Goal: Task Accomplishment & Management: Complete application form

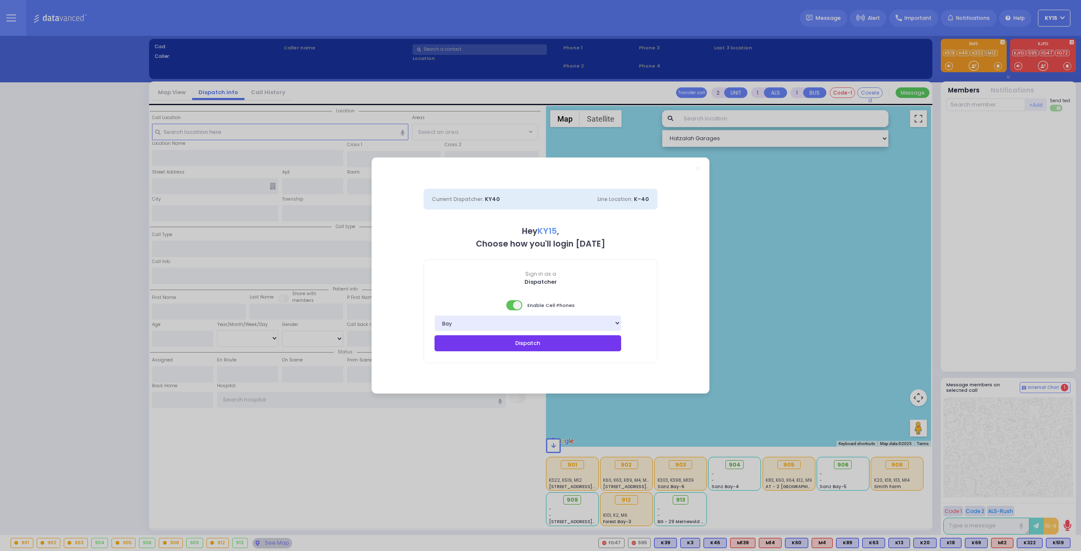
click at [540, 343] on button "Dispatch" at bounding box center [528, 343] width 187 height 16
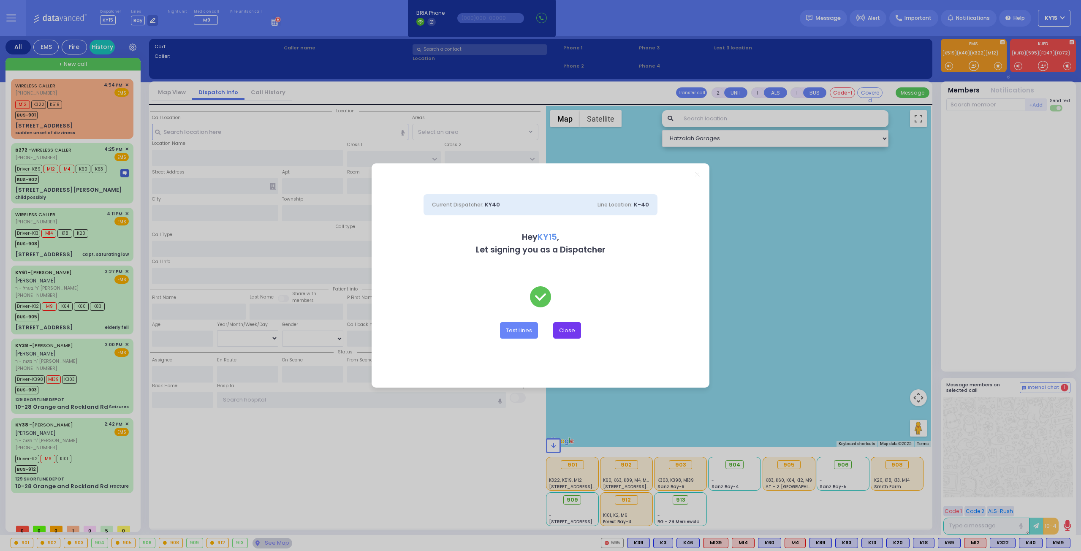
click at [569, 335] on button "Close" at bounding box center [567, 330] width 28 height 16
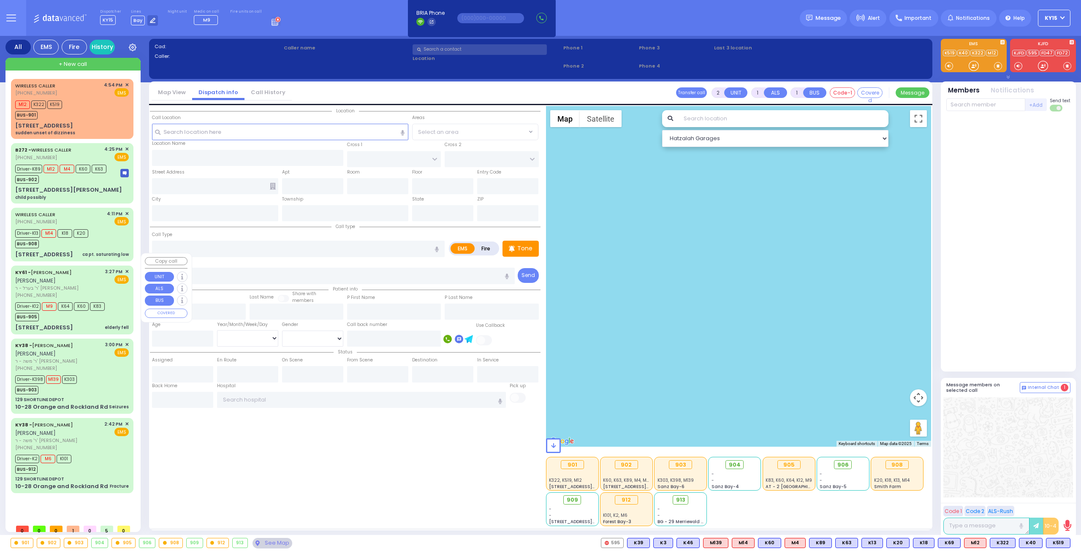
click at [84, 311] on div "BUS-905" at bounding box center [60, 316] width 90 height 11
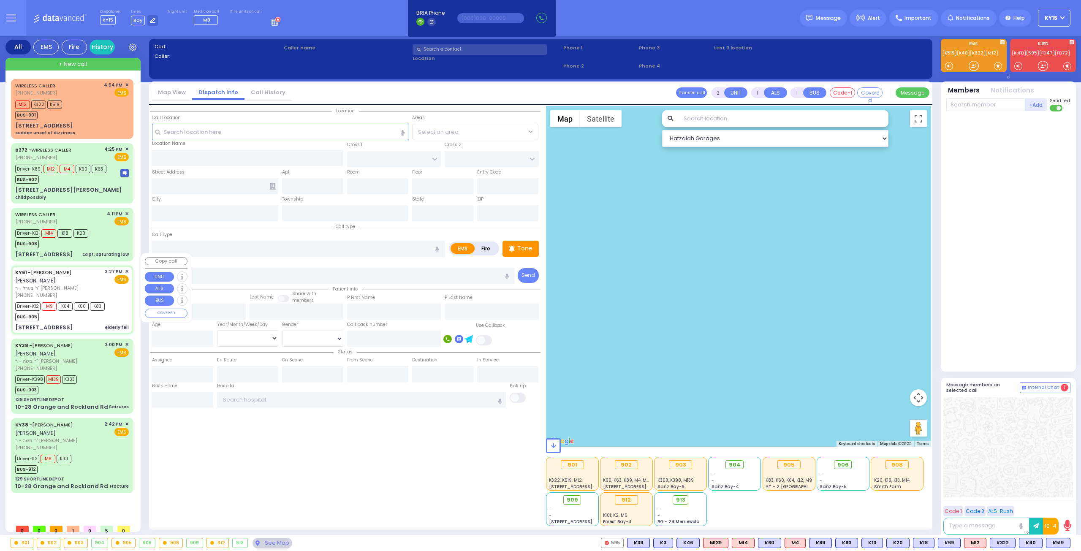
type input "6"
select select
type input "elderly fell"
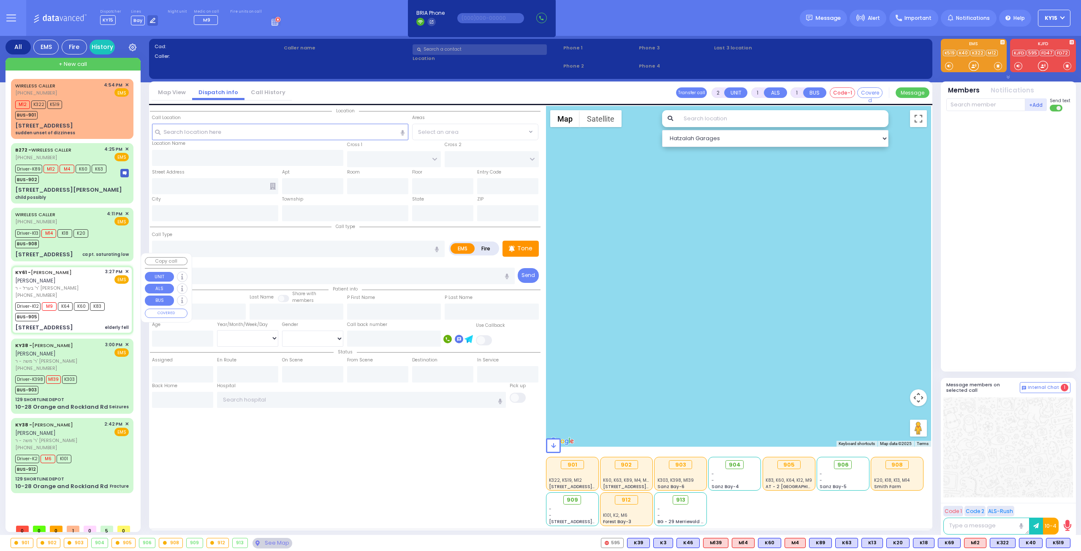
radio input "true"
type input "[PERSON_NAME]"
type input "Eva"
type input "Jacobowitz"
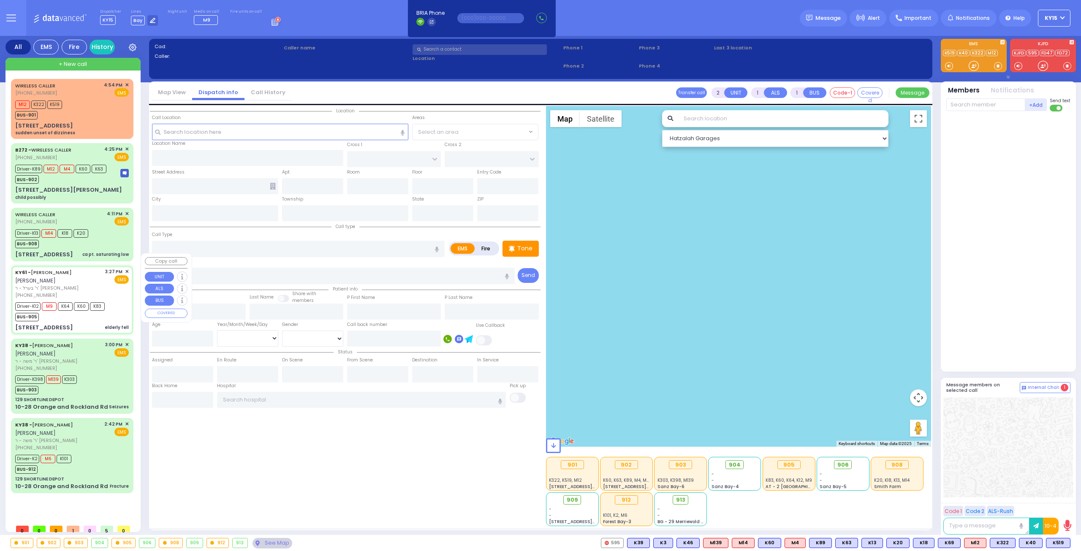
type input "96"
select select "Year"
select select "[DEMOGRAPHIC_DATA]"
type input "15:27"
type input "15:29"
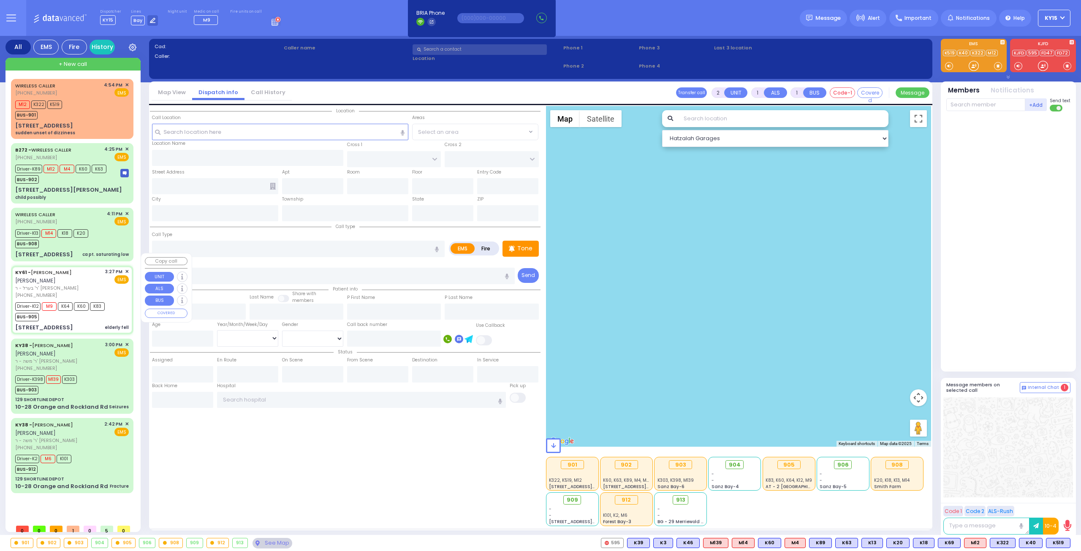
type input "15:30"
type input "16:15"
type input "SATMAR DR"
type input "[STREET_ADDRESS]"
type input "101"
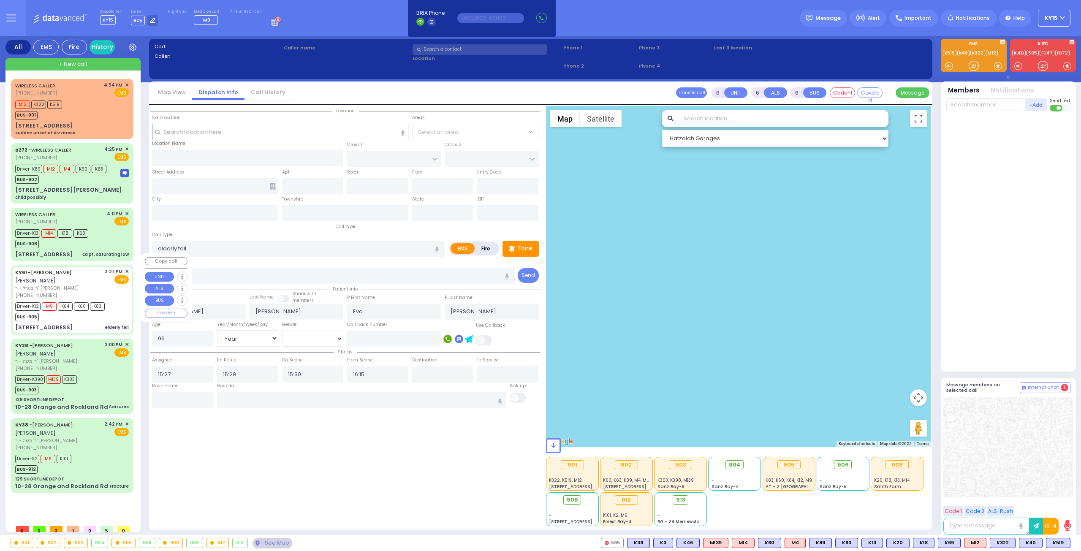
type input "Monroe"
type input "[US_STATE]"
type input "10950"
select select "SECTION 3"
select select "Hatzalah Garages"
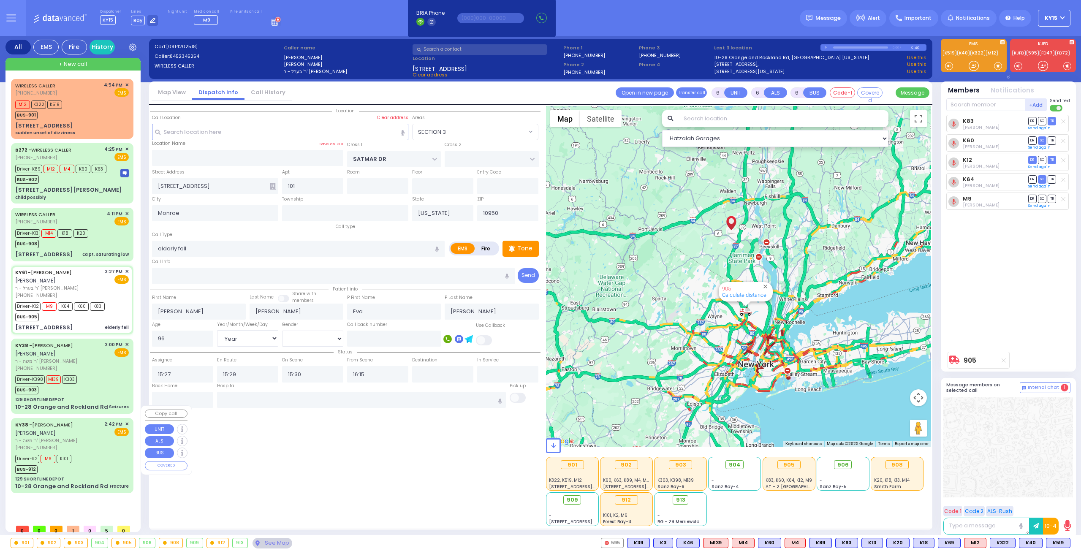
select select
radio input "true"
select select "Year"
select select "[DEMOGRAPHIC_DATA]"
type input "Mount Sinai Hospital (East Harlem)"
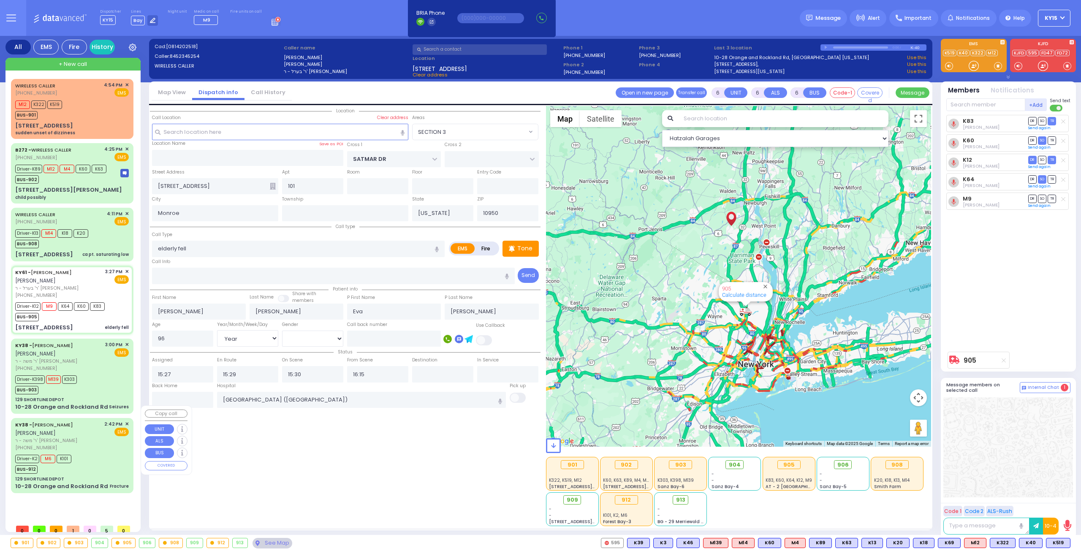
select select "Hatzalah Garages"
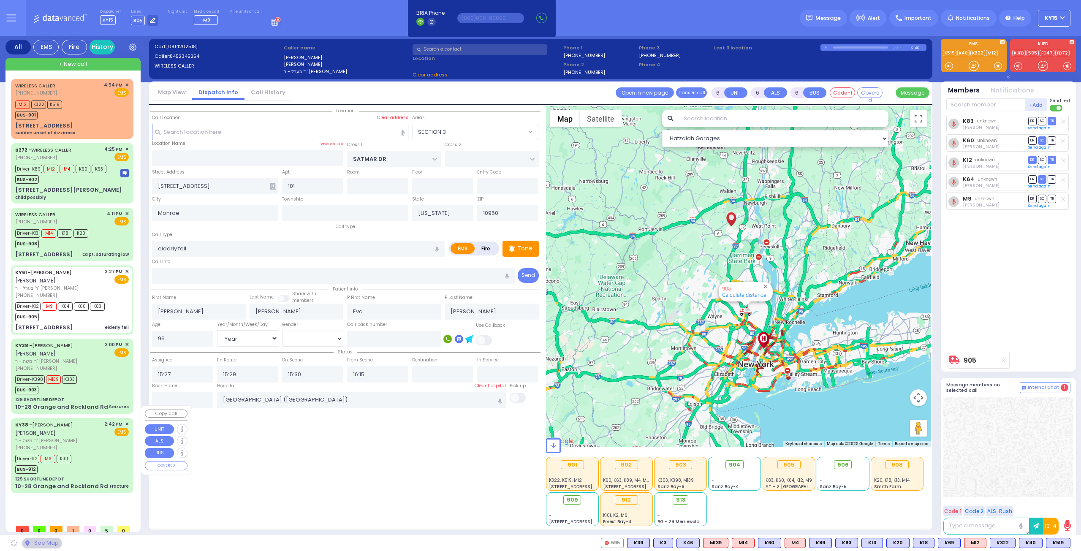
select select "SECTION 3"
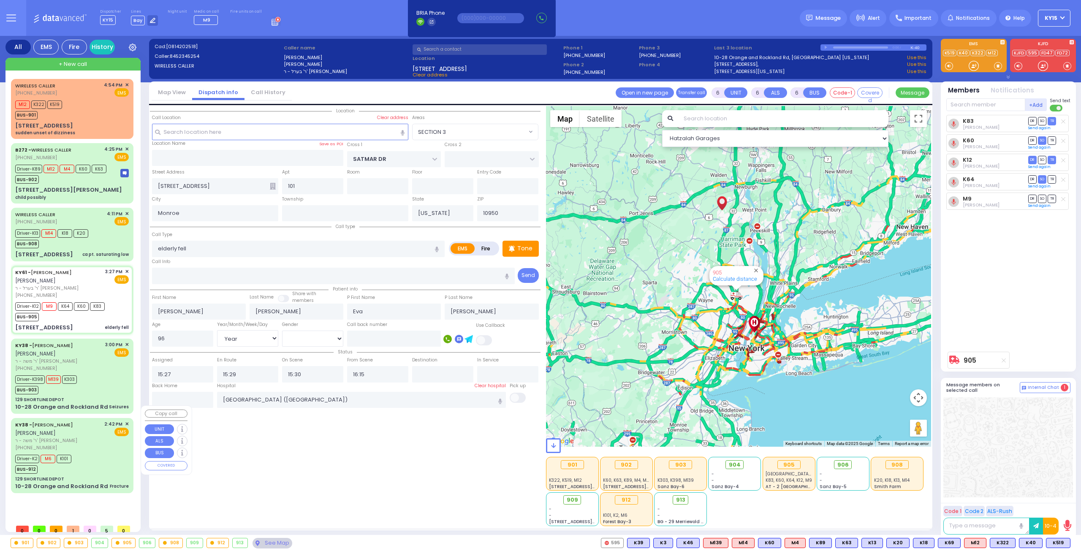
click at [101, 453] on div "Driver-K2 M6 K101 BUS-912" at bounding box center [72, 463] width 114 height 21
select select
type input "Fracture"
radio input "true"
type input "AVRUM MAYER"
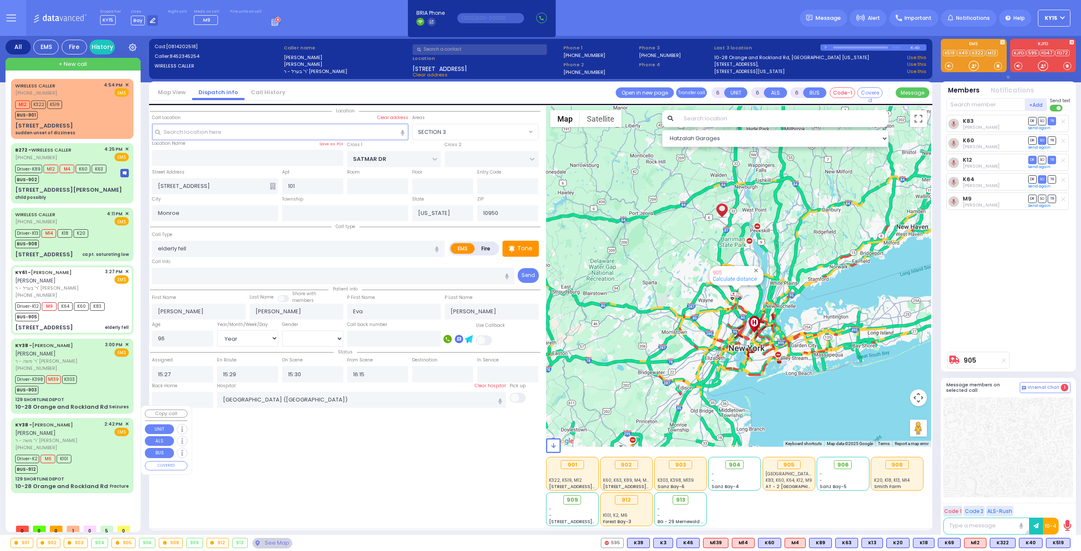
type input "MILLER"
type input "Marc"
type input "Rossen"
type input "47"
select select "Year"
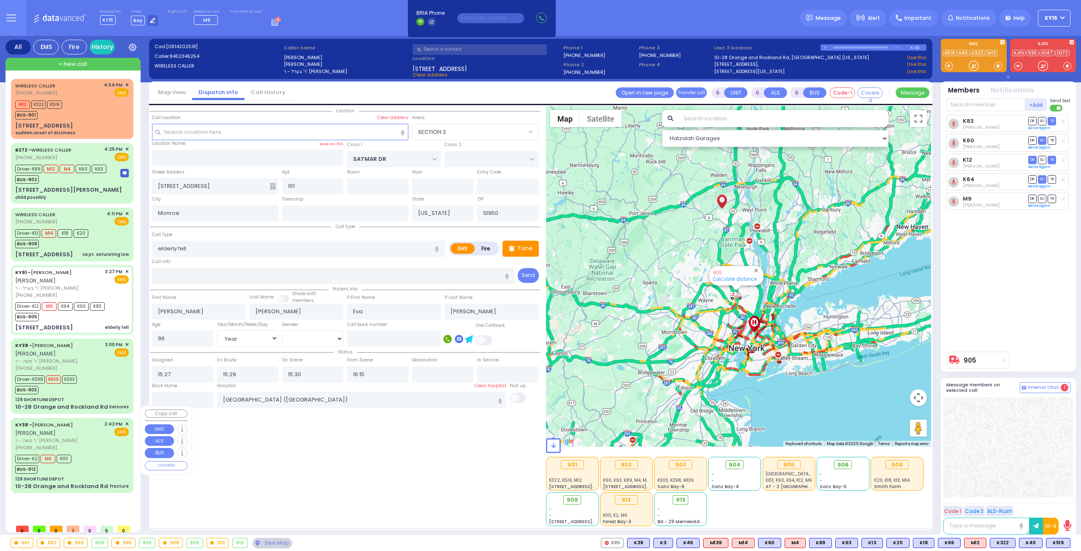
select select "[DEMOGRAPHIC_DATA]"
type input "14:42"
type input "14:48"
type input "15:15"
type input "15:28"
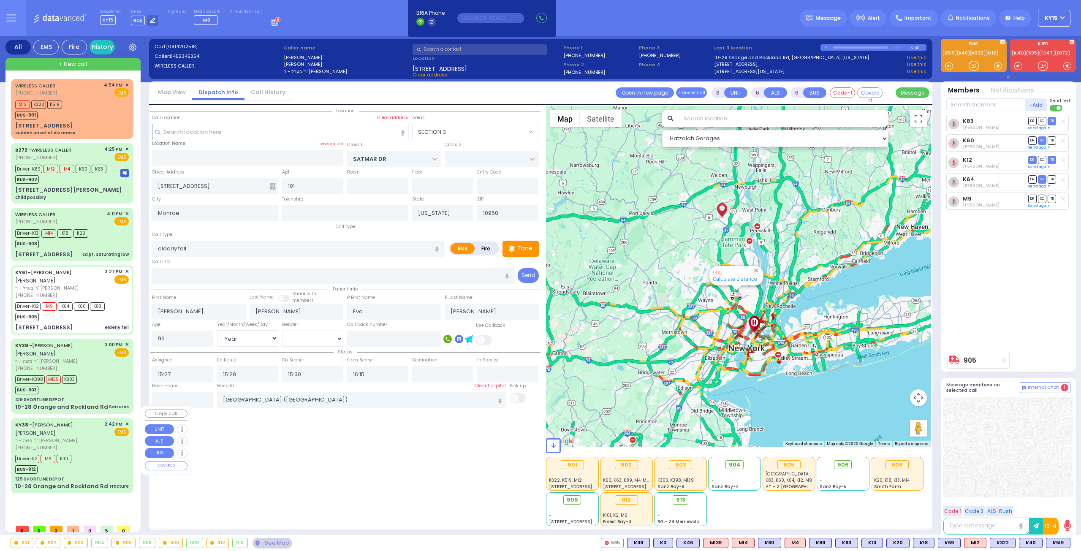
type input "16:18"
type input "16:49"
type input "Westchester Medical Center-Woods Road"
select select "Hatzalah Garages"
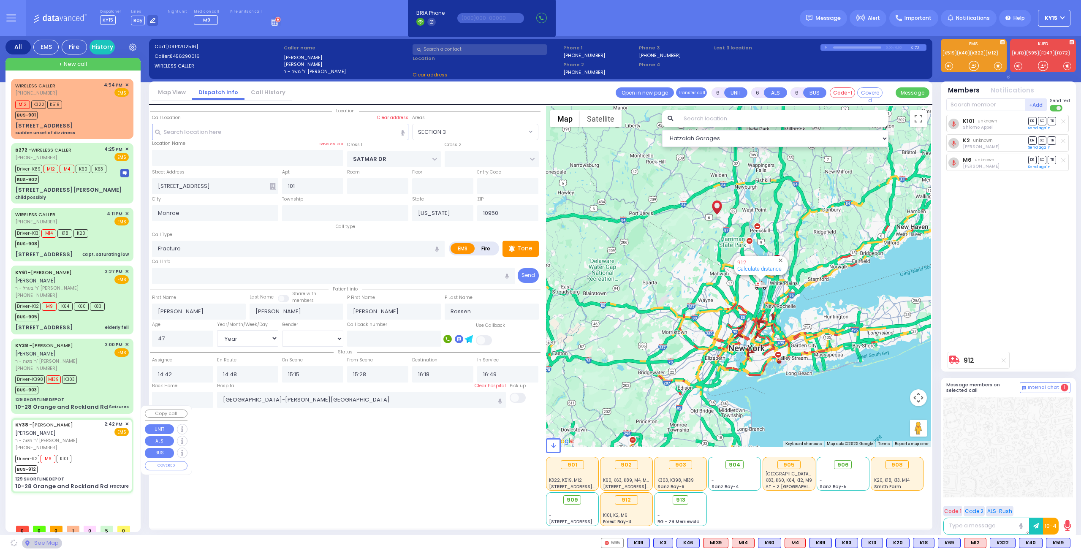
type input "129 SHORTLINE DEPOT"
type input "10-28 Orange and Rockland Rd"
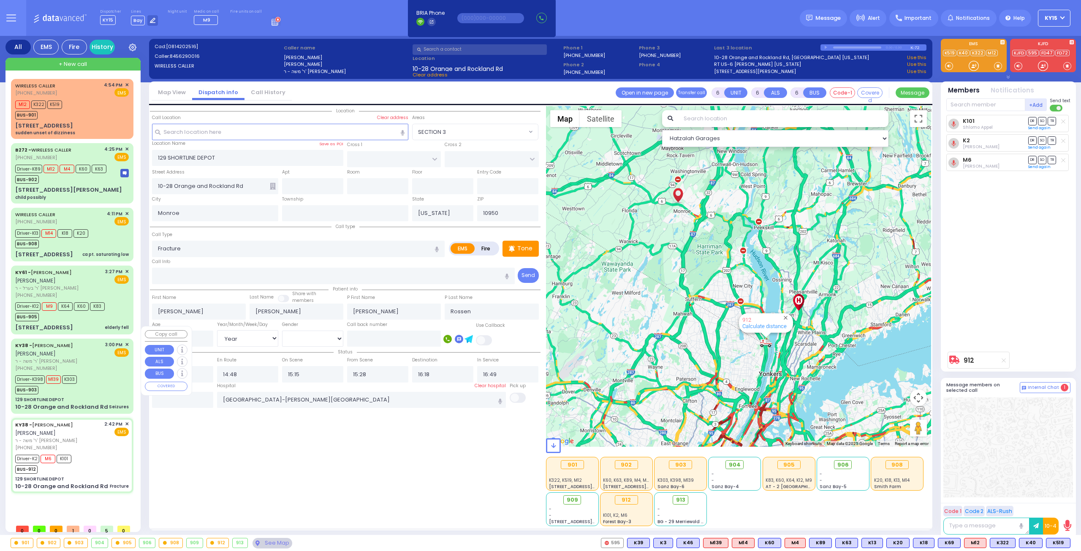
click at [81, 397] on div "129 SHORTLINE DEPOT" at bounding box center [72, 400] width 114 height 6
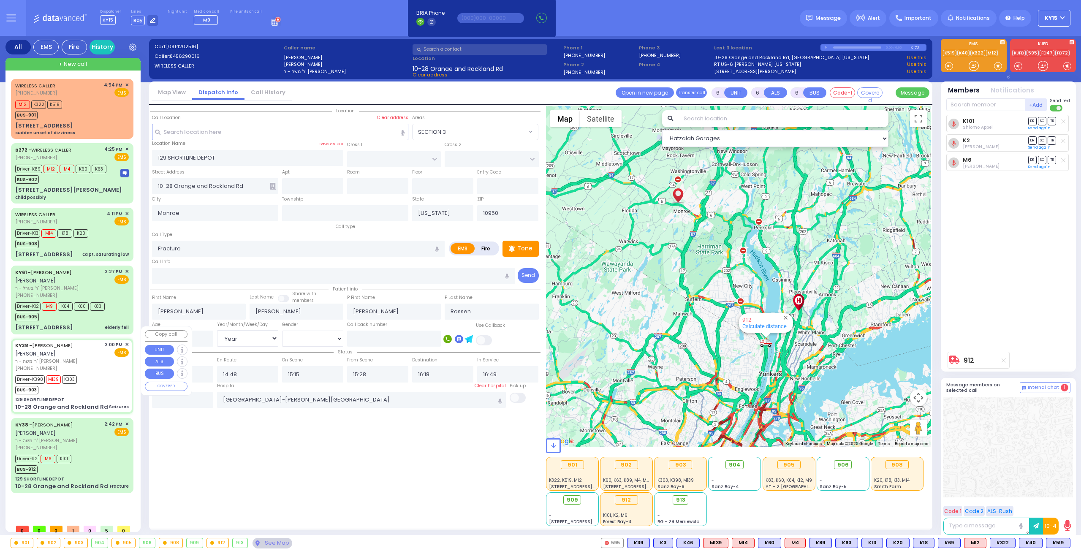
select select
type input "Seizures"
radio input "true"
type input "Aron"
type input "Friedman"
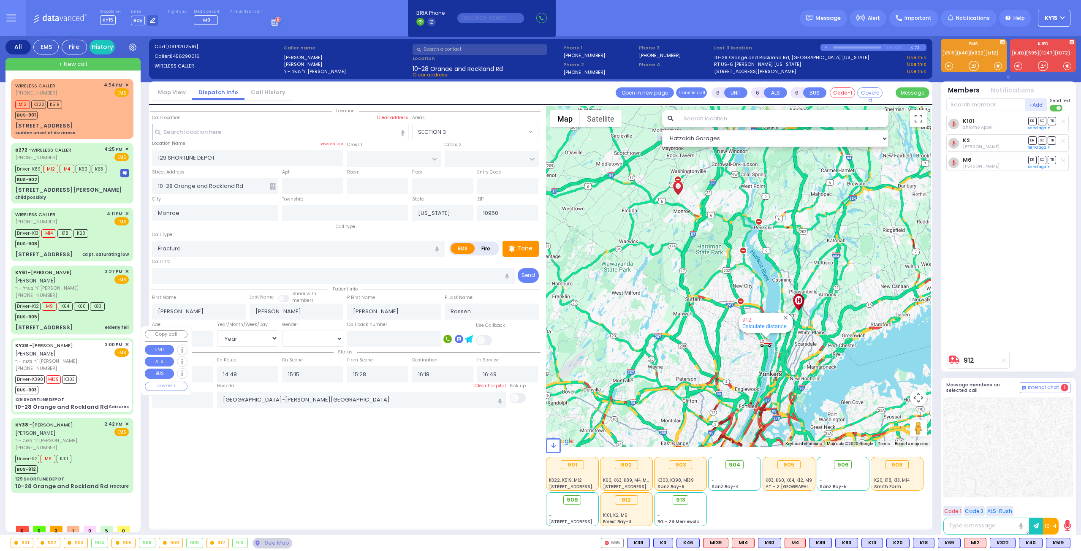
type input "7"
select select "Year"
select select "[DEMOGRAPHIC_DATA]"
type input "15:00"
type input "15:02"
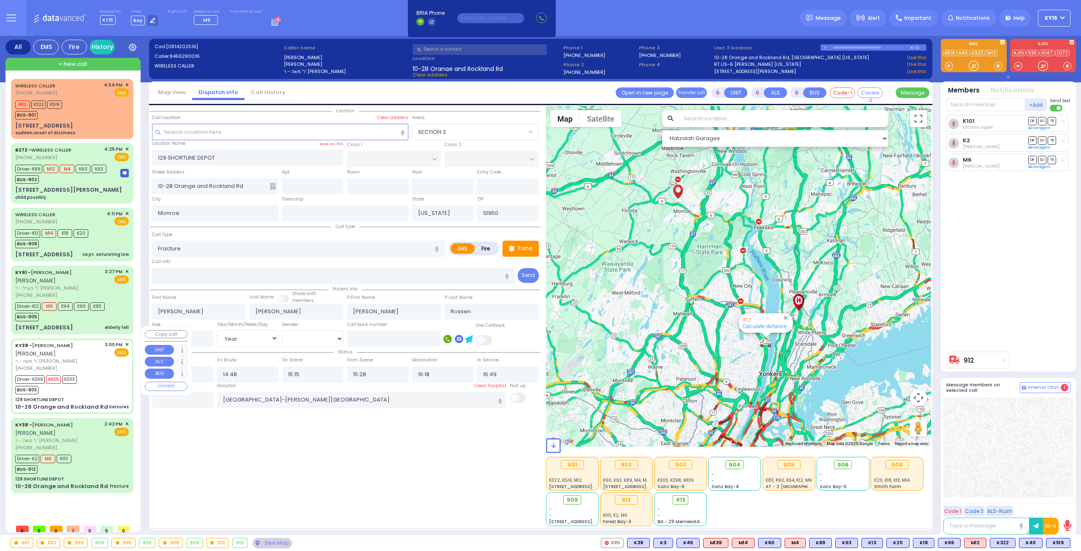
type input "15:06"
type input "15:22"
type input "16:40"
type input "17:55"
type input "Columbia Children's Hospital"
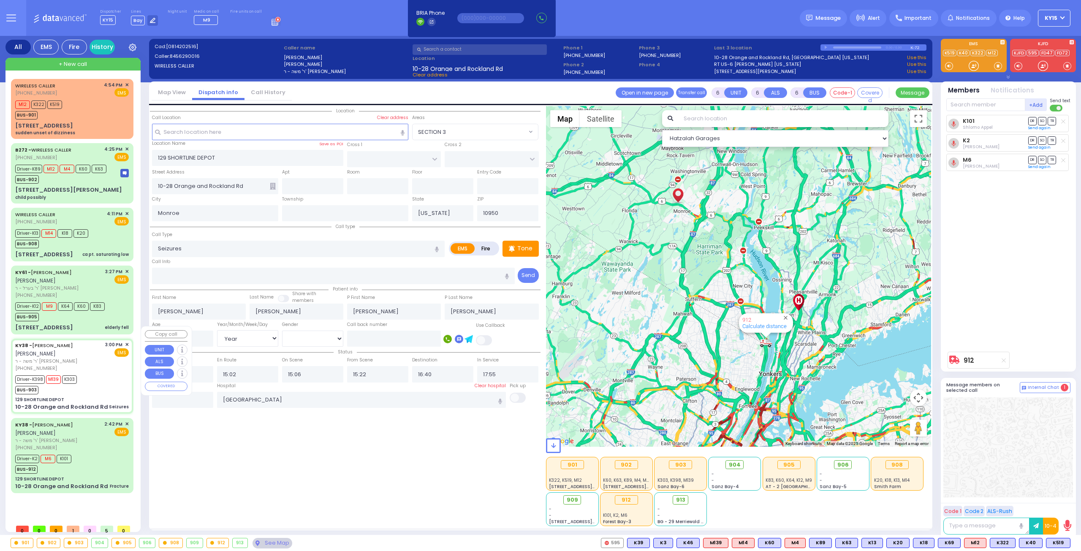
select select "Hatzalah Garages"
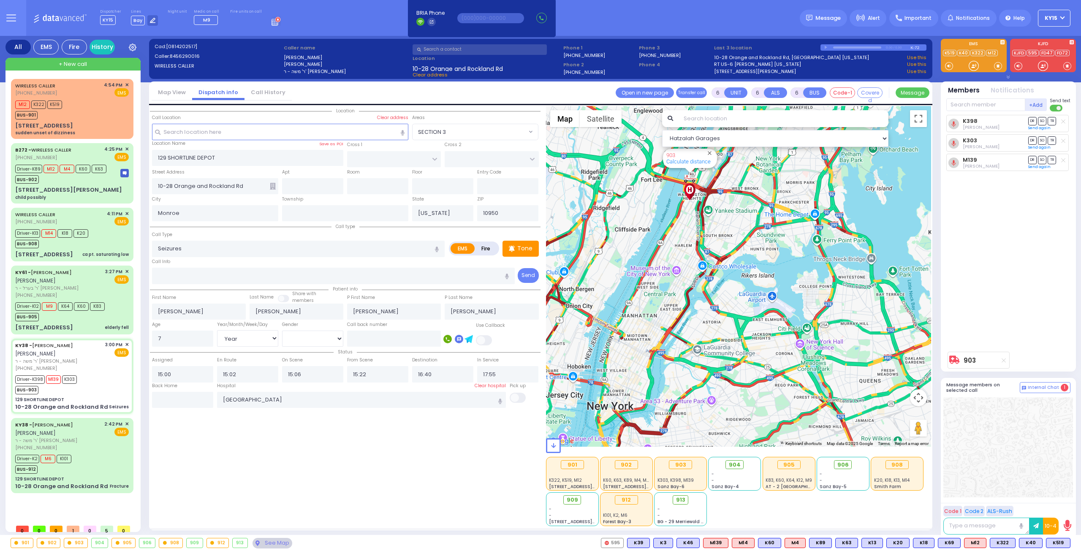
drag, startPoint x: 699, startPoint y: 230, endPoint x: 736, endPoint y: 285, distance: 65.8
click at [733, 283] on div "903 Calculate distance" at bounding box center [739, 276] width 386 height 341
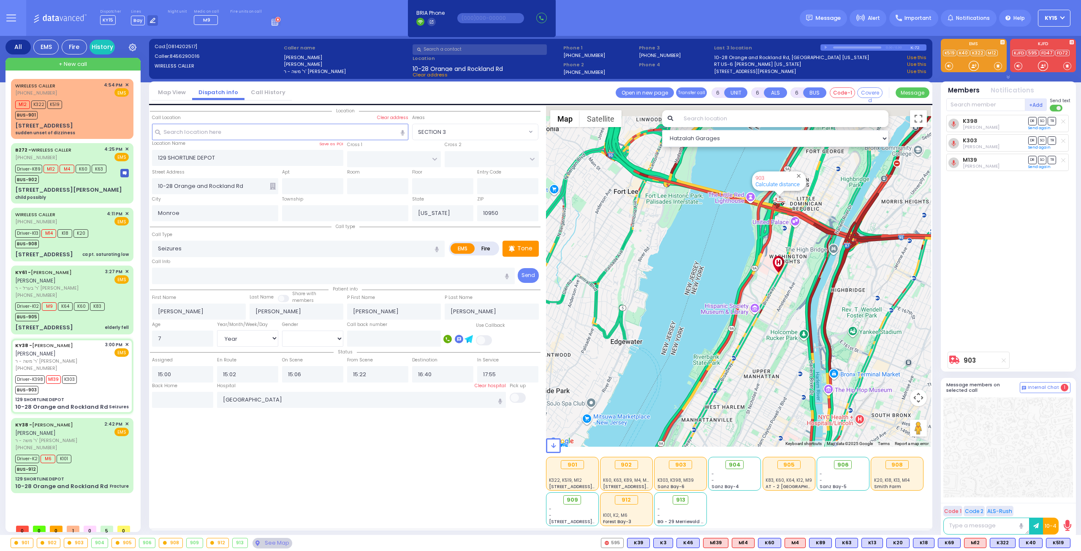
drag, startPoint x: 728, startPoint y: 264, endPoint x: 707, endPoint y: 287, distance: 31.4
click at [707, 286] on div "903 Calculate distance" at bounding box center [739, 276] width 386 height 341
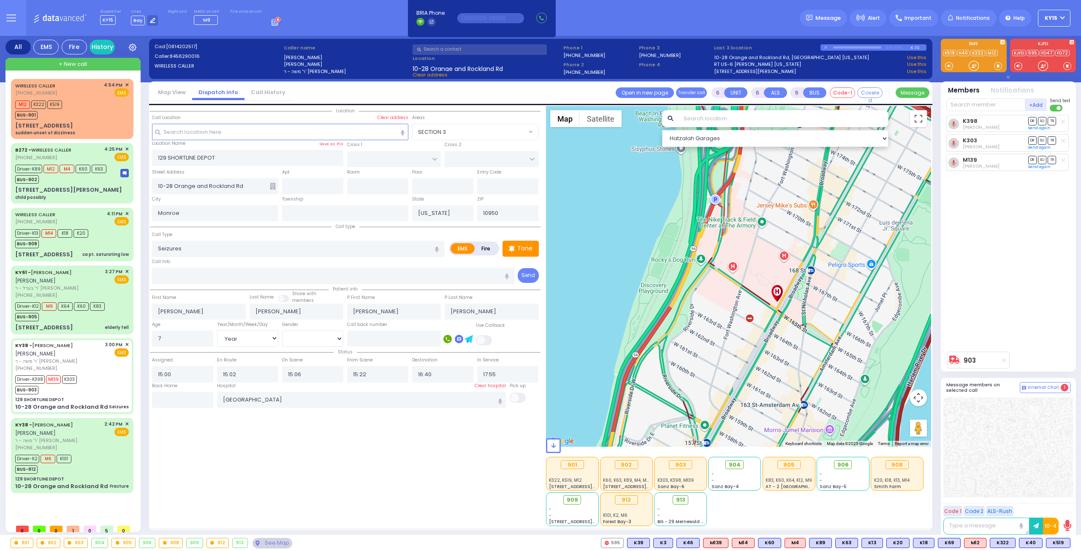
drag, startPoint x: 741, startPoint y: 263, endPoint x: 727, endPoint y: 280, distance: 22.0
click at [727, 280] on div "903 Calculate distance" at bounding box center [739, 276] width 386 height 341
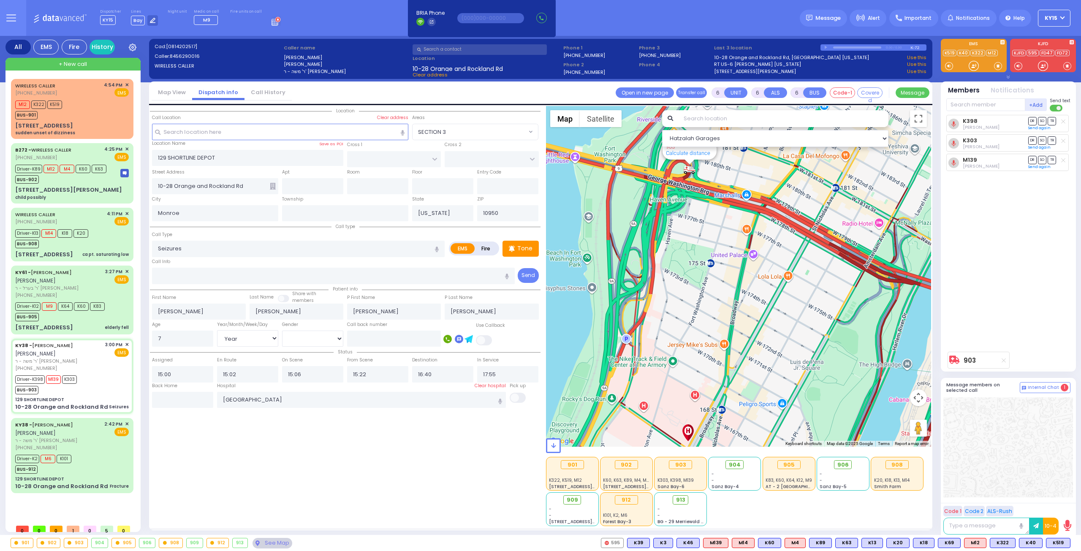
drag, startPoint x: 715, startPoint y: 253, endPoint x: 729, endPoint y: 294, distance: 42.2
click at [727, 293] on div "903 Calculate distance" at bounding box center [739, 276] width 386 height 341
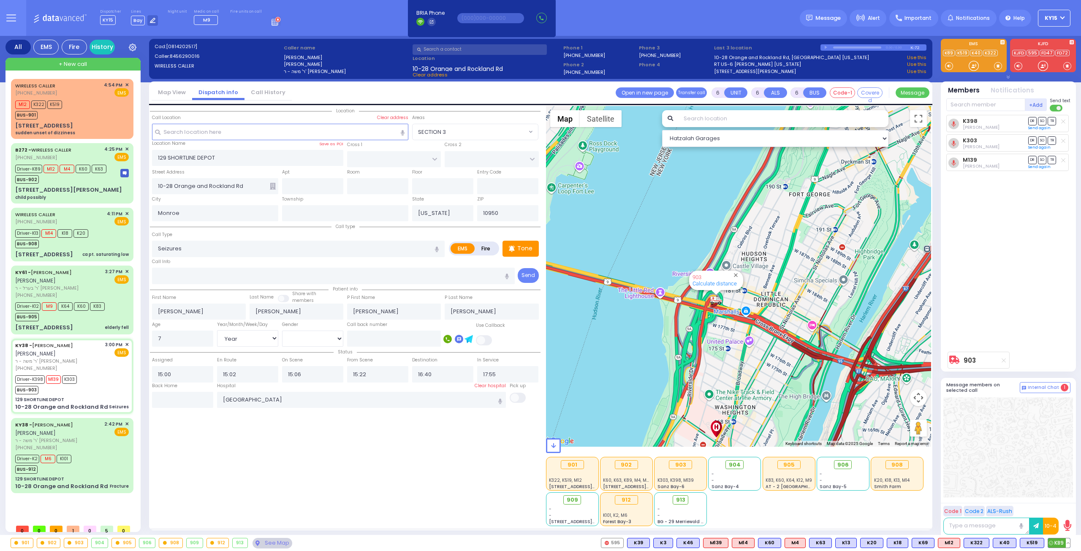
click at [1069, 541] on button at bounding box center [1068, 542] width 4 height 9
click at [1064, 506] on icon at bounding box center [1062, 505] width 9 height 9
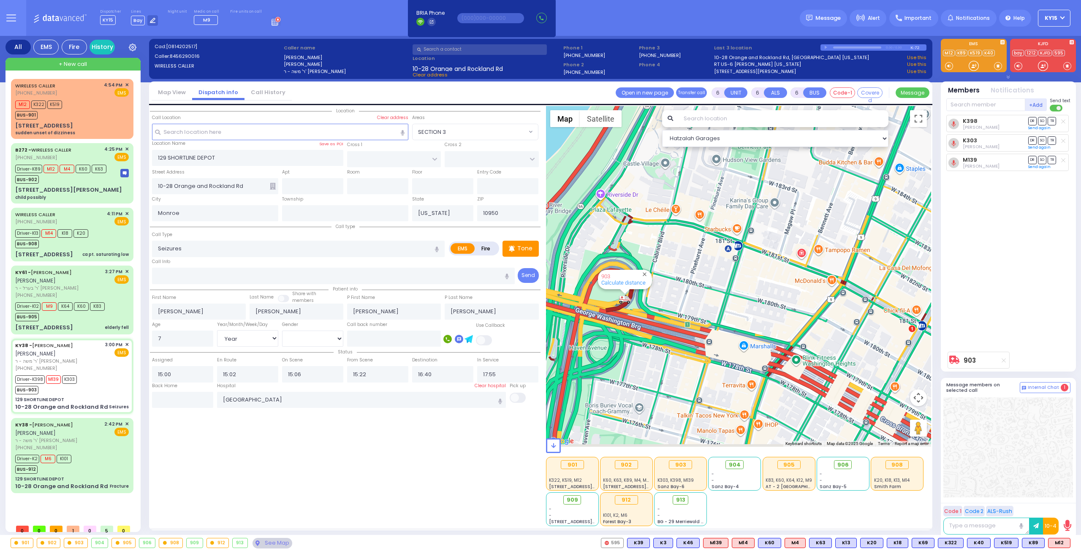
drag, startPoint x: 737, startPoint y: 294, endPoint x: 750, endPoint y: 286, distance: 15.4
click at [746, 289] on div "903 Calculate distance" at bounding box center [739, 276] width 386 height 341
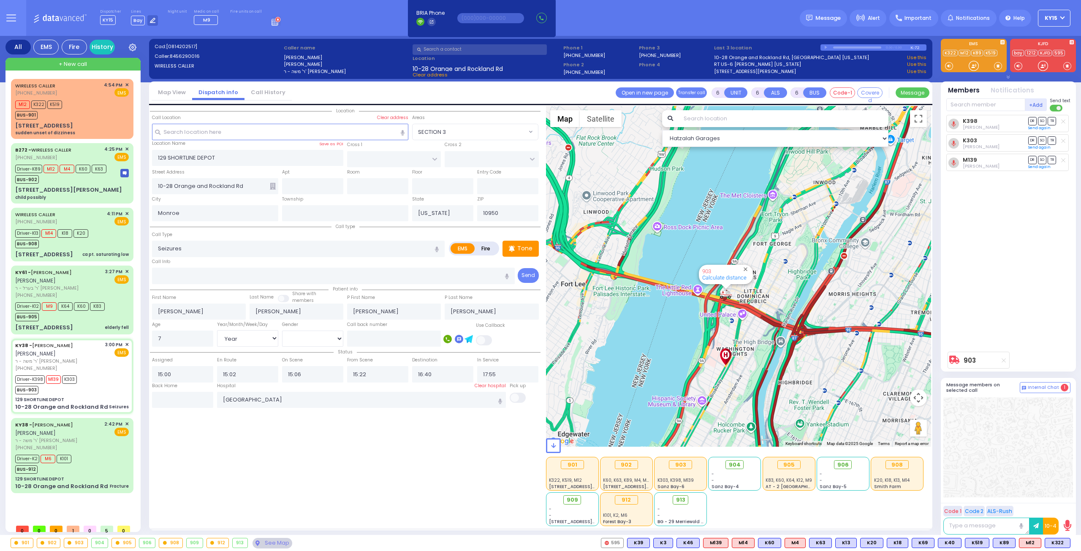
drag, startPoint x: 685, startPoint y: 334, endPoint x: 716, endPoint y: 334, distance: 31.3
click at [704, 335] on div "903 Calculate distance" at bounding box center [739, 276] width 386 height 341
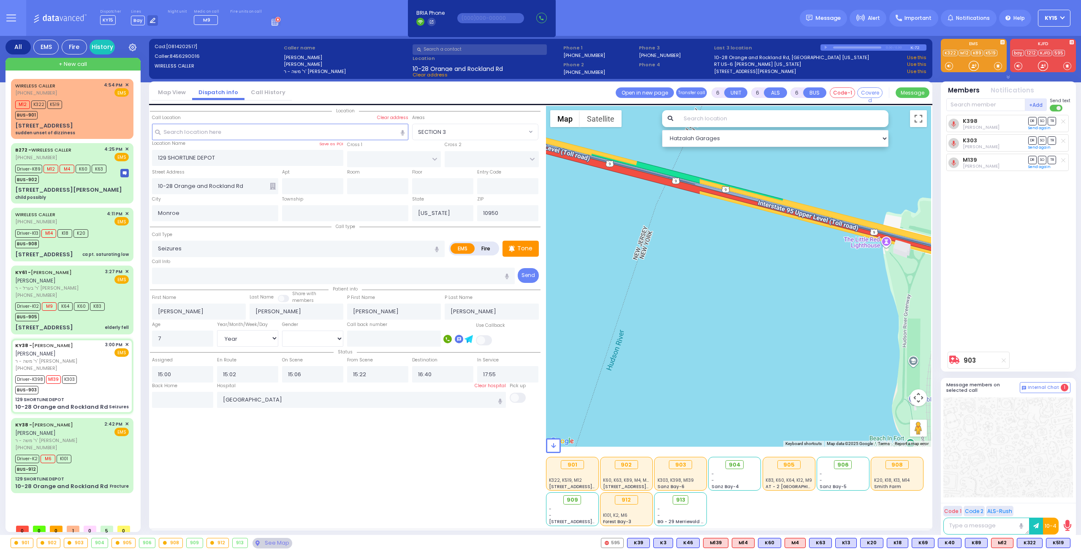
drag, startPoint x: 780, startPoint y: 332, endPoint x: 639, endPoint y: 315, distance: 141.2
click at [643, 316] on div "903 Calculate distance" at bounding box center [739, 276] width 386 height 341
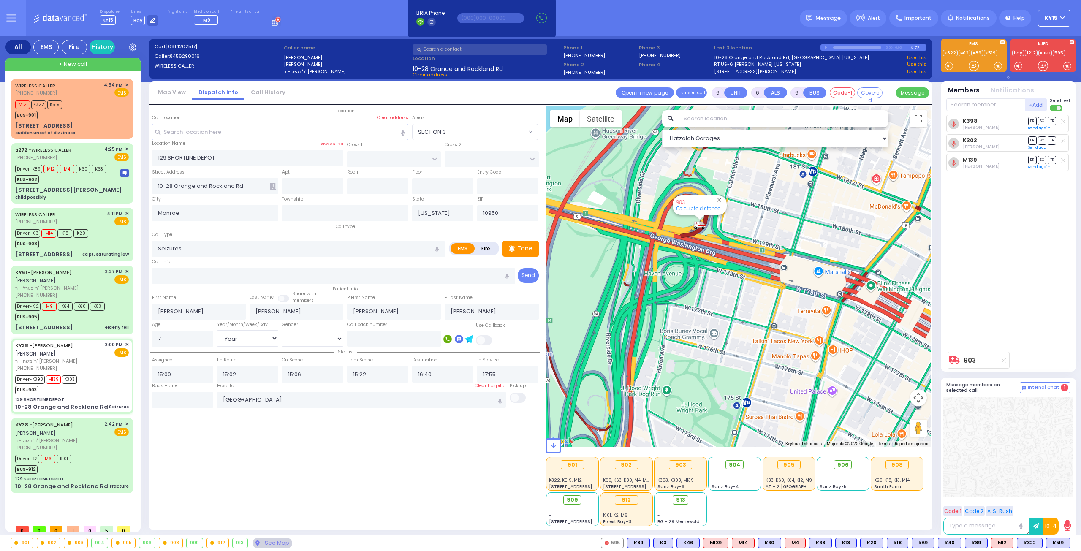
click at [770, 347] on div "903 Calculate distance" at bounding box center [739, 276] width 386 height 341
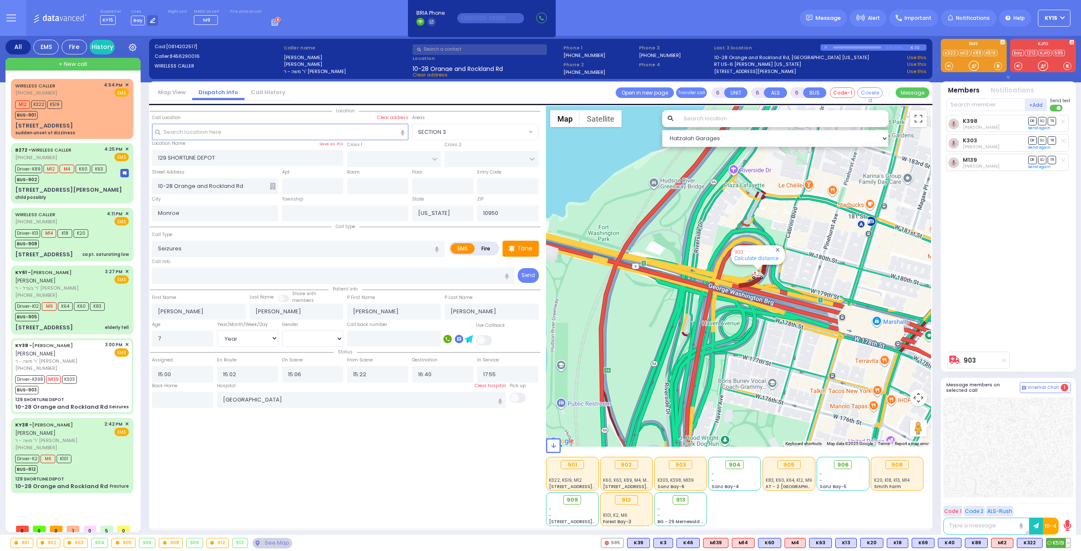
click at [1069, 541] on button at bounding box center [1068, 542] width 4 height 9
click at [1067, 541] on button at bounding box center [1068, 542] width 4 height 9
click at [1061, 503] on icon at bounding box center [1062, 505] width 9 height 9
click at [85, 453] on div "Driver-K2 M6 K101 BUS-912" at bounding box center [72, 463] width 114 height 21
select select
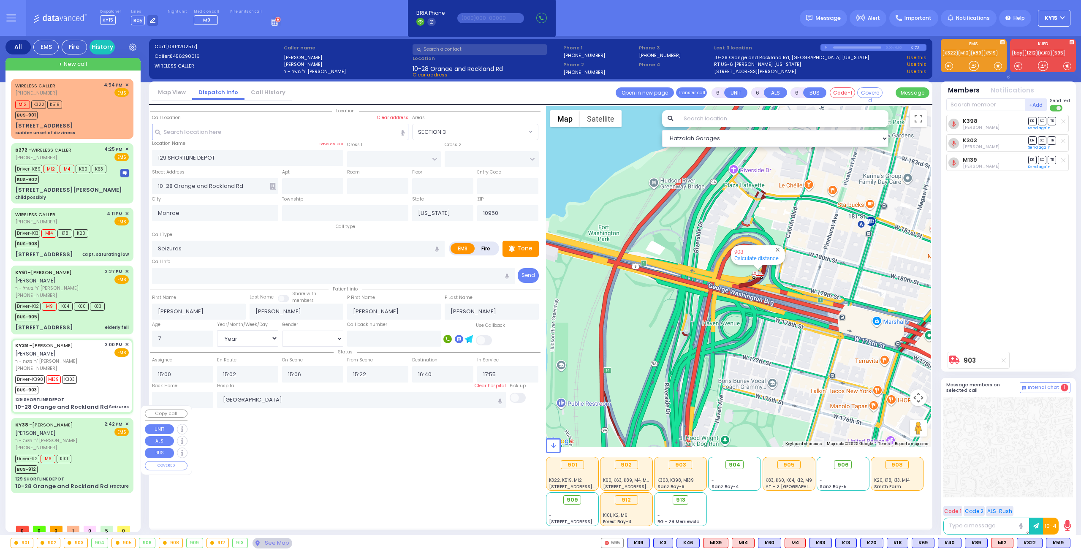
type input "Fracture"
radio input "true"
type input "Marc"
type input "Rossen"
type input "47"
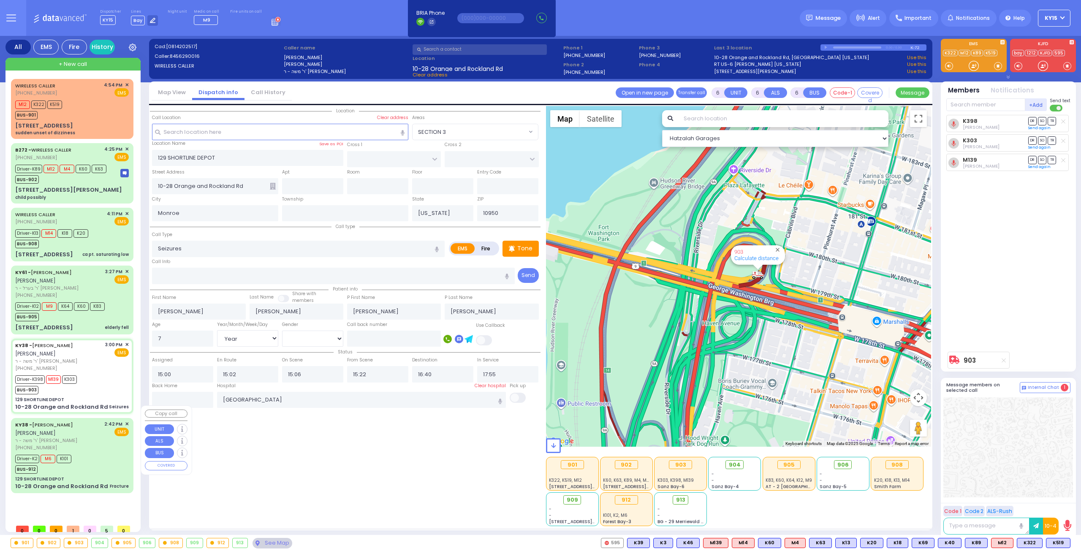
select select "Year"
select select "[DEMOGRAPHIC_DATA]"
type input "14:42"
type input "14:48"
type input "15:15"
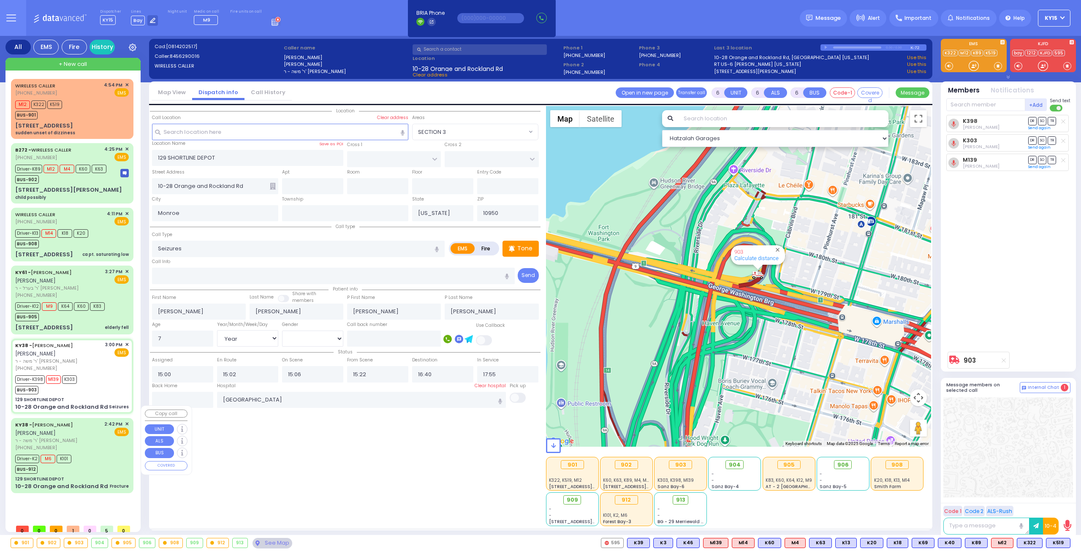
type input "15:28"
type input "16:18"
type input "16:49"
select select "Hatzalah Garages"
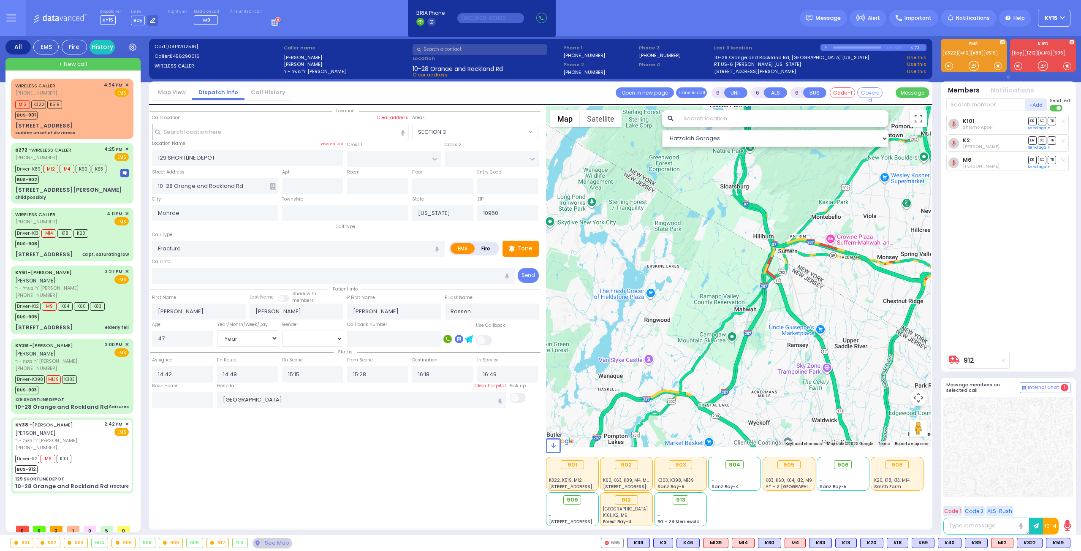
drag, startPoint x: 870, startPoint y: 290, endPoint x: 737, endPoint y: 277, distance: 133.6
click at [738, 277] on div "912 Calculate distance" at bounding box center [739, 276] width 386 height 341
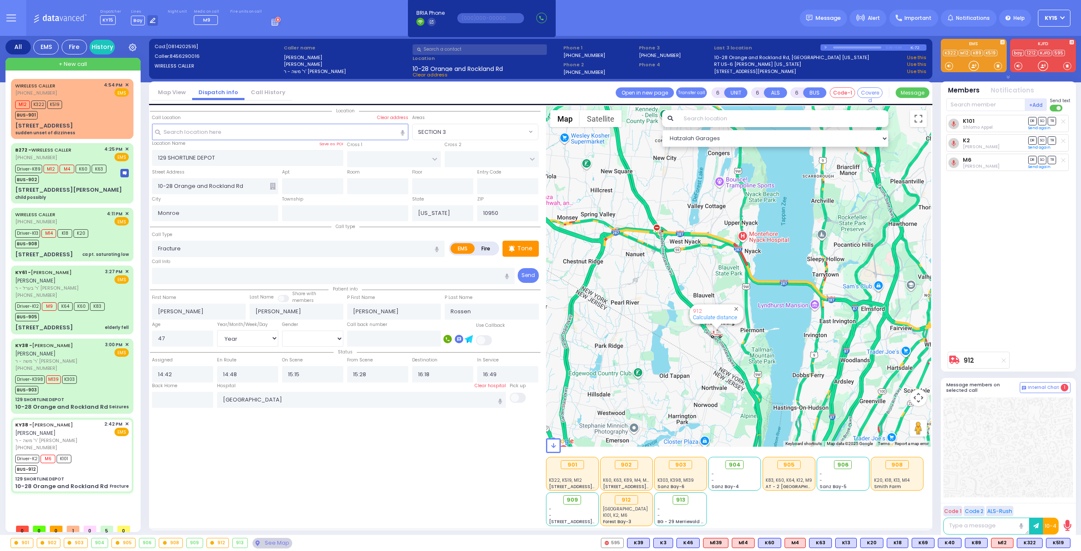
click at [802, 283] on div "912 Calculate distance" at bounding box center [739, 276] width 386 height 341
click at [102, 373] on div "Driver-K398 M139 K303 BUS-903" at bounding box center [72, 383] width 114 height 21
select select
type input "Seizures"
radio input "true"
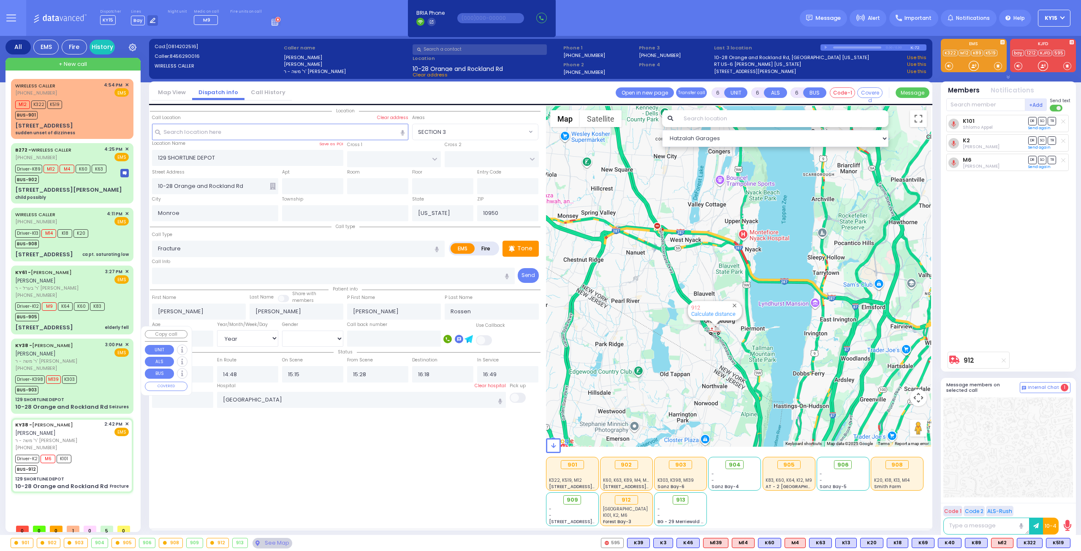
type input "Aron"
type input "Friedman"
type input "7"
select select "Year"
select select "[DEMOGRAPHIC_DATA]"
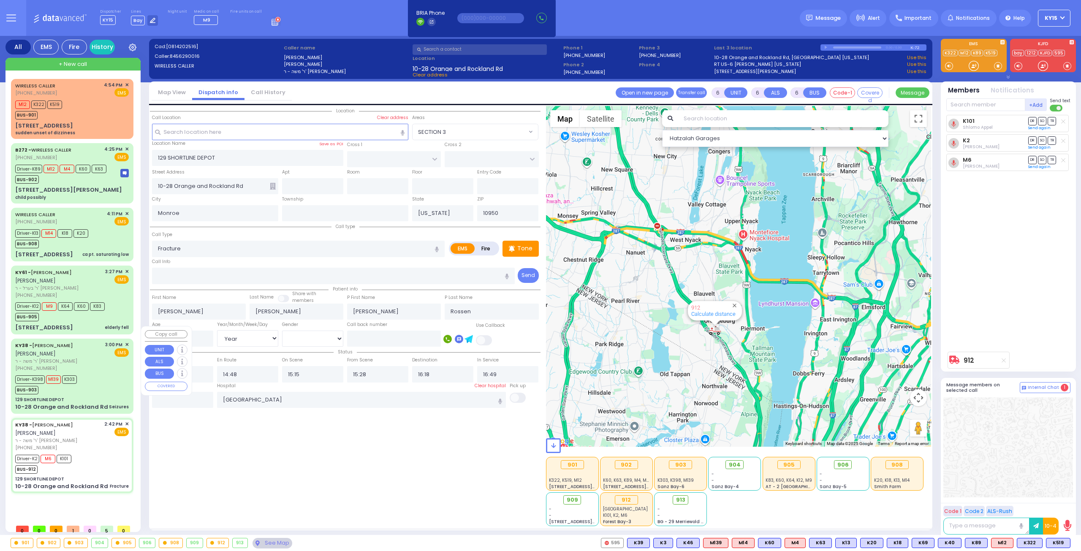
type input "15:00"
type input "15:02"
type input "15:06"
type input "15:22"
type input "16:40"
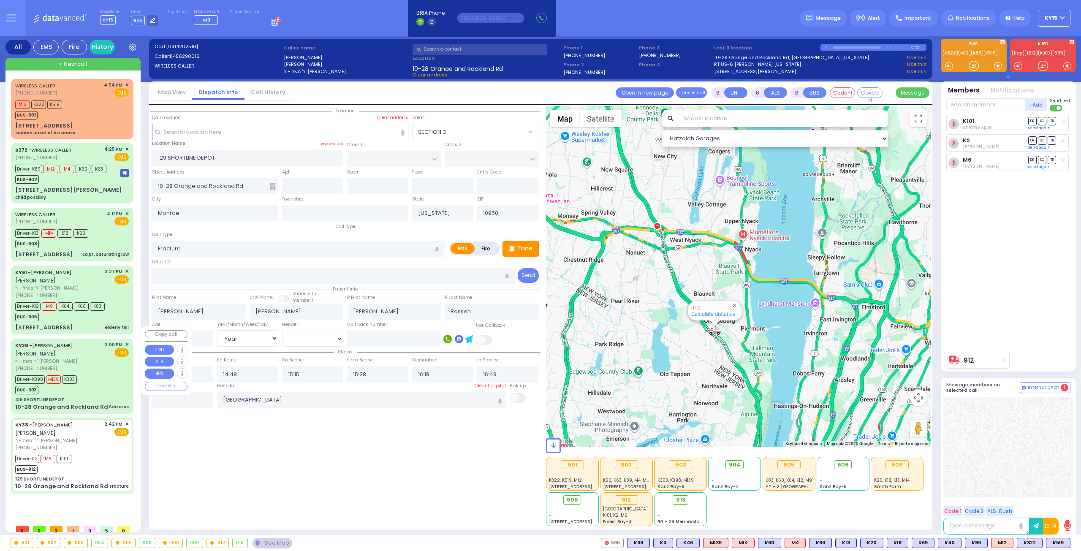
type input "17:55"
select select "Hatzalah Garages"
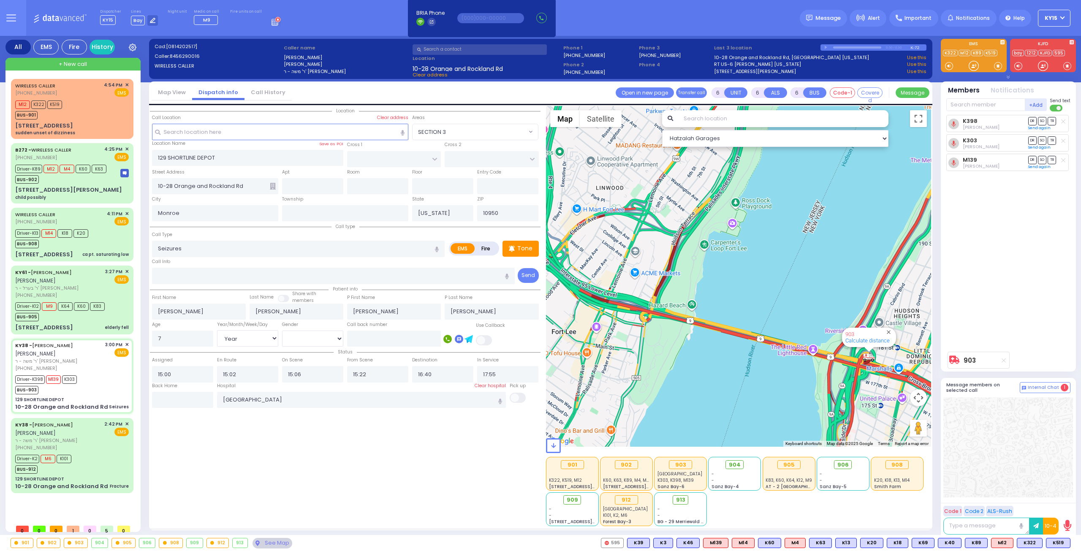
drag, startPoint x: 770, startPoint y: 277, endPoint x: 763, endPoint y: 263, distance: 16.2
click at [764, 266] on div "903 Calculate distance" at bounding box center [739, 276] width 386 height 341
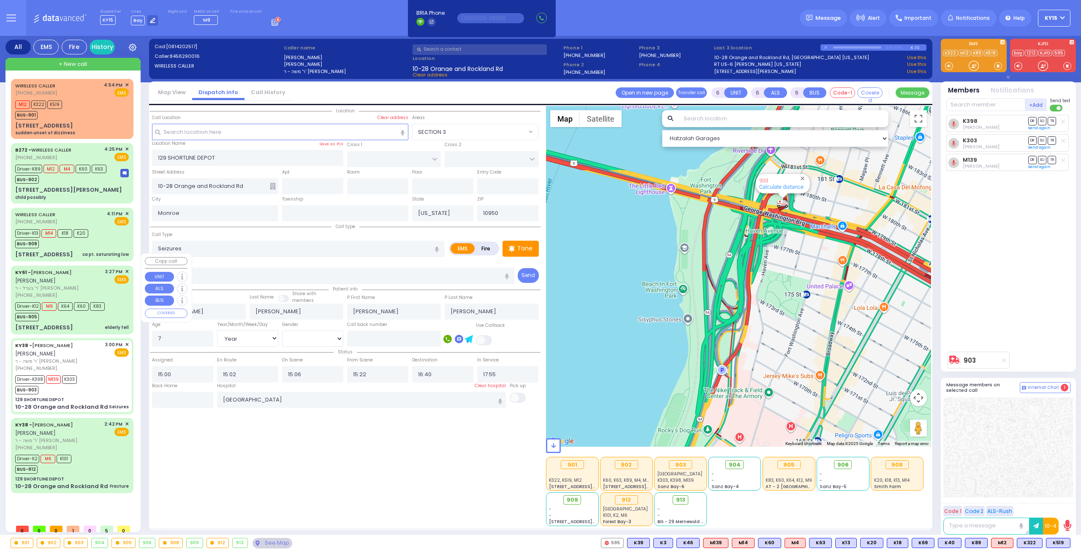
click at [88, 310] on div "KY61 - ARON ZEV POLACHECK אהרן זאב פאלאטשעק ר' בערל - ר' שמואל דוד מארקאוויטש (…" at bounding box center [72, 300] width 119 height 66
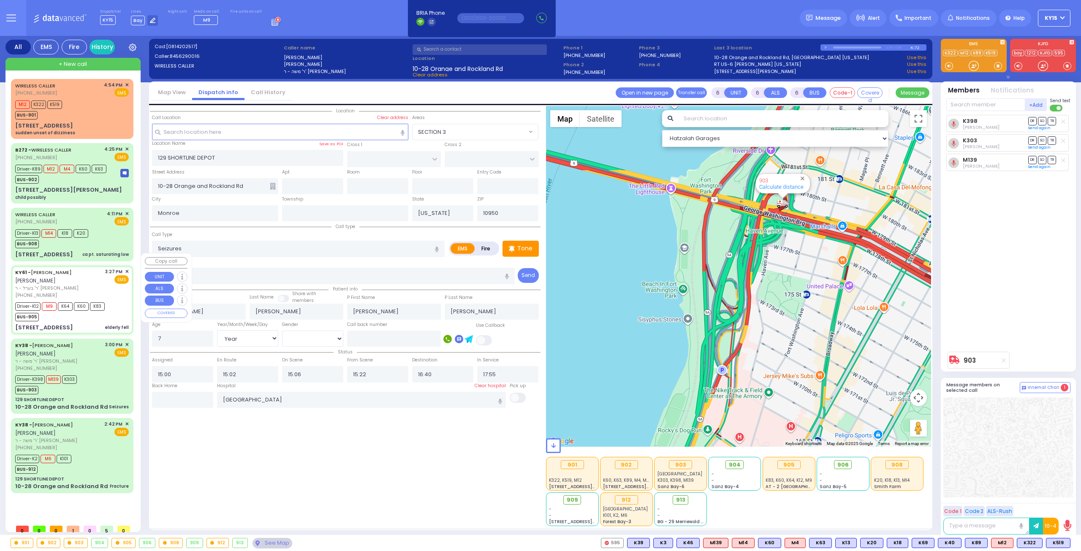
select select
type input "elderly fell"
radio input "true"
type input "ARON ZEV"
type input "POLACHECK"
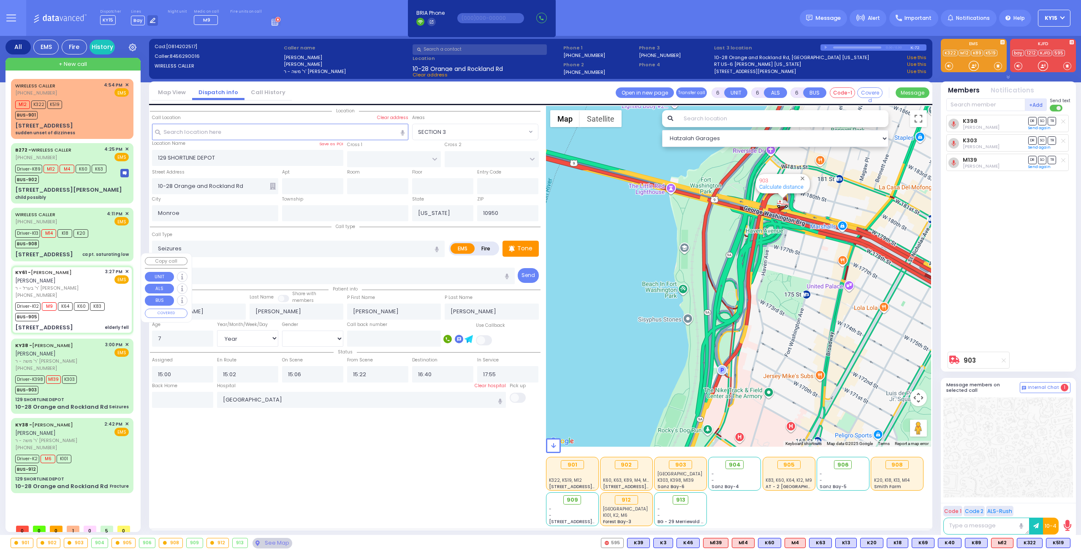
type input "Eva"
type input "Jacobowitz"
type input "96"
select select "Year"
select select "[DEMOGRAPHIC_DATA]"
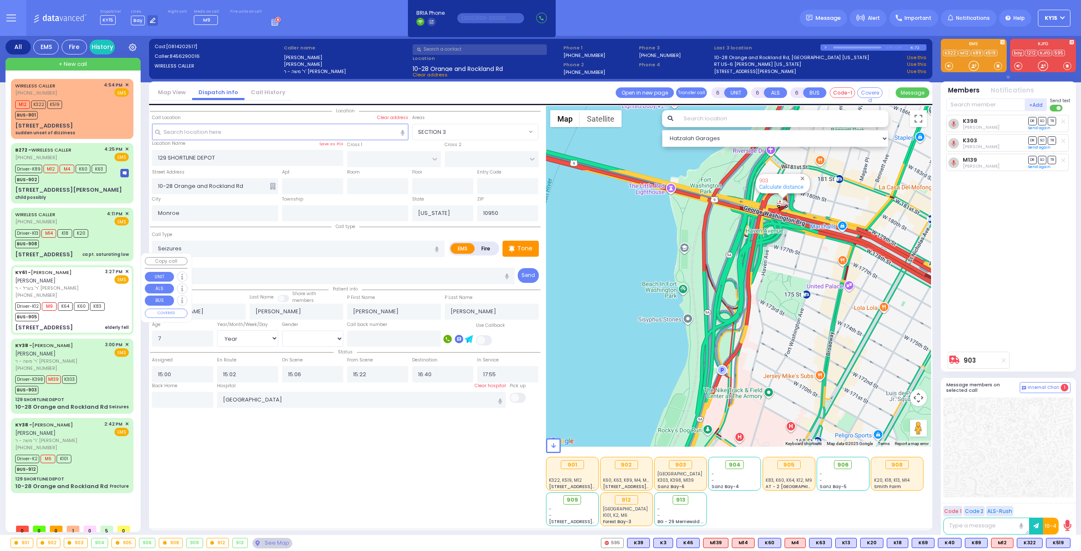
type input "15:27"
type input "15:29"
type input "15:30"
type input "16:15"
type input "Mount Sinai Hospital (East Harlem)"
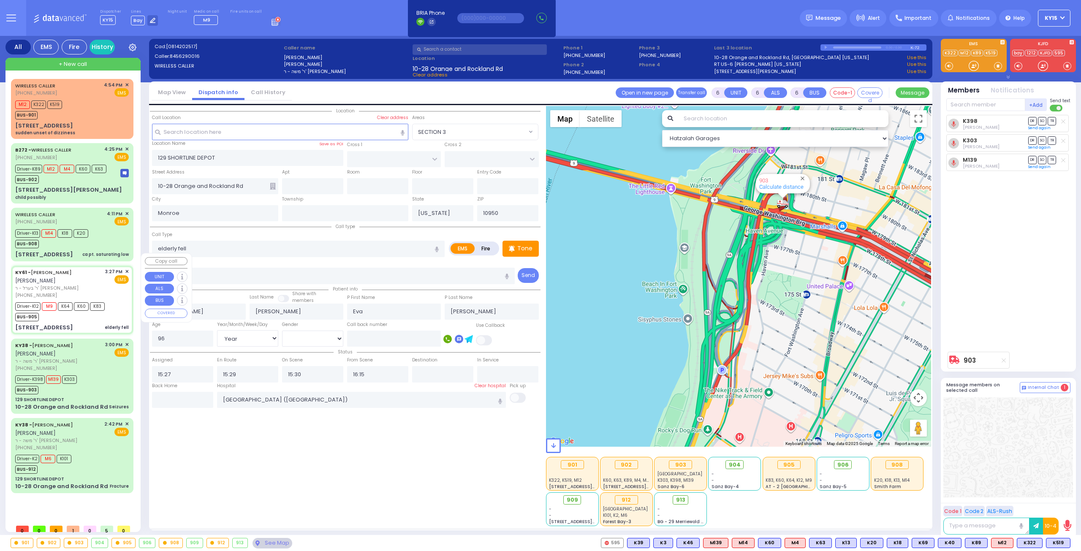
select select "Hatzalah Garages"
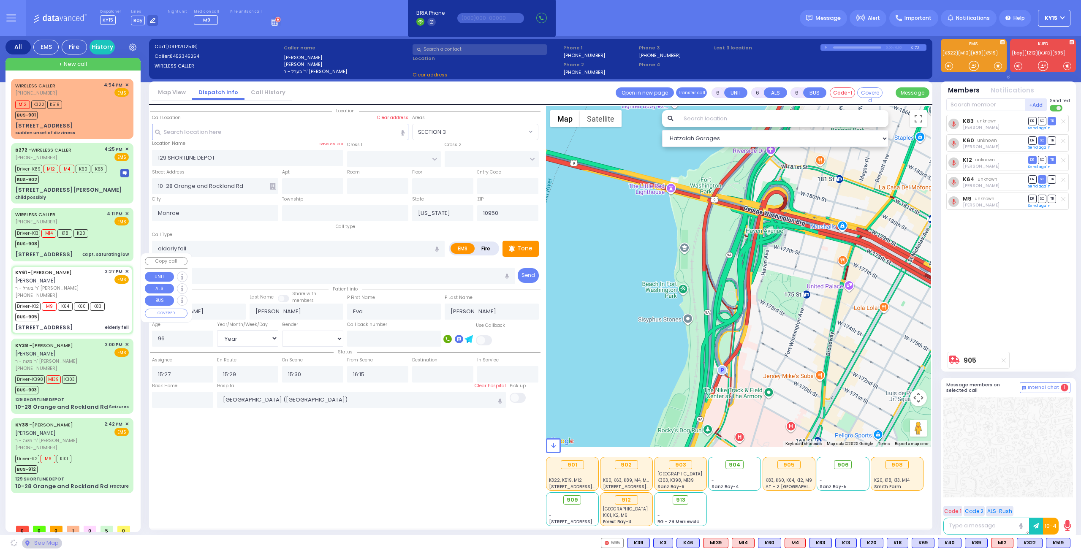
type input "SATMAR DR"
type input "4 Orshava Court"
type input "101"
select select "SECTION 3"
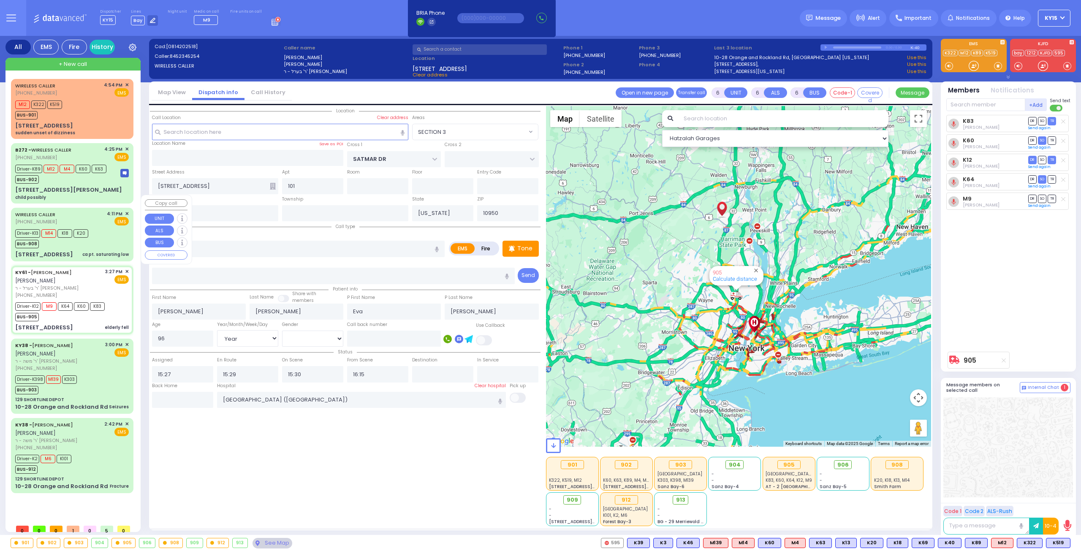
click at [64, 250] on div "14 Primrose Lane ca pt. saturating low" at bounding box center [72, 254] width 114 height 8
select select
type input "ca pt. saturating low"
radio input "true"
type input "Kupczyk"
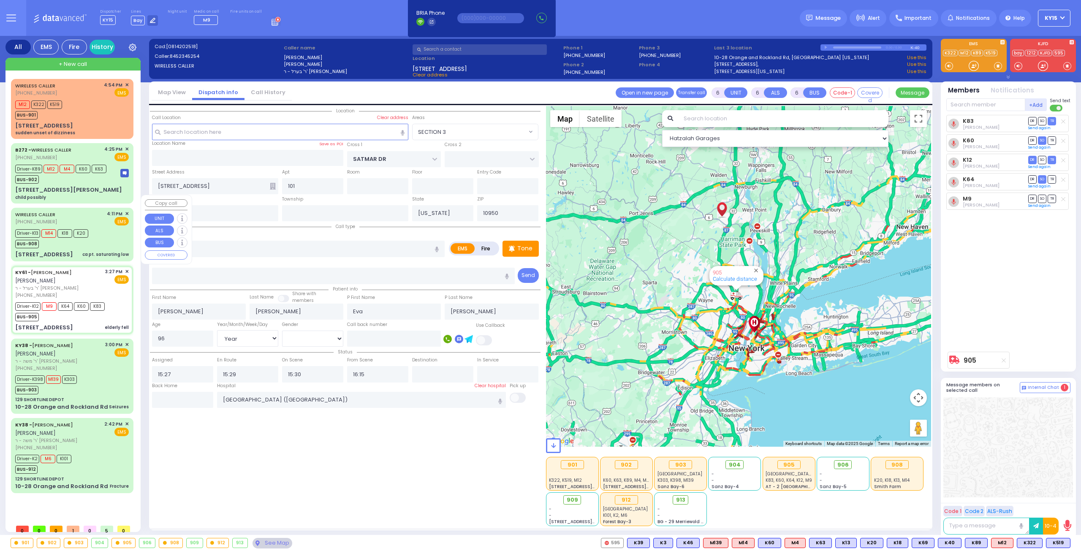
type input "Miriam"
type input "73"
select select "Year"
select select "[DEMOGRAPHIC_DATA]"
type input "16:11"
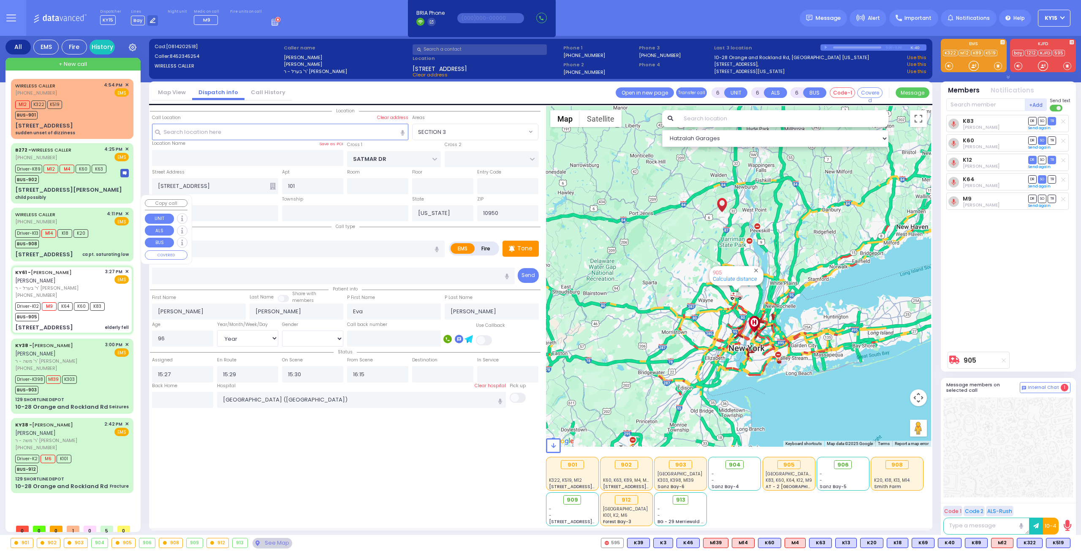
type input "16:13"
type input "16:51"
select select "Hatzalah Garages"
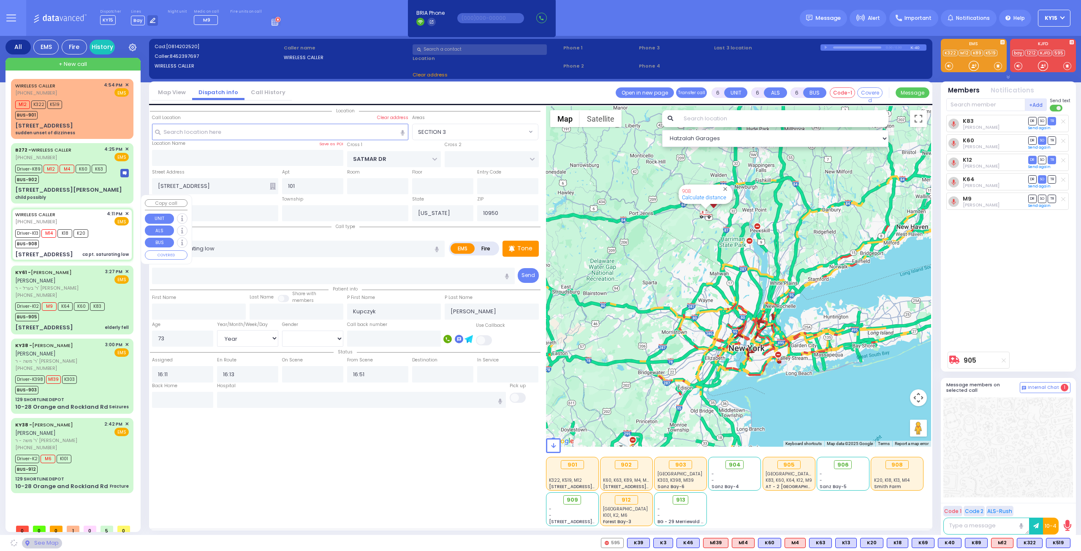
type input "CRAIGVILLE RD"
type input "14 Primrose Lane"
type input "Chester"
type input "10918"
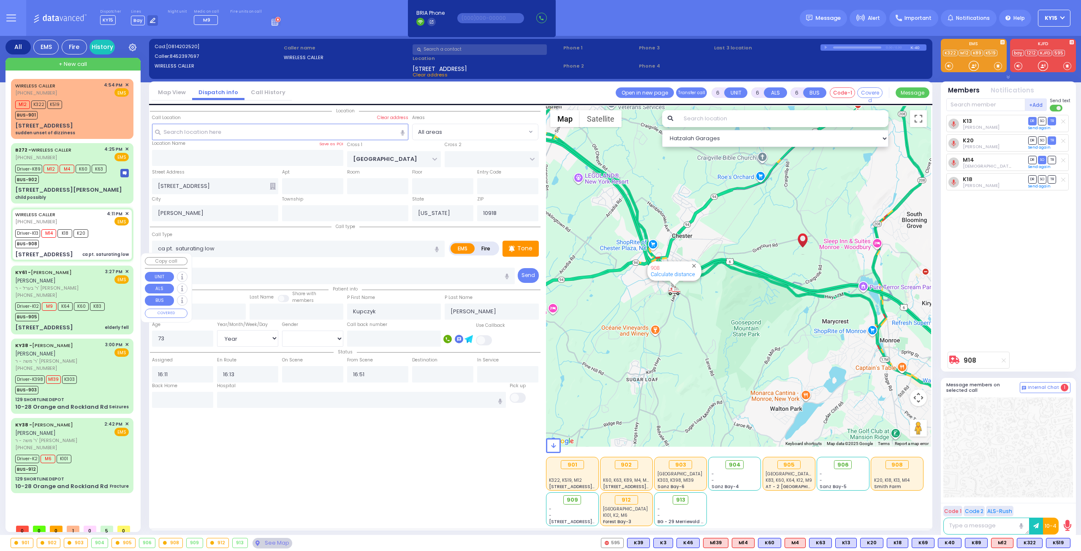
click at [85, 311] on div "BUS-905" at bounding box center [60, 316] width 90 height 11
select select
type input "elderly fell"
radio input "true"
type input "ARON ZEV"
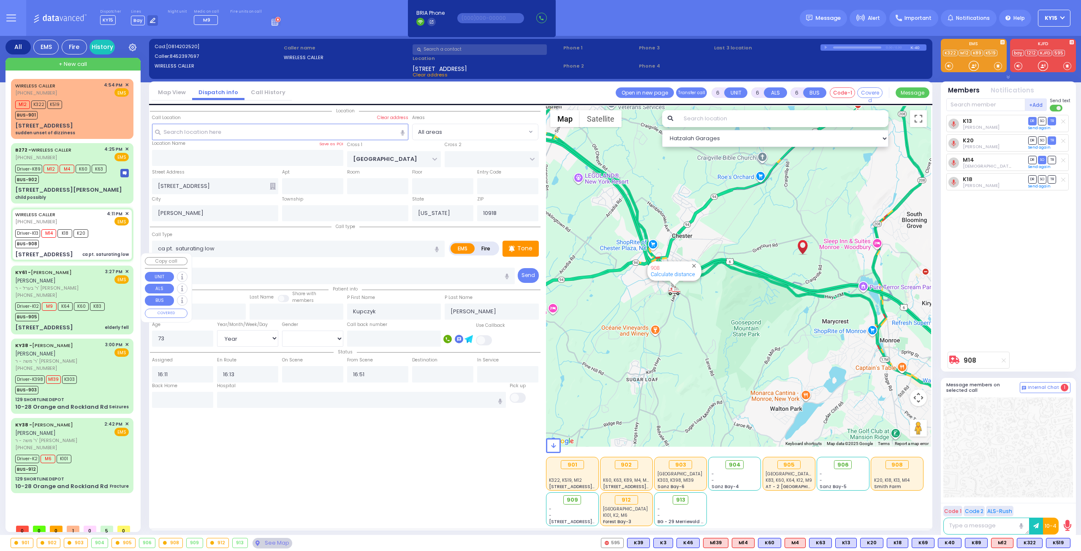
type input "POLACHECK"
type input "Eva"
type input "Jacobowitz"
type input "96"
select select "Year"
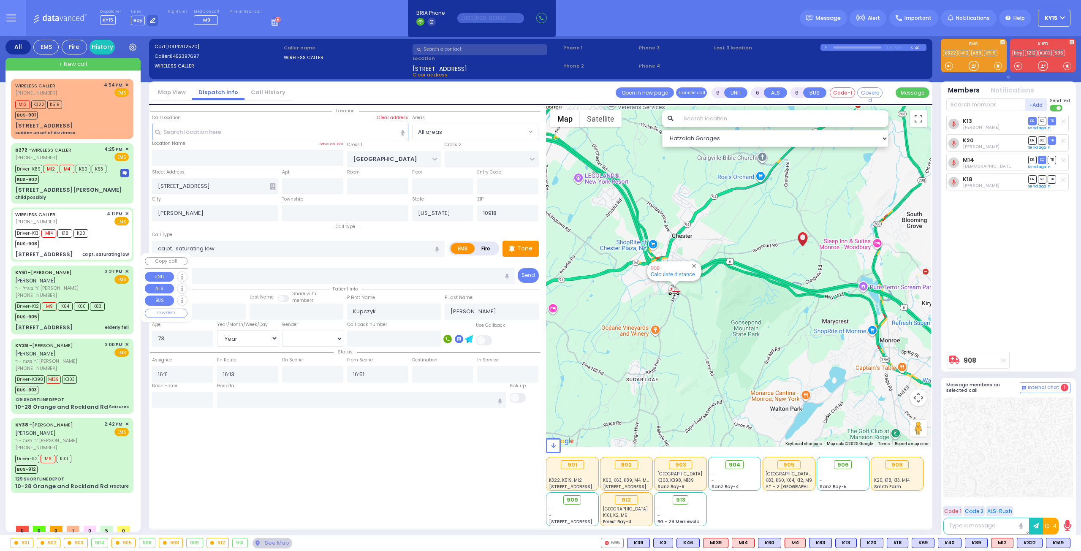
select select "[DEMOGRAPHIC_DATA]"
type input "15:27"
type input "15:29"
type input "15:30"
type input "16:15"
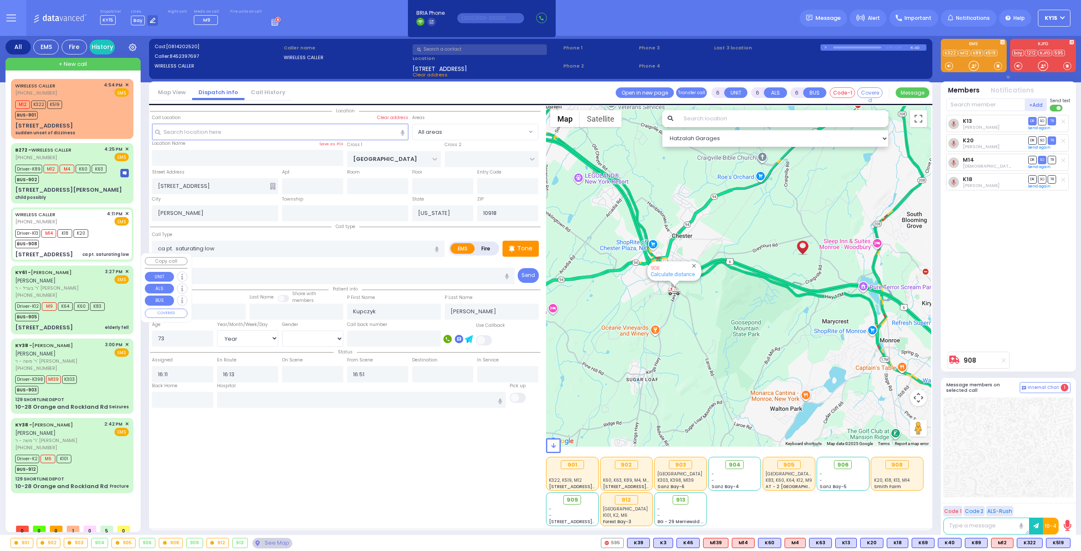
type input "Mount Sinai Hospital (East Harlem)"
select select "Hatzalah Garages"
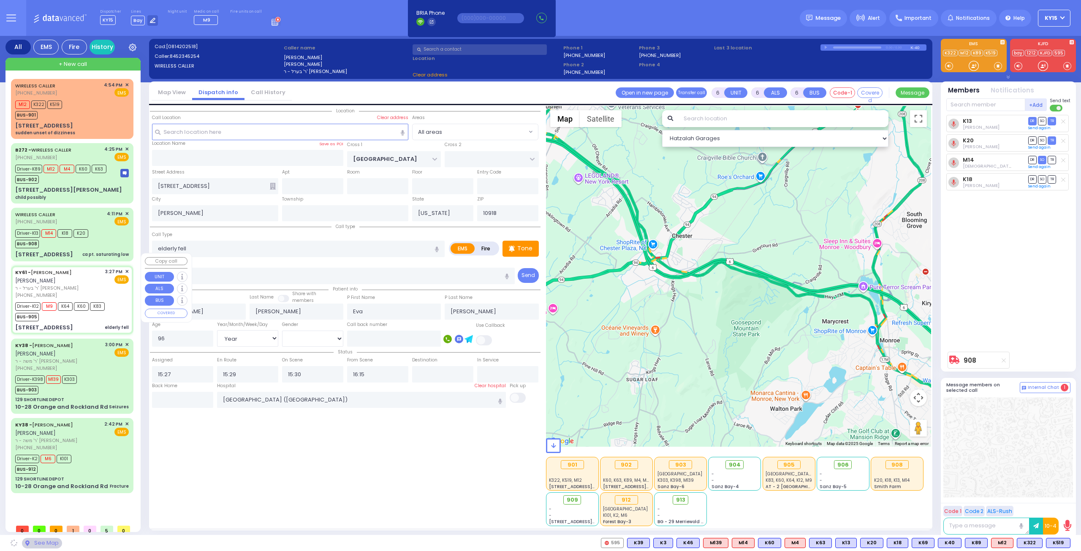
type input "SATMAR DR"
type input "4 Orshava Court"
type input "101"
type input "Monroe"
type input "10950"
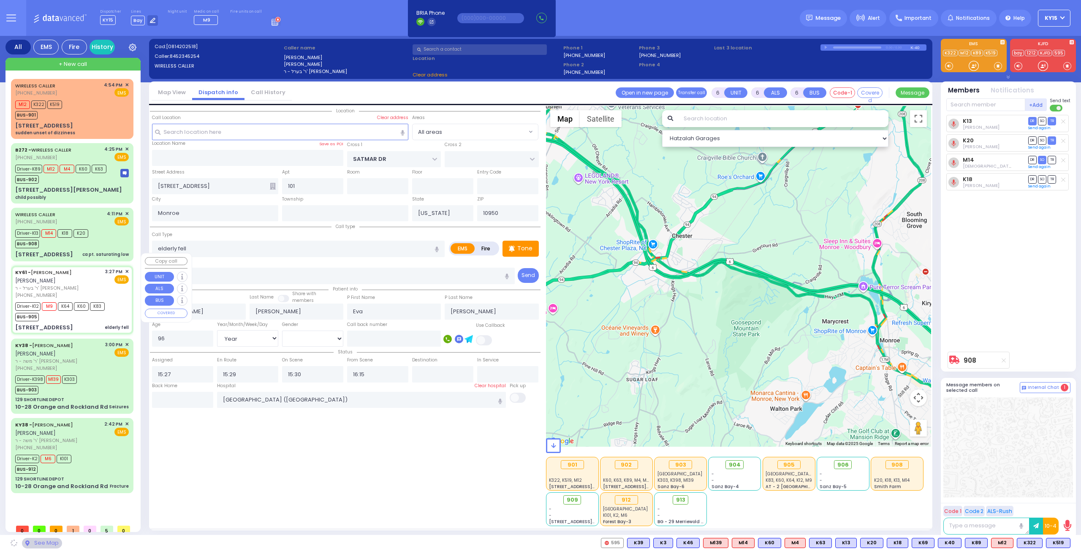
select select "SECTION 3"
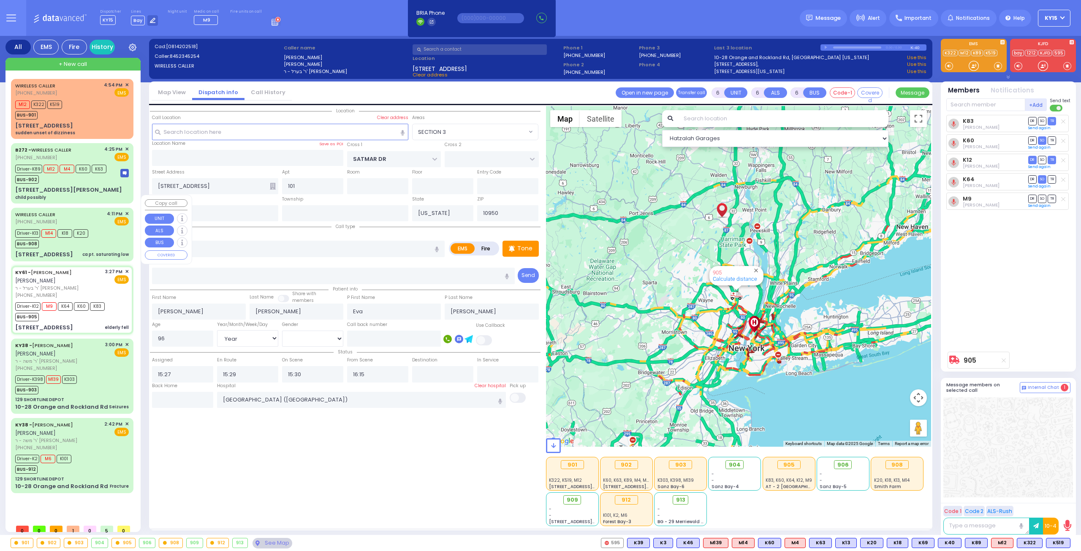
click at [94, 251] on div "ca pt. saturating low" at bounding box center [105, 254] width 46 height 6
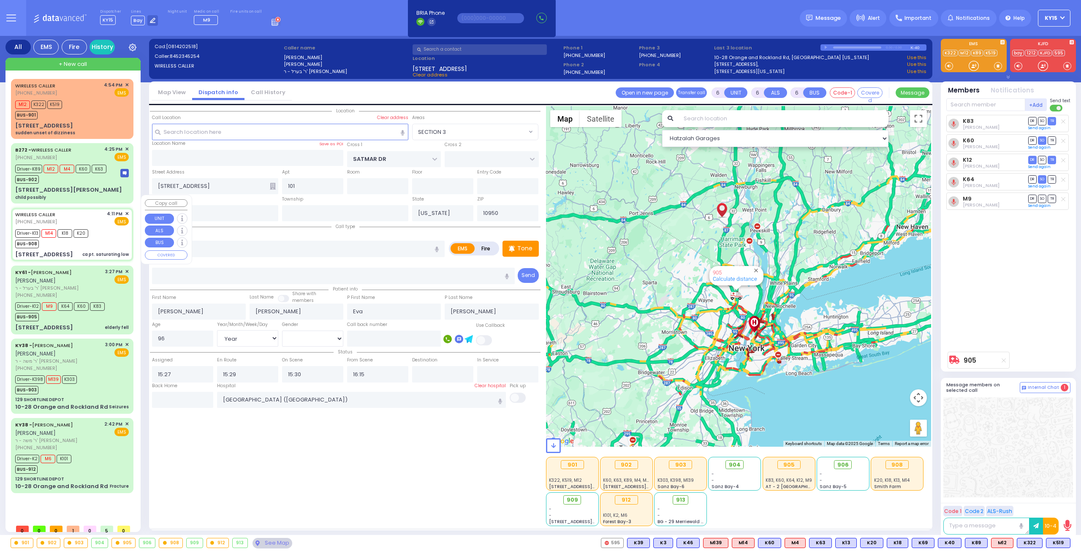
select select
type input "ca pt. saturating low"
radio input "true"
type input "Kupczyk"
type input "Miriam"
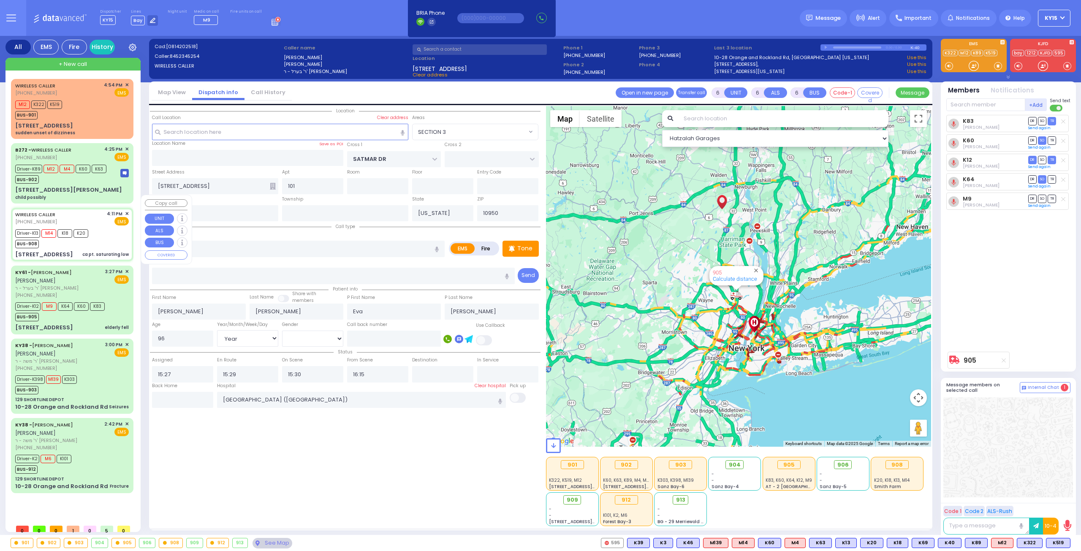
type input "73"
select select "Year"
select select "[DEMOGRAPHIC_DATA]"
type input "16:11"
type input "16:13"
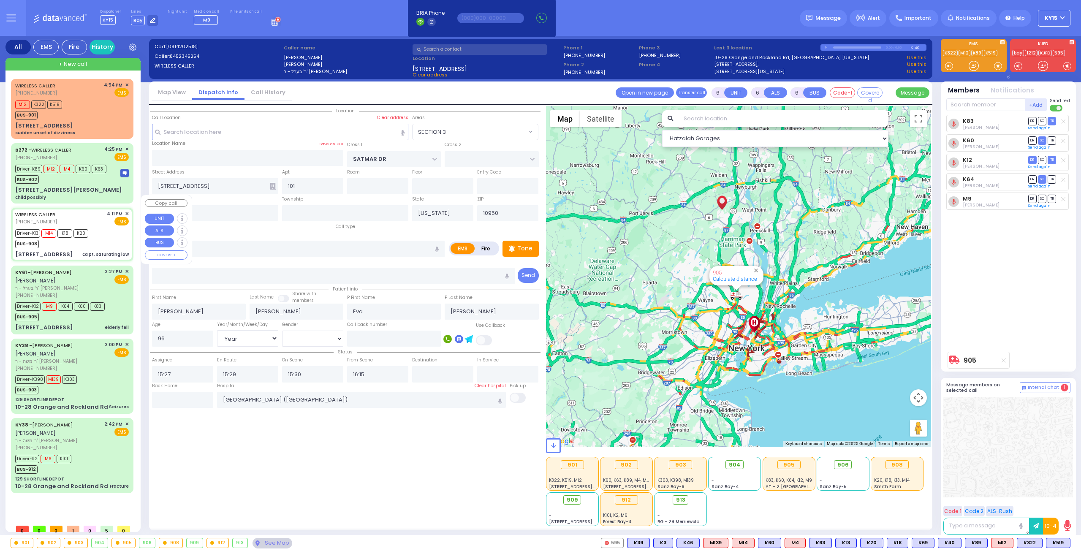
type input "16:51"
type input "CRAIGVILLE RD"
type input "14 Primrose Lane"
type input "Chester"
type input "10918"
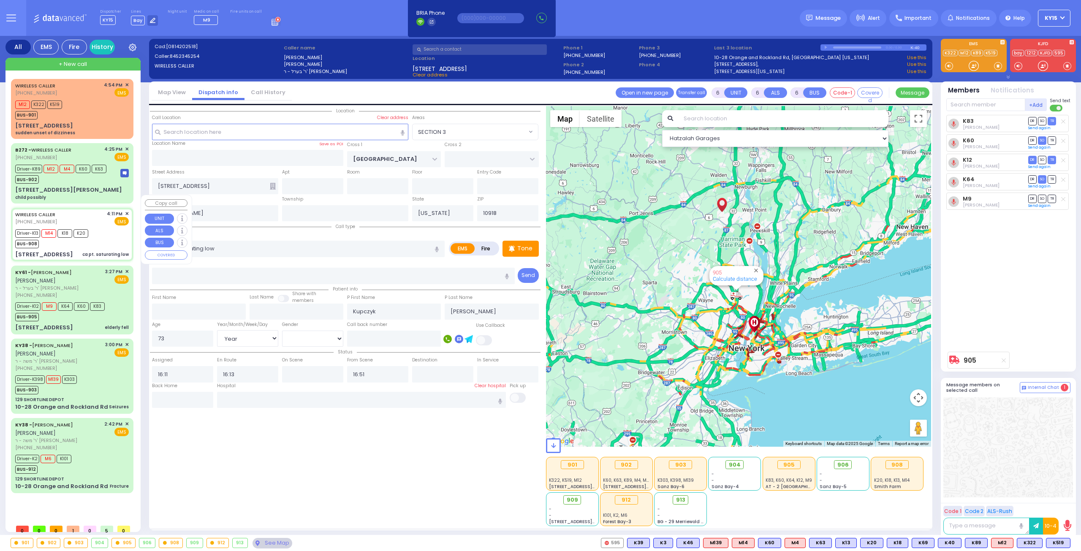
select select "Hatzalah Garages"
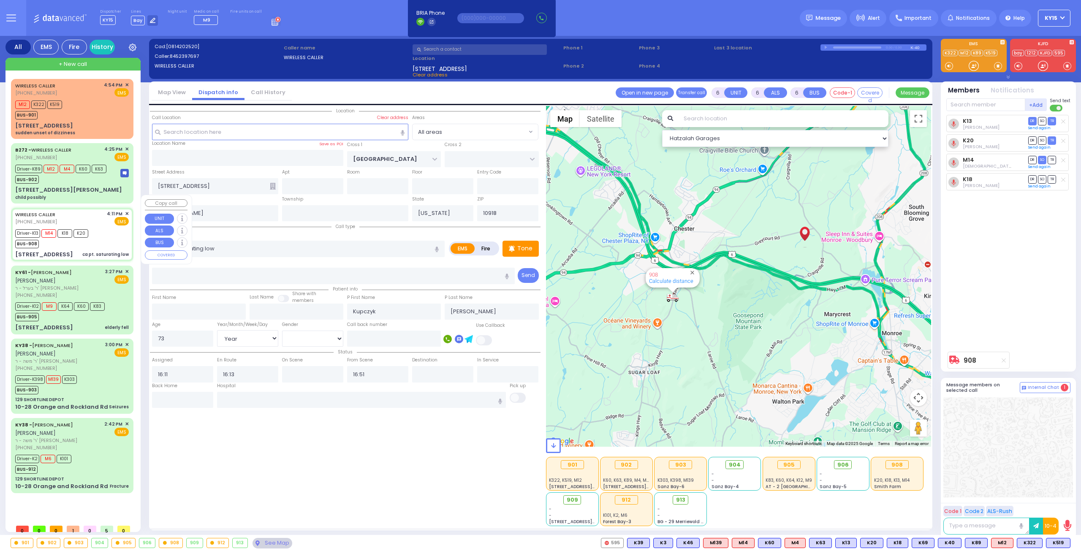
select select
radio input "true"
select select "Year"
select select "[DEMOGRAPHIC_DATA]"
select select "Hatzalah Garages"
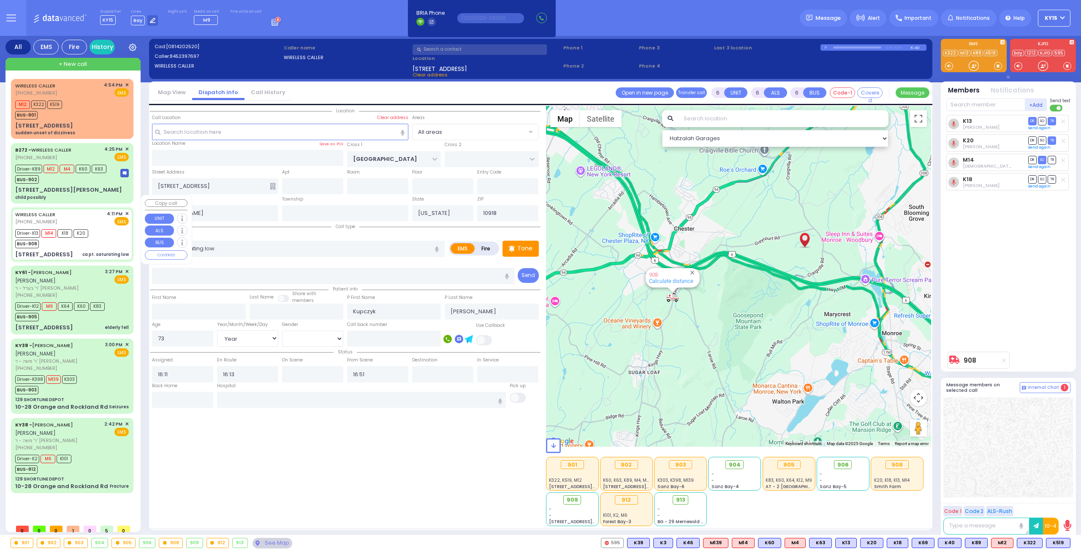
select select
radio input "true"
select select "Year"
select select "[DEMOGRAPHIC_DATA]"
select select "Hatzalah Garages"
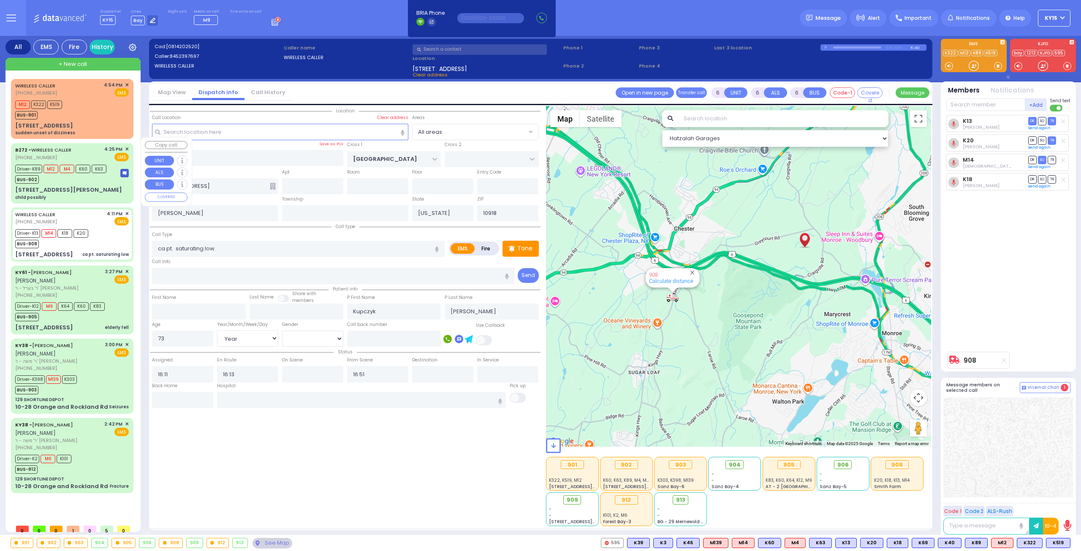
click at [93, 173] on div "BUS-902" at bounding box center [60, 178] width 91 height 11
select select
type input "child possibly"
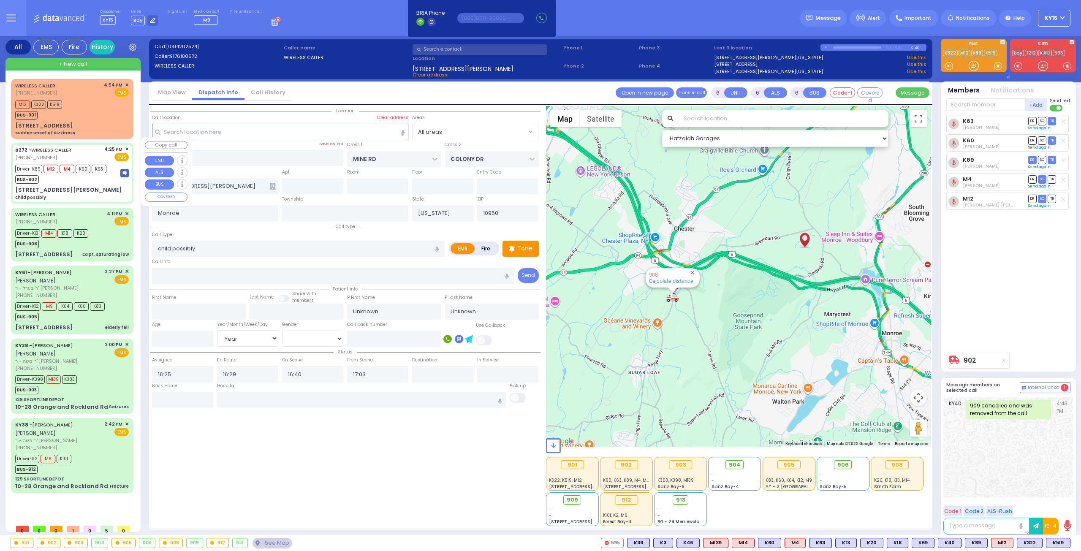
click at [84, 178] on div "B272 - WIRELESS CALLER (917) 618-0672 4:25 PM ✕ EMS M12 M4" at bounding box center [72, 172] width 119 height 57
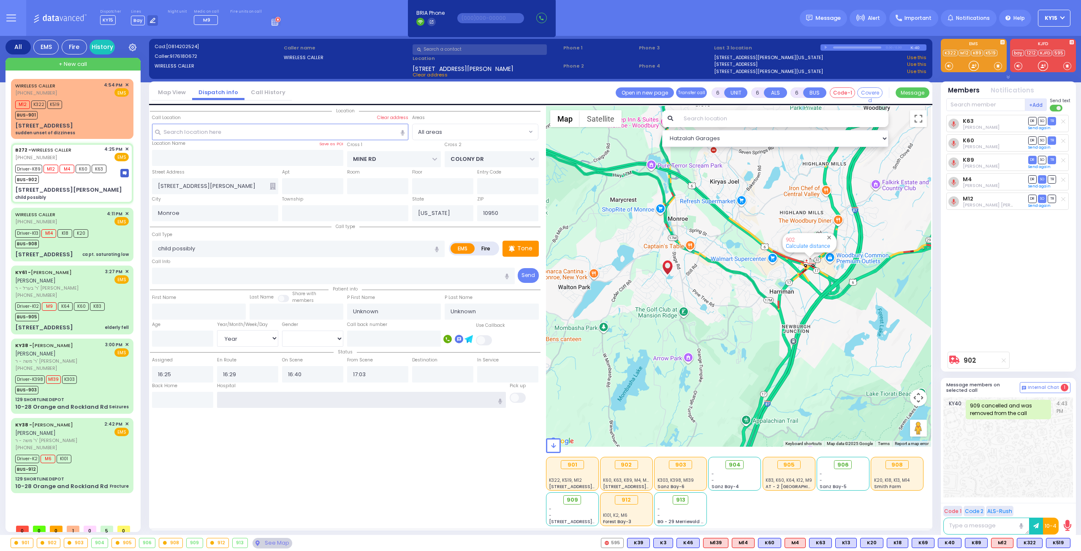
click at [259, 399] on input "text" at bounding box center [361, 400] width 289 height 16
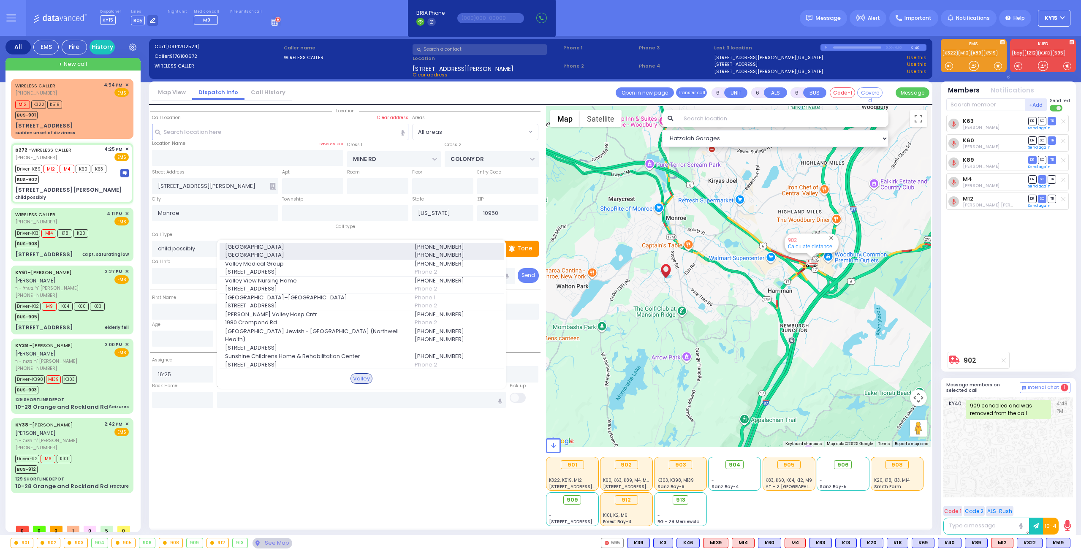
click at [348, 259] on span "4 Valley Health Plaza" at bounding box center [314, 255] width 179 height 8
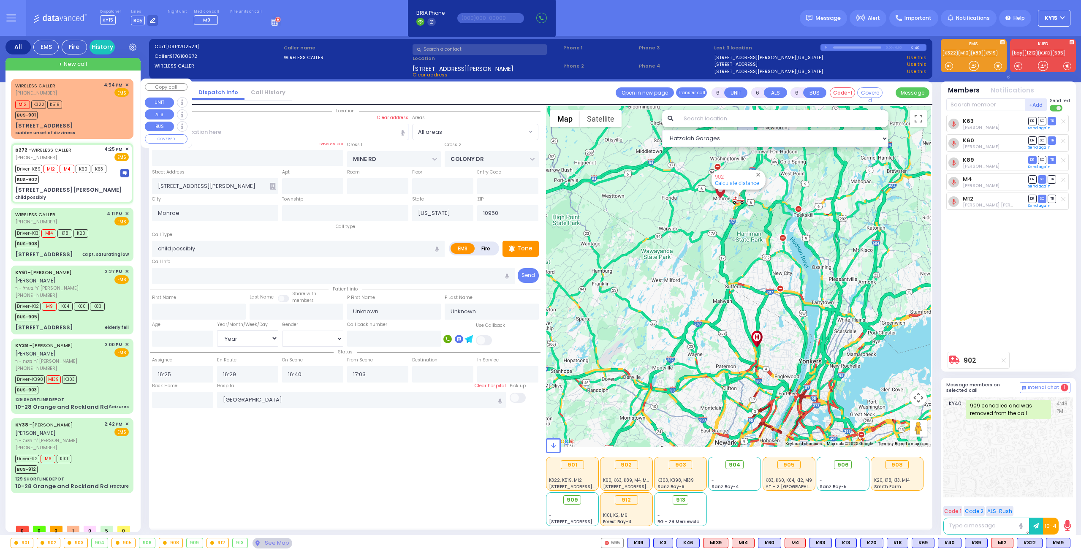
click at [74, 120] on div "WIRELESS CALLER (845) 500-6157 4:54 PM ✕ EMS M12 K322 K519" at bounding box center [72, 108] width 119 height 57
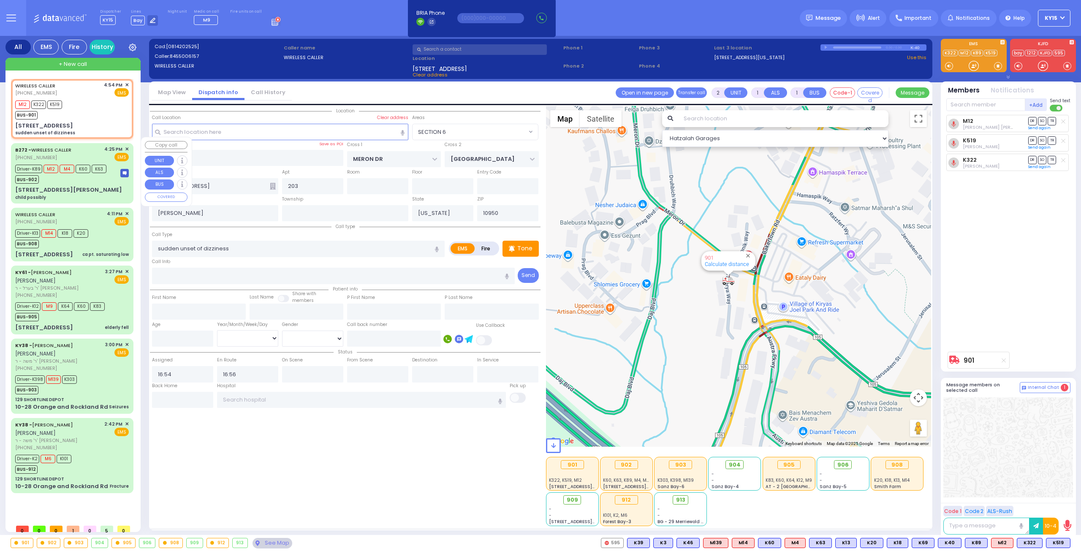
click at [67, 173] on div "BUS-902" at bounding box center [60, 178] width 91 height 11
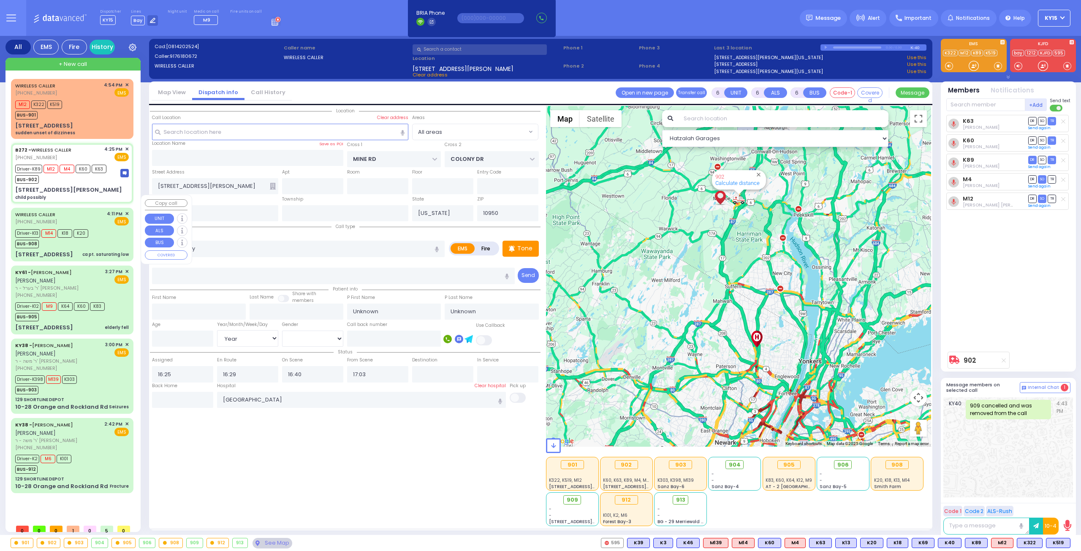
click at [85, 235] on div "WIRELESS CALLER (845) 239-7697 4:11 PM ✕ EMS Driver-K13 M14" at bounding box center [72, 234] width 119 height 51
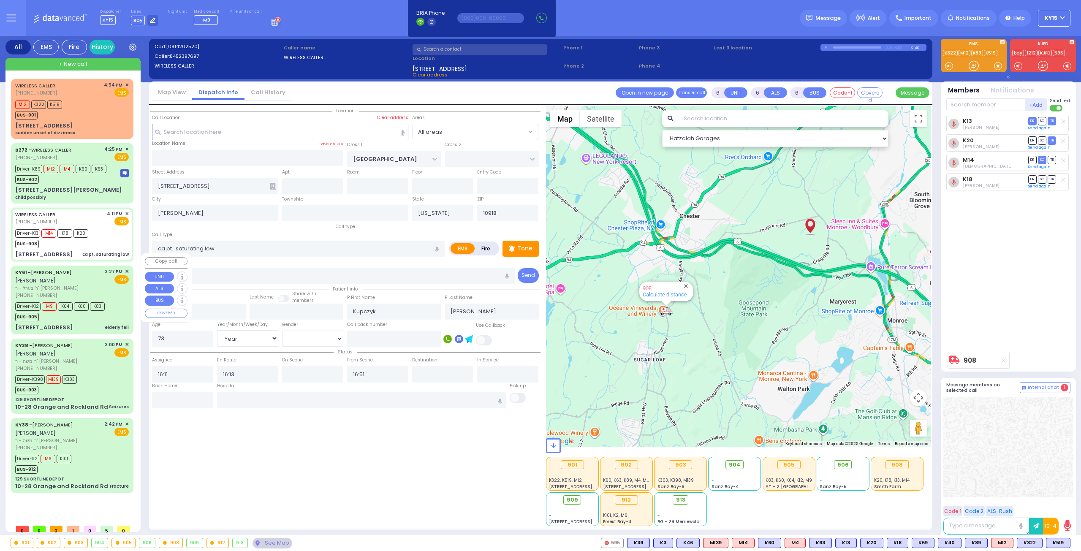
click at [96, 324] on div "4 Orshava Court 101 elderly fell" at bounding box center [72, 328] width 114 height 8
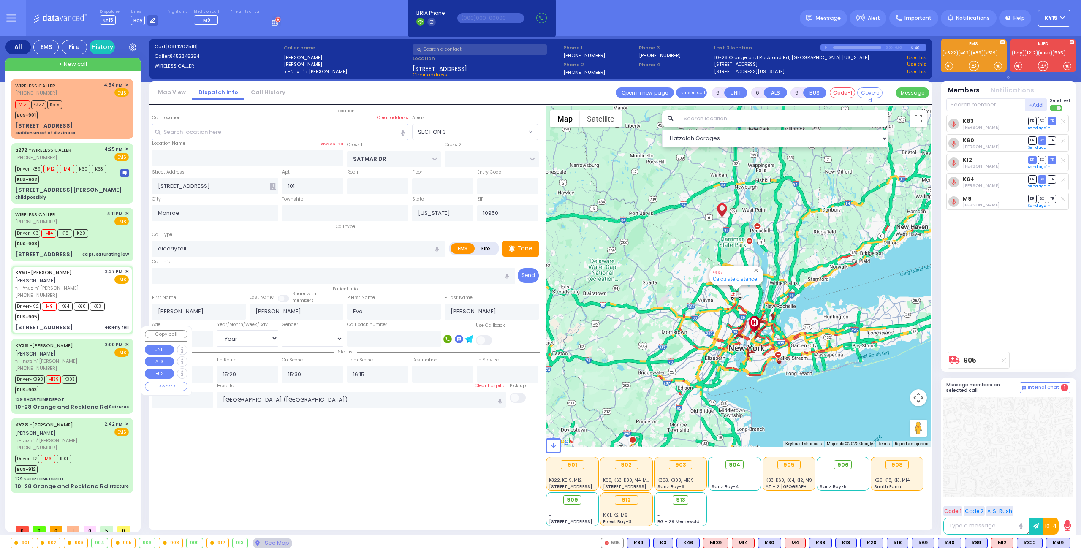
click at [79, 343] on div "KY38 - AVRUM MAYER MILLER אברהם מאיר מיללער" at bounding box center [58, 349] width 87 height 16
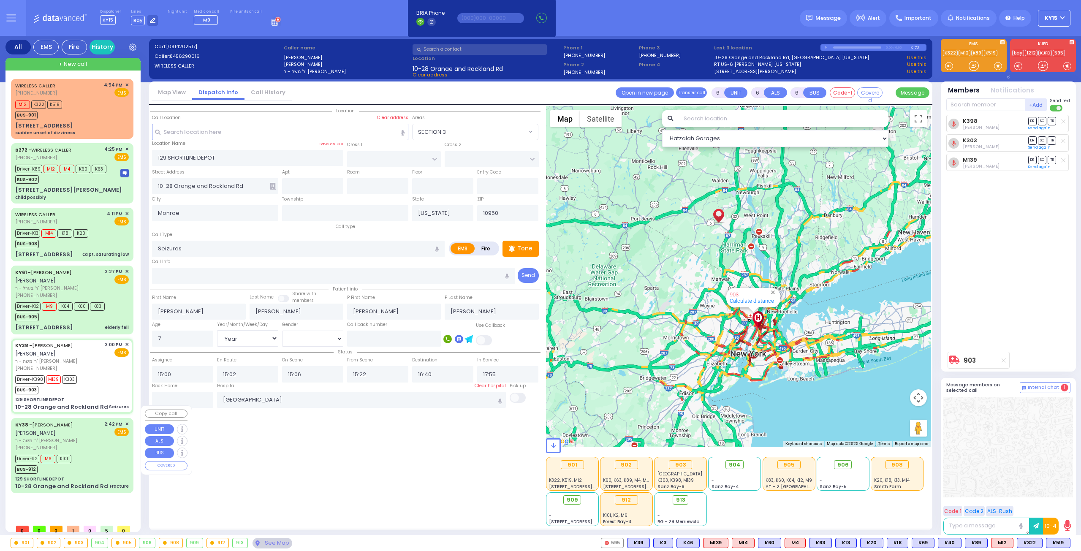
click at [92, 437] on span "ר' משה - ר' יעקב שמואל טייטלבוים" at bounding box center [58, 440] width 86 height 7
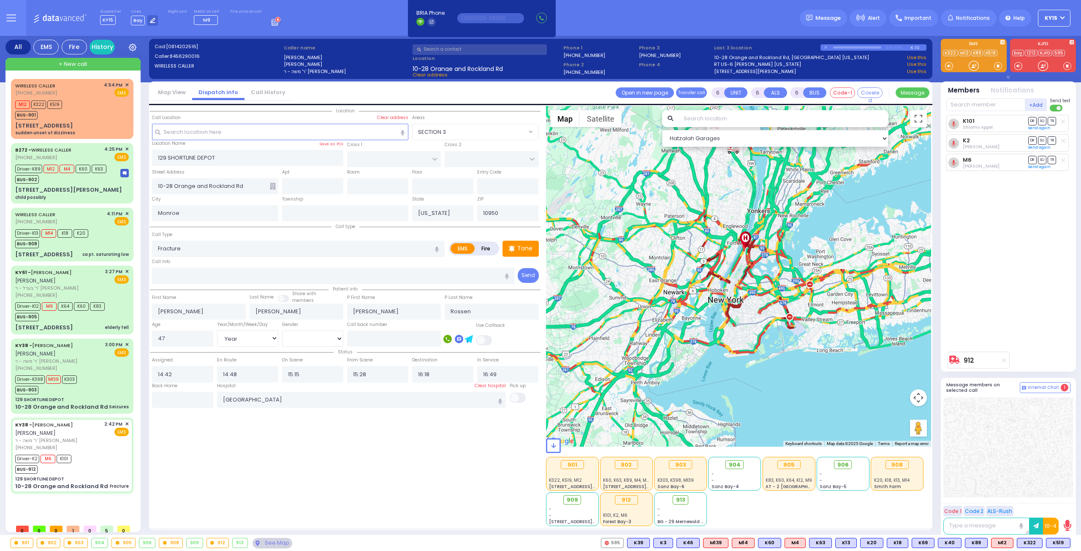
drag, startPoint x: 704, startPoint y: 289, endPoint x: 691, endPoint y: 311, distance: 25.0
click at [691, 310] on div "912 Calculate distance" at bounding box center [739, 276] width 386 height 341
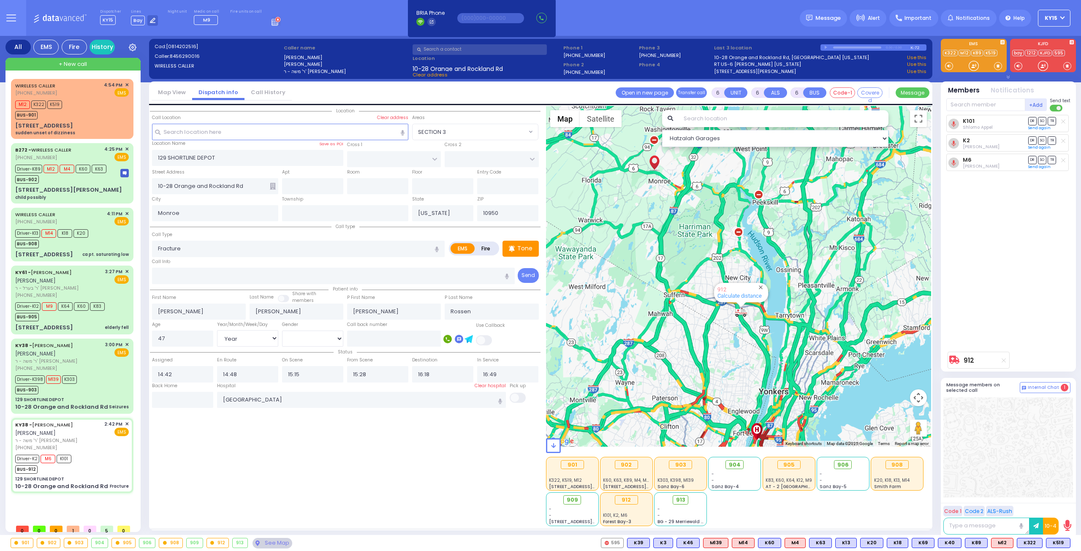
drag, startPoint x: 640, startPoint y: 310, endPoint x: 685, endPoint y: 339, distance: 53.4
click at [685, 339] on div "912 Calculate distance" at bounding box center [739, 276] width 386 height 341
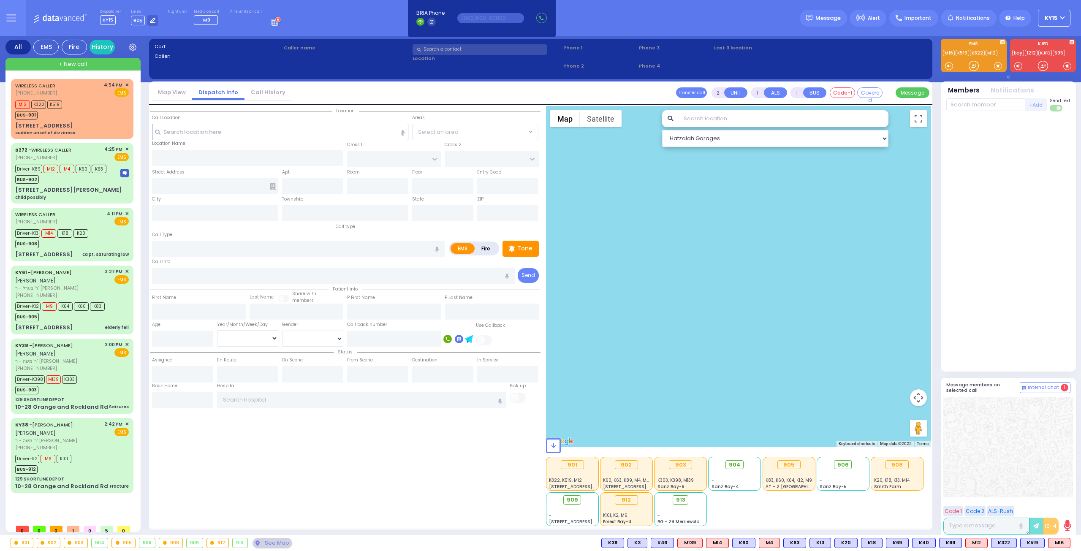
click at [75, 65] on span "+ New call" at bounding box center [73, 64] width 28 height 8
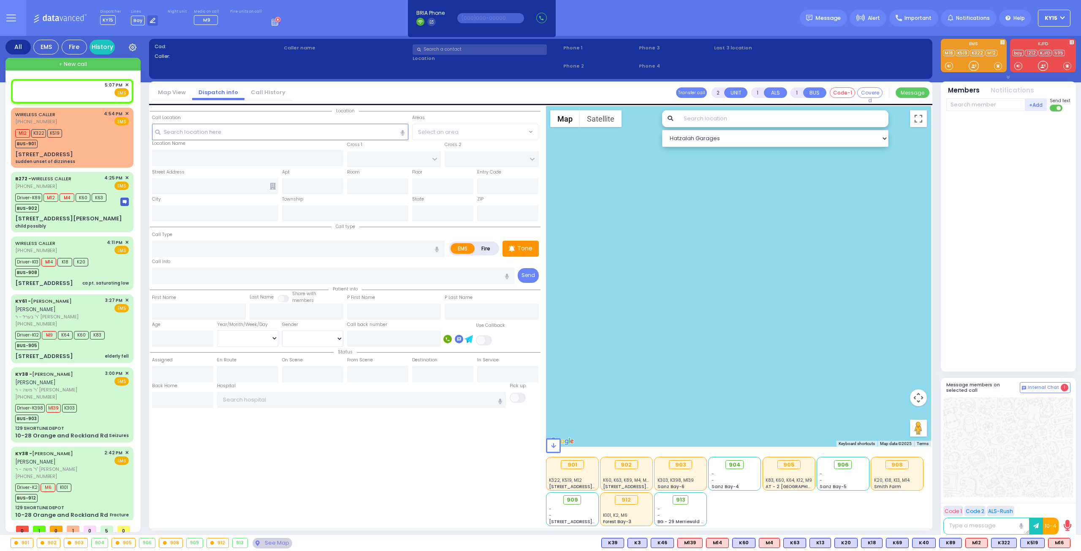
select select
radio input "true"
select select
type input "17:07"
select select "Hatzalah Garages"
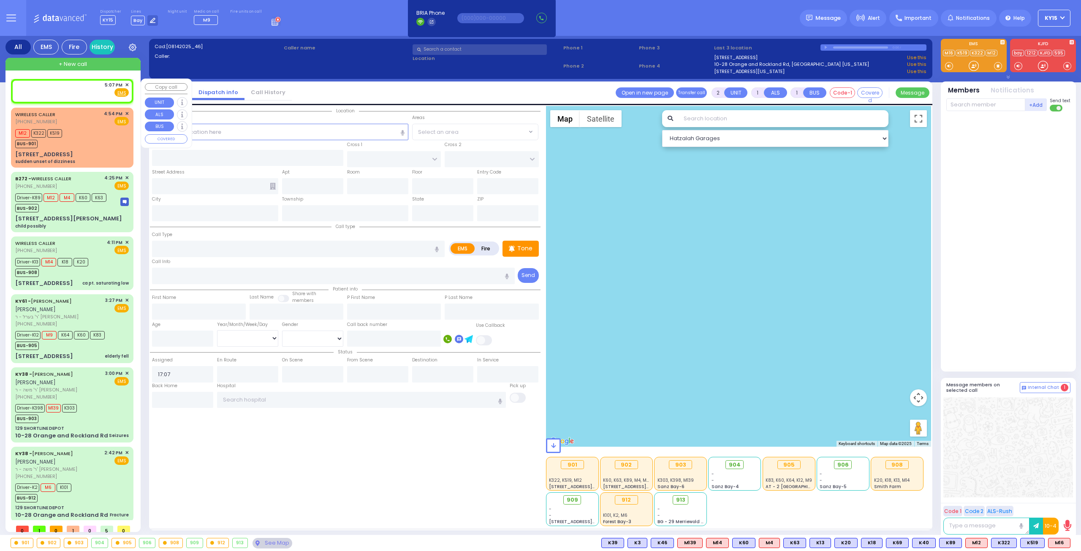
select select
radio input "true"
select select
select select "Hatzalah Garages"
click at [190, 135] on input "text" at bounding box center [280, 132] width 257 height 16
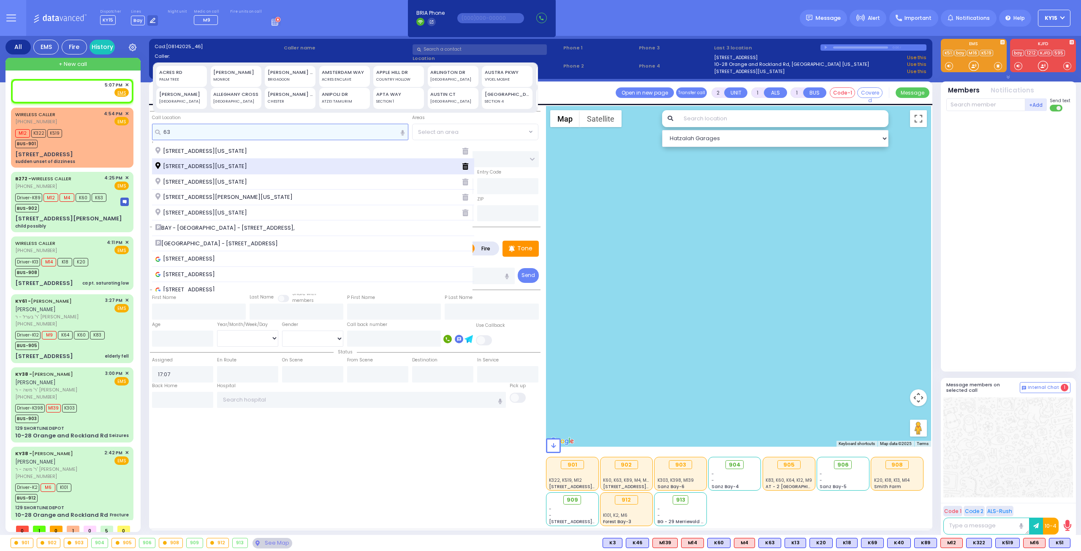
type input "6"
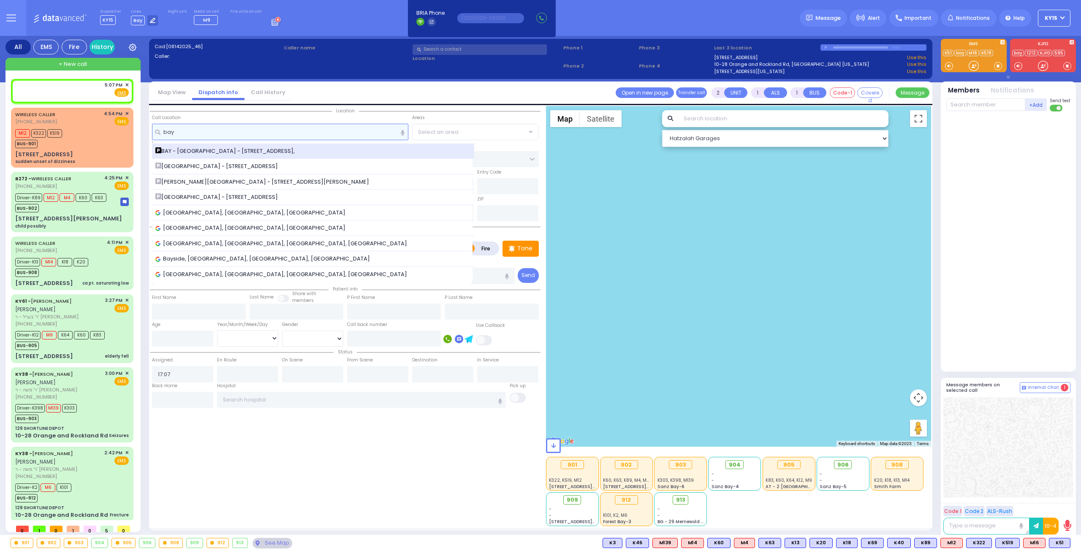
type input "bay"
click at [204, 150] on span "BAY - Forest Garage - 63 Forest Rd," at bounding box center [226, 151] width 142 height 8
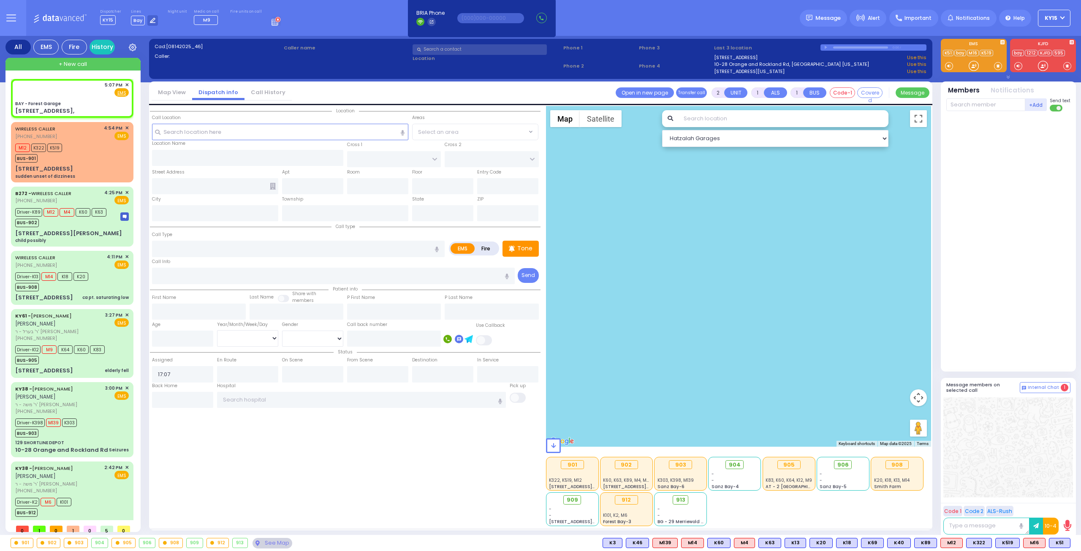
select select
radio input "true"
select select
select select "Hatzalah Garages"
type input "BAY - Forest Garage"
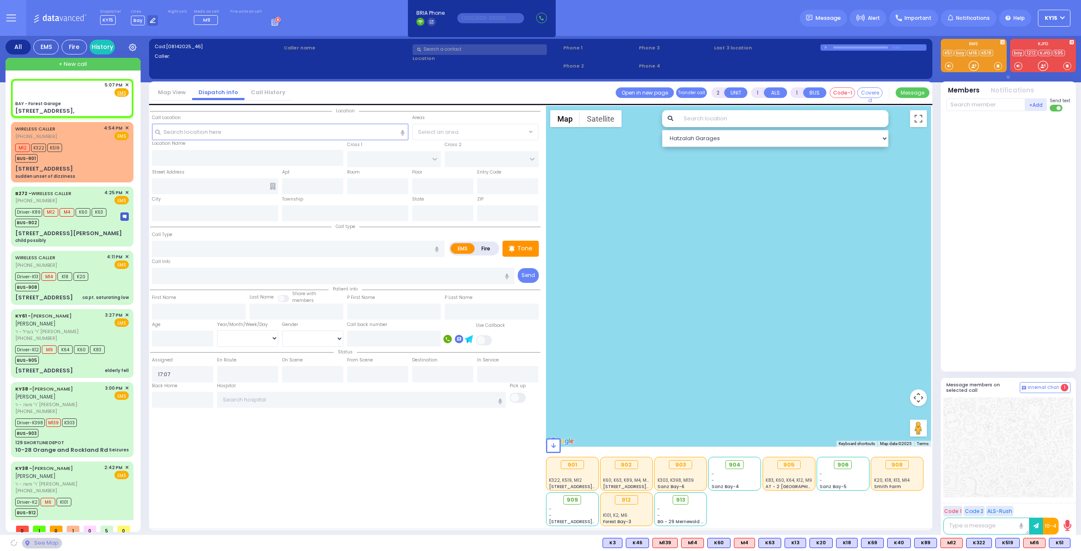
type input "SANZ COURT"
type input "HAYES COURT"
type input "[STREET_ADDRESS],"
type input "Monroe"
type input "[US_STATE]"
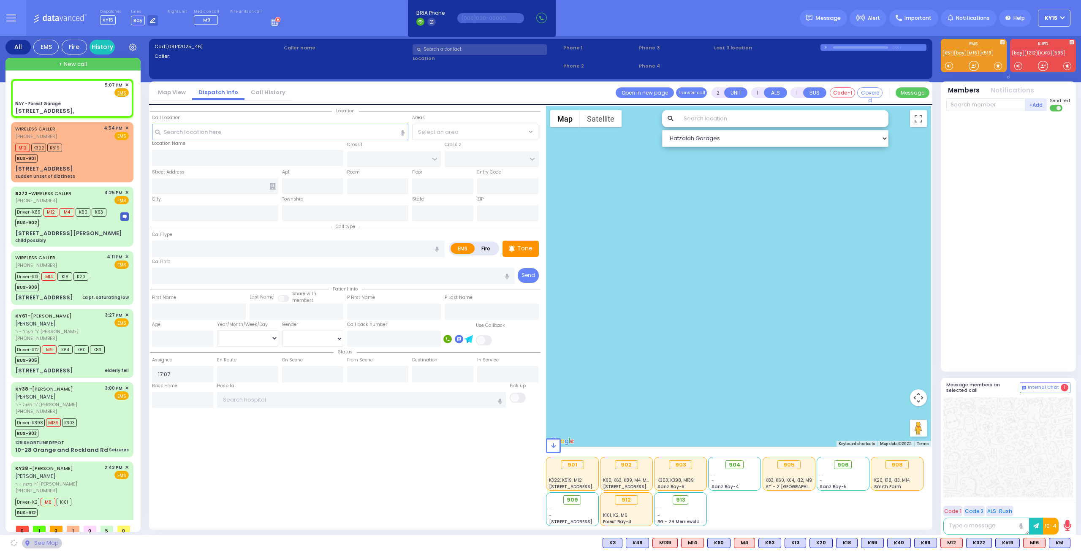
type input "10950"
select select "SECTION 2"
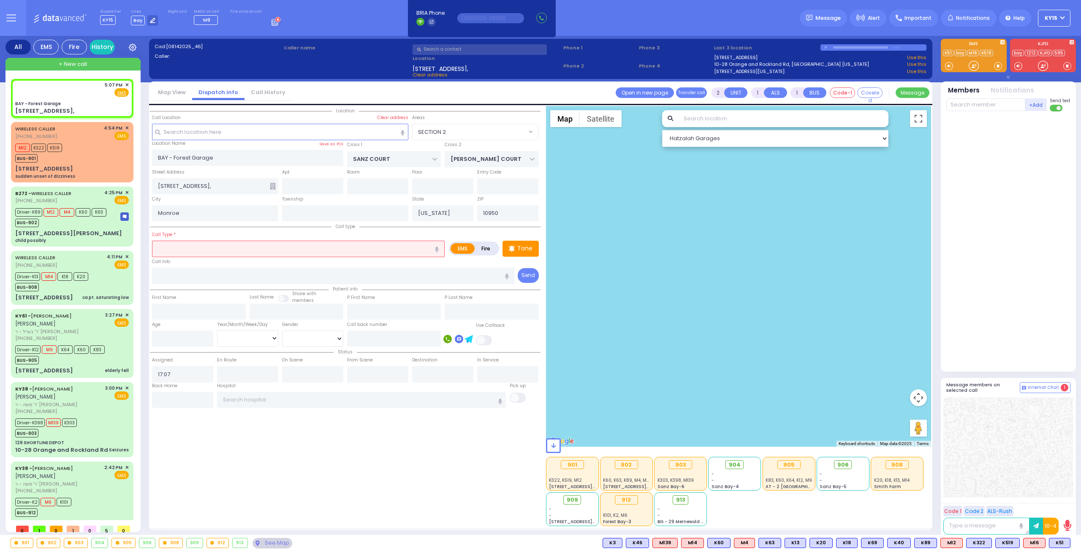
click at [189, 249] on input "text" at bounding box center [298, 249] width 293 height 16
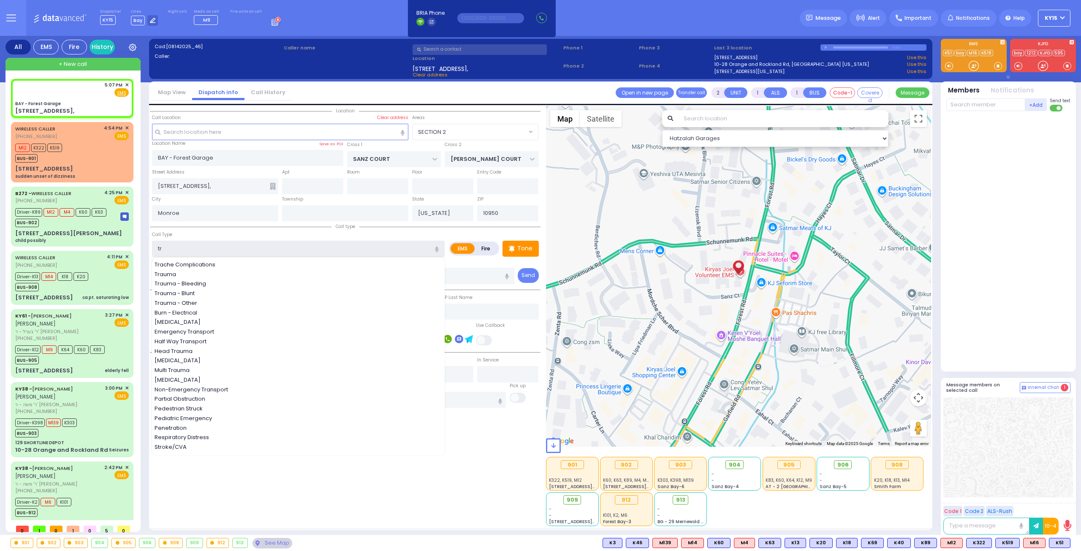
type input "tra"
select select
radio input "true"
select select
select select "Hatzalah Garages"
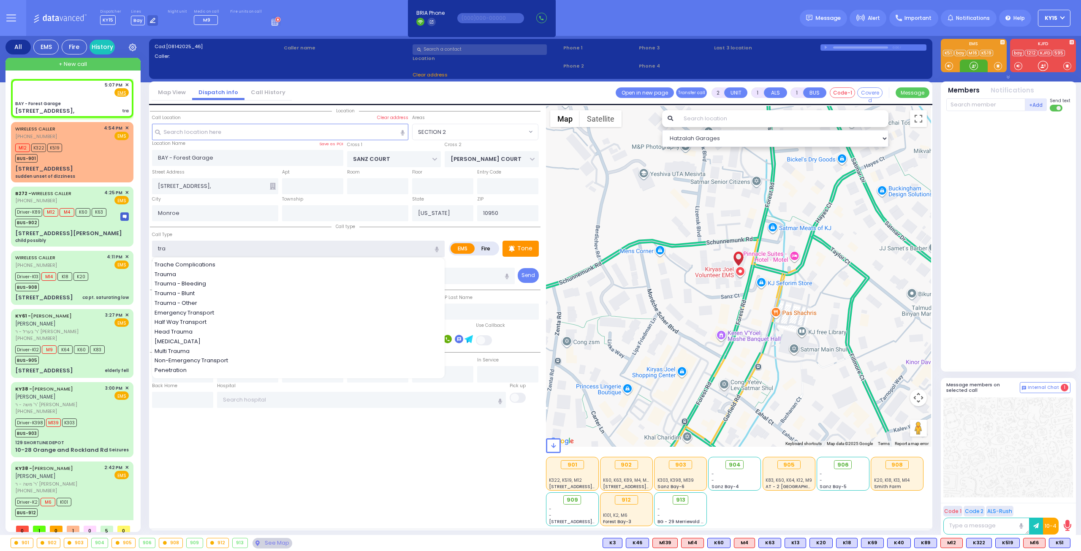
select select "SECTION 2"
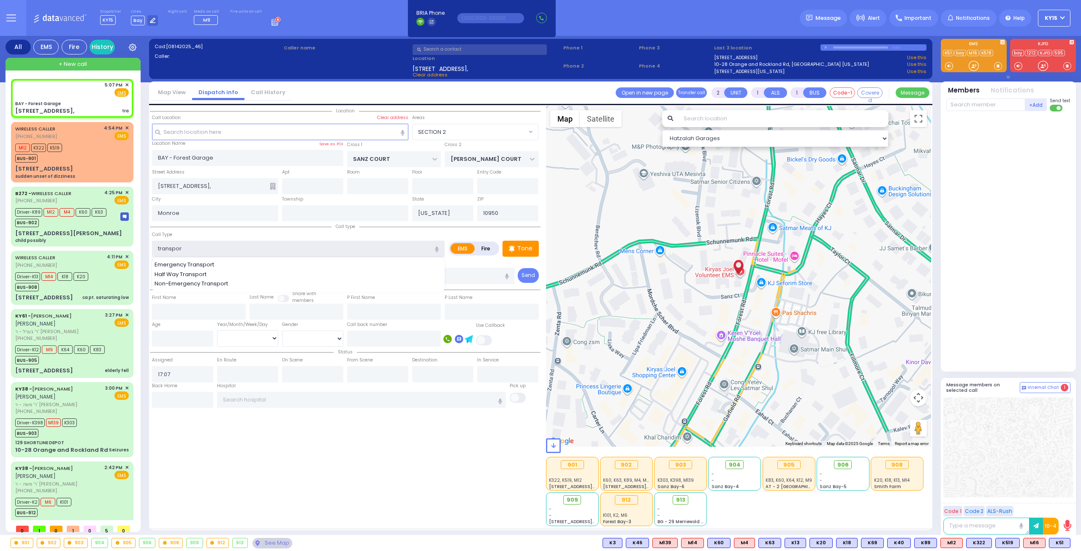
type input "transport"
select select
radio input "true"
select select
select select "Hatzalah Garages"
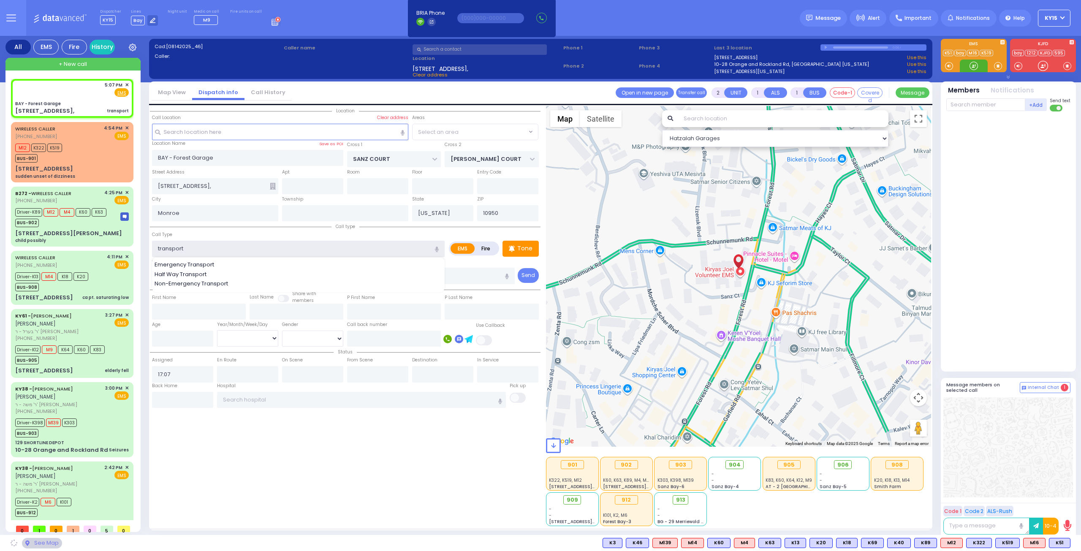
select select "SECTION 2"
type input "t"
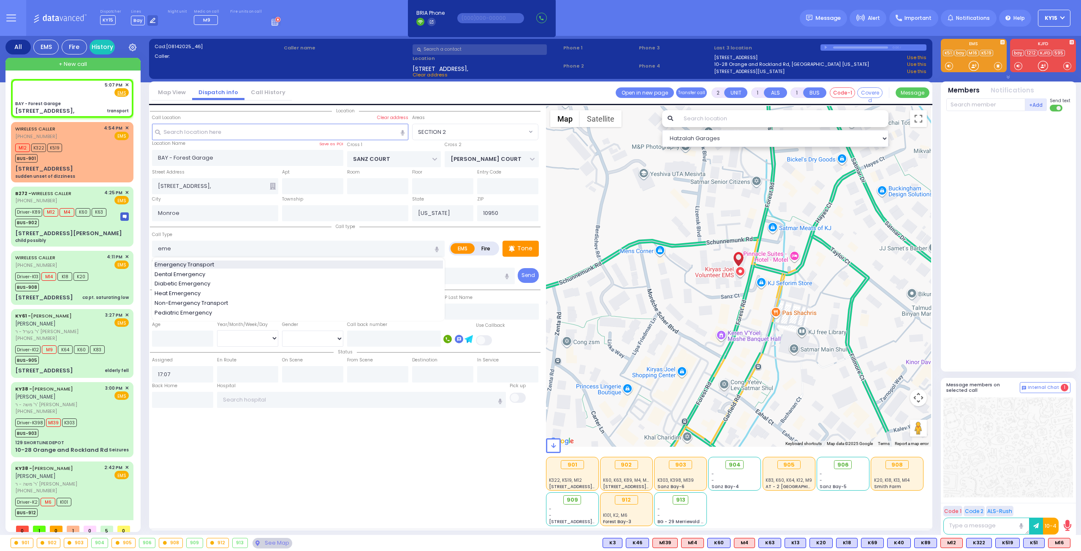
click at [203, 263] on span "Emergency Transport" at bounding box center [186, 265] width 63 height 8
type input "Emergency Transport"
type input "1"
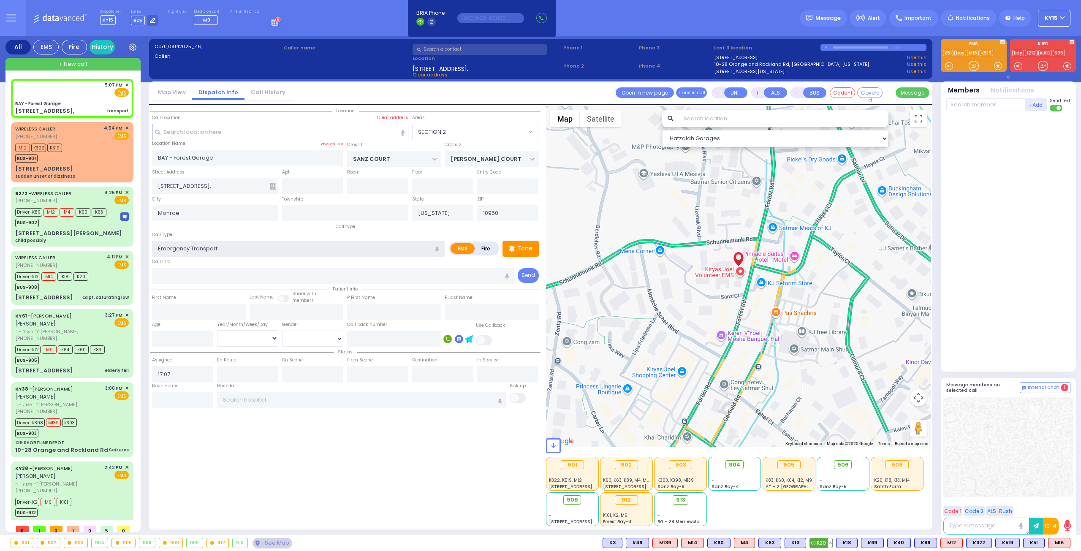
select select
radio input "true"
select select
select select "Hatzalah Garages"
select select "SECTION 2"
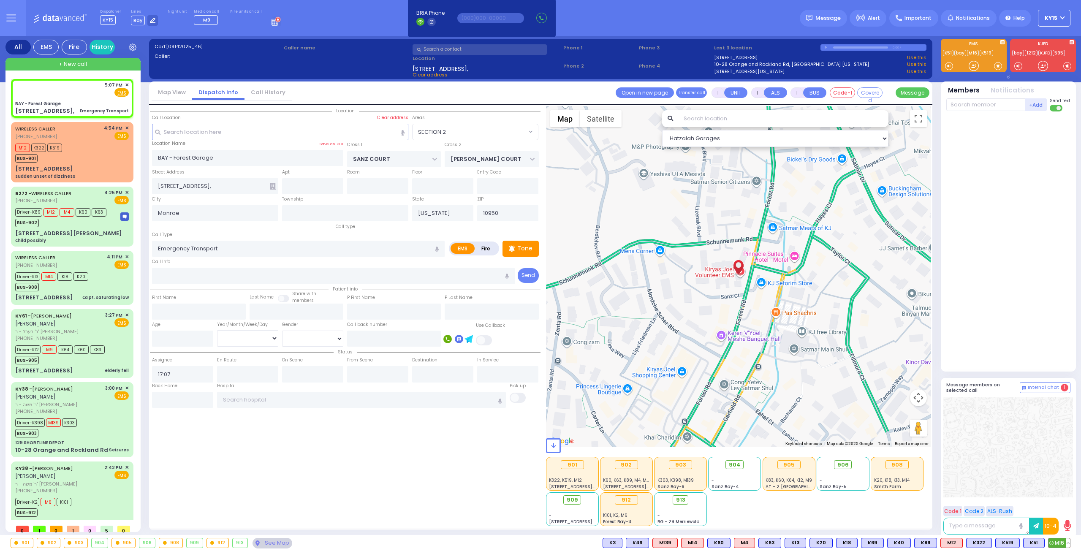
click at [1064, 543] on span "M16" at bounding box center [1060, 542] width 22 height 9
click at [1042, 540] on button at bounding box center [1042, 542] width 4 height 9
select select
radio input "true"
select select
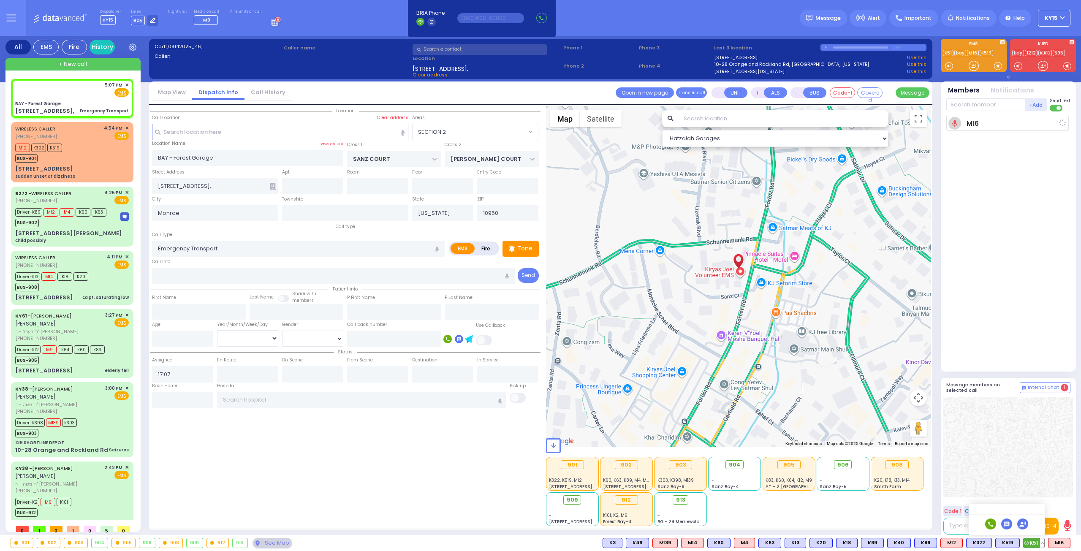
type input "17:08"
select select "Hatzalah Garages"
select select "SECTION 2"
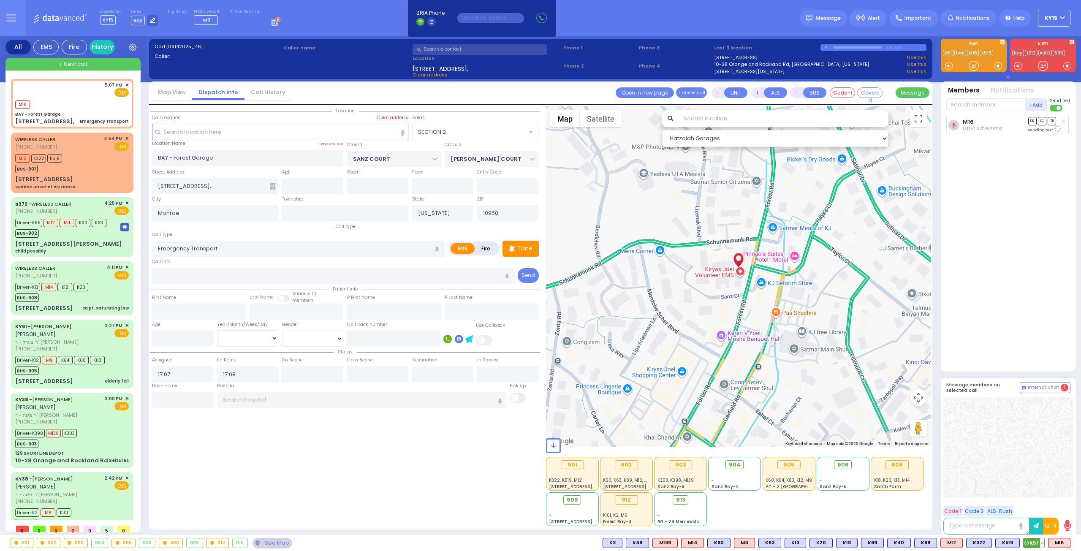
click at [1032, 540] on span "K51" at bounding box center [1034, 542] width 21 height 9
select select
radio input "true"
select select
select select "Hatzalah Garages"
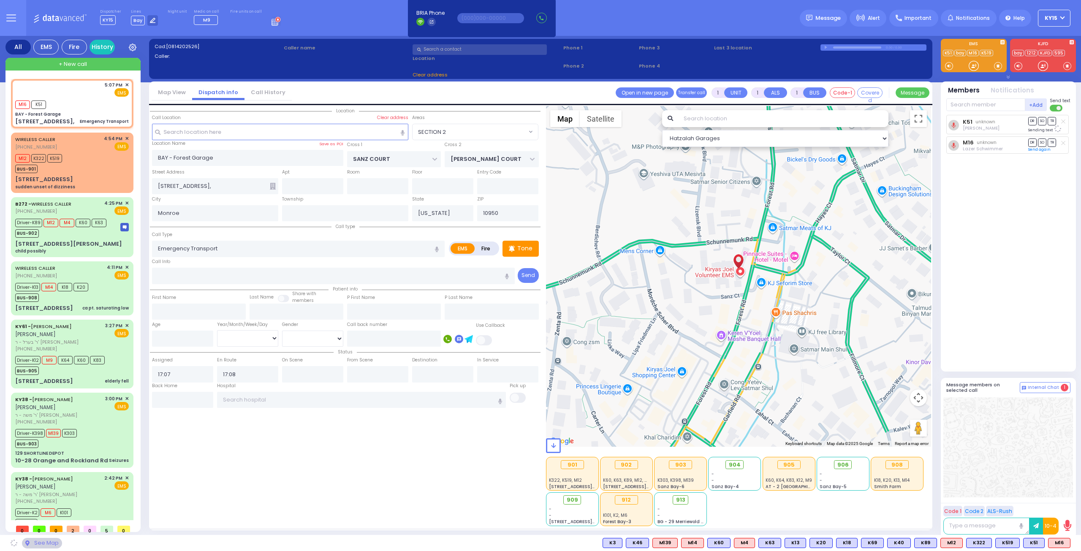
select select "SECTION 2"
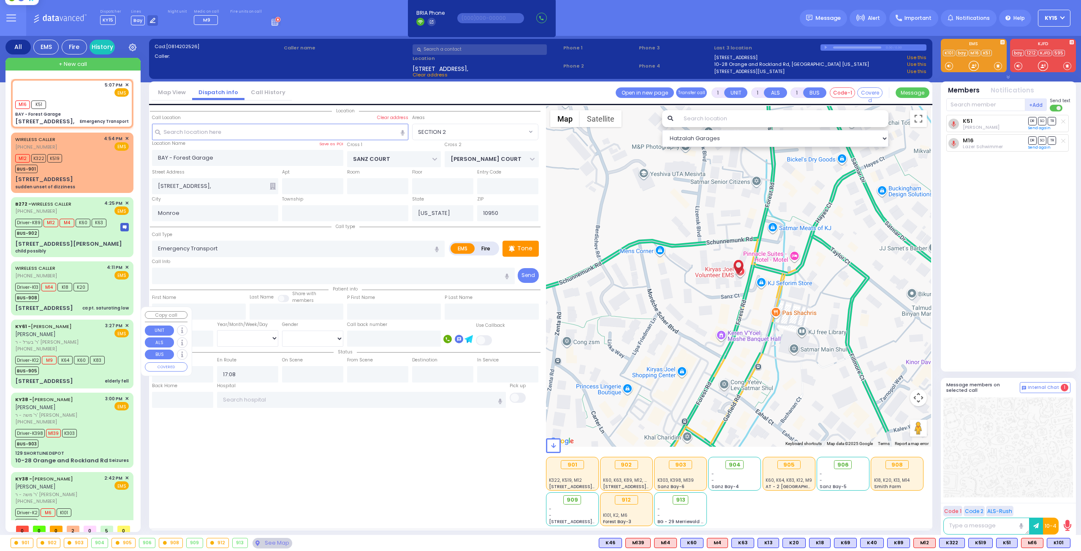
scroll to position [18, 0]
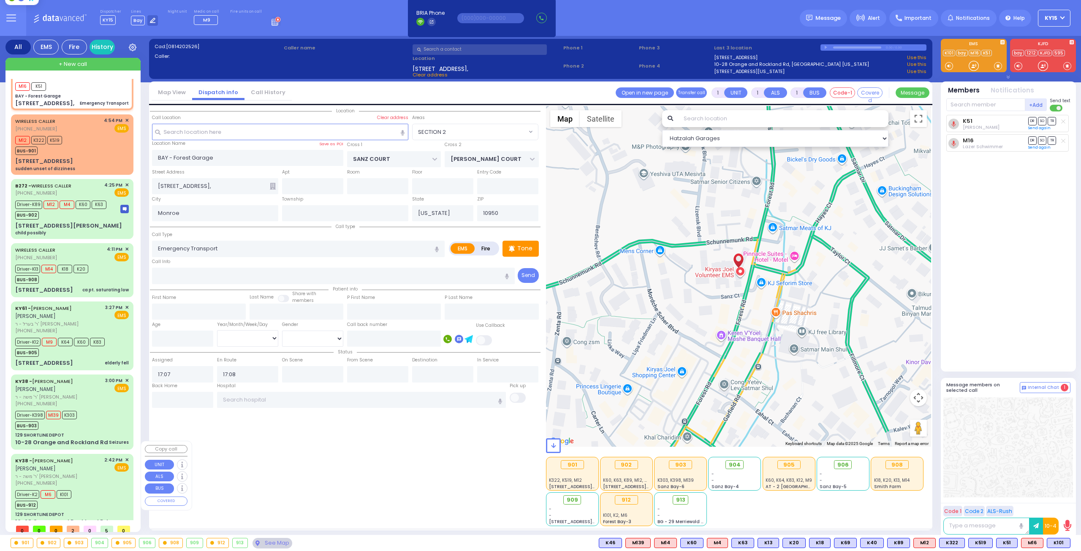
click at [108, 494] on div "Driver-K2 M6 K101 BUS-912" at bounding box center [72, 498] width 114 height 21
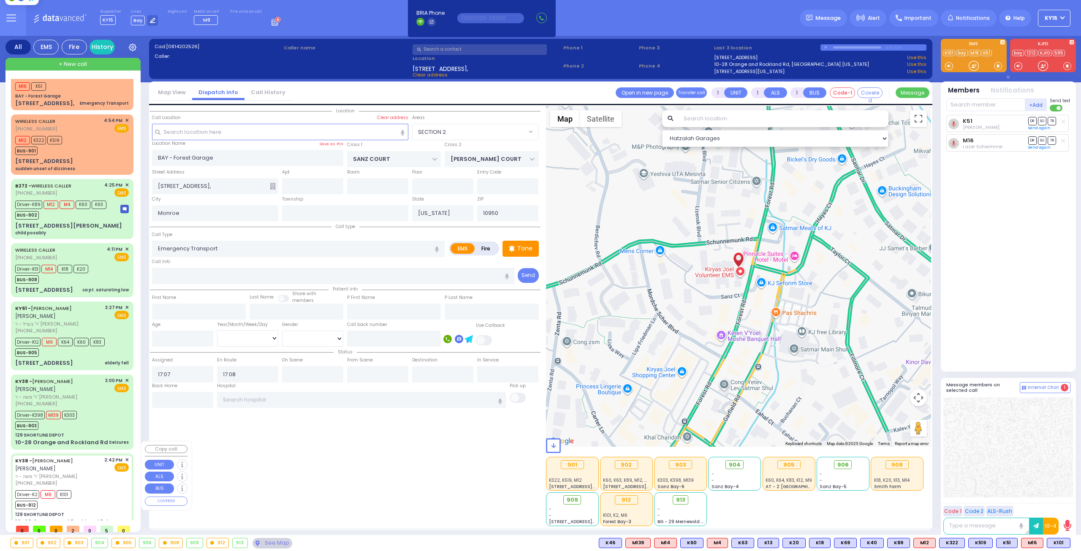
type input "6"
select select
type input "Fracture"
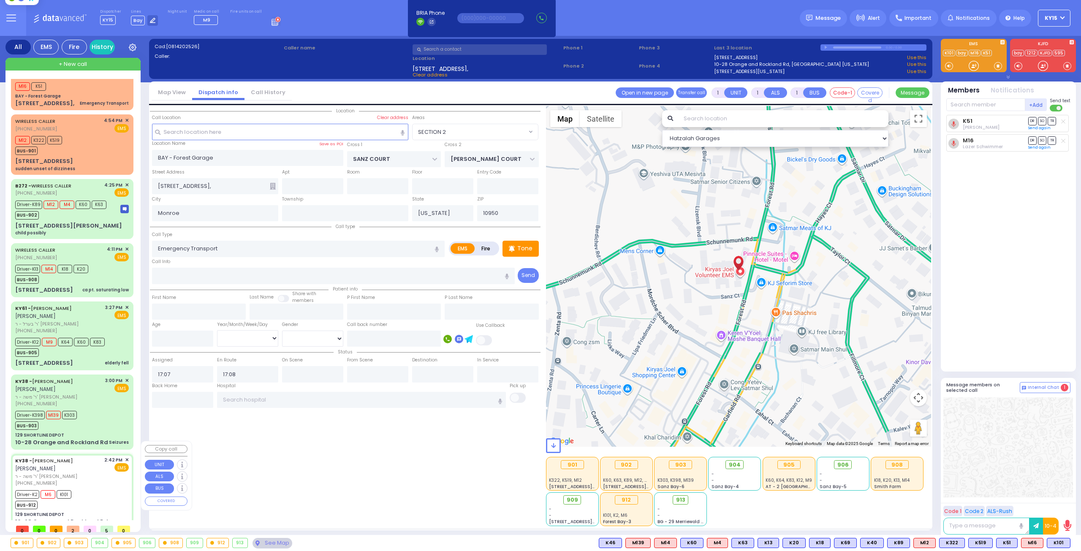
radio input "true"
type input "[PERSON_NAME]"
type input "Rossen"
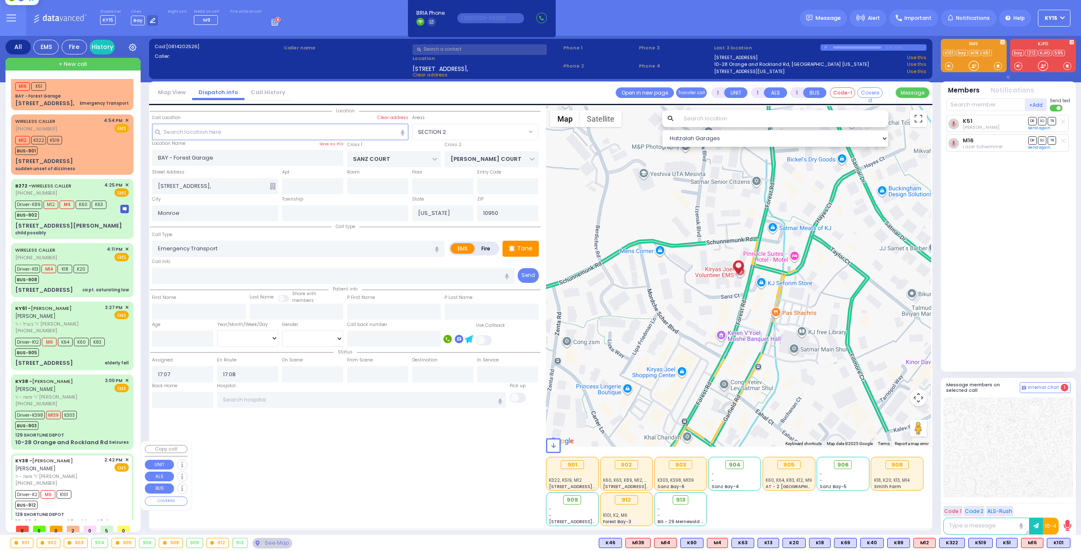
type input "47"
select select "Year"
select select "[DEMOGRAPHIC_DATA]"
type input "14:42"
type input "14:48"
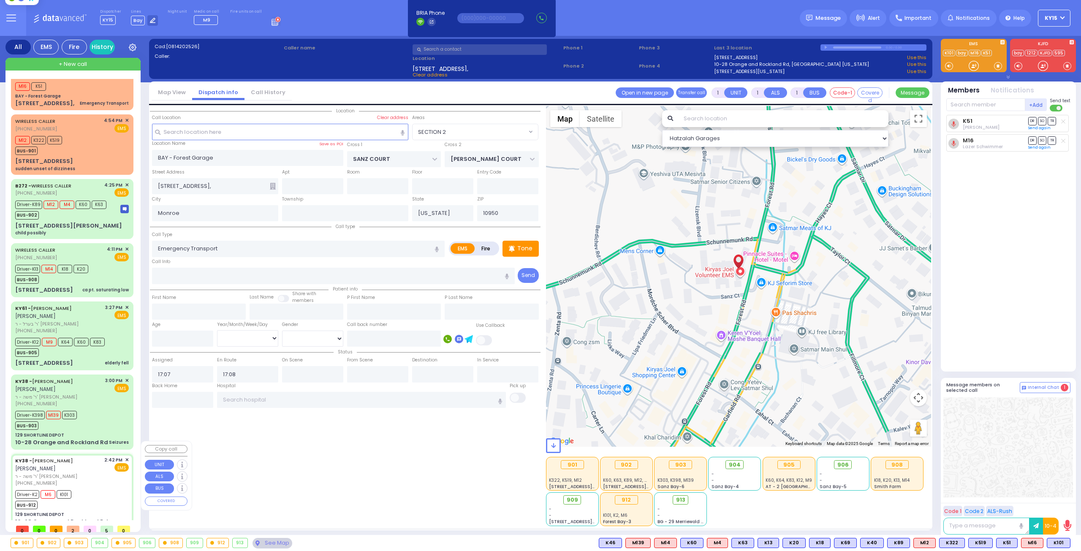
type input "15:15"
type input "15:28"
type input "16:18"
type input "16:49"
type input "[GEOGRAPHIC_DATA]"
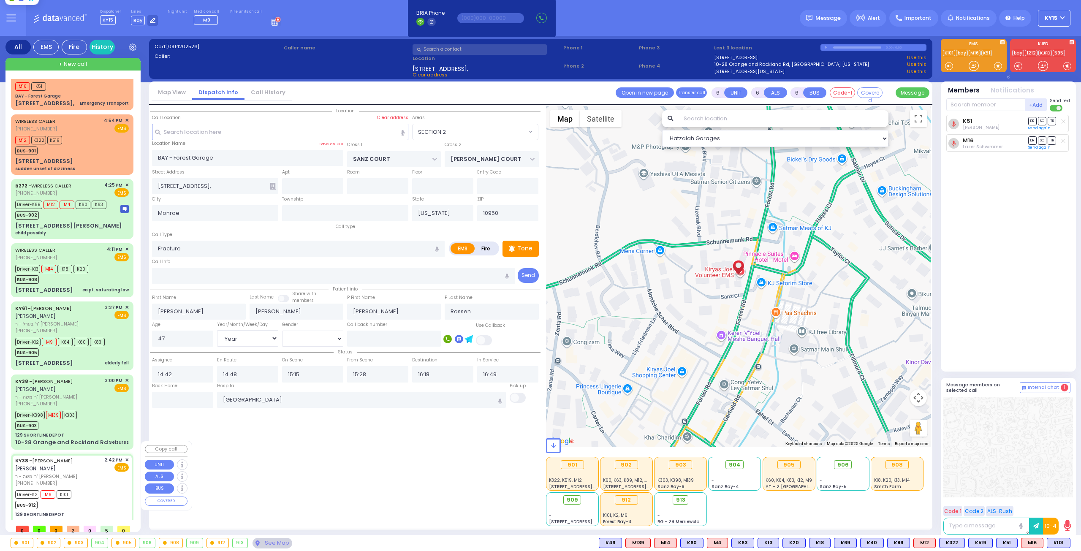
select select "Hatzalah Garages"
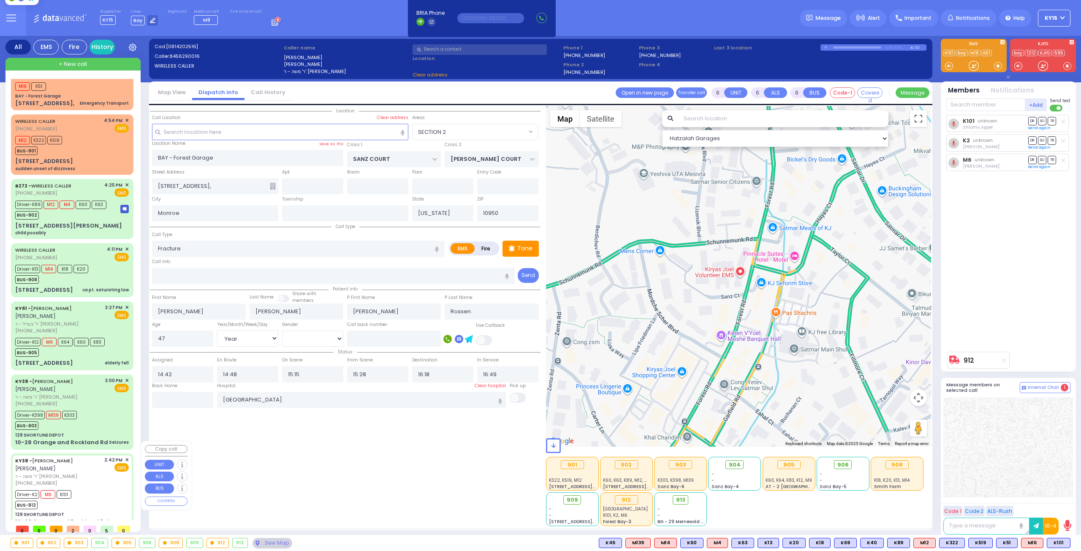
type input "129 SHORTLINE DEPOT"
type input "10-28 Orange and Rockland Rd"
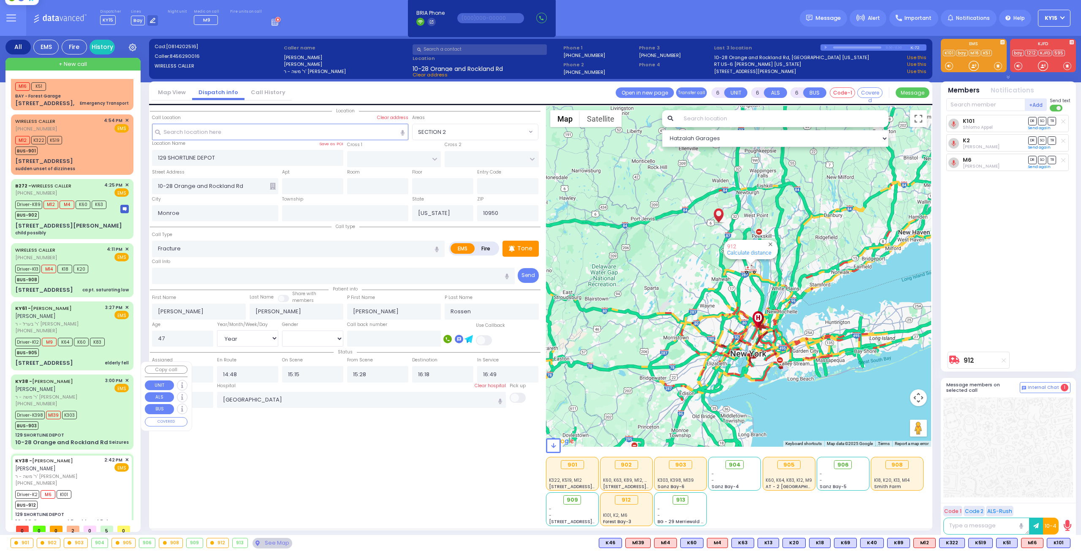
click at [83, 409] on div "Driver-K398 M139 K303 BUS-903" at bounding box center [72, 419] width 114 height 21
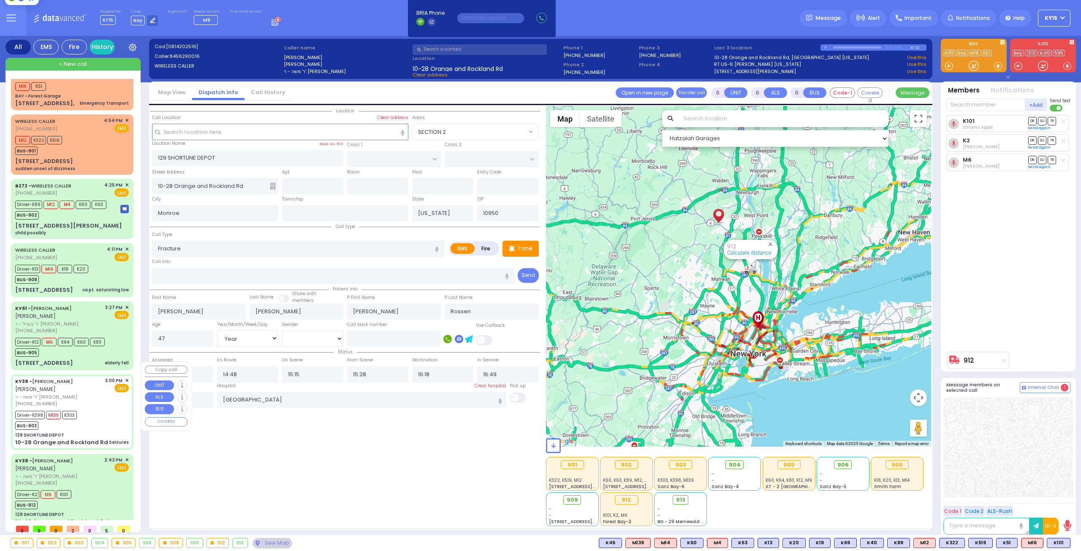
select select
type input "Seizures"
radio input "true"
type input "[PERSON_NAME]"
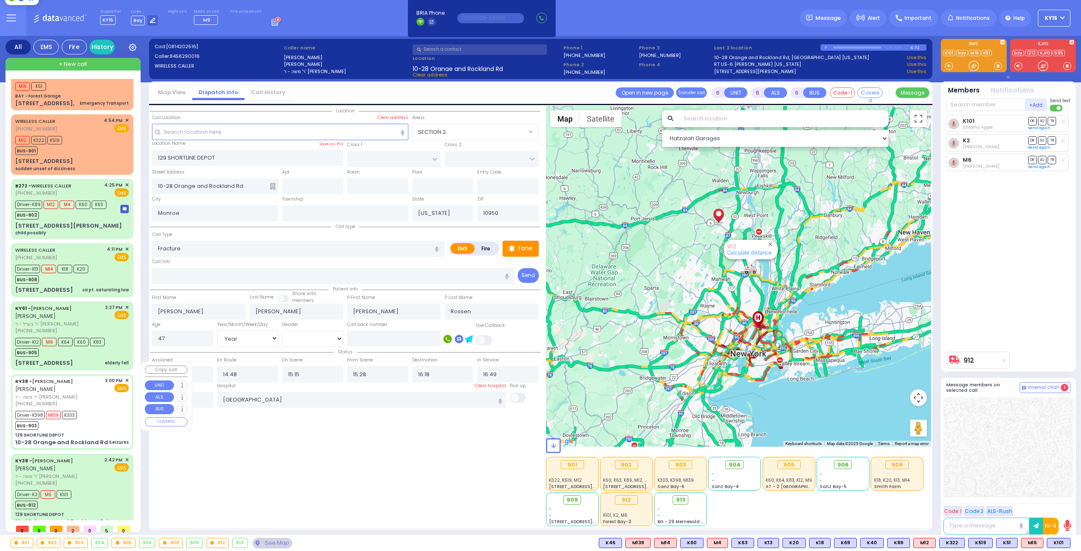
type input "7"
select select "Year"
select select "[DEMOGRAPHIC_DATA]"
type input "15:00"
type input "15:02"
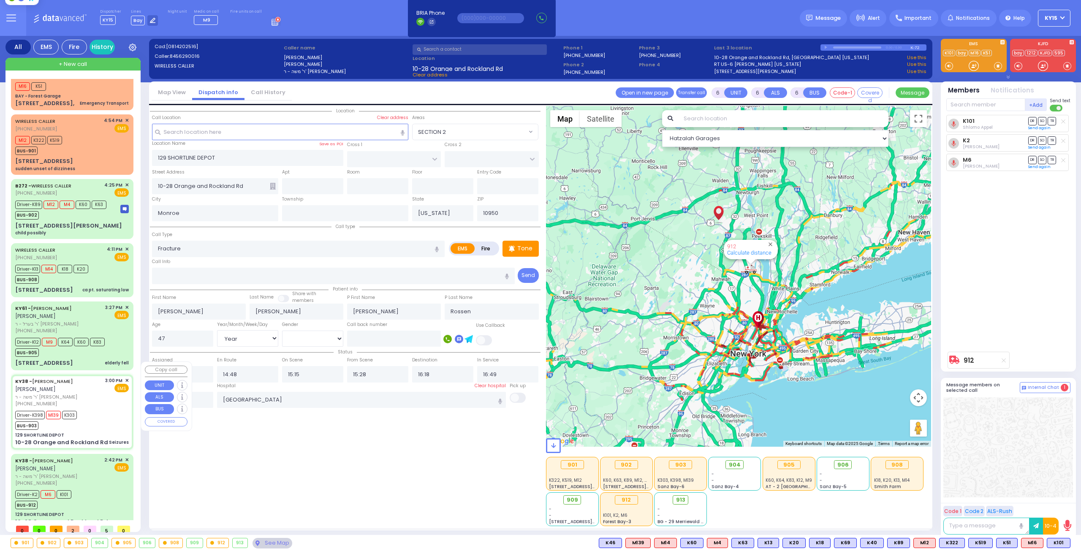
type input "15:06"
type input "15:22"
type input "16:40"
type input "17:55"
select select "Hatzalah Garages"
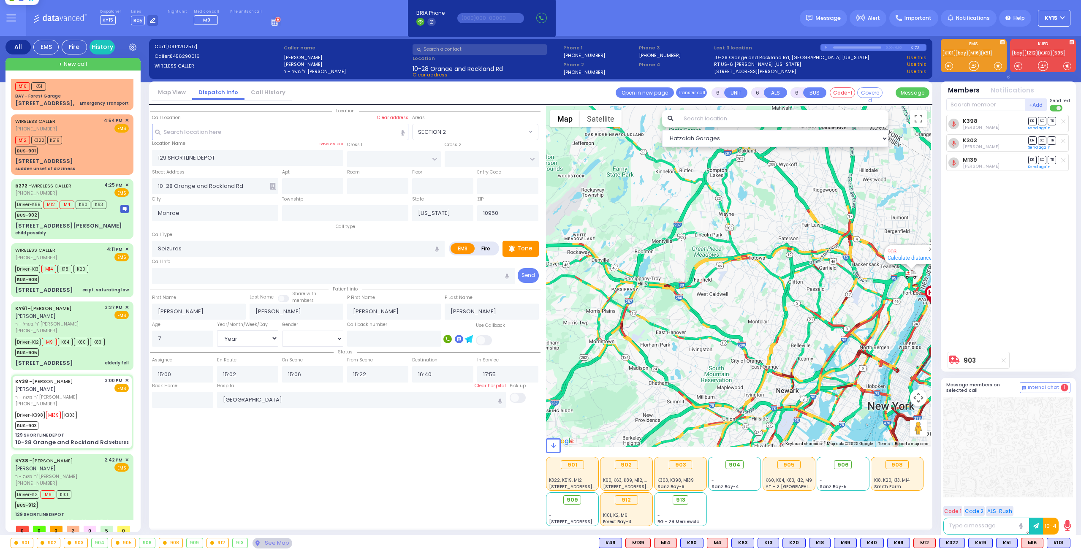
drag, startPoint x: 816, startPoint y: 337, endPoint x: 706, endPoint y: 327, distance: 110.2
click at [707, 327] on div "903 Calculate distance" at bounding box center [739, 276] width 386 height 341
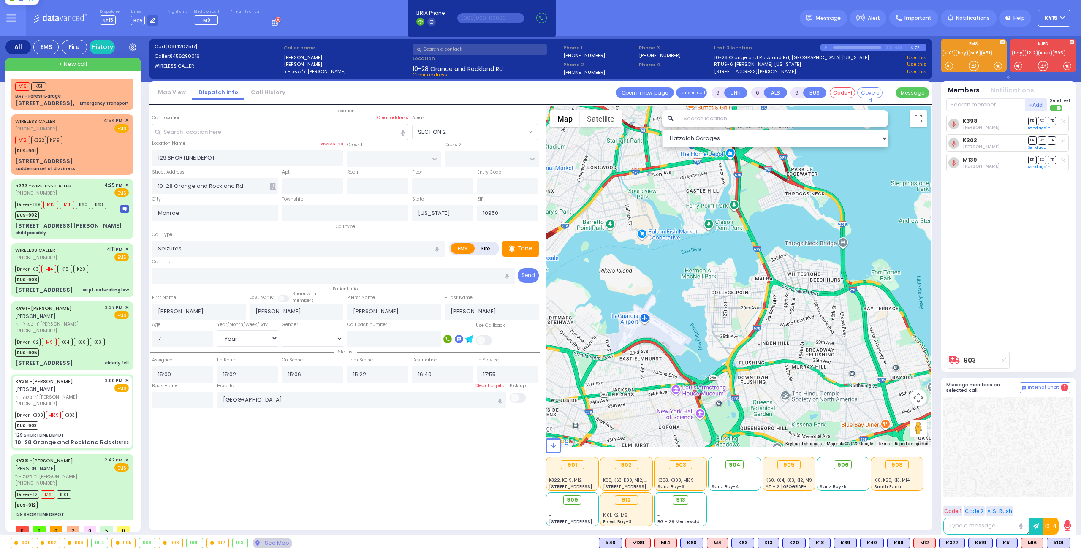
drag, startPoint x: 704, startPoint y: 269, endPoint x: 798, endPoint y: 315, distance: 104.8
click at [797, 314] on div "903 Calculate distance" at bounding box center [739, 276] width 386 height 341
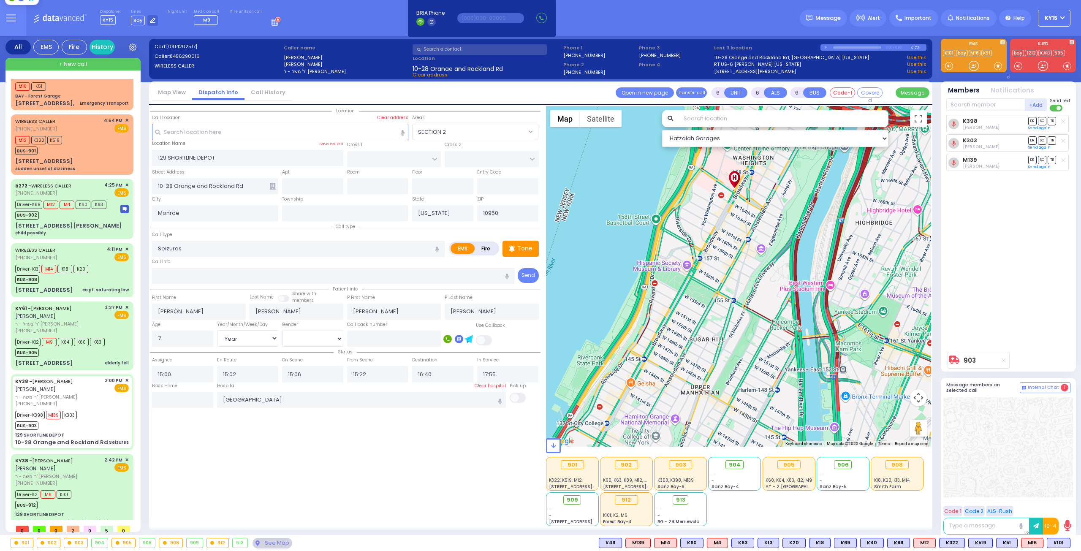
drag, startPoint x: 753, startPoint y: 268, endPoint x: 747, endPoint y: 325, distance: 57.0
click at [747, 324] on div "903 Calculate distance" at bounding box center [739, 276] width 386 height 341
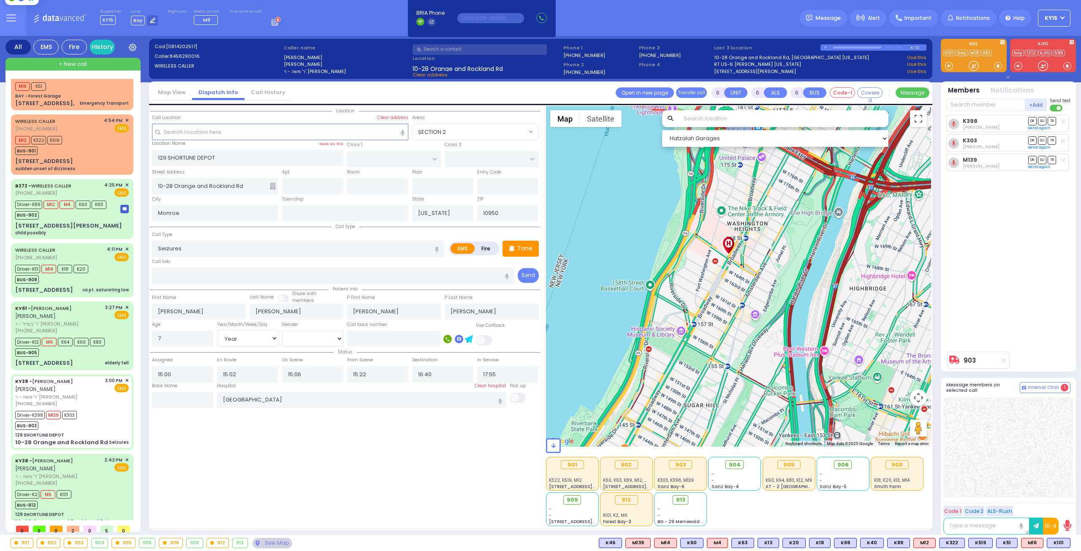
click at [756, 380] on div "903 Calculate distance" at bounding box center [739, 276] width 386 height 341
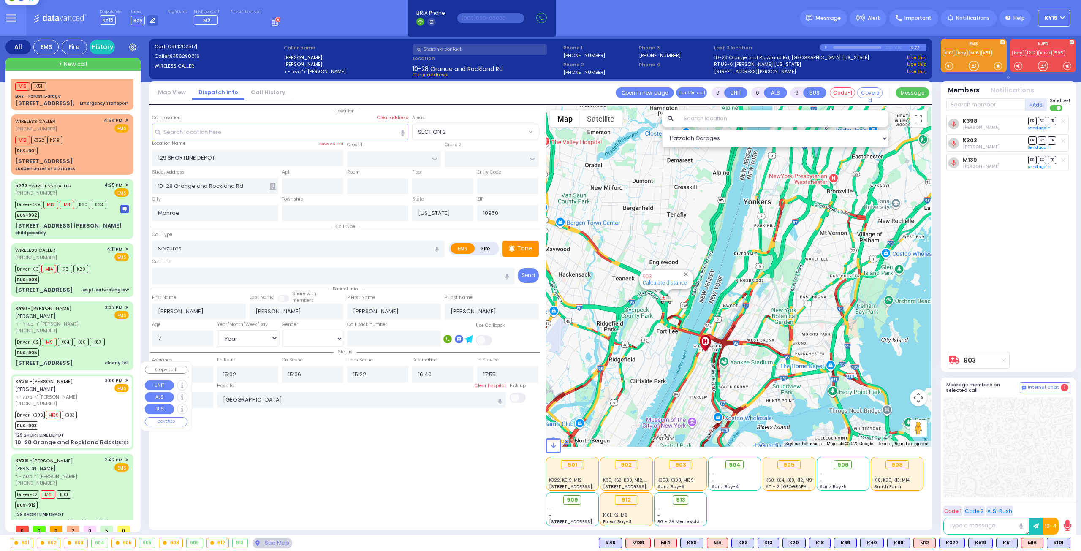
click at [83, 414] on div "Driver-K398 M139 K303 BUS-903" at bounding box center [72, 419] width 114 height 21
select select
radio input "true"
select select "Year"
select select "[DEMOGRAPHIC_DATA]"
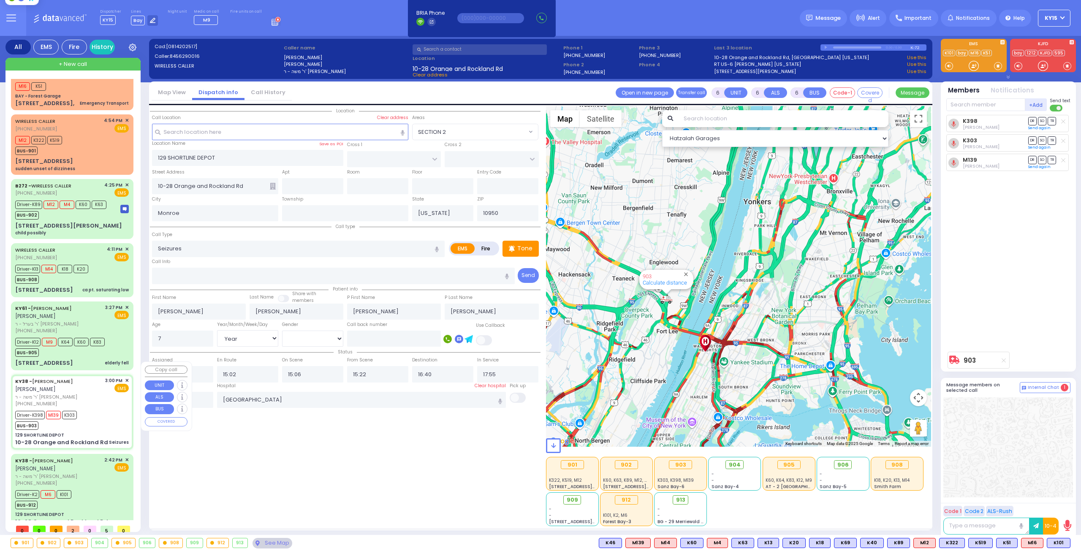
select select "Hatzalah Garages"
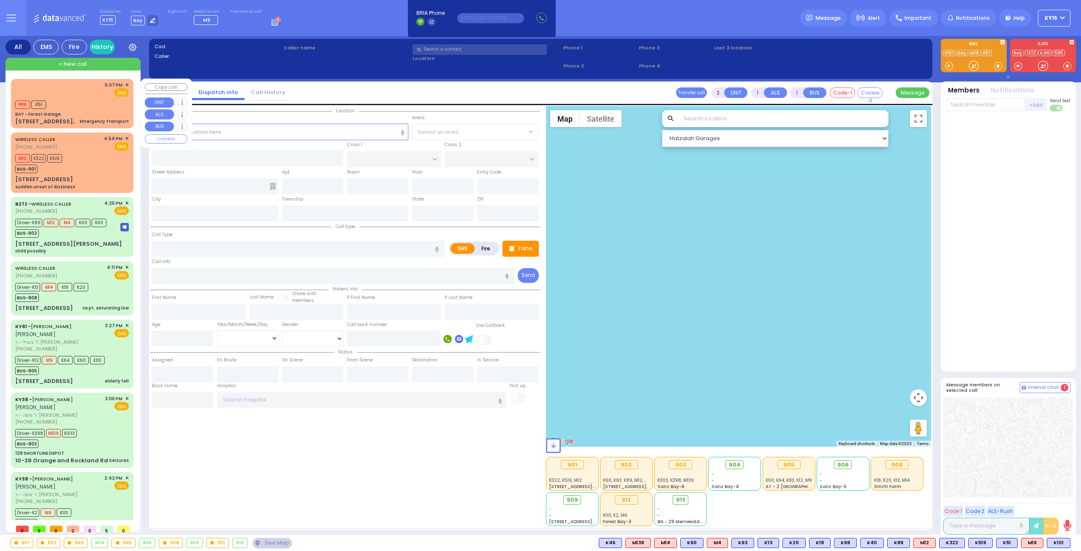
click at [80, 61] on span "+ New call" at bounding box center [73, 64] width 28 height 8
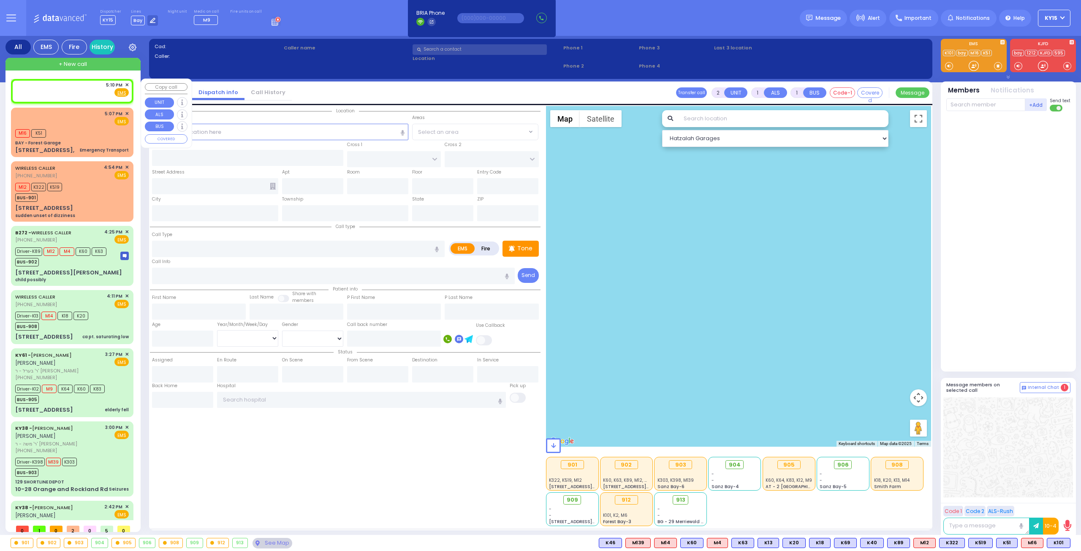
select select
radio input "true"
select select
type input "17:10"
select select "Hatzalah Garages"
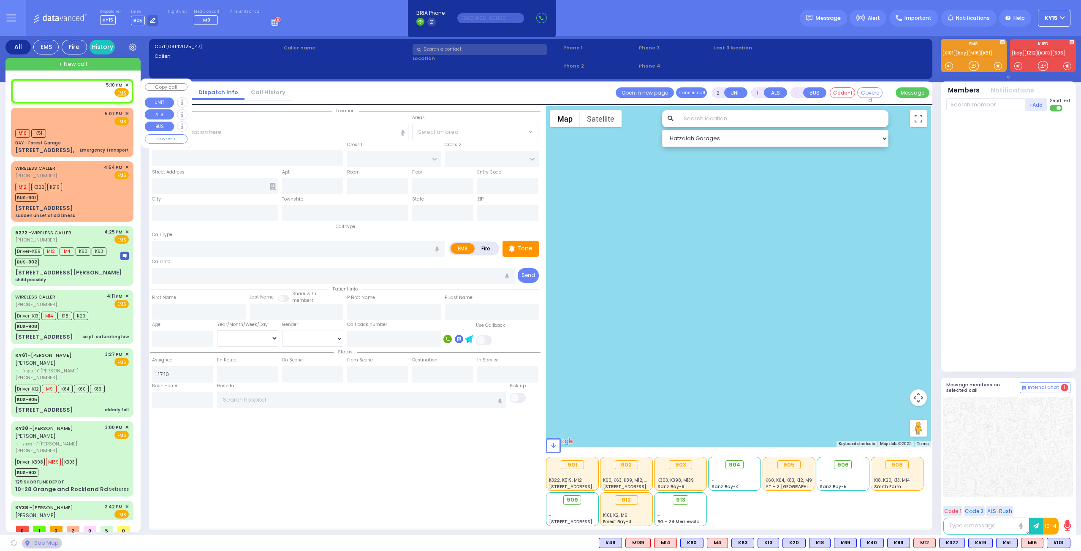
select select
radio input "true"
select select
select select "Hatzalah Garages"
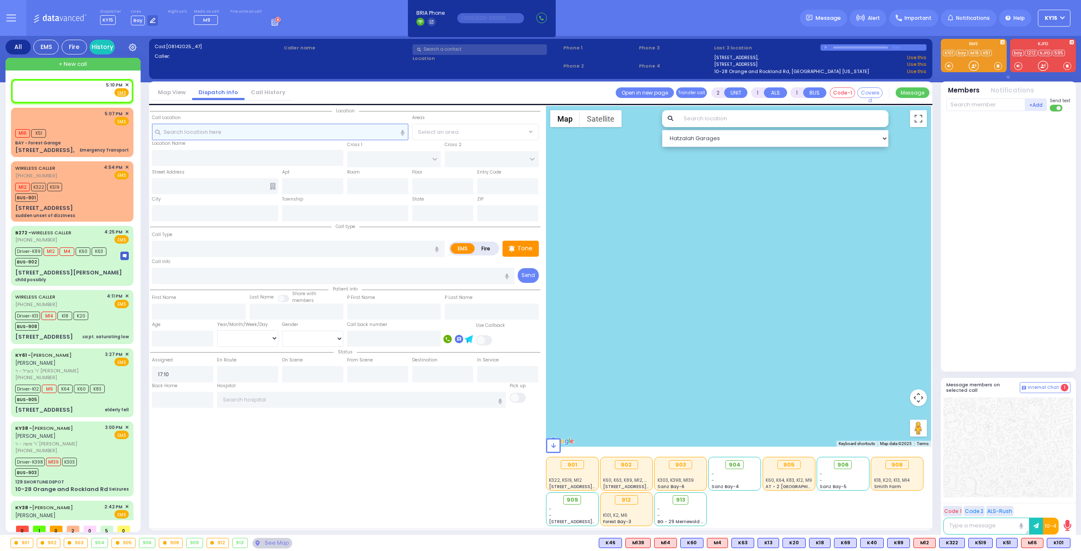
click at [183, 130] on input "text" at bounding box center [280, 132] width 257 height 16
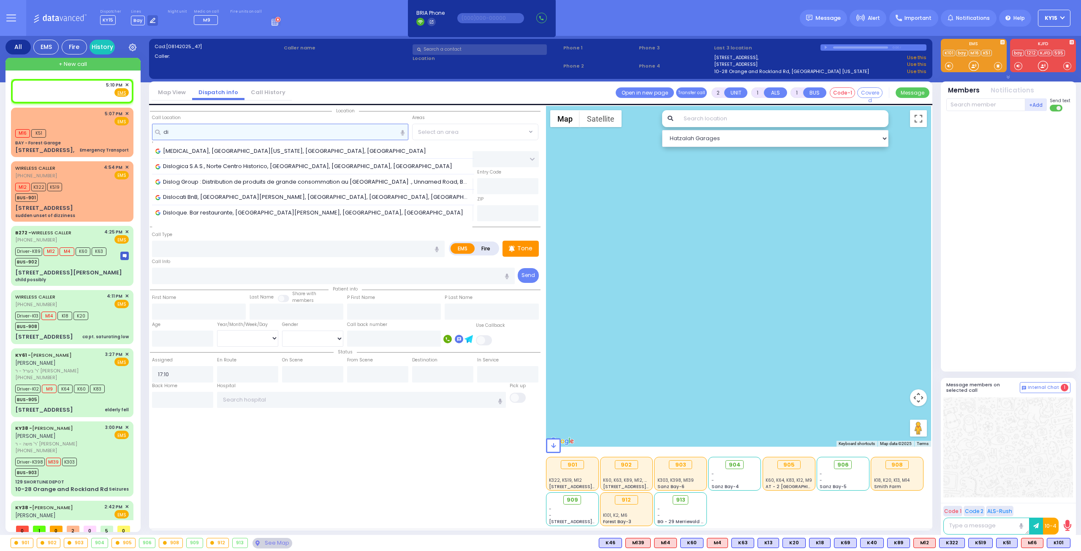
type input "d"
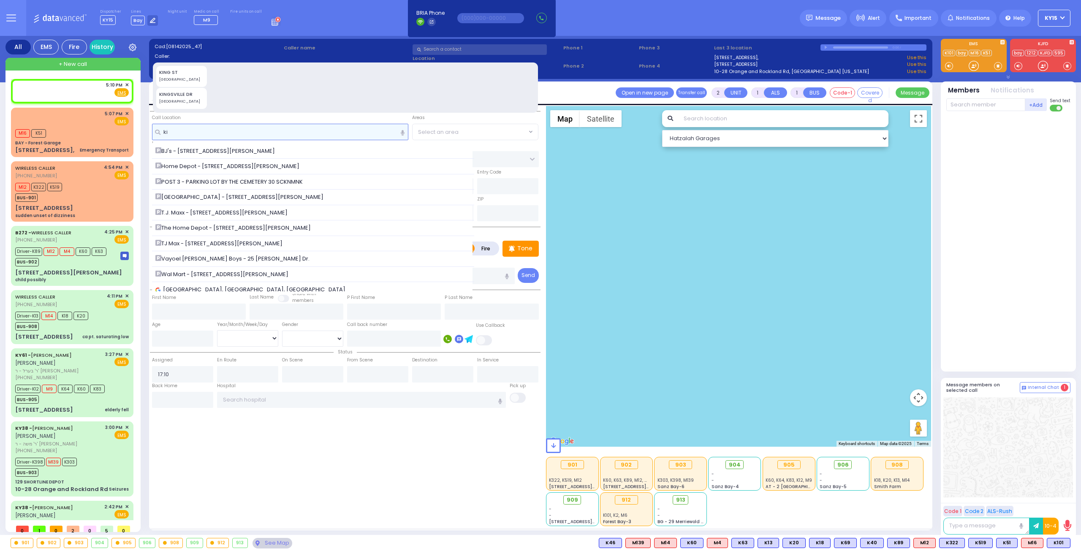
type input "k"
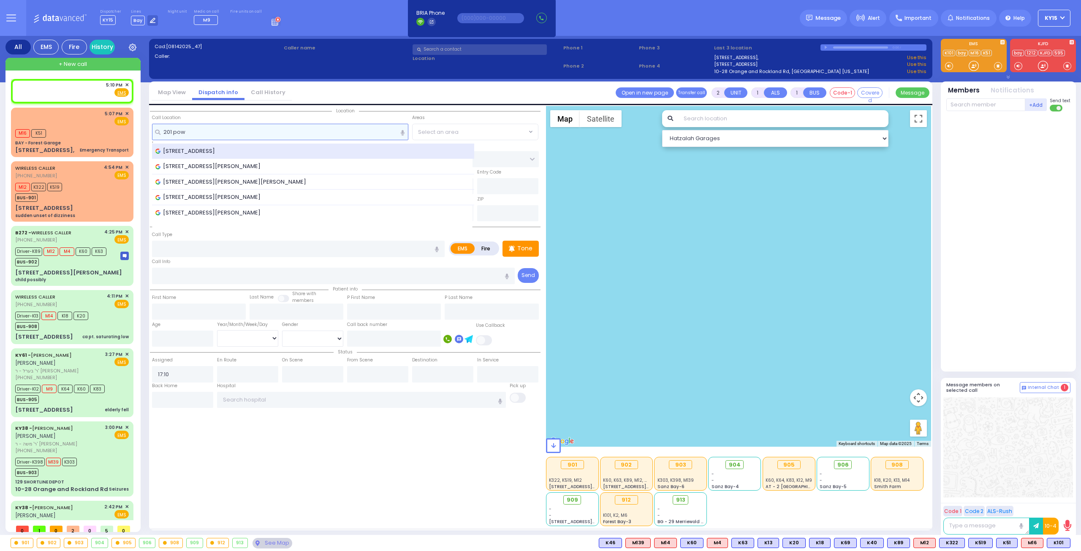
type input "201 pow"
click at [189, 152] on span "201 Powdermill Bridge Rd, Kingston, NY, USA" at bounding box center [186, 151] width 63 height 8
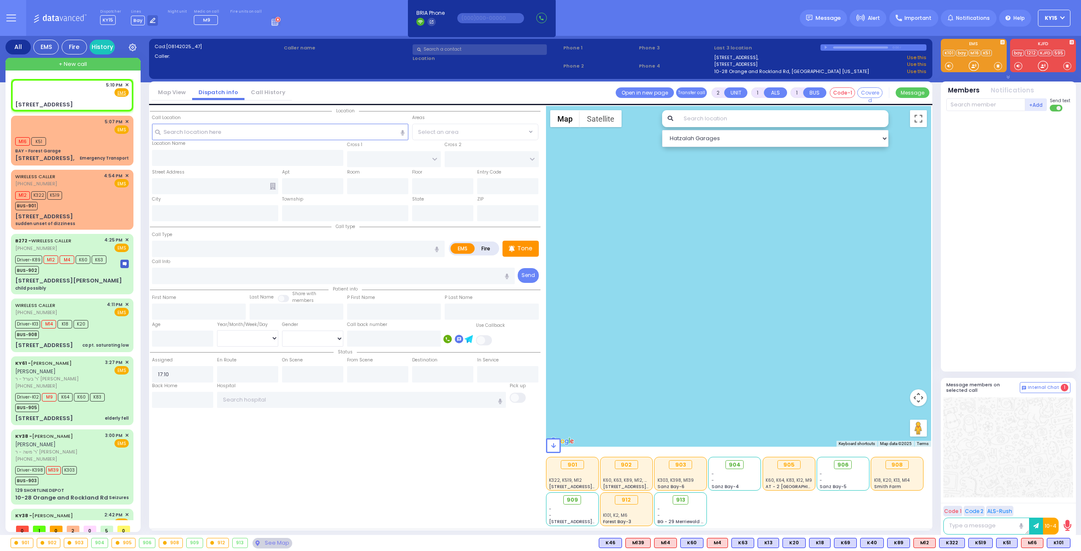
select select
radio input "true"
select select
select select "Hatzalah Garages"
type input "POWDER MILL BRIDGE RD"
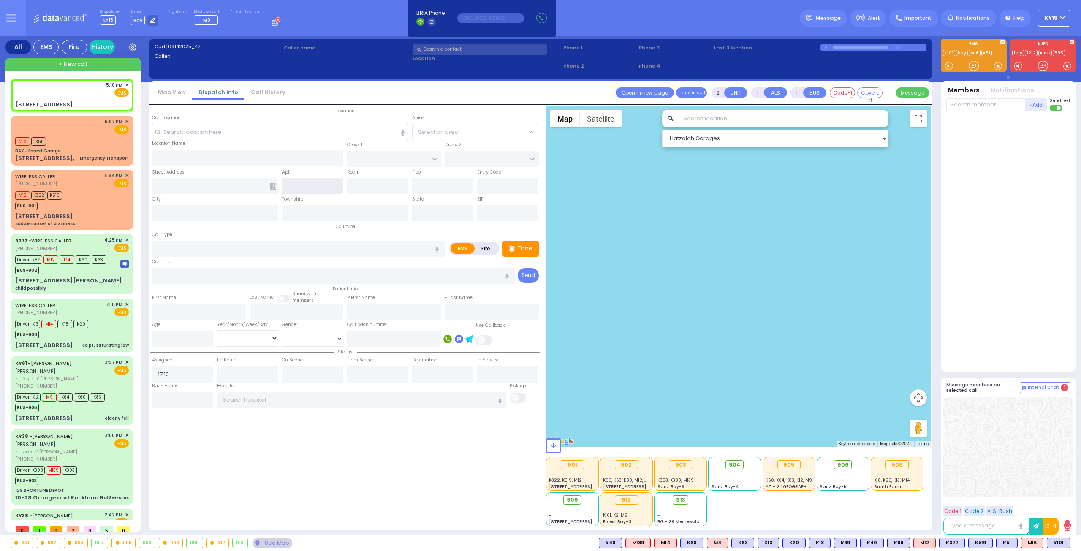
type input "201 Powdermill Bridge Rd"
type input "Kingston"
type input "[US_STATE]"
type input "12401"
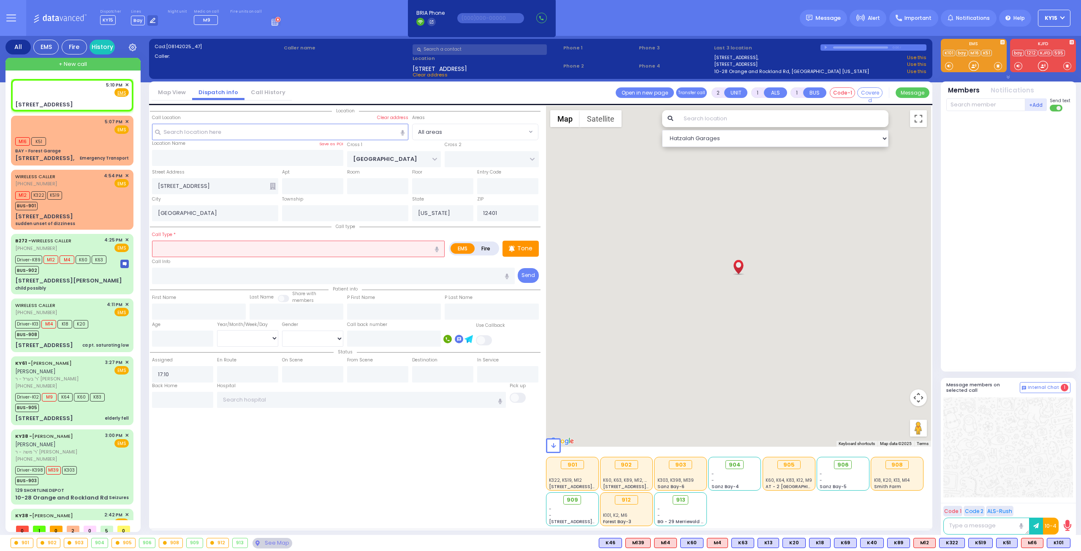
click at [190, 242] on input "text" at bounding box center [298, 249] width 293 height 16
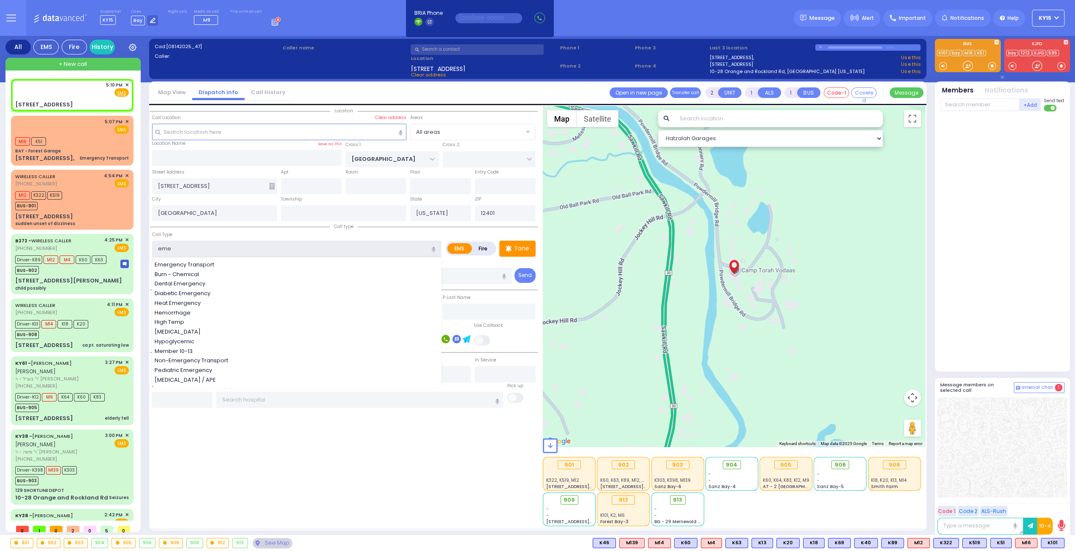
type input "emer"
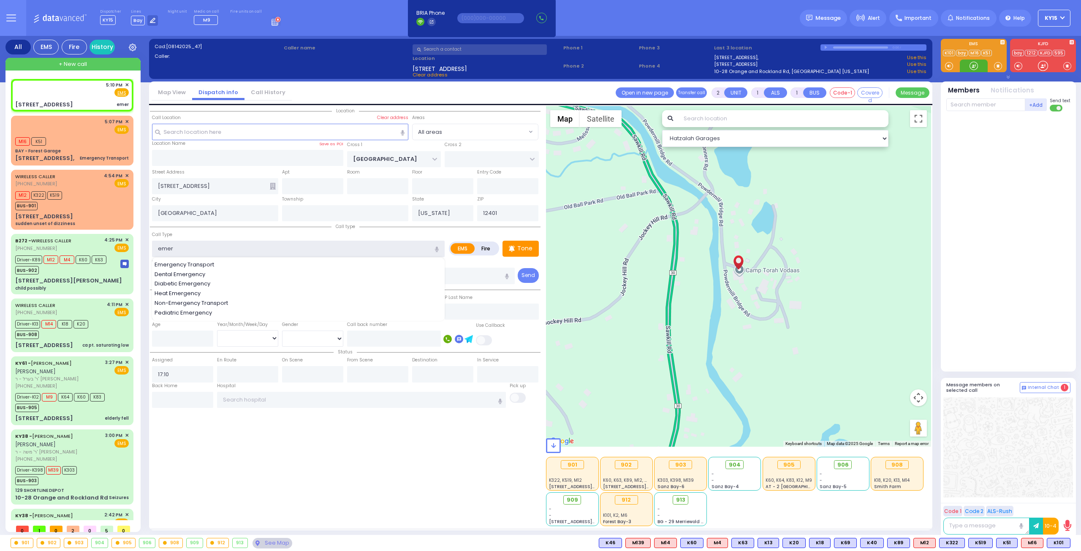
select select
radio input "true"
select select
select select "Hatzalah Garages"
click at [220, 261] on div "Emergency Transport" at bounding box center [299, 265] width 288 height 8
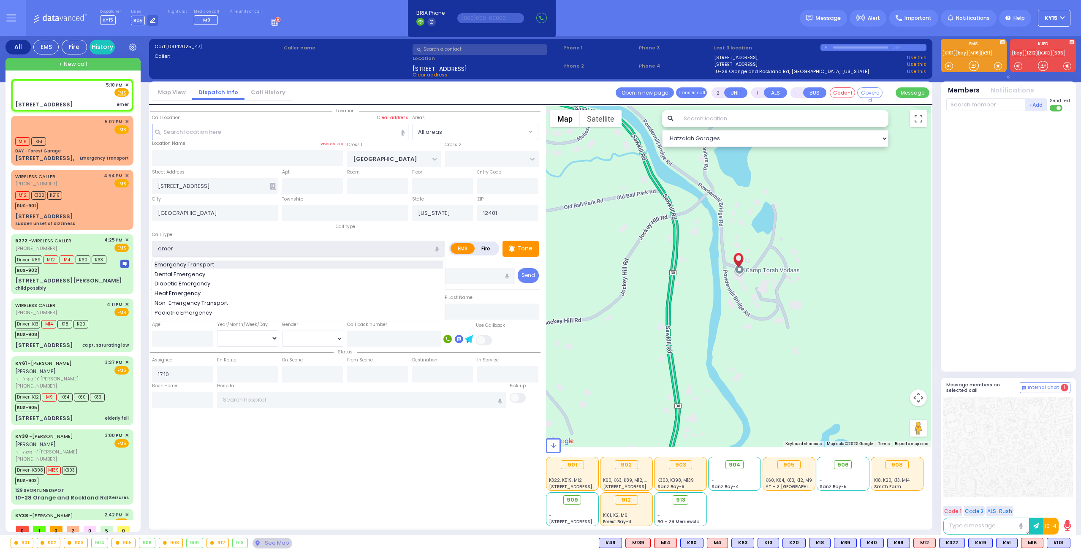
type input "Emergency Transport"
type input "1"
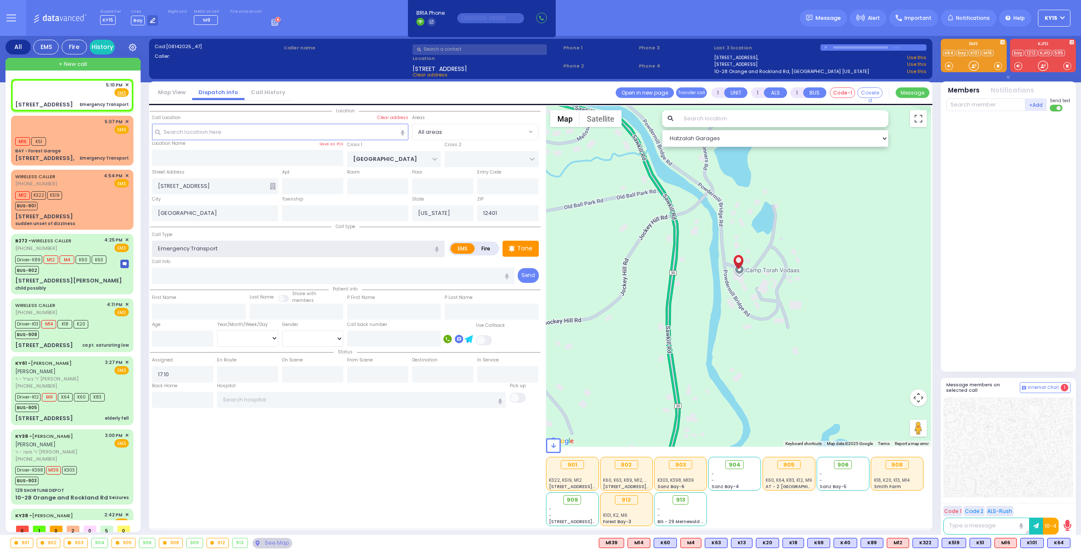
select select
radio input "true"
select select
select select "Hatzalah Garages"
click at [1058, 544] on span "K64" at bounding box center [1059, 542] width 22 height 9
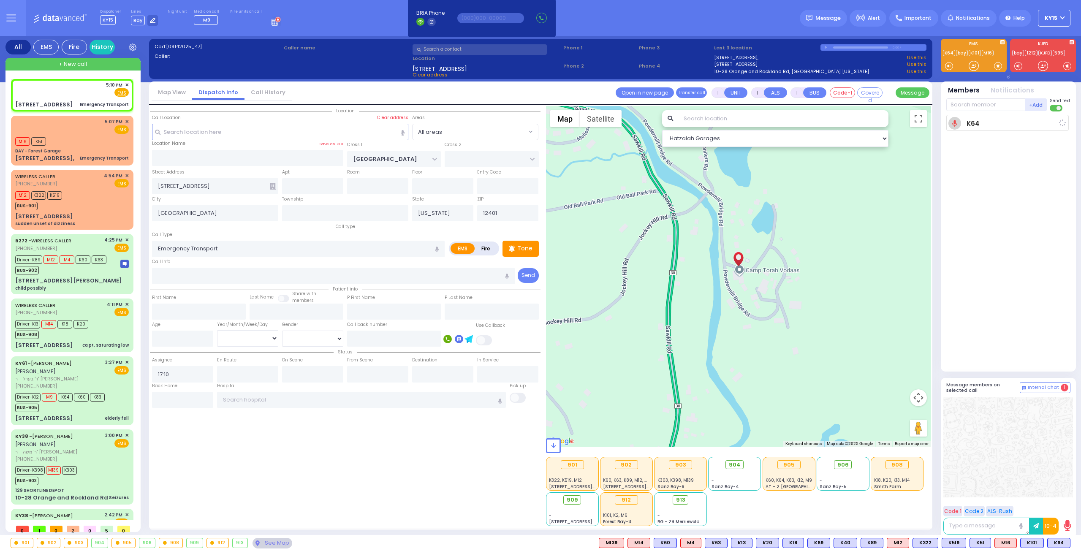
select select
radio input "true"
select select
type input "17:12"
select select "Hatzalah Garages"
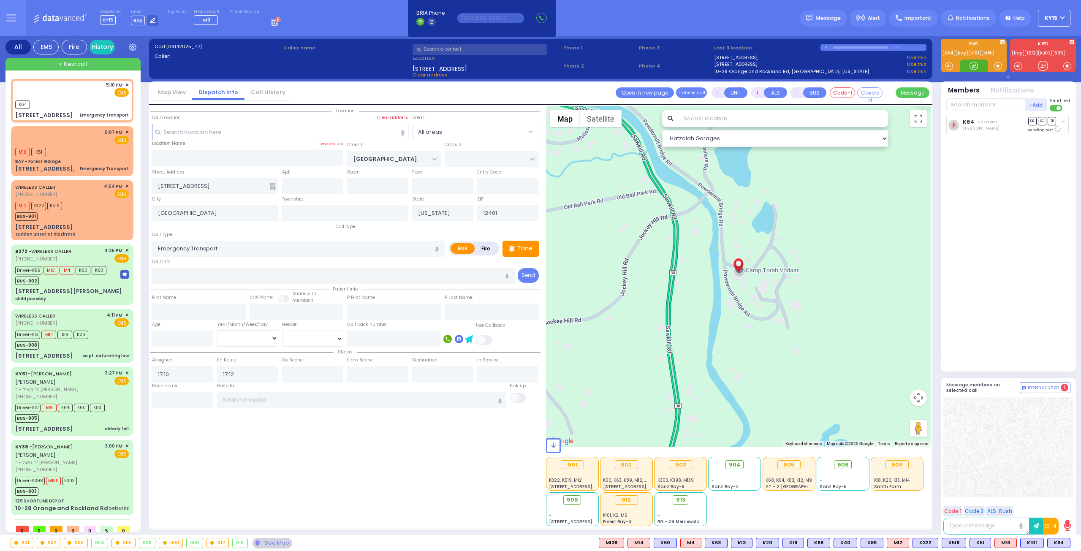
select select
radio input "true"
select select
select select "Hatzalah Garages"
click at [76, 165] on div "BAY - Forest Garage" at bounding box center [72, 161] width 114 height 6
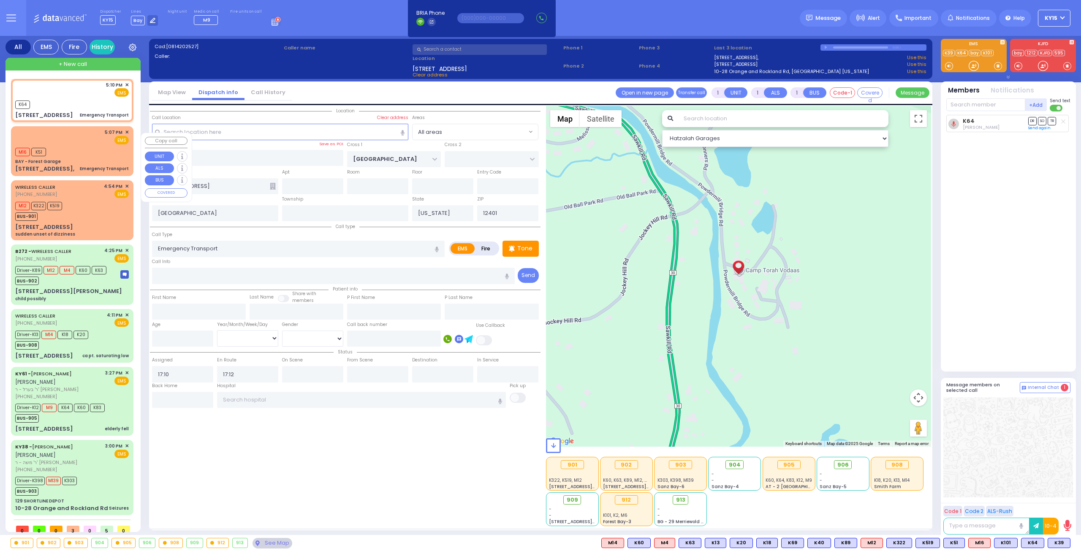
select select
radio input "true"
select select
type input "17:07"
type input "17:08"
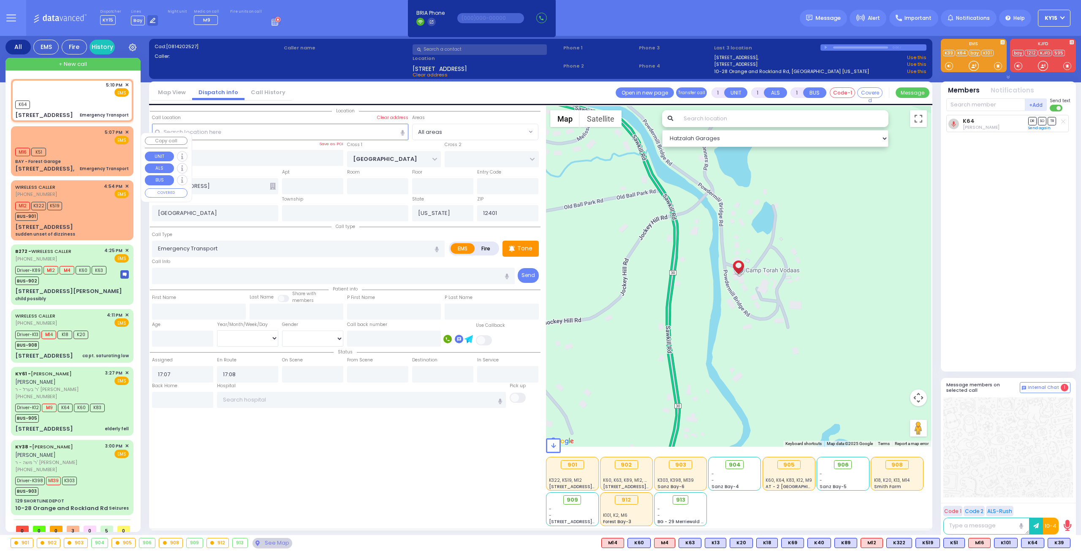
select select "Hatzalah Garages"
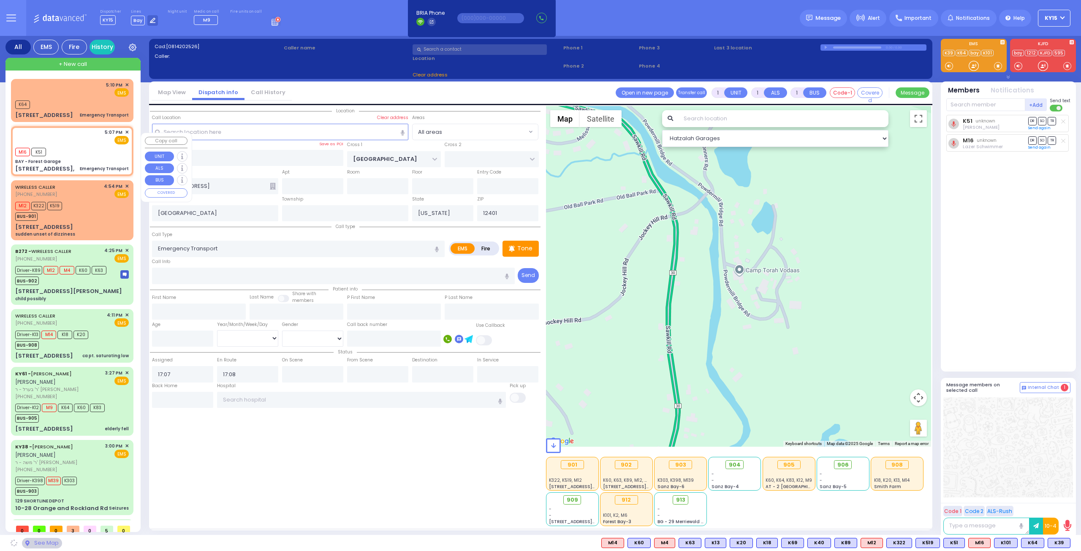
type input "BAY - Forest Garage"
type input "SANZ COURT"
type input "HAYES COURT"
type input "[STREET_ADDRESS],"
type input "Monroe"
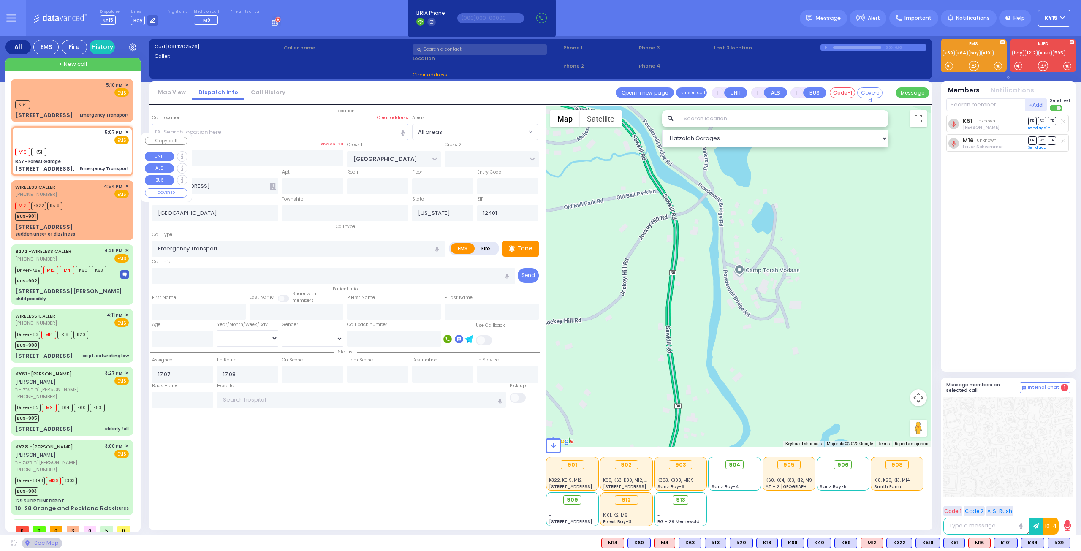
type input "10950"
select select "SECTION 2"
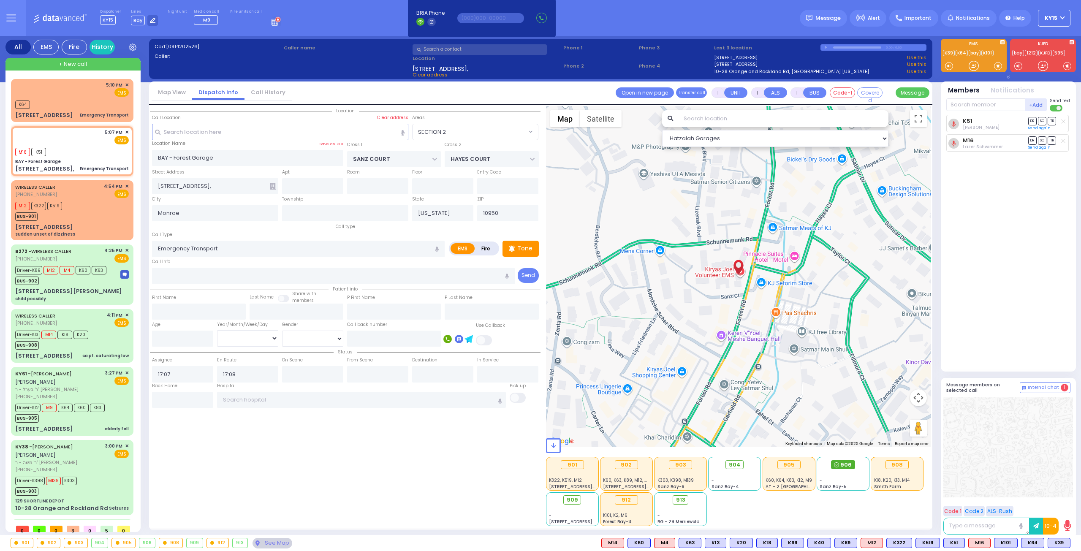
click at [844, 468] on div "906" at bounding box center [843, 465] width 46 height 11
click at [847, 464] on span "906" at bounding box center [843, 465] width 11 height 8
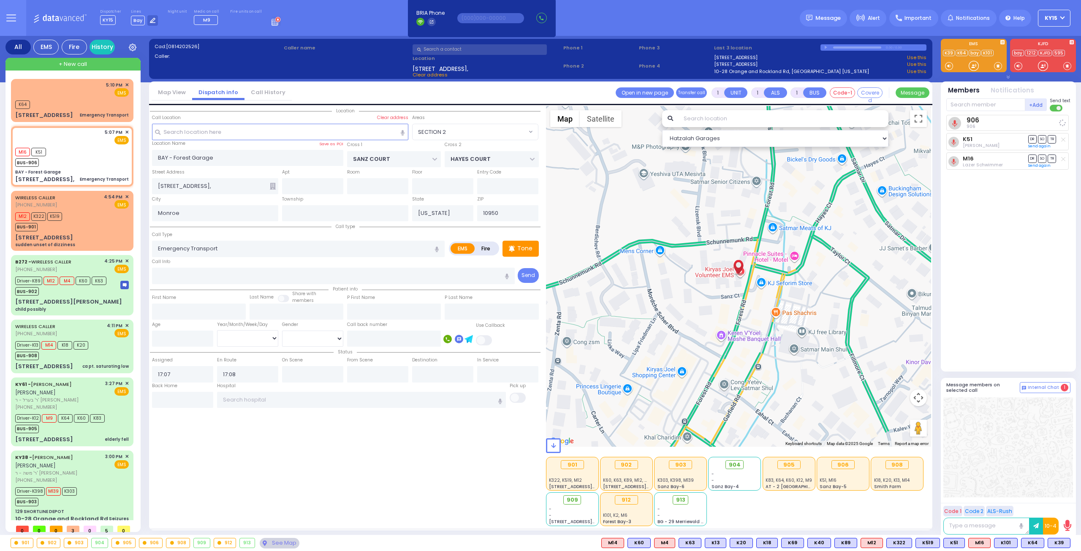
select select
radio input "true"
select select
select select "Hatzalah Garages"
select select "SECTION 2"
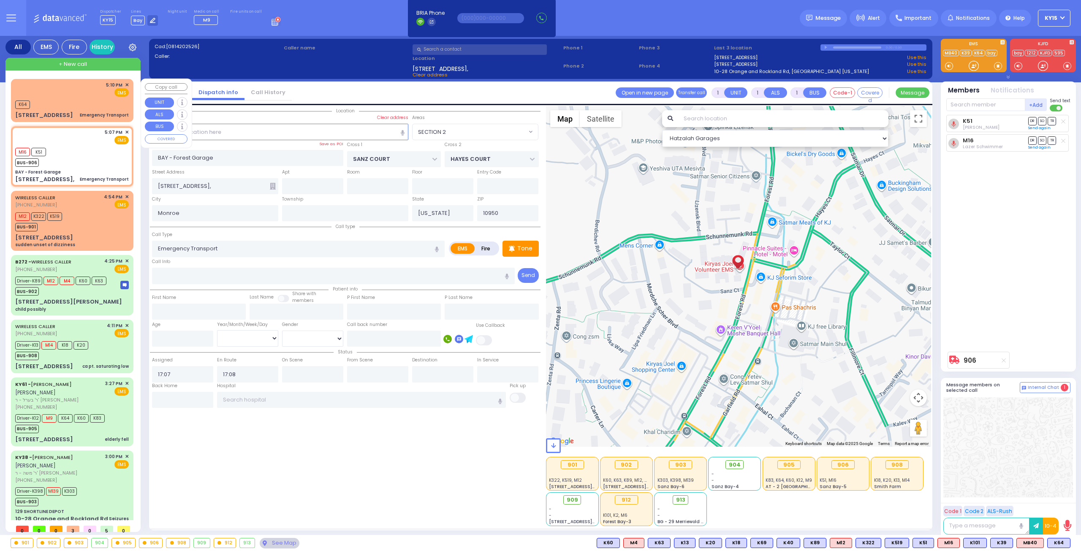
click at [125, 85] on span "✕" at bounding box center [127, 85] width 4 height 7
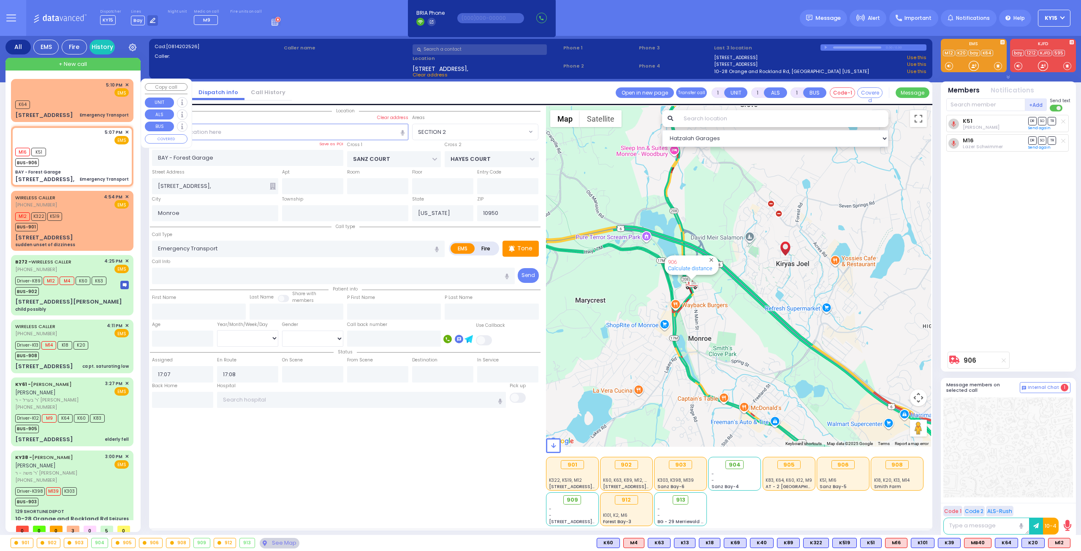
click at [107, 98] on div "K64" at bounding box center [72, 103] width 114 height 11
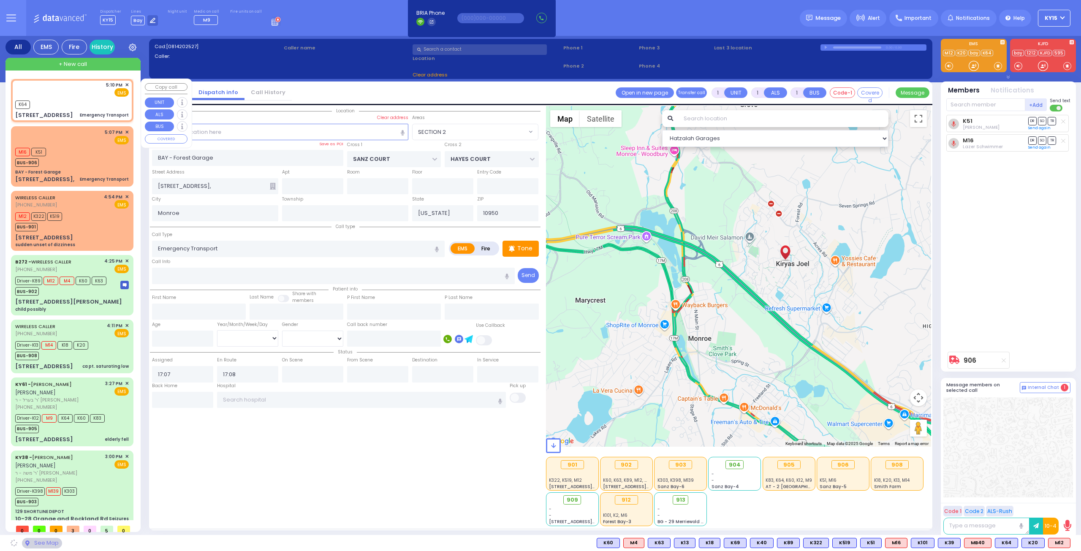
select select
radio input "true"
select select
type input "17:10"
type input "17:12"
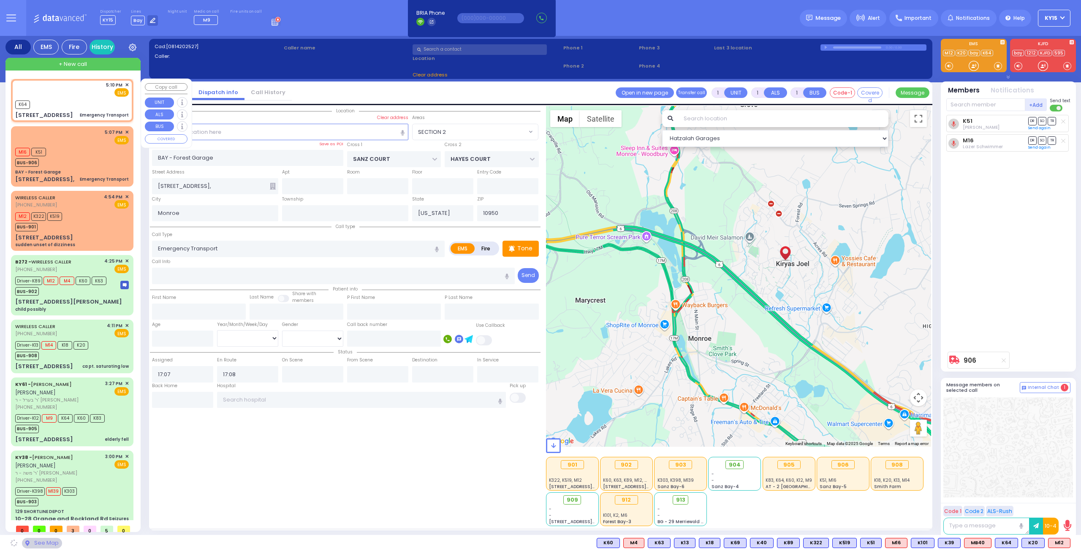
select select "Hatzalah Garages"
type input "POWDER MILL BRIDGE RD"
type input "201 Powdermill Bridge Rd"
type input "Kingston"
type input "12401"
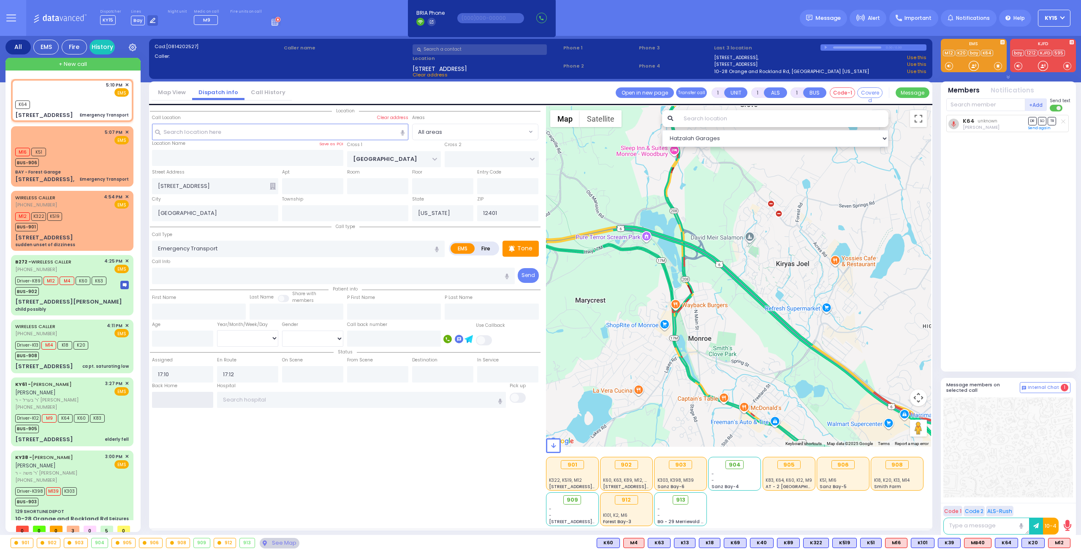
click at [199, 400] on input "text" at bounding box center [182, 400] width 61 height 16
type input "17:16"
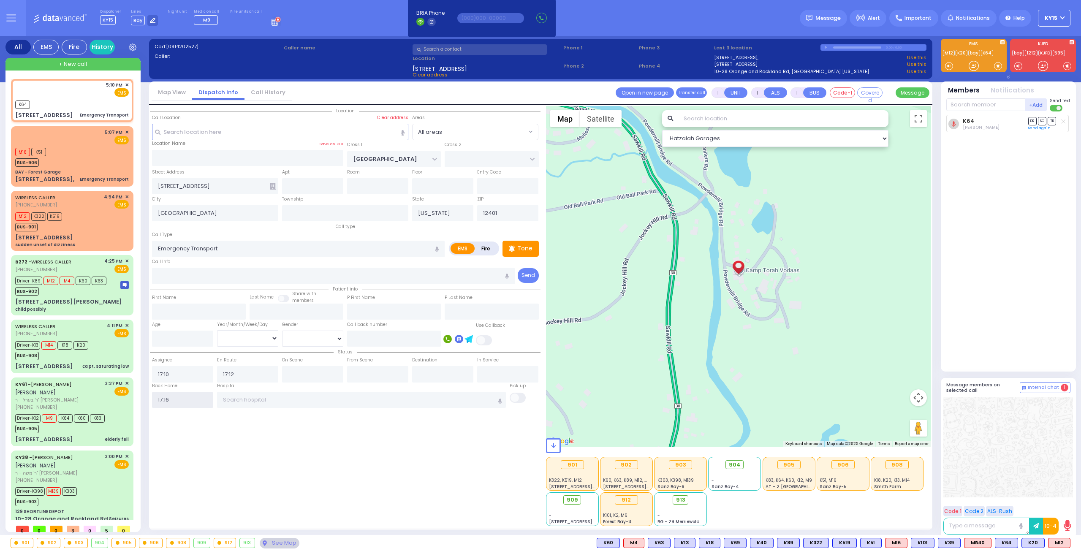
select select
radio input "true"
select select
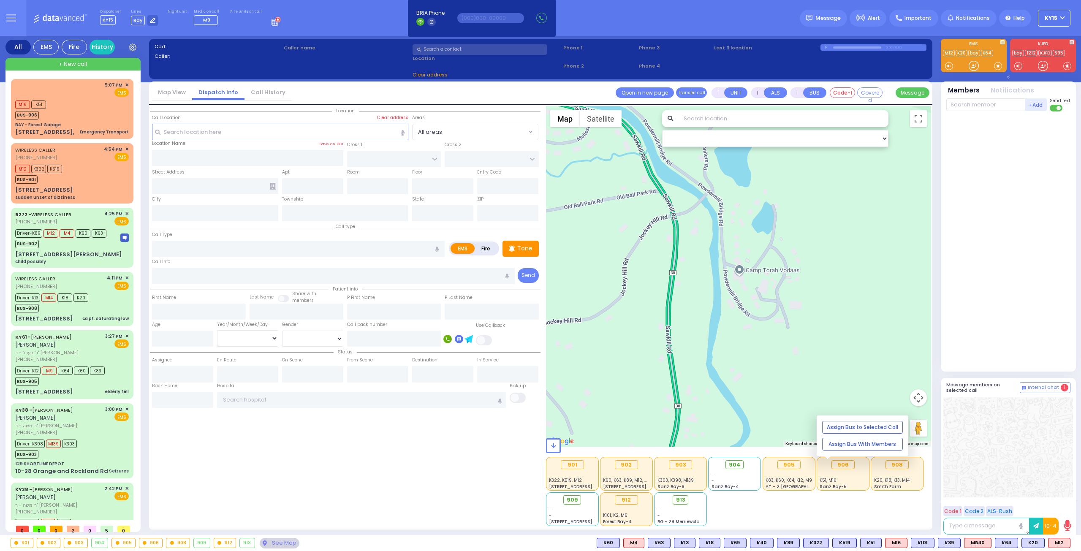
click at [843, 484] on span "Sanz Bay-5" at bounding box center [833, 487] width 27 height 6
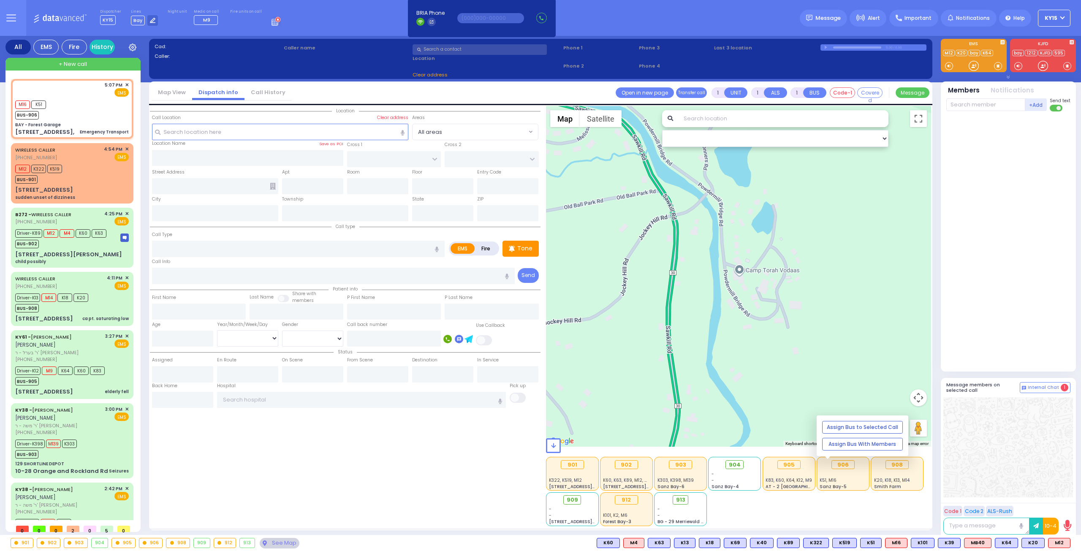
select select
type input "Emergency Transport"
radio input "true"
select select
type input "17:07"
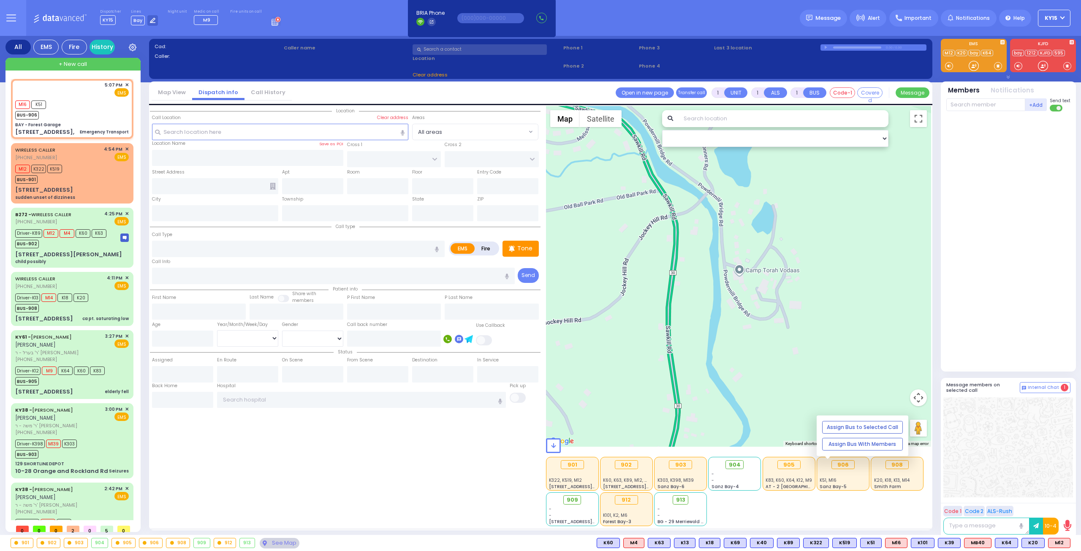
type input "17:08"
type input "BAY - Forest Garage"
type input "SANZ COURT"
type input "HAYES COURT"
type input "[STREET_ADDRESS],"
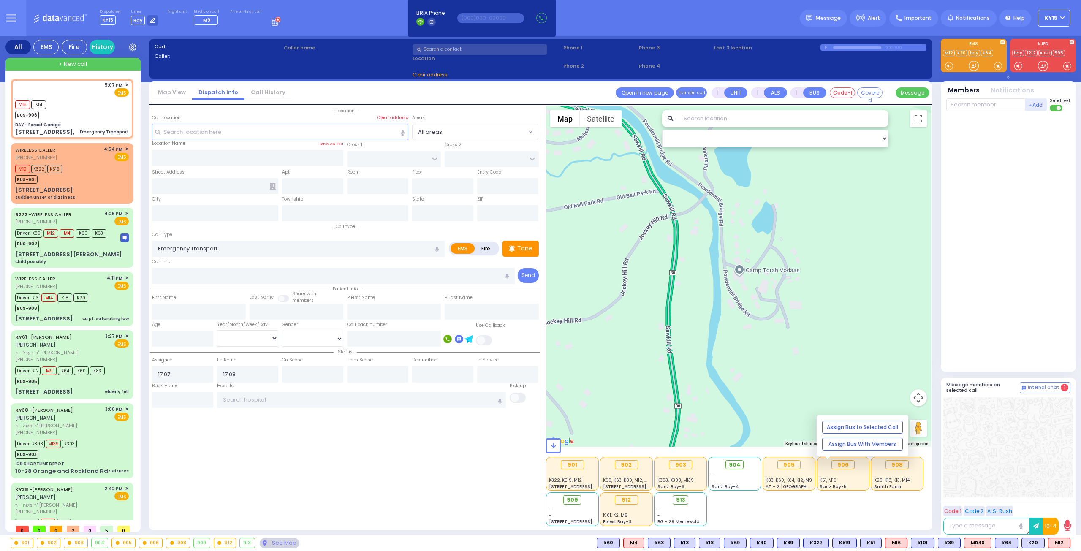
type input "Monroe"
type input "[US_STATE]"
type input "10950"
select select "SECTION 2"
select select "Hatzalah Garages"
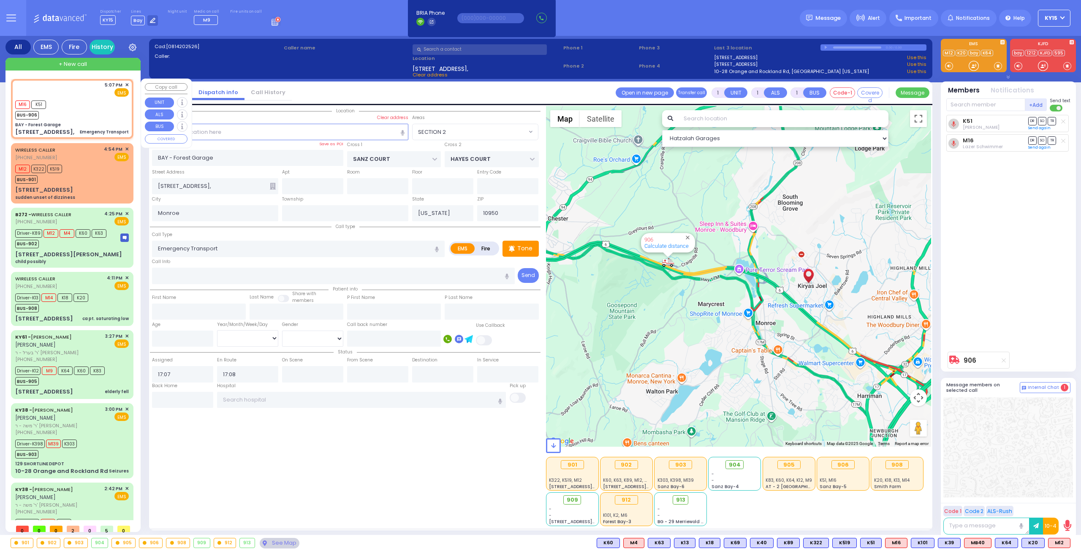
click at [99, 104] on div "M16 K51 BUS-906" at bounding box center [72, 108] width 114 height 21
select select
radio input "true"
select select
select select "Hatzalah Garages"
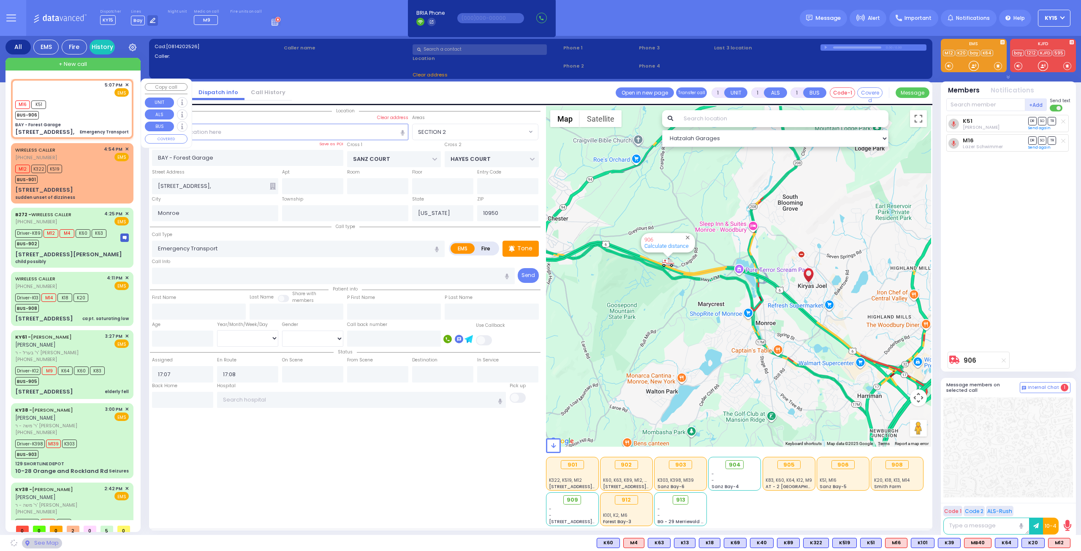
select select "SECTION 2"
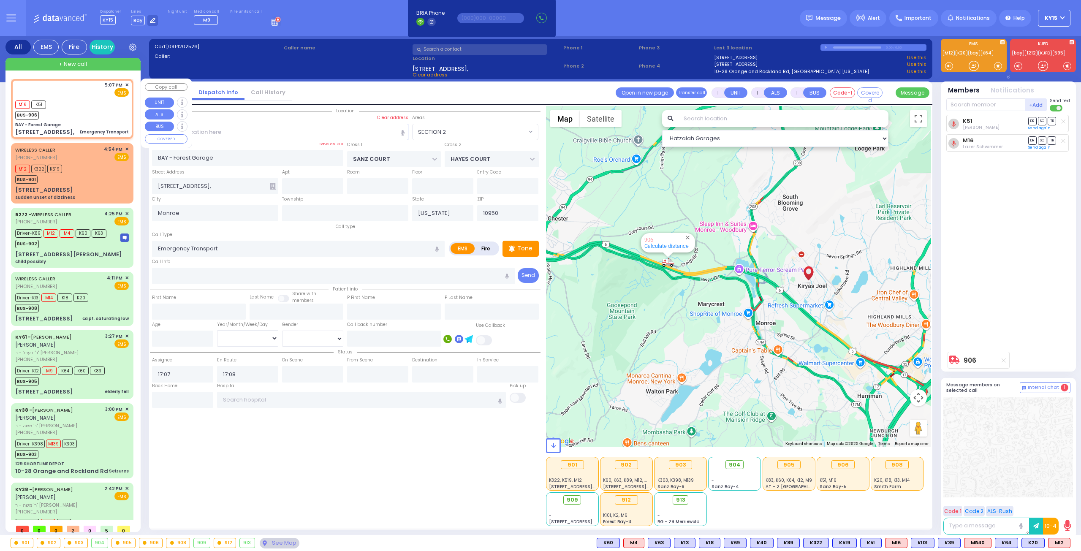
click at [96, 114] on div "M16 K51 BUS-906" at bounding box center [72, 108] width 114 height 21
select select
radio input "true"
select select
select select "Hatzalah Garages"
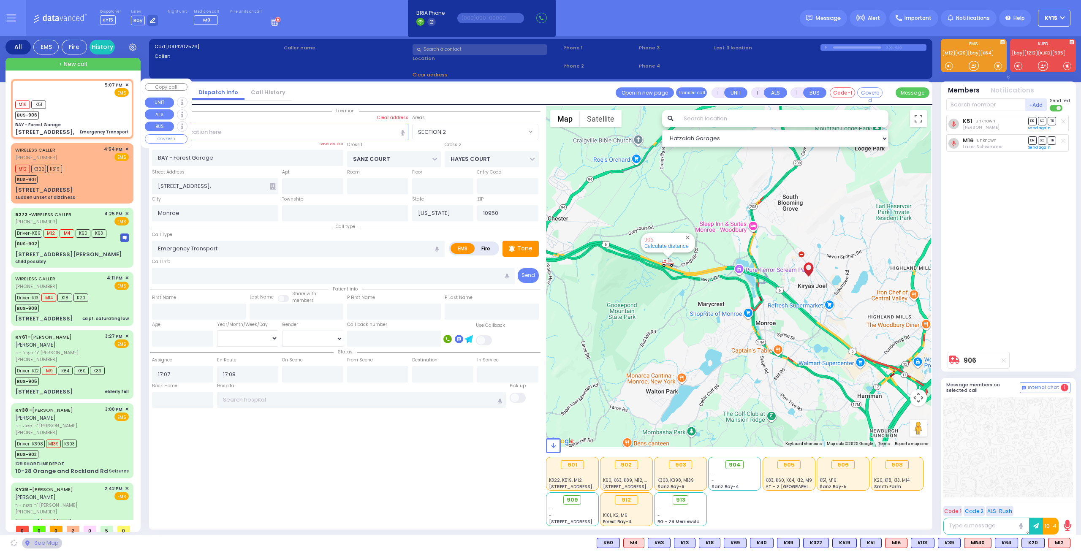
select select "SECTION 2"
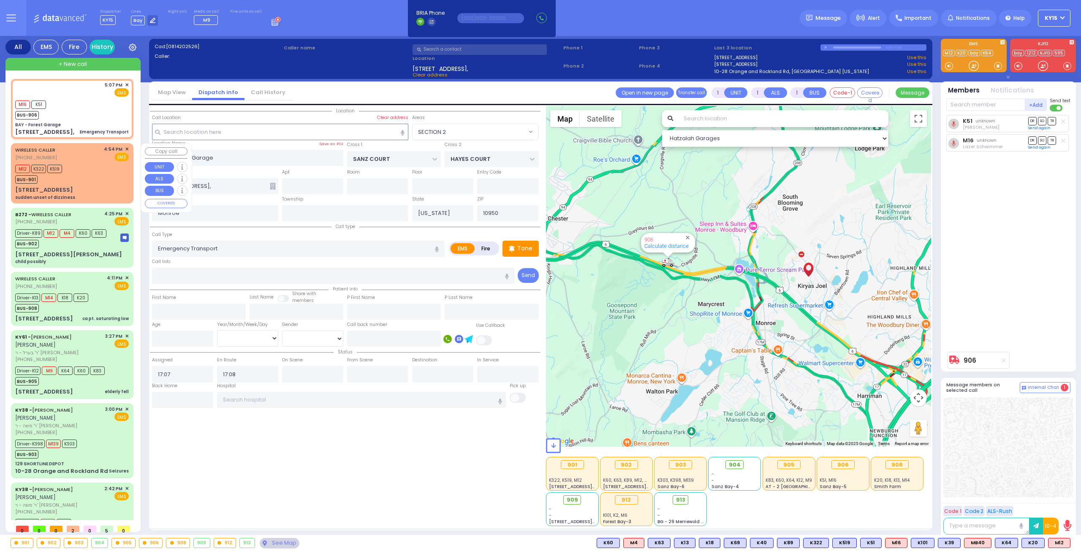
click at [84, 165] on div "M12 K322 K519 BUS-901" at bounding box center [72, 173] width 114 height 21
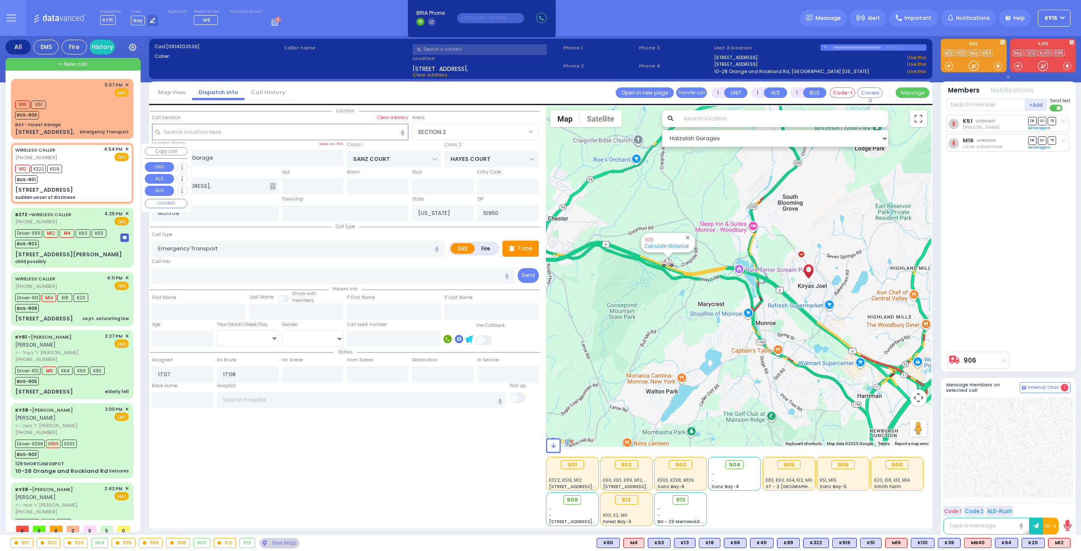
type input "6"
select select
type input "sudden unset of dizziness"
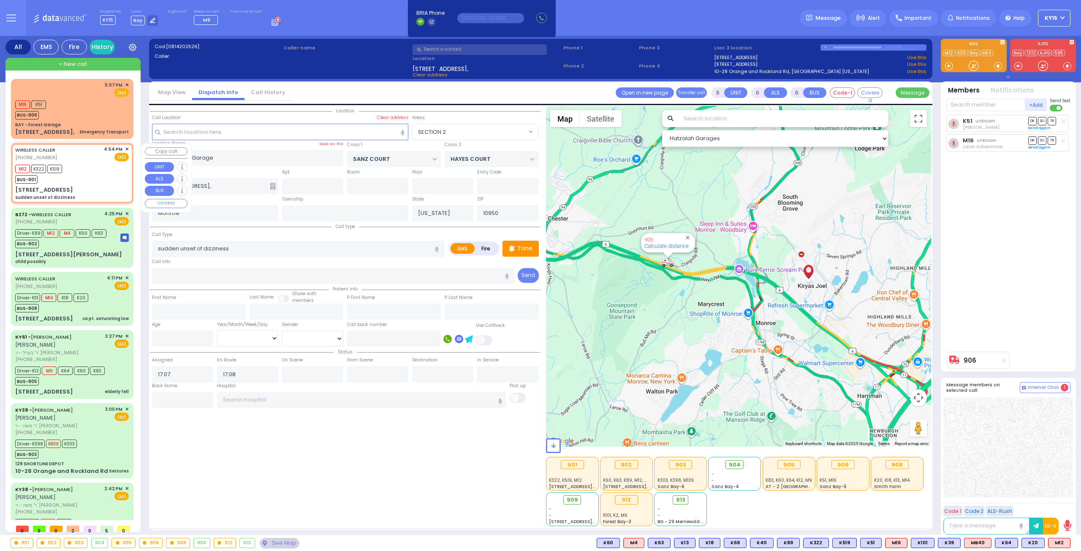
radio input "true"
type input "Unknown"
select select "Year"
type input "16:54"
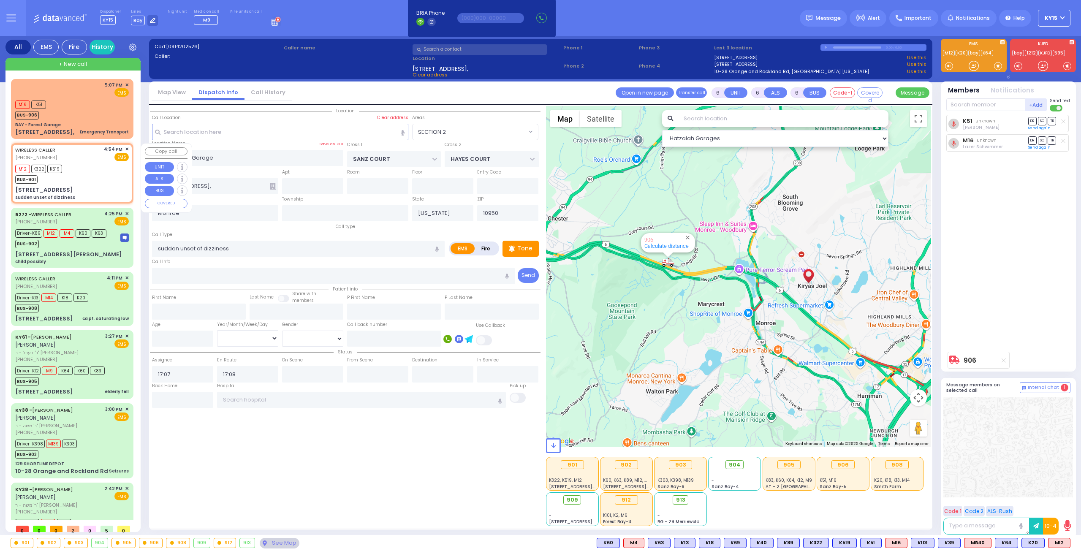
type input "16:56"
select select "Hatzalah Garages"
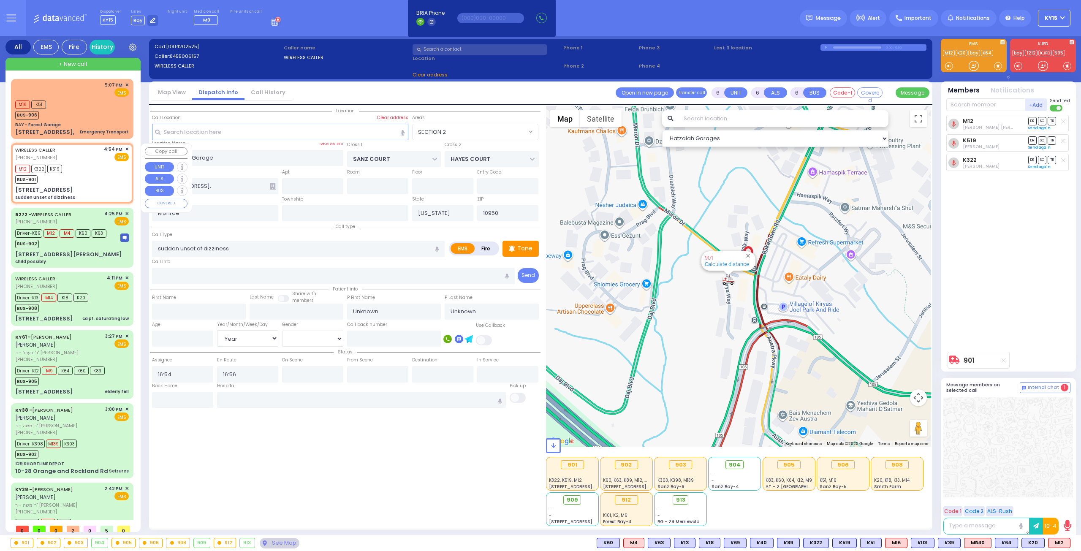
type input "MERON DR"
type input "[GEOGRAPHIC_DATA]"
type input "[STREET_ADDRESS]"
type input "203"
type input "[PERSON_NAME]"
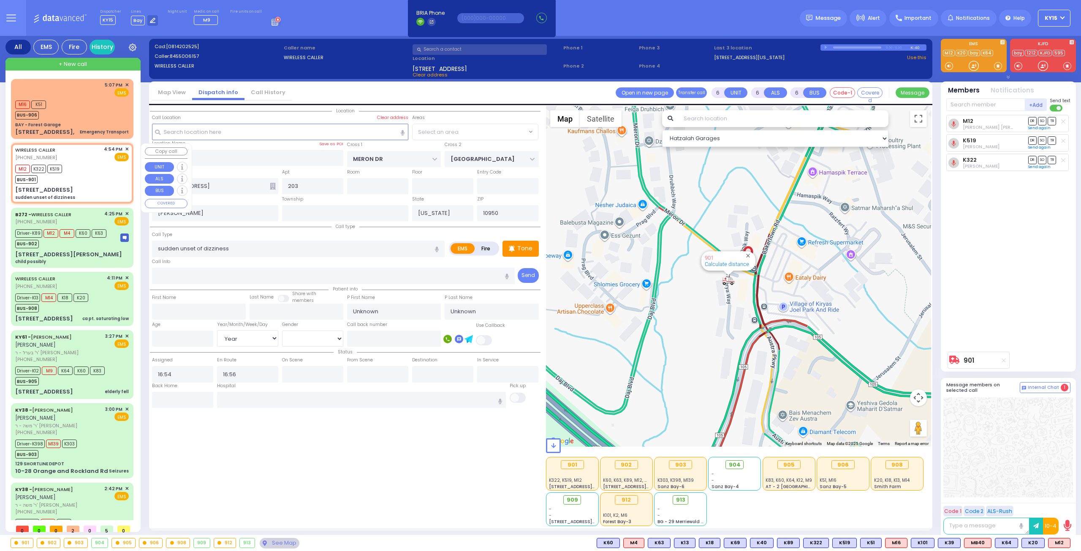
select select "SECTION 6"
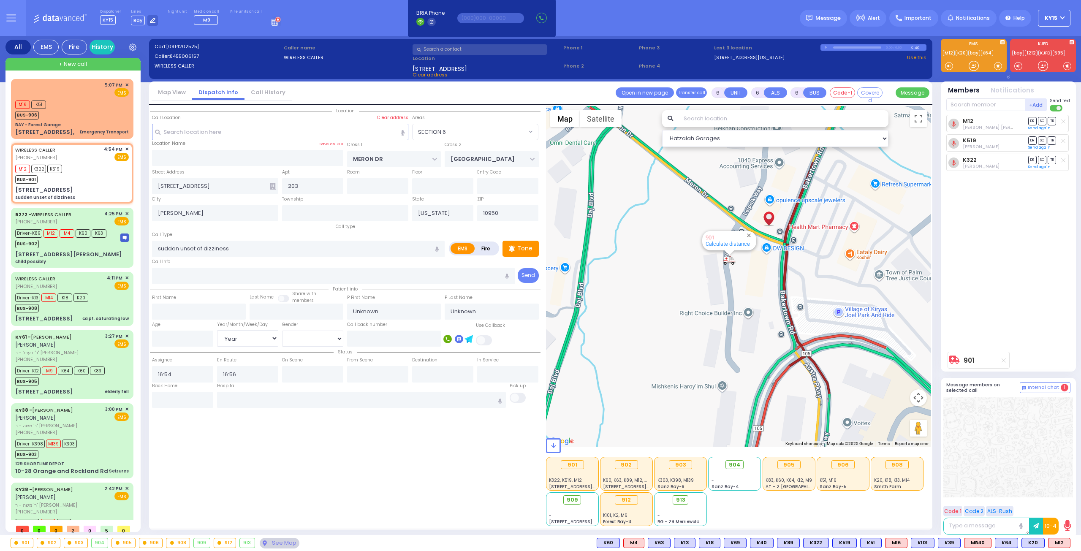
select select
radio input "true"
type input "Dina"
type input "Tyrnauet"
type input "52"
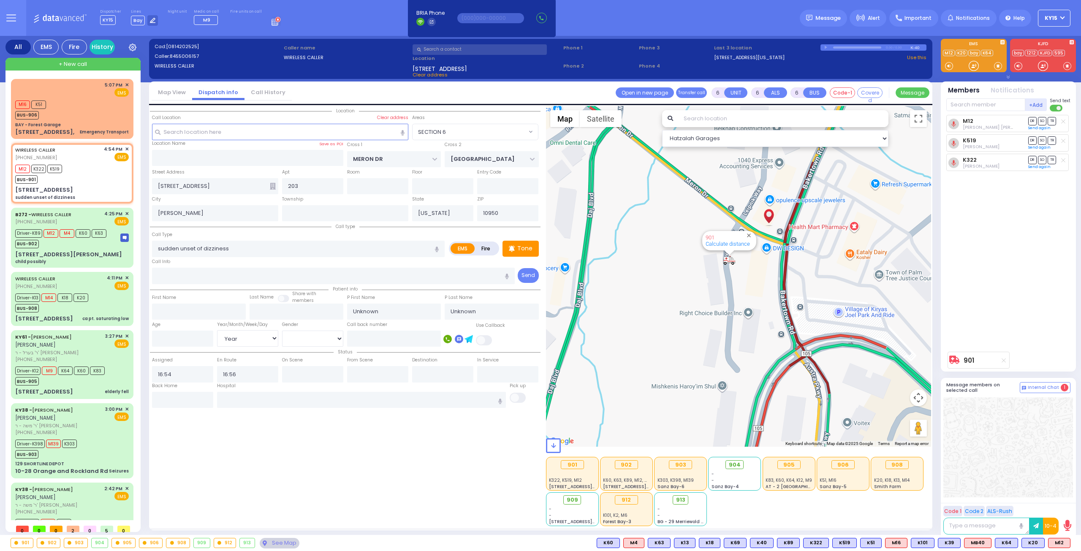
select select "Year"
select select "[DEMOGRAPHIC_DATA]"
select select "Hatzalah Garages"
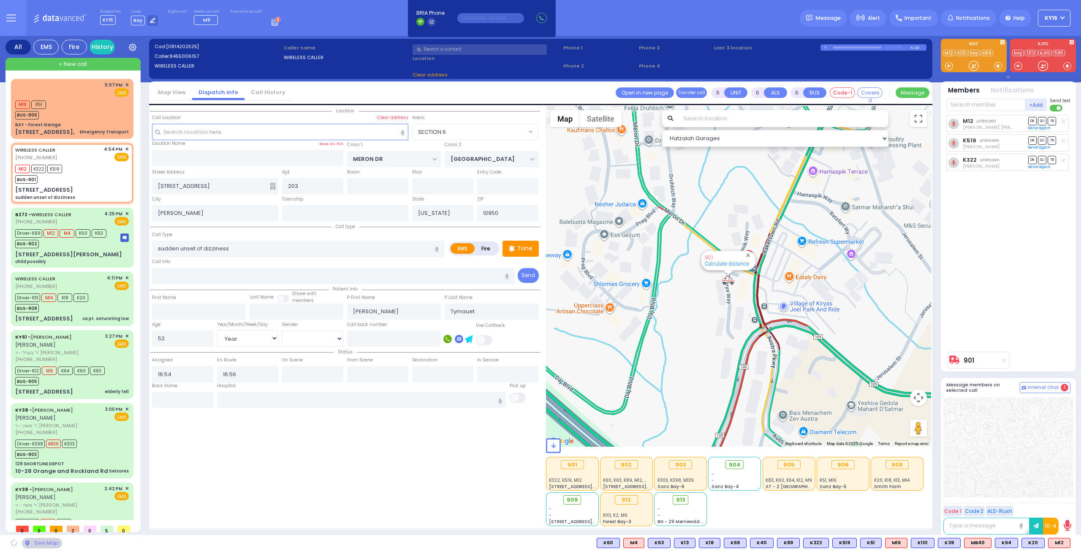
select select "SECTION 6"
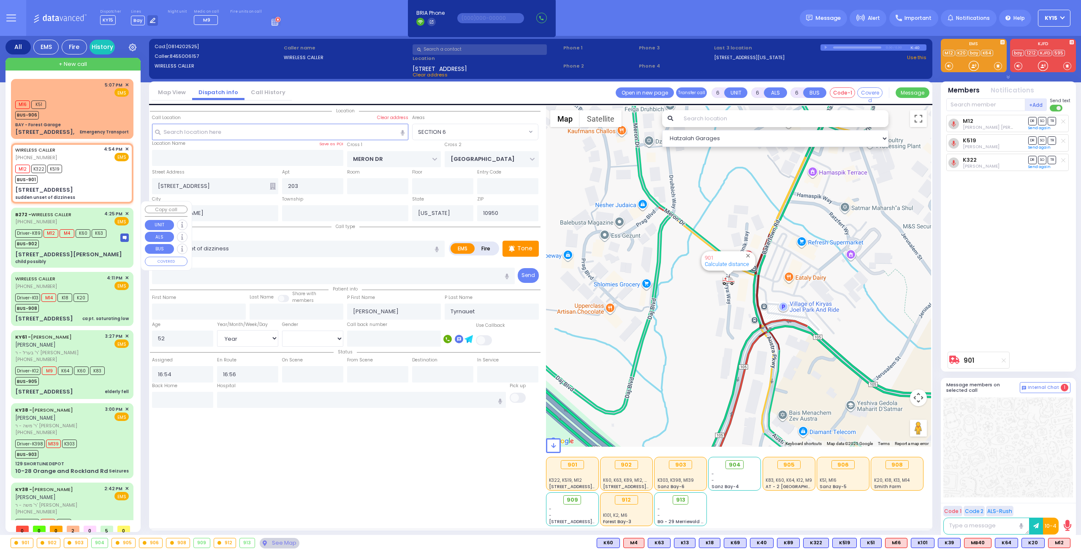
click at [78, 241] on div "BUS-902" at bounding box center [60, 243] width 91 height 11
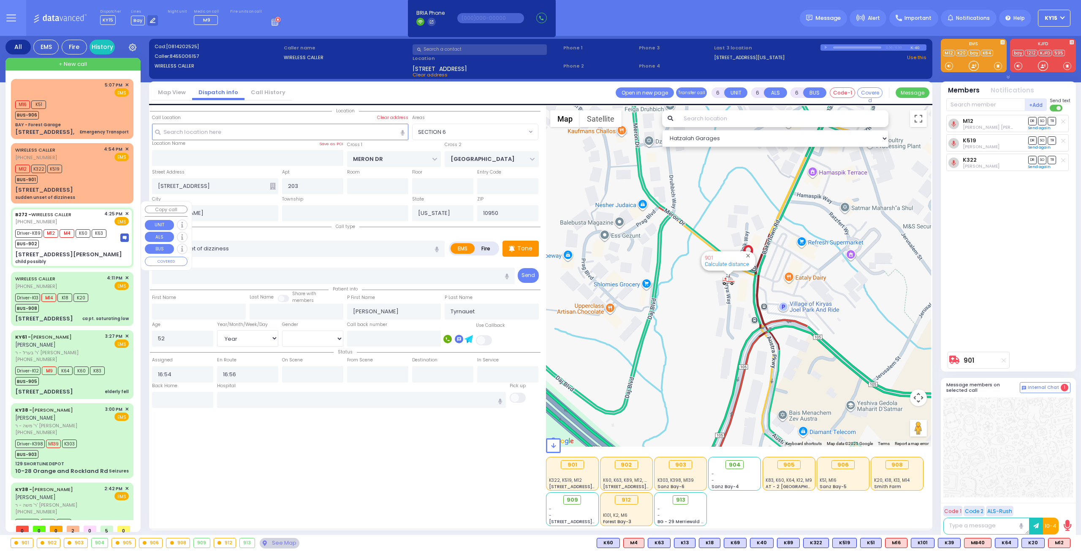
select select
type input "child possibly"
radio input "true"
type input "Dovid"
type input "Levine"
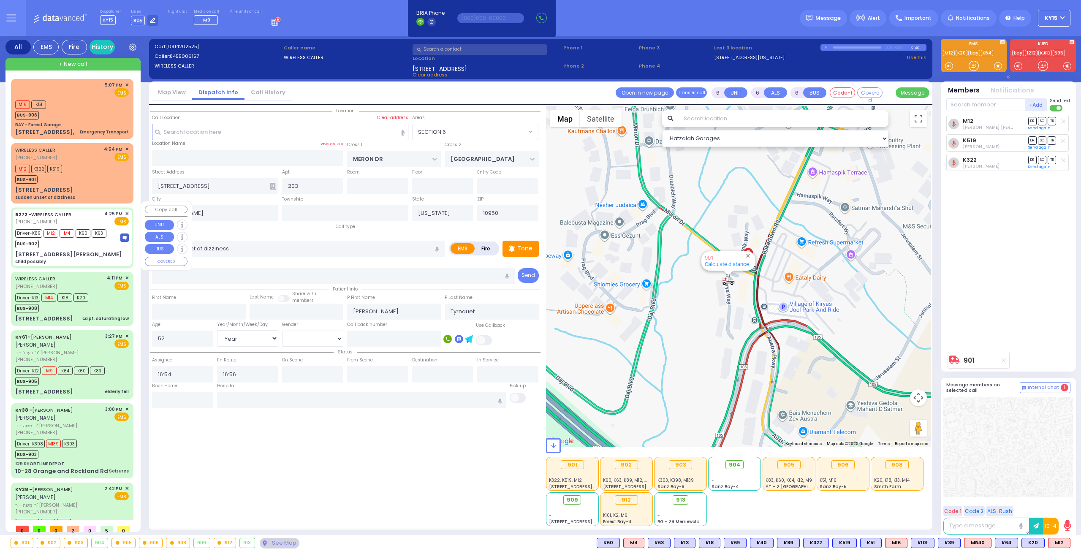
type input "1"
select select "Year"
select select "[DEMOGRAPHIC_DATA]"
type input "16:25"
type input "16:29"
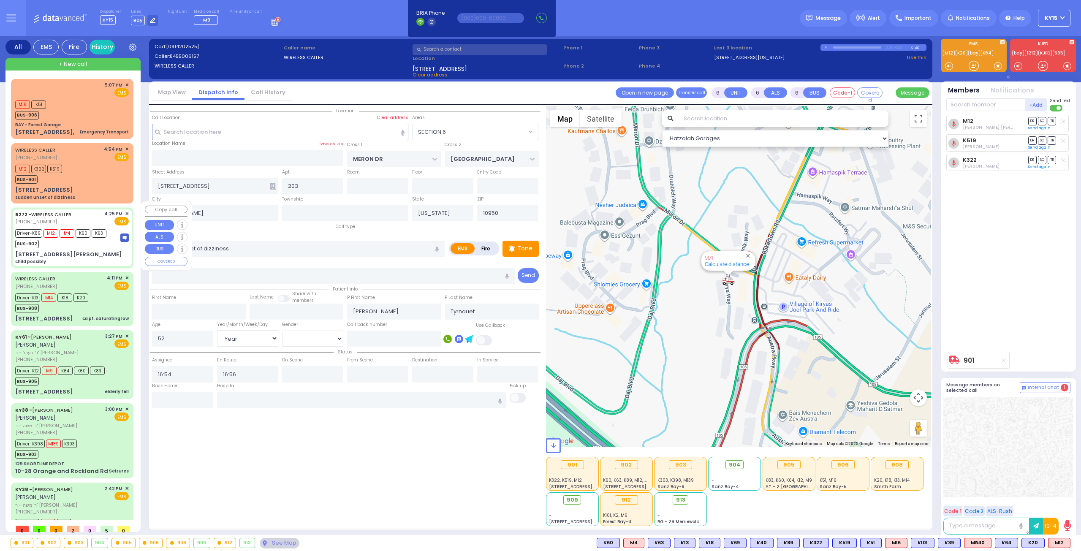
type input "16:40"
type input "17:03"
type input "[GEOGRAPHIC_DATA]"
type input "MINE RD"
type input "COLONY DR"
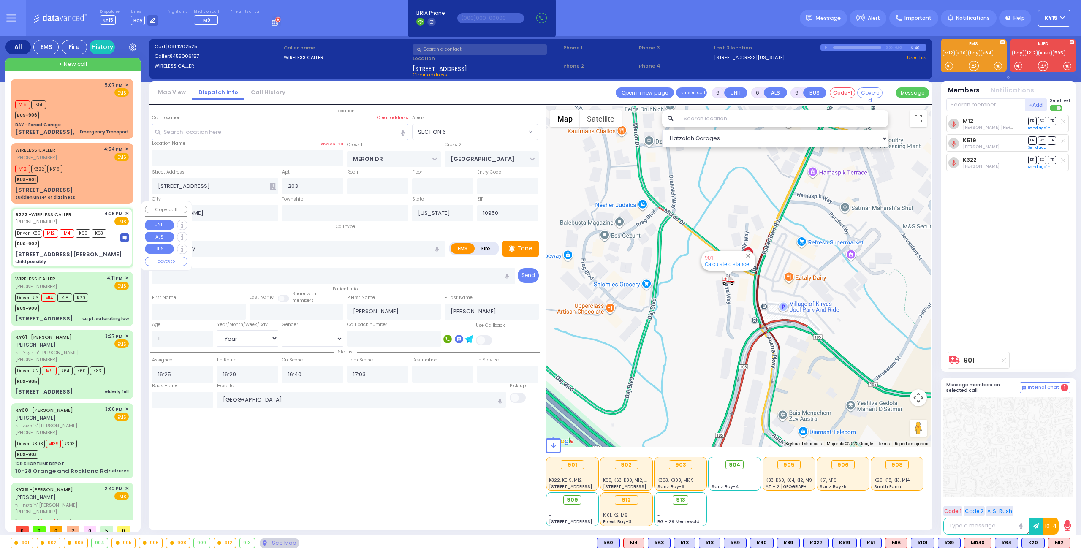
type input "[STREET_ADDRESS][PERSON_NAME]"
type input "Monroe"
select select "Hatzalah Garages"
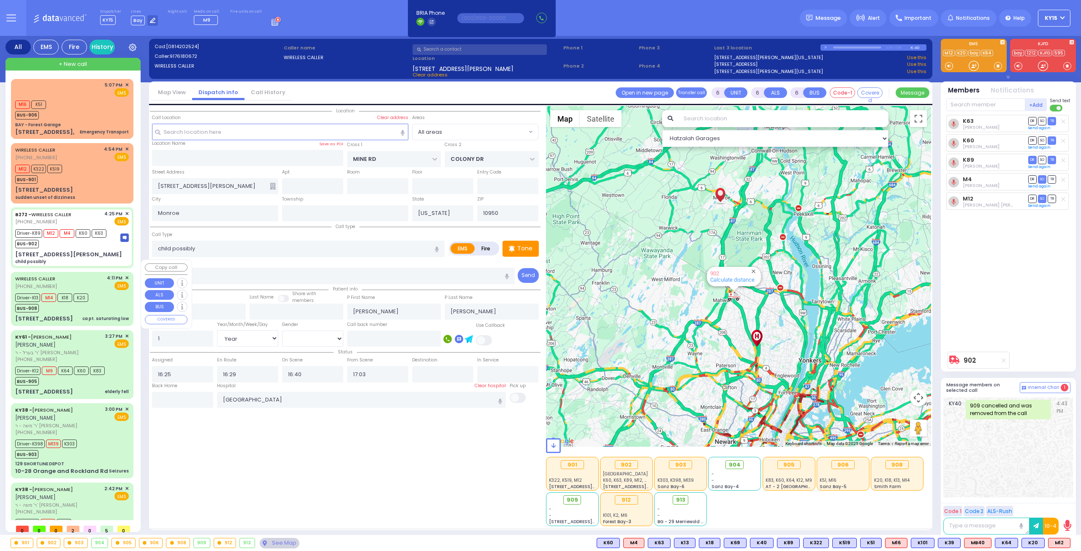
click at [108, 282] on div "EMS" at bounding box center [118, 286] width 22 height 8
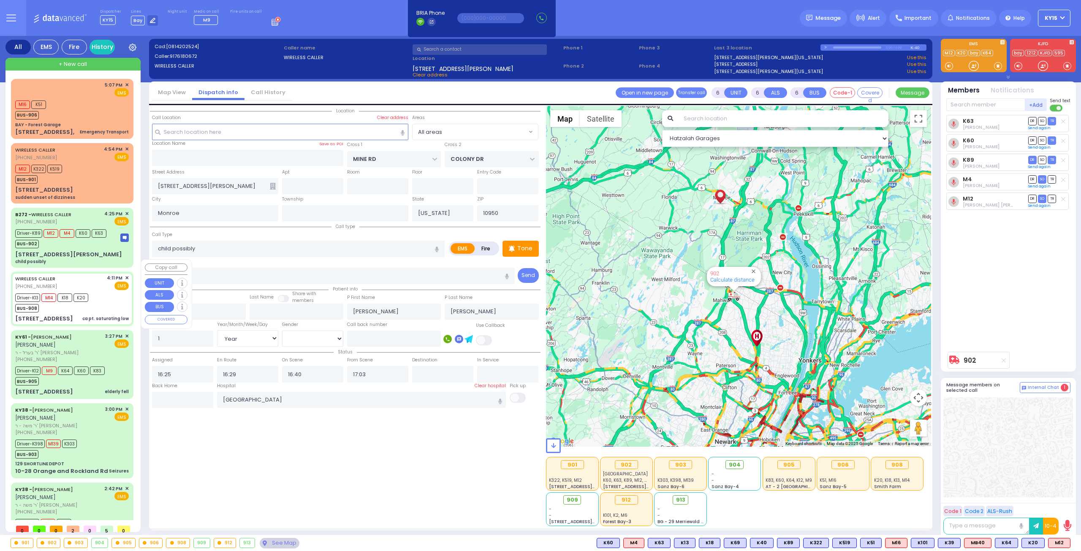
select select
type input "ca pt. saturating low"
radio input "true"
type input "Kupczyk"
type input "[PERSON_NAME]"
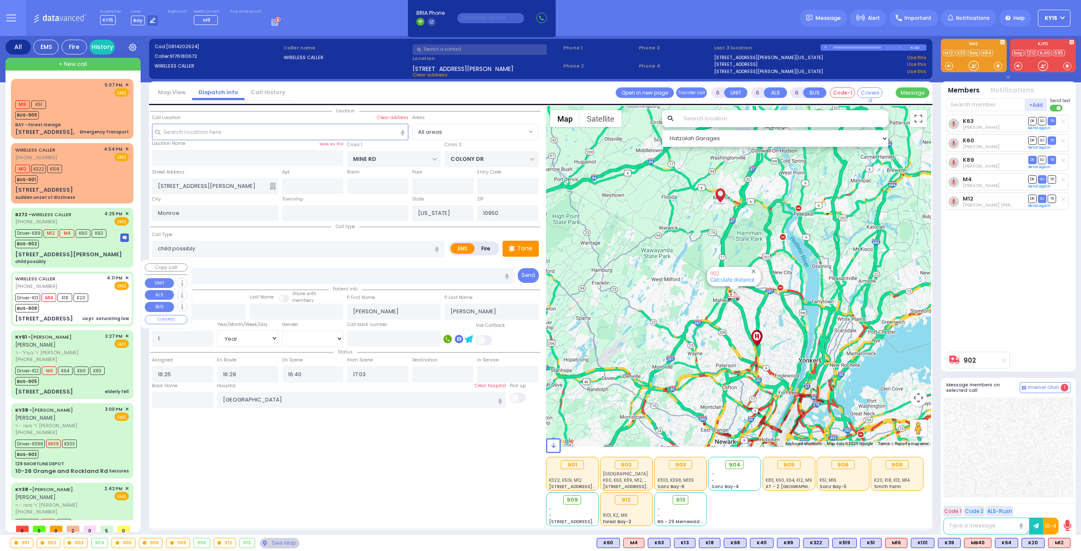
type input "73"
select select "Year"
select select "[DEMOGRAPHIC_DATA]"
type input "16:11"
type input "16:13"
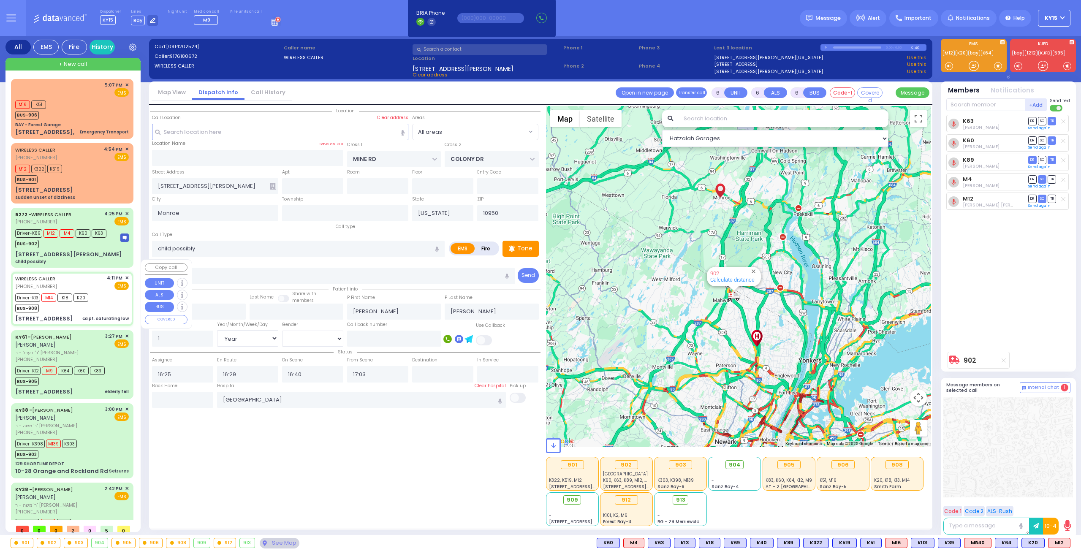
type input "16:20"
type input "16:46"
type input "[GEOGRAPHIC_DATA]"
type input "[STREET_ADDRESS]"
type input "[PERSON_NAME]"
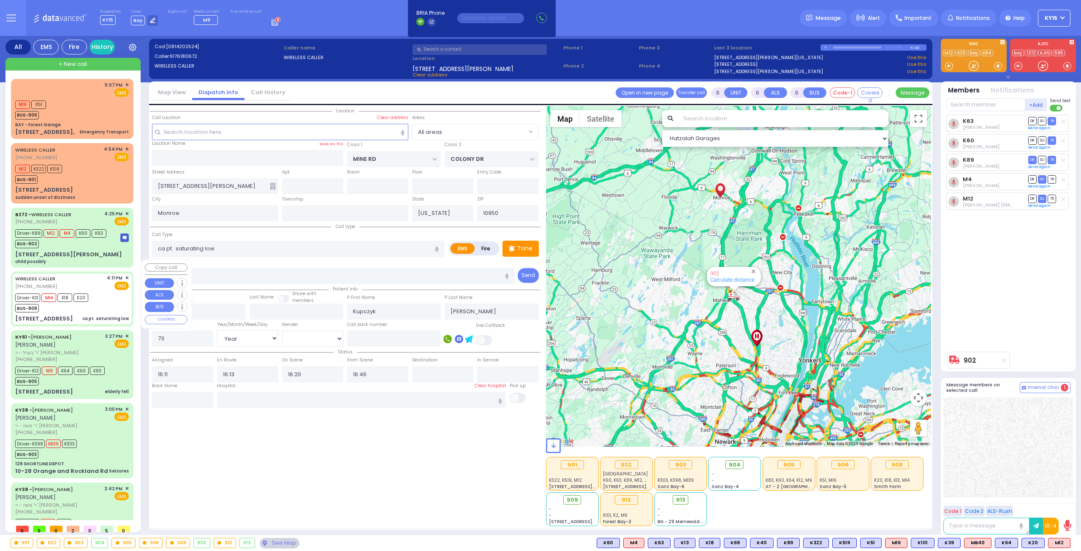
type input "10918"
select select "Hatzalah Garages"
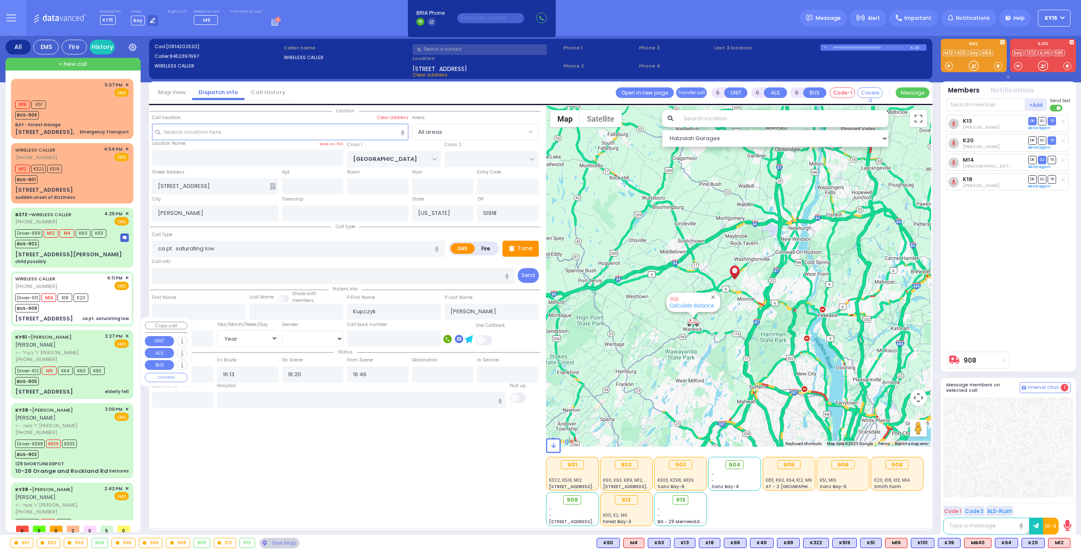
click at [107, 340] on div "EMS" at bounding box center [117, 344] width 24 height 8
select select
type input "elderly fell"
radio input "true"
type input "[PERSON_NAME]"
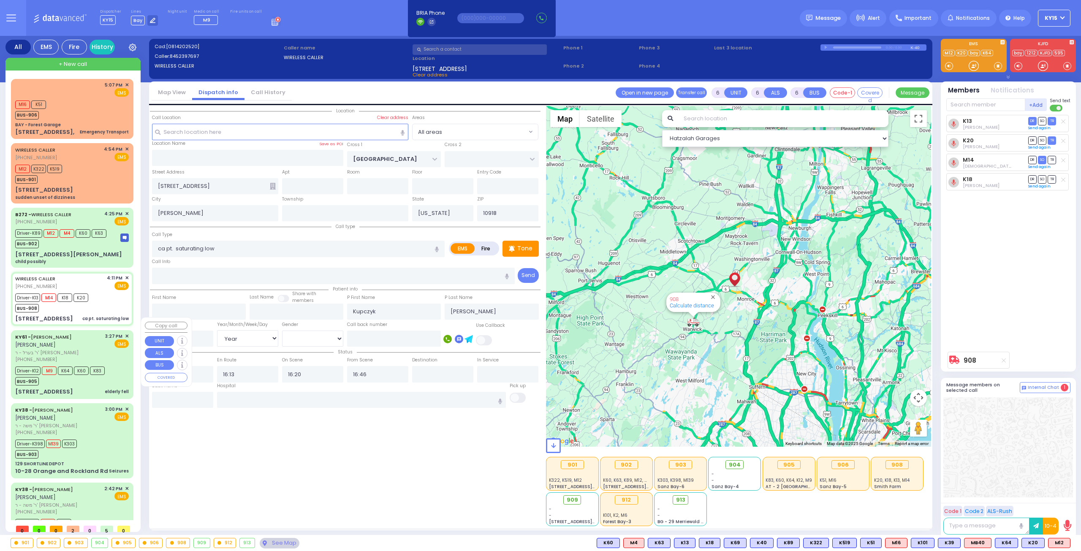
type input "[PERSON_NAME]"
type input "Eva"
type input "[PERSON_NAME]"
type input "96"
select select "Year"
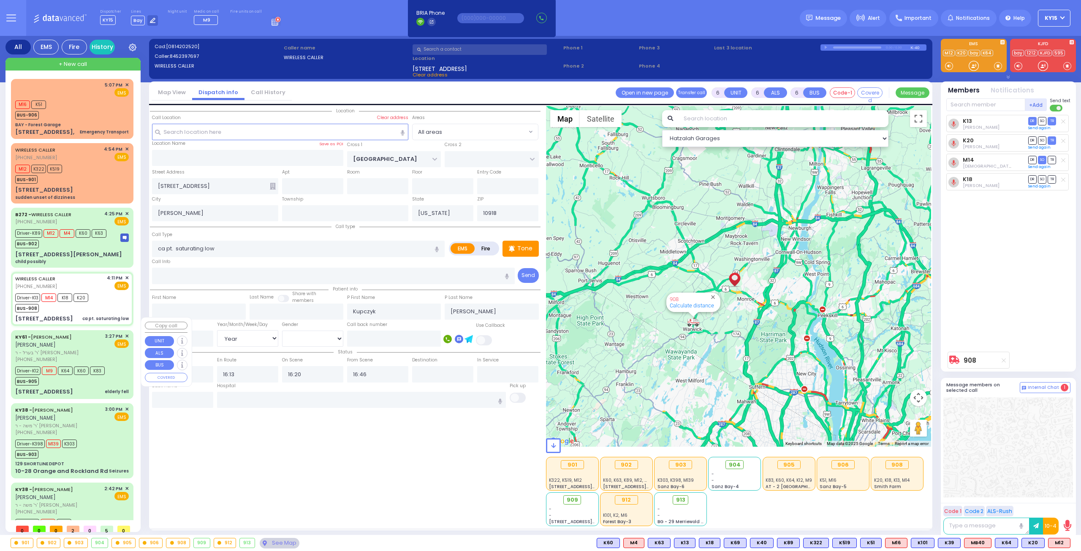
select select "[DEMOGRAPHIC_DATA]"
type input "15:27"
type input "15:29"
type input "15:30"
type input "16:15"
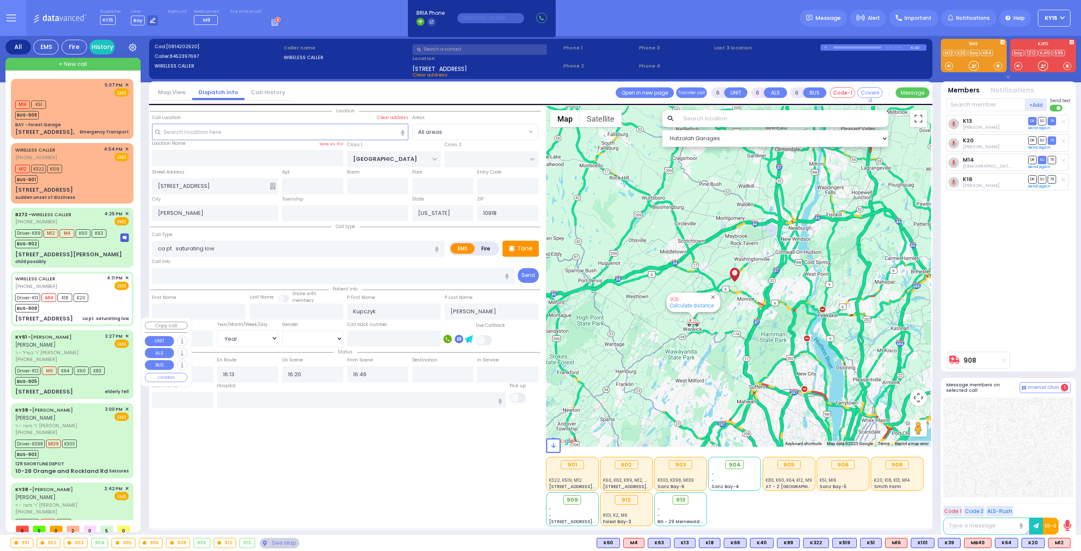
type input "[GEOGRAPHIC_DATA] ([GEOGRAPHIC_DATA])"
select select "Hatzalah Garages"
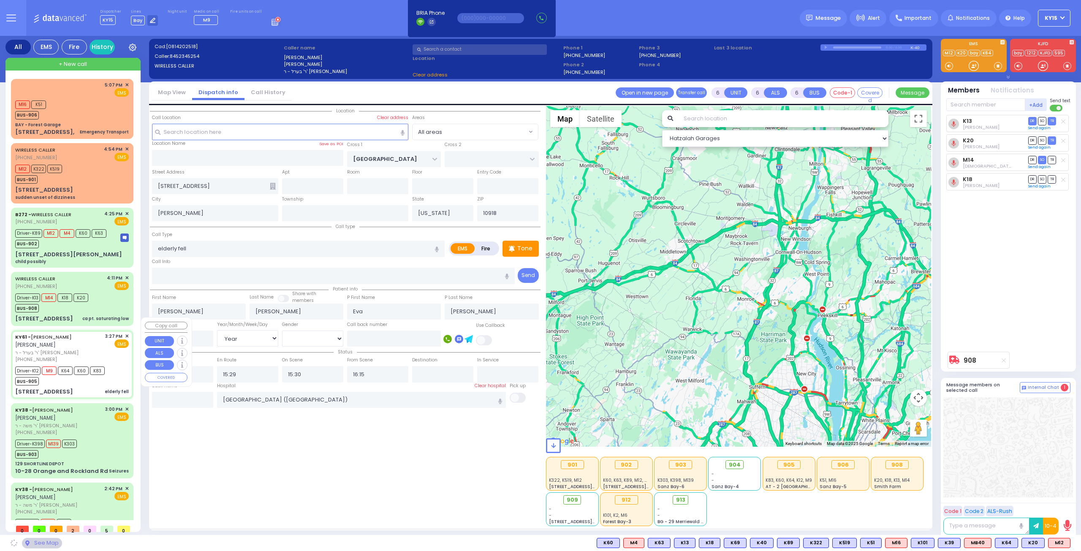
type input "SATMAR DR"
type input "[STREET_ADDRESS]"
type input "101"
type input "Monroe"
type input "10950"
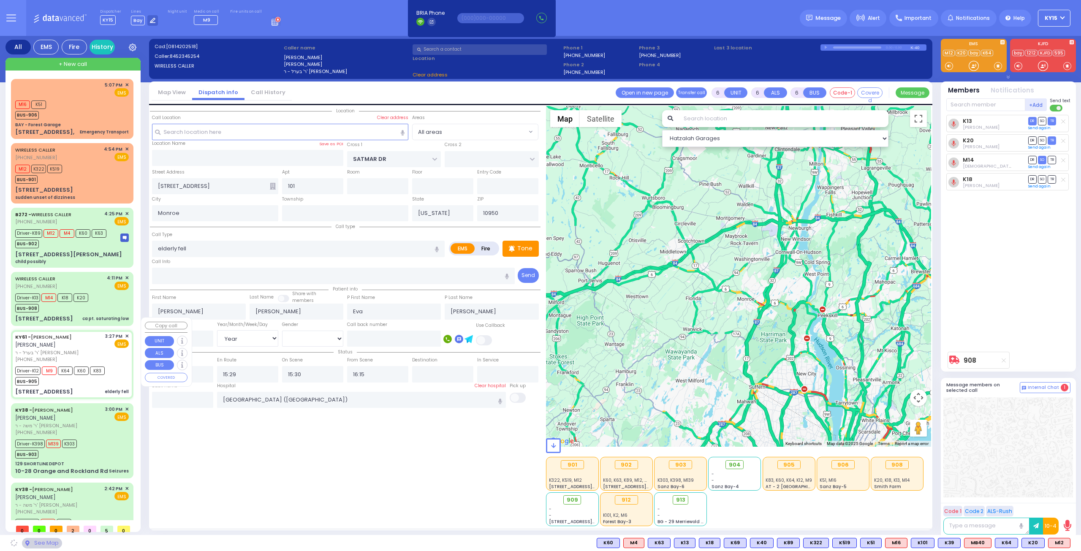
select select "SECTION 3"
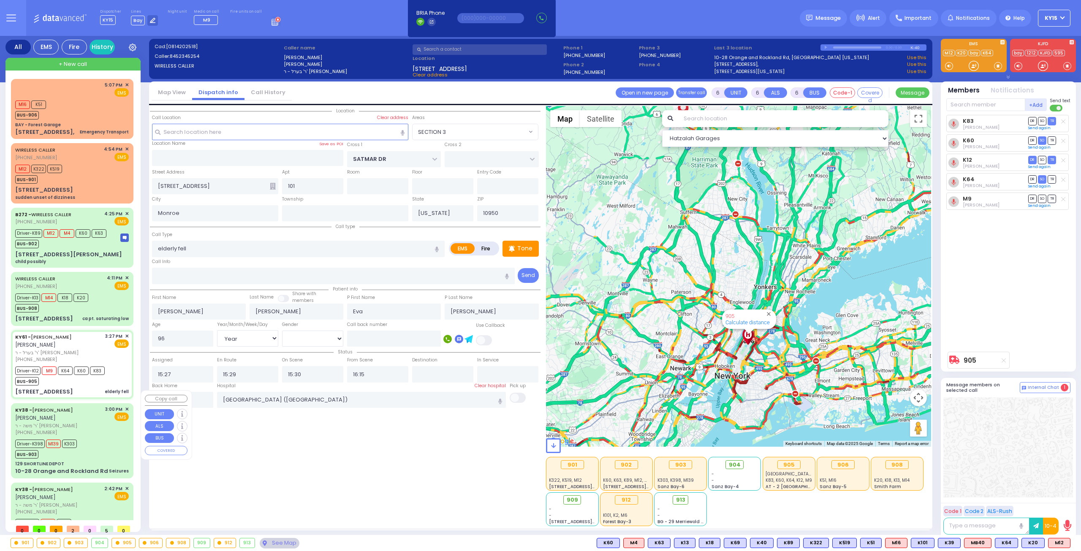
click at [90, 422] on span "ר' משה - ר' [PERSON_NAME]" at bounding box center [58, 425] width 87 height 7
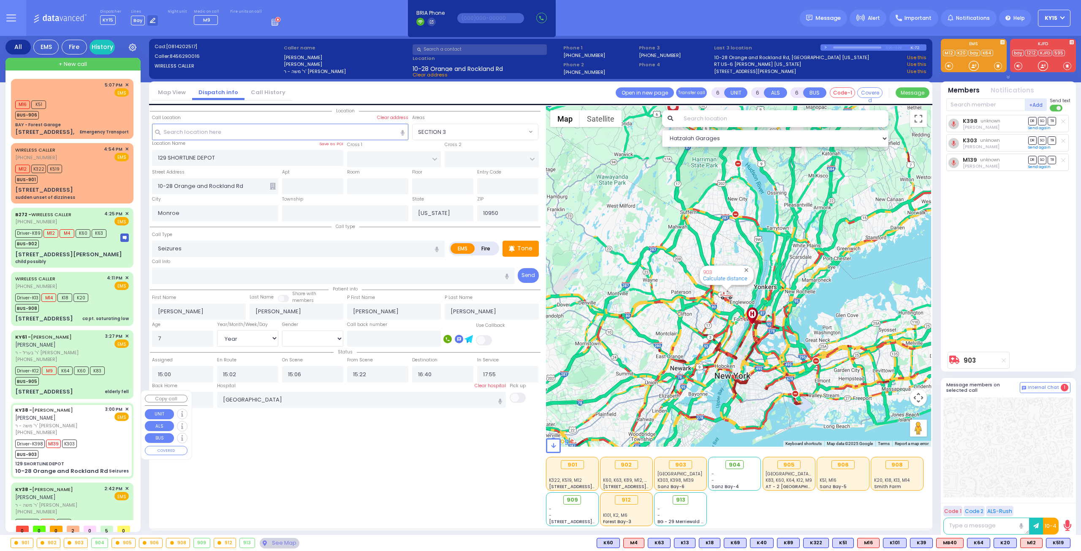
scroll to position [29, 0]
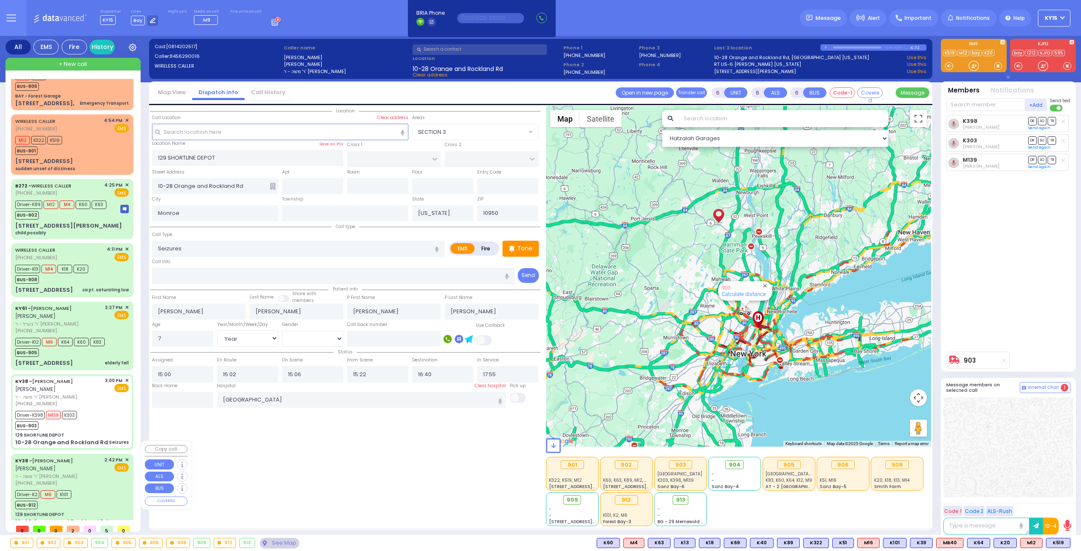
click at [96, 488] on div "Driver-K2 M6 K101 BUS-912" at bounding box center [72, 498] width 114 height 21
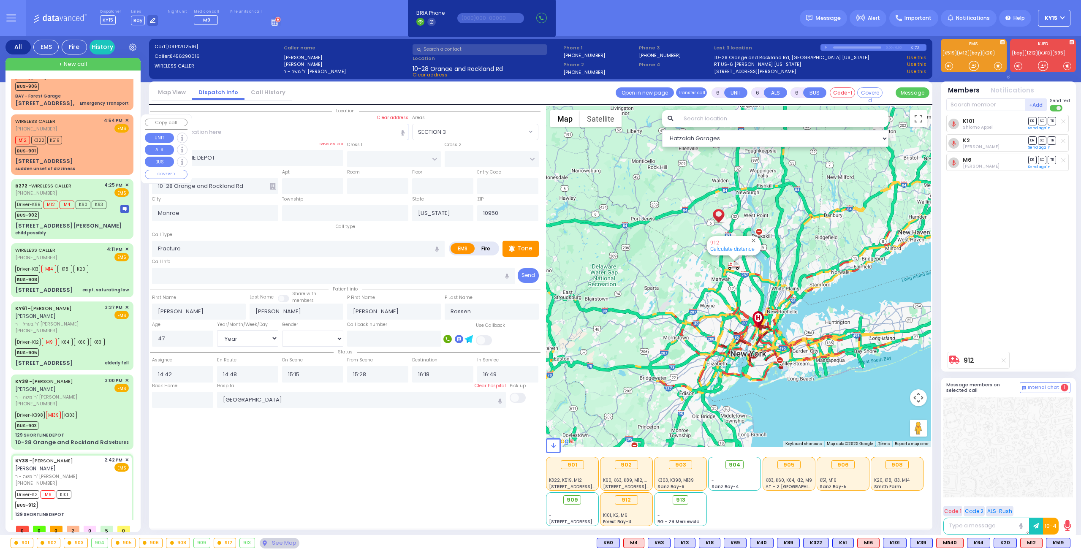
click at [84, 136] on div "M12 K322 K519 BUS-901" at bounding box center [72, 144] width 114 height 21
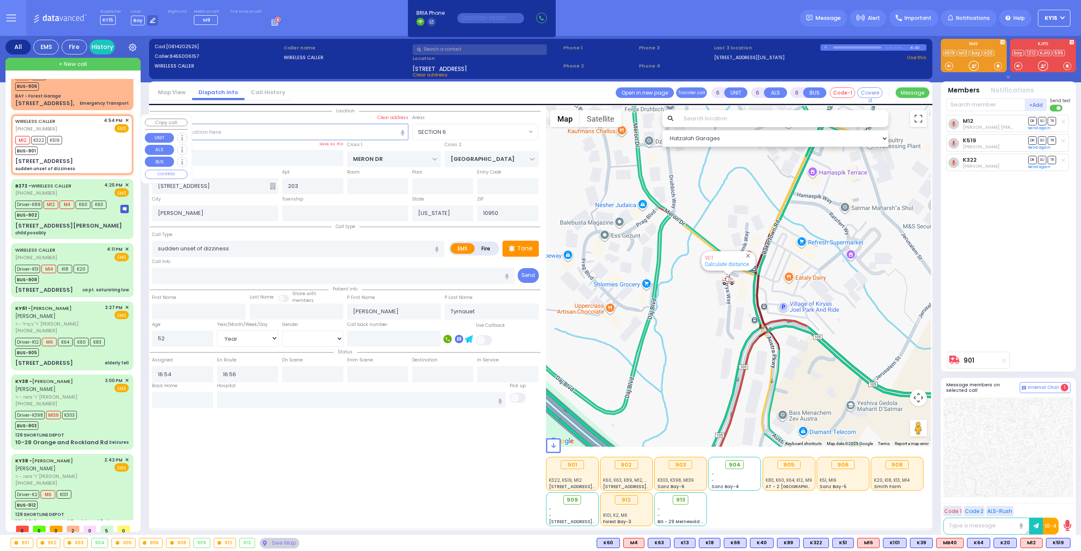
click at [86, 131] on div "WIRELESS CALLER (845) 500-6157 4:54 PM ✕ EMS" at bounding box center [72, 125] width 114 height 16
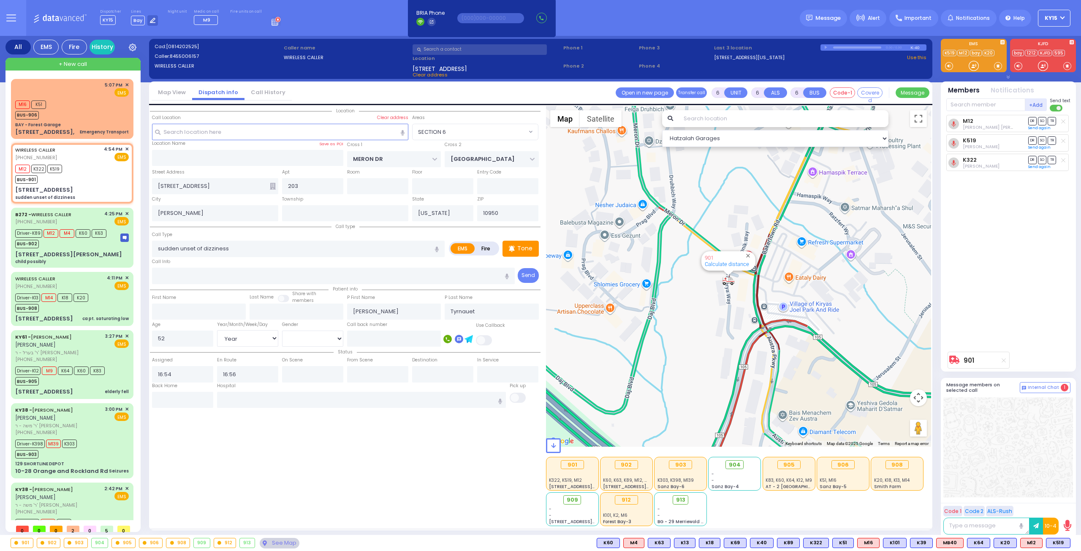
select select "SECTION 6"
select select "Year"
select select "[DEMOGRAPHIC_DATA]"
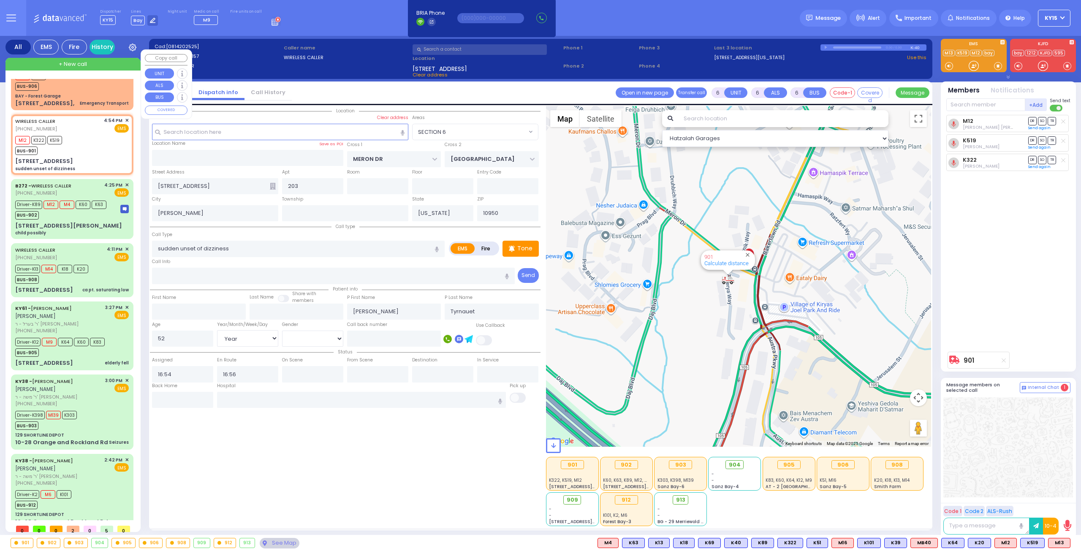
click at [95, 82] on div "M16 K51 BUS-906" at bounding box center [72, 80] width 114 height 21
type input "1"
select select
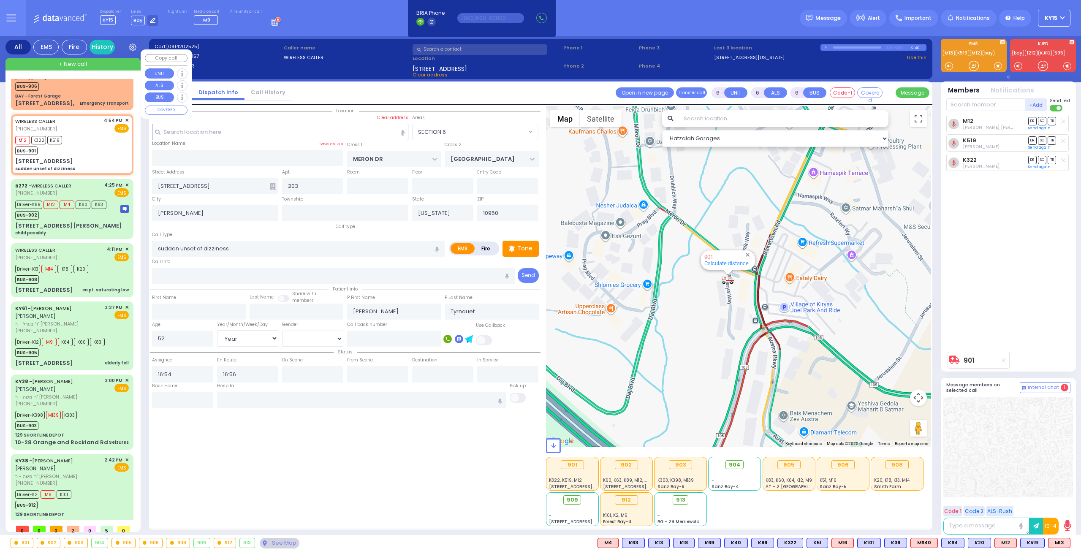
type input "Emergency Transport"
radio input "true"
select select
type input "17:07"
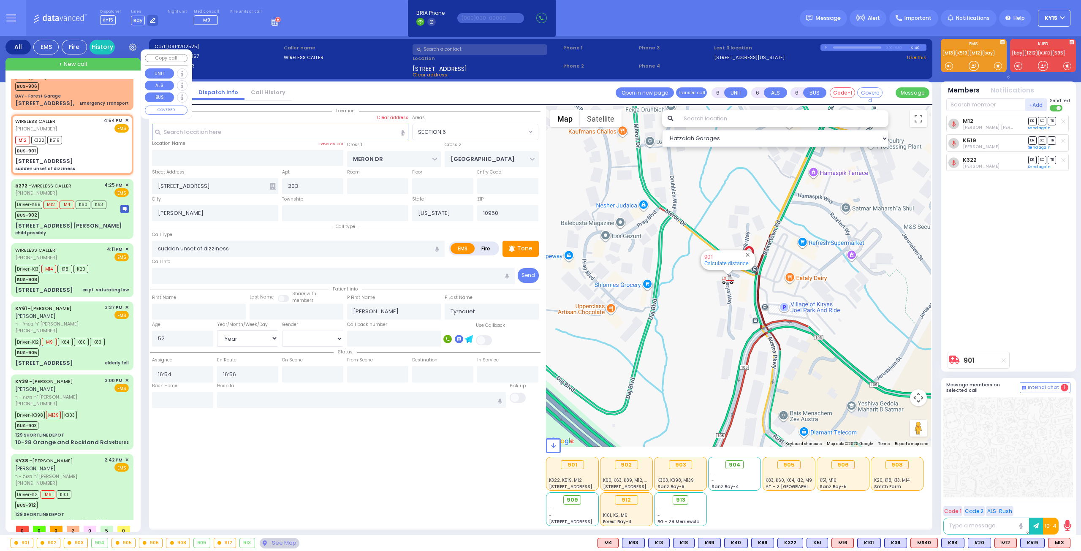
type input "17:08"
select select "Hatzalah Garages"
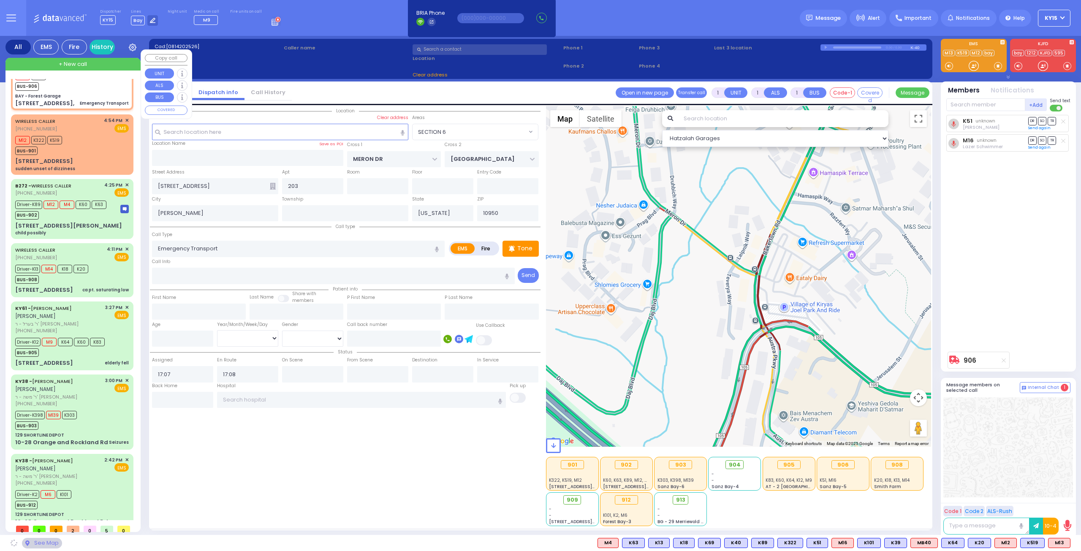
type input "BAY - Forest Garage"
type input "SANZ COURT"
type input "HAYES COURT"
type input "[STREET_ADDRESS],"
type input "Monroe"
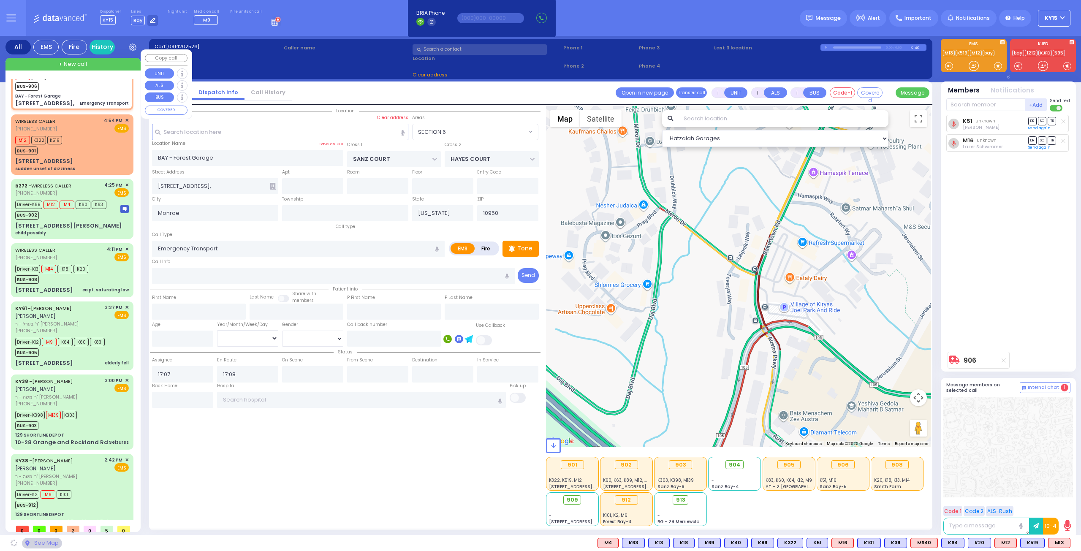
select select "SECTION 2"
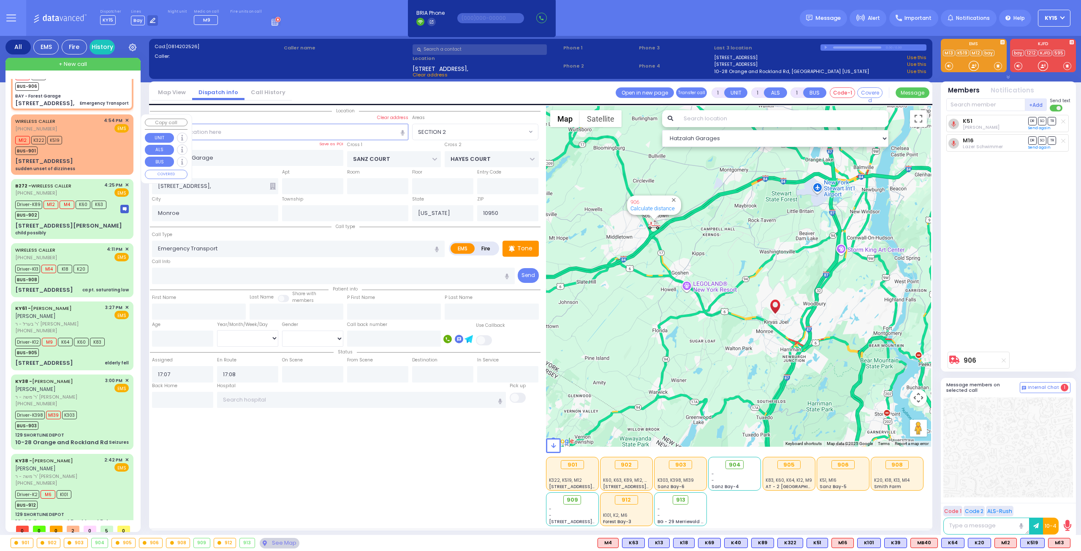
click at [96, 136] on div "M12 K322 K519 BUS-901" at bounding box center [72, 144] width 114 height 21
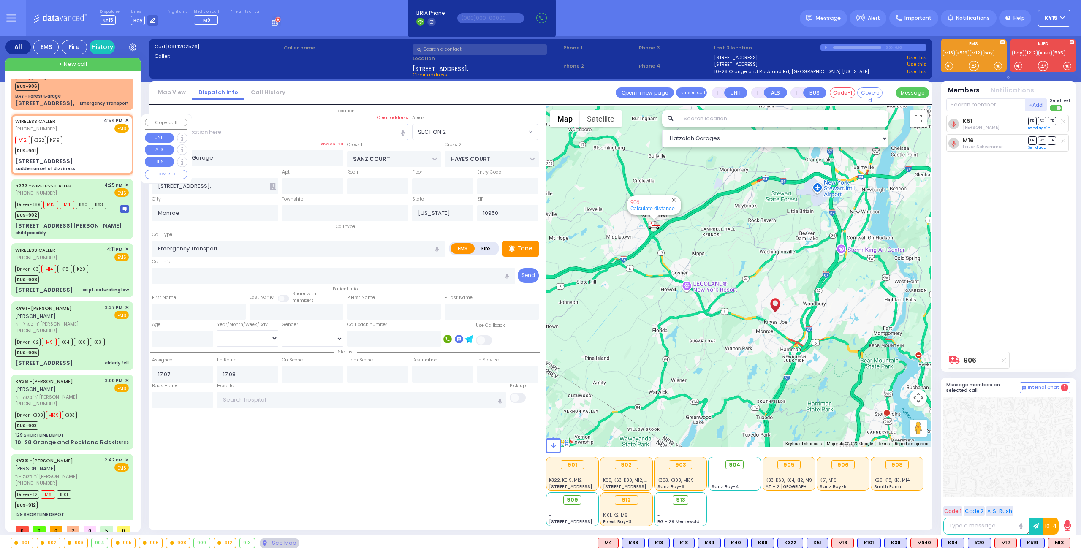
type input "6"
select select
type input "sudden unset of dizziness"
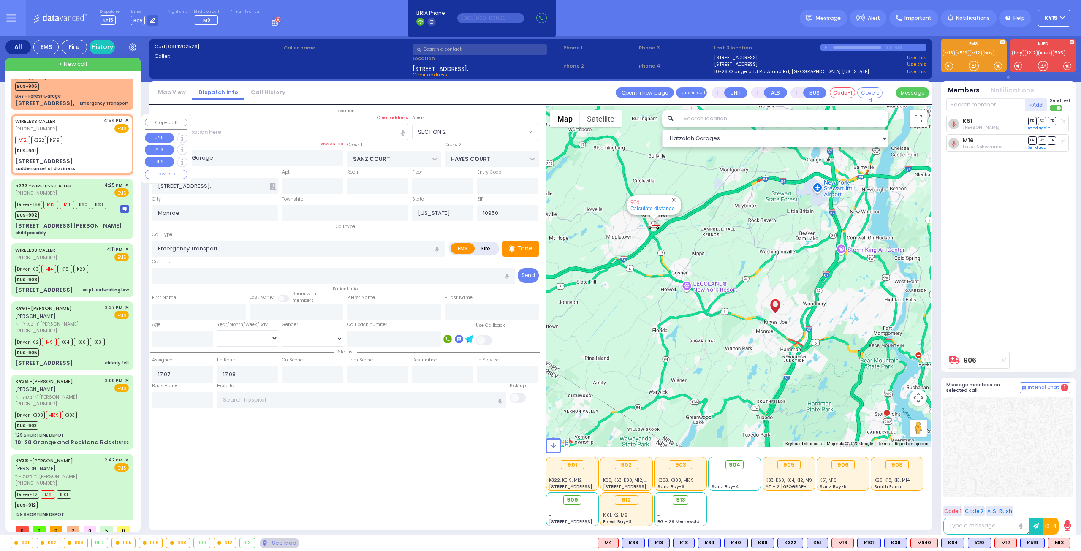
radio input "true"
type input "Dina"
type input "Tyrnauet"
type input "52"
select select "Year"
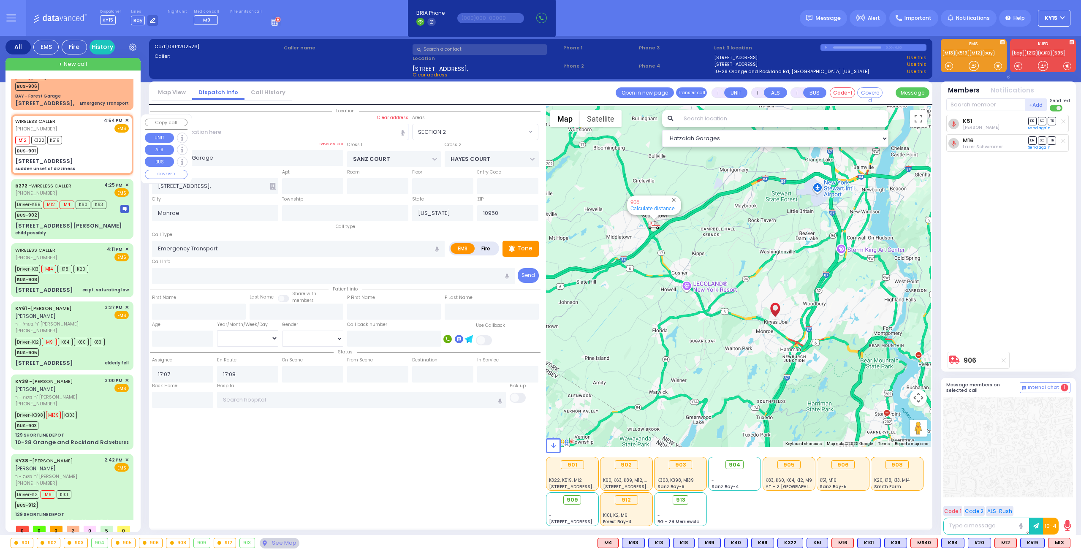
select select "[DEMOGRAPHIC_DATA]"
type input "16:54"
type input "16:56"
type input "MERON DR"
type input "[GEOGRAPHIC_DATA]"
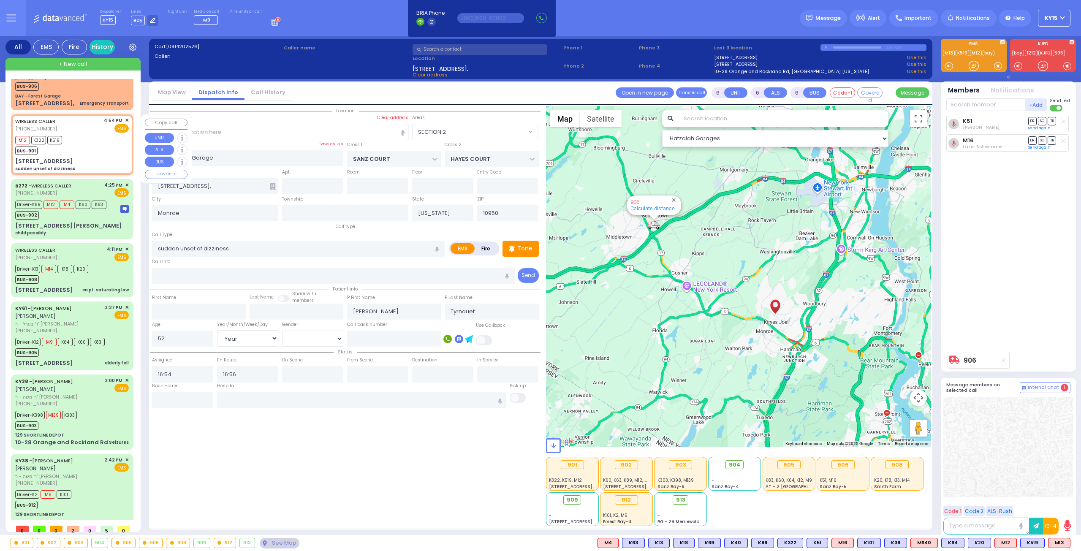
type input "[STREET_ADDRESS]"
type input "203"
type input "[PERSON_NAME]"
select select "SECTION 6"
select select "Hatzalah Garages"
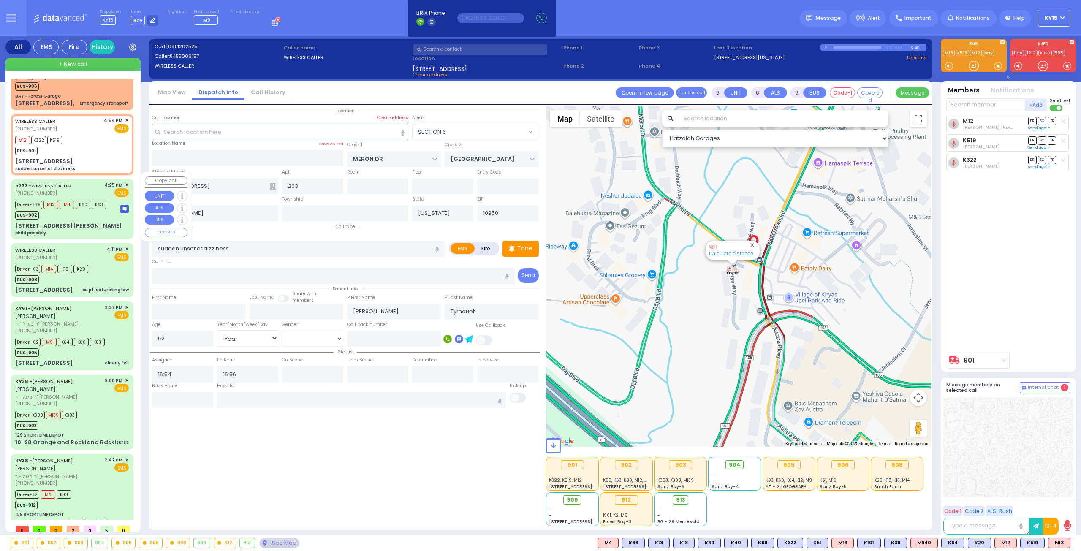
click at [72, 210] on div "BUS-902" at bounding box center [60, 214] width 91 height 11
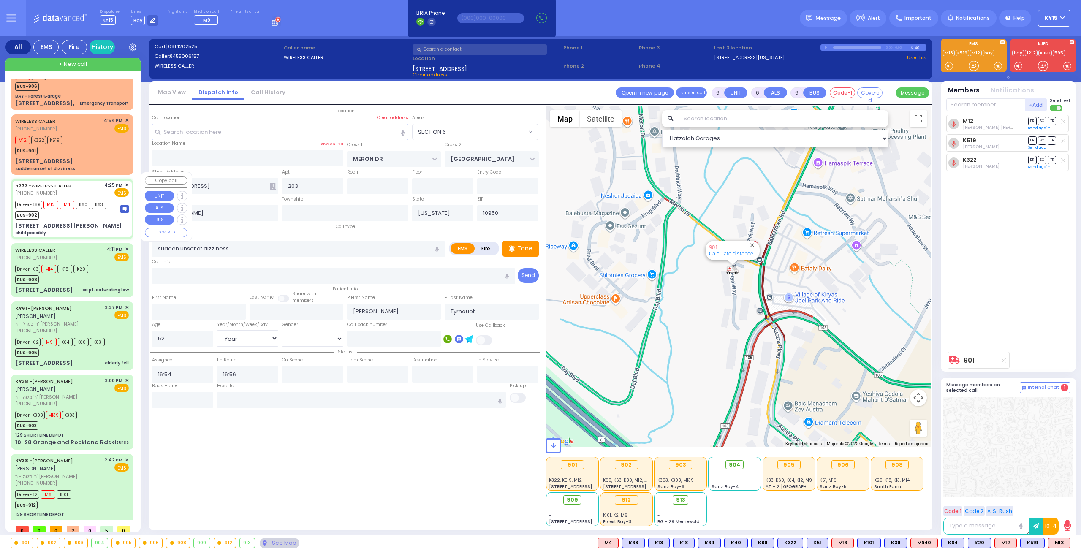
select select
type input "child possibly"
radio input "true"
type input "Dovid"
type input "Levine"
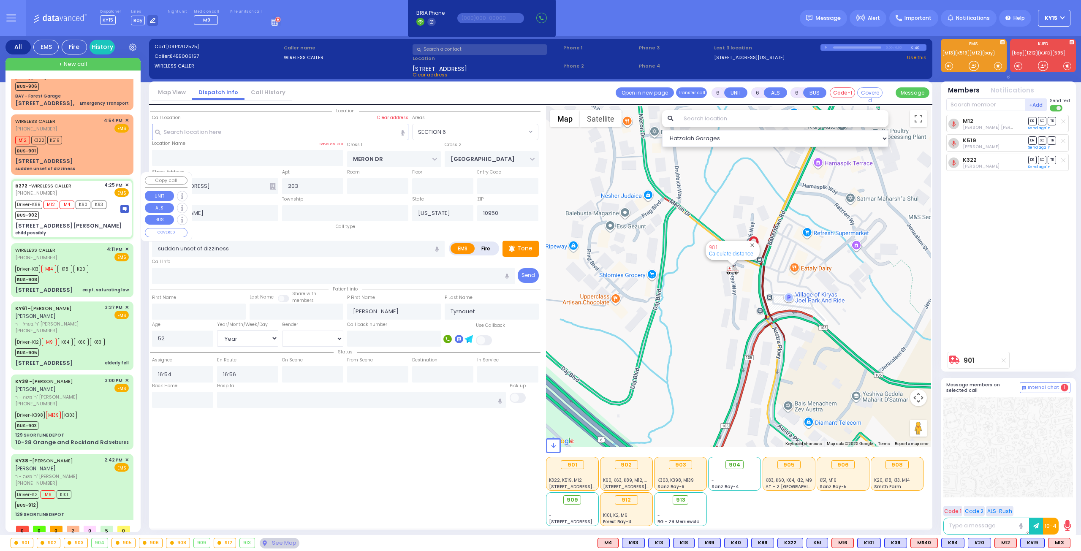
type input "1"
select select "Year"
select select "[DEMOGRAPHIC_DATA]"
type input "16:25"
type input "16:29"
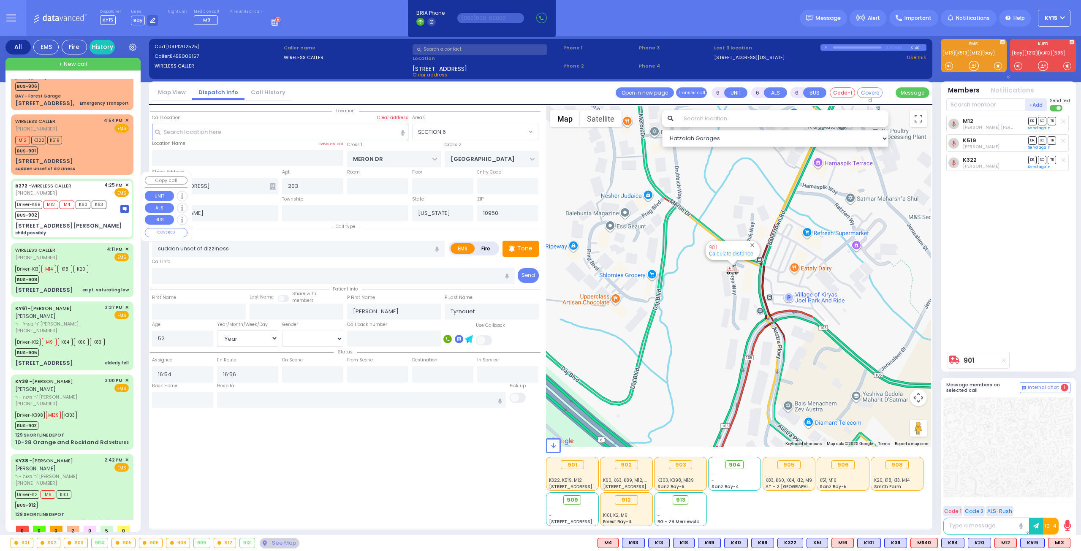
type input "16:40"
type input "17:03"
type input "[GEOGRAPHIC_DATA]"
type input "MINE RD"
type input "COLONY DR"
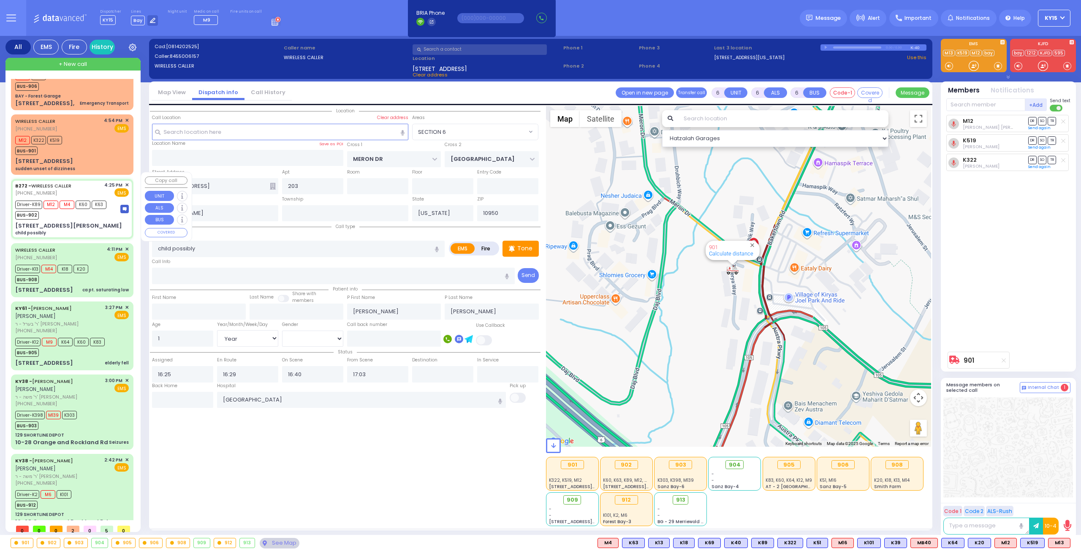
type input "[STREET_ADDRESS][PERSON_NAME]"
type input "Monroe"
select select "Hatzalah Garages"
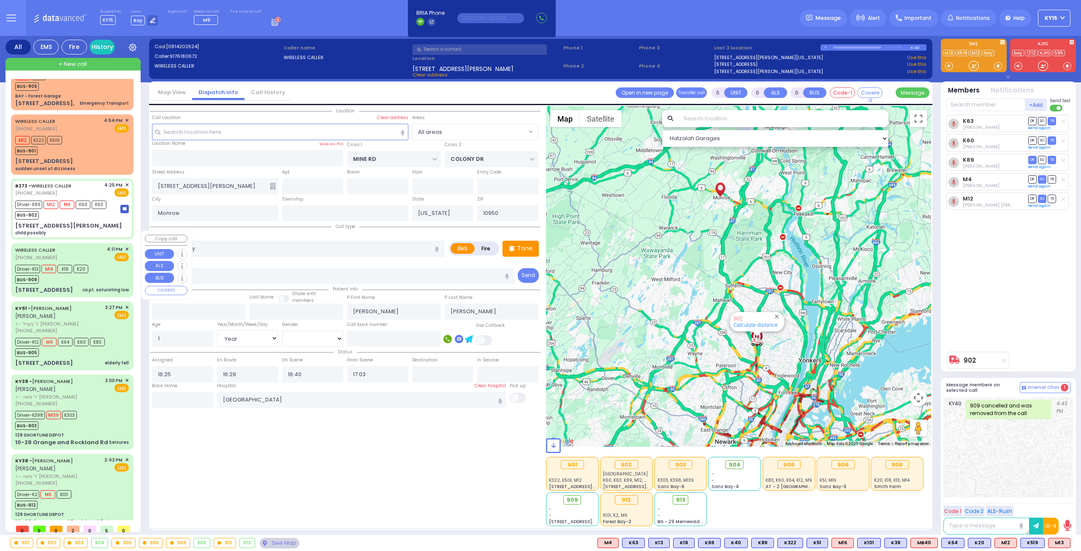
click at [96, 246] on div "WIRELESS CALLER (845) 239-7697 4:11 PM ✕ EMS" at bounding box center [72, 254] width 114 height 16
select select
type input "ca pt. saturating low"
radio input "true"
type input "Kupczyk"
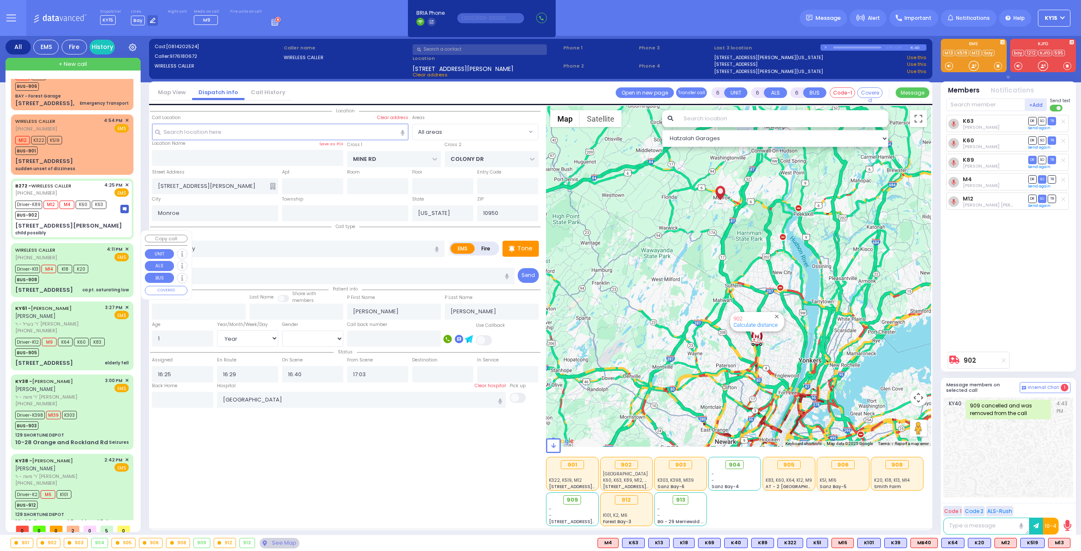
type input "[PERSON_NAME]"
type input "73"
select select "Year"
select select "[DEMOGRAPHIC_DATA]"
type input "16:11"
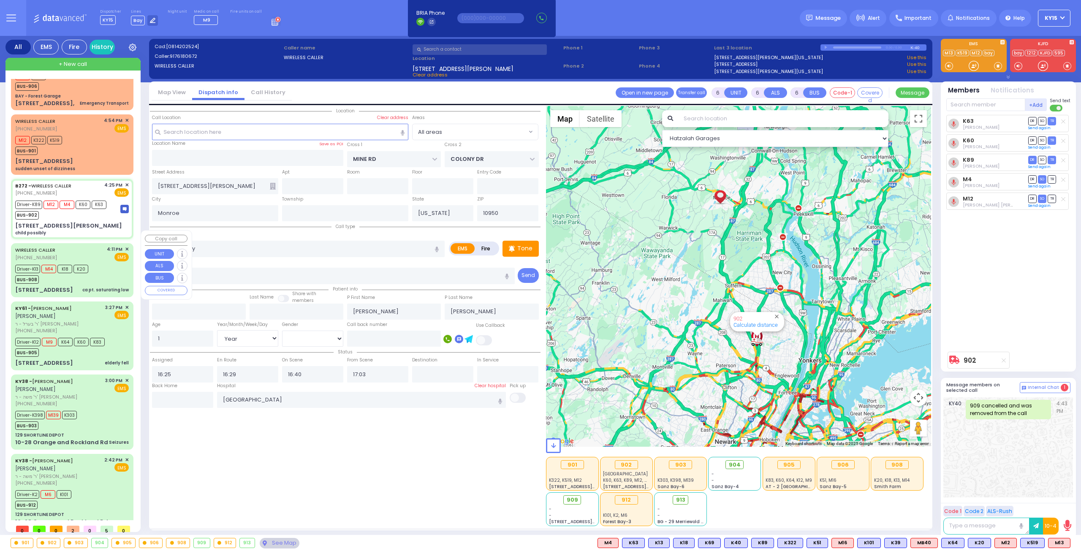
type input "16:13"
type input "16:20"
type input "16:46"
type input "[GEOGRAPHIC_DATA]"
type input "[STREET_ADDRESS]"
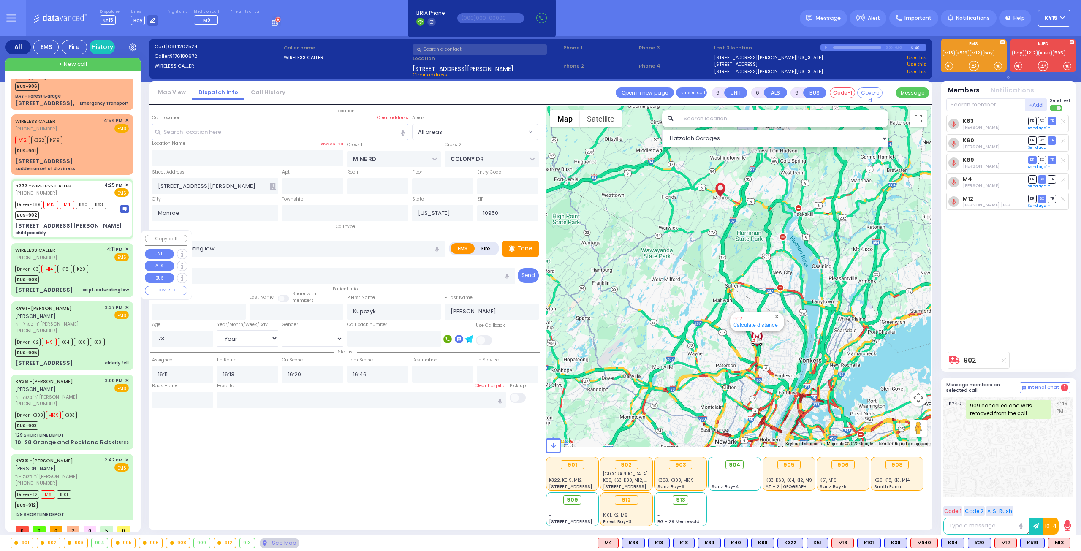
type input "[PERSON_NAME]"
type input "10918"
select select "Hatzalah Garages"
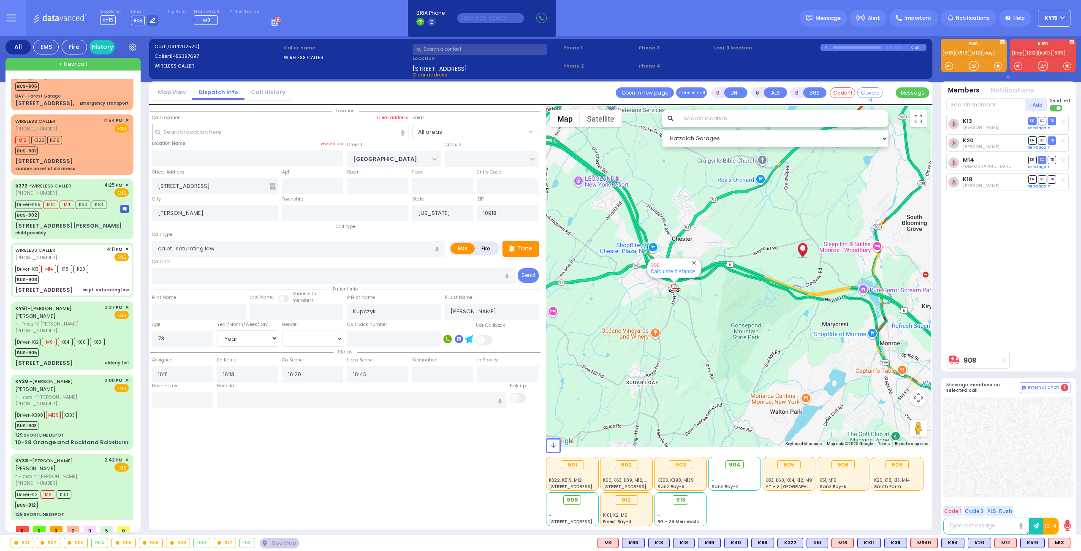
select select
radio input "true"
select select "Year"
select select "[DEMOGRAPHIC_DATA]"
select select "Hatzalah Garages"
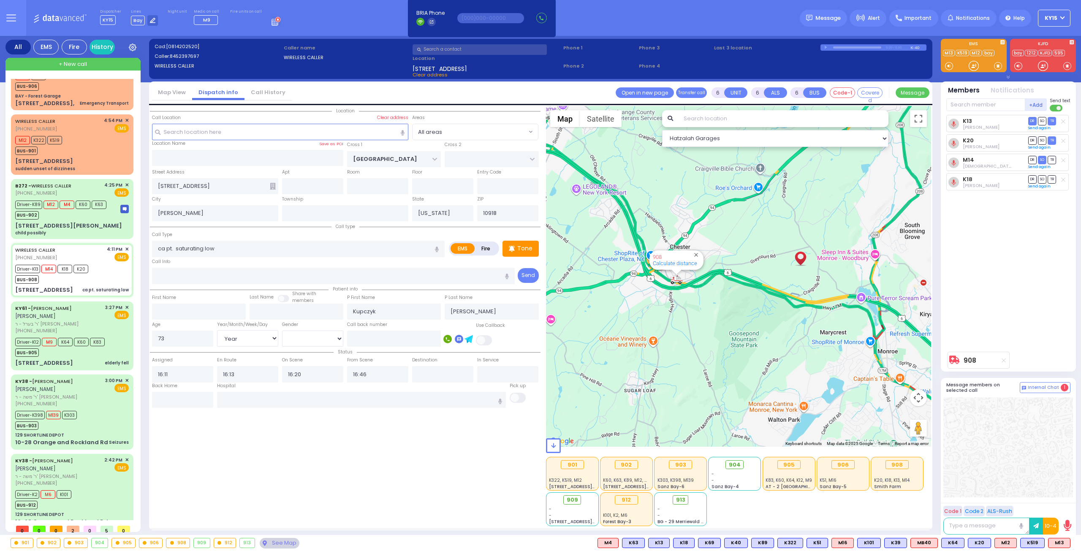
select select
radio input "true"
select select "Year"
select select "[DEMOGRAPHIC_DATA]"
select select "Hatzalah Garages"
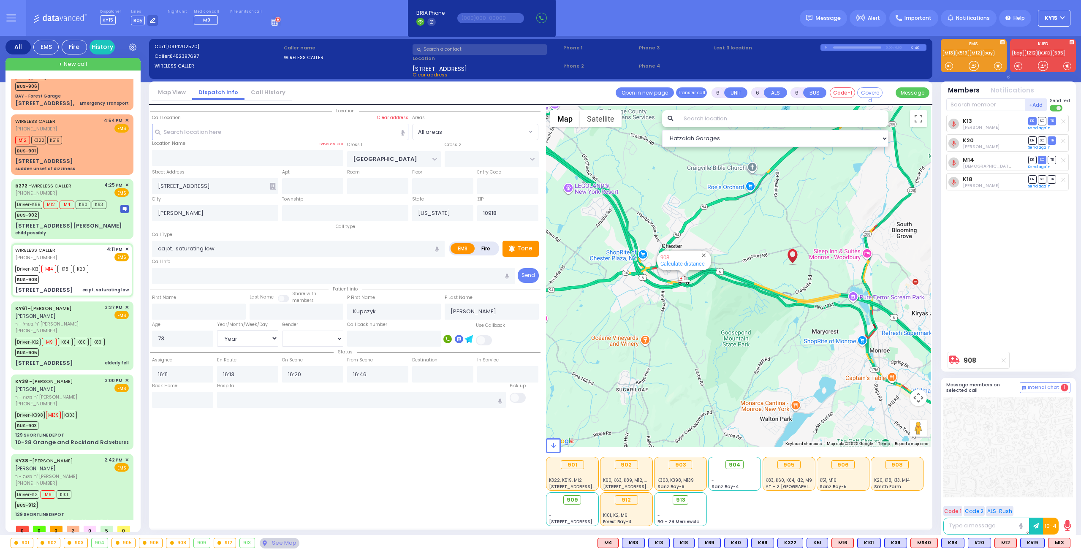
select select
radio input "true"
select select "Year"
select select "[DEMOGRAPHIC_DATA]"
type input "[GEOGRAPHIC_DATA] [STREET_ADDRESS]"
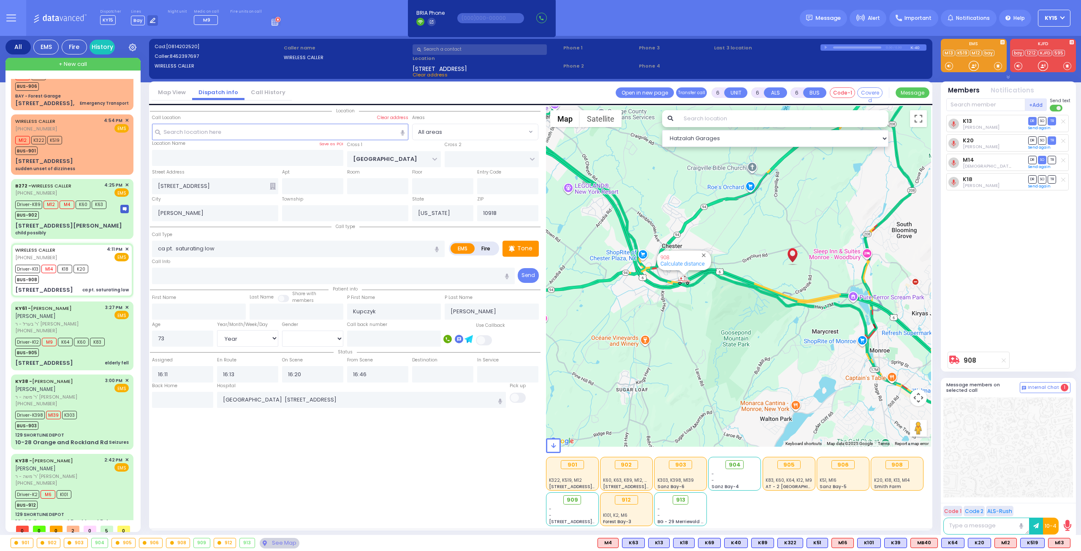
select select "Hatzalah Garages"
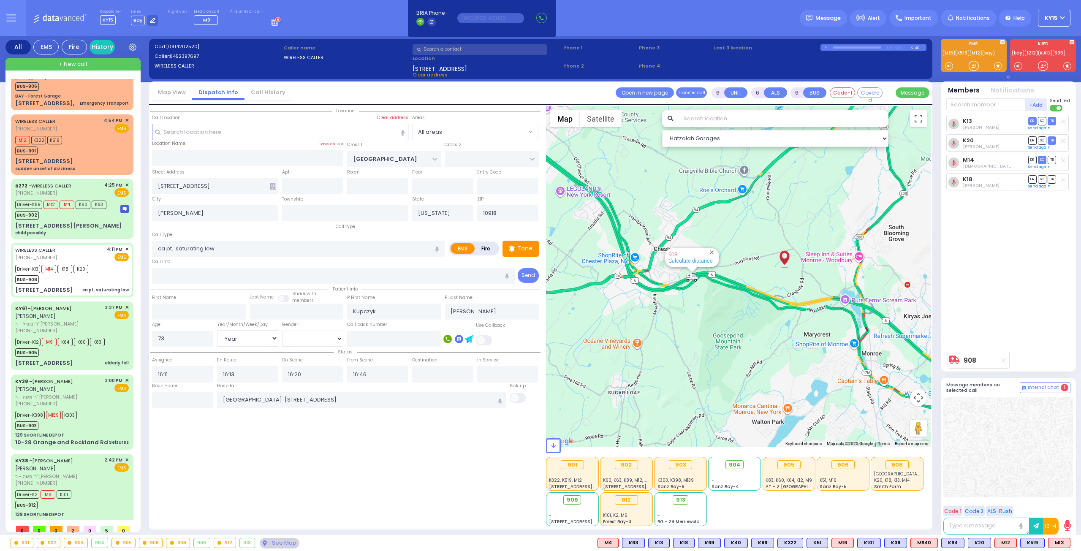
select select
radio input "true"
select select "Year"
select select "[DEMOGRAPHIC_DATA]"
select select "Hatzalah Garages"
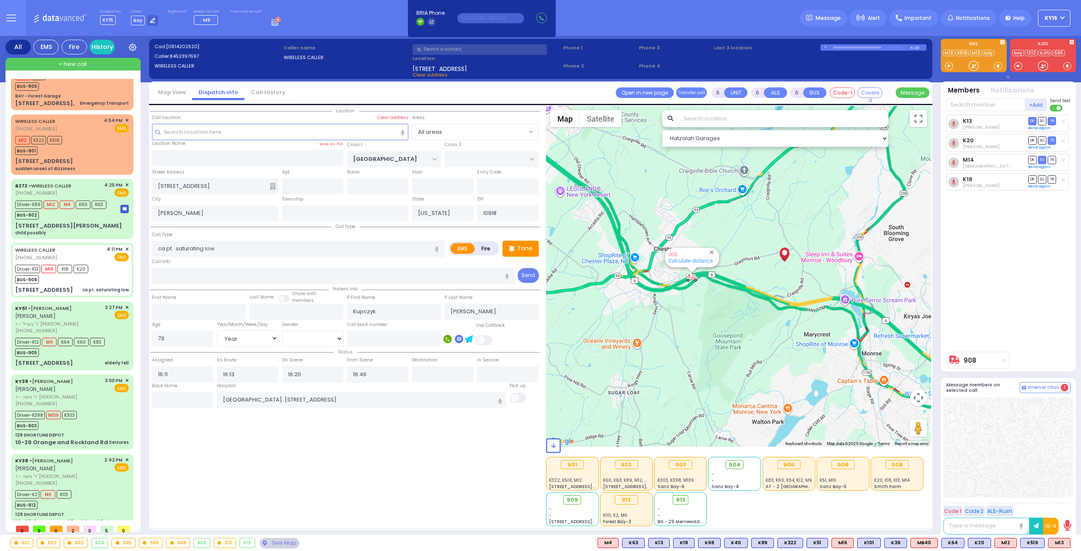
select select
radio input "true"
select select "Year"
select select "[DEMOGRAPHIC_DATA]"
select select "Hatzalah Garages"
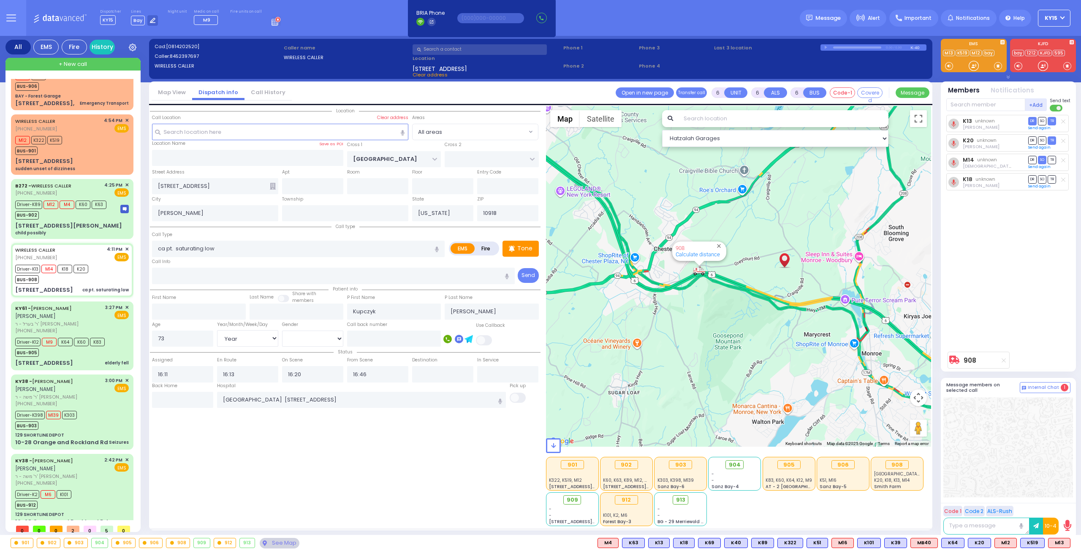
select select
radio input "true"
select select "Year"
select select "[DEMOGRAPHIC_DATA]"
select select "Hatzalah Garages"
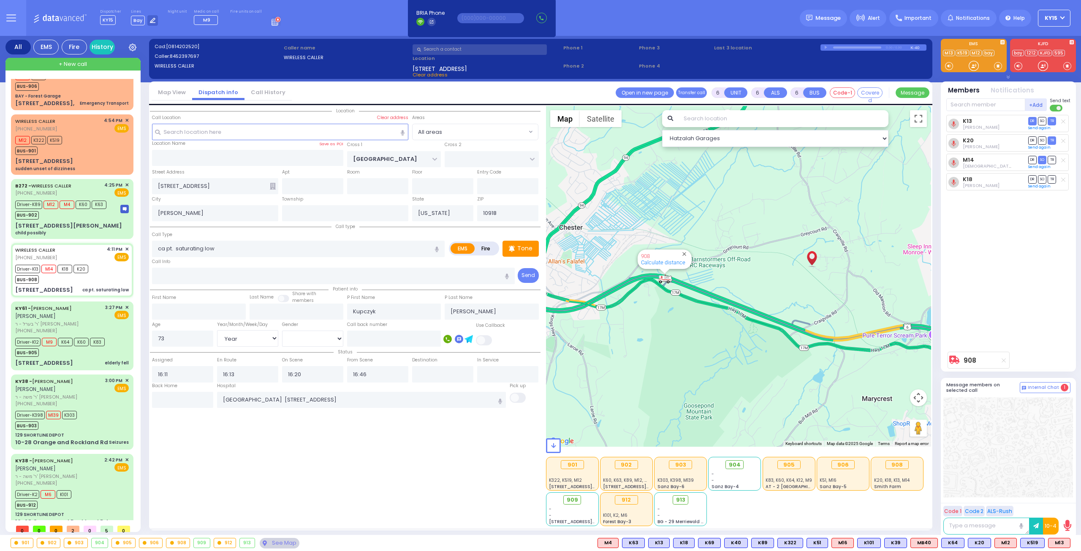
select select
radio input "true"
select select "Year"
select select "[DEMOGRAPHIC_DATA]"
select select "Hatzalah Garages"
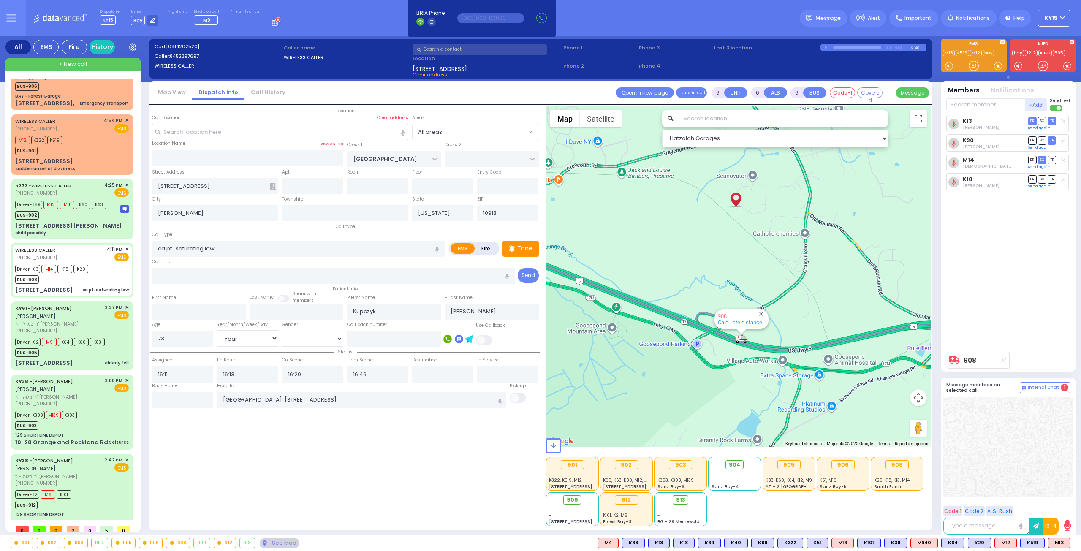
click at [68, 60] on span "+ New call" at bounding box center [73, 64] width 28 height 8
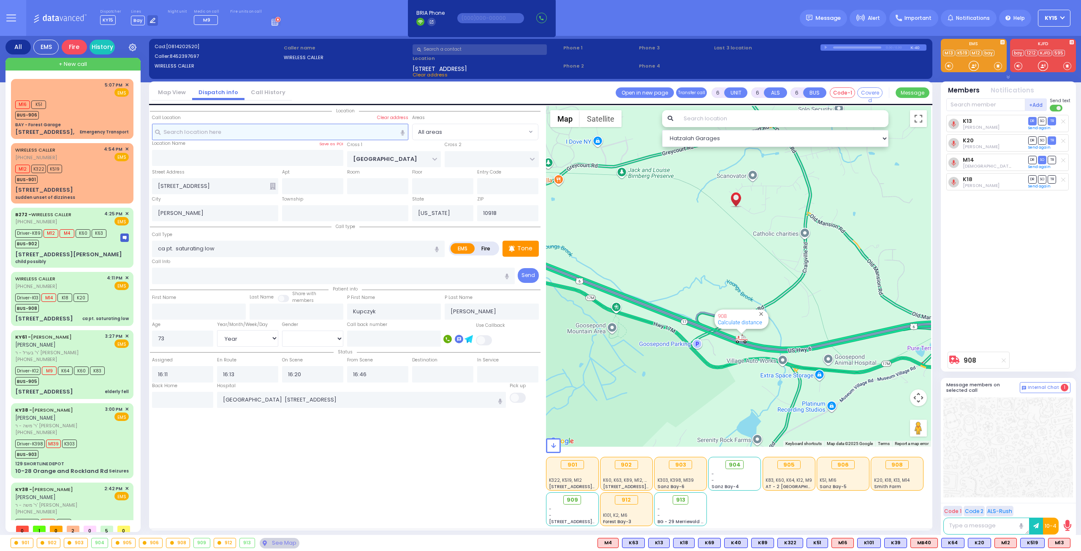
type input "2"
type input "1"
select select
radio input "true"
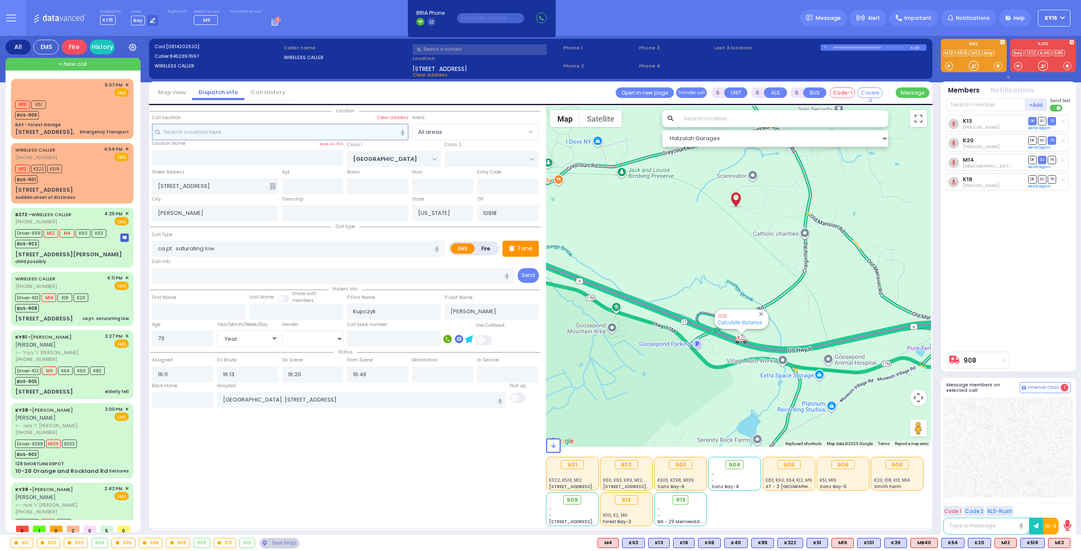
select select
type input "17:45"
select select "Hatzalah Garages"
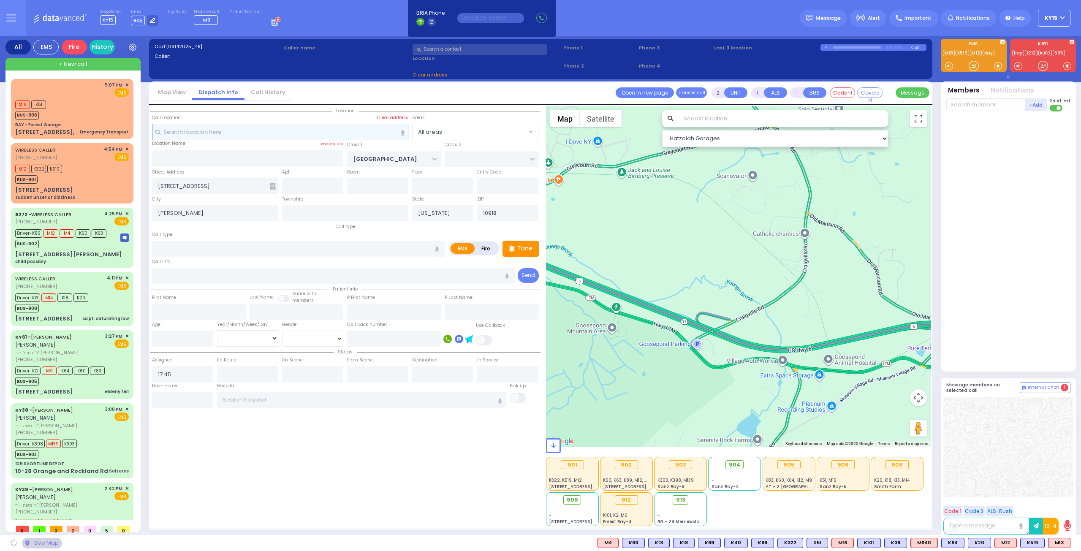
select select
radio input "true"
select select
select select "Hatzalah Garages"
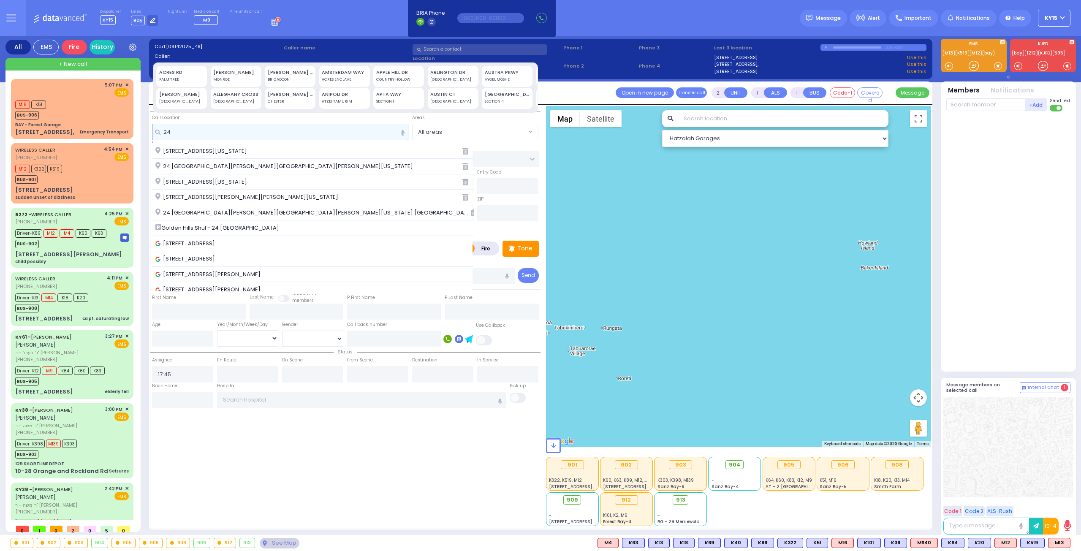
type input "2"
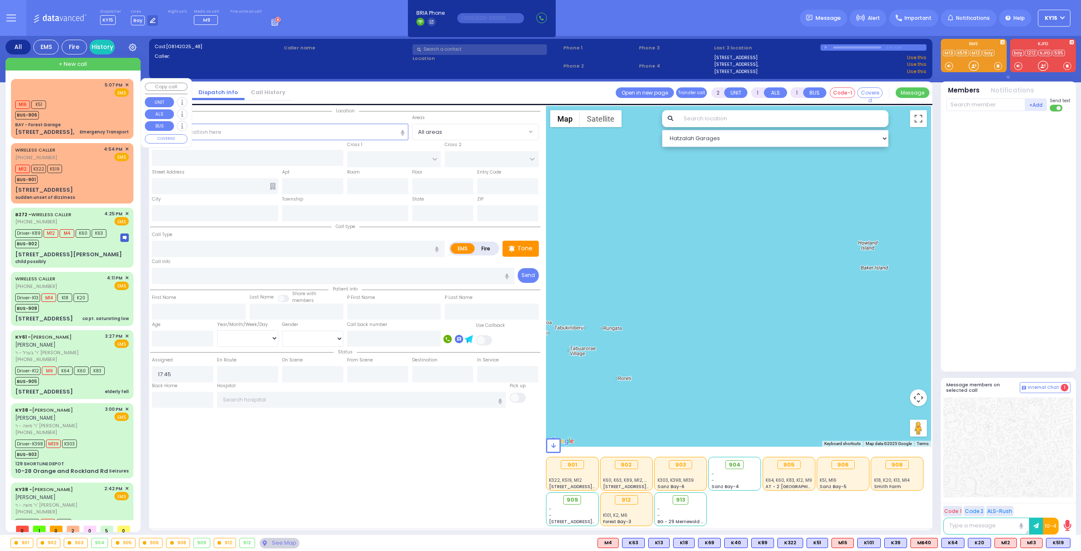
click at [65, 103] on div "M16 K51 BUS-906" at bounding box center [72, 108] width 114 height 21
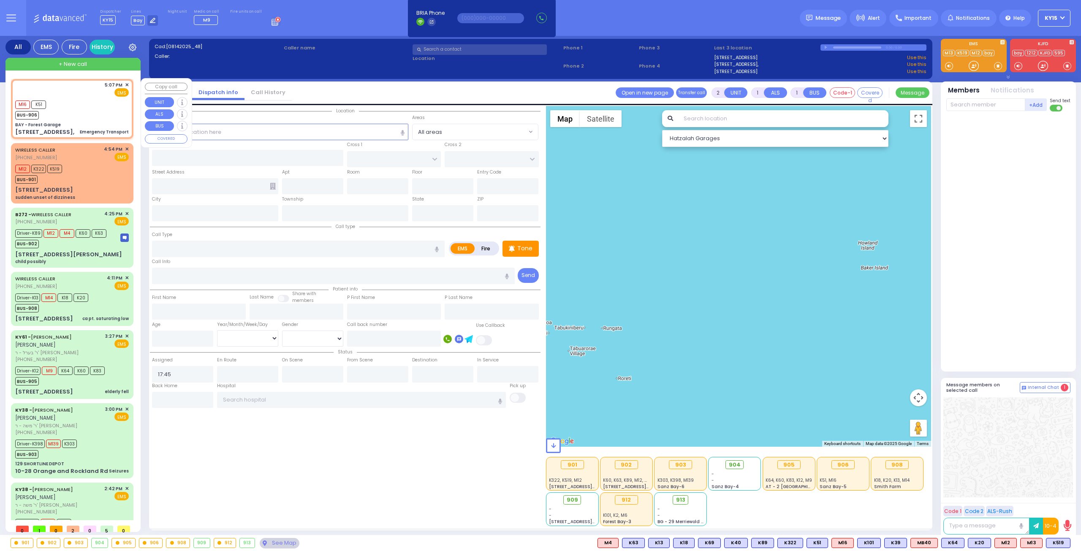
type input "1"
select select
type input "Emergency Transport"
radio input "true"
select select
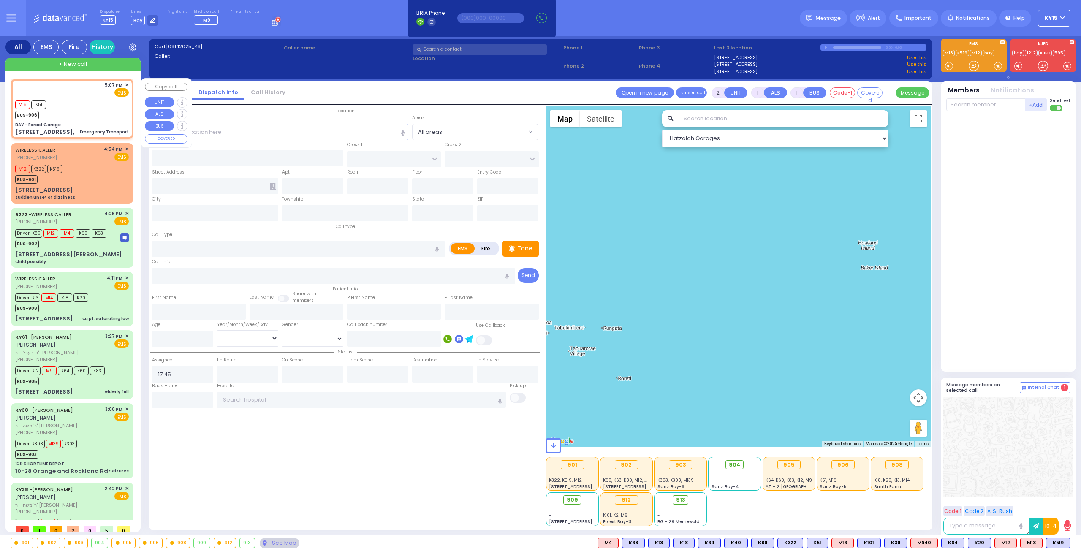
type input "17:07"
type input "17:08"
type input "BAY - Forest Garage"
type input "SANZ COURT"
type input "HAYES COURT"
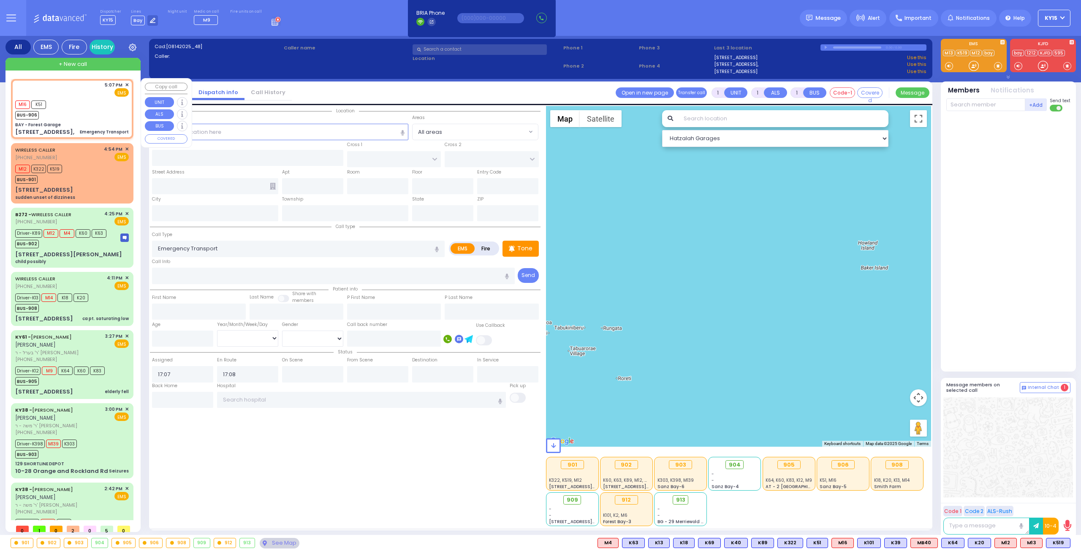
type input "[STREET_ADDRESS],"
type input "Monroe"
type input "[US_STATE]"
type input "10950"
select select "Hatzalah Garages"
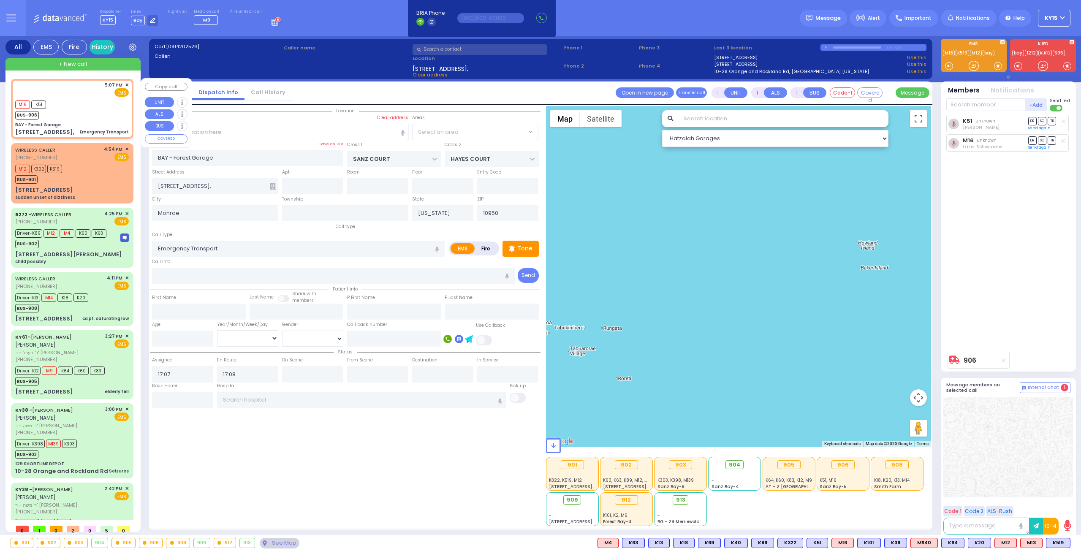
select select "SECTION 2"
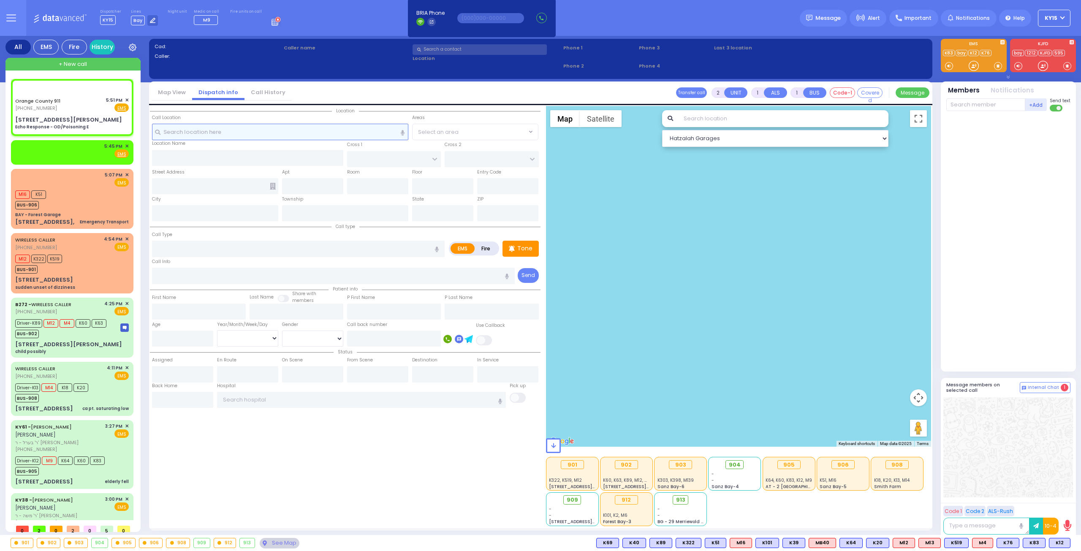
type input "6"
select select
type input "Echo Response - OD/Poisoning E"
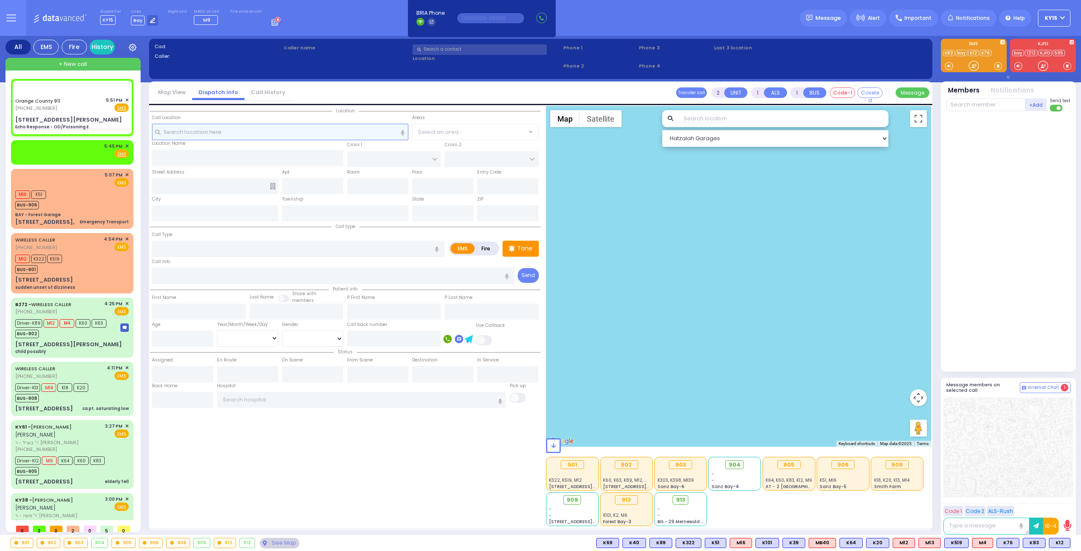
radio input "true"
type input "Nature: : Echo Response - OD/Poisoning E Address: : [STREET_ADDRESS][GEOGRAPHIC…"
select select
select select "Hatzalah Garages"
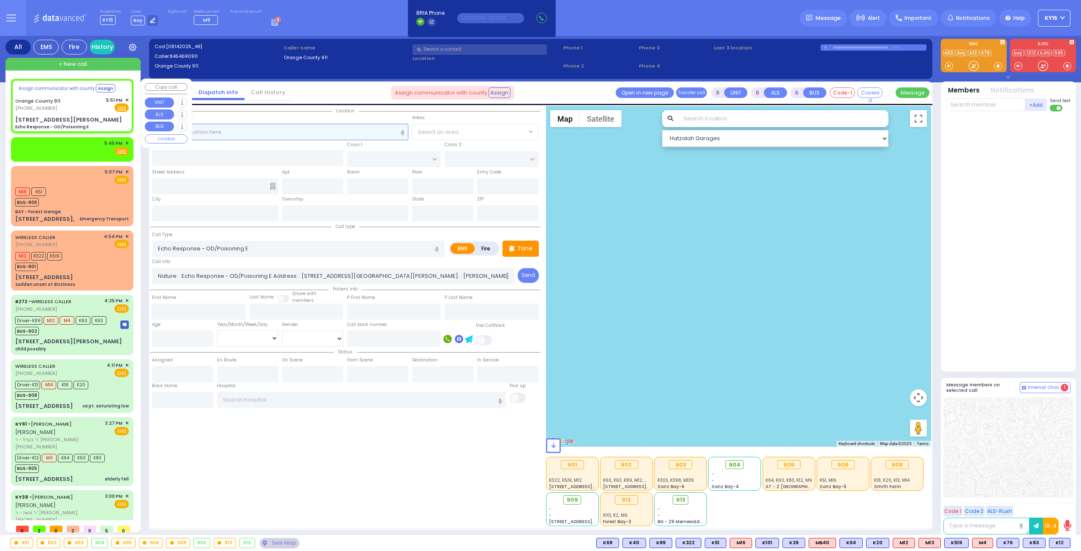
type input "[STREET_ADDRESS][PERSON_NAME]"
type input "Monroe"
type input "[US_STATE]"
type input "10950"
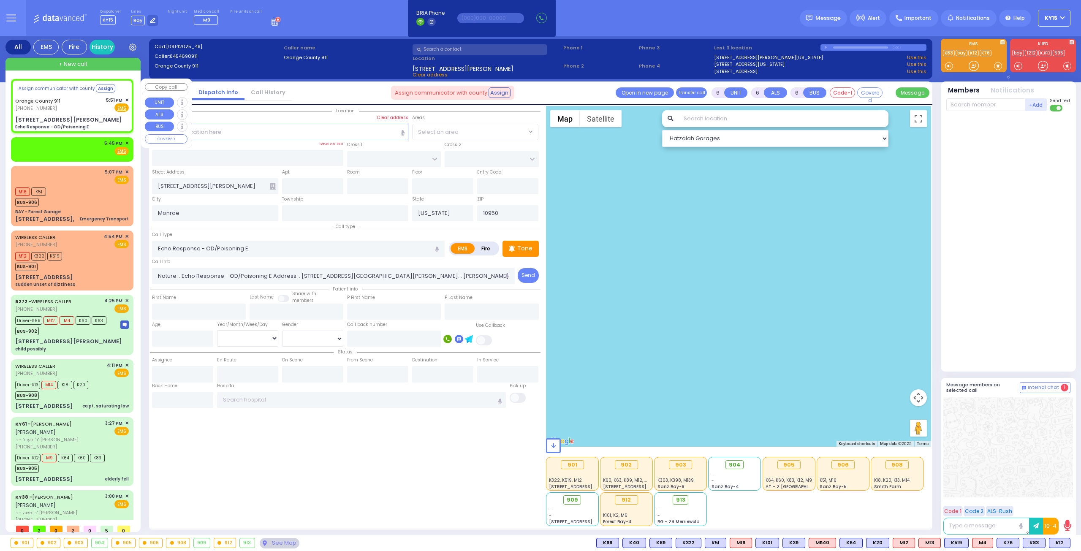
select select
radio input "true"
select select
click at [87, 100] on div "Orange County 911 (845) 469-0911 5:51 PM ✕ Fire EMS" at bounding box center [72, 105] width 114 height 16
select select "Hatzalah Garages"
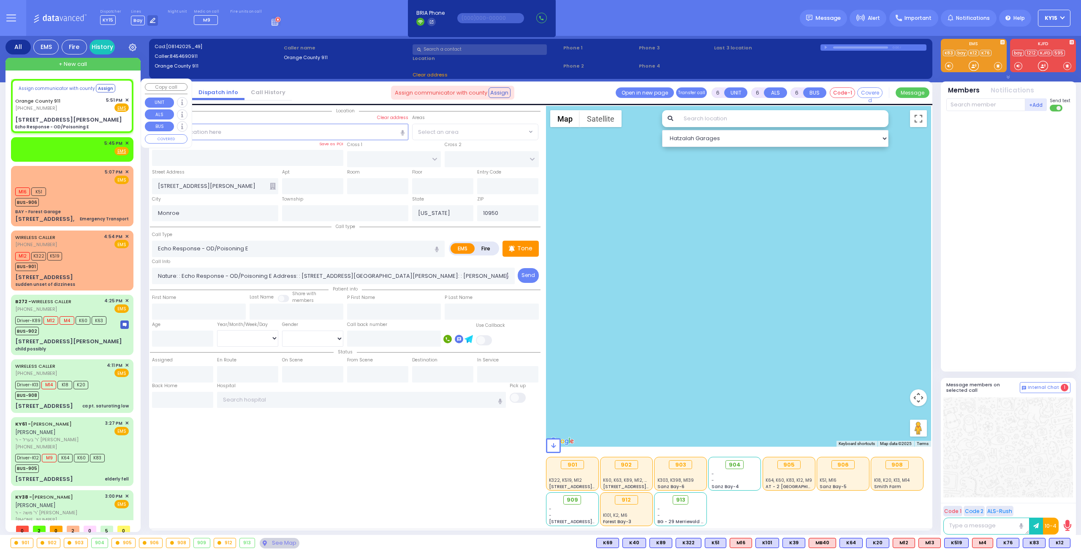
select select
radio input "true"
select select
select select "Hatzalah Garages"
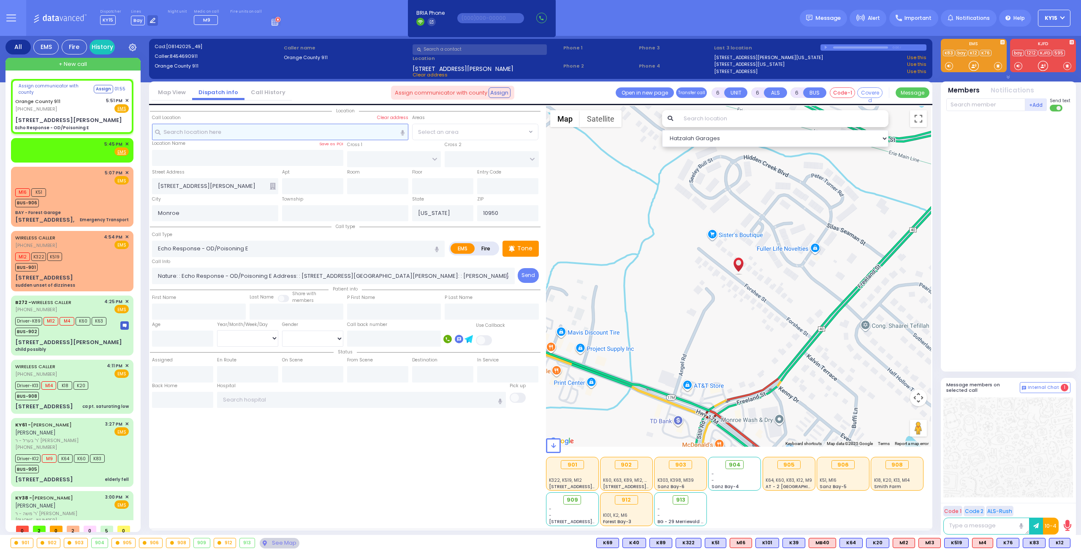
click at [186, 131] on input "text" at bounding box center [280, 132] width 257 height 16
click at [984, 544] on span "M4" at bounding box center [983, 542] width 20 height 9
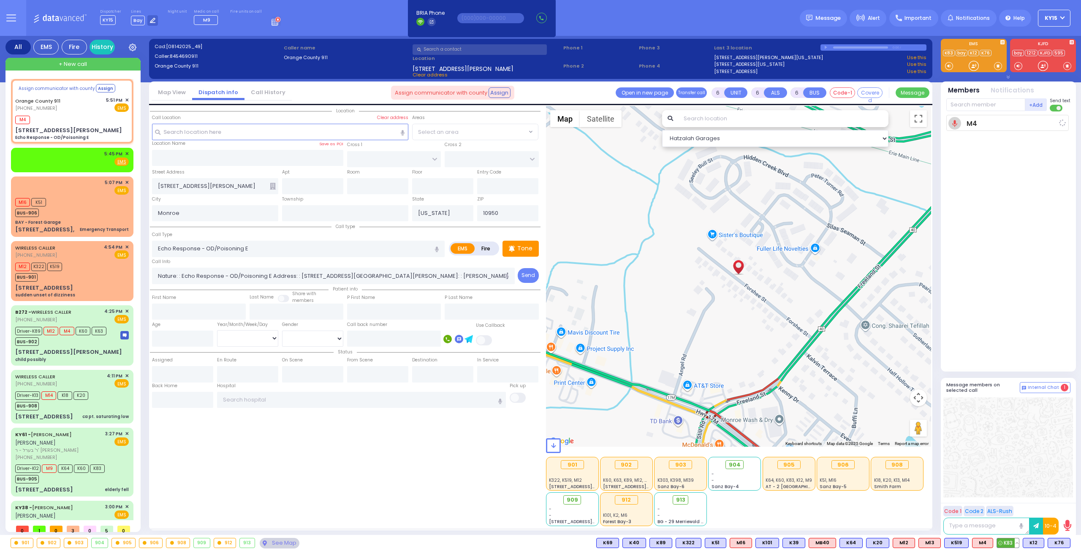
select select
radio input "true"
select select
type input "17:51"
select select "Hatzalah Garages"
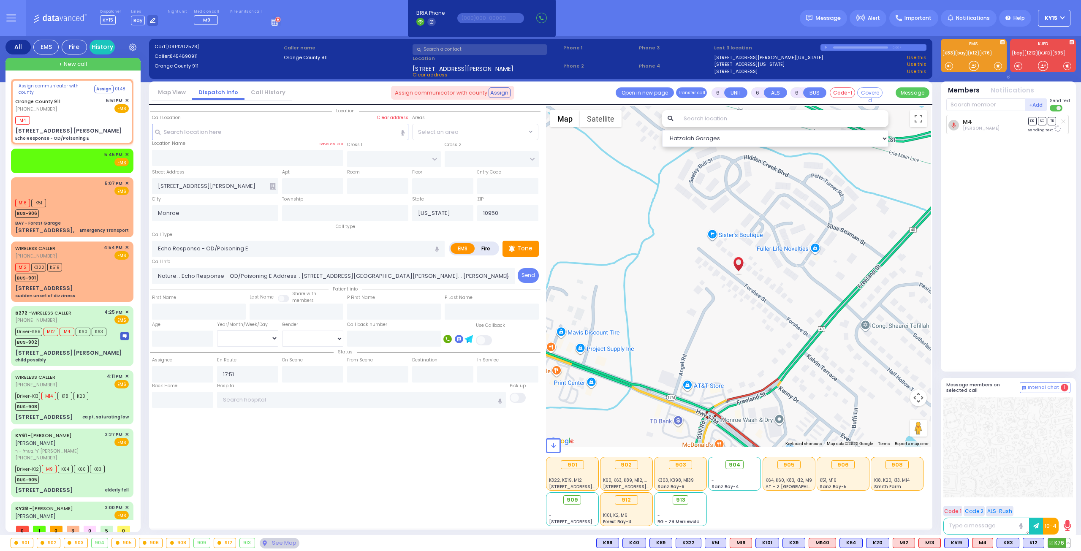
click at [1051, 539] on span "K76" at bounding box center [1059, 542] width 22 height 9
select select
radio input "true"
select select
select select "Hatzalah Garages"
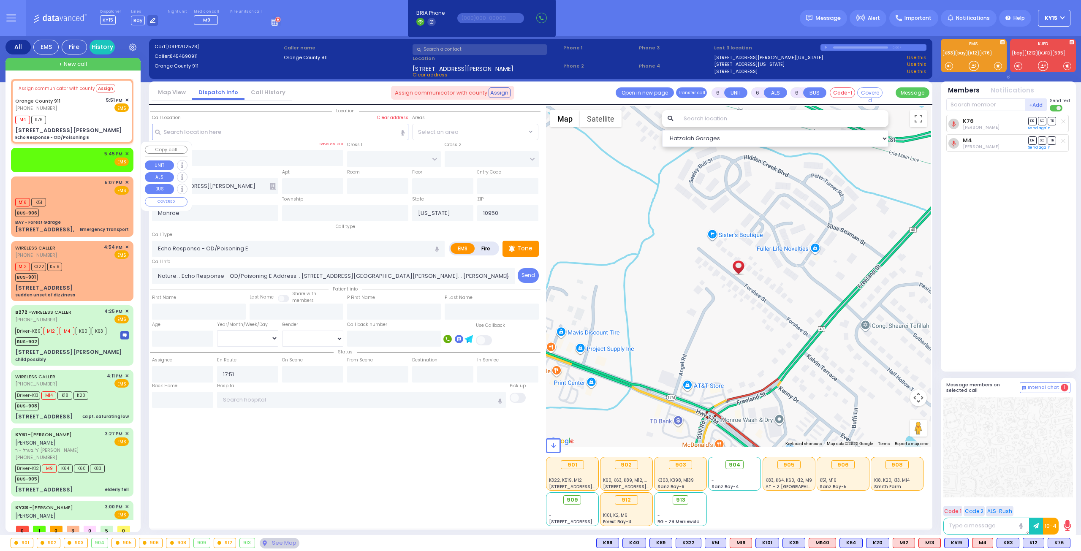
click at [125, 150] on span "✕" at bounding box center [127, 153] width 4 height 7
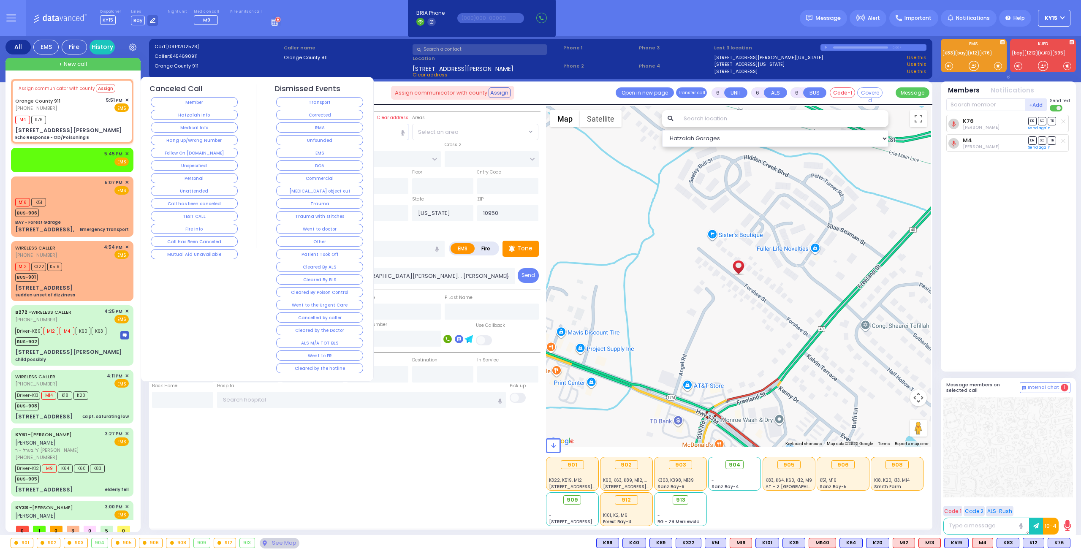
drag, startPoint x: 205, startPoint y: 174, endPoint x: 197, endPoint y: 175, distance: 7.8
click at [205, 174] on button "Personal" at bounding box center [194, 178] width 87 height 10
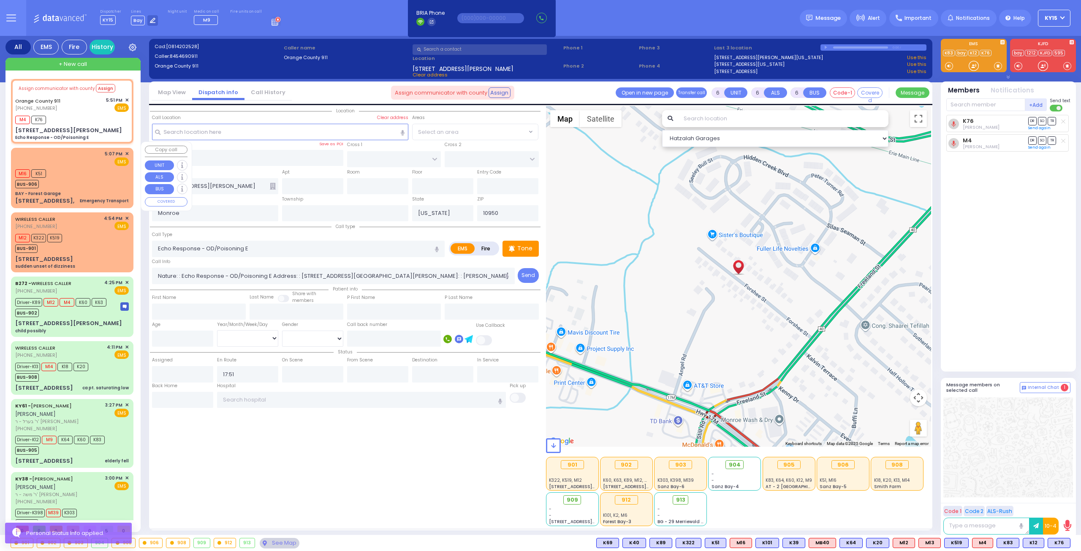
click at [88, 167] on div "M16 K51 BUS-906" at bounding box center [72, 177] width 114 height 21
type input "1"
select select
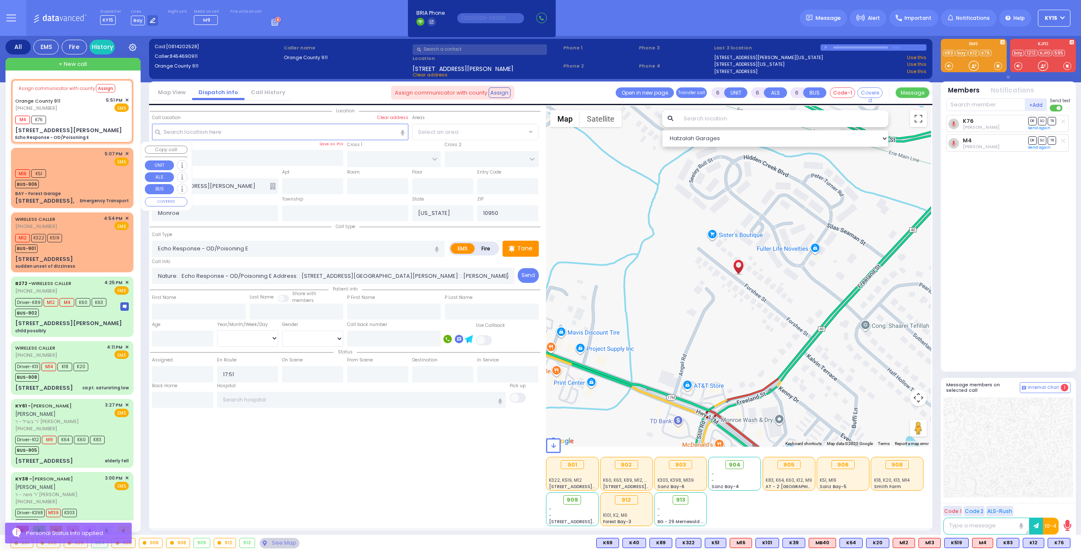
type input "Emergency Transport"
radio input "true"
select select
type input "17:07"
type input "17:08"
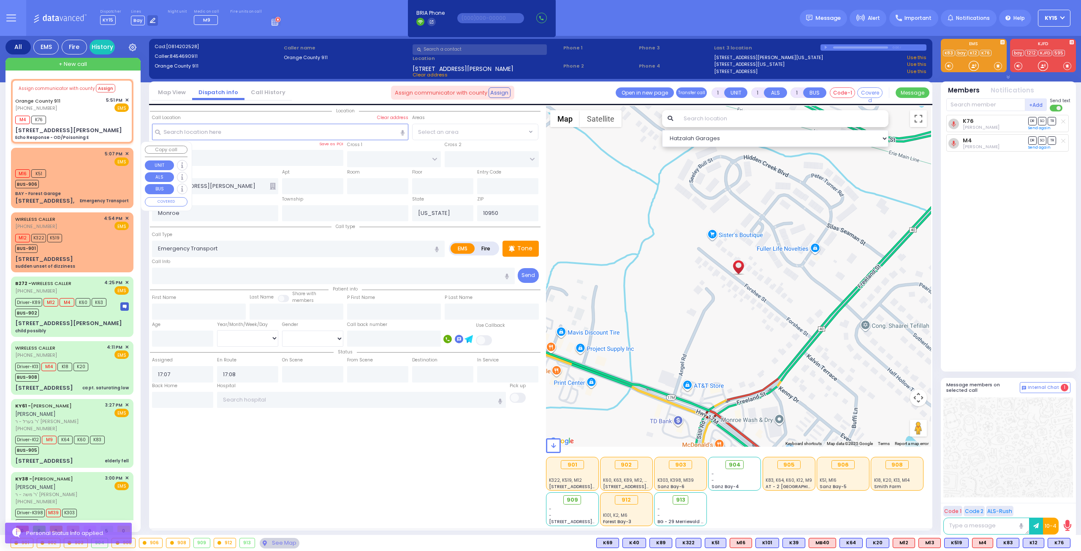
select select "Hatzalah Garages"
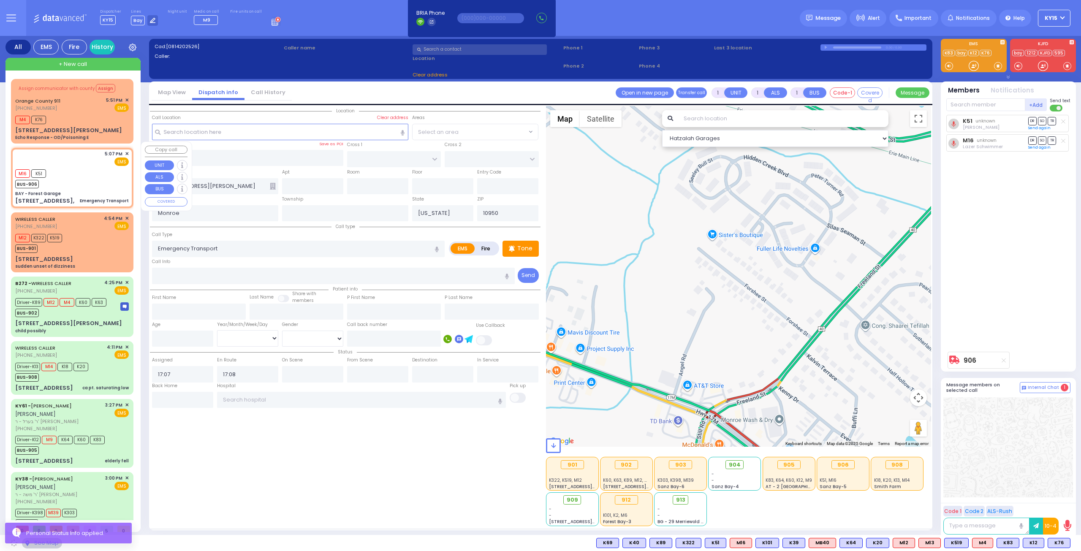
type input "BAY - Forest Garage"
type input "SANZ COURT"
type input "HAYES COURT"
type input "[STREET_ADDRESS],"
select select "SECTION 2"
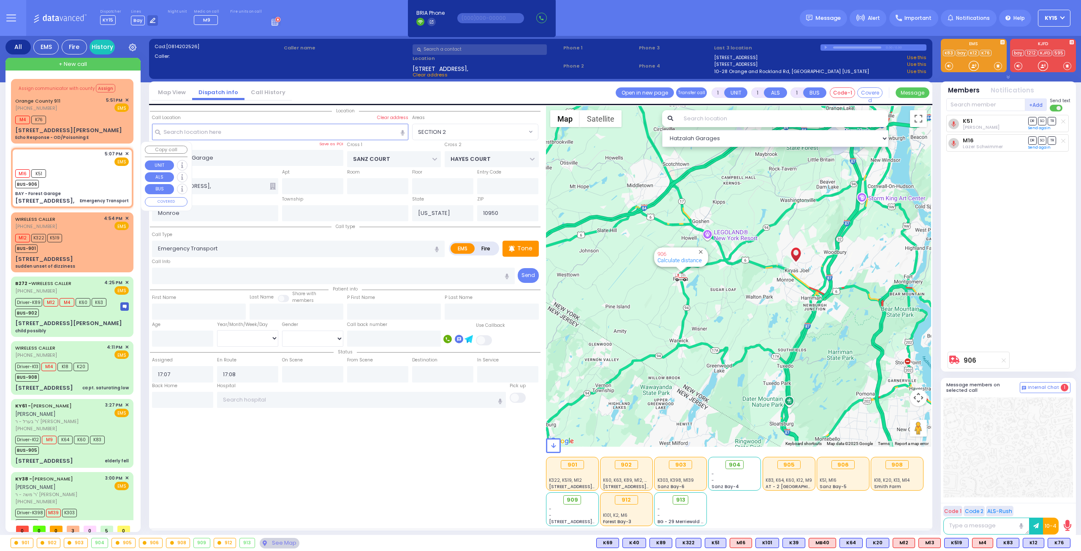
click at [75, 167] on div "M16 K51 BUS-906" at bounding box center [72, 177] width 114 height 21
select select
radio input "true"
select select
select select "Hatzalah Garages"
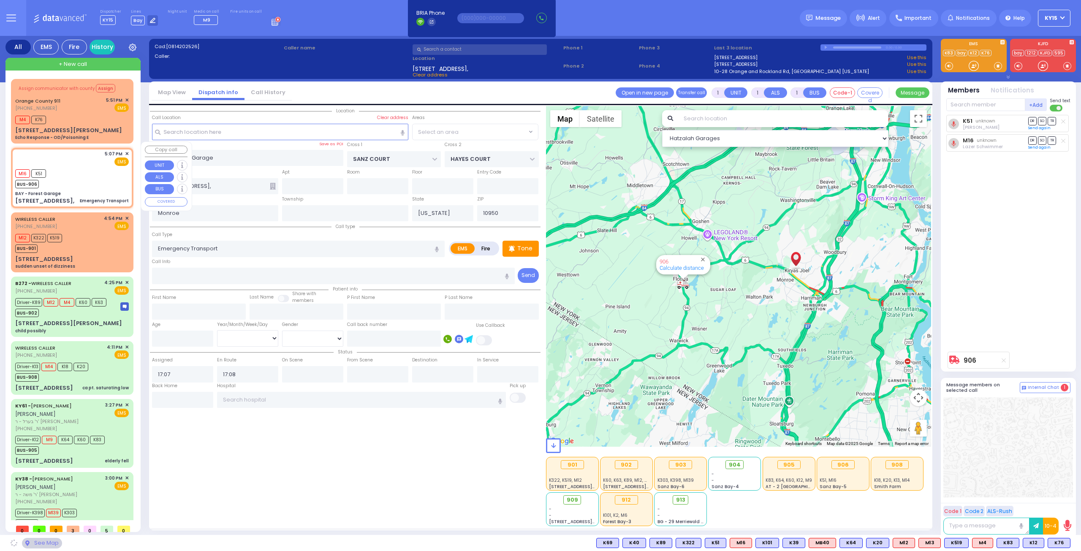
select select "SECTION 2"
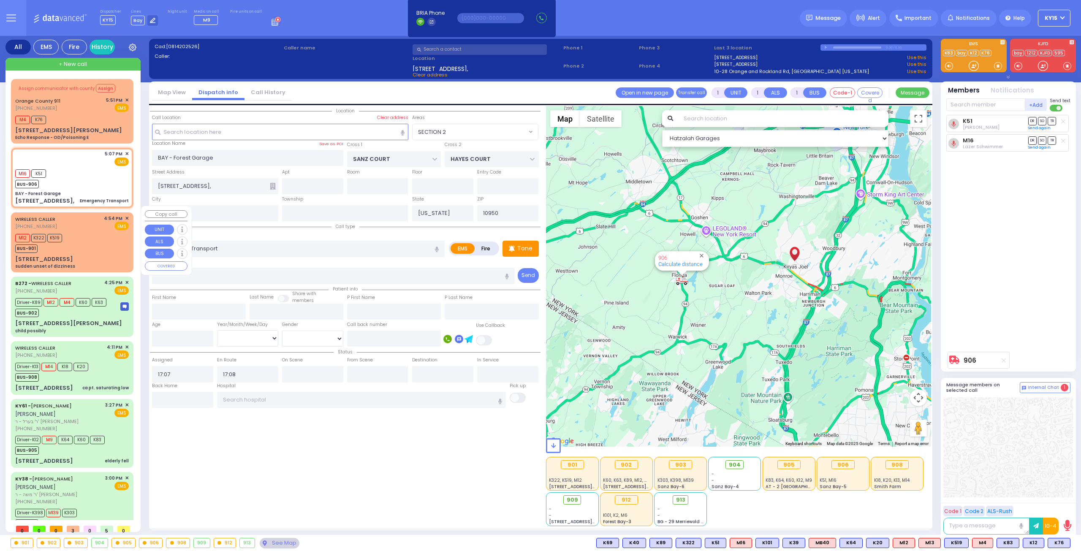
click at [84, 223] on div "WIRELESS CALLER (845) 500-6157 4:54 PM ✕ EMS" at bounding box center [72, 223] width 114 height 16
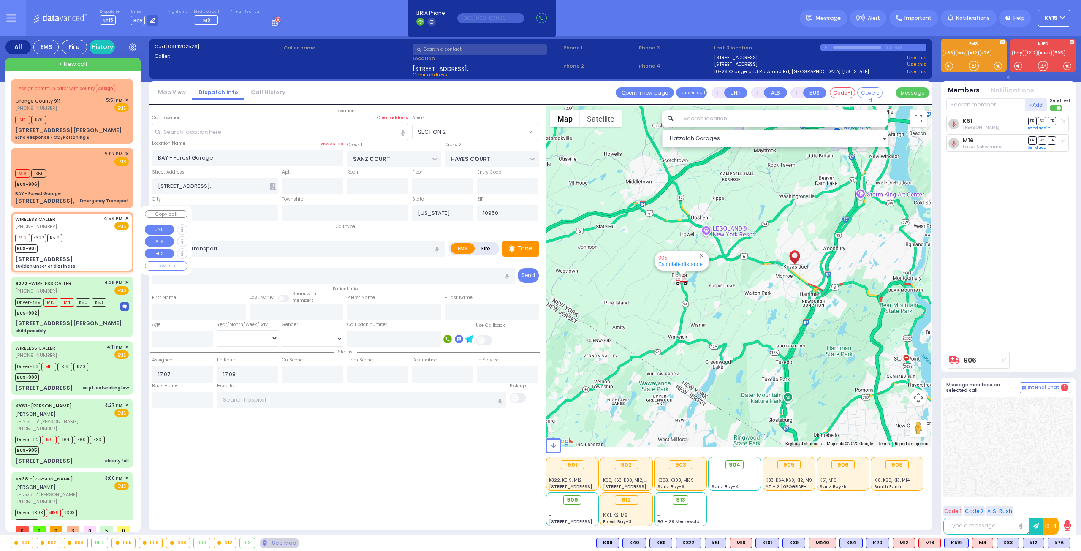
type input "6"
select select
type input "sudden unset of dizziness"
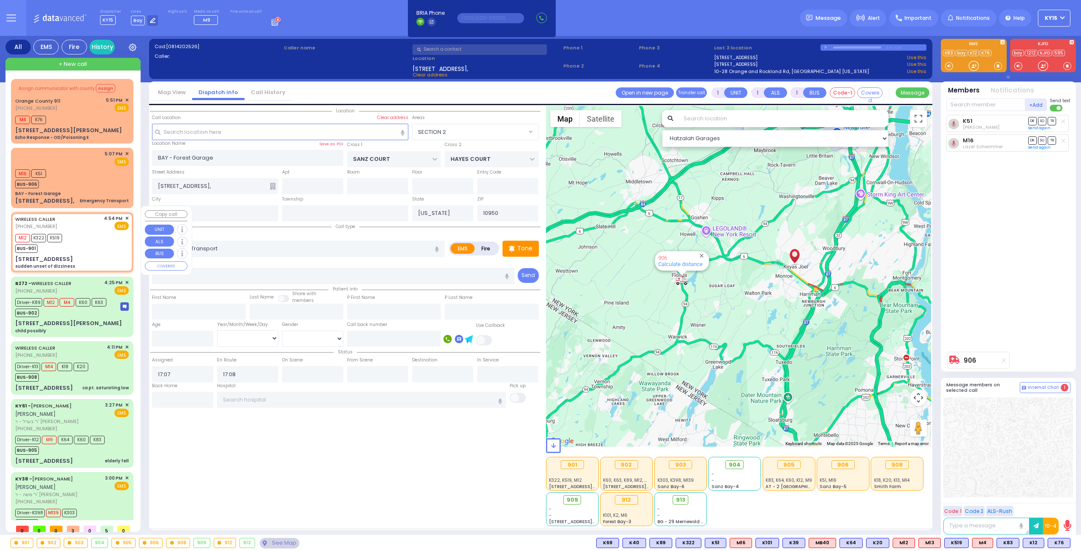
radio input "true"
type input "[PERSON_NAME]"
type input "Tyrnauet"
type input "52"
select select "Year"
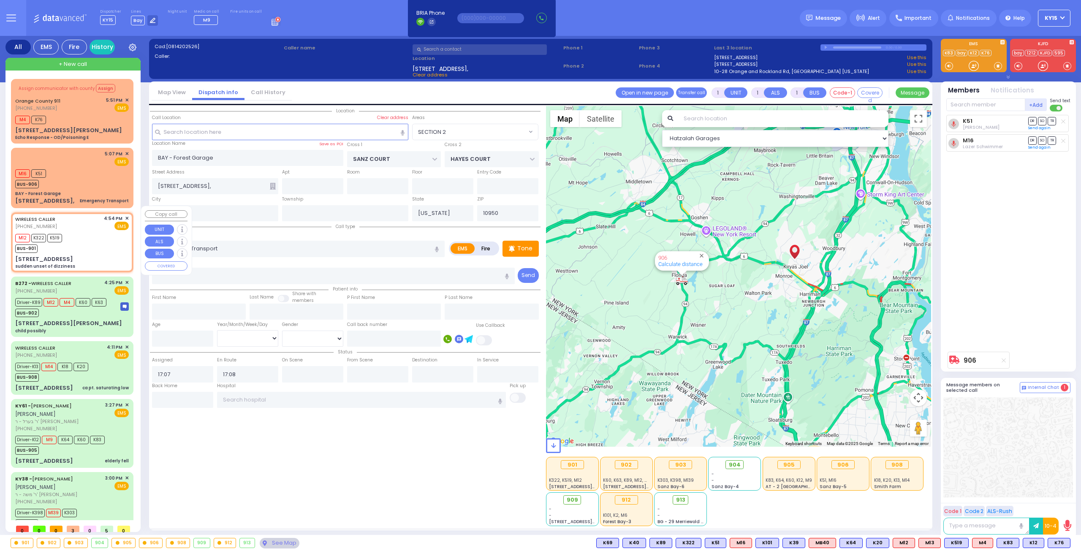
select select "[DEMOGRAPHIC_DATA]"
type input "16:54"
type input "16:56"
type input "[GEOGRAPHIC_DATA] [STREET_ADDRESS]"
type input "MERON DR"
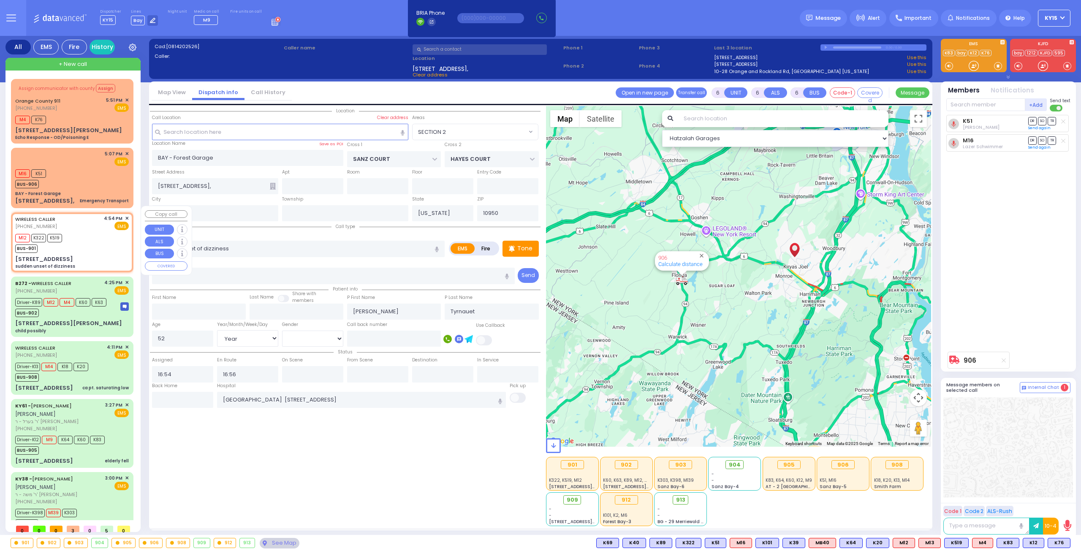
type input "[GEOGRAPHIC_DATA]"
type input "[STREET_ADDRESS]"
type input "203"
type input "[PERSON_NAME]"
select select "SECTION 6"
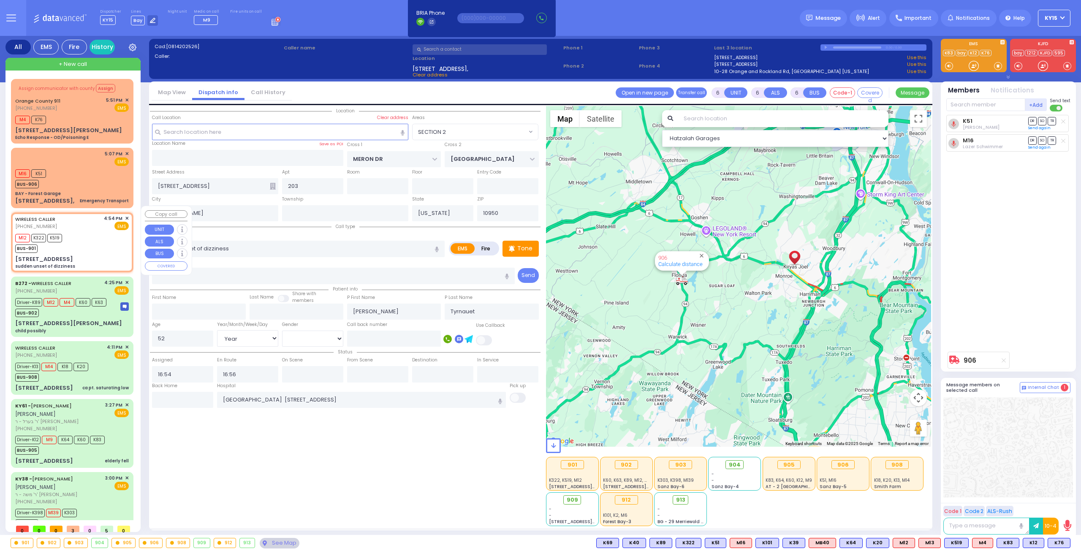
select select "Hatzalah Garages"
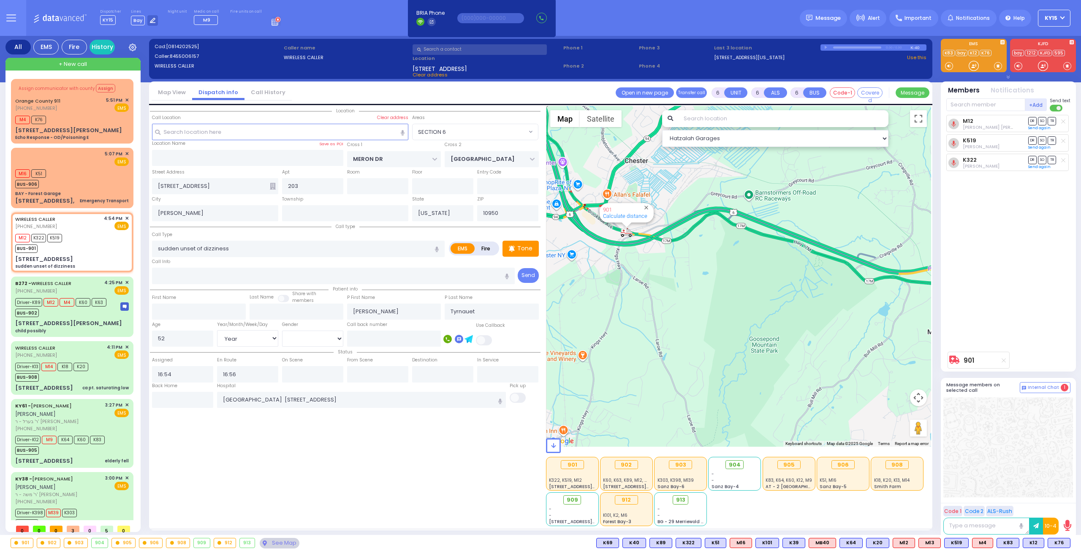
drag, startPoint x: 608, startPoint y: 251, endPoint x: 669, endPoint y: 285, distance: 69.6
click at [662, 283] on div "901 Calculate distance" at bounding box center [739, 276] width 386 height 341
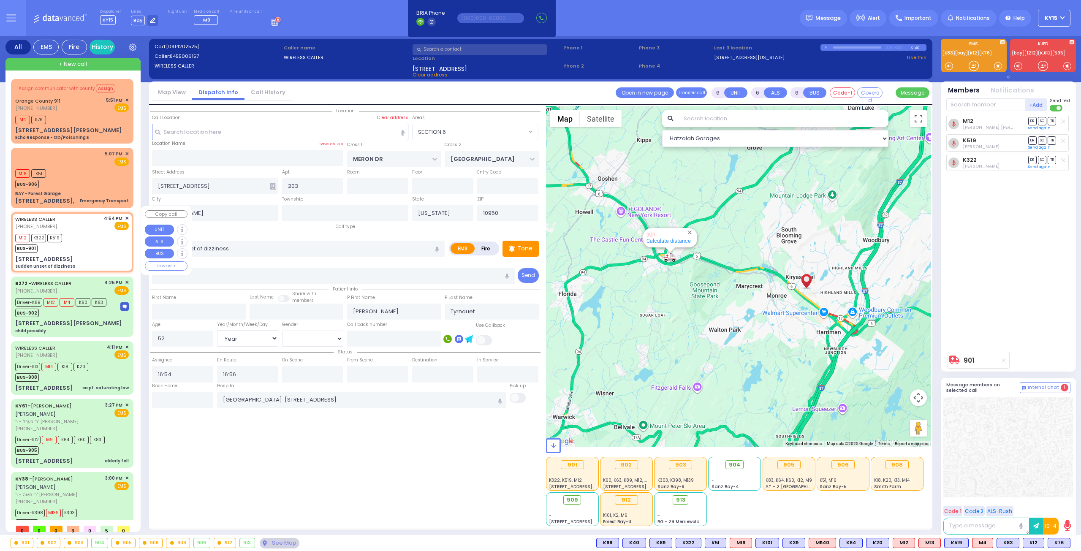
click at [89, 238] on div "M12 K322 K519 BUS-901" at bounding box center [72, 242] width 114 height 21
select select
radio input "true"
select select "Year"
select select "[DEMOGRAPHIC_DATA]"
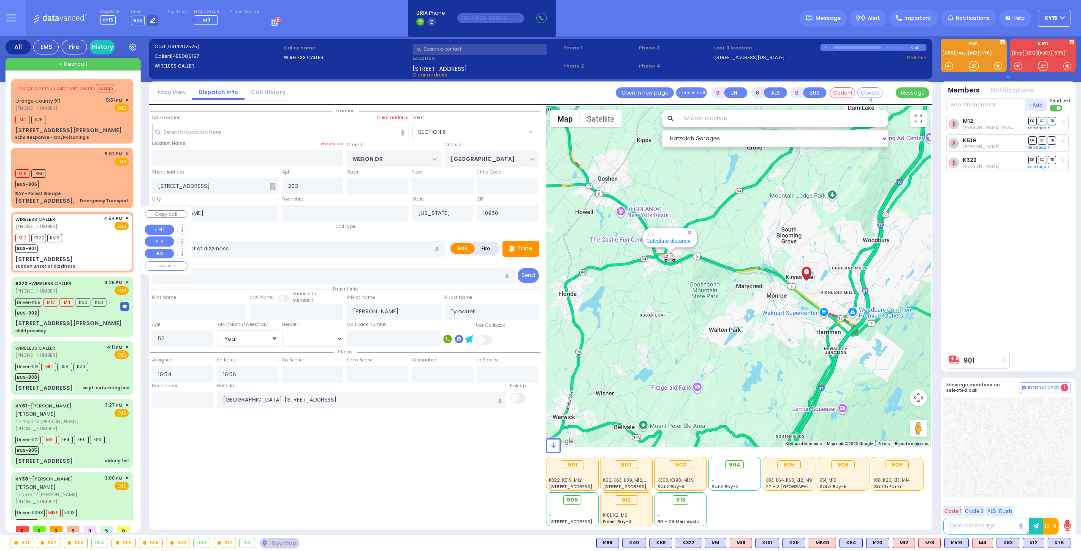
select select "Hatzalah Garages"
select select "SECTION 6"
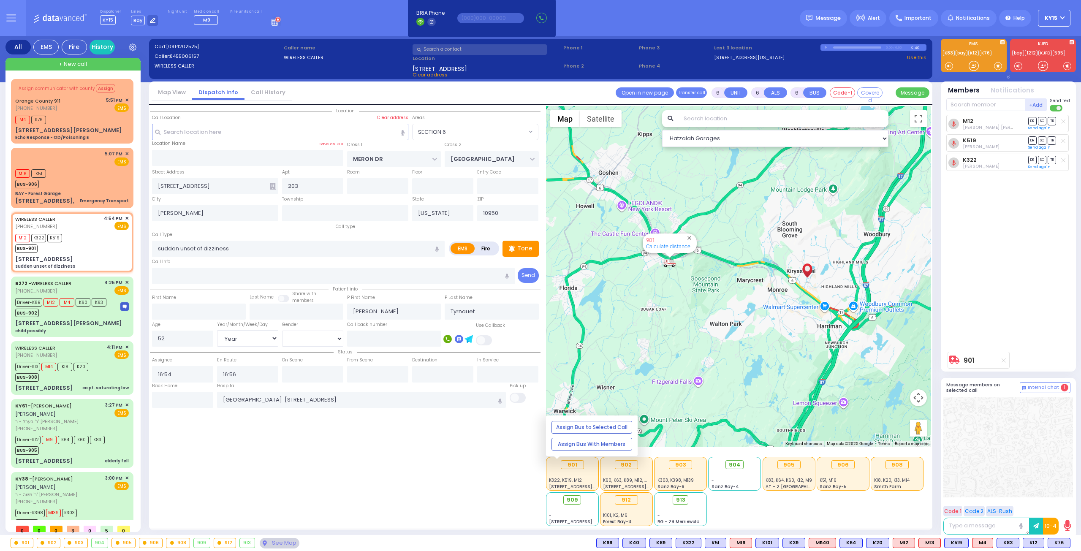
click at [583, 474] on div at bounding box center [572, 474] width 46 height 6
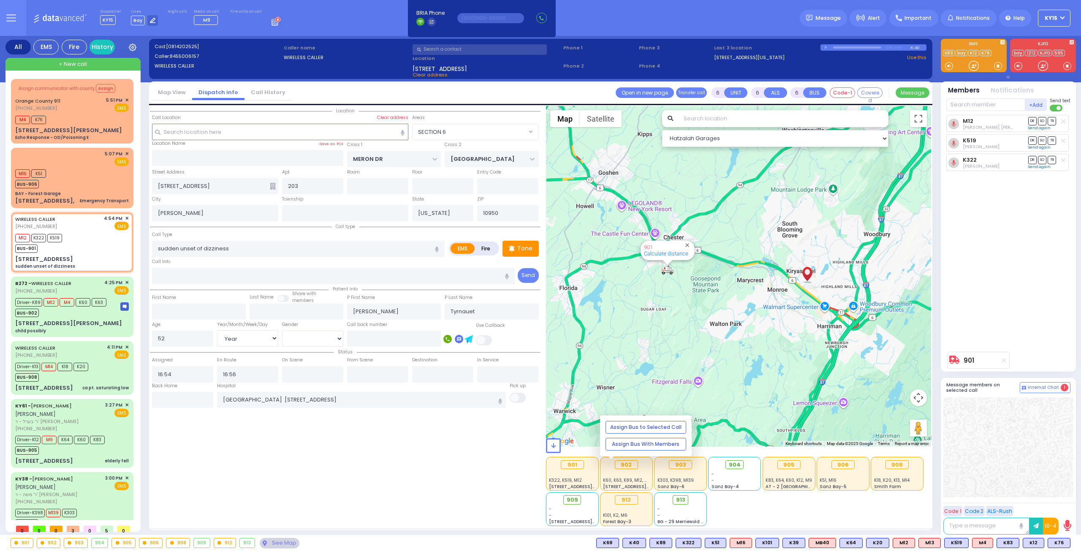
click at [635, 477] on span "K60, K63, K89, M12, M4" at bounding box center [627, 480] width 48 height 6
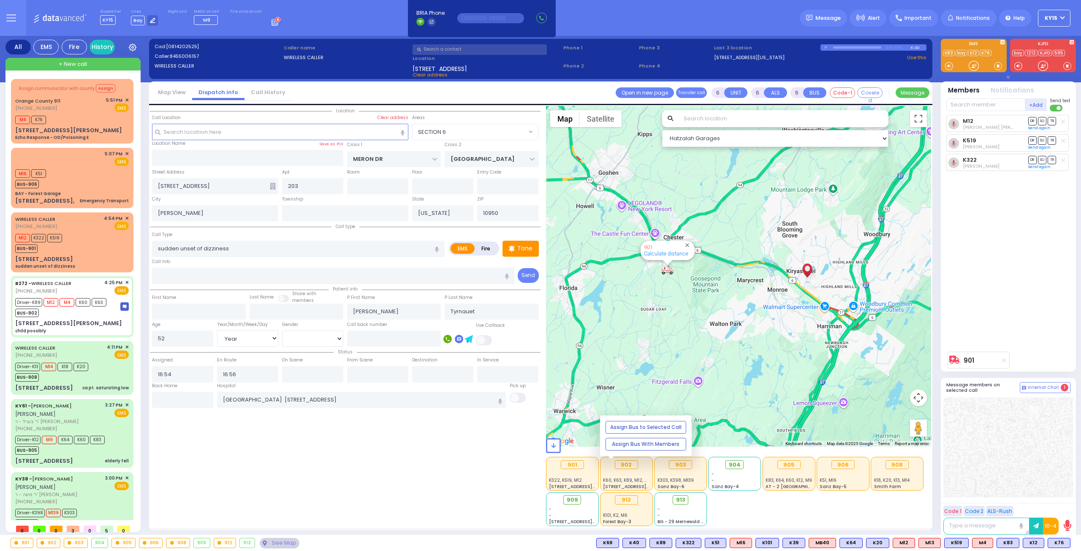
select select
type input "child possibly"
radio input "true"
type input "[PERSON_NAME]"
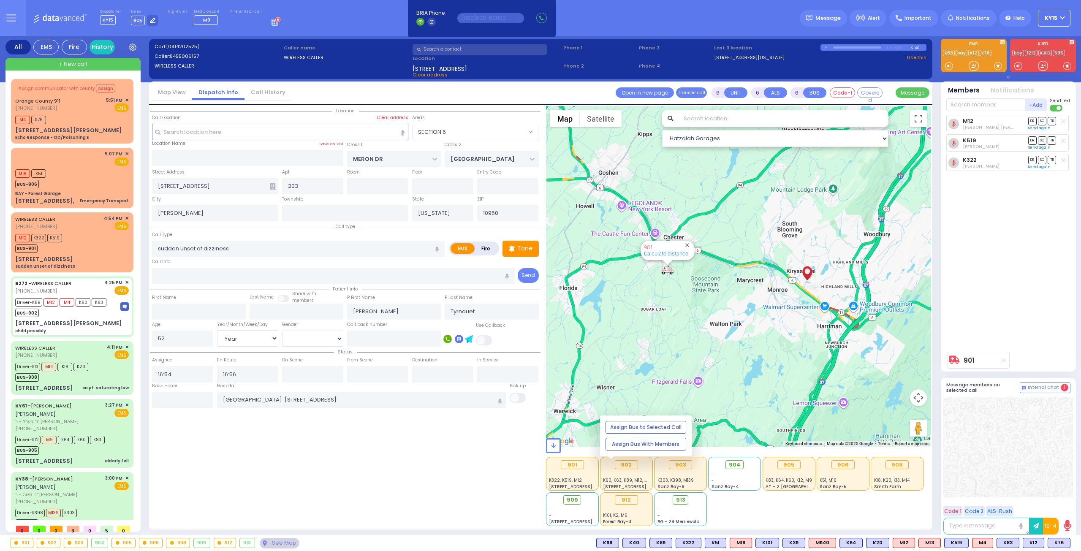
type input "1"
select select "Year"
select select "[DEMOGRAPHIC_DATA]"
type input "16:25"
type input "16:29"
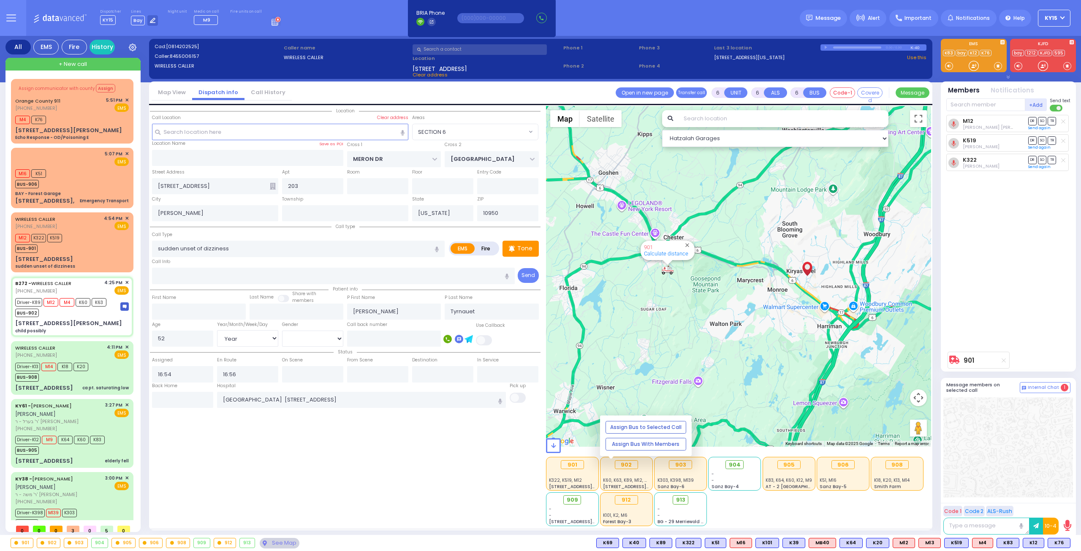
type input "16:40"
type input "17:03"
type input "17:37"
type input "[GEOGRAPHIC_DATA]"
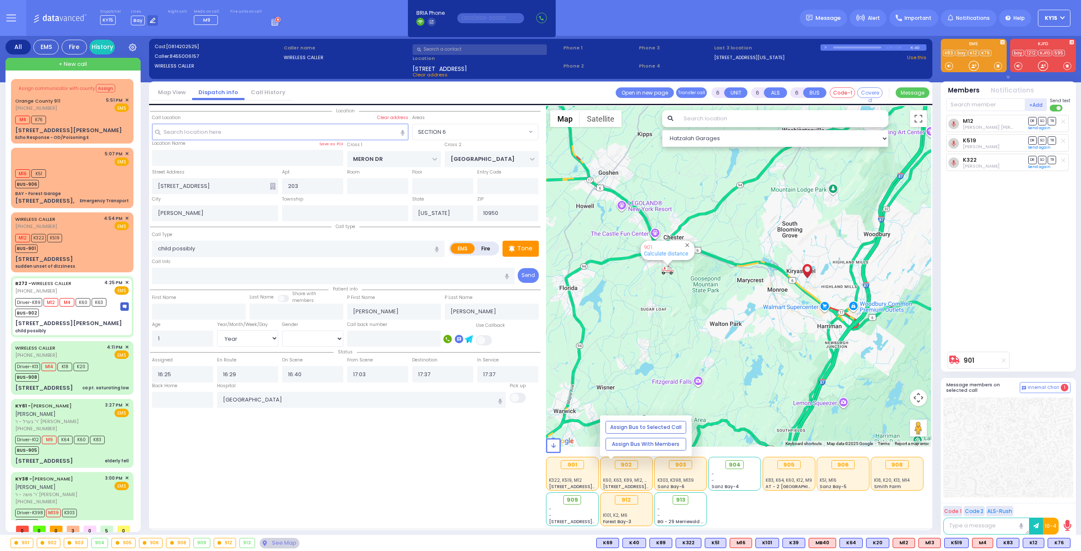
type input "MINE RD"
type input "COLONY DR"
type input "[STREET_ADDRESS][PERSON_NAME]"
type input "Monroe"
select select "Hatzalah Garages"
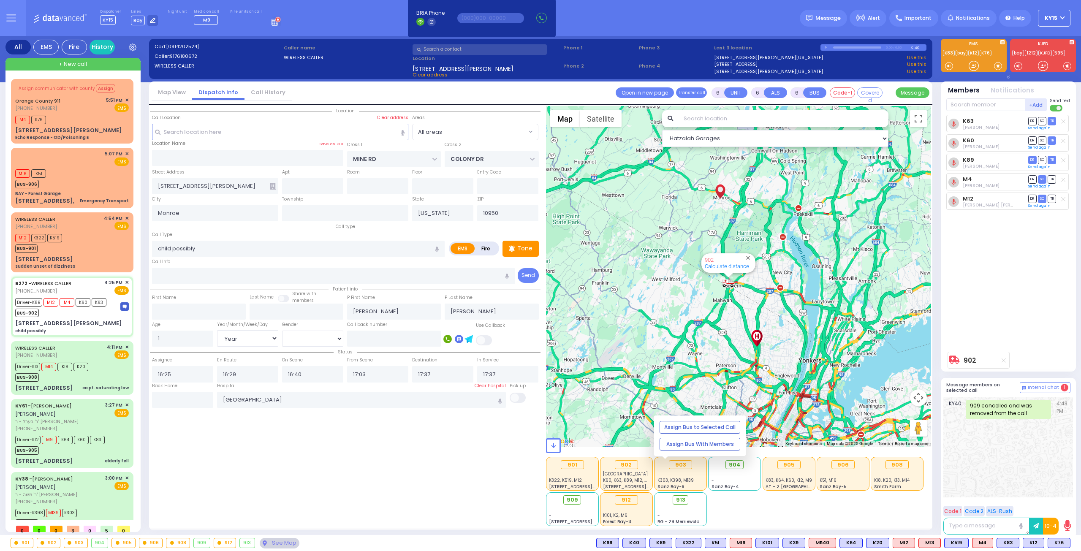
click at [693, 470] on div "903 K303, K398, M139 Sanz Bay-6" at bounding box center [681, 473] width 52 height 33
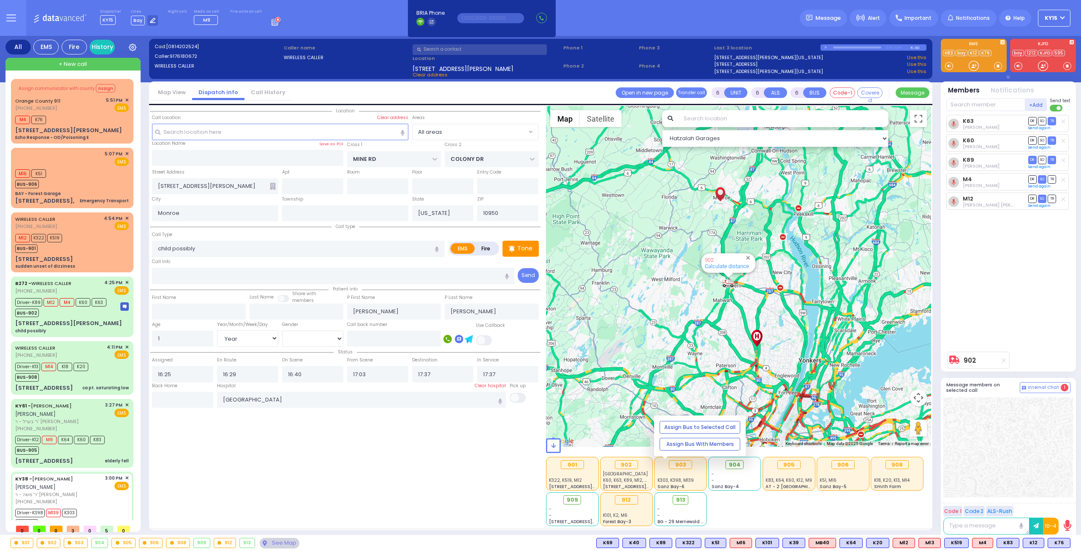
select select
type input "Seizures"
radio input "true"
type input "[PERSON_NAME]"
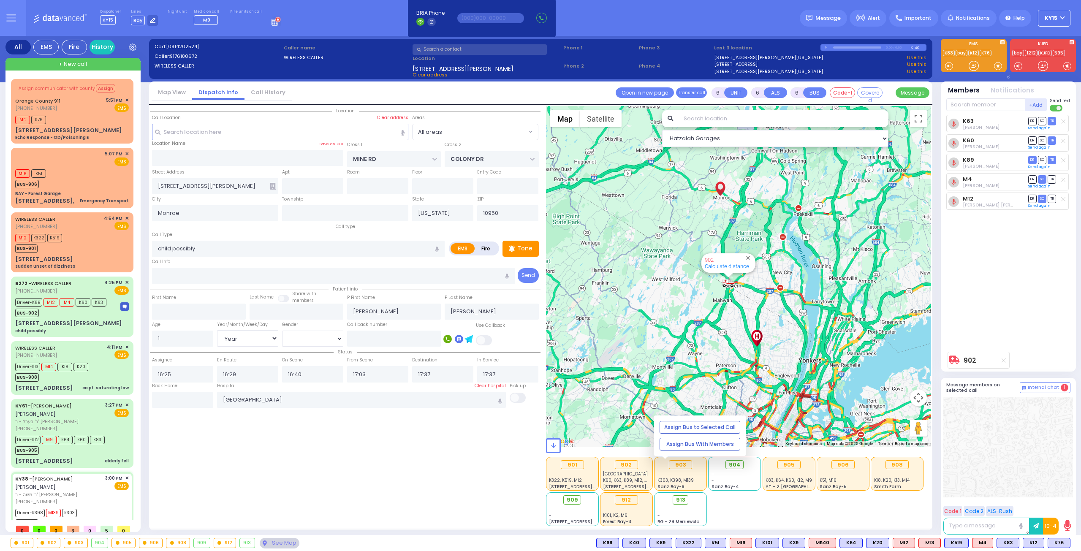
type input "[PERSON_NAME]"
type input "7"
select select "Year"
select select "[DEMOGRAPHIC_DATA]"
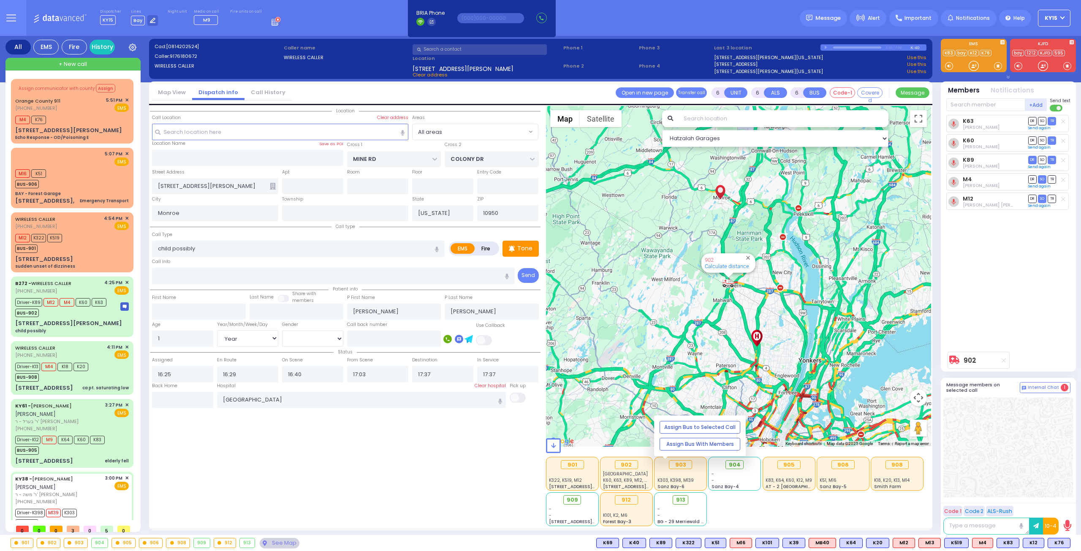
type input "15:00"
type input "15:02"
type input "15:06"
type input "15:22"
type input "16:40"
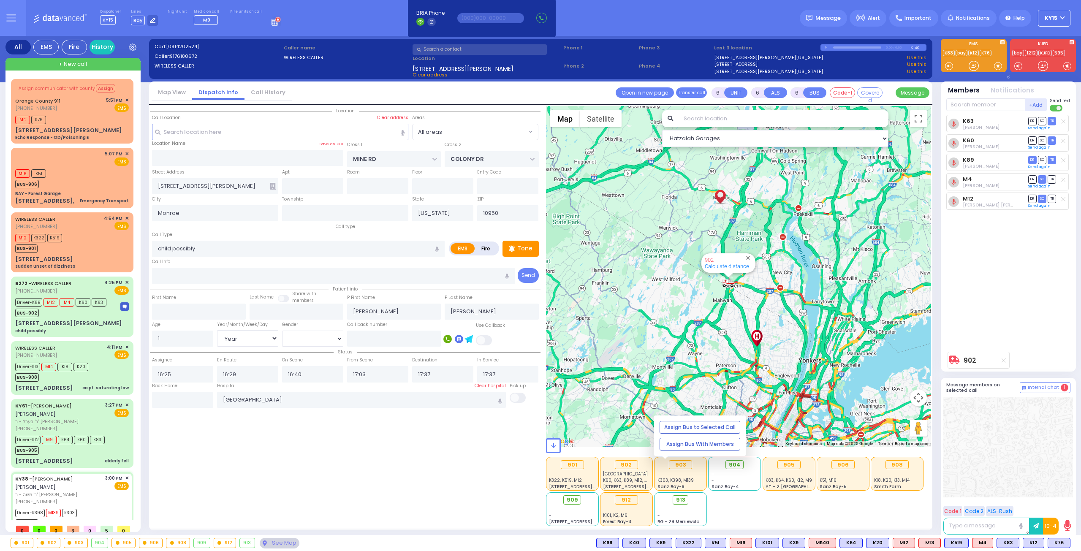
type input "17:55"
type input "[GEOGRAPHIC_DATA]"
select select "Hatzalah Garages"
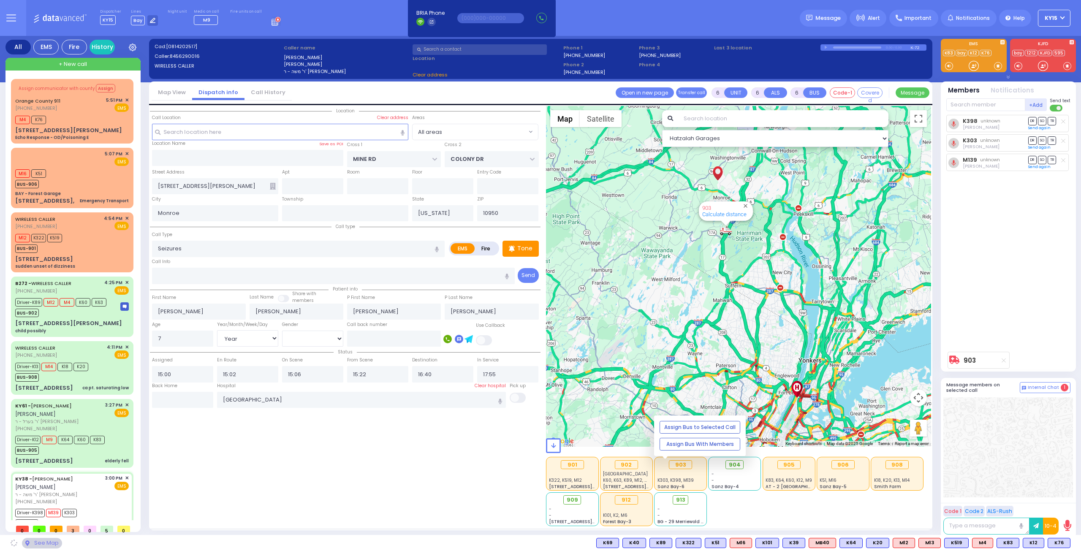
type input "129 SHORTLINE DEPOT"
type input "10-28 Orange and Rockland Rd"
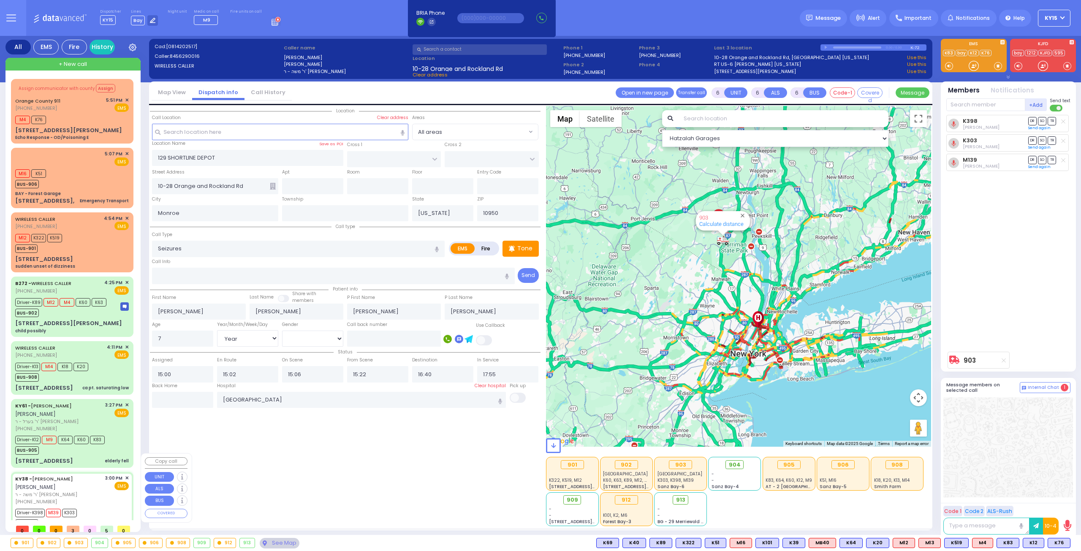
scroll to position [42, 0]
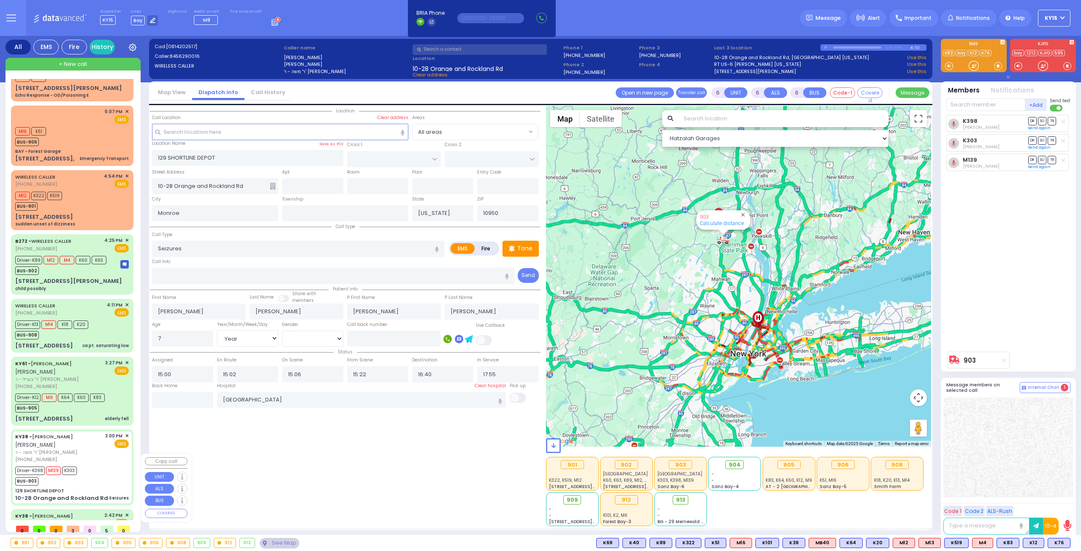
drag, startPoint x: 112, startPoint y: 449, endPoint x: 122, endPoint y: 440, distance: 13.4
click at [116, 465] on div "Driver-K398 M139 K303 BUS-903" at bounding box center [72, 475] width 114 height 21
select select
radio input "true"
select select "Year"
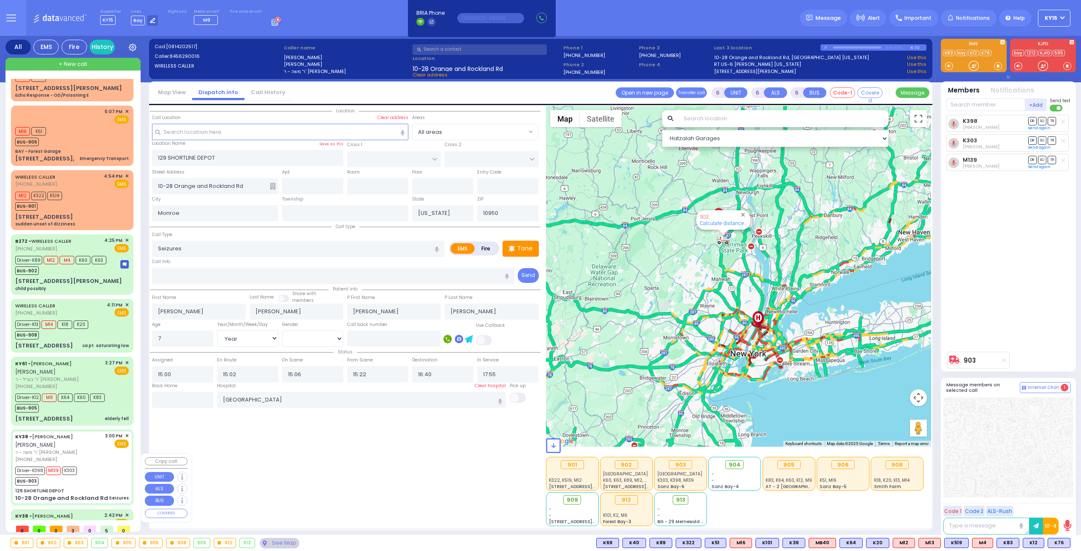
select select "[DEMOGRAPHIC_DATA]"
select select "Hatzalah Garages"
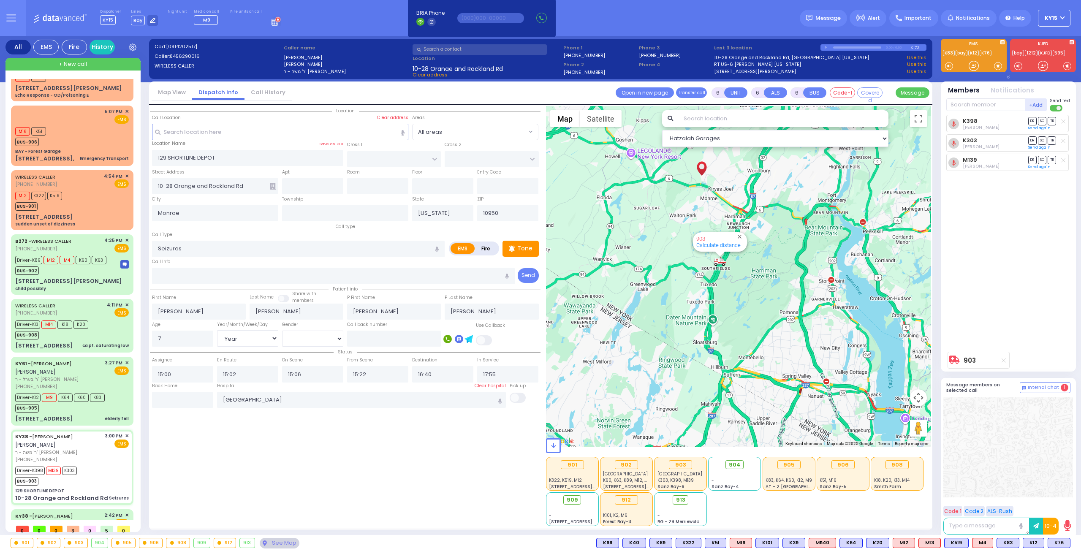
drag, startPoint x: 728, startPoint y: 227, endPoint x: 725, endPoint y: 302, distance: 74.8
click at [725, 302] on div "903 Calculate distance" at bounding box center [739, 276] width 386 height 341
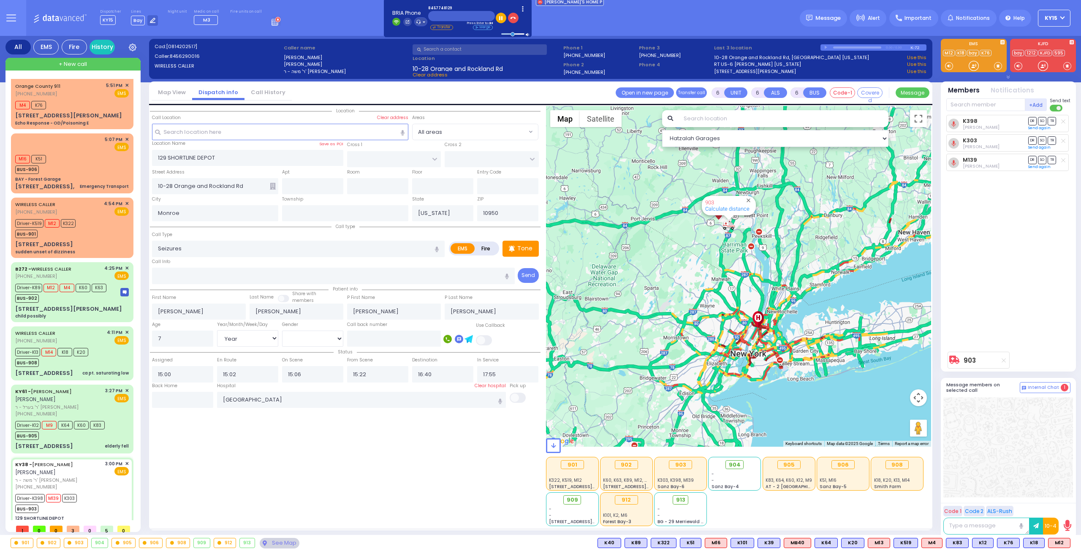
scroll to position [51, 0]
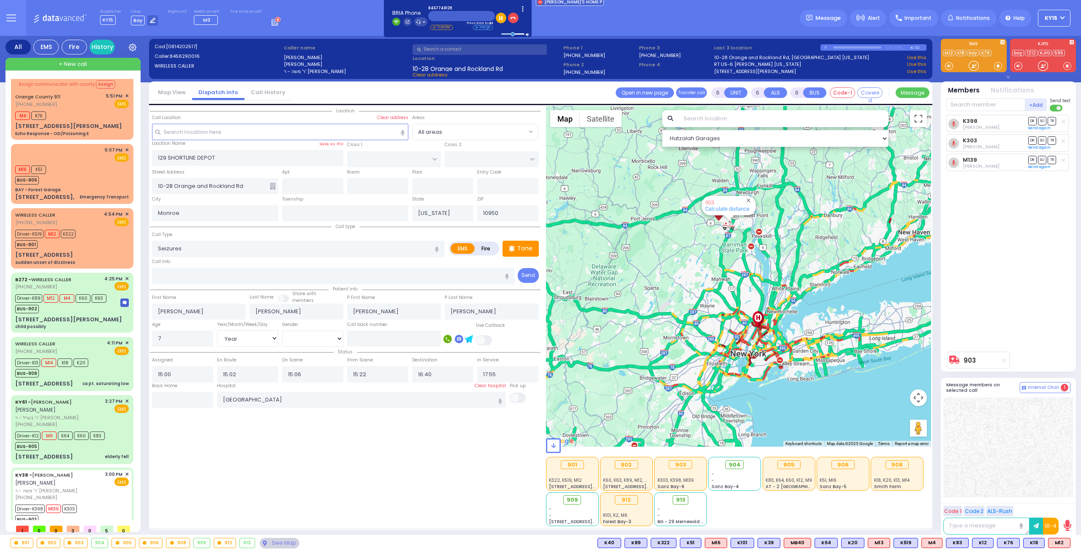
click at [75, 63] on span "+ New call" at bounding box center [73, 64] width 28 height 8
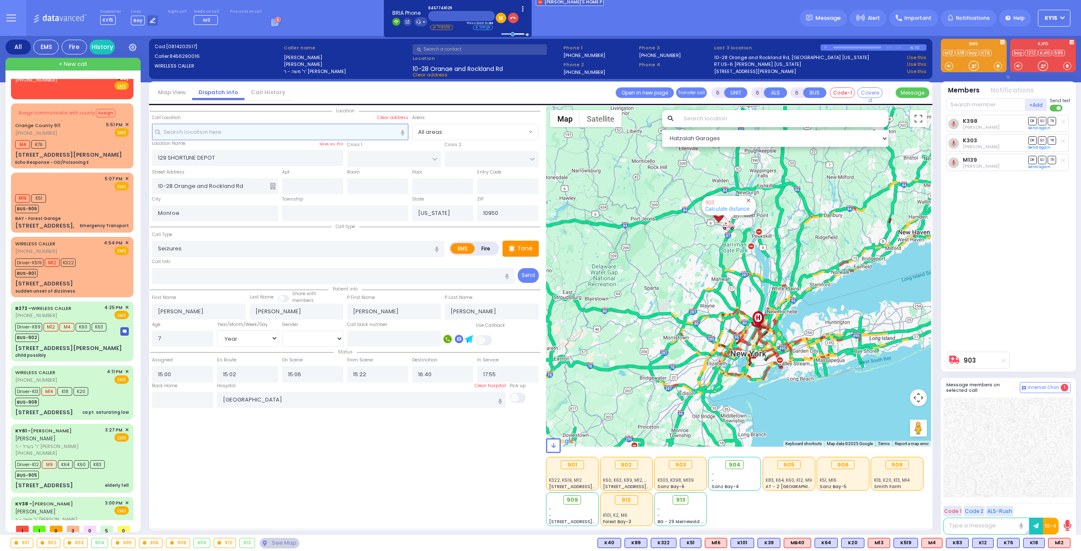
scroll to position [60, 0]
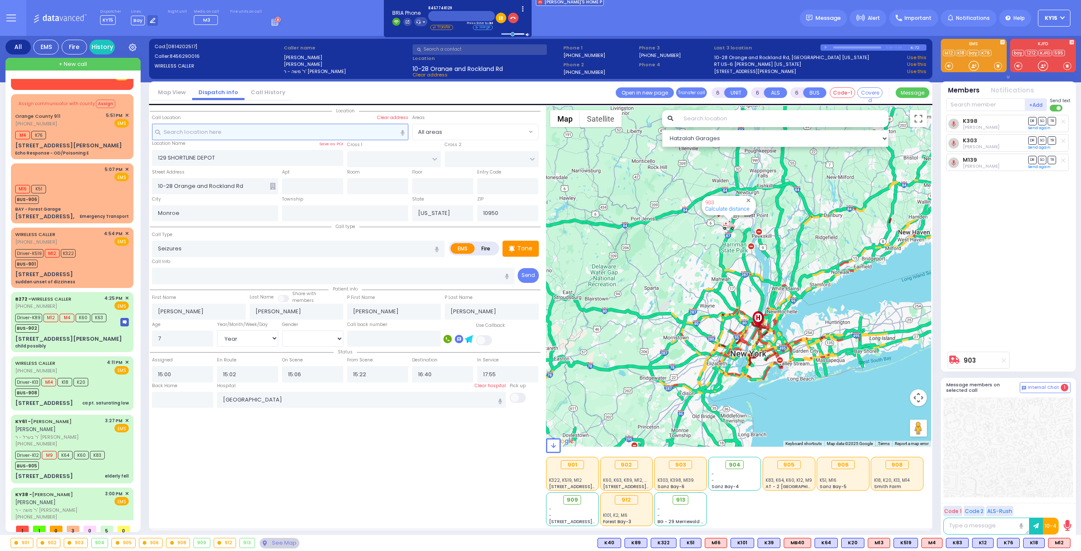
type input "2"
type input "1"
select select
radio input "true"
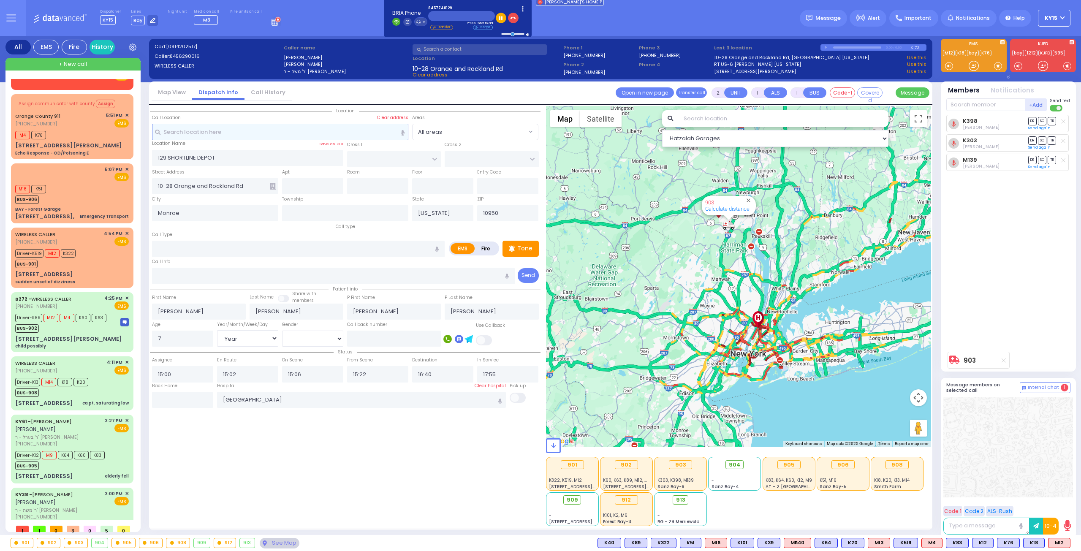
select select
type input "18:03"
select select "Hatzalah Garages"
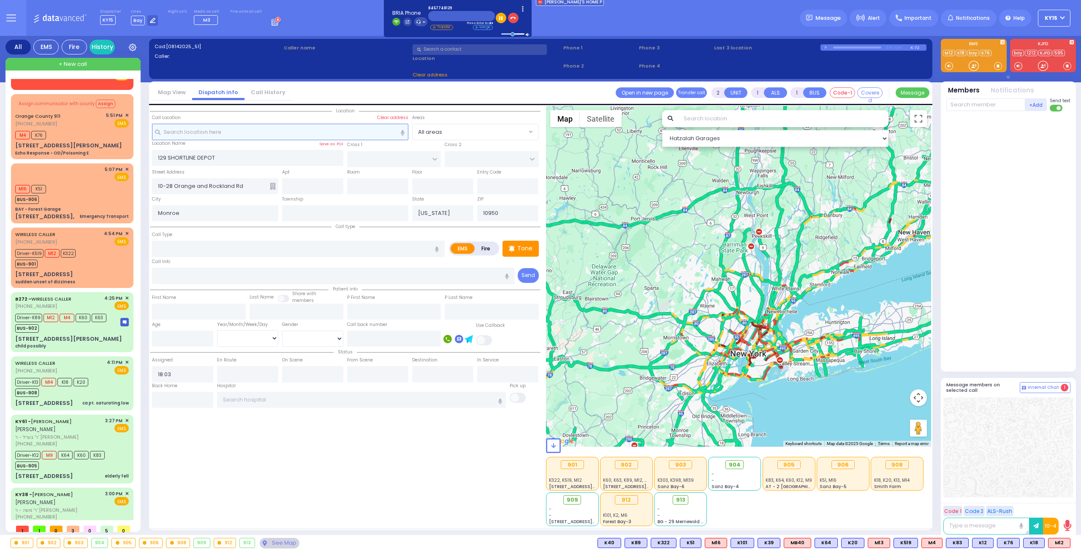
select select
radio input "true"
select select
select select "Hatzalah Garages"
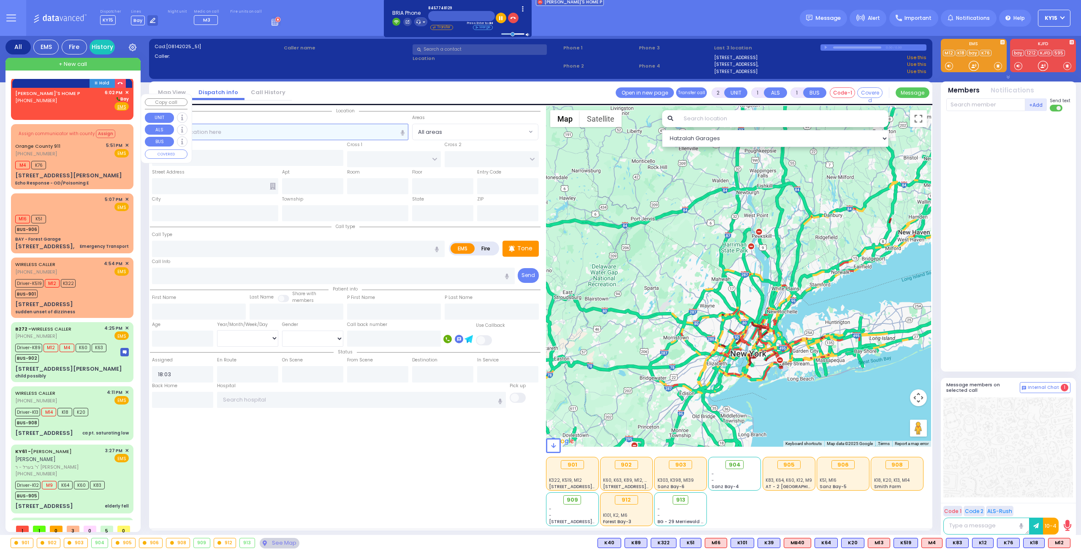
scroll to position [0, 0]
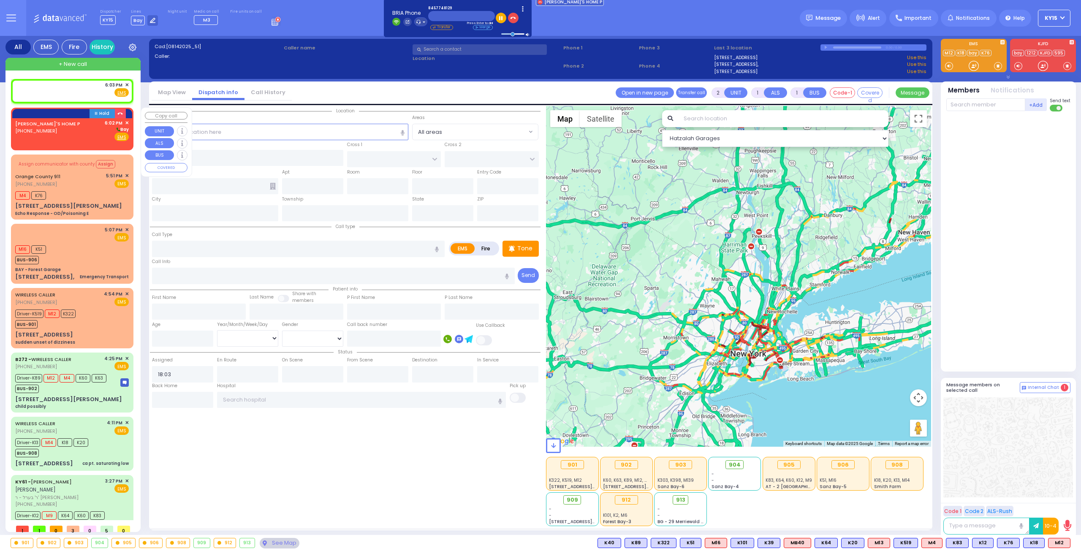
click at [86, 135] on div "BENTZY'S HOME P (845) 774-8129 6:02 PM ✕ Bay" at bounding box center [72, 131] width 114 height 22
select select
radio input "true"
select select
type input "18:02"
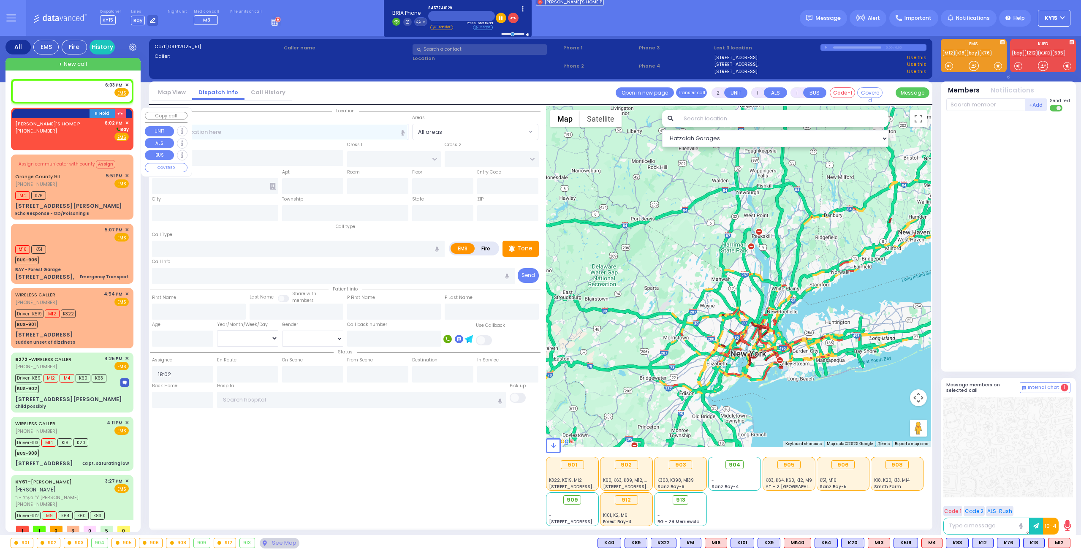
select select "Hatzalah Garages"
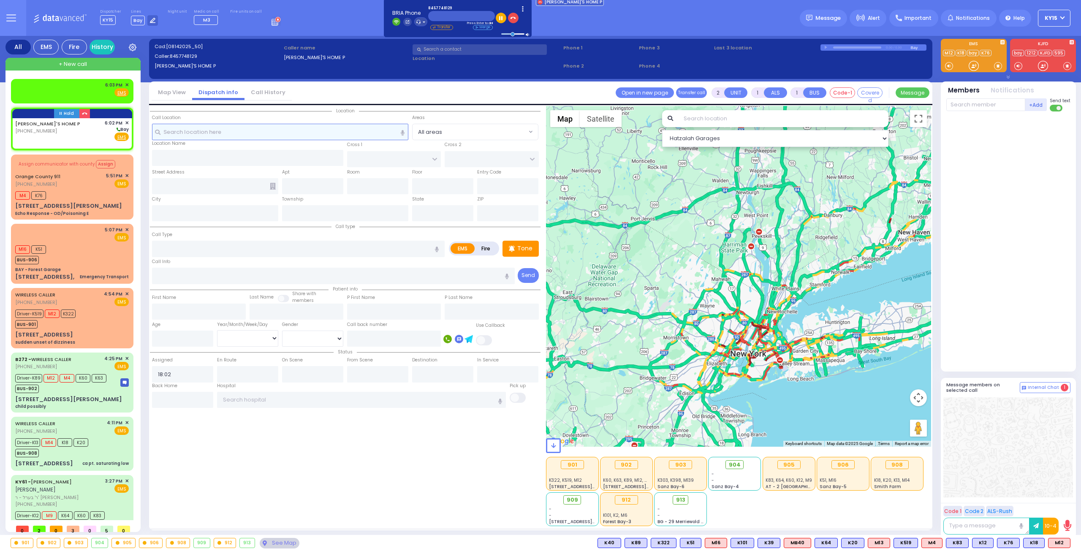
click at [229, 129] on input "text" at bounding box center [280, 132] width 257 height 16
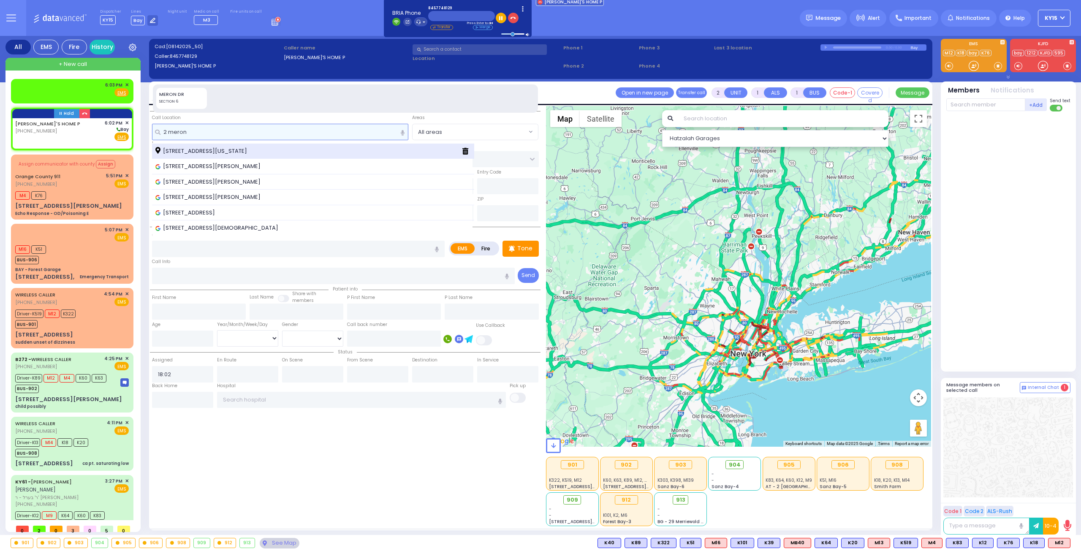
type input "2 meron"
click at [234, 148] on span "[STREET_ADDRESS][US_STATE]" at bounding box center [202, 151] width 95 height 8
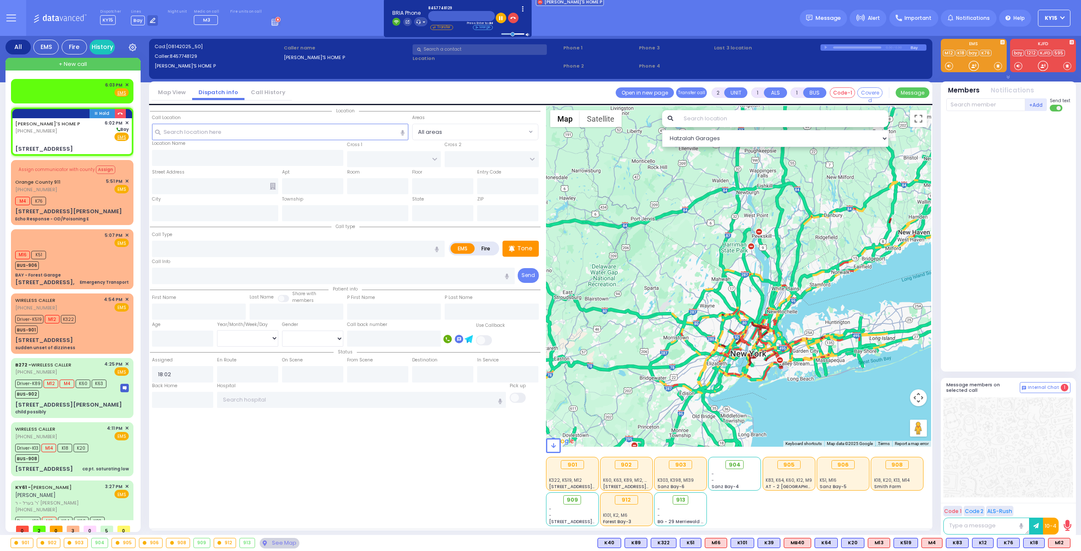
select select
radio input "true"
select select
select select "Hatzalah Garages"
type input "KAHAN DR"
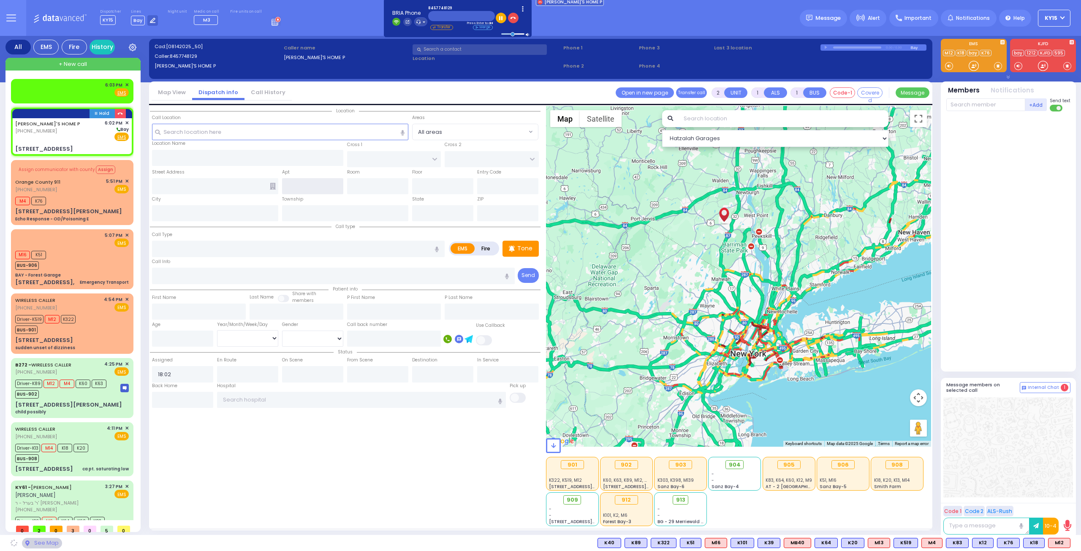
type input "MERON DR"
type input "[STREET_ADDRESS]"
type input "Monroe"
type input "[US_STATE]"
type input "10950"
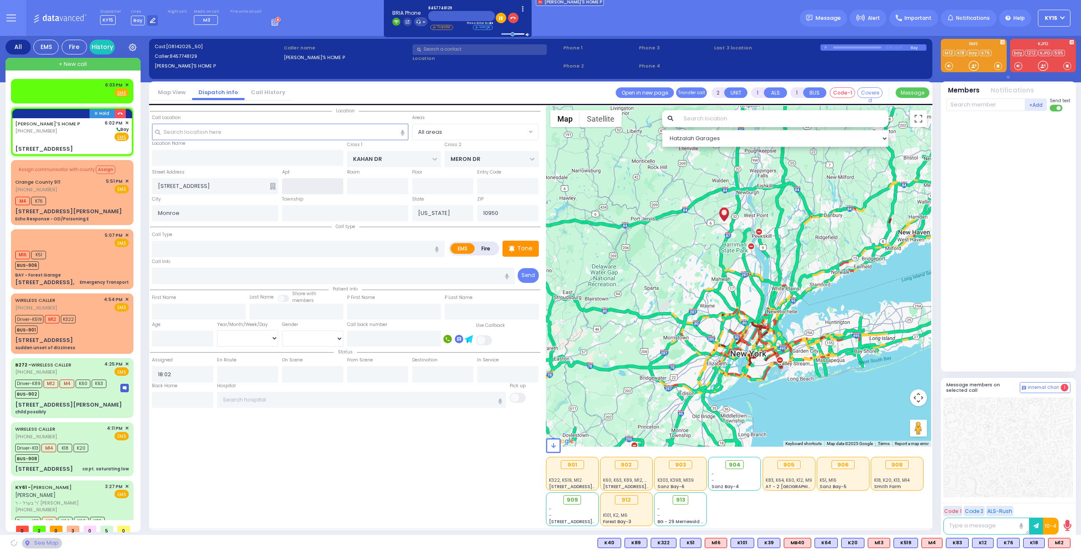
select select "SECTION 4"
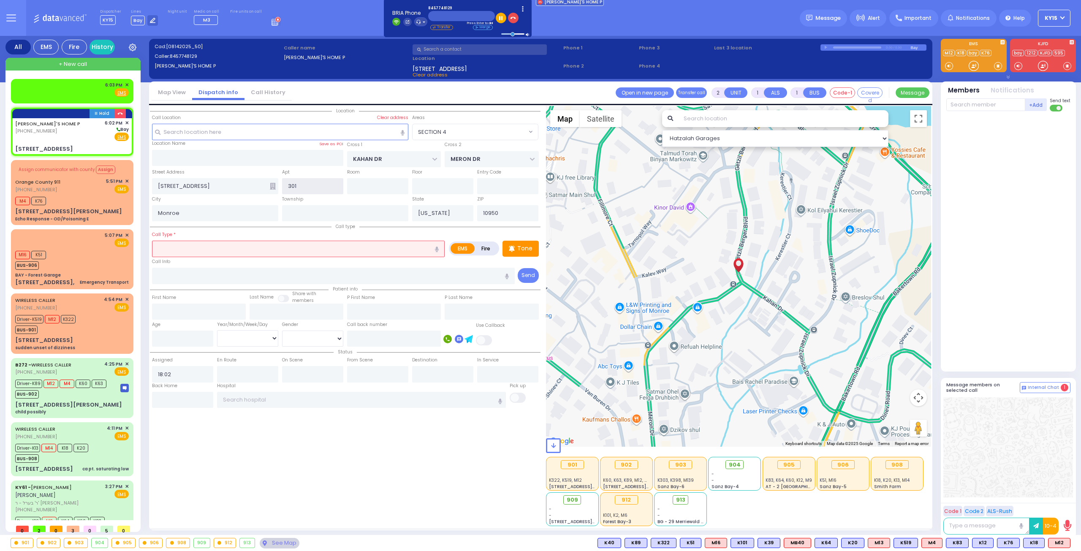
type input "301"
click at [205, 249] on input "text" at bounding box center [298, 249] width 293 height 16
type input "fa"
select select
radio input "true"
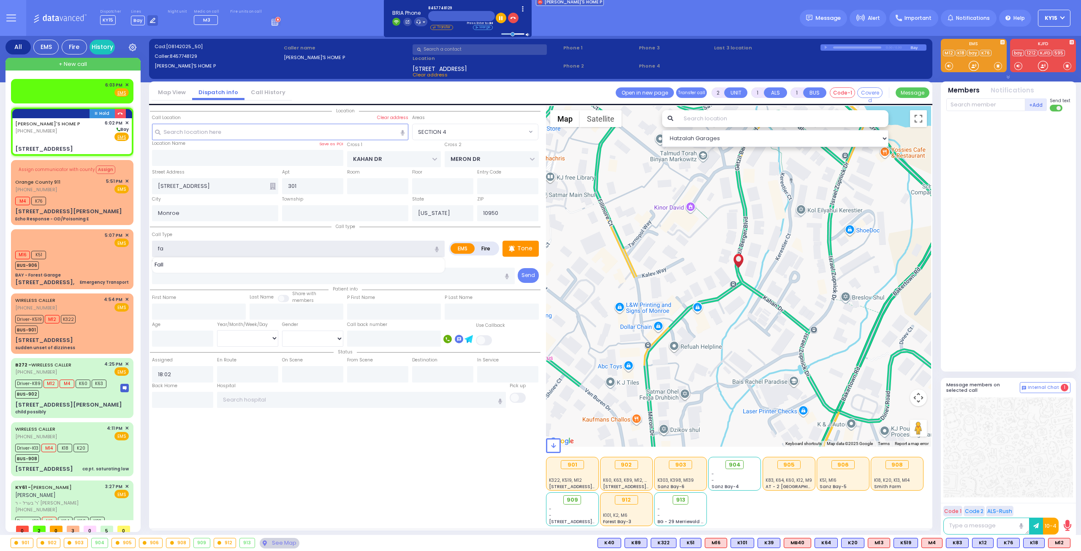
select select
select select "Hatzalah Garages"
type input "fal"
select select "SECTION 4"
click at [182, 266] on div "Fall" at bounding box center [299, 265] width 288 height 8
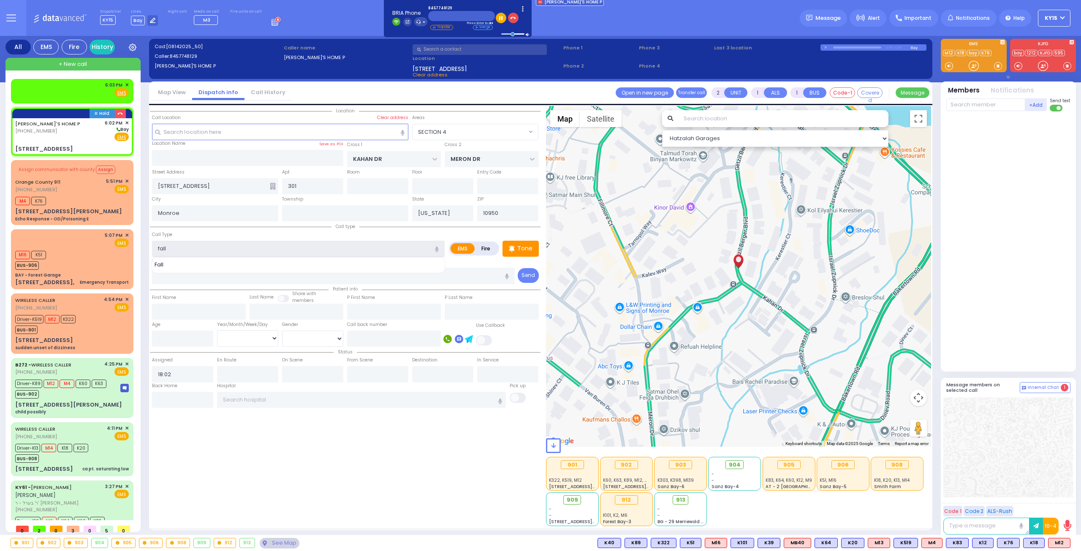
type input "Fall"
type input "1"
type input "0"
select select
radio input "true"
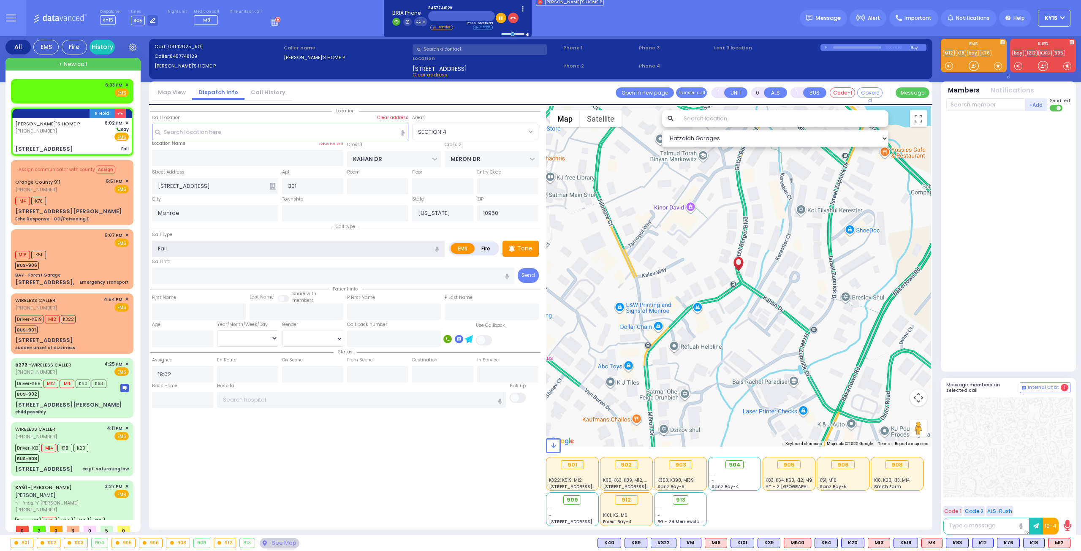
select select
select select "Hatzalah Garages"
select select "SECTION 4"
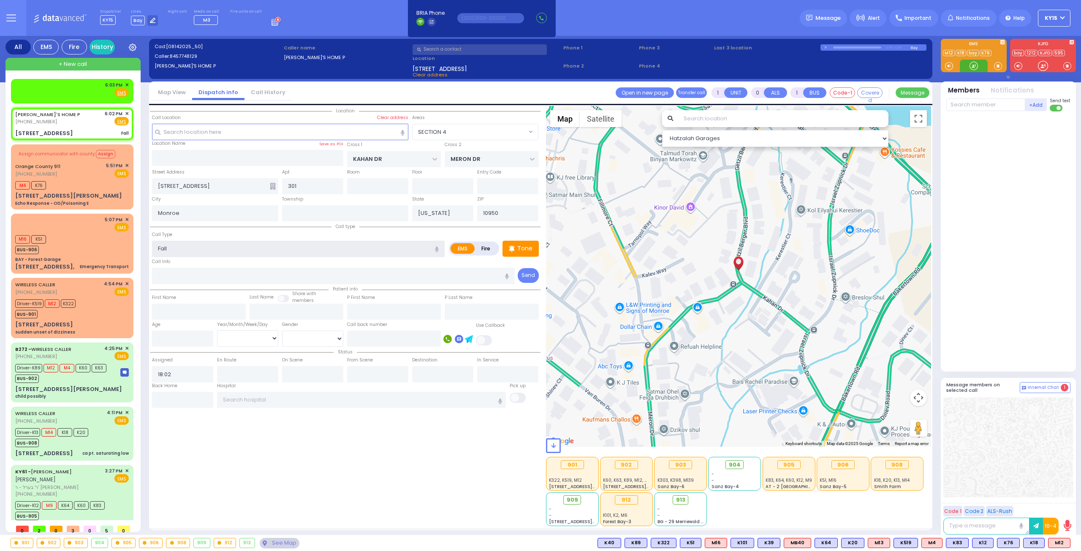
select select
radio input "true"
select select
select select "Hatzalah Garages"
select select "SECTION 4"
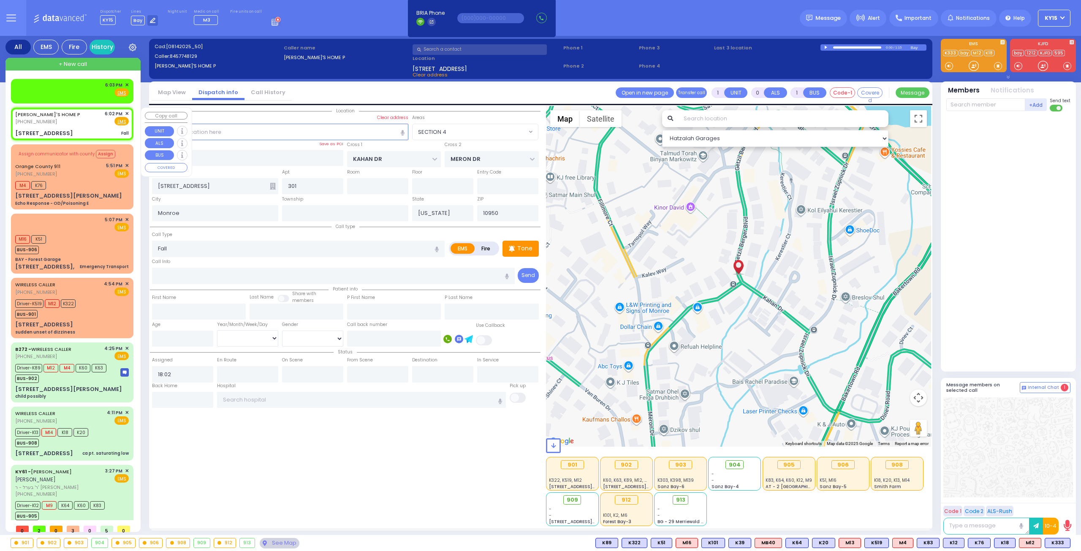
drag, startPoint x: 75, startPoint y: 124, endPoint x: 528, endPoint y: 272, distance: 475.9
click at [75, 124] on div "BENTZY'S HOME P (845) 774-8129 6:02 PM ✕ Fire EMS" at bounding box center [72, 118] width 114 height 16
select select
radio input "true"
select select
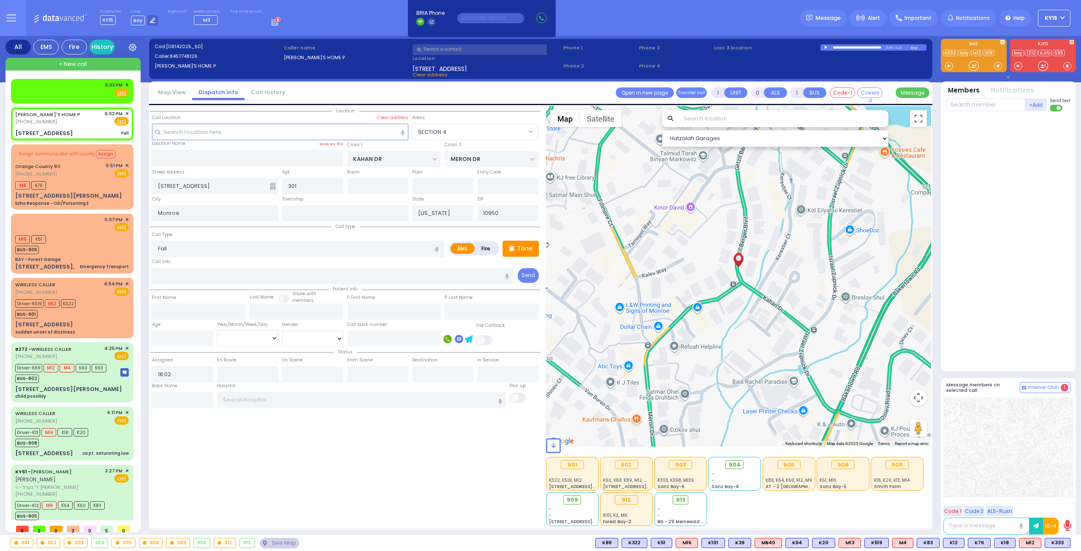
select select "Hatzalah Garages"
click at [1061, 544] on span "K333" at bounding box center [1057, 542] width 25 height 9
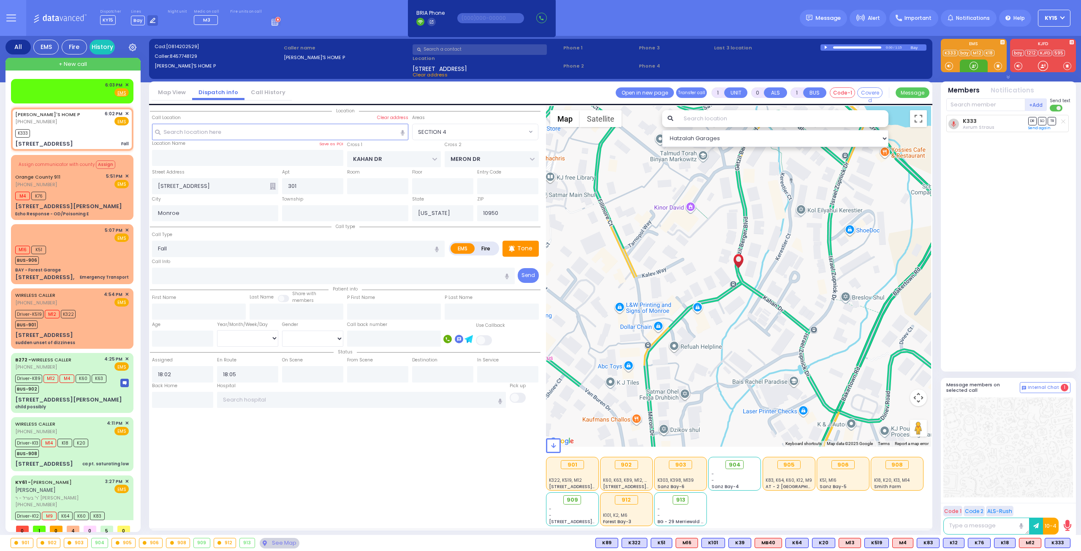
select select "SECTION 4"
select select
click at [1058, 543] on span "K303" at bounding box center [1057, 542] width 25 height 9
select select
radio input "true"
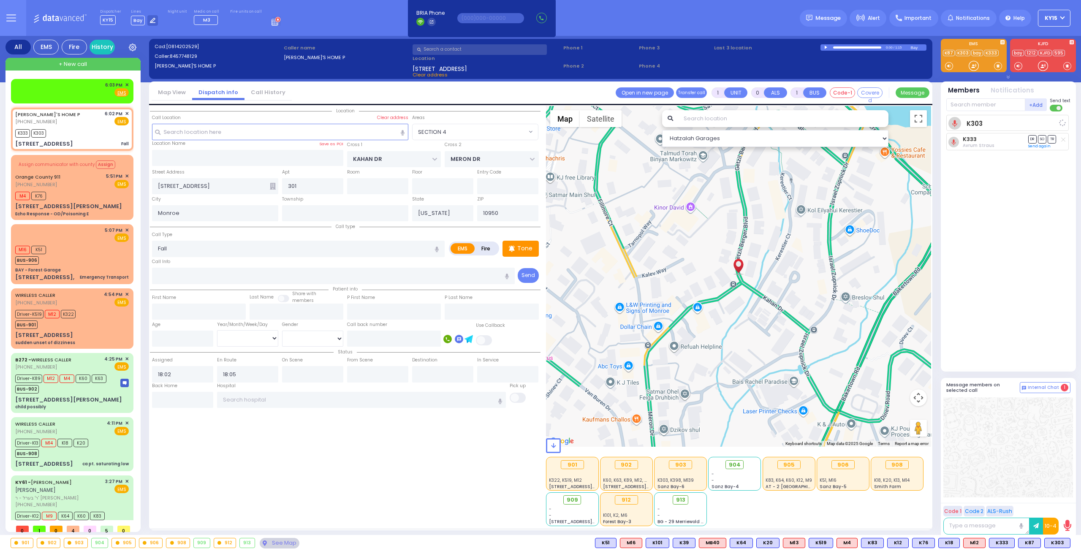
select select
select select "Hatzalah Garages"
select select "SECTION 4"
click at [73, 123] on div "[PERSON_NAME]'S HOME P [PHONE_NUMBER] 6:02 PM ✕ EMS" at bounding box center [72, 118] width 114 height 16
select select
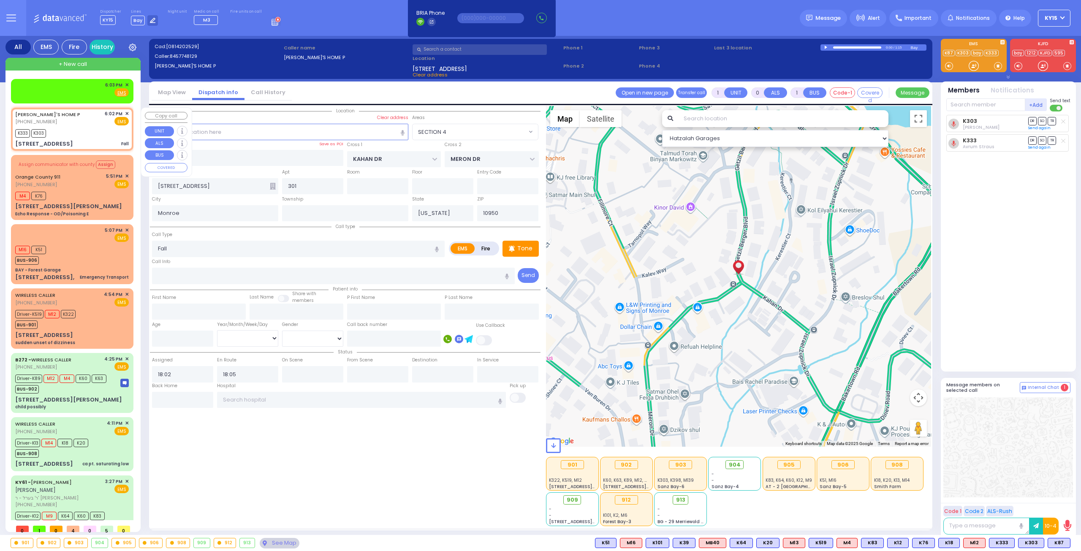
radio input "true"
select select
select select "Hatzalah Garages"
select select "SECTION 4"
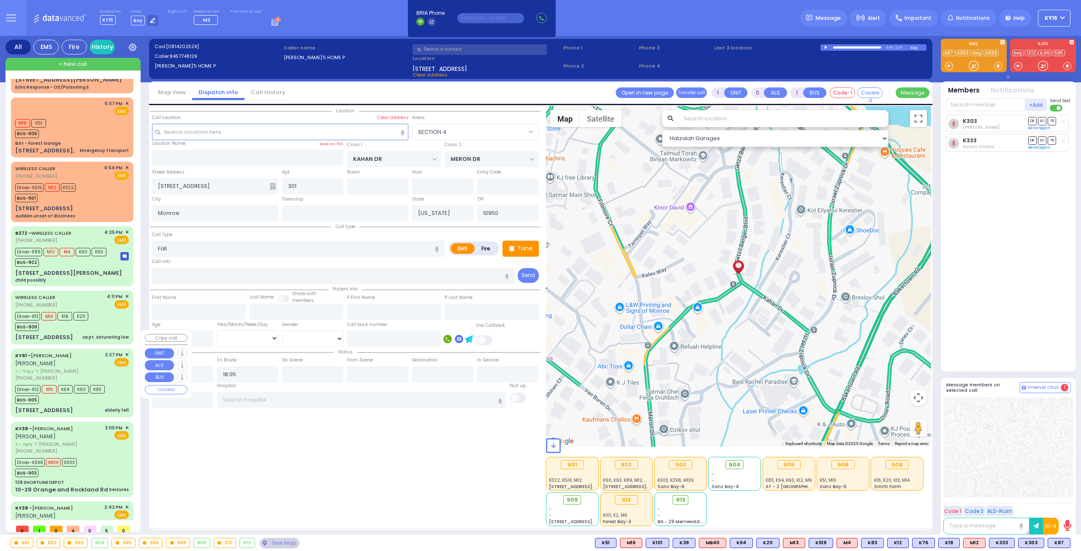
scroll to position [168, 0]
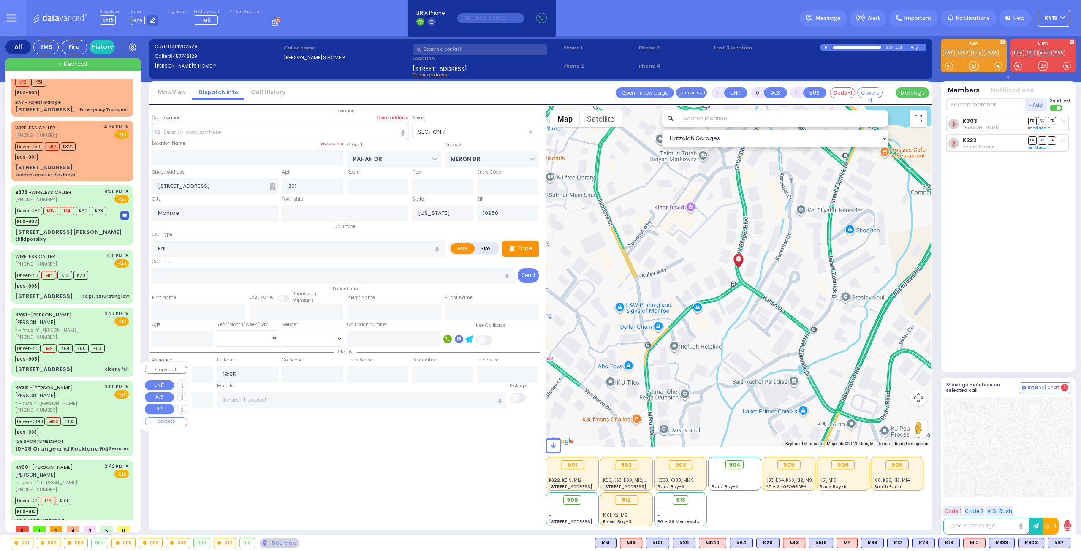
click at [84, 415] on div "Driver-K398 M139 K303 BUS-903" at bounding box center [72, 425] width 114 height 21
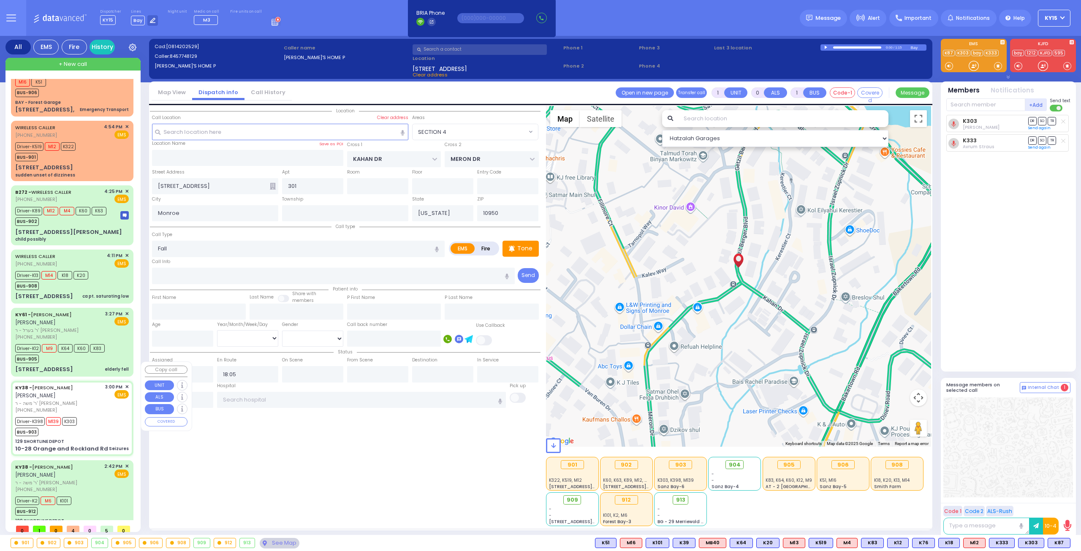
type input "6"
select select
type input "Seizures"
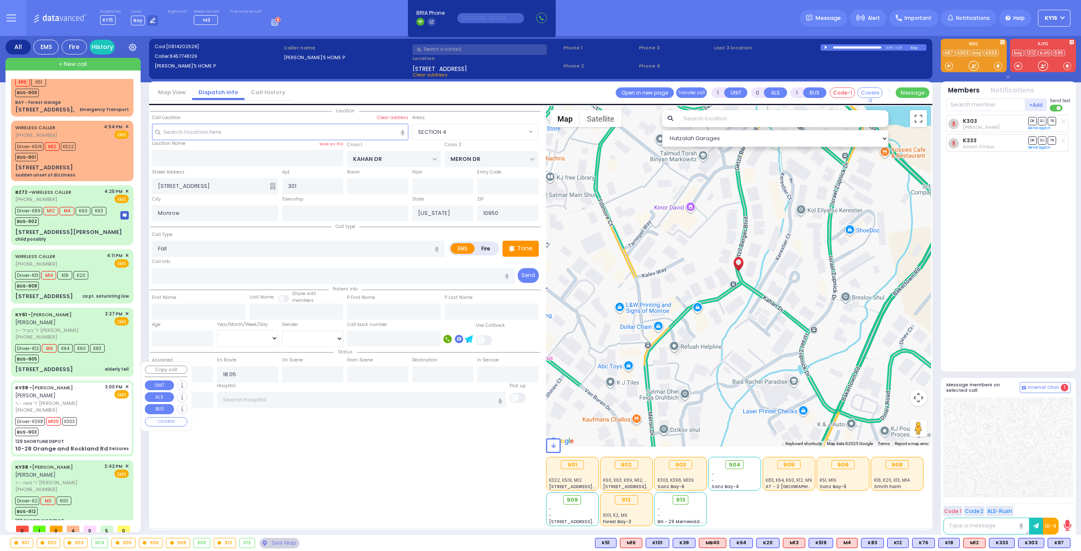
radio input "true"
type input "[PERSON_NAME]"
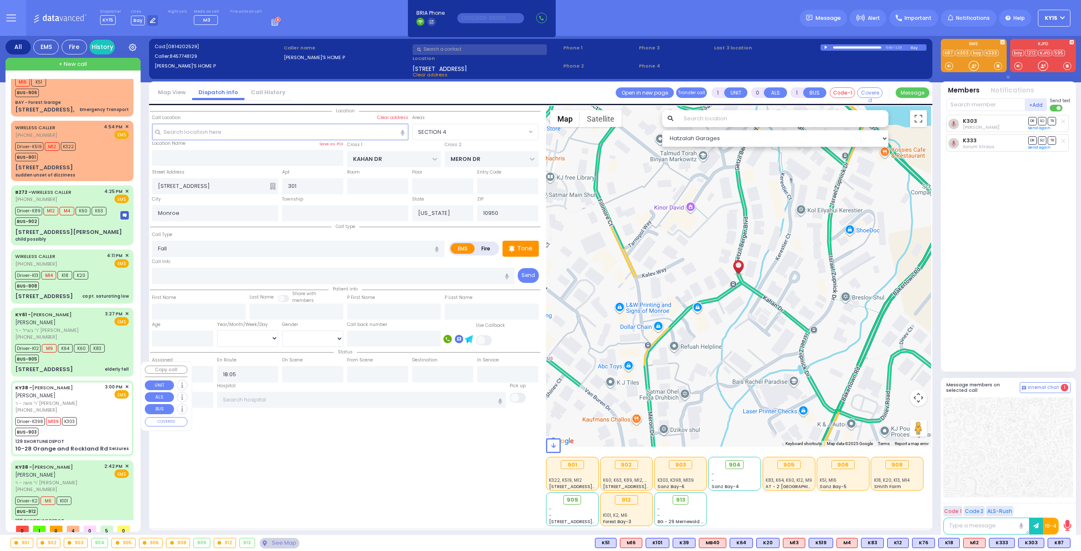
type input "7"
select select "Year"
select select "[DEMOGRAPHIC_DATA]"
type input "15:00"
type input "15:02"
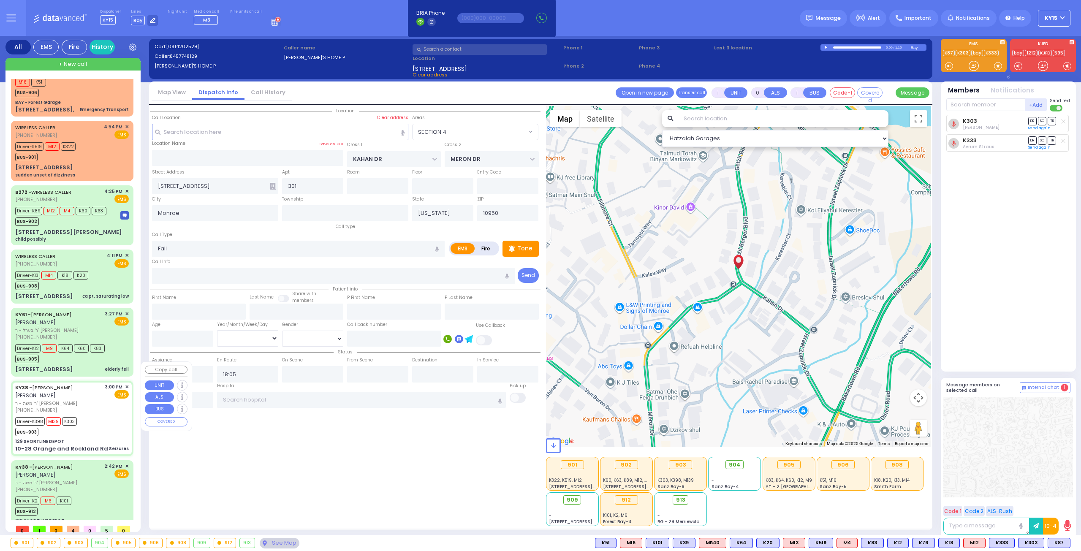
type input "15:06"
type input "15:22"
type input "16:40"
type input "17:55"
type input "[GEOGRAPHIC_DATA]"
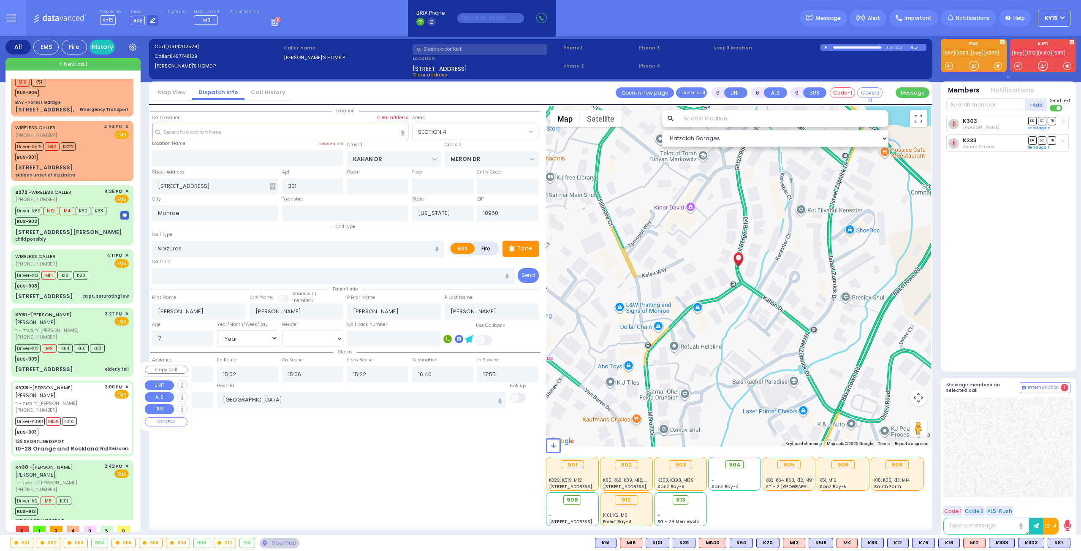
select select "Hatzalah Garages"
type input "129 SHORTLINE DEPOT"
type input "10-28 Orange and Rockland Rd"
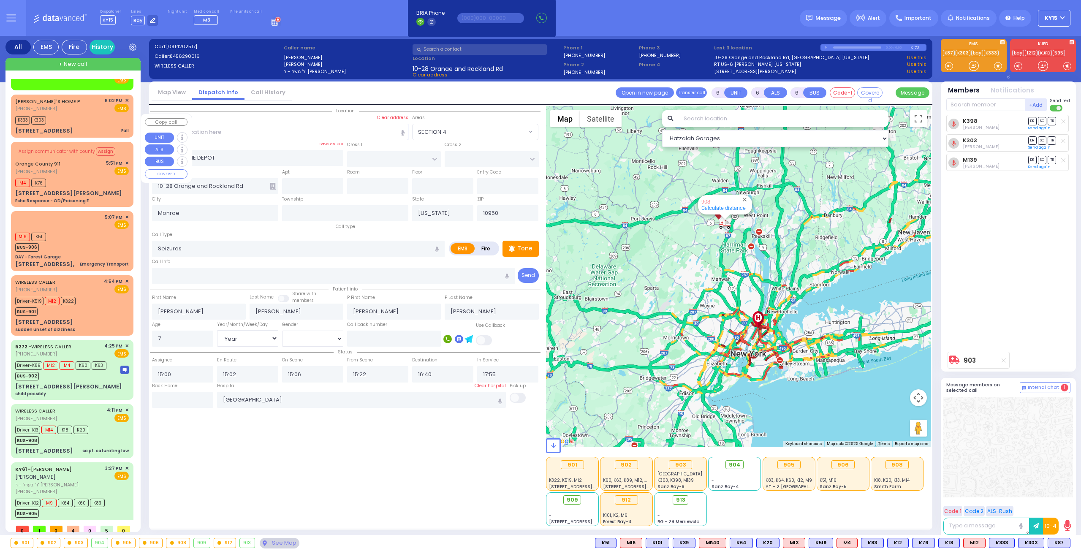
scroll to position [0, 0]
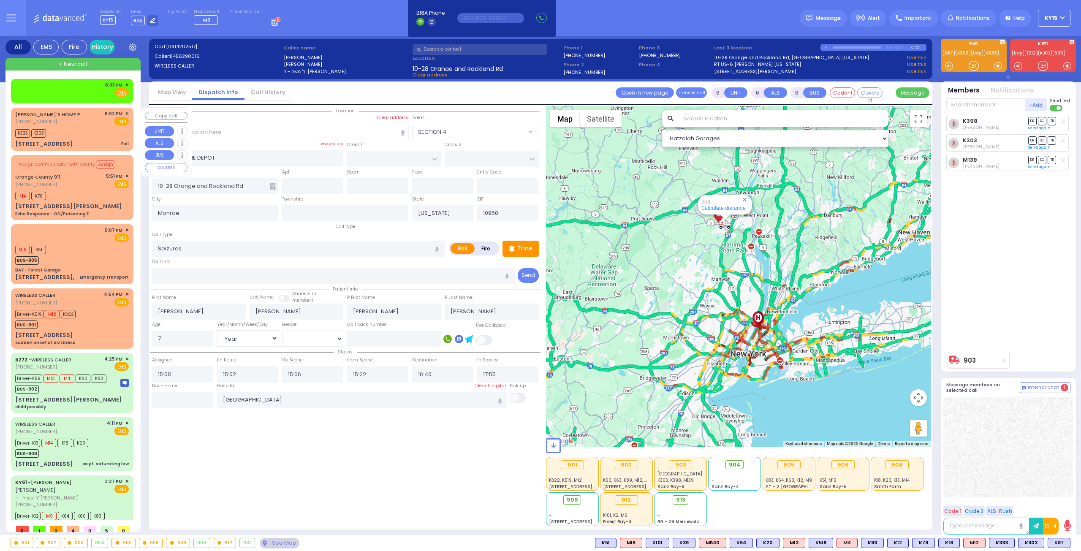
click at [77, 129] on div "K333 K303" at bounding box center [72, 132] width 114 height 11
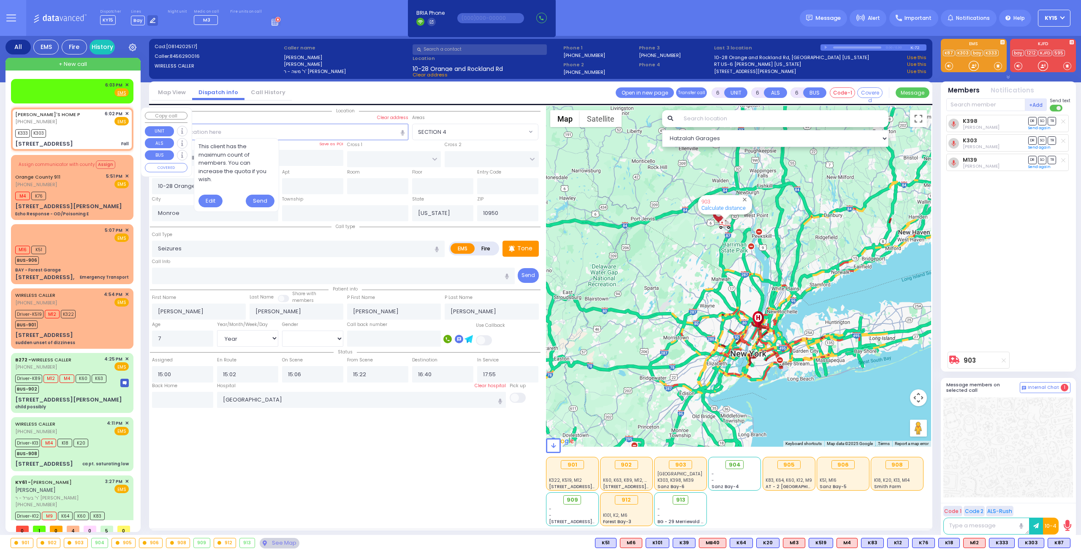
type input "1"
type input "0"
type input "1"
select select
type input "Fall"
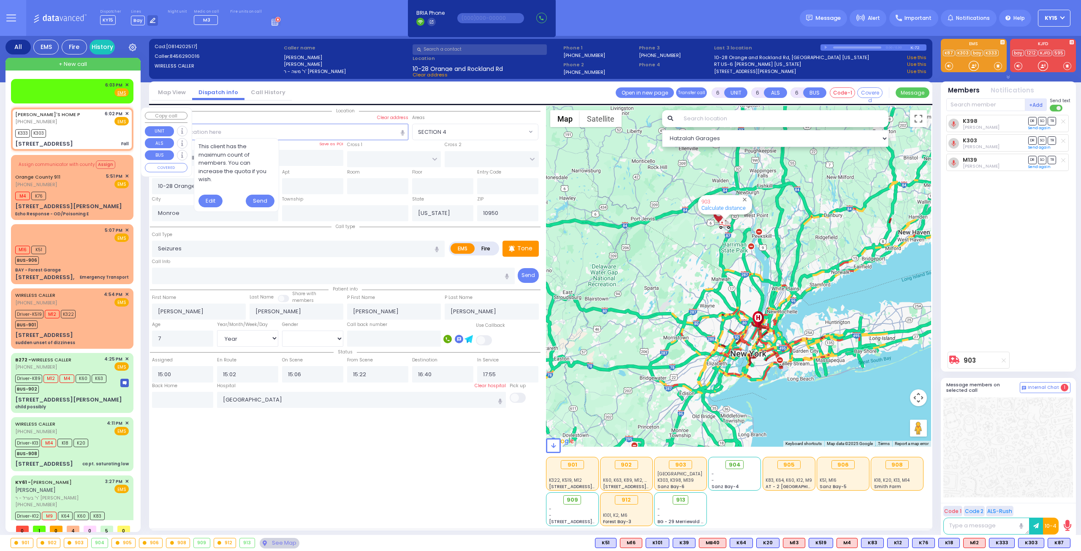
radio input "true"
select select
type input "18:02"
type input "18:05"
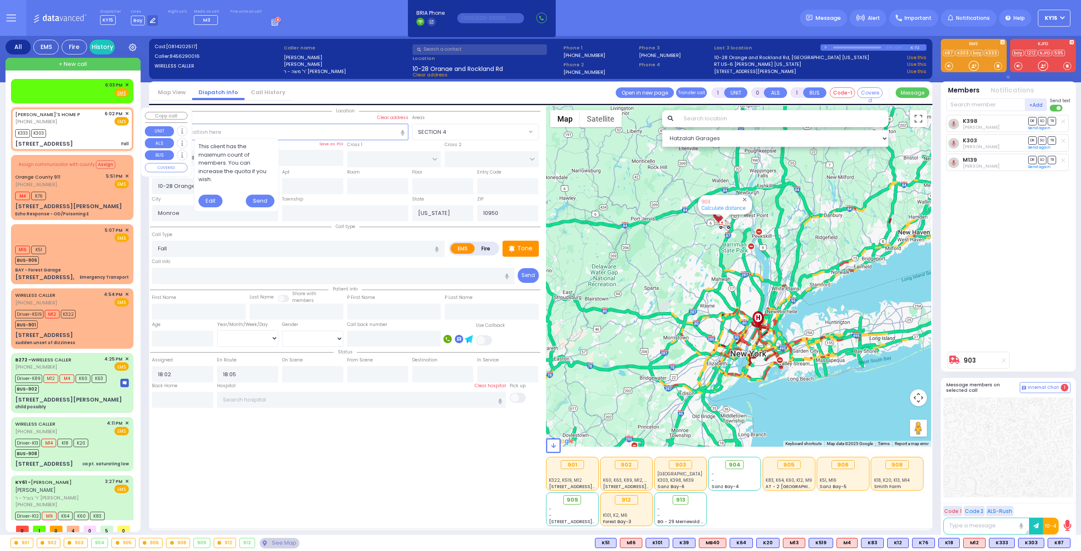
type input "KAHAN DR"
type input "MERON DR"
type input "[STREET_ADDRESS]"
type input "301"
select select "Hatzalah Garages"
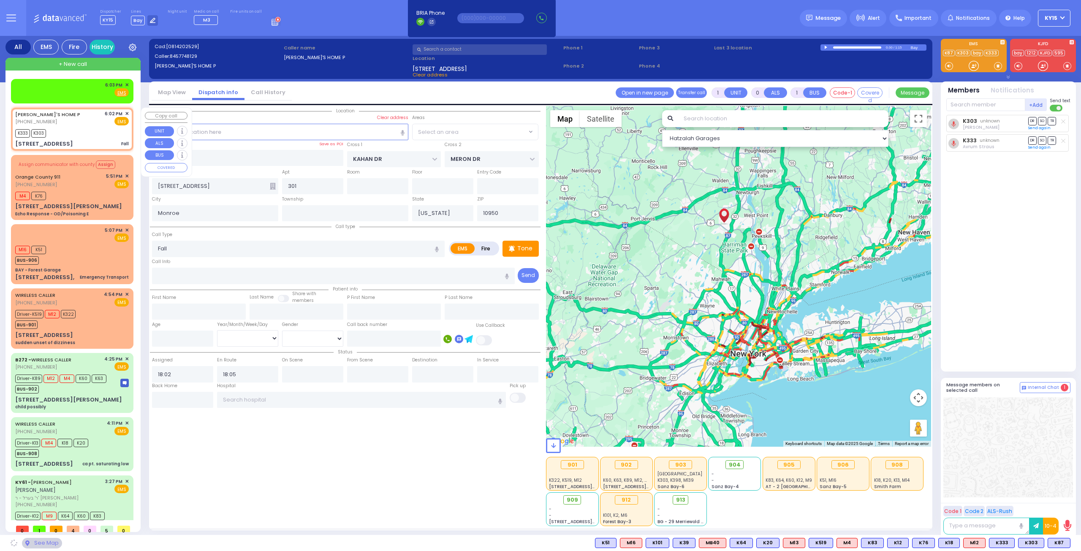
select select "SECTION 4"
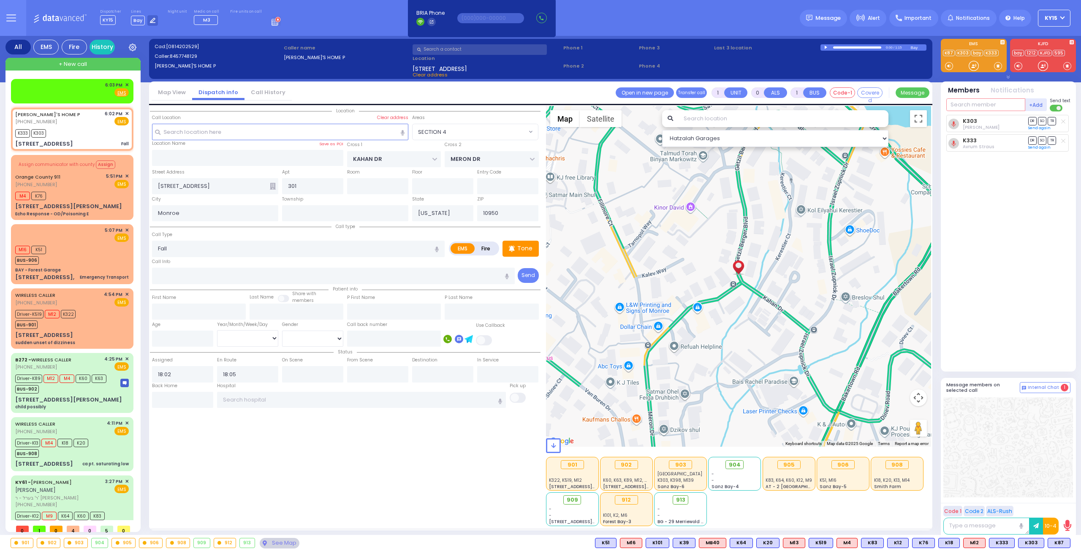
click at [983, 105] on input "text" at bounding box center [985, 104] width 79 height 13
type input "398"
click at [974, 121] on div "KY398" at bounding box center [975, 122] width 42 height 8
select select
radio input "true"
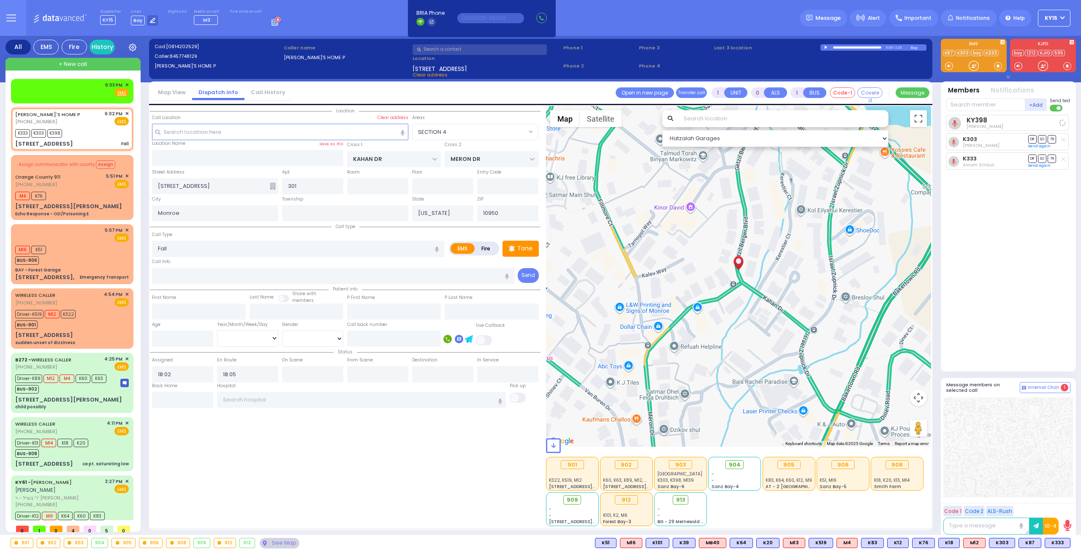
select select
select select "SECTION 4"
select select "Hatzalah Garages"
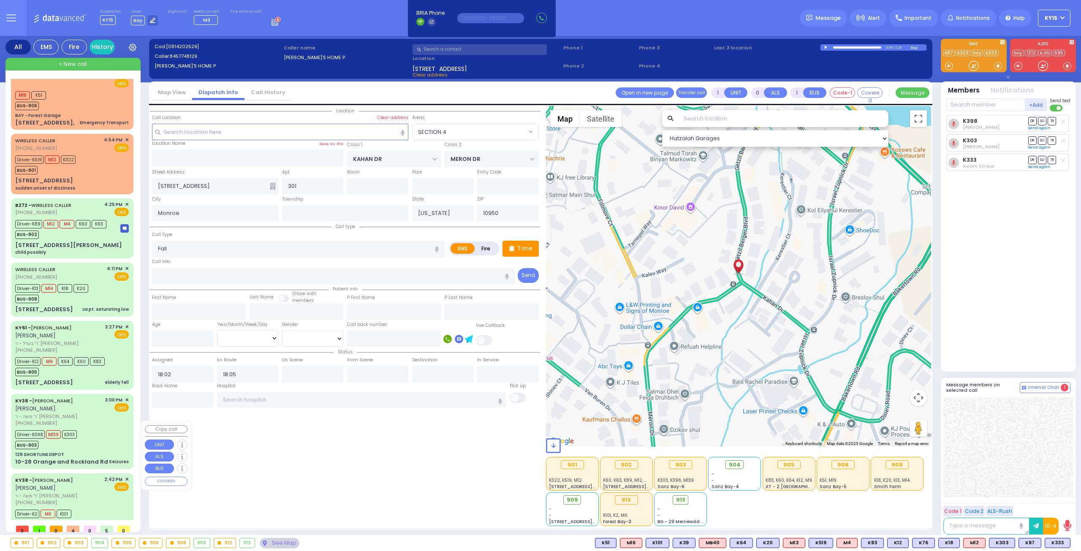
scroll to position [168, 0]
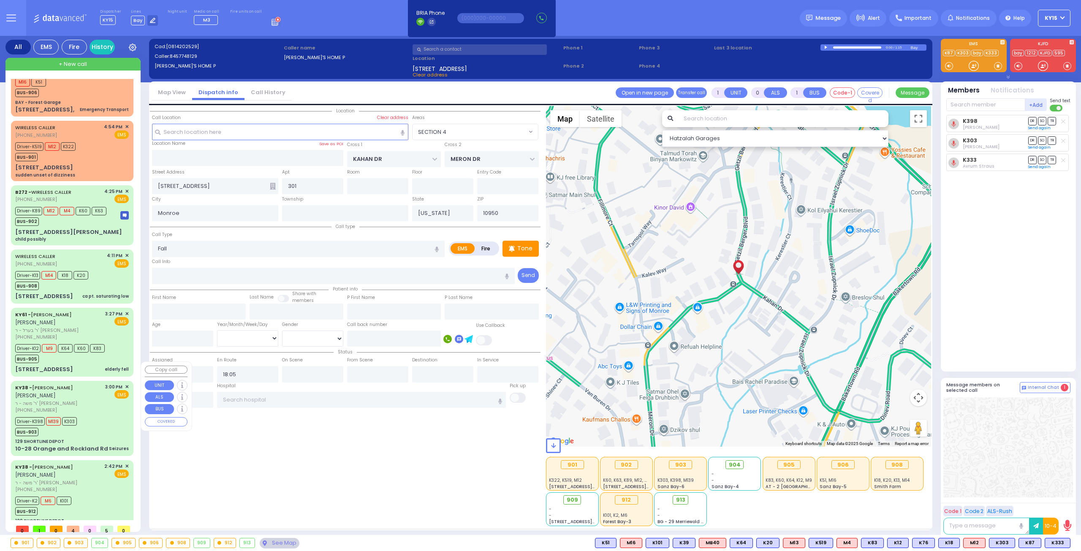
click at [88, 415] on div "Driver-K398 M139 K303 BUS-903" at bounding box center [72, 425] width 114 height 21
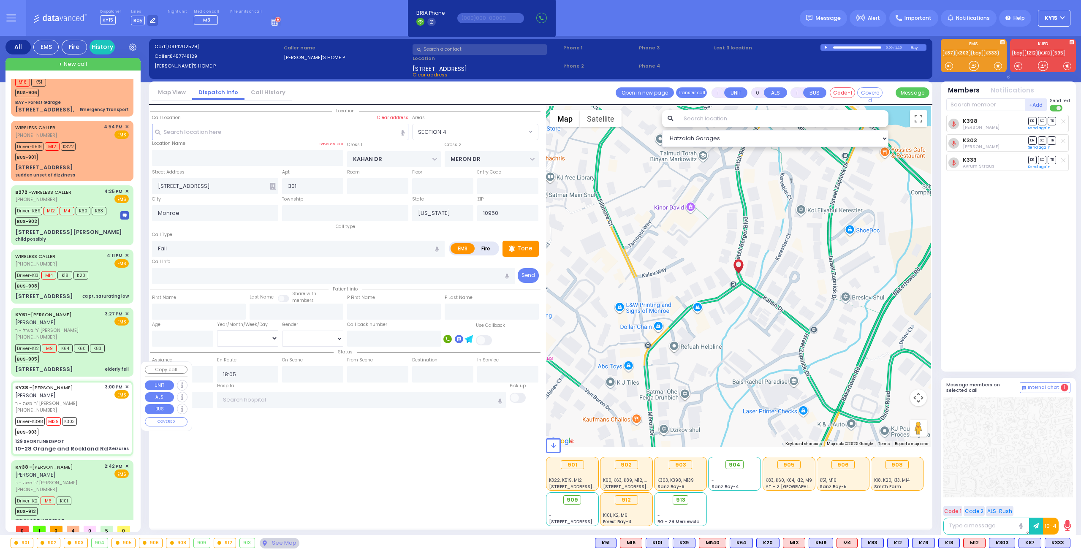
type input "6"
select select
type input "Seizures"
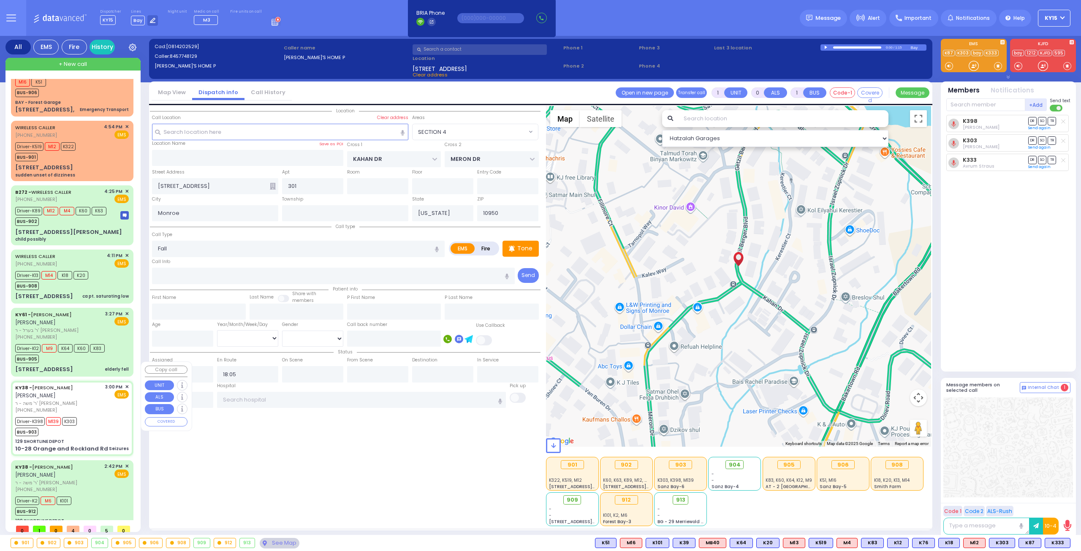
radio input "true"
type input "[PERSON_NAME]"
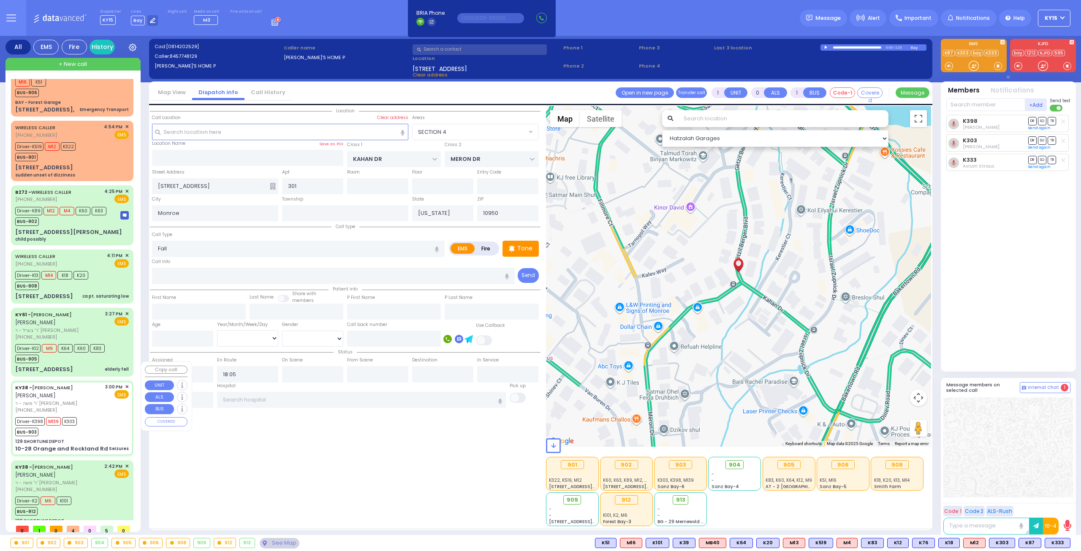
type input "7"
select select "Year"
select select "[DEMOGRAPHIC_DATA]"
type input "15:00"
type input "15:02"
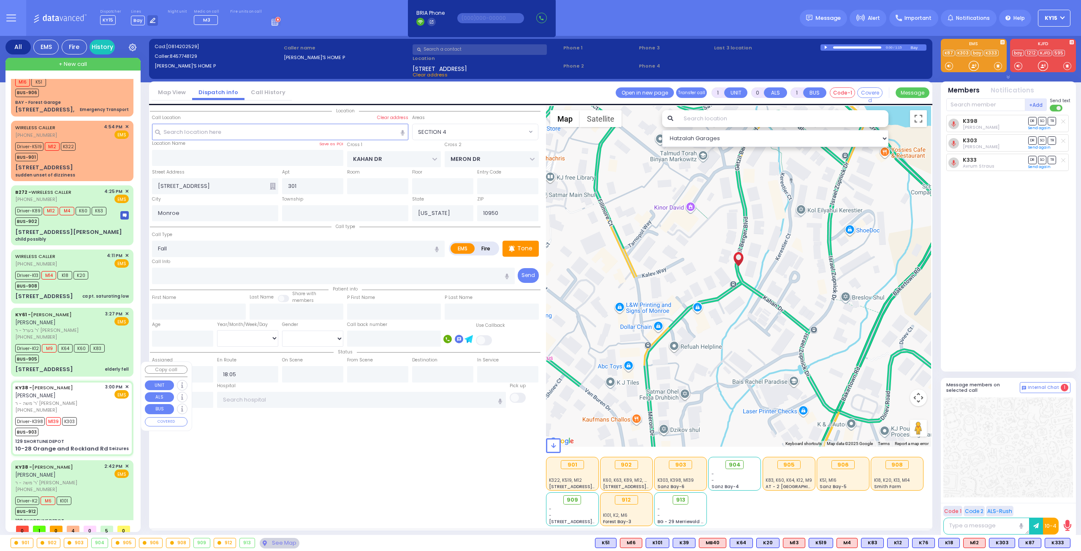
type input "15:06"
type input "15:22"
type input "16:40"
type input "17:55"
type input "[GEOGRAPHIC_DATA]"
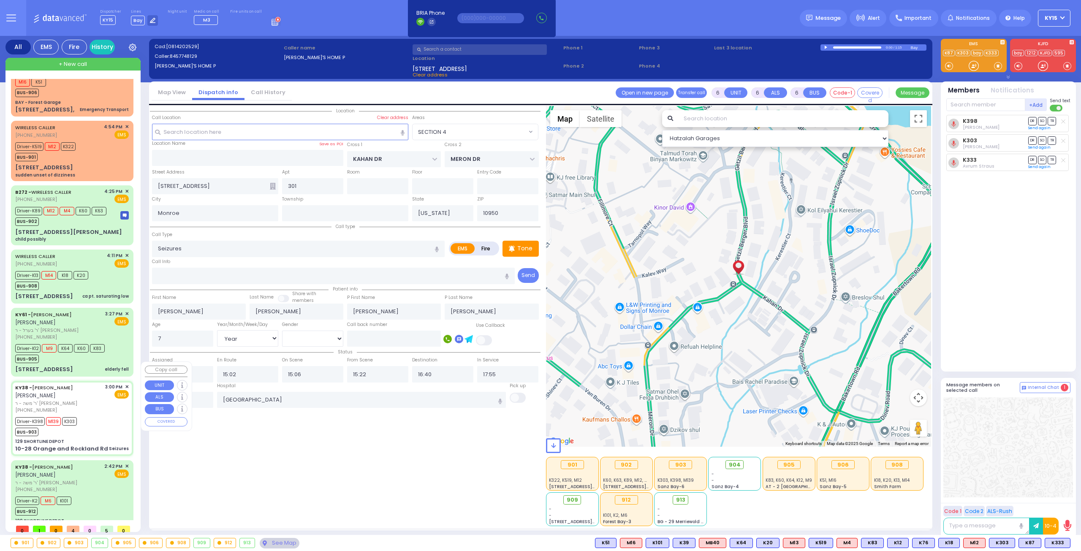
select select "Hatzalah Garages"
type input "129 SHORTLINE DEPOT"
type input "10-28 Orange and Rockland Rd"
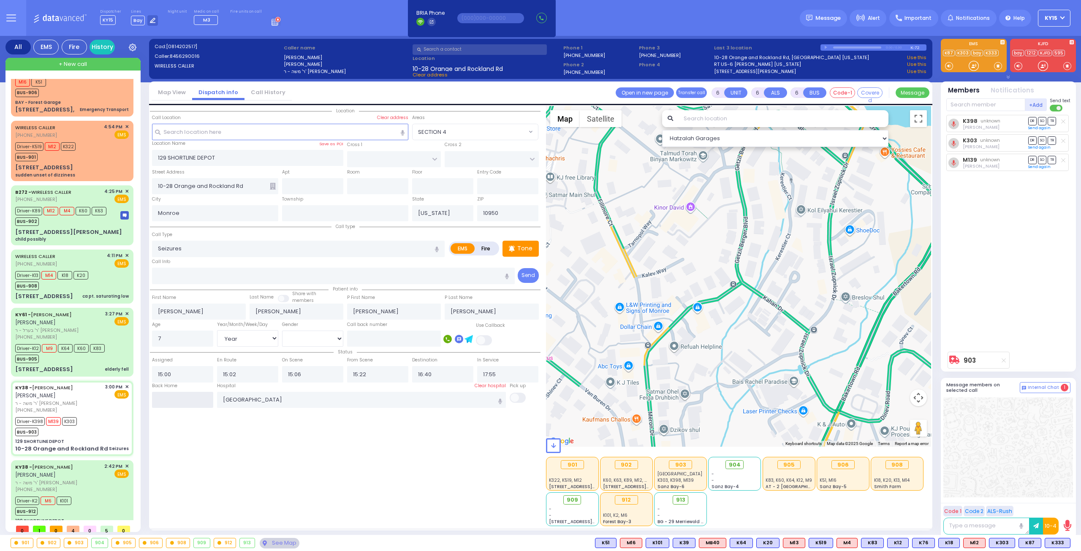
click at [196, 396] on input "text" at bounding box center [182, 400] width 61 height 16
click at [193, 399] on input "text" at bounding box center [182, 400] width 61 height 16
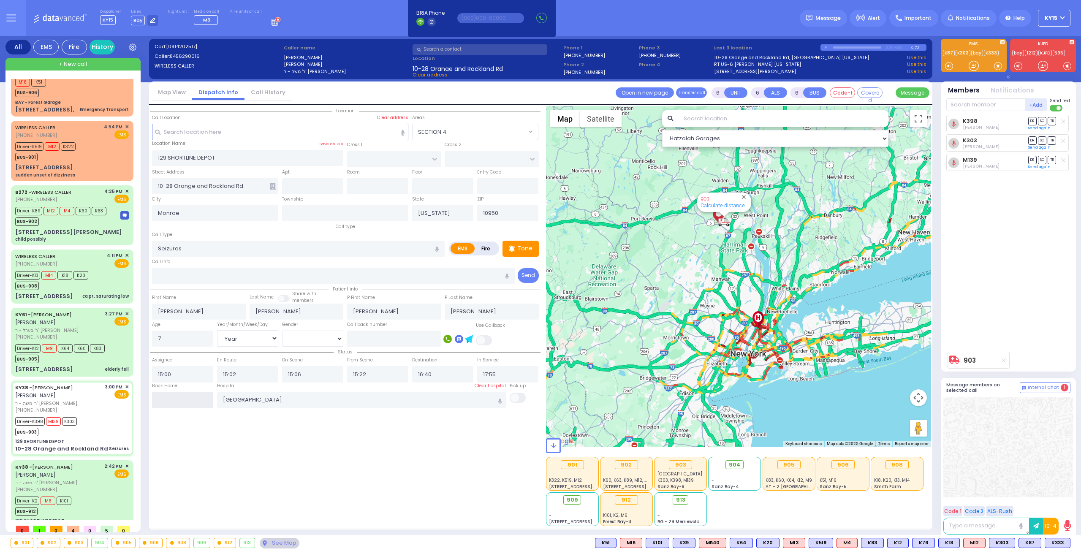
click at [189, 398] on input "text" at bounding box center [182, 400] width 61 height 16
click at [189, 399] on input "text" at bounding box center [182, 400] width 61 height 16
type input "18:09"
select select
radio input "true"
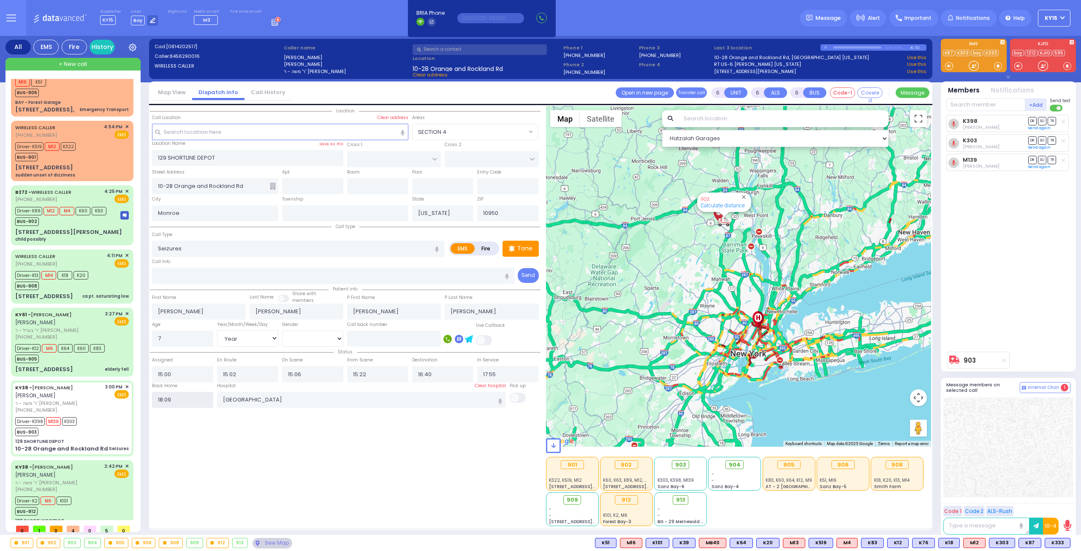
select select
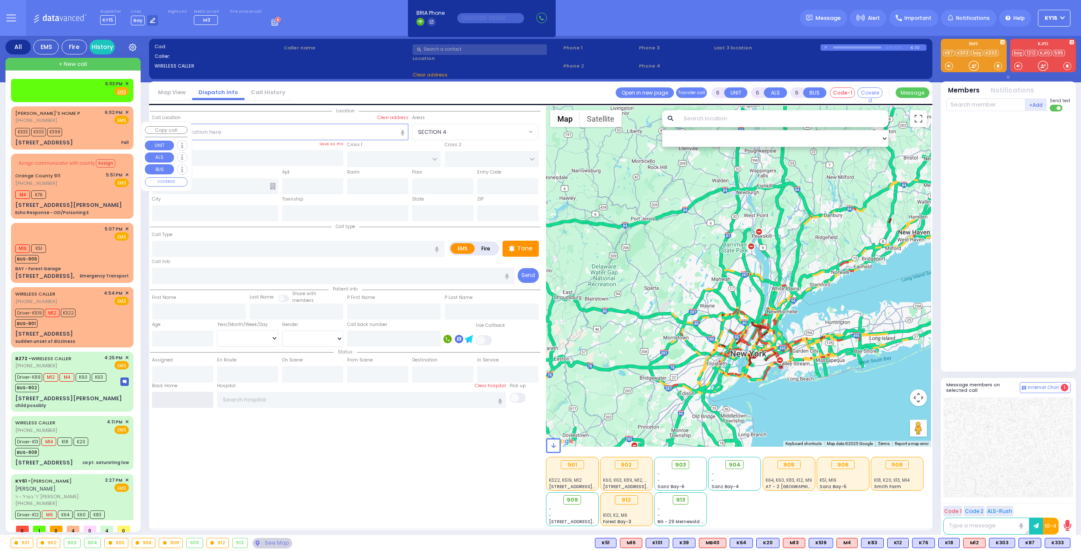
scroll to position [0, 0]
drag, startPoint x: 99, startPoint y: 136, endPoint x: 106, endPoint y: 141, distance: 7.9
click at [105, 141] on div "[PERSON_NAME]'S HOME P [PHONE_NUMBER] 6:02 PM ✕ EMS K333 K303 K398" at bounding box center [72, 129] width 119 height 41
type input "1"
type input "0"
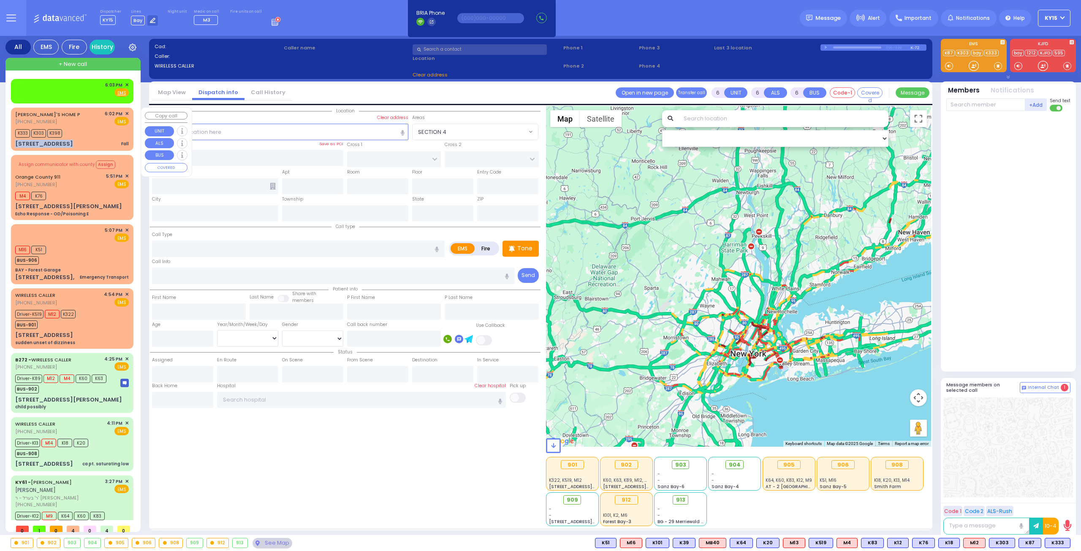
type input "1"
select select
type input "Fall"
radio input "true"
select select
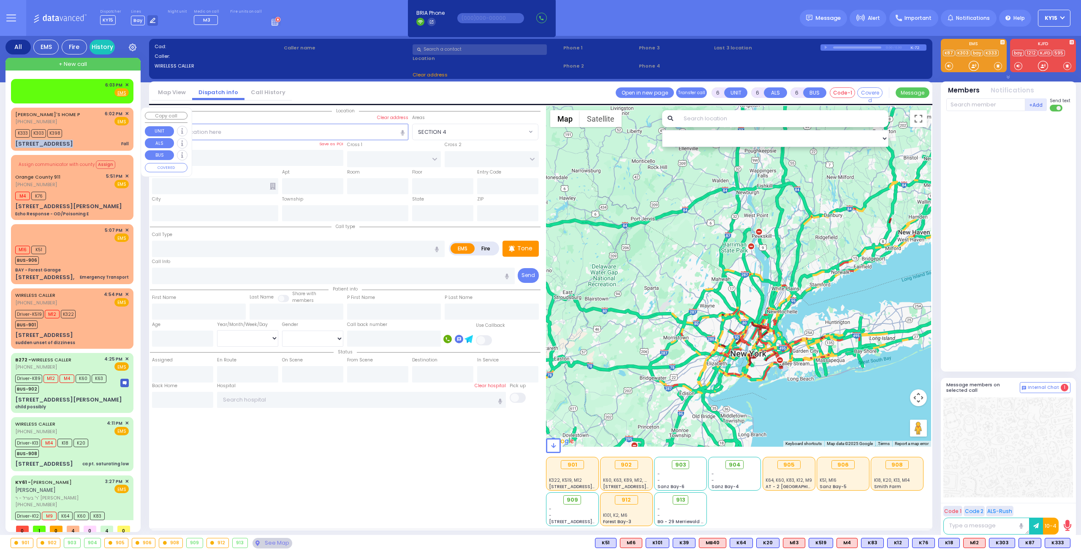
type input "18:02"
type input "18:05"
select select "Hatzalah Garages"
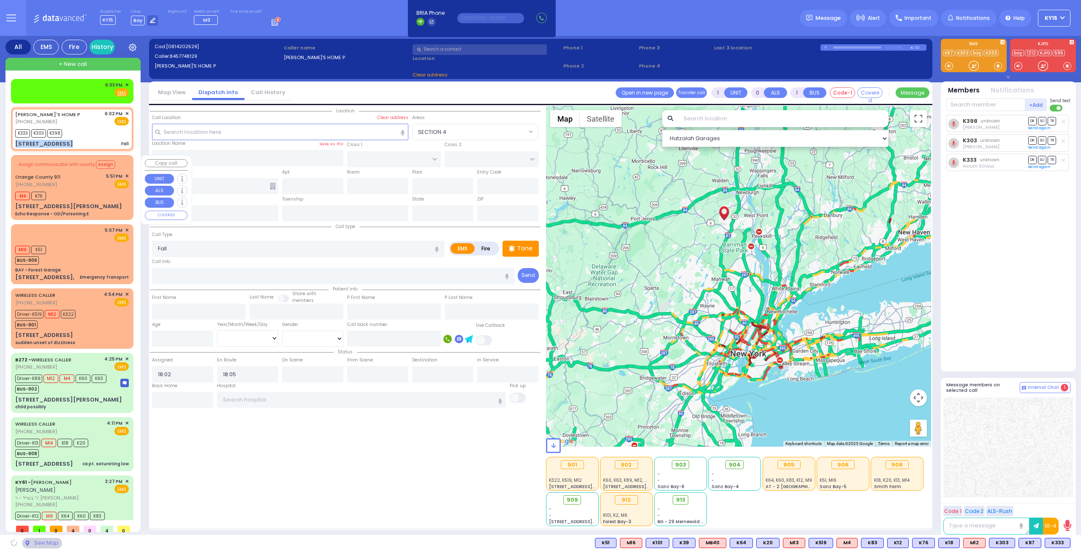
type input "KAHAN DR"
type input "MERON DR"
type input "[STREET_ADDRESS]"
type input "301"
type input "Monroe"
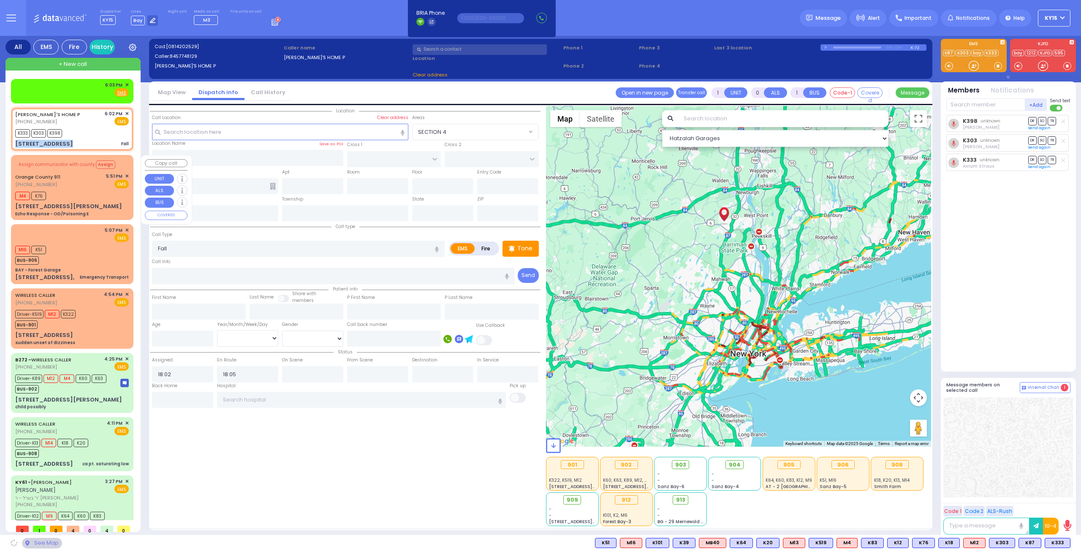
type input "[US_STATE]"
type input "10950"
select select "SECTION 4"
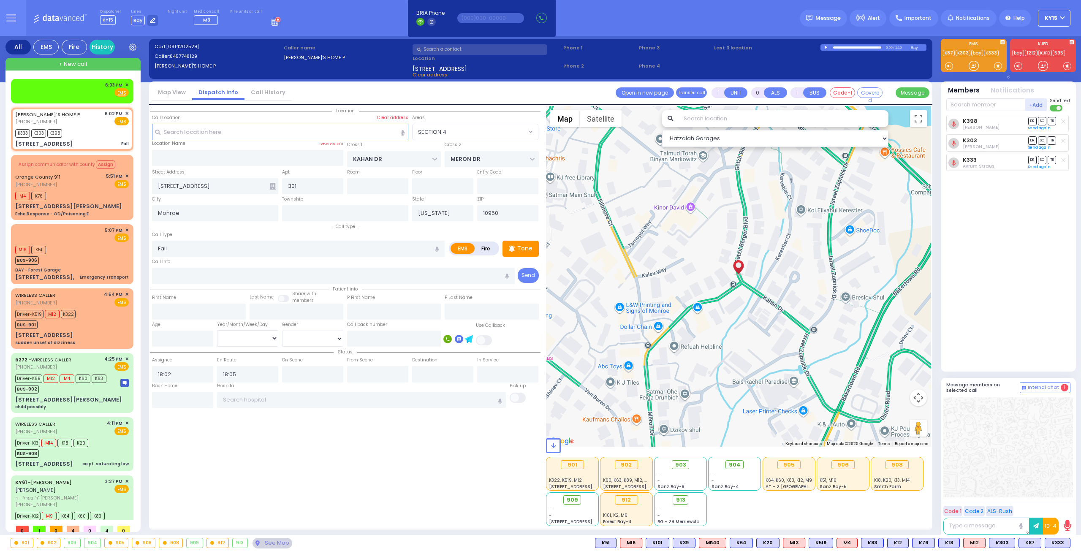
drag, startPoint x: 688, startPoint y: 465, endPoint x: 693, endPoint y: 462, distance: 6.3
click at [689, 463] on div "903" at bounding box center [680, 464] width 17 height 9
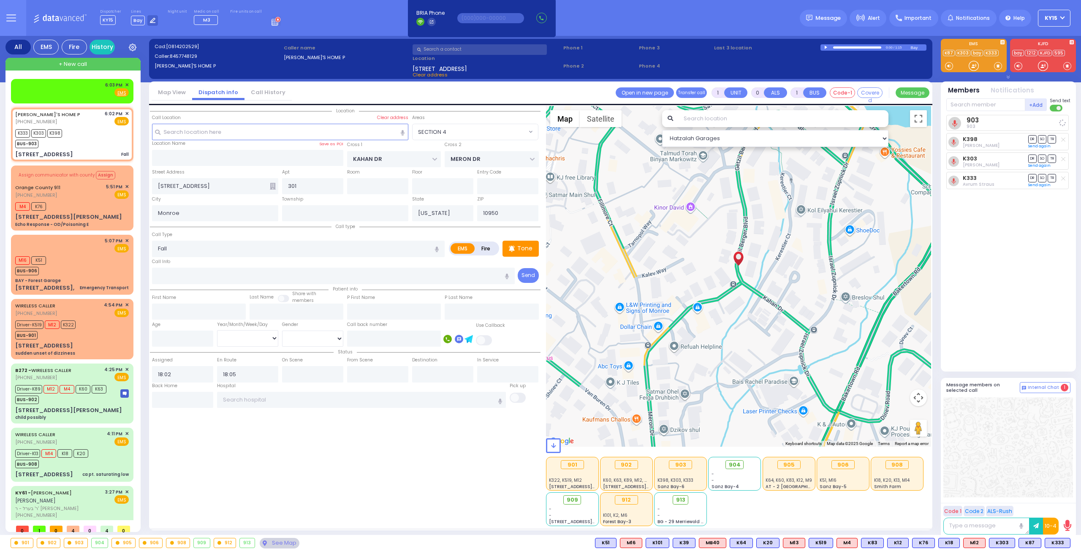
select select
radio input "true"
select select
select select "SECTION 4"
select select "Hatzalah Garages"
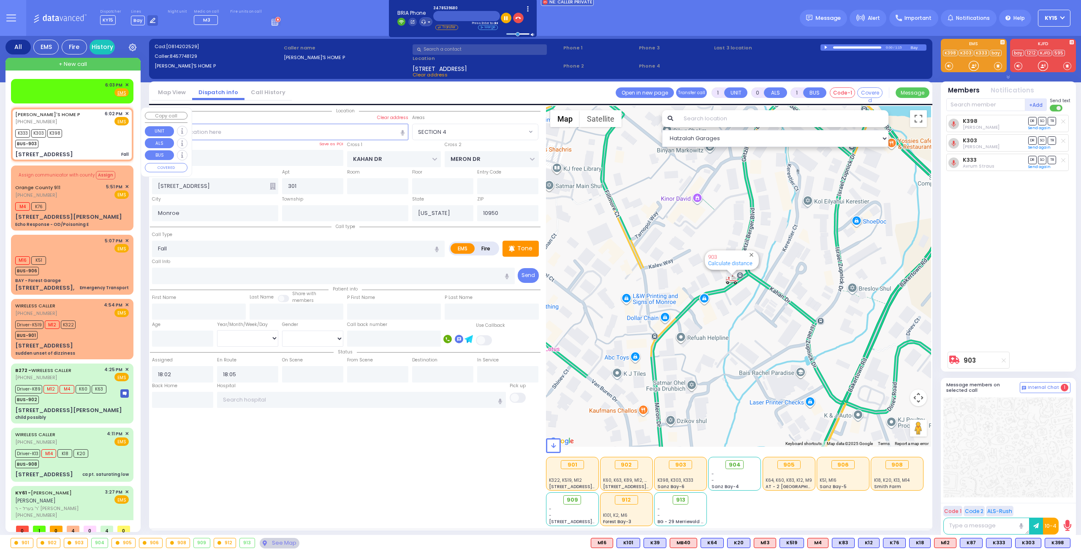
click at [79, 141] on div "K333 K303 K398 BUS-903" at bounding box center [72, 137] width 114 height 21
select select
radio input "true"
select select
select select "Hatzalah Garages"
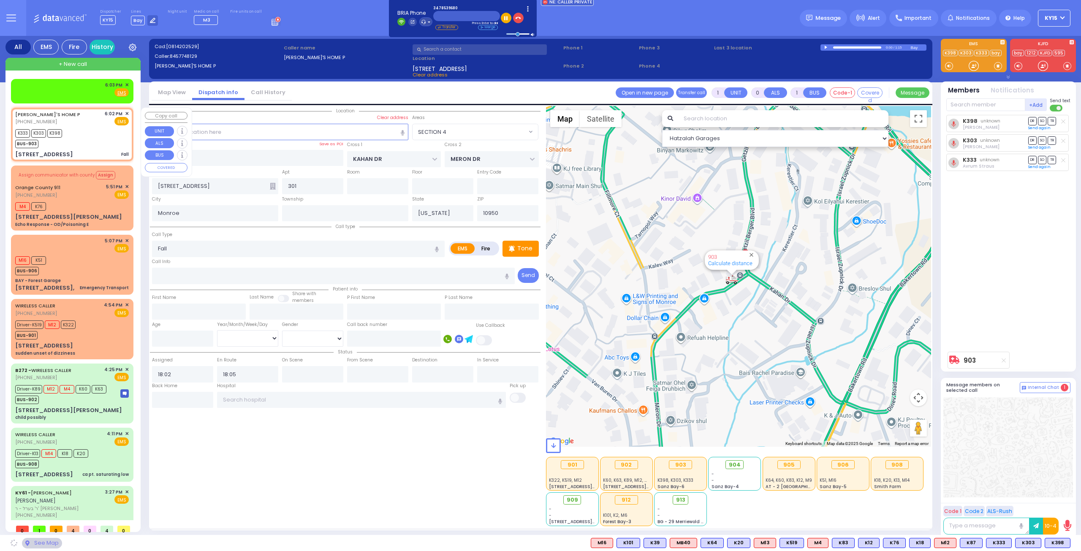
select select "SECTION 4"
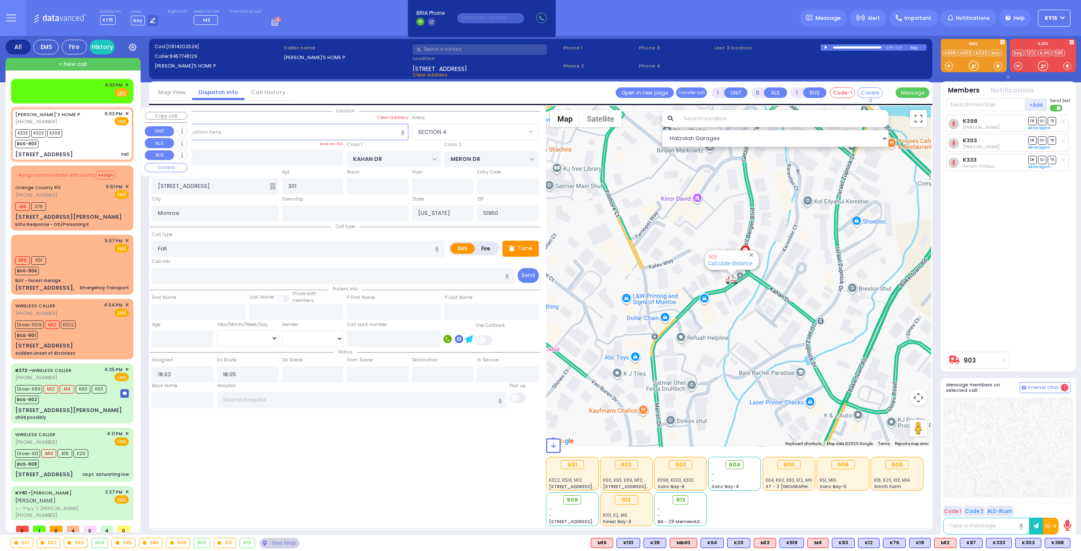
click at [79, 136] on div "K333 K303 K398 BUS-903" at bounding box center [72, 137] width 114 height 21
select select
radio input "true"
select select
select select "Hatzalah Garages"
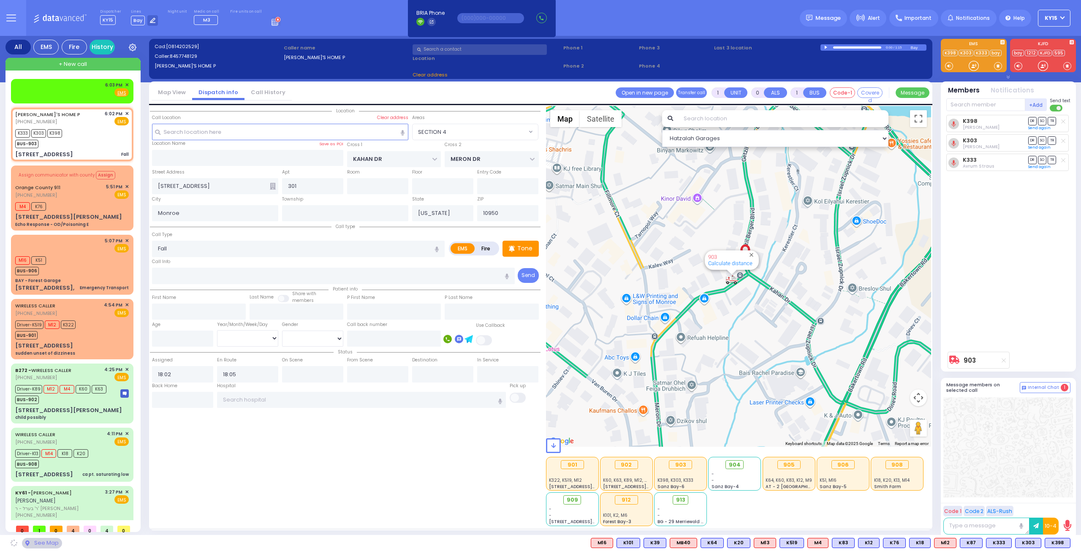
select select "SECTION 4"
click at [993, 105] on input "text" at bounding box center [985, 104] width 79 height 13
type input "139"
click at [986, 120] on div "Medic139" at bounding box center [975, 122] width 42 height 8
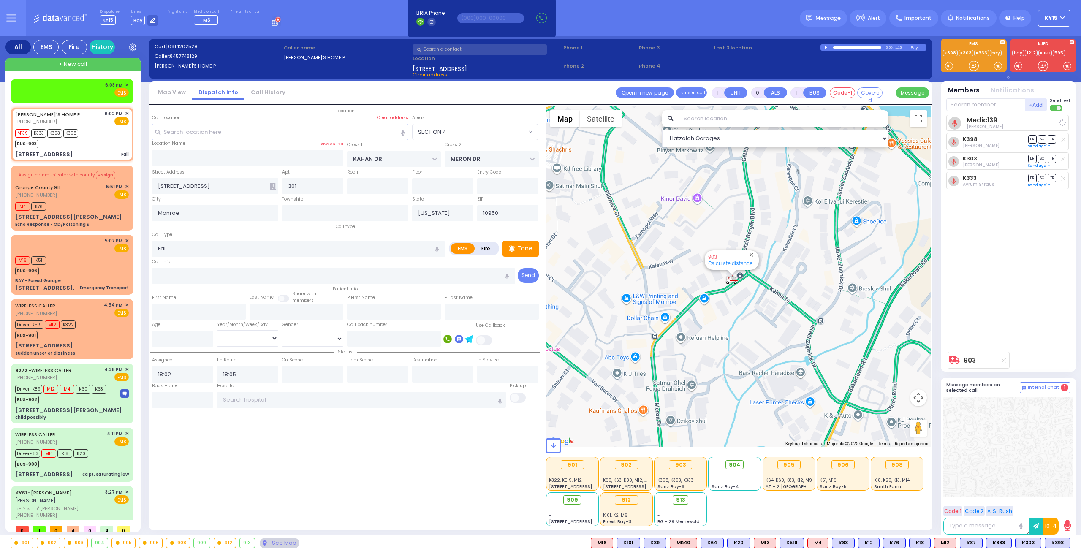
select select
radio input "true"
select select
select select "SECTION 4"
select select "Hatzalah Garages"
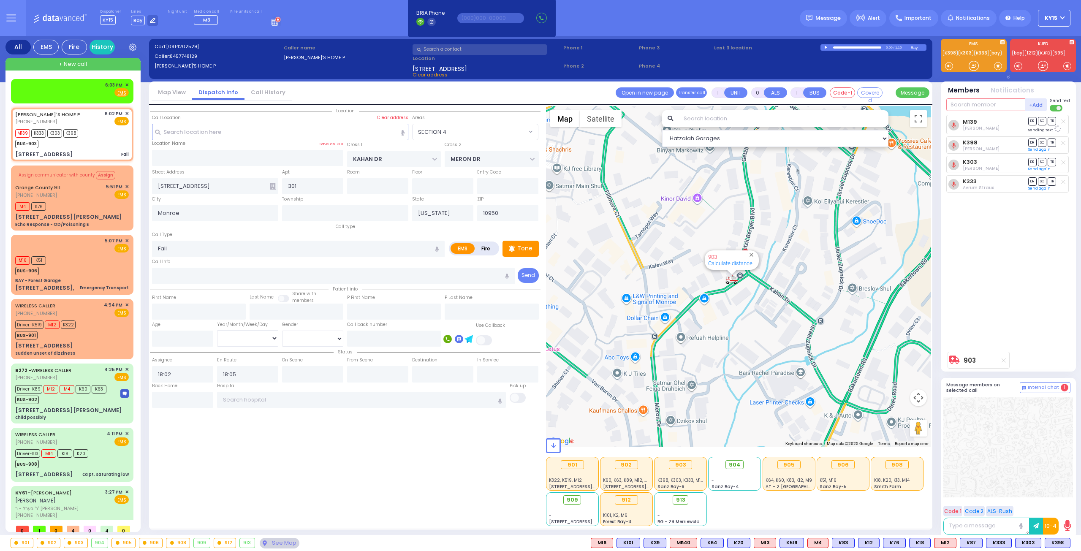
click at [967, 105] on input "text" at bounding box center [985, 104] width 79 height 13
type input "87"
click at [988, 123] on div "KY87" at bounding box center [975, 122] width 42 height 8
select select
radio input "true"
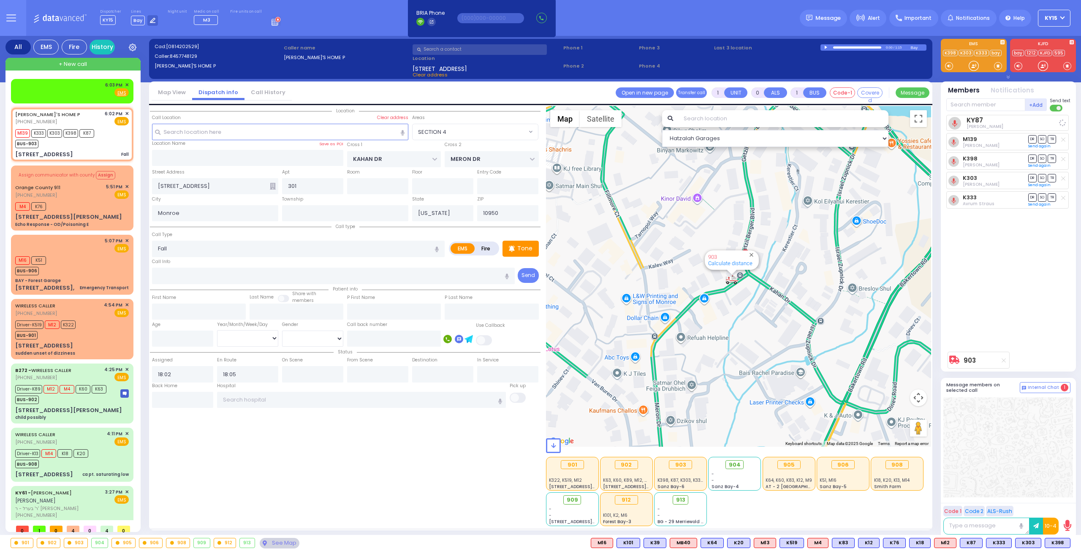
select select
select select "SECTION 4"
select select "Hatzalah Garages"
click at [125, 82] on span "✕" at bounding box center [127, 85] width 4 height 7
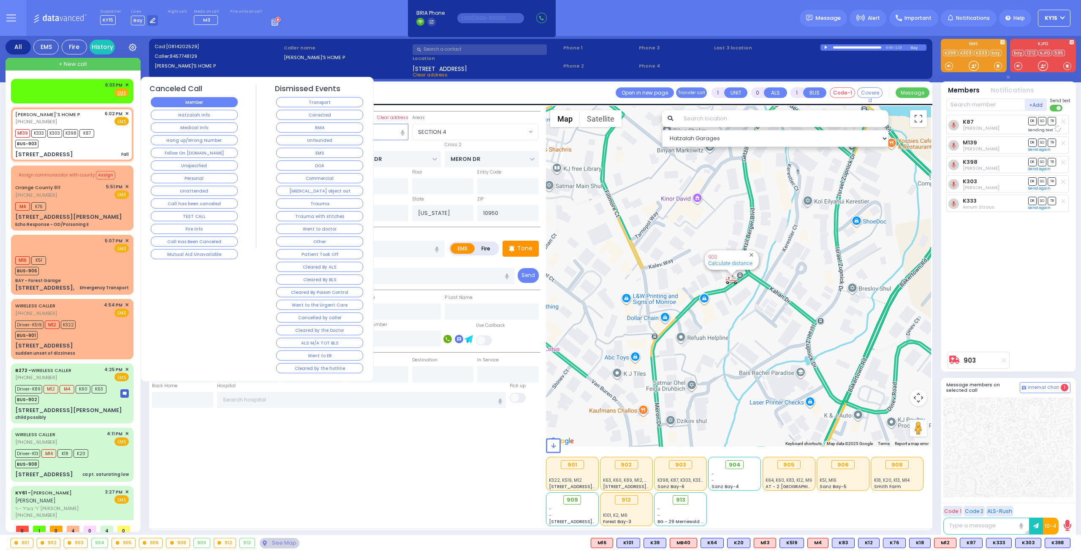
click at [194, 101] on button "Member" at bounding box center [194, 102] width 87 height 10
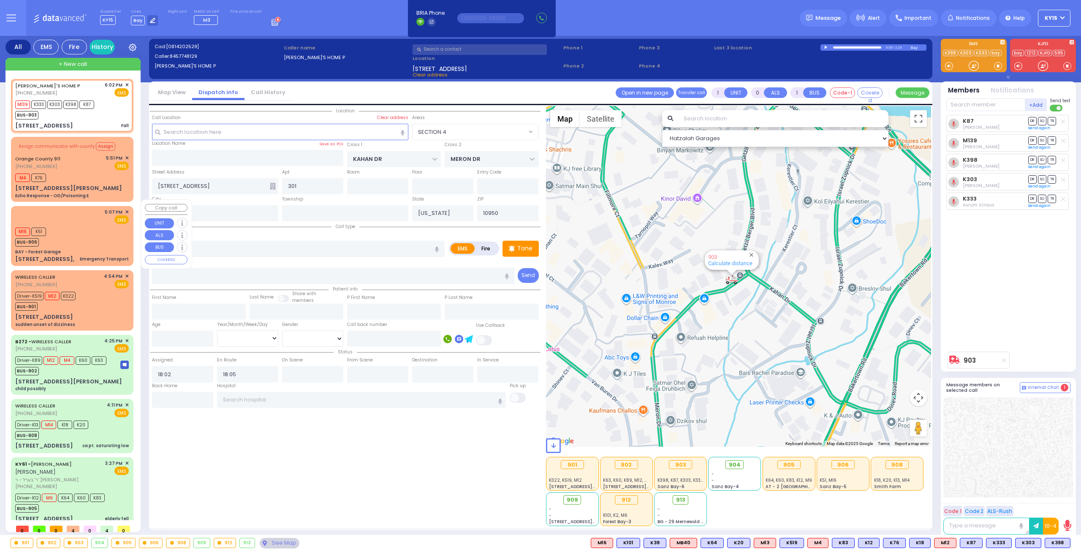
scroll to position [42, 0]
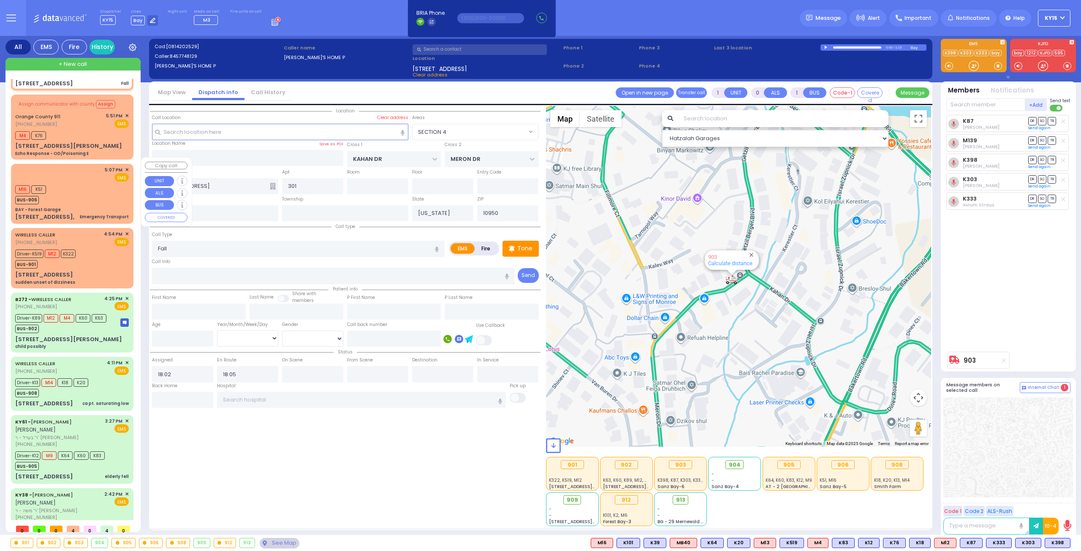
click at [87, 185] on div "M16 K51 BUS-906" at bounding box center [72, 193] width 114 height 21
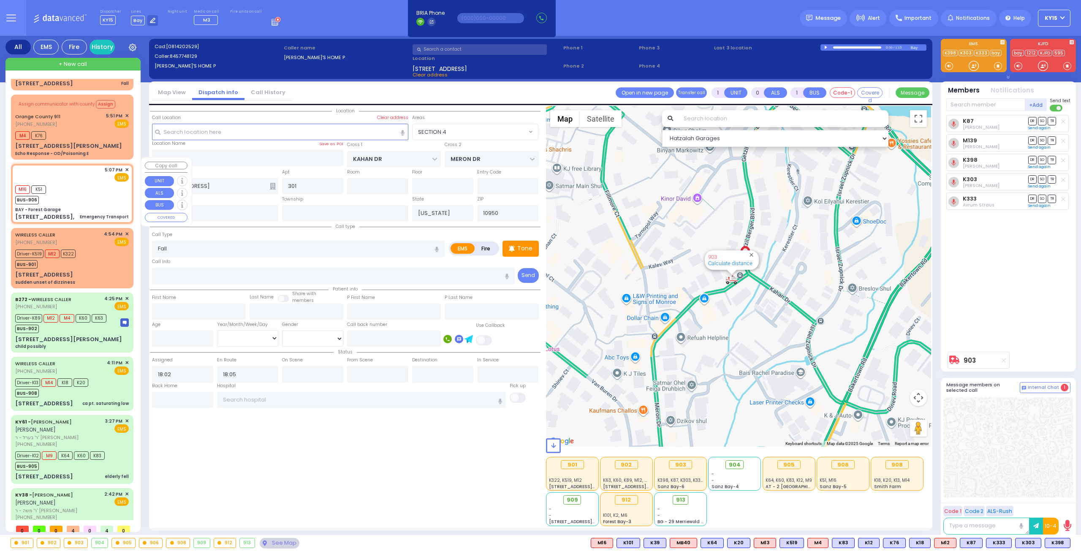
type input "1"
select select
type input "Emergency Transport"
radio input "true"
select select
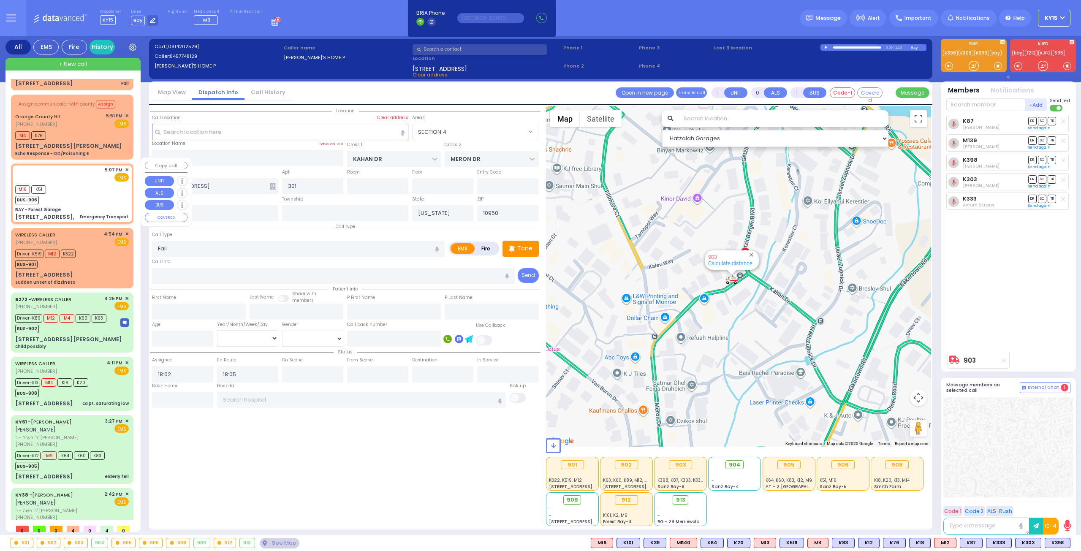
type input "17:07"
type input "17:08"
select select "Hatzalah Garages"
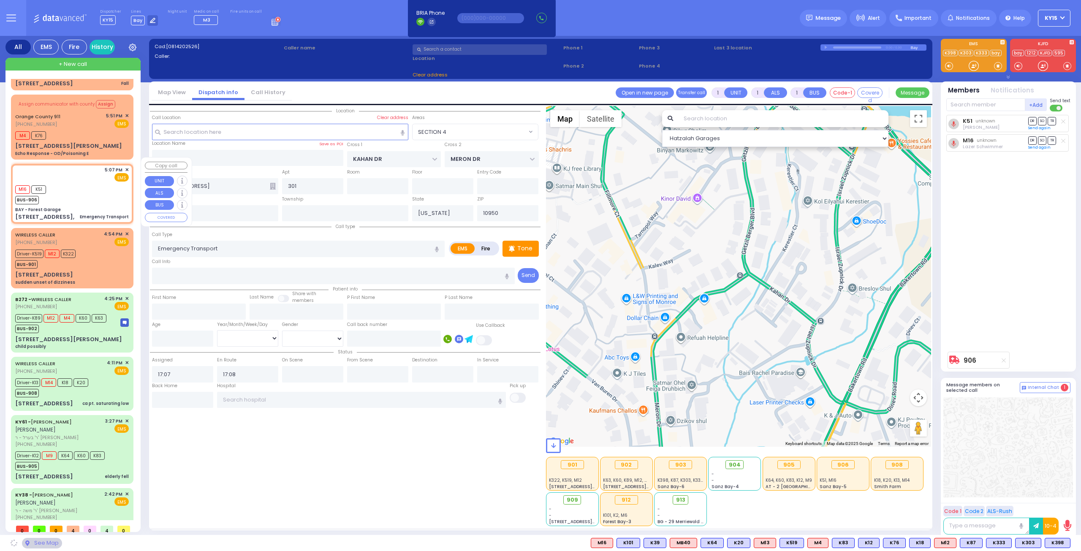
type input "BAY - Forest Garage"
type input "SANZ COURT"
type input "HAYES COURT"
type input "[STREET_ADDRESS],"
select select "SECTION 2"
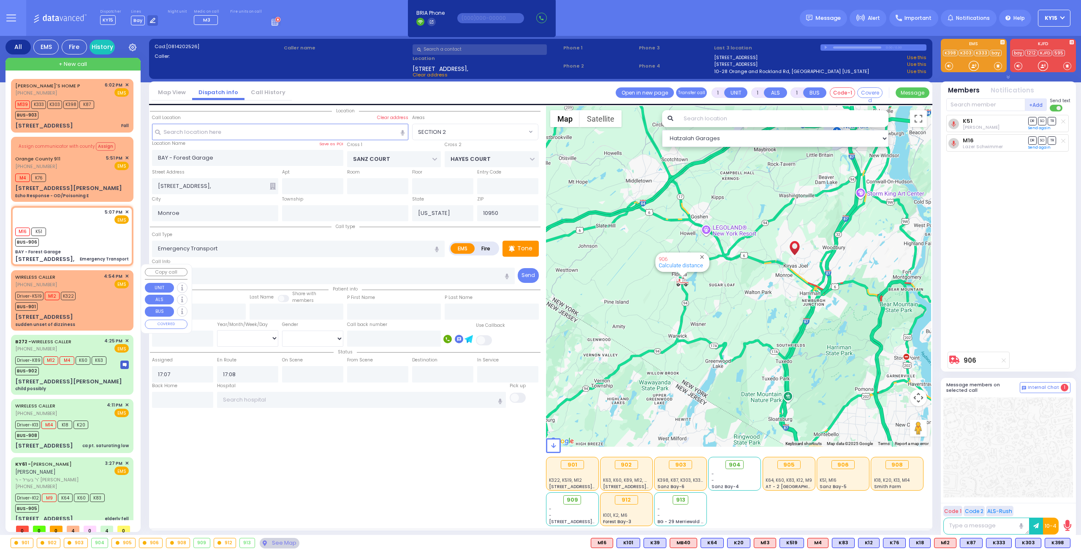
scroll to position [70, 0]
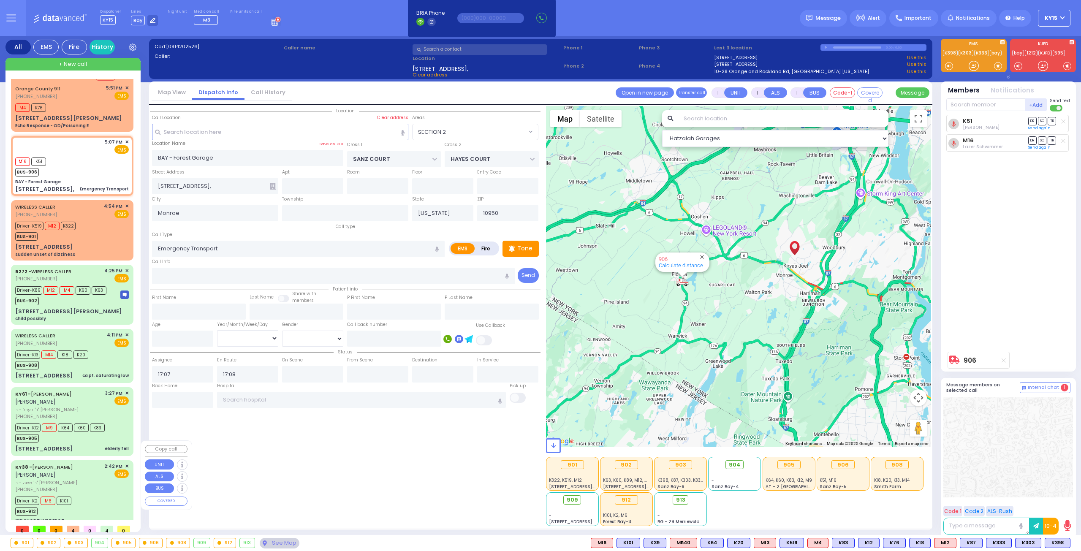
click at [98, 495] on div "Driver-K2 M6 K101 BUS-912" at bounding box center [72, 505] width 114 height 21
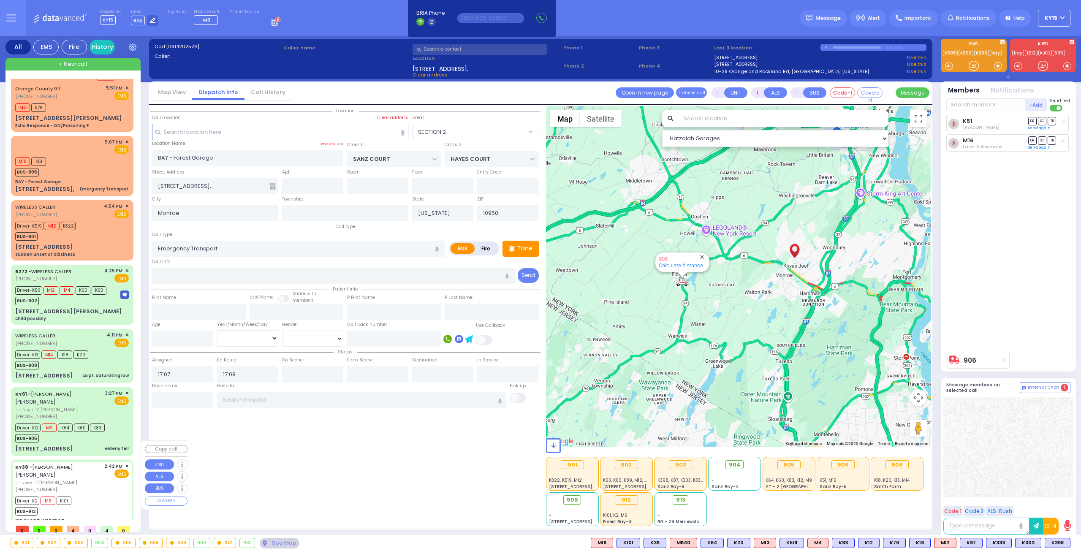
type input "6"
select select
type input "Fracture"
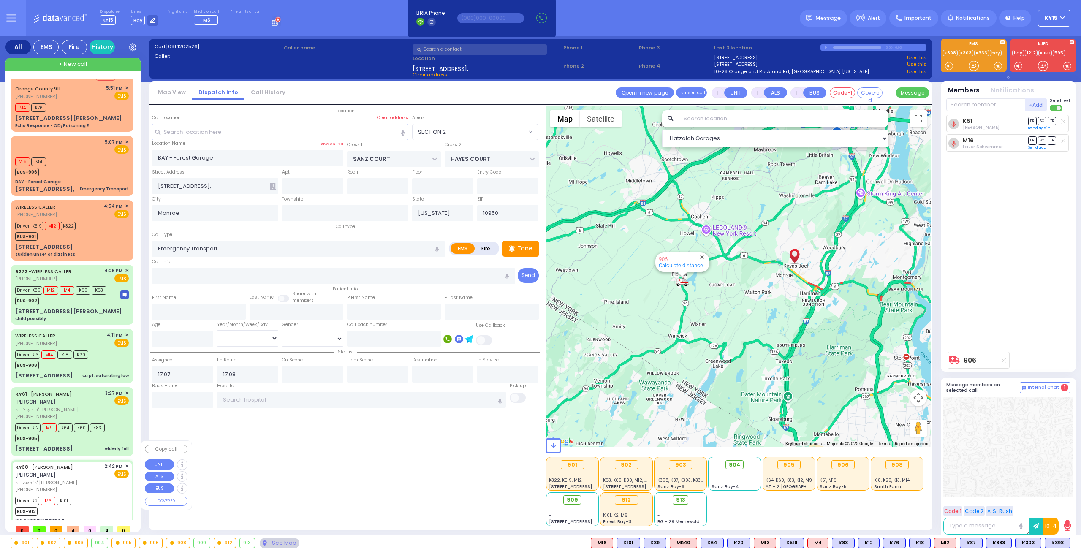
radio input "true"
type input "AVRUM MAYER"
type input "MILLER"
type input "Marc"
type input "Rossen"
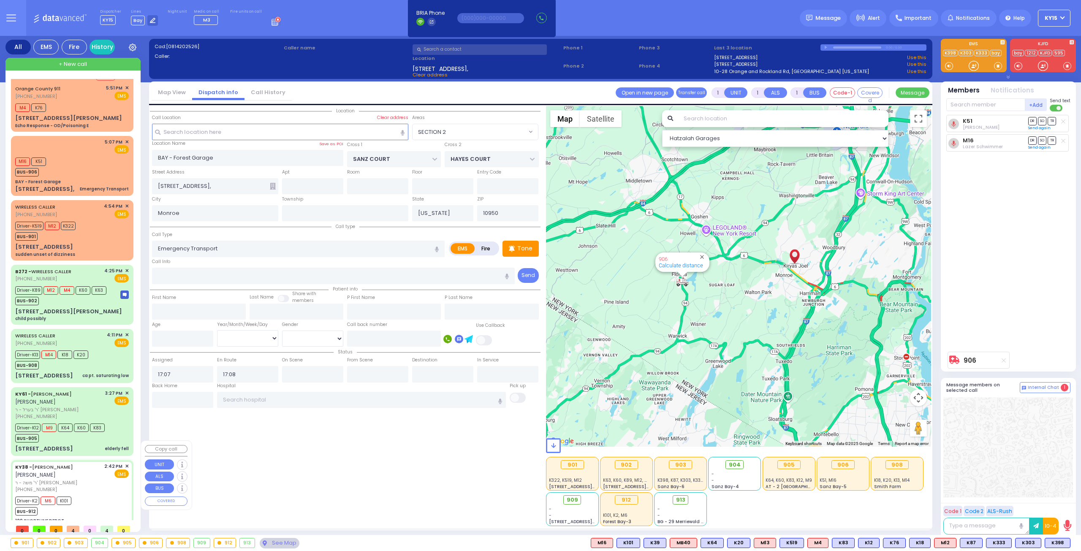
type input "47"
select select "Year"
select select "[DEMOGRAPHIC_DATA]"
type input "14:42"
type input "14:48"
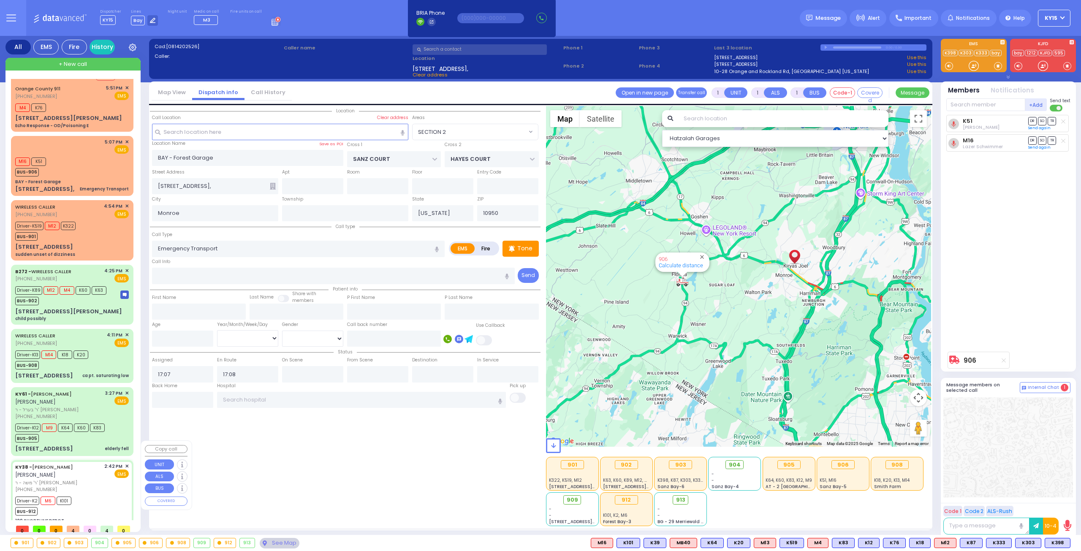
type input "15:15"
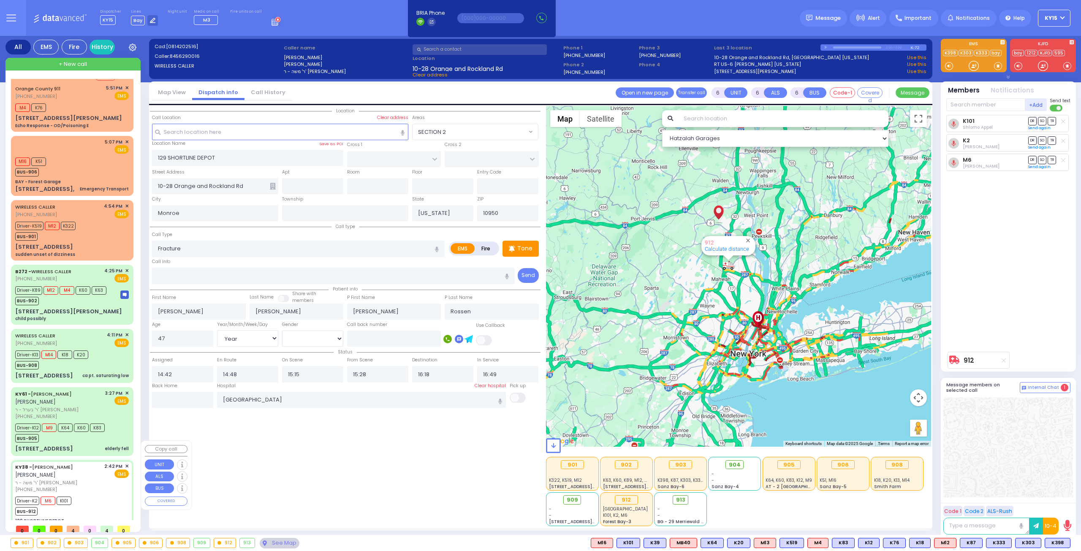
drag, startPoint x: 94, startPoint y: 484, endPoint x: 103, endPoint y: 492, distance: 12.3
click at [95, 495] on div "Driver-K2 M6 K101 BUS-912" at bounding box center [72, 505] width 114 height 21
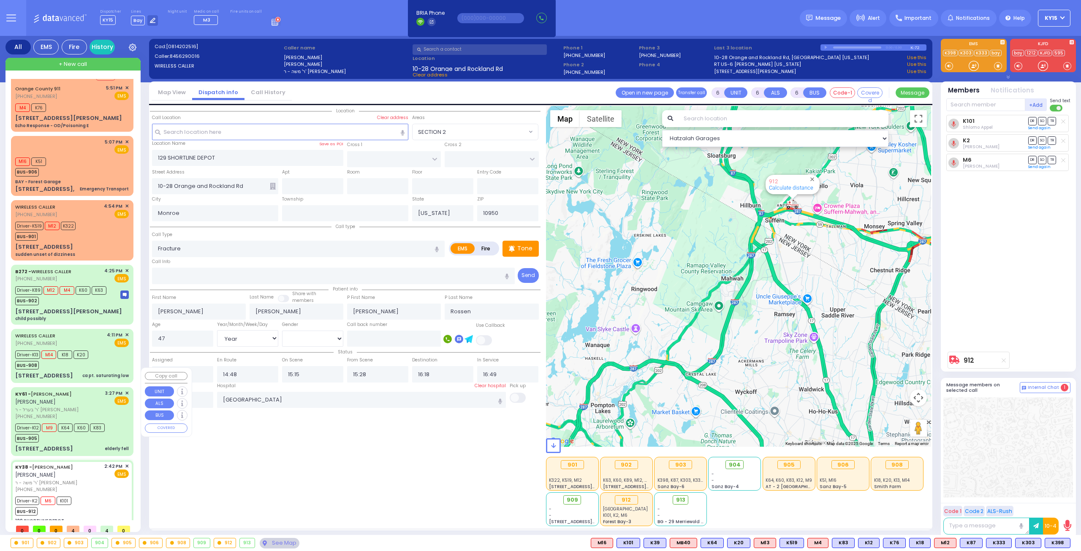
click at [90, 390] on div "KY61 - ARON ZEV POLACHECK אהרן זאב פאלאטשעק" at bounding box center [58, 398] width 87 height 16
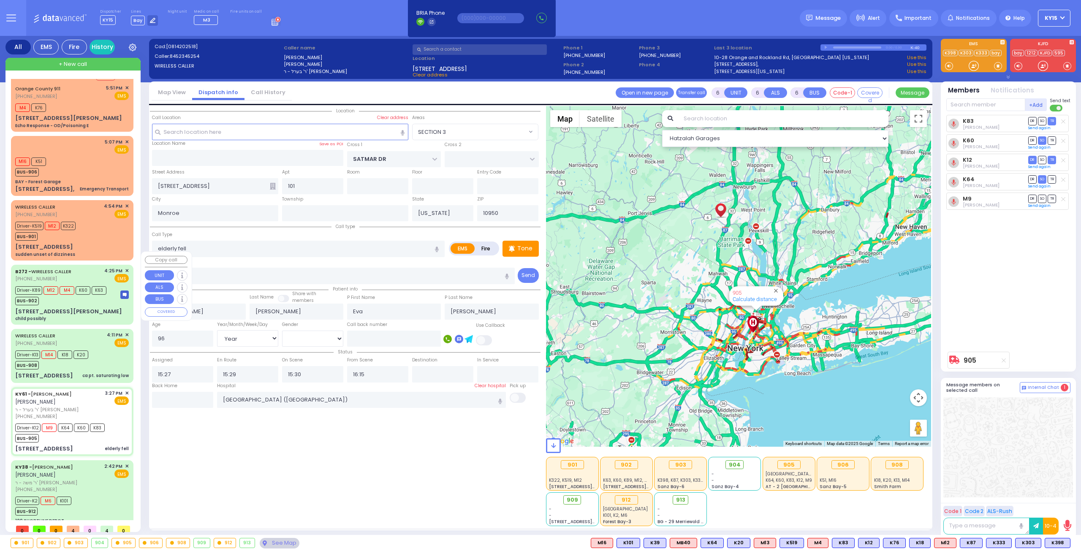
click at [73, 295] on div "BUS-902" at bounding box center [60, 300] width 91 height 11
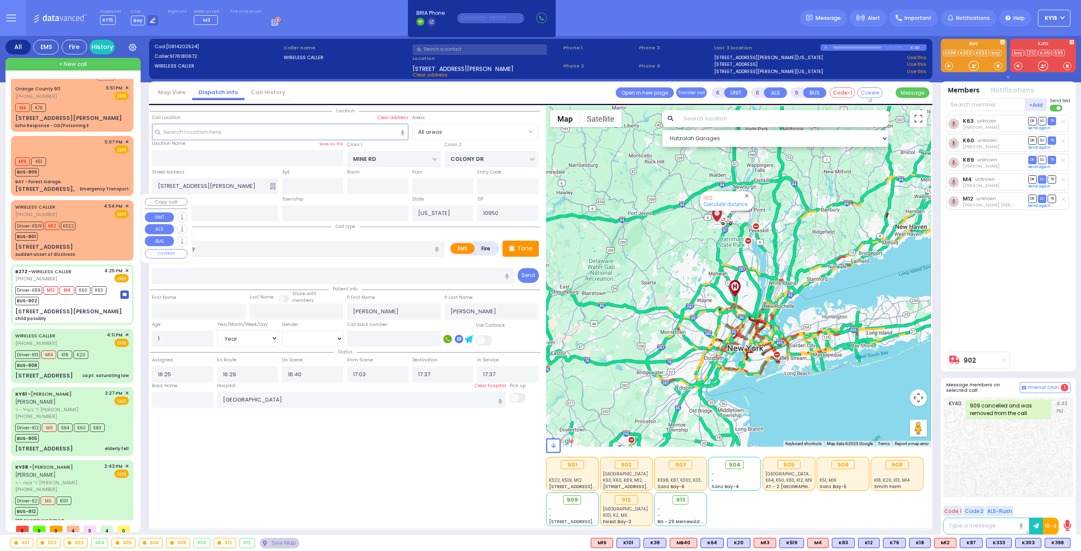
click at [102, 222] on div "Driver-K519 M12 K322 BUS-901" at bounding box center [72, 230] width 114 height 21
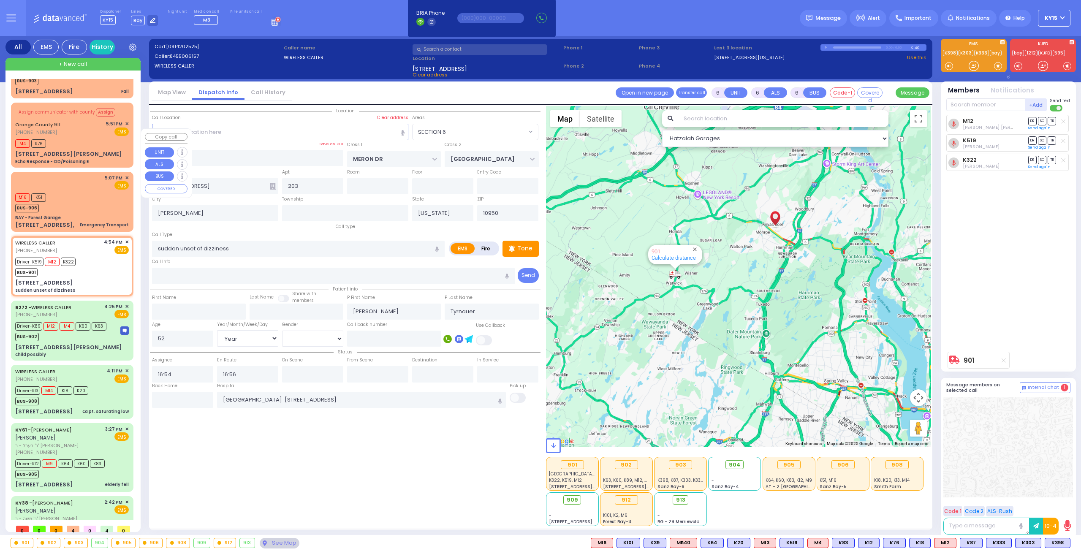
scroll to position [0, 0]
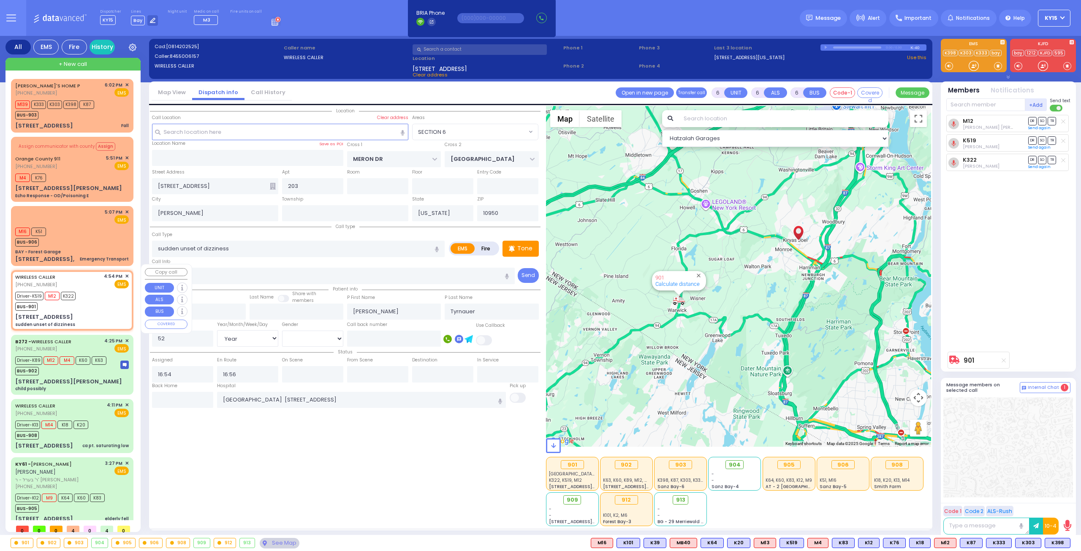
click at [102, 290] on div "Driver-K519 M12 K322 BUS-901" at bounding box center [72, 300] width 114 height 21
click at [75, 365] on div "BUS-902" at bounding box center [60, 370] width 91 height 11
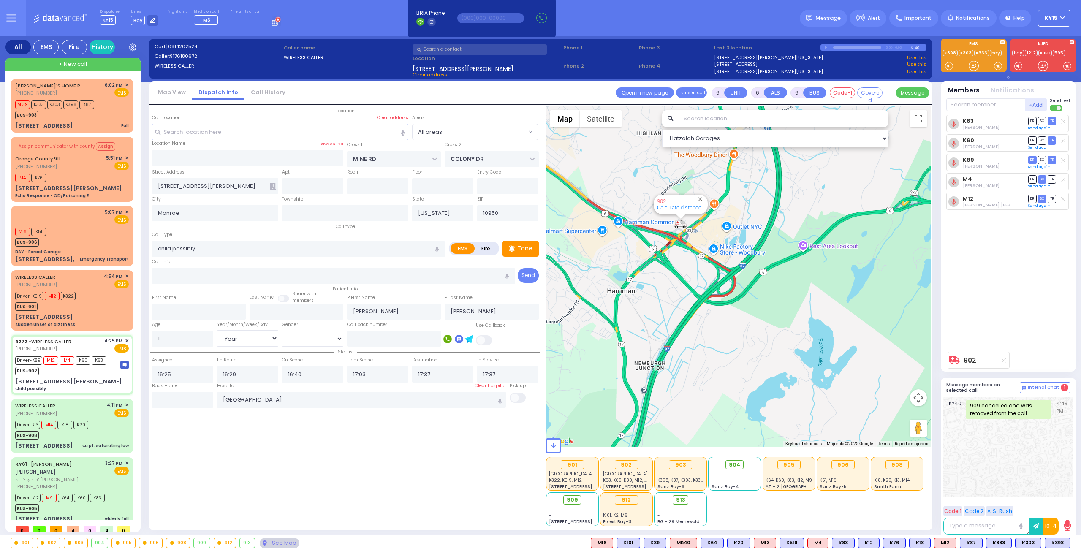
drag, startPoint x: 693, startPoint y: 283, endPoint x: 704, endPoint y: 353, distance: 71.1
click at [704, 353] on div "902 Calculate distance" at bounding box center [739, 276] width 386 height 341
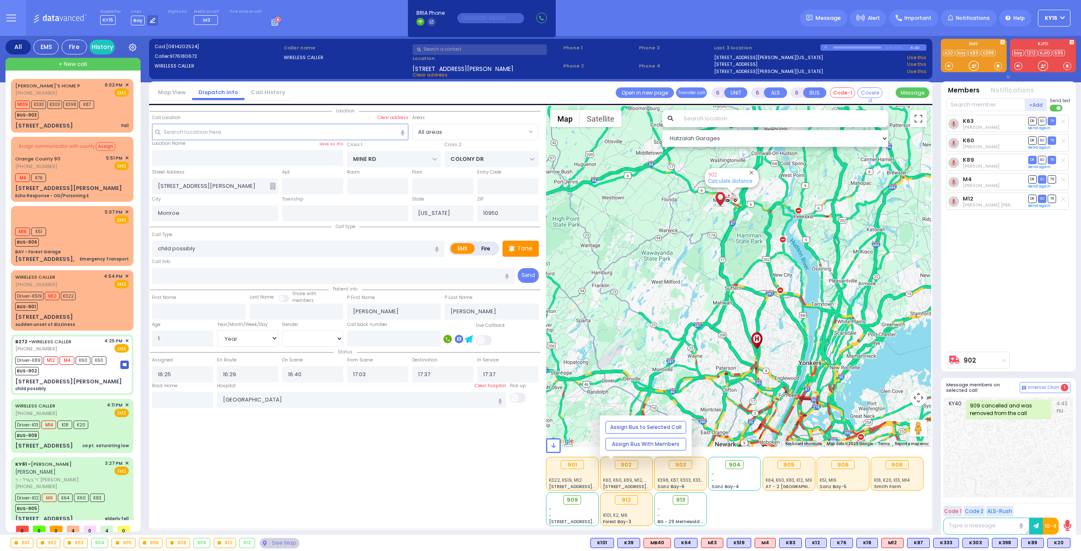
click at [640, 473] on div at bounding box center [626, 474] width 46 height 6
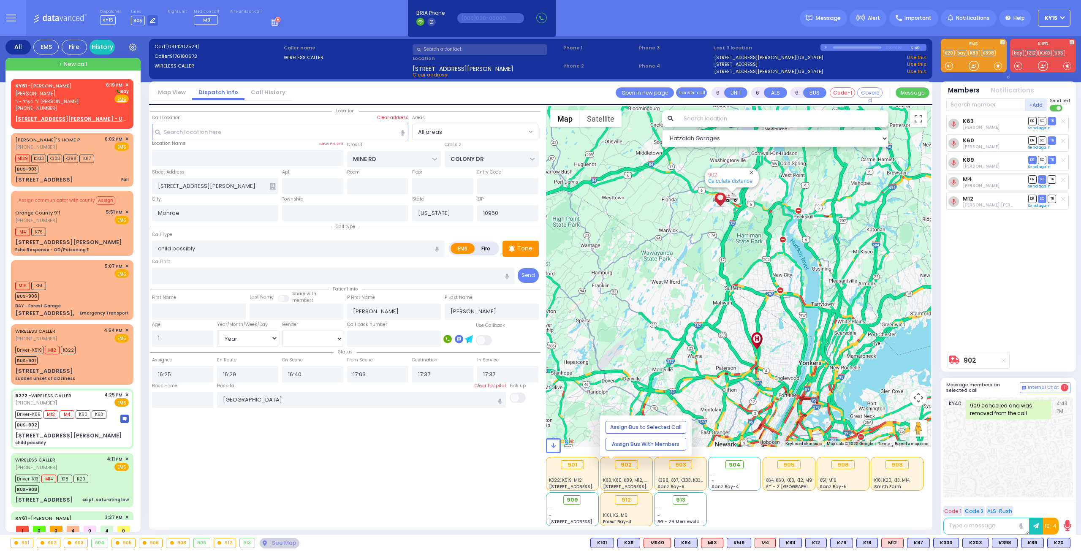
click at [631, 474] on div at bounding box center [626, 474] width 46 height 6
click at [83, 419] on div "BUS-902" at bounding box center [60, 424] width 91 height 11
click at [188, 399] on input "text" at bounding box center [182, 400] width 61 height 16
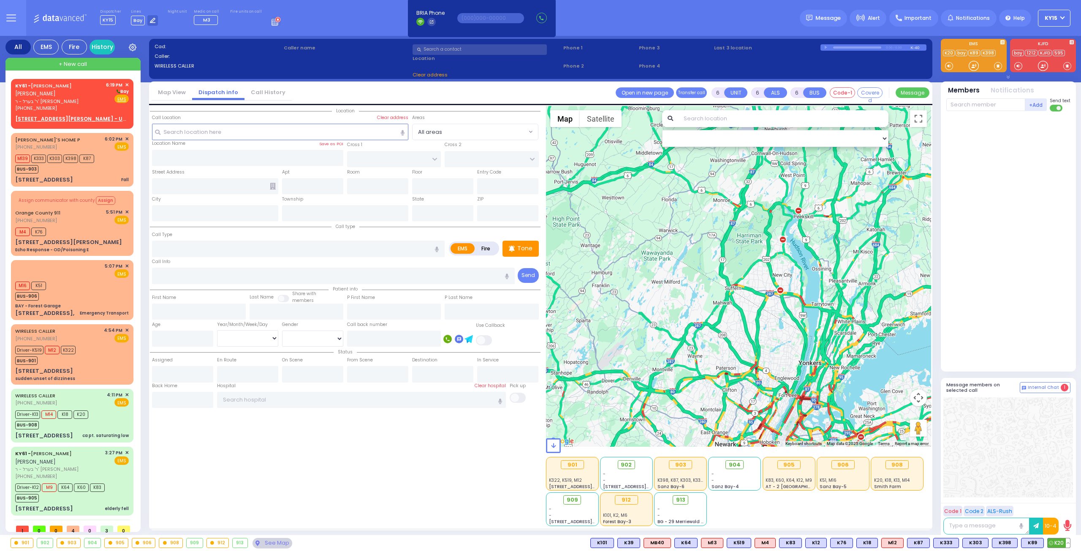
click at [1069, 540] on button at bounding box center [1068, 542] width 4 height 9
click at [1065, 505] on icon at bounding box center [1062, 505] width 9 height 9
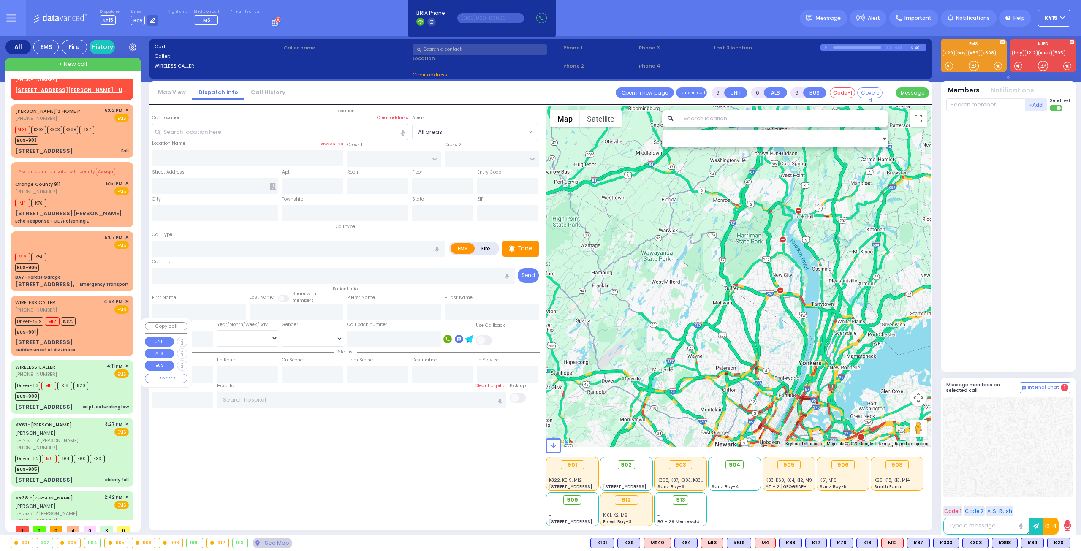
scroll to position [42, 0]
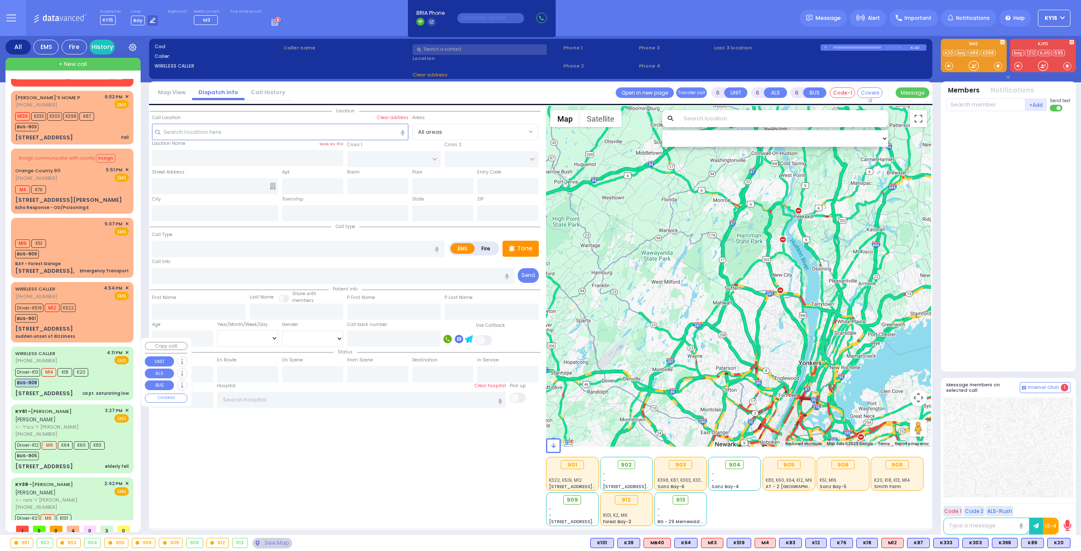
click at [111, 366] on div "Driver-K13 M14 K18 K20 BUS-908" at bounding box center [72, 376] width 114 height 21
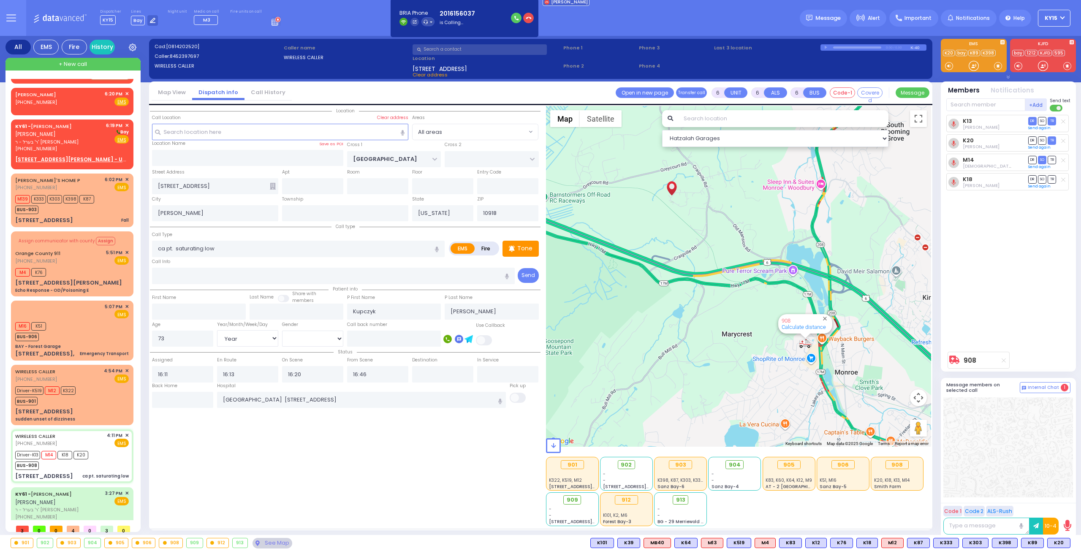
scroll to position [62, 0]
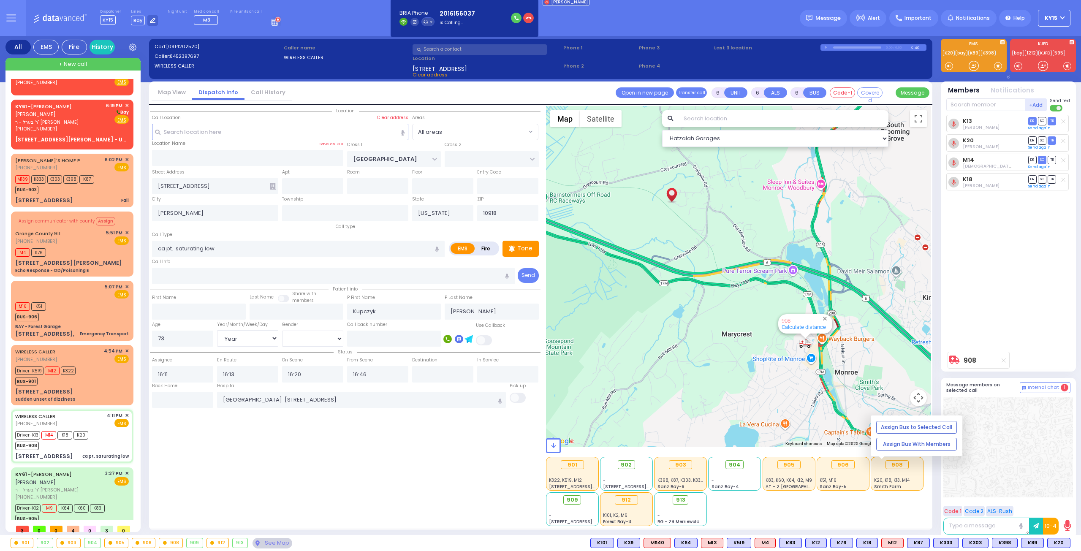
click at [889, 472] on div at bounding box center [897, 474] width 46 height 6
click at [197, 403] on input "text" at bounding box center [182, 400] width 61 height 16
click at [197, 405] on input "text" at bounding box center [182, 400] width 61 height 16
click at [193, 398] on input "text" at bounding box center [182, 400] width 61 height 16
click at [192, 399] on input "text" at bounding box center [182, 400] width 61 height 16
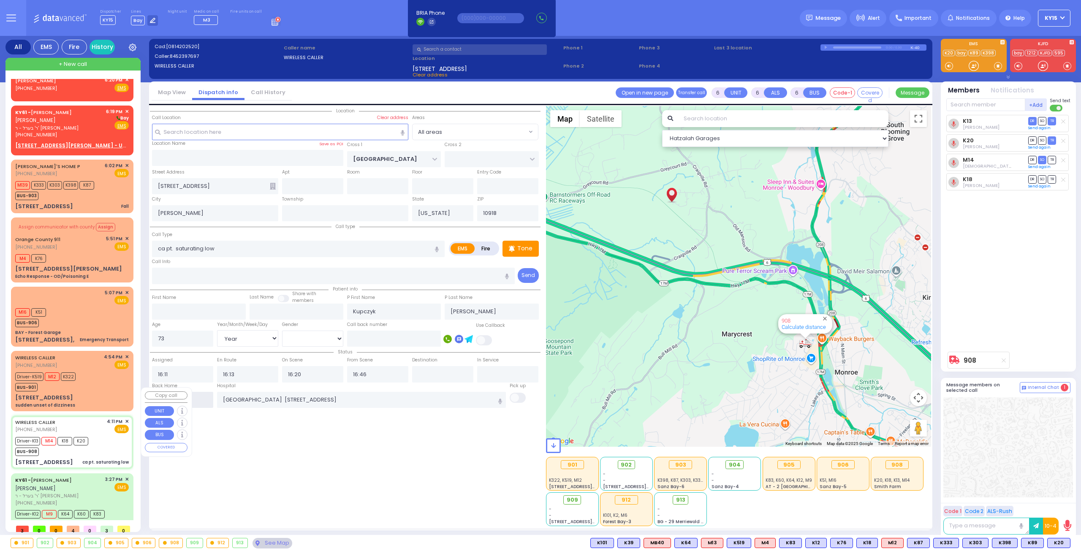
scroll to position [84, 0]
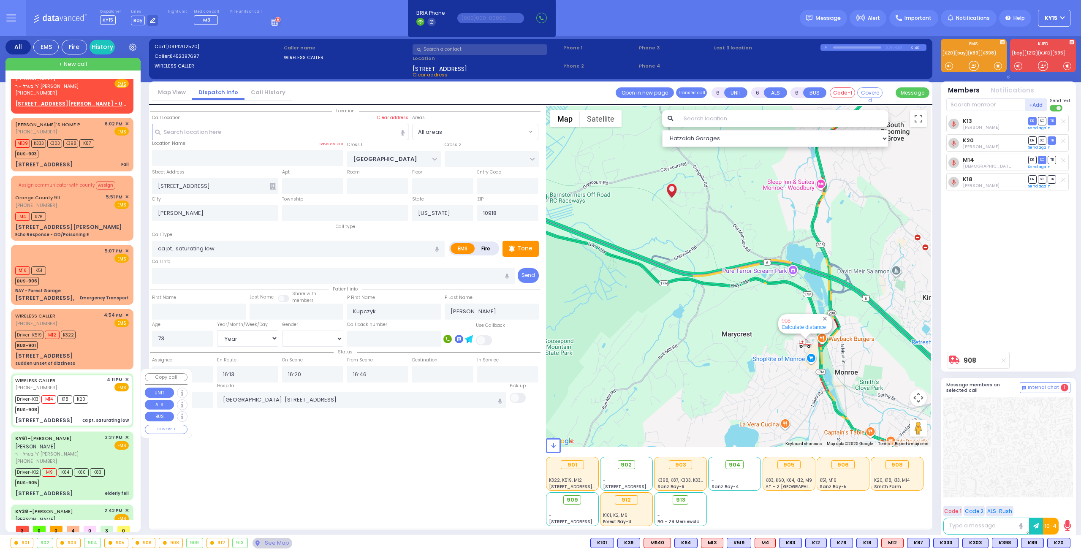
click at [94, 401] on div "Driver-K13 M14 K18 K20 BUS-908" at bounding box center [72, 403] width 114 height 21
drag, startPoint x: 198, startPoint y: 395, endPoint x: 193, endPoint y: 398, distance: 4.9
click at [196, 397] on input "text" at bounding box center [182, 400] width 61 height 16
click at [193, 398] on input "text" at bounding box center [182, 400] width 61 height 16
click at [182, 401] on input "text" at bounding box center [182, 400] width 61 height 16
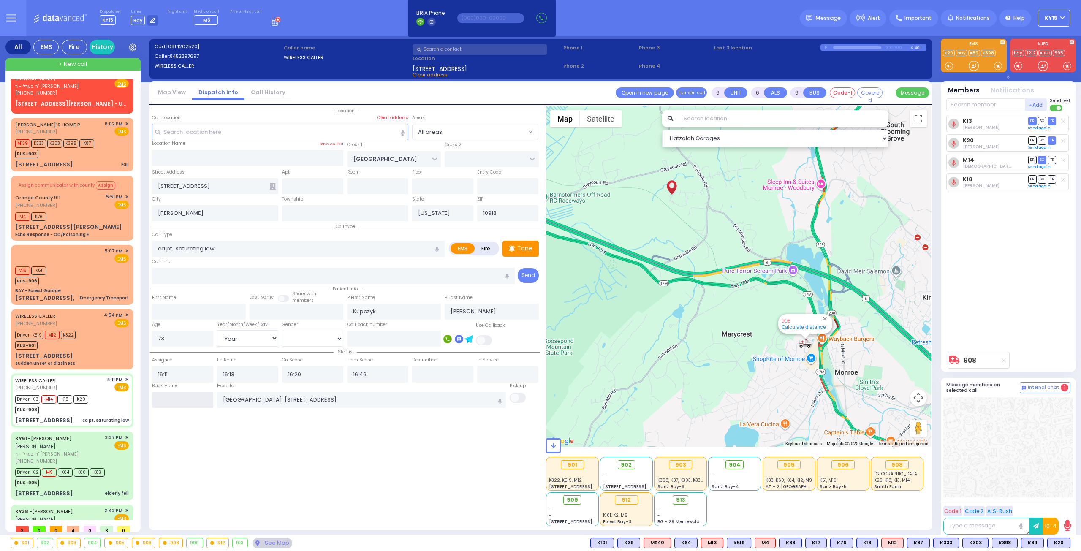
click at [182, 401] on input "text" at bounding box center [182, 400] width 61 height 16
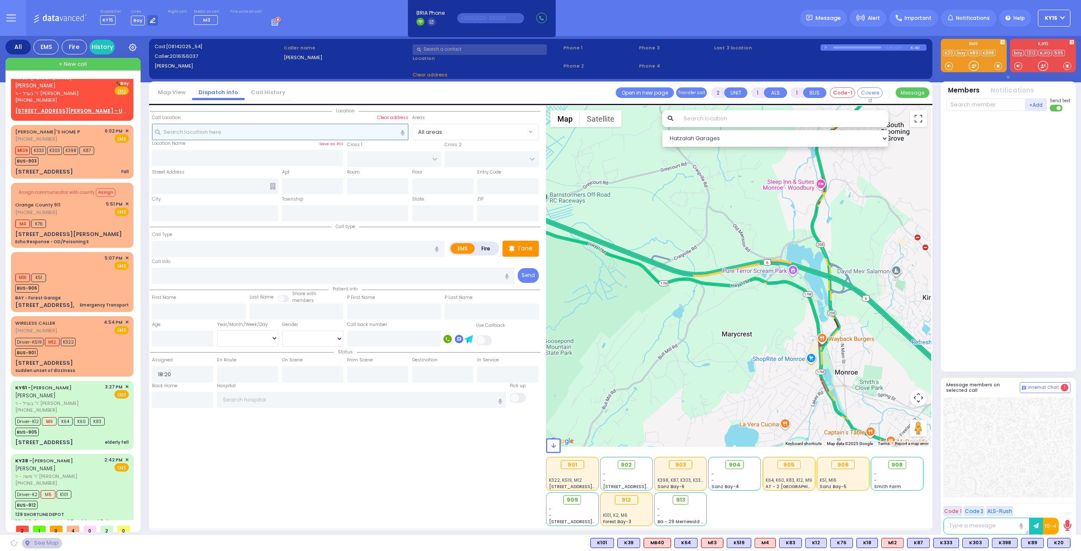
scroll to position [68, 0]
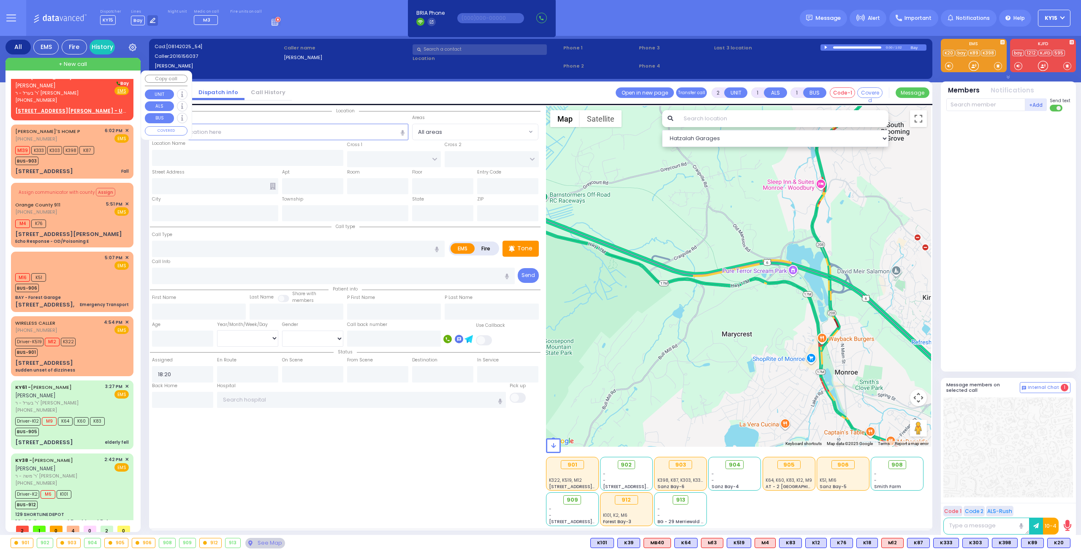
click at [97, 95] on span "ר' בערל - ר' [PERSON_NAME]" at bounding box center [59, 93] width 88 height 7
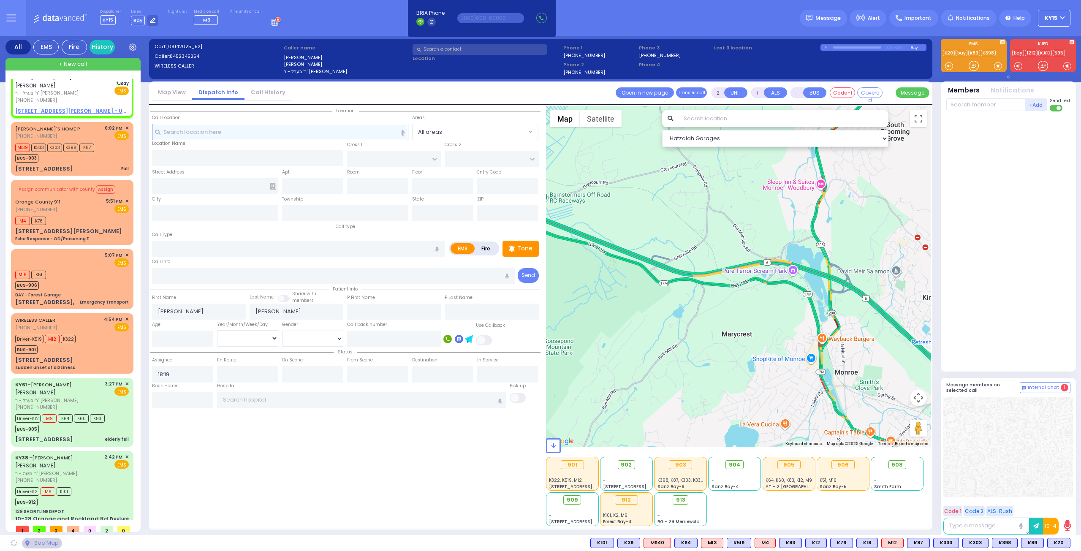
scroll to position [66, 0]
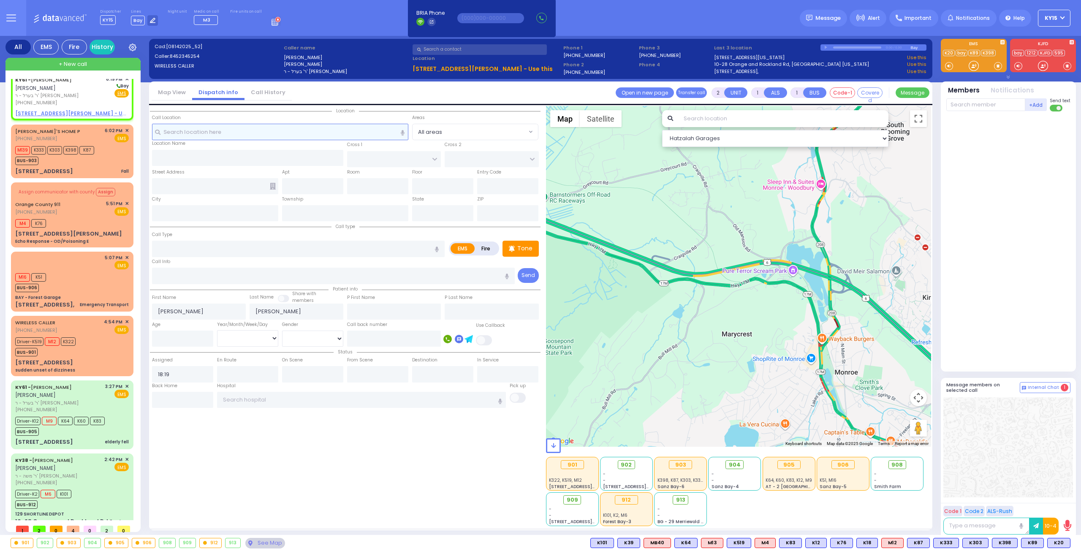
click at [209, 131] on input "text" at bounding box center [280, 132] width 257 height 16
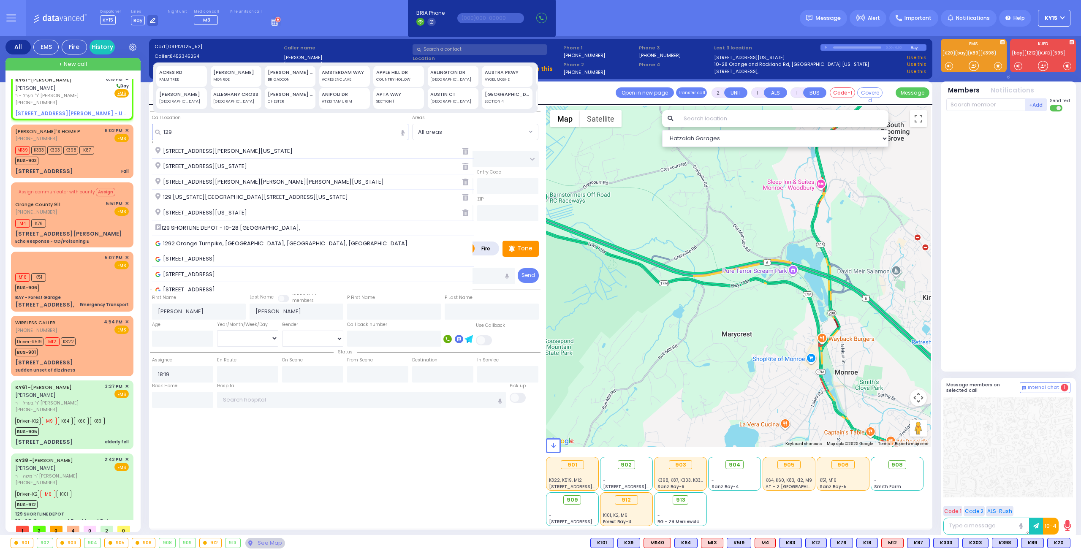
click at [204, 212] on span "129 Orange and Rockland Road Monroe New York 10950" at bounding box center [202, 213] width 95 height 8
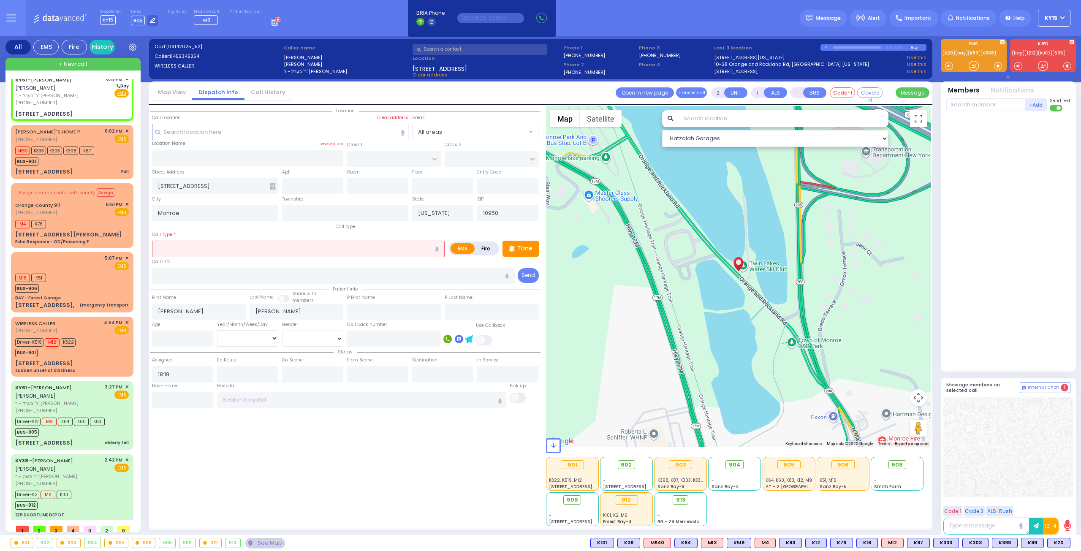
click at [183, 247] on input "text" at bounding box center [298, 249] width 293 height 16
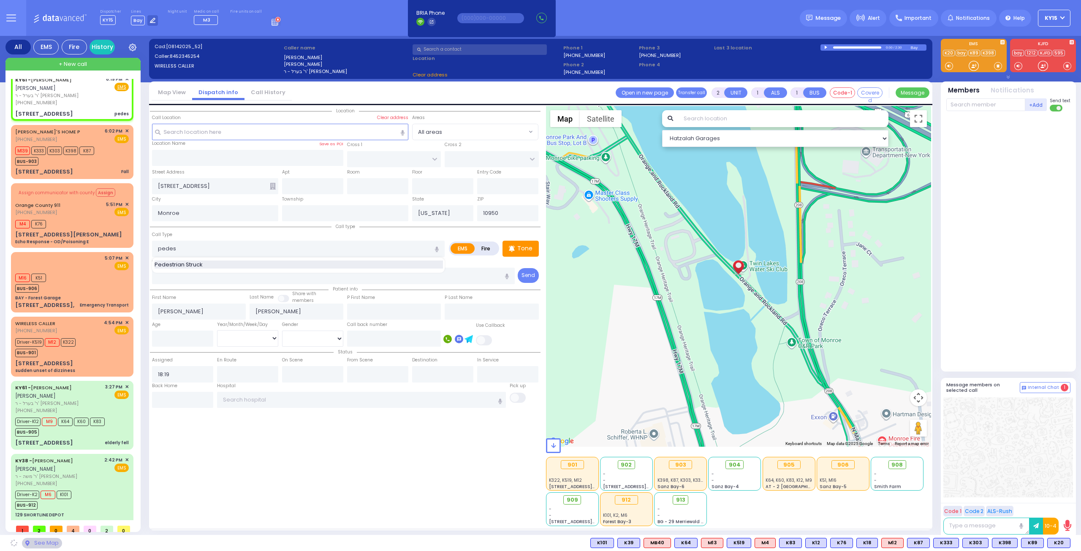
click at [209, 262] on div "Pedestrian Struck" at bounding box center [299, 265] width 288 height 8
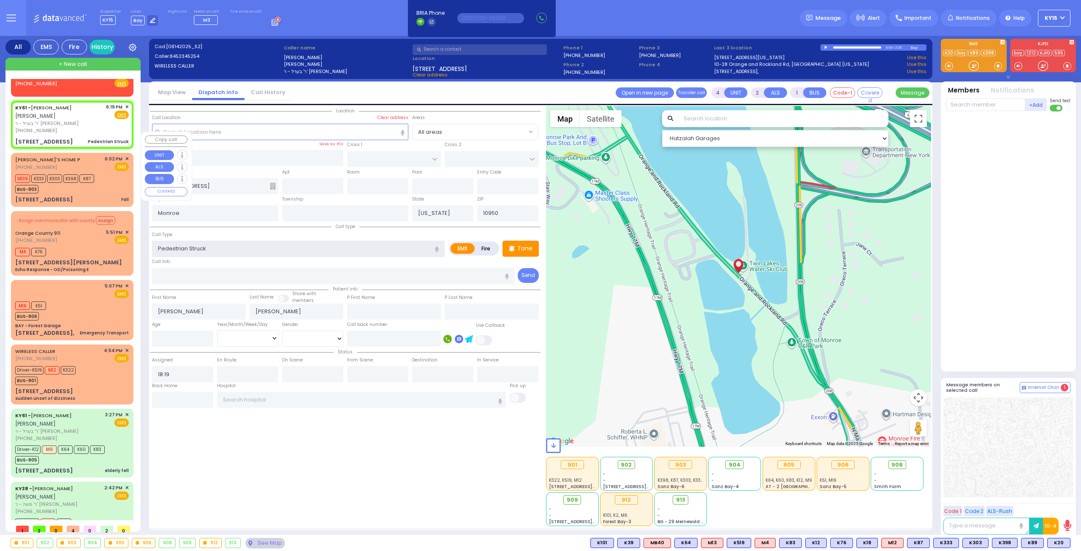
scroll to position [0, 0]
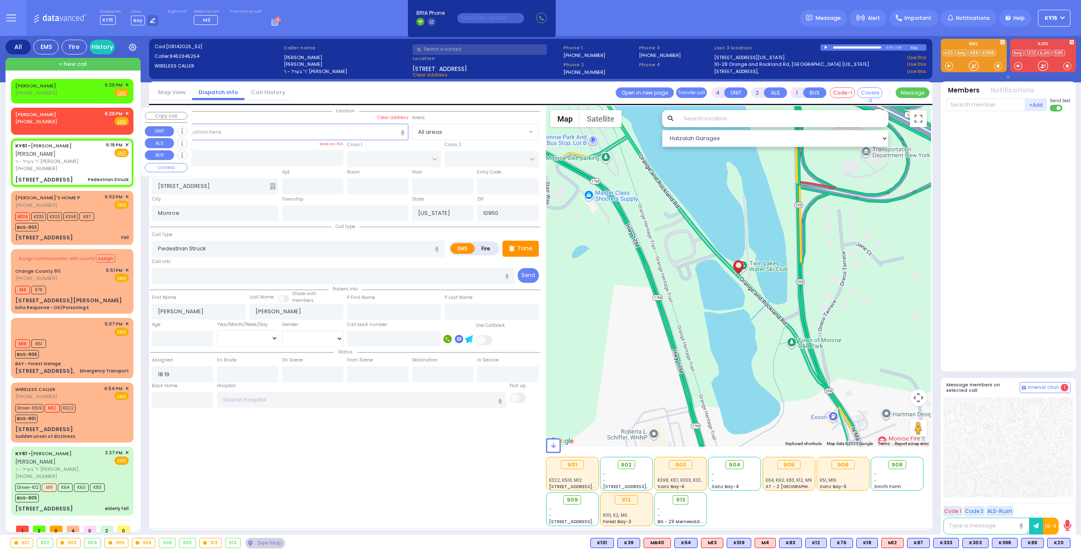
click at [125, 113] on span "✕" at bounding box center [127, 113] width 4 height 7
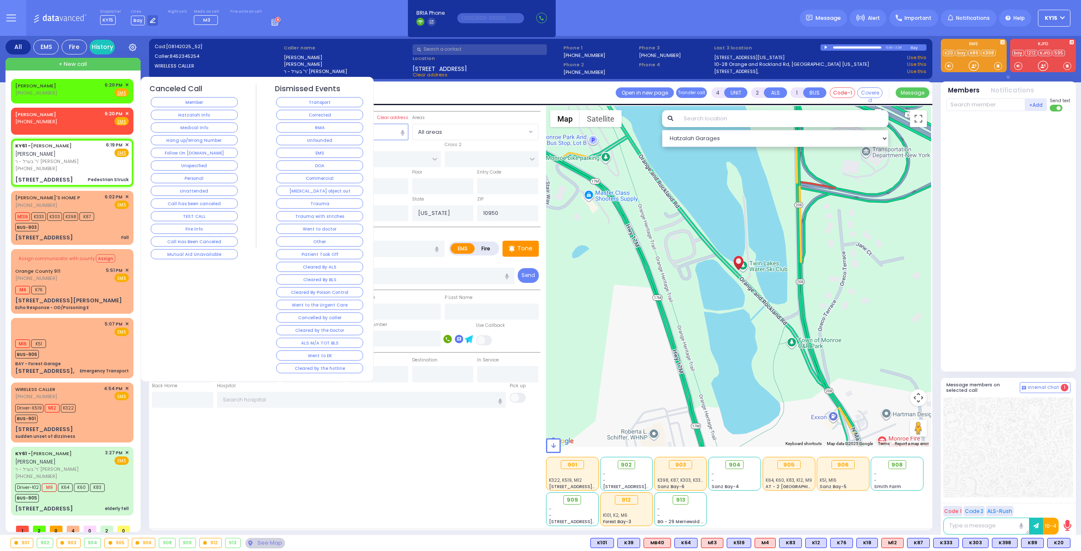
click at [190, 123] on button "Medical Info" at bounding box center [194, 127] width 87 height 10
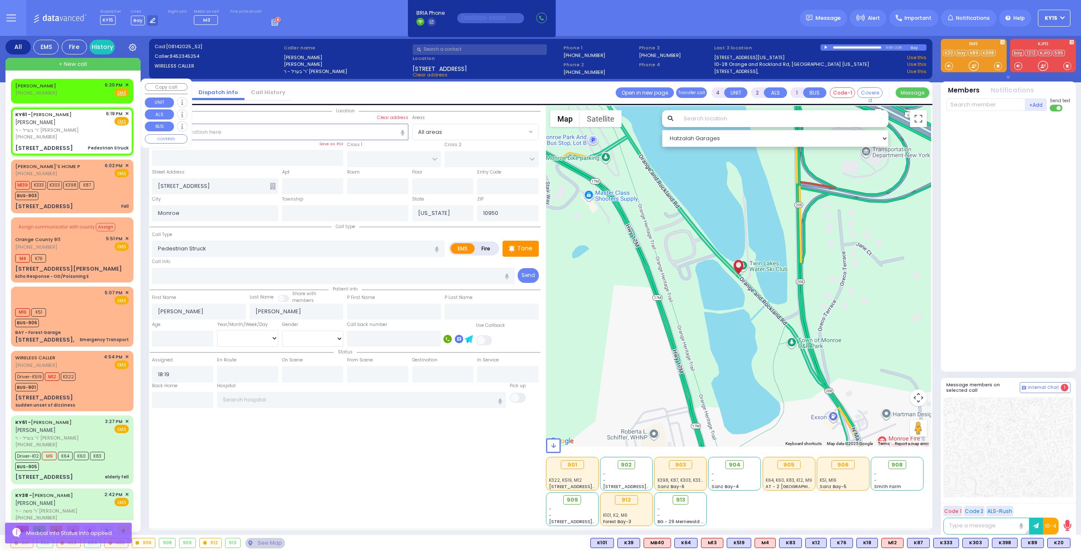
click at [125, 84] on span "✕" at bounding box center [127, 85] width 4 height 7
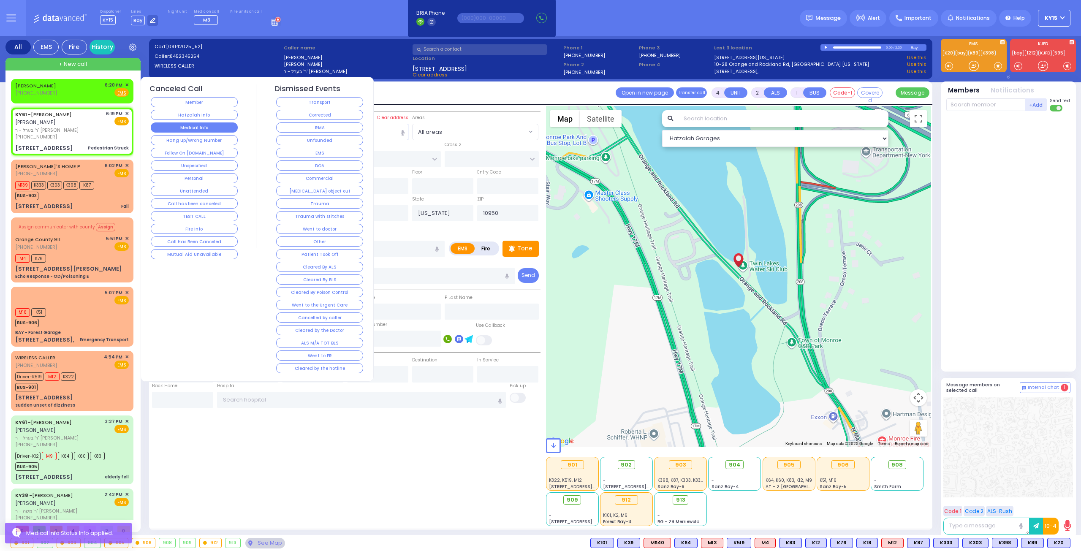
click at [199, 123] on button "Medical Info" at bounding box center [194, 127] width 87 height 10
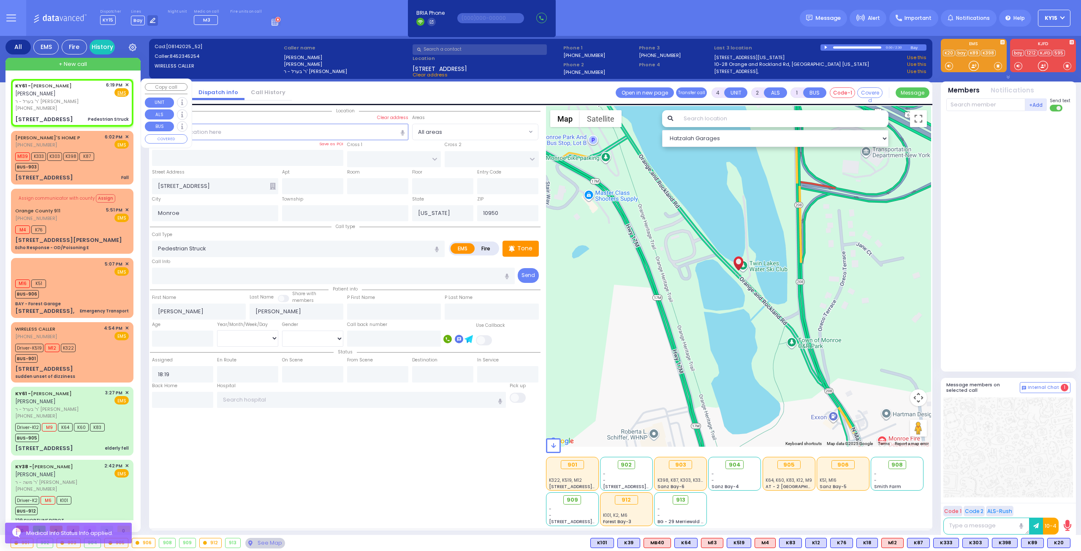
click at [108, 109] on div "6:19 PM ✕ Fire EMS" at bounding box center [117, 97] width 23 height 30
click at [106, 162] on div "M139 K333 K303 K398 K87 BUS-903" at bounding box center [72, 160] width 114 height 21
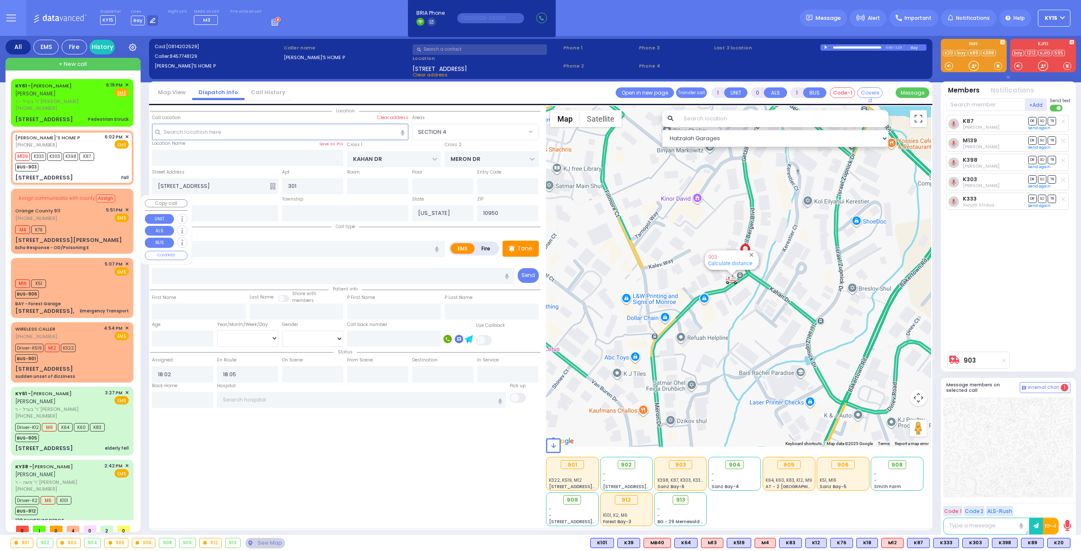
drag, startPoint x: 95, startPoint y: 223, endPoint x: 101, endPoint y: 237, distance: 14.2
click at [95, 222] on div "Orange County 911 (845) 469-0911 5:51 PM ✕ EMS" at bounding box center [72, 215] width 114 height 16
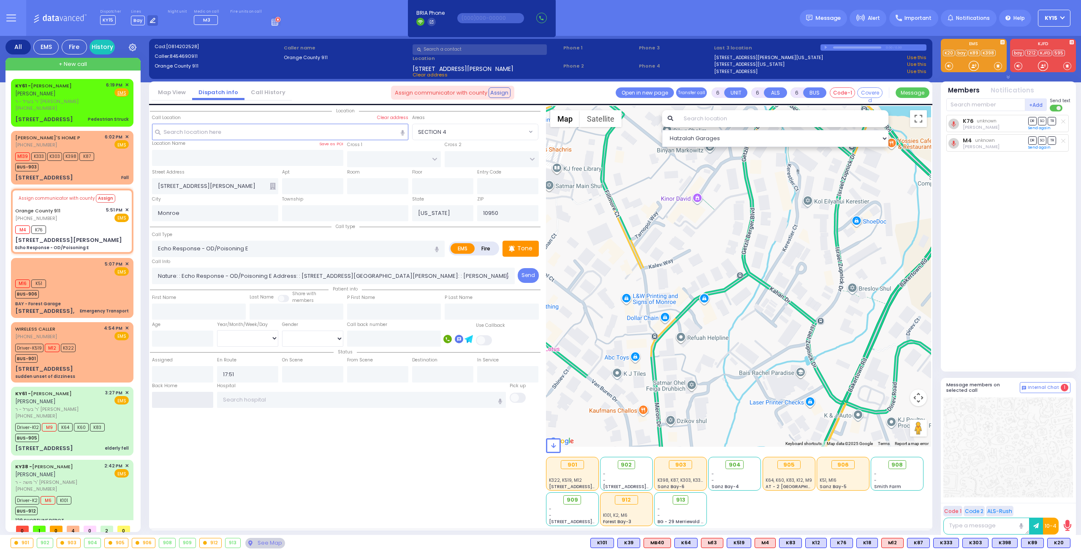
click at [200, 398] on input "text" at bounding box center [182, 400] width 61 height 16
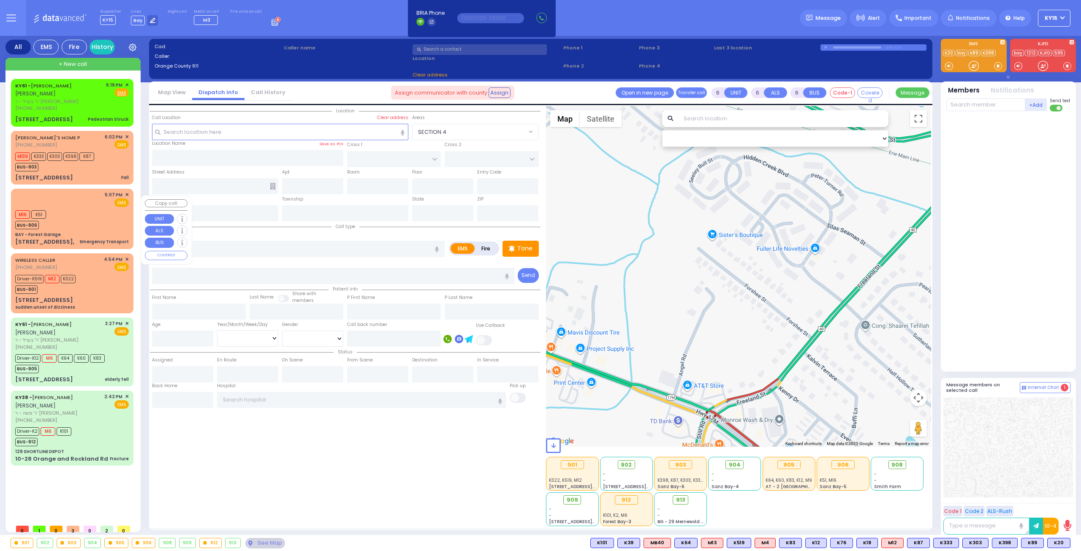
click at [90, 227] on div "M16 K51 BUS-906" at bounding box center [72, 218] width 114 height 21
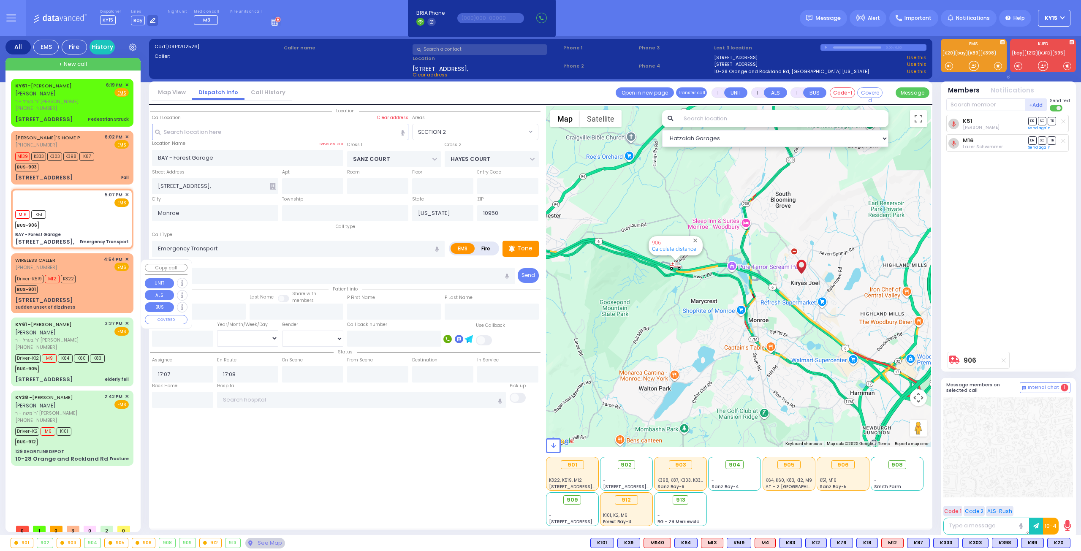
click at [92, 281] on div "Driver-K519 M12 K322 BUS-901" at bounding box center [72, 283] width 114 height 21
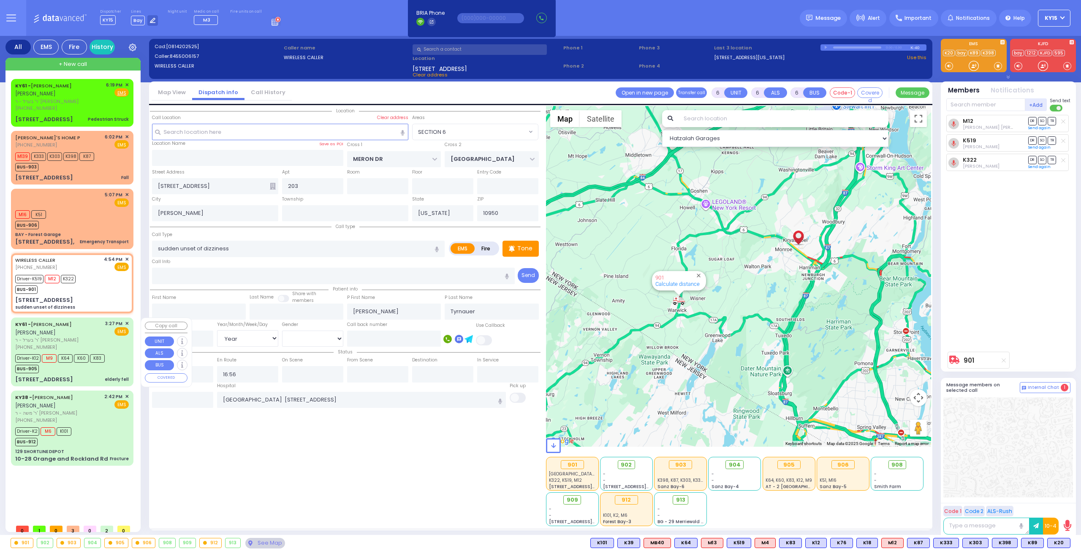
click at [95, 332] on div "KY61 - ARON ZEV POLACHECK אהרן זאב פאלאטשעק" at bounding box center [58, 328] width 87 height 16
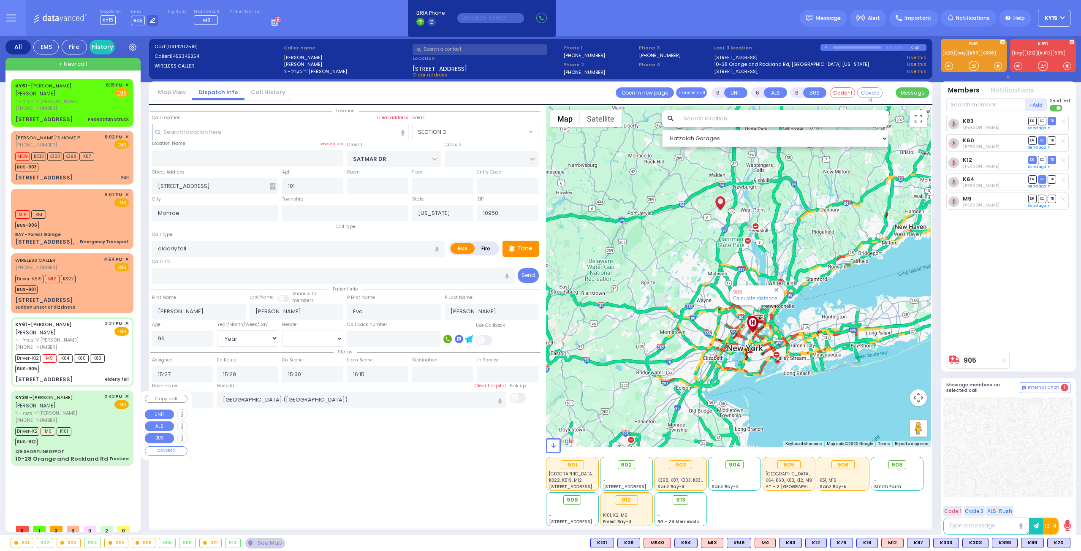
click at [103, 424] on div "KY38 - AVRUM MAYER MILLER אברהם מאיר מיללער ר' משה - ר' יעקב שמואל טייטלבוים (8…" at bounding box center [72, 408] width 114 height 30
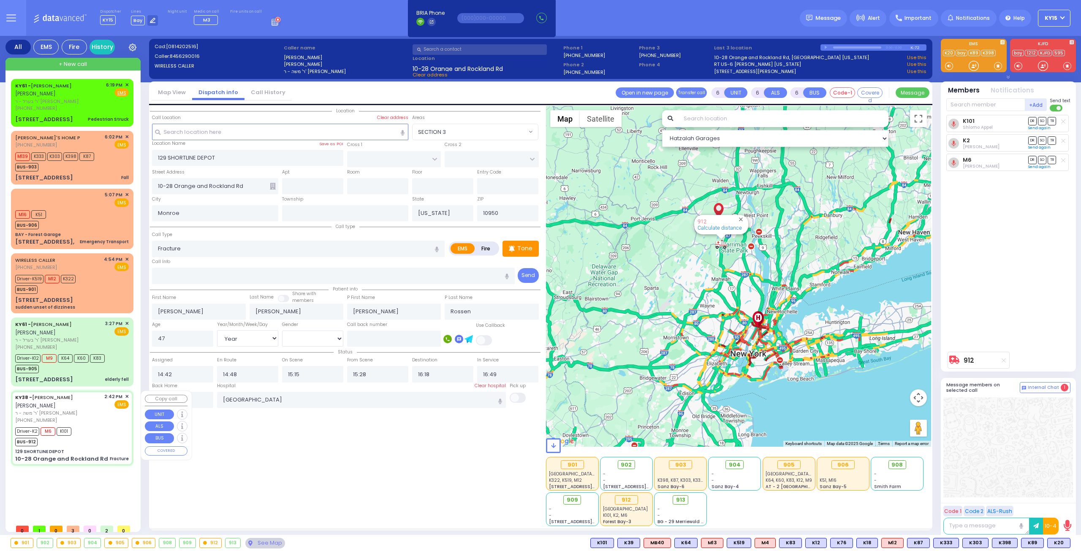
click at [106, 416] on div "KY38 - AVRUM MAYER MILLER אברהם מאיר מיללער ר' משה - ר' יעקב שמואל טייטלבוים (8…" at bounding box center [72, 408] width 114 height 30
click at [99, 107] on div "[PHONE_NUMBER]" at bounding box center [59, 108] width 88 height 7
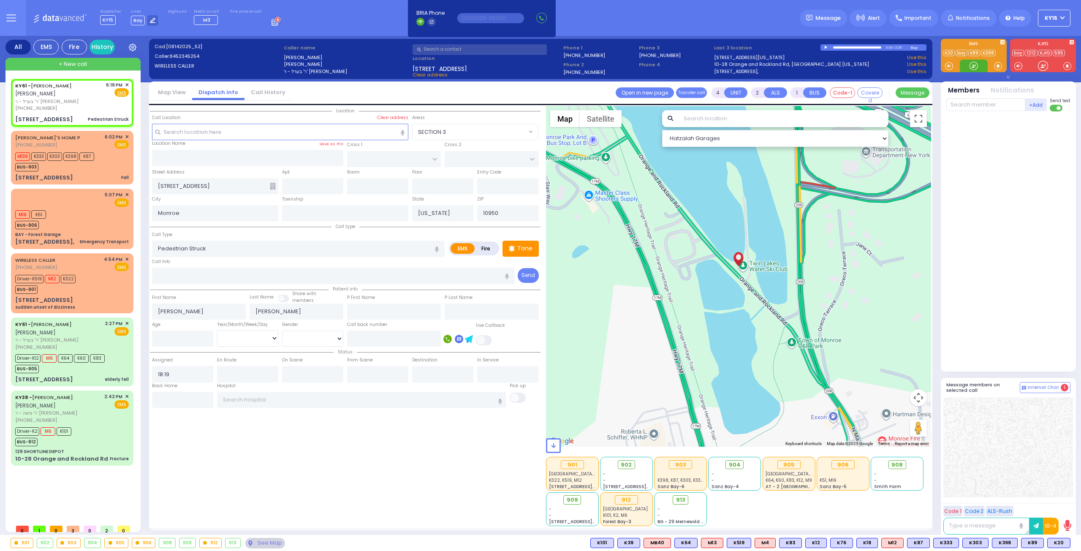
select select
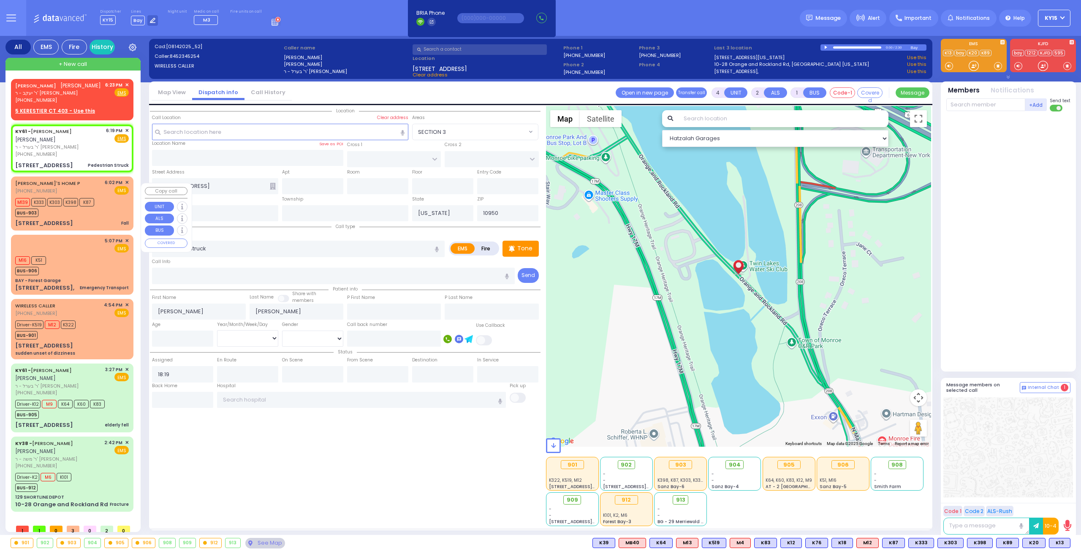
click at [94, 217] on div "BUS-903" at bounding box center [54, 212] width 79 height 11
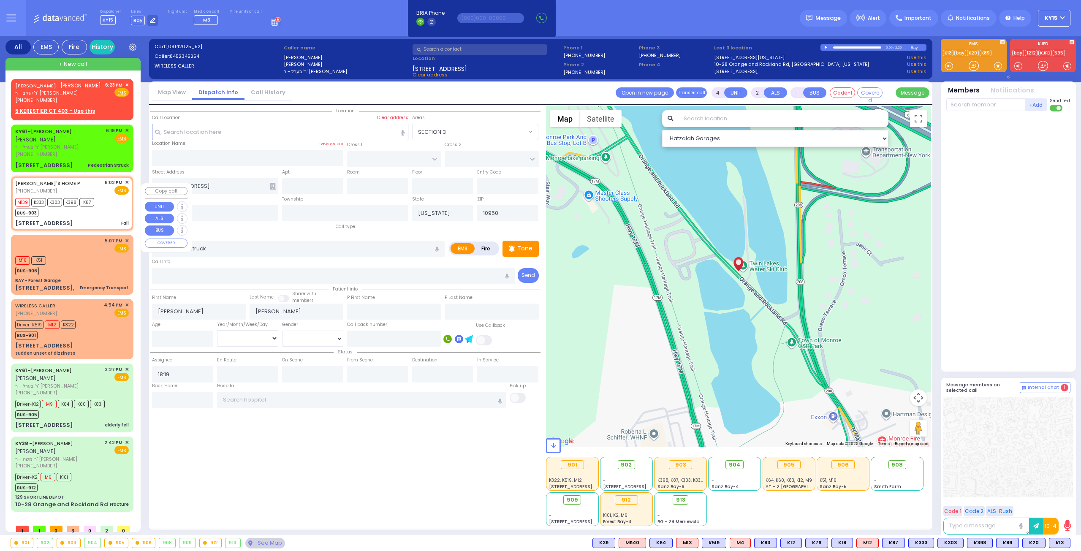
type input "1"
type input "0"
select select
type input "Fall"
radio input "true"
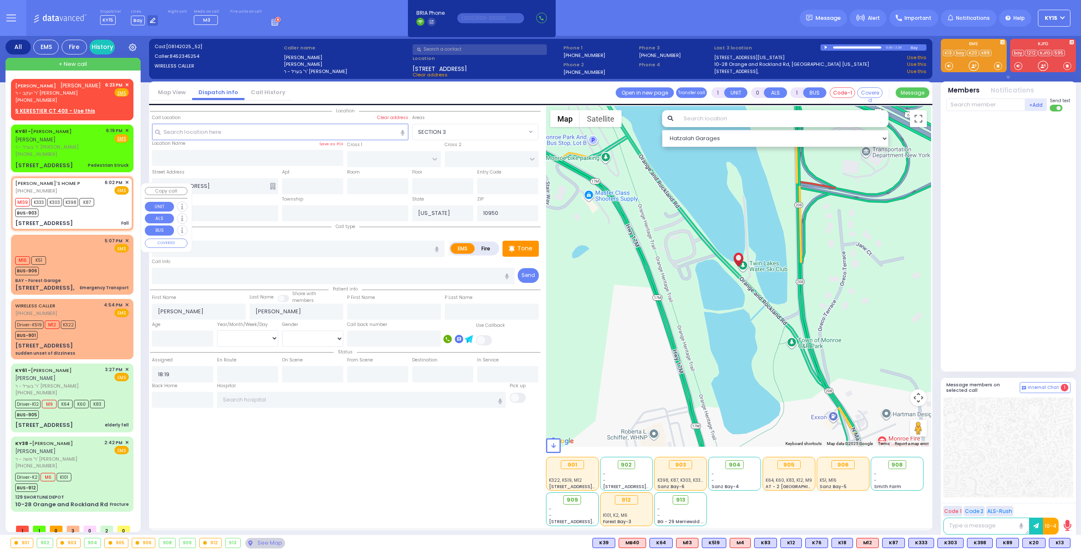
select select
type input "18:02"
type input "18:05"
select select "Hatzalah Garages"
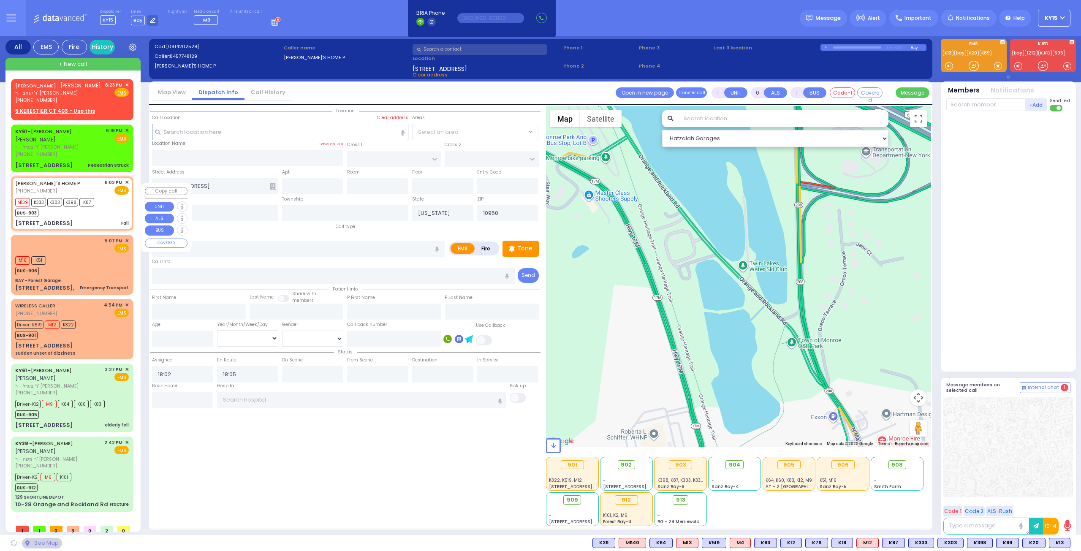
type input "KAHAN DR"
type input "MERON DR"
type input "2 Meron Drive"
type input "301"
select select "SECTION 4"
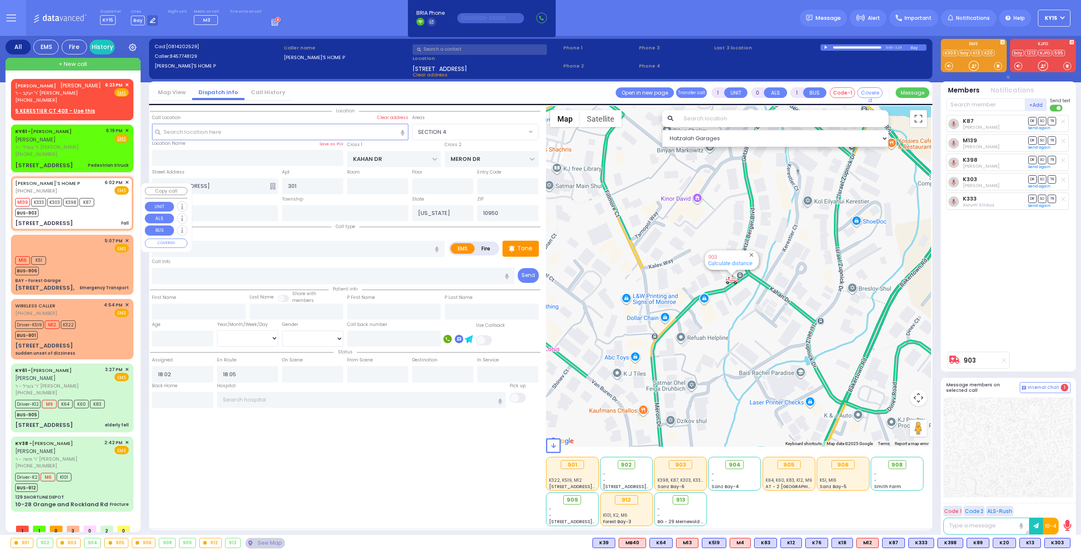
click at [90, 217] on div "BUS-903" at bounding box center [54, 212] width 79 height 11
select select
radio input "true"
select select
select select "SECTION 4"
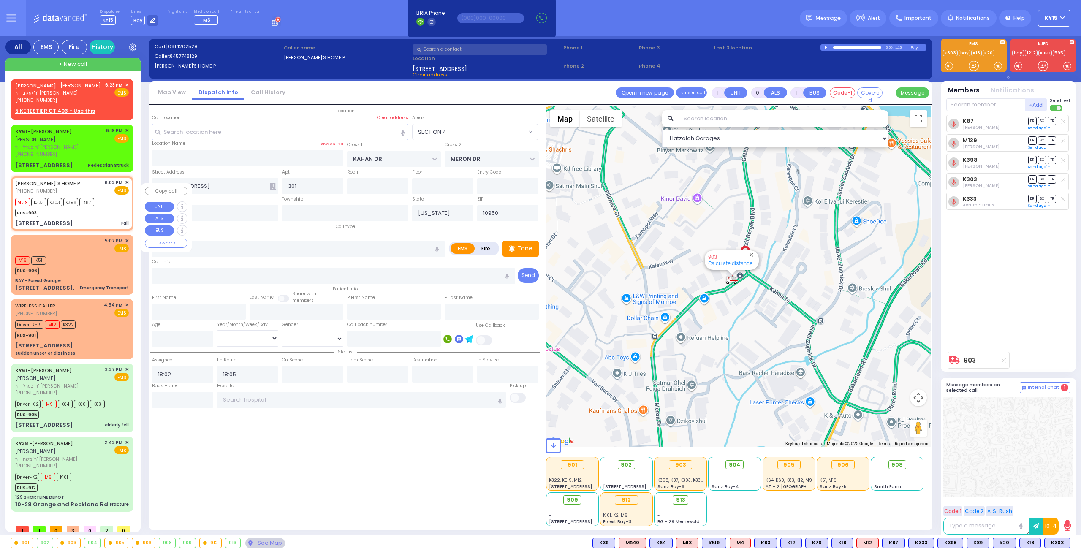
select select "Hatzalah Garages"
click at [264, 399] on input "text" at bounding box center [361, 400] width 289 height 16
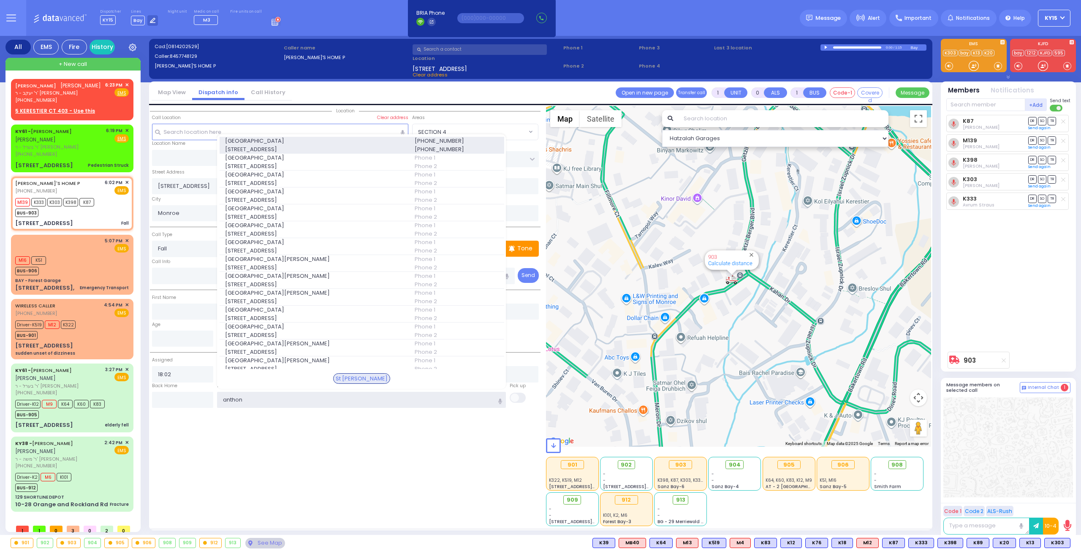
type input "anthon"
click at [278, 142] on div "St. Anthonys Comm Hospital 15 Maple Avenue" at bounding box center [315, 145] width 190 height 16
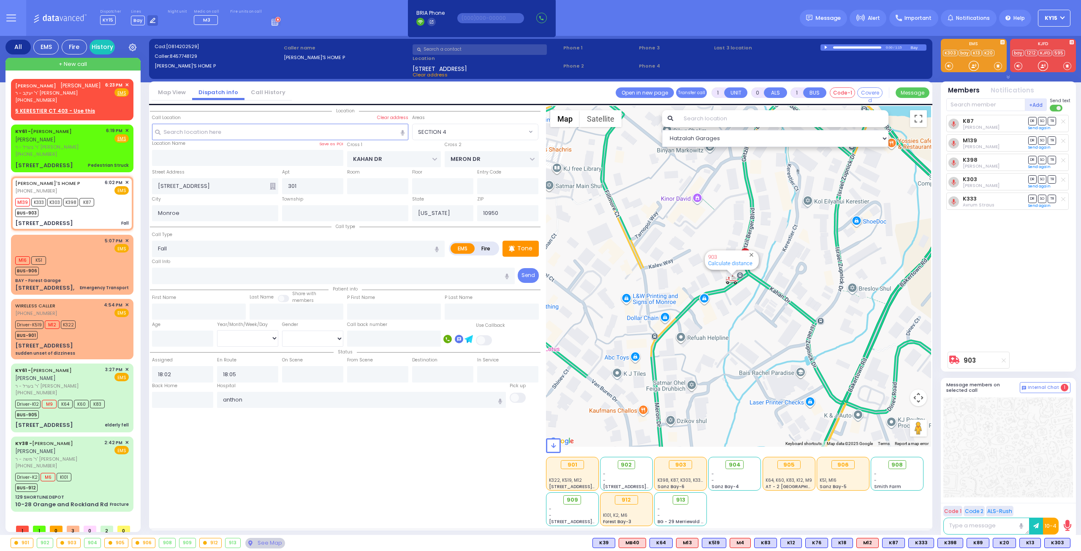
select select
radio input "true"
select select
type input "St. Anthonys Comm Hospital"
select select "Hatzalah Garages"
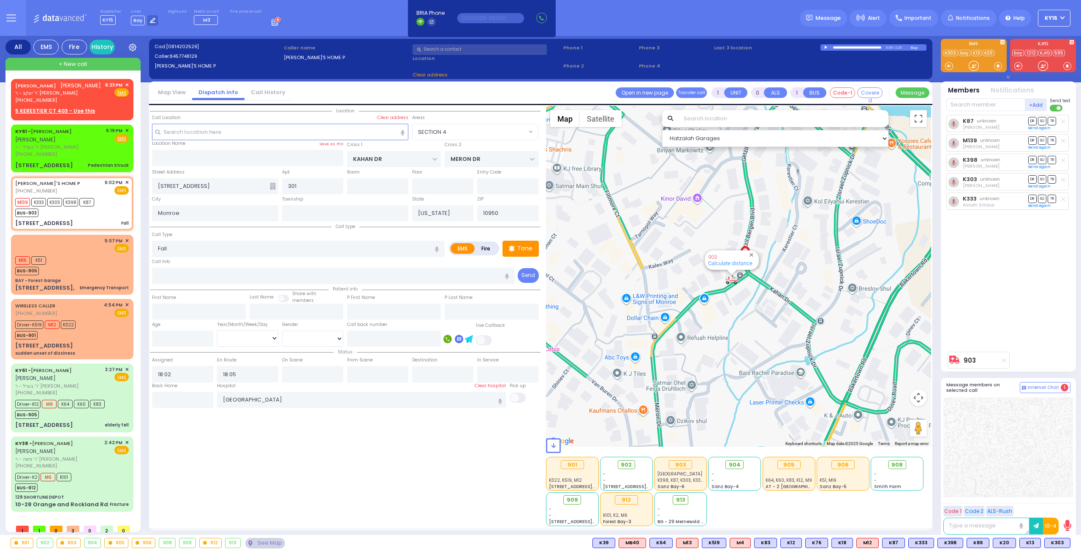
select select "SECTION 4"
click at [126, 83] on span "✕" at bounding box center [127, 85] width 4 height 7
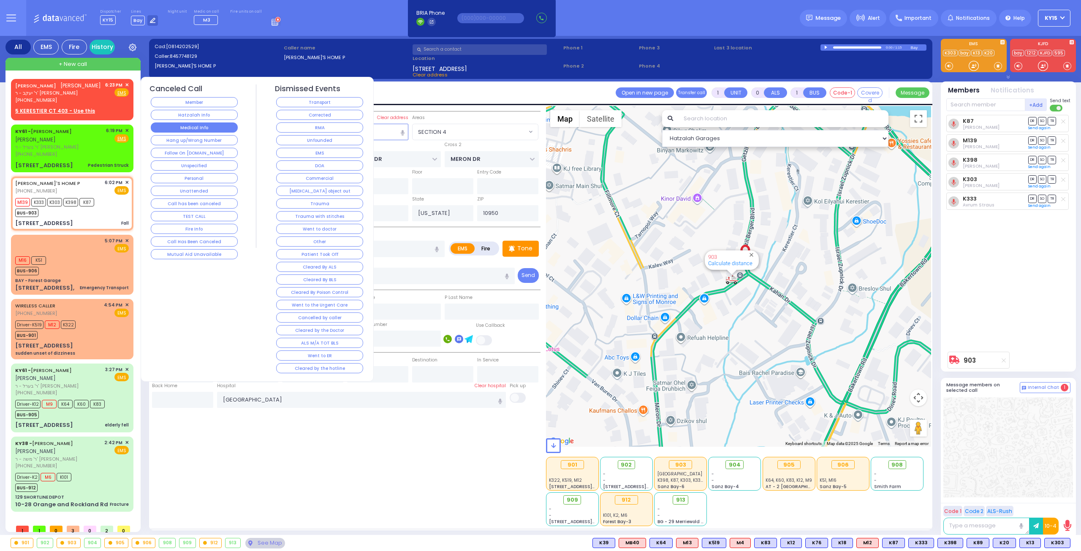
click at [167, 124] on button "Medical Info" at bounding box center [194, 127] width 87 height 10
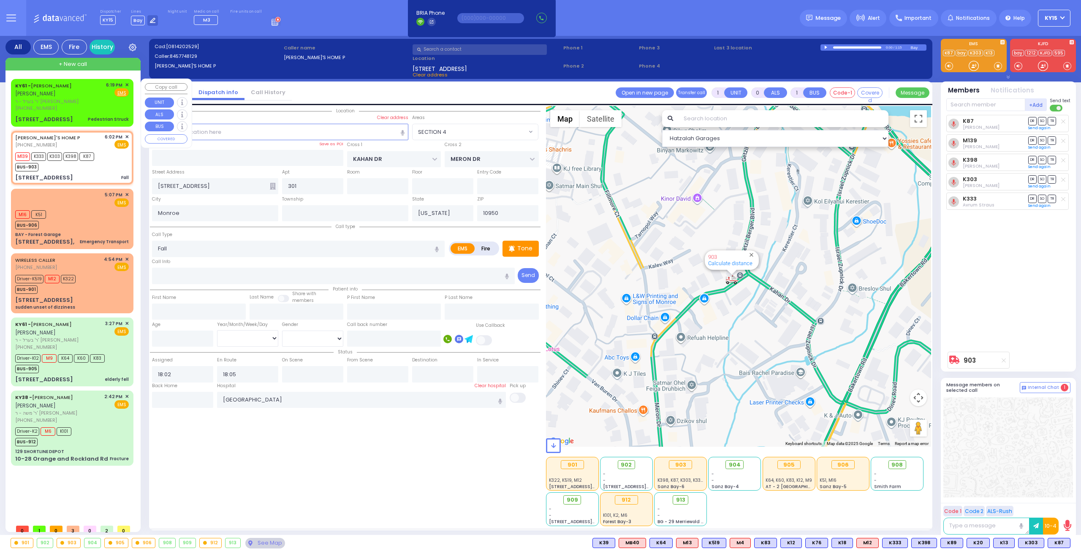
click at [69, 103] on span "ר' בערל - ר' [PERSON_NAME]" at bounding box center [59, 101] width 88 height 7
type input "4"
type input "2"
select select
type input "Pedestrian Struck"
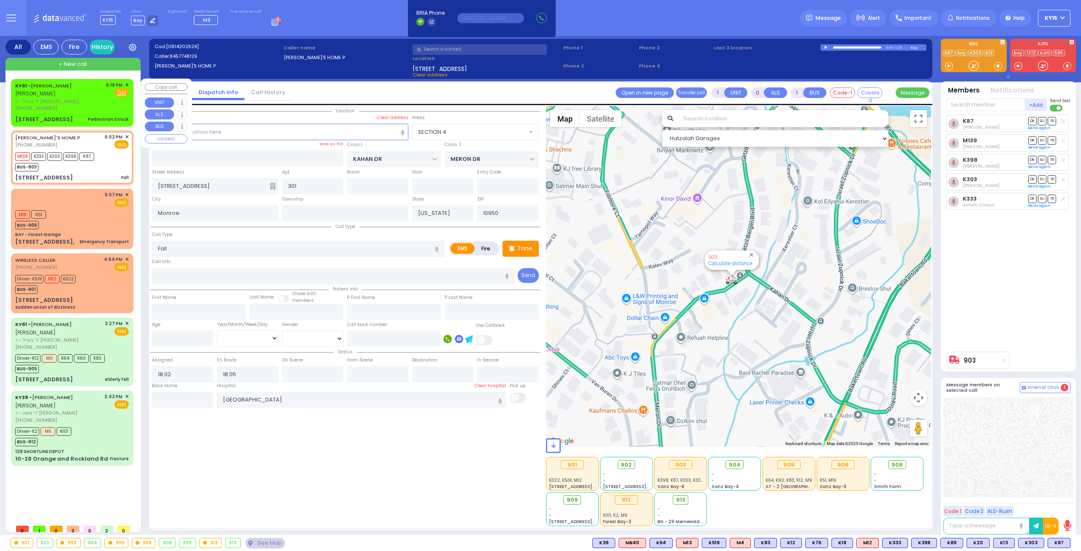
radio input "true"
type input "[PERSON_NAME]"
select select
type input "18:19"
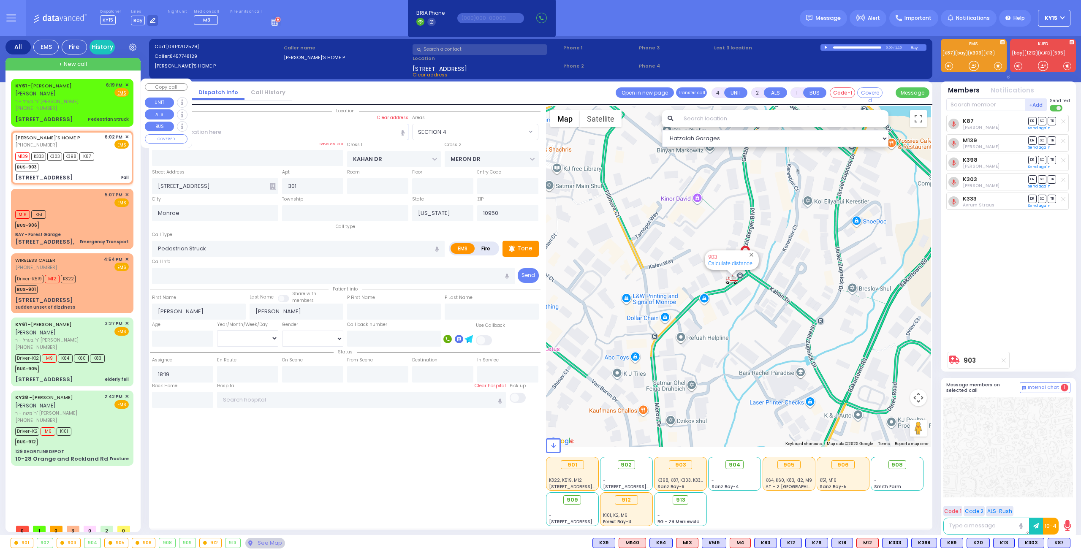
select select "Hatzalah Garages"
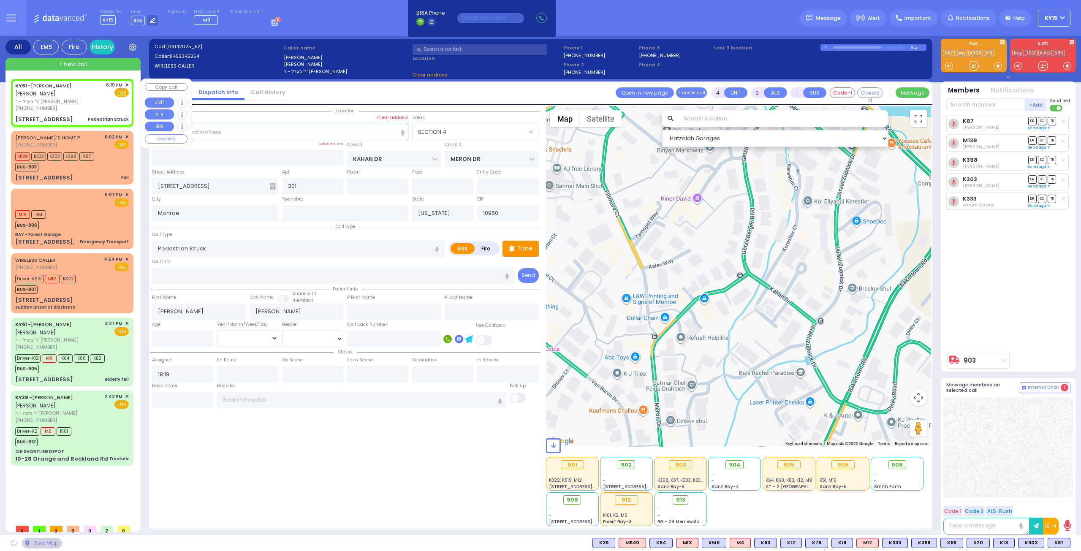
type input "[STREET_ADDRESS]"
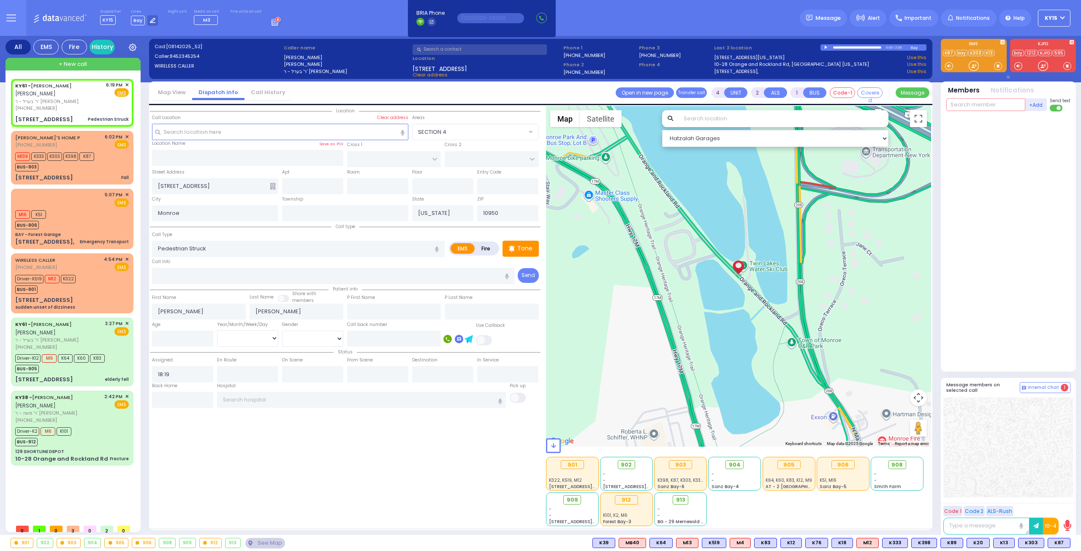
click at [969, 99] on input "text" at bounding box center [985, 104] width 79 height 13
click at [1061, 540] on span "K87" at bounding box center [1059, 542] width 22 height 9
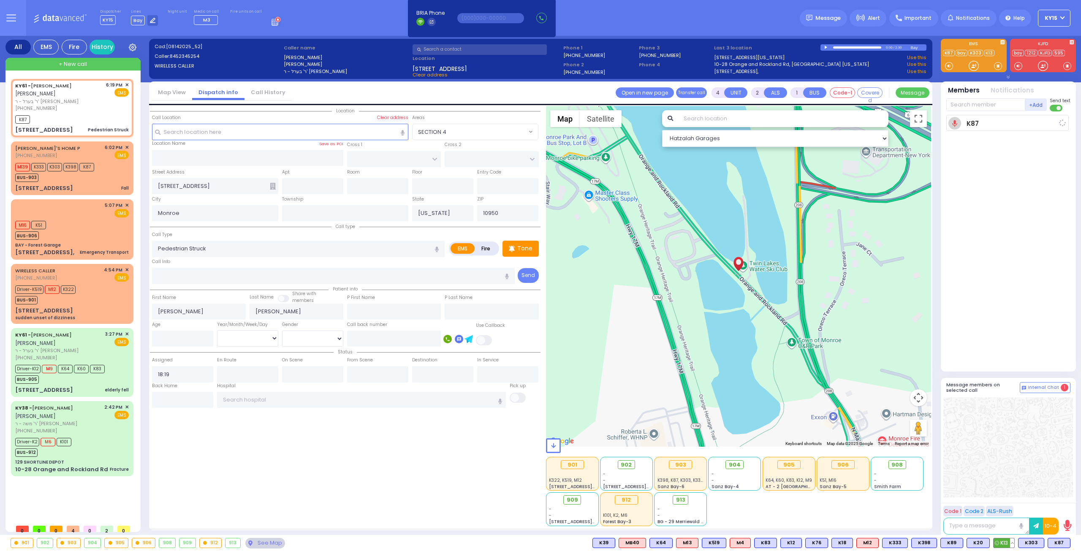
select select
radio input "true"
select select
type input "18:26"
click at [1011, 542] on span "K13" at bounding box center [1004, 542] width 21 height 9
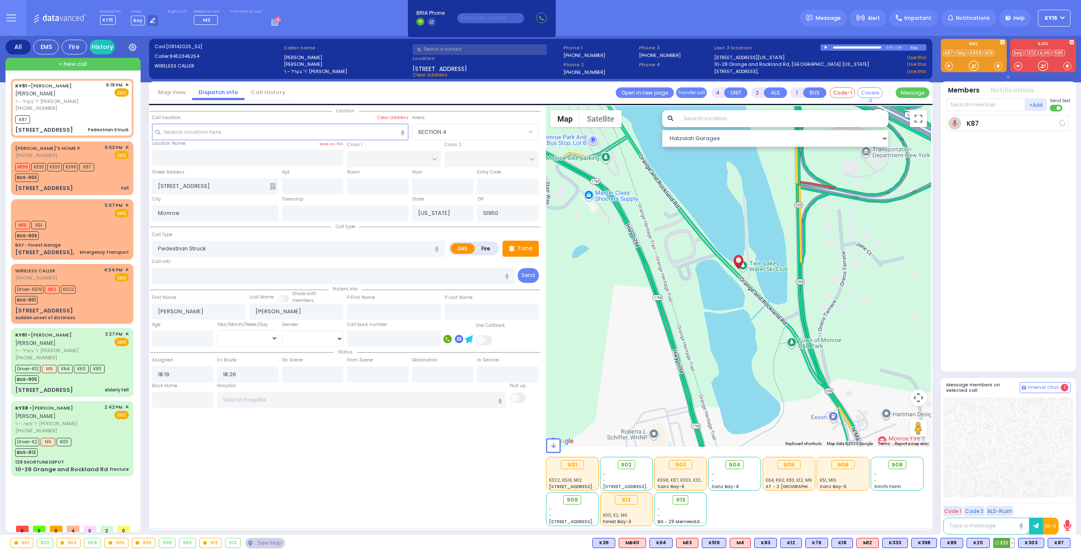
select select "Hatzalah Garages"
select select
radio input "true"
select select
select select "Hatzalah Garages"
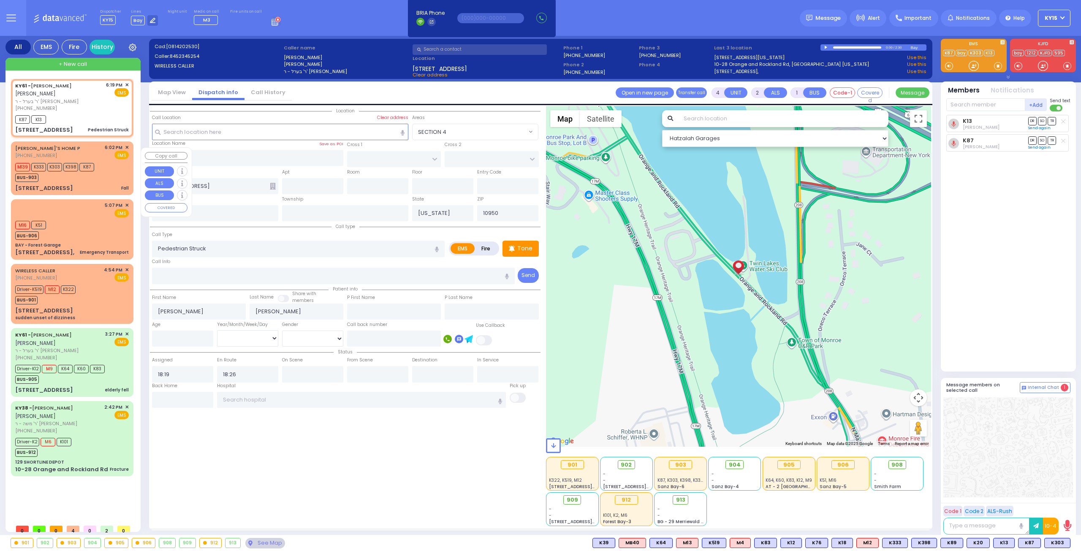
click at [93, 182] on div "BUS-903" at bounding box center [54, 176] width 79 height 11
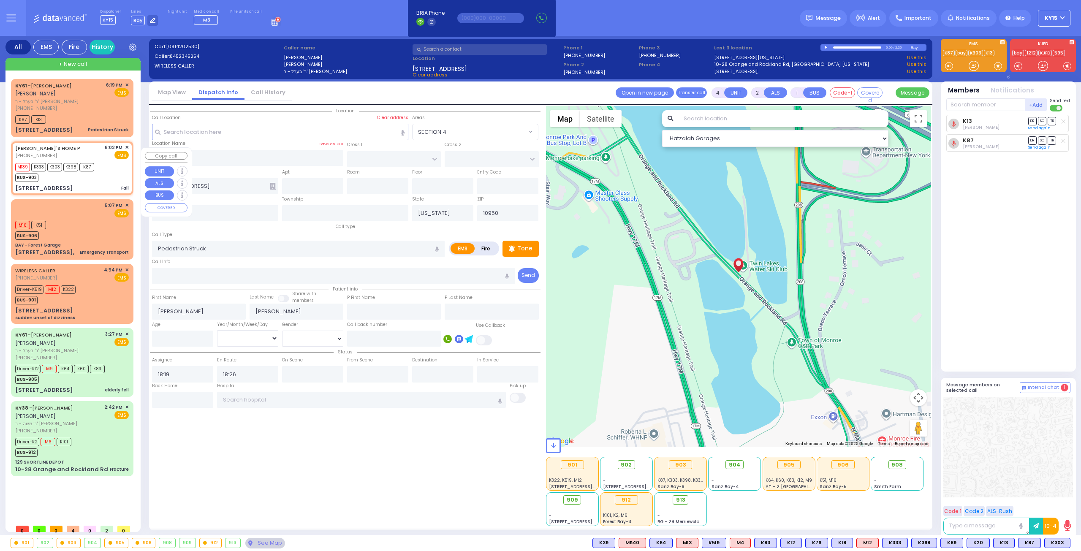
type input "1"
type input "0"
select select
type input "Fall"
radio input "true"
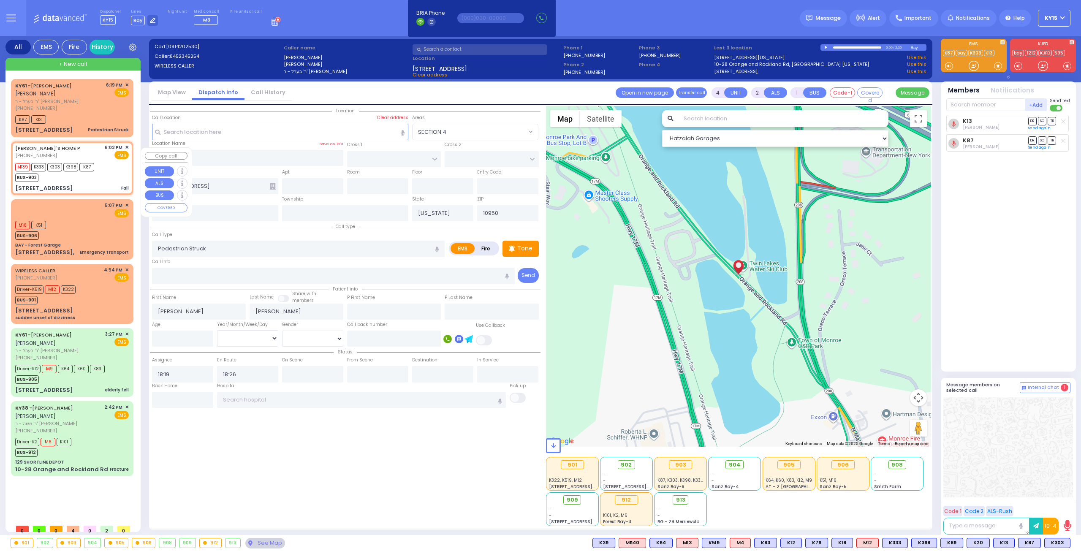
select select
type input "18:02"
type input "18:05"
type input "St. Anthonys Comm Hospital"
type input "KAHAN DR"
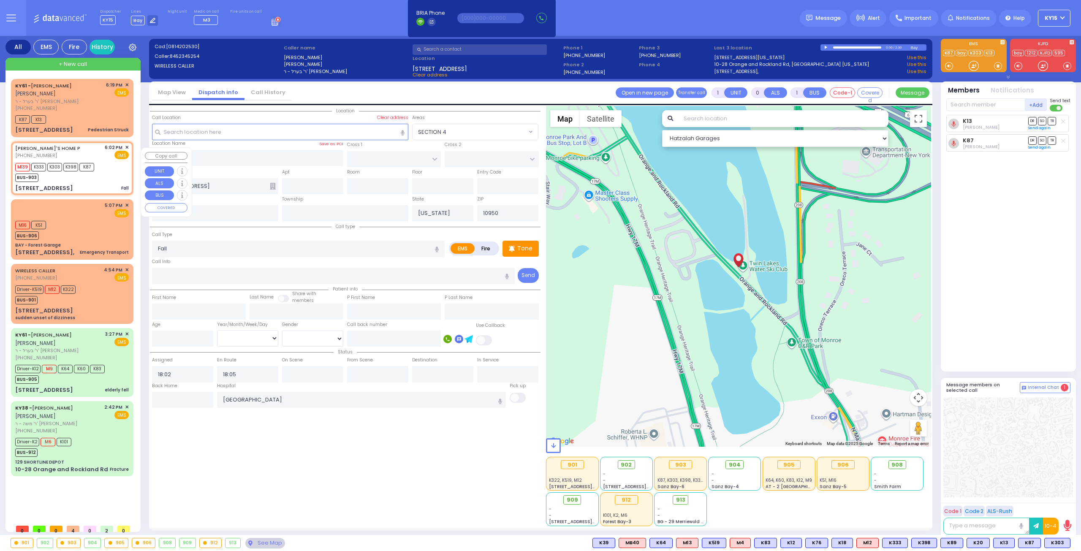
type input "MERON DR"
type input "2 Meron Drive"
type input "301"
select select "SECTION 4"
select select "Hatzalah Garages"
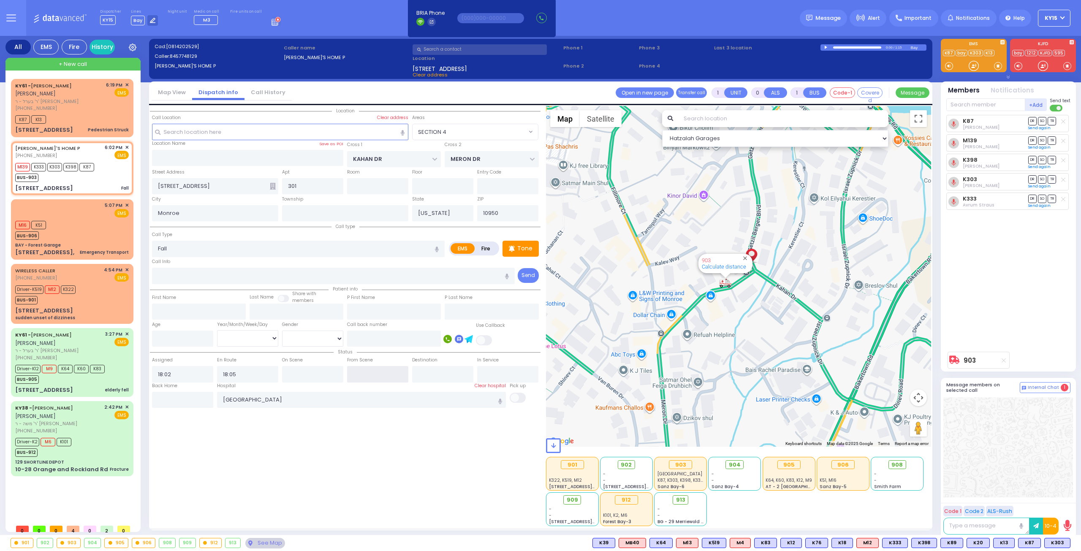
click at [379, 369] on input "text" at bounding box center [377, 374] width 61 height 16
type input "18:28"
select select
radio input "true"
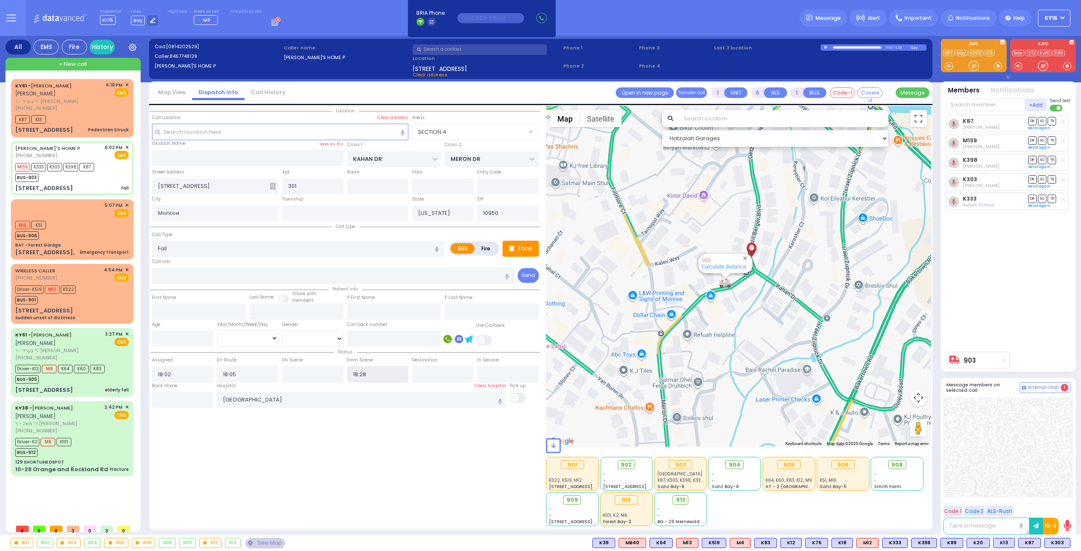
select select
select select "Hatzalah Garages"
select select "SECTION 4"
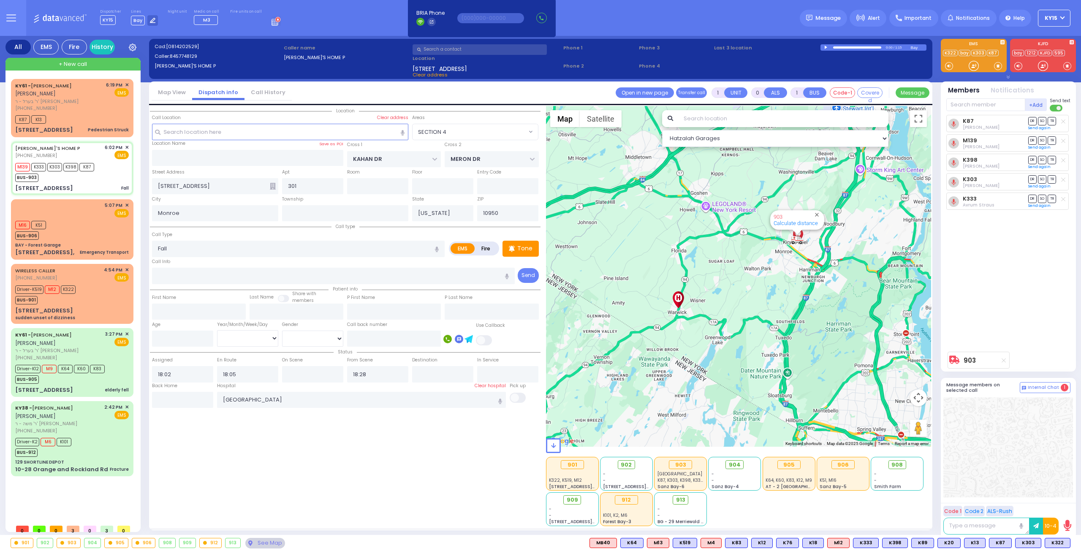
click at [1071, 544] on div "901 902 903 904 905 906 K322" at bounding box center [540, 543] width 1081 height 11
click at [1068, 544] on button at bounding box center [1068, 542] width 4 height 9
click at [1061, 506] on icon at bounding box center [1062, 505] width 9 height 9
click at [973, 446] on div at bounding box center [1009, 447] width 130 height 100
click at [94, 101] on span "ר' בערל - ר' [PERSON_NAME]" at bounding box center [59, 101] width 88 height 7
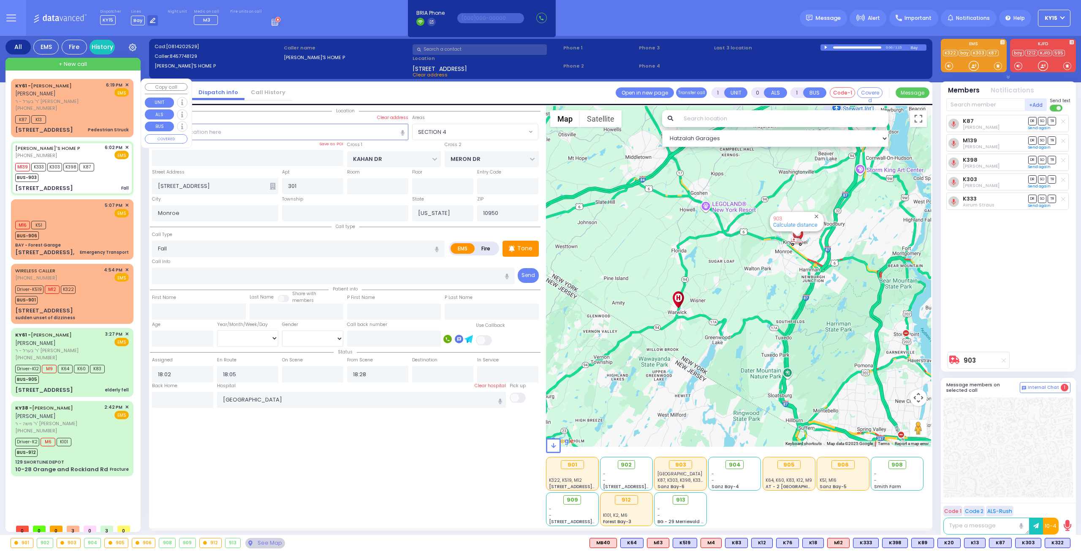
type input "4"
type input "2"
select select
type input "Pedestrian Struck"
radio input "true"
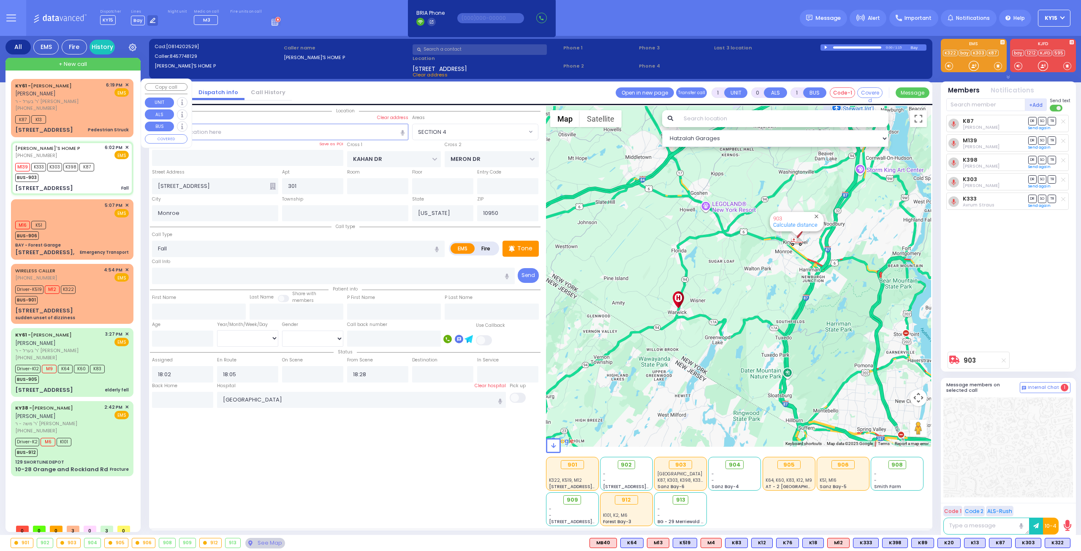
type input "[PERSON_NAME]"
select select
type input "18:19"
type input "18:26"
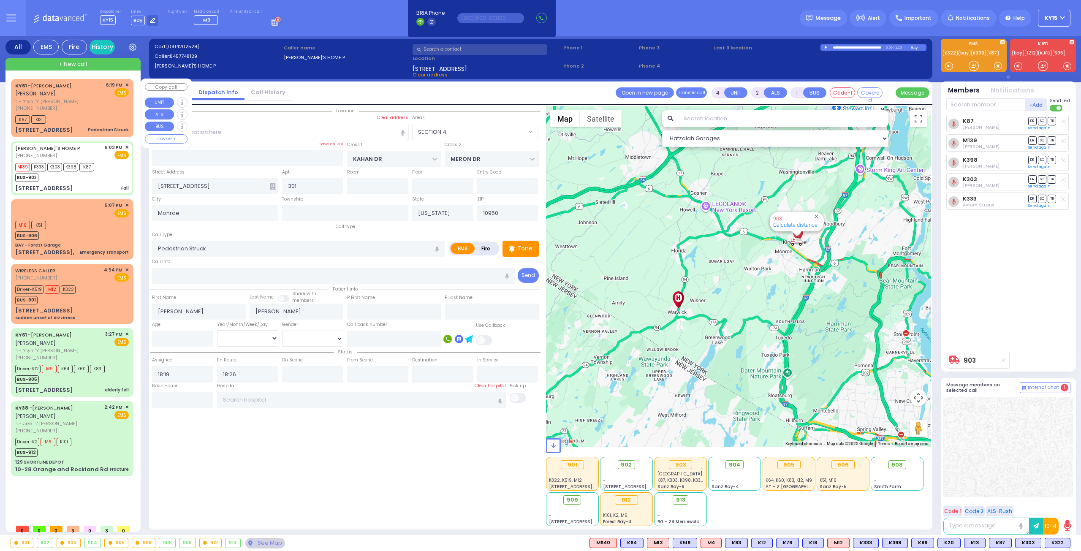
select select "Hatzalah Garages"
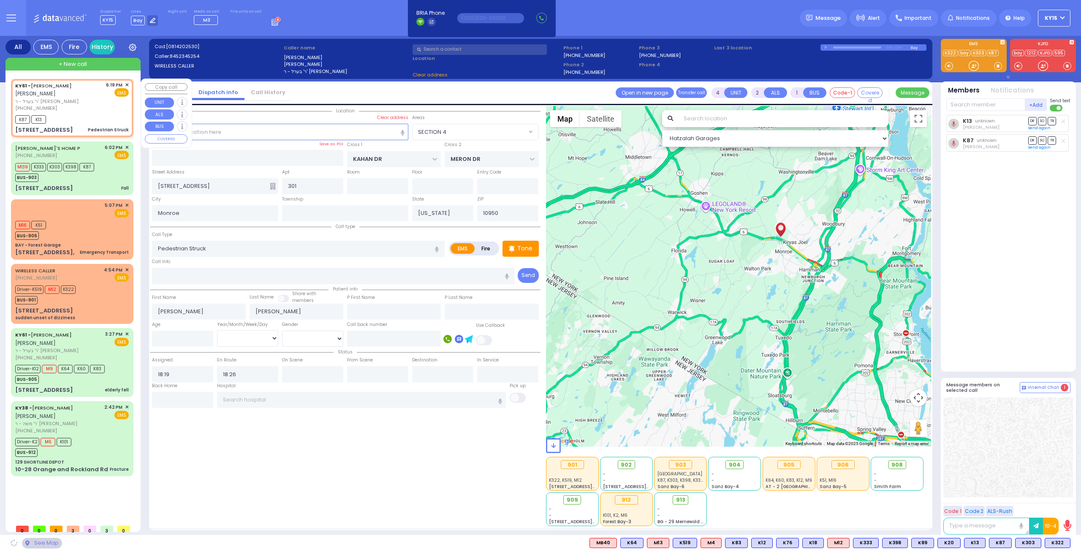
type input "[STREET_ADDRESS]"
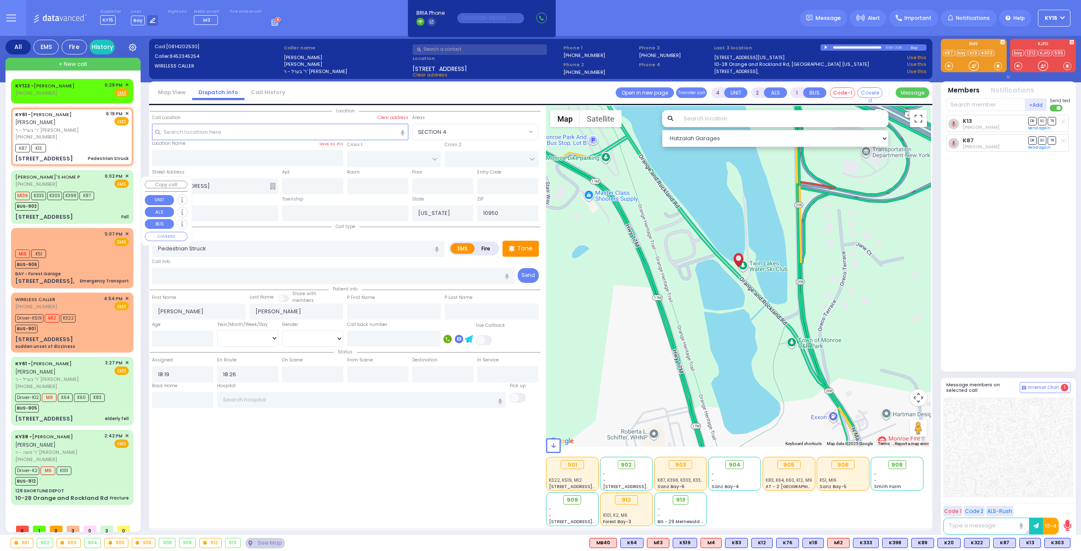
click at [94, 211] on div "BUS-903" at bounding box center [54, 205] width 79 height 11
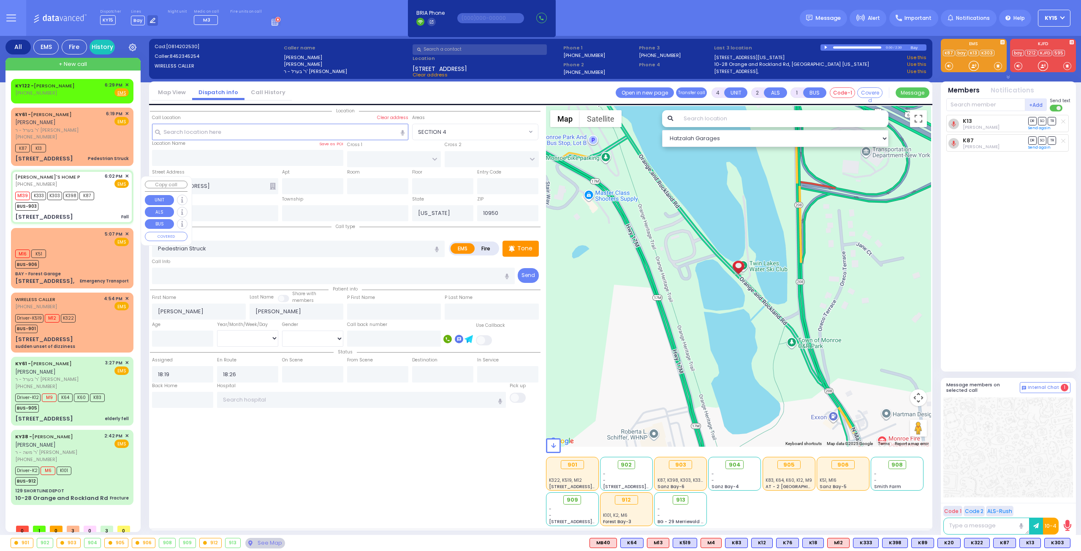
type input "1"
type input "0"
select select
type input "Fall"
radio input "true"
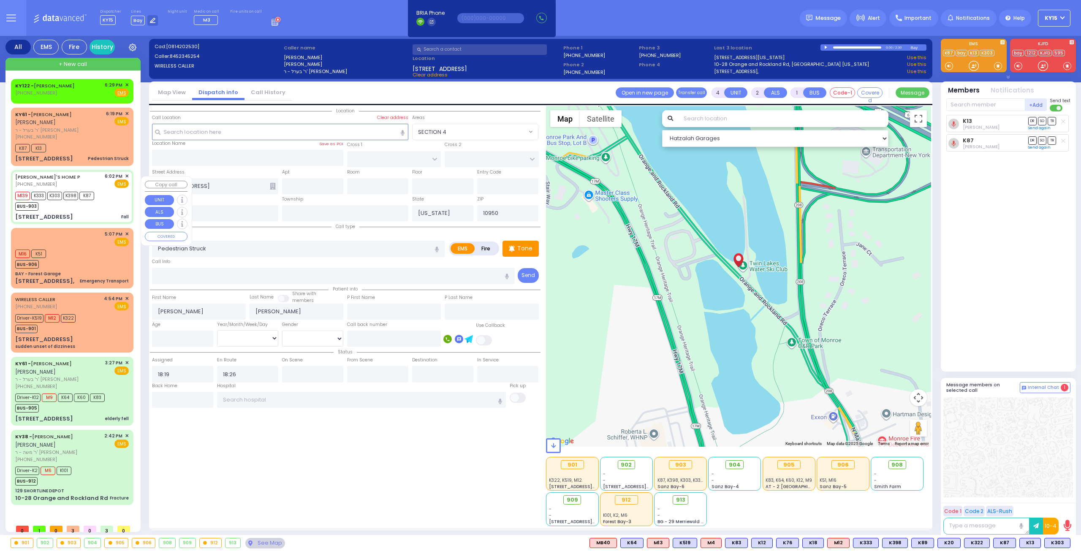
select select
type input "18:02"
type input "18:05"
type input "18:28"
type input "St. Anthonys Comm Hospital"
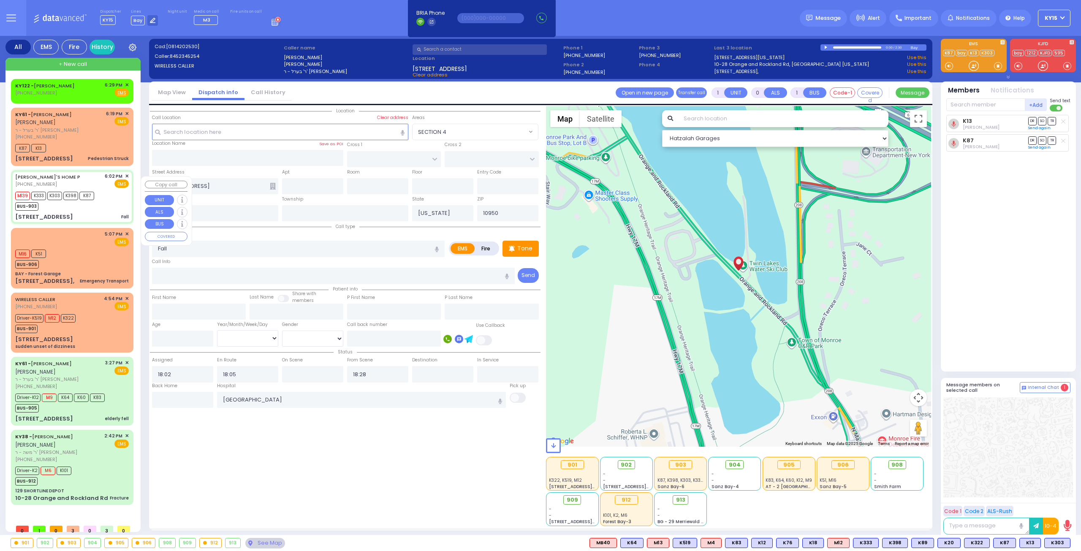
type input "KAHAN DR"
type input "MERON DR"
type input "[STREET_ADDRESS]"
type input "301"
select select "SECTION 4"
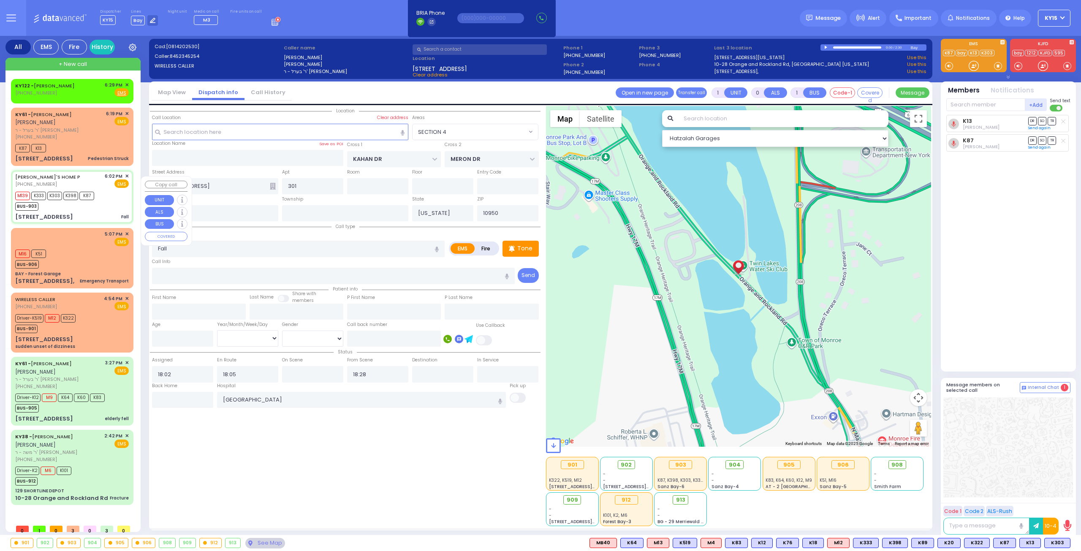
select select "Hatzalah Garages"
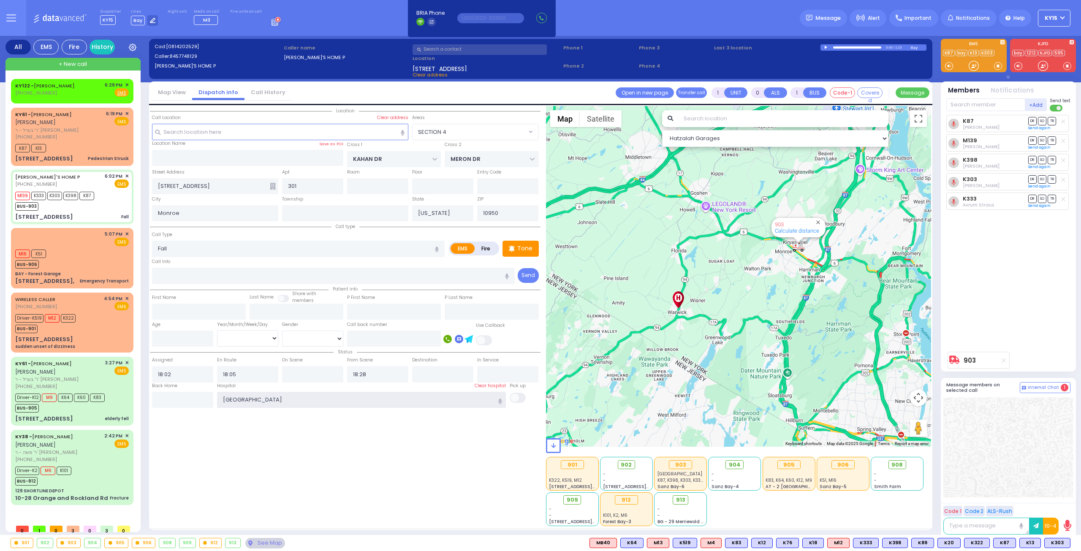
drag, startPoint x: 296, startPoint y: 392, endPoint x: 214, endPoint y: 397, distance: 82.5
click at [214, 397] on div "Back Home Hospital St. Anthonys Comm Hospital St Anthony" at bounding box center [345, 396] width 391 height 26
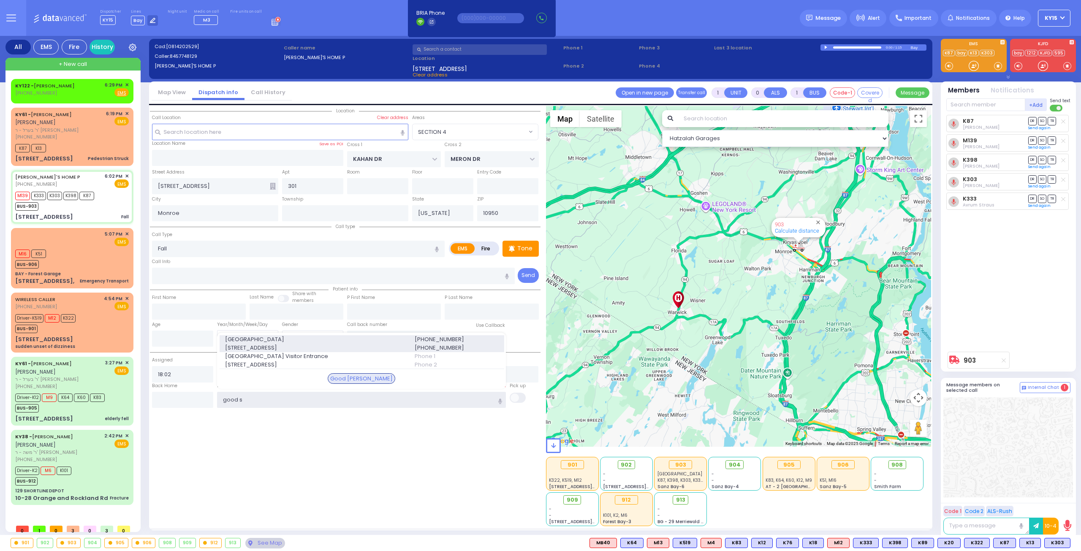
type input "good s"
click at [277, 344] on span "255 Lafayette Ave." at bounding box center [314, 348] width 179 height 8
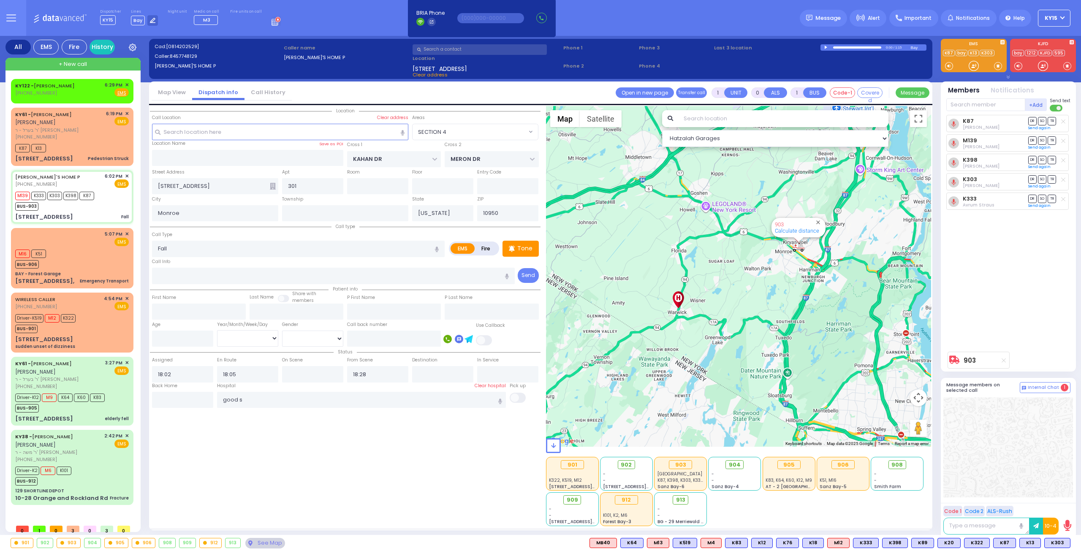
select select
radio input "true"
select select
type input "[GEOGRAPHIC_DATA]"
select select "Hatzalah Garages"
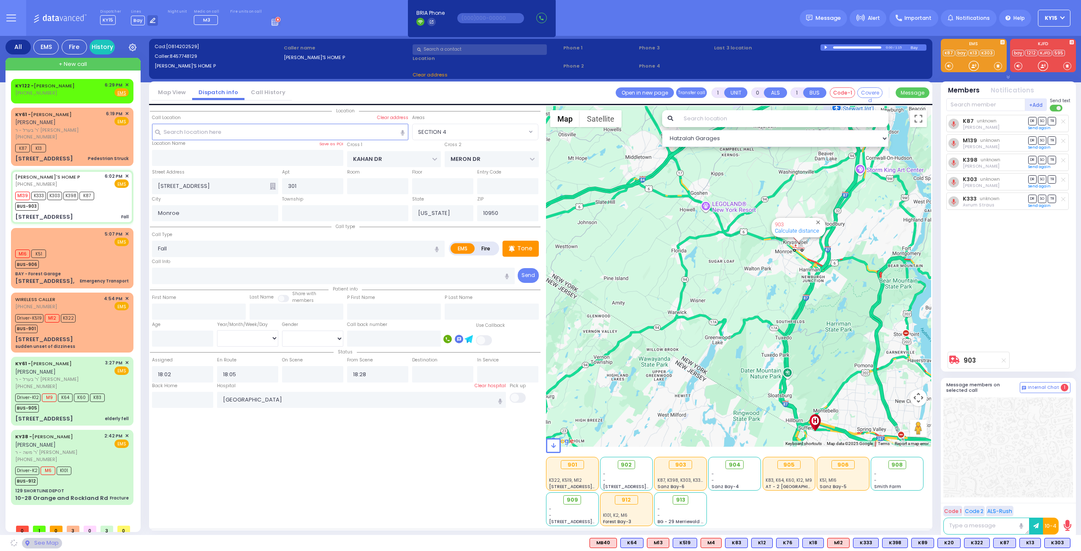
select select "SECTION 4"
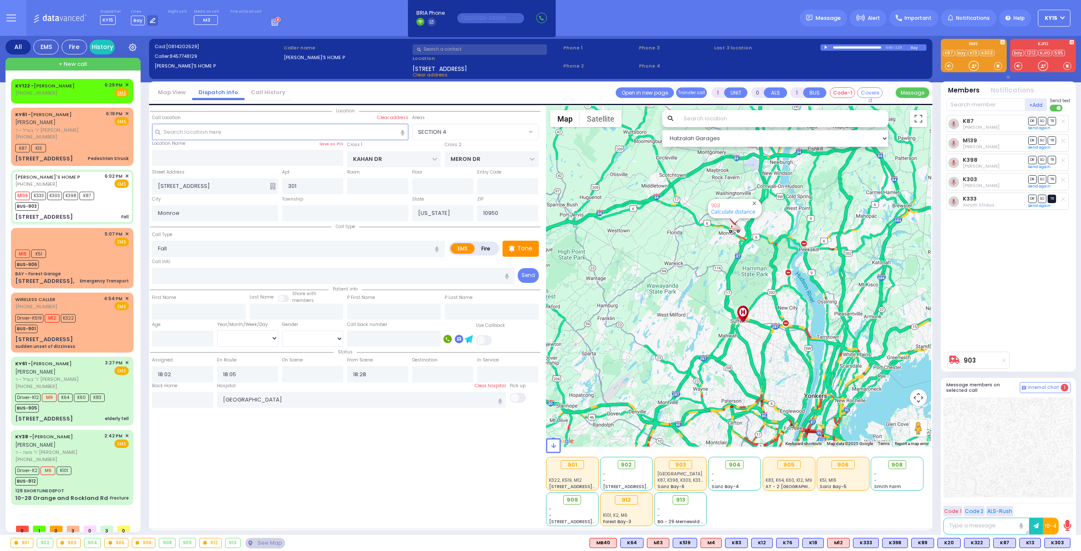
click at [1052, 196] on span "TR" at bounding box center [1052, 199] width 8 height 8
click at [1054, 178] on span "TR" at bounding box center [1052, 179] width 8 height 8
select select
radio input "true"
select select
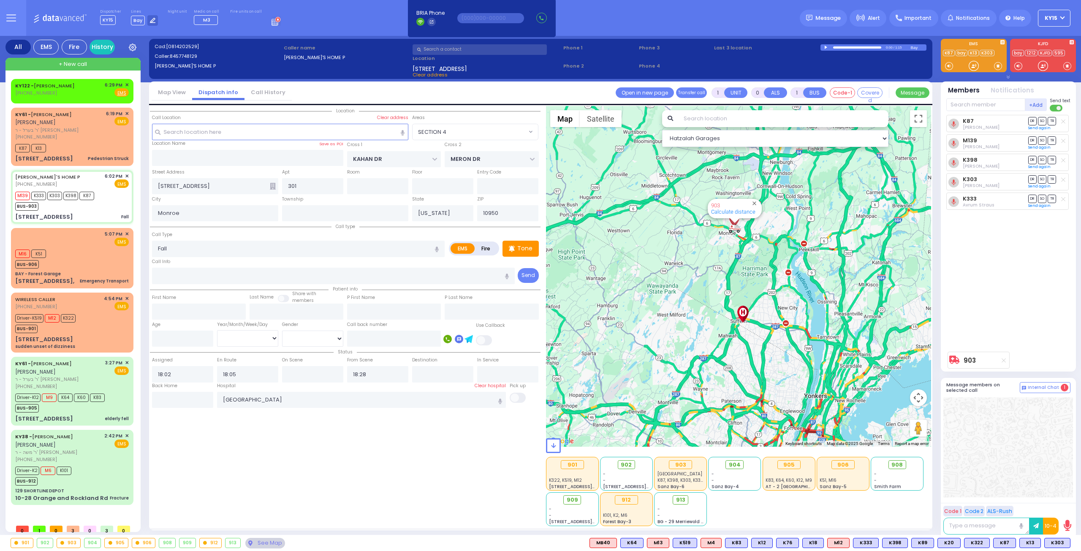
select select "Hatzalah Garages"
select select "SECTION 4"
select select
radio input "true"
select select
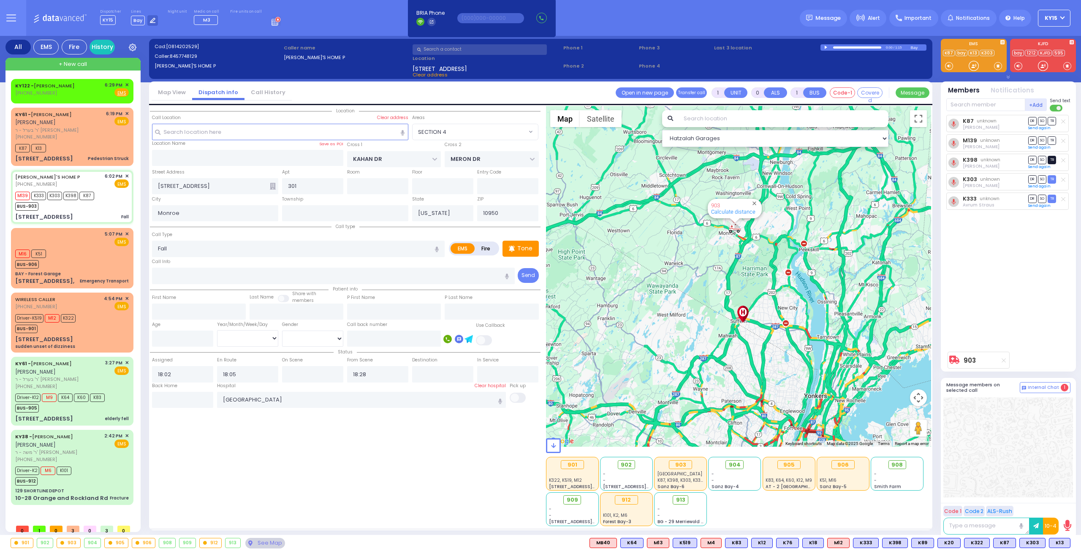
select select "SECTION 4"
select select "Hatzalah Garages"
click at [1051, 158] on span "TR" at bounding box center [1052, 160] width 8 height 8
select select
radio input "true"
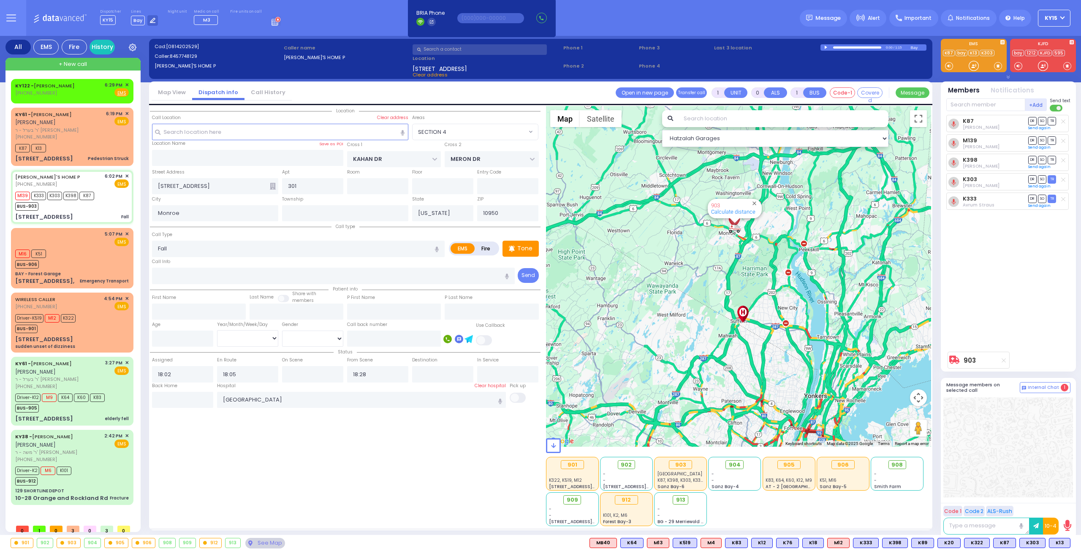
select select
select select "Hatzalah Garages"
select select "SECTION 4"
type input "6"
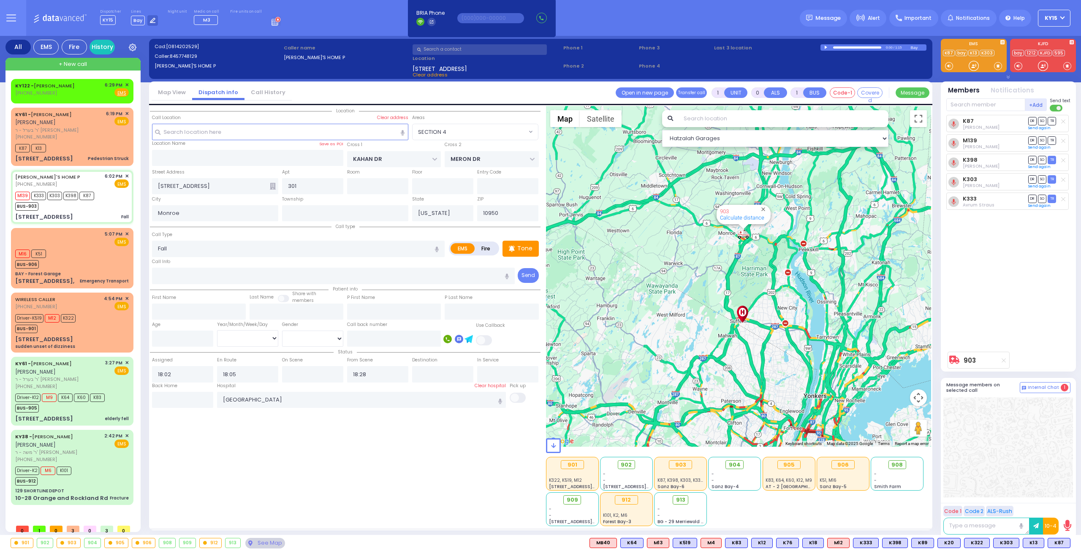
type input "6"
select select
radio input "true"
type input "Unknown"
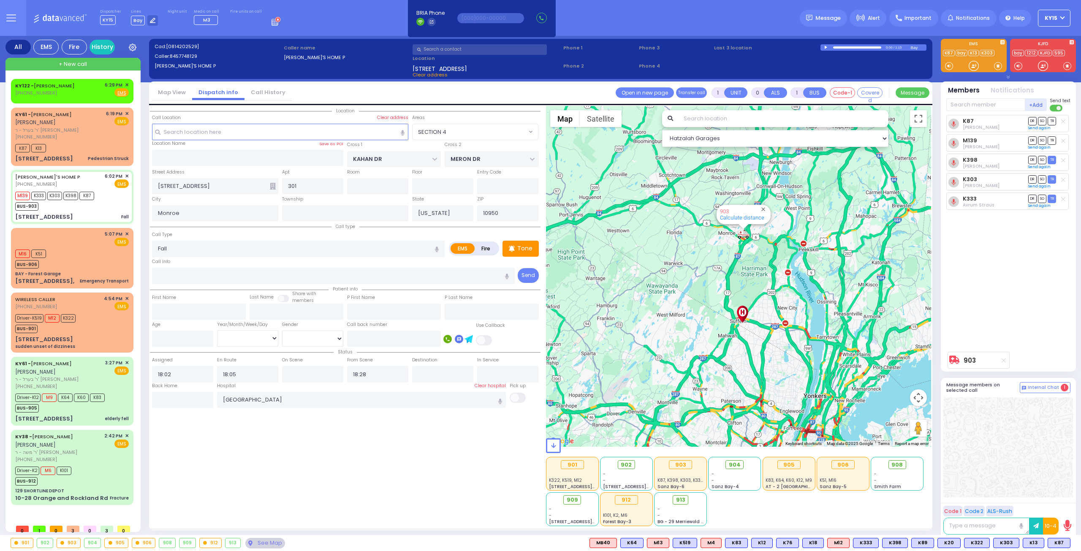
select select "Year"
select select "Hatzalah Garages"
select select "SECTION 4"
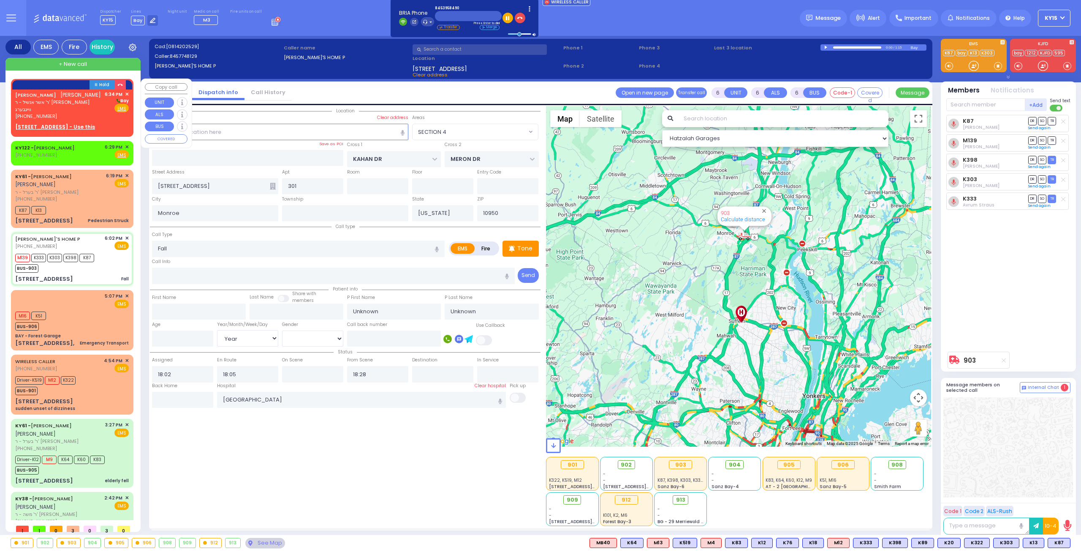
click at [102, 114] on div "AVRUM ELYA ZOLDAN אברהם אלי' זאלדאן ר' אשר אנשיל - ר' שמואל לייבוש וויינבערג (8…" at bounding box center [72, 105] width 114 height 29
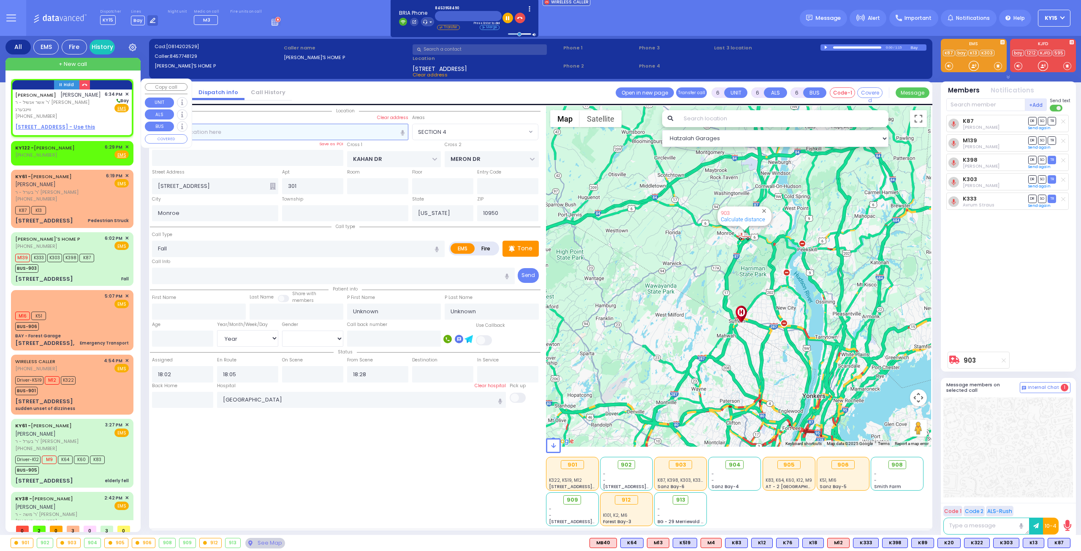
type input "2"
type input "1"
select select
radio input "true"
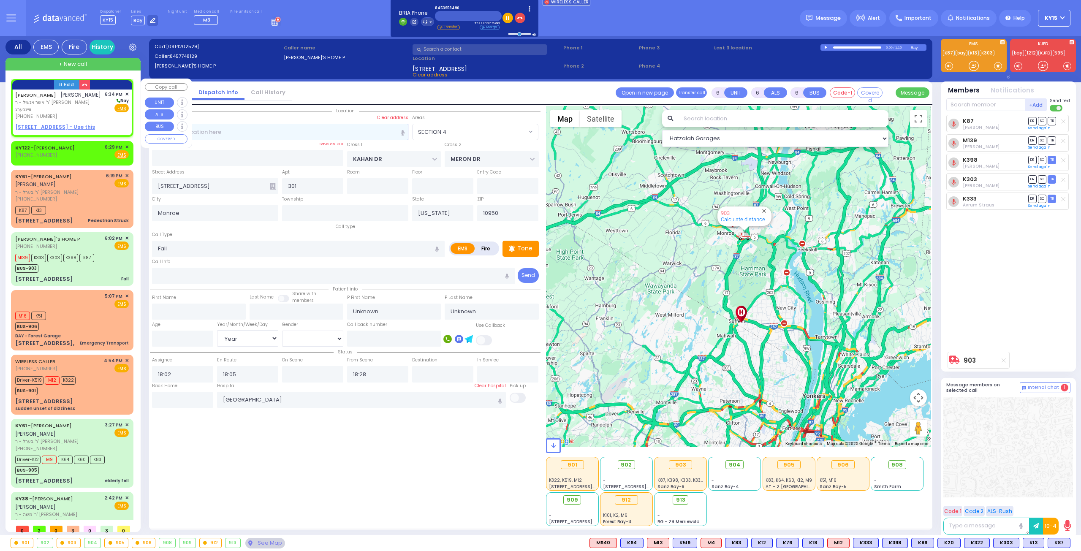
type input "[PERSON_NAME]"
select select
type input "18:34"
select select "Hatzalah Garages"
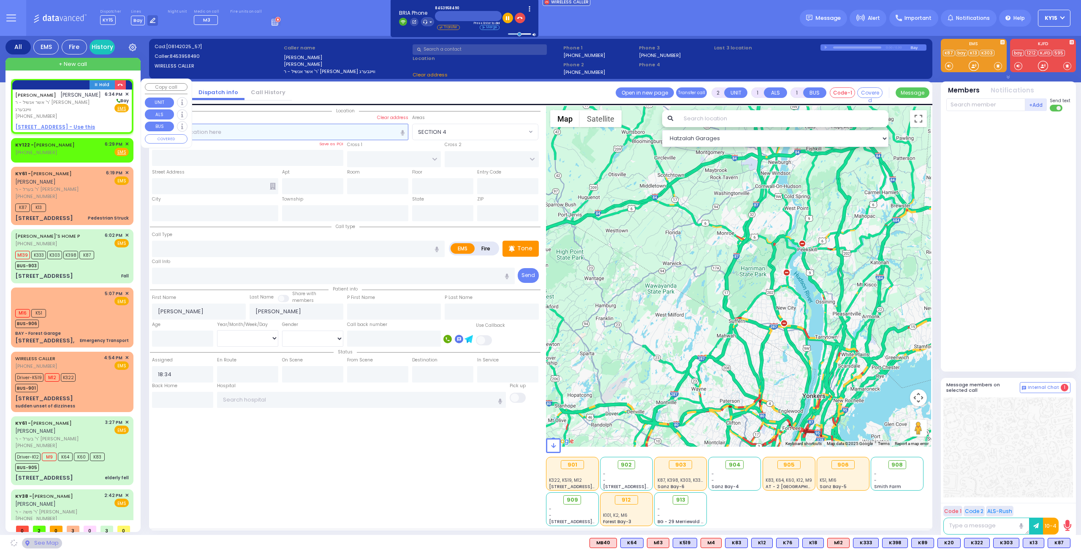
select select
radio input "true"
select select
select select "Hatzalah Garages"
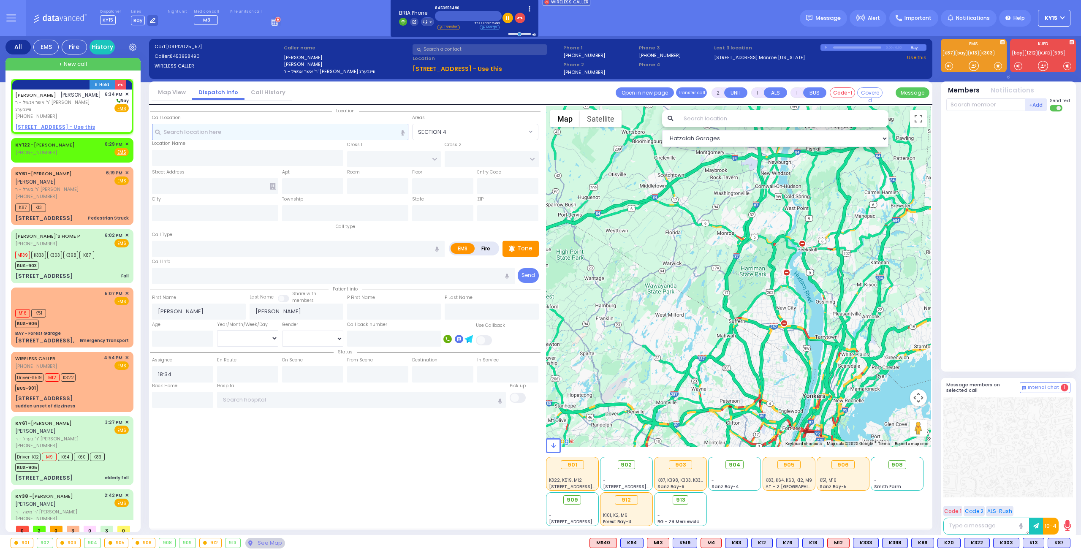
click at [200, 131] on input "text" at bounding box center [280, 132] width 257 height 16
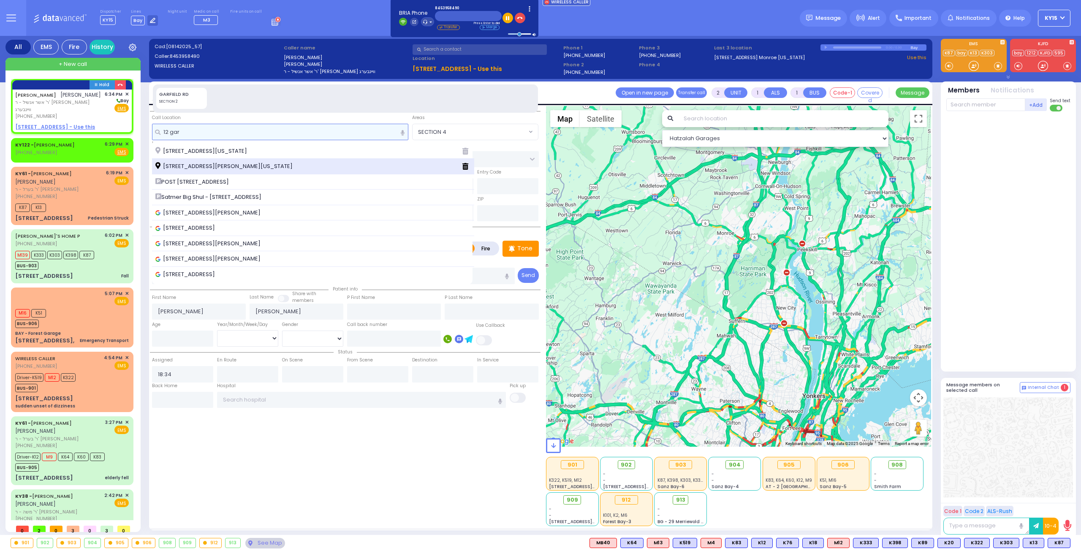
type input "12 gar"
click at [215, 163] on span "12 Garfield Road Kiryas Joel New York 10950" at bounding box center [225, 166] width 140 height 8
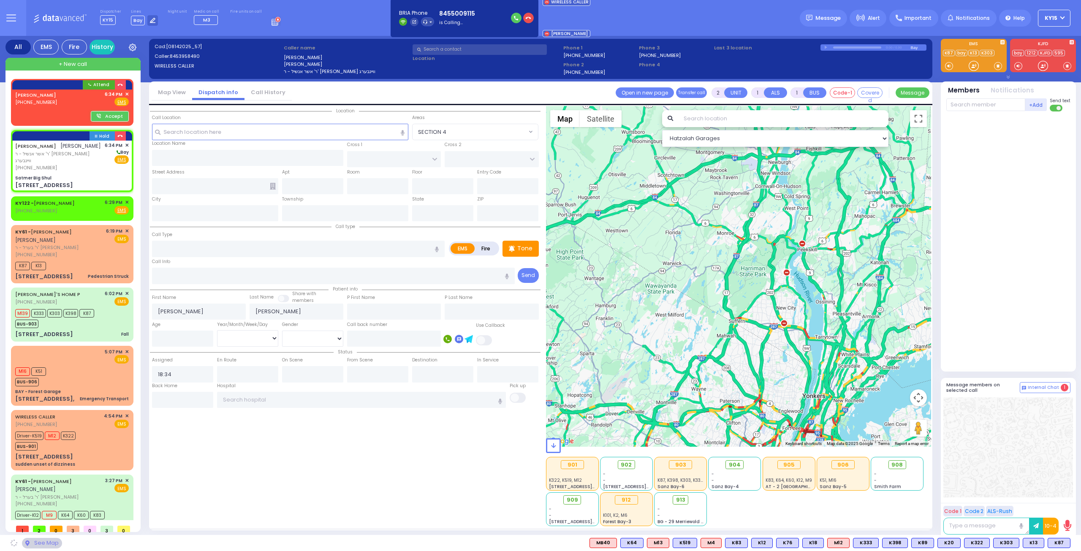
select select
radio input "true"
select select
select select "Hatzalah Garages"
type input "Satmer Big Shul"
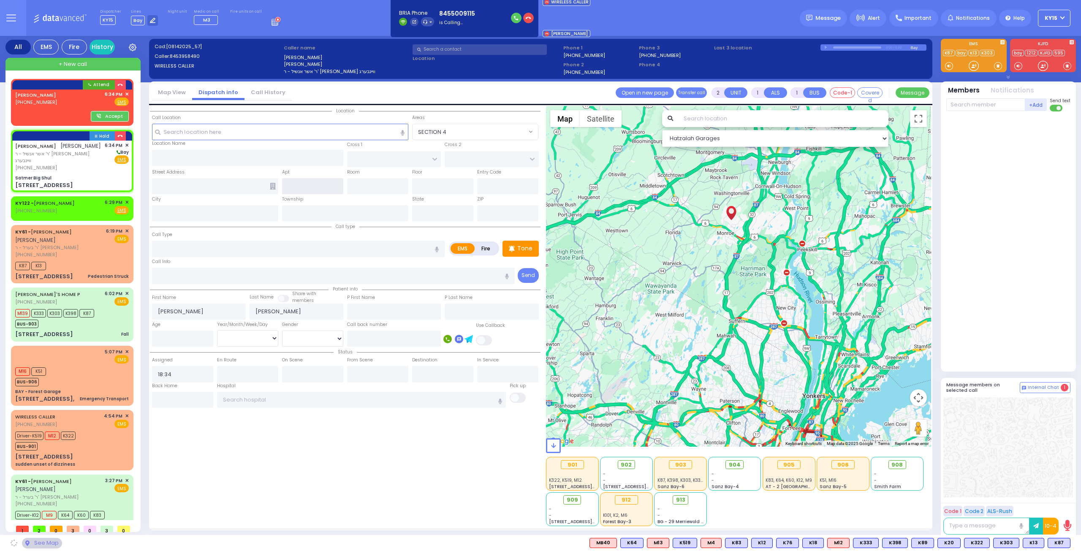
type input "EAHAL COURT"
type input "[STREET_ADDRESS]"
type input "[PERSON_NAME]"
type input "[US_STATE]"
type input "10950"
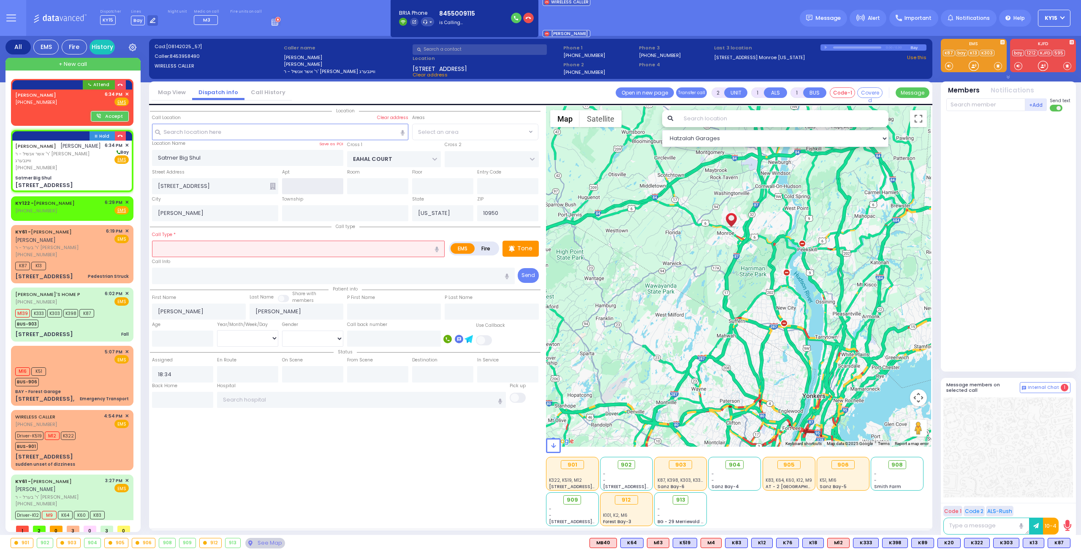
select select "SECTION 1"
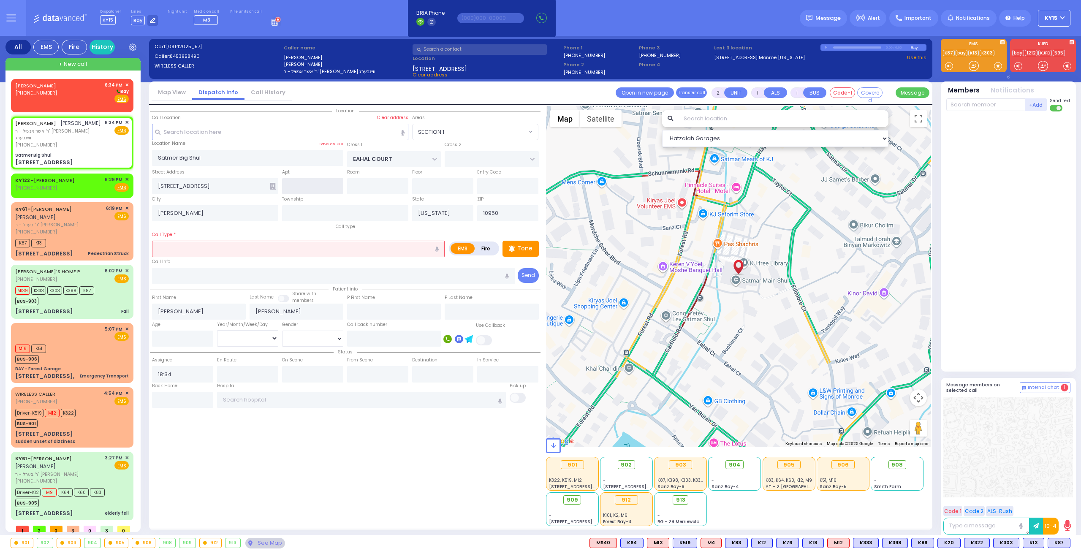
select select
radio input "true"
select select
select select "Hatzalah Garages"
drag, startPoint x: 77, startPoint y: 84, endPoint x: 84, endPoint y: 86, distance: 6.9
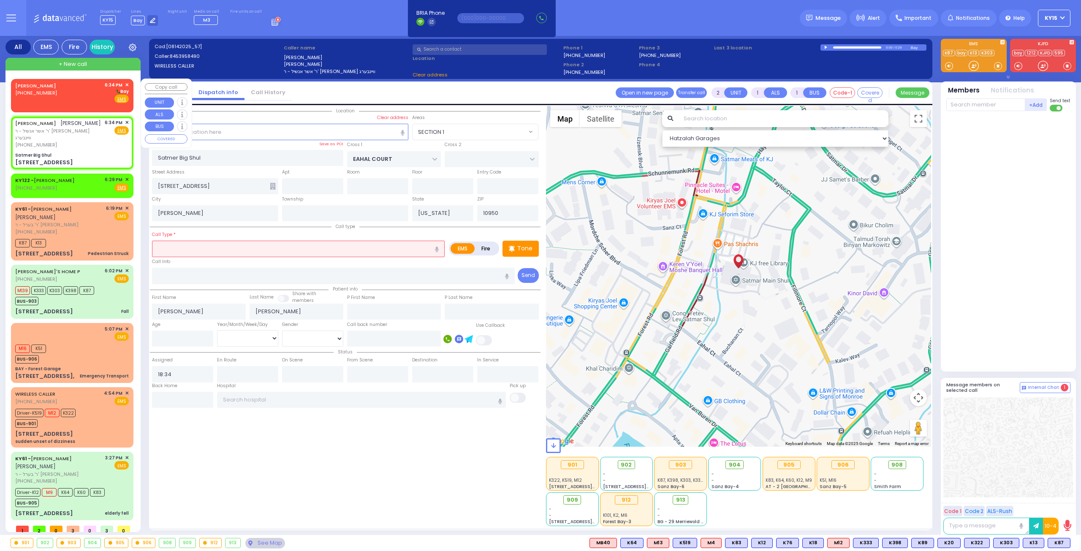
click at [84, 86] on div "JOEL ROTH (845) 500-9115 6:34 PM ✕ Bay EMS" at bounding box center [72, 93] width 114 height 22
select select "SECTION 1"
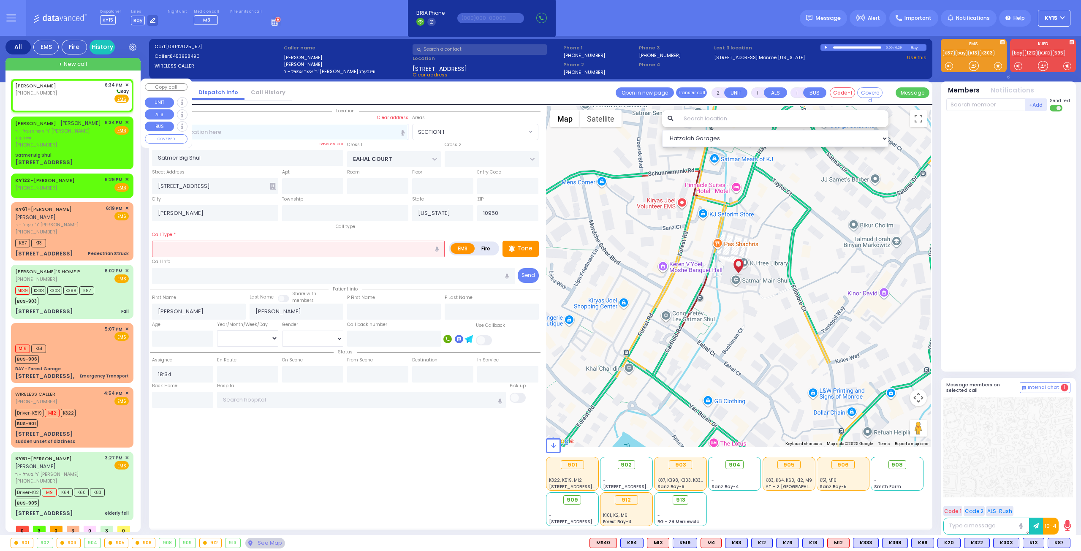
select select
radio input "true"
select select
select select "Hatzalah Garages"
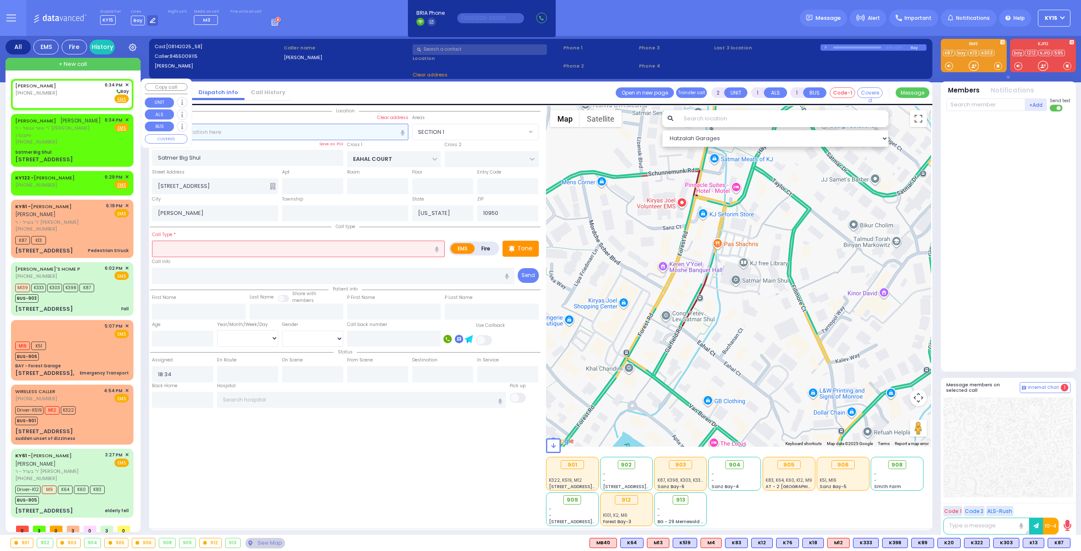
select select
radio input "true"
select select
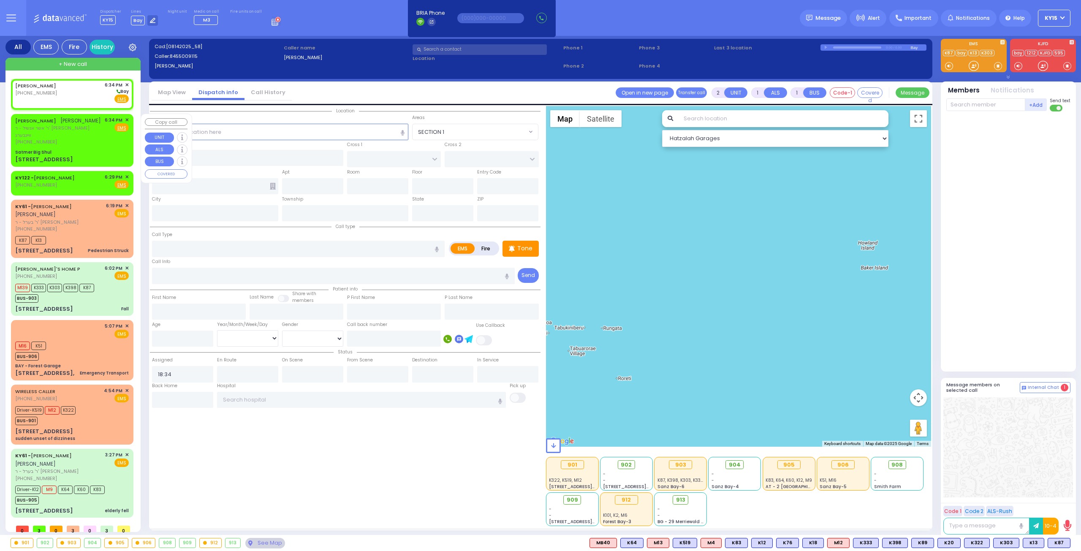
click at [86, 145] on div "[PHONE_NUMBER]" at bounding box center [58, 142] width 87 height 7
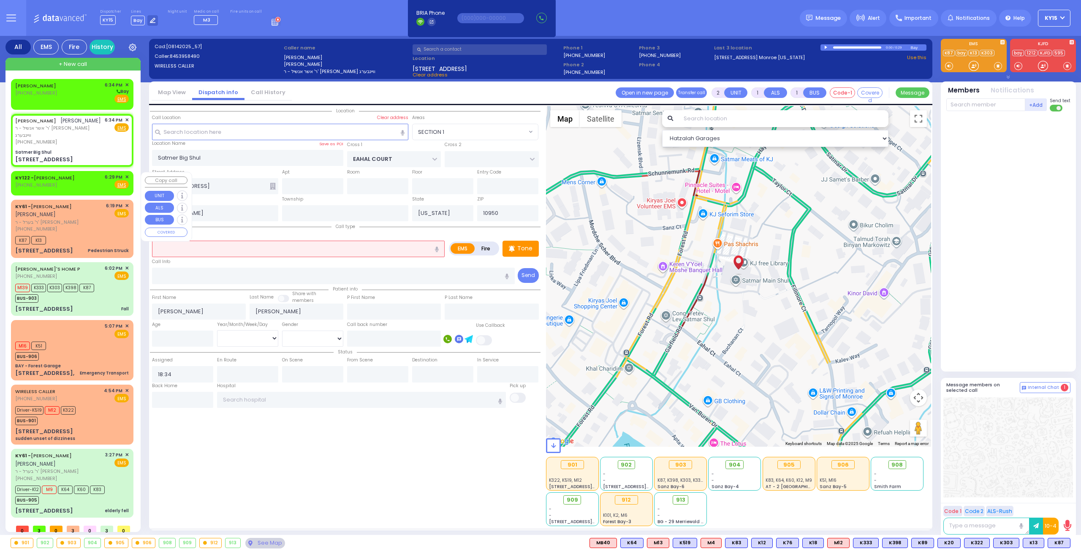
click at [215, 246] on input "text" at bounding box center [298, 249] width 293 height 16
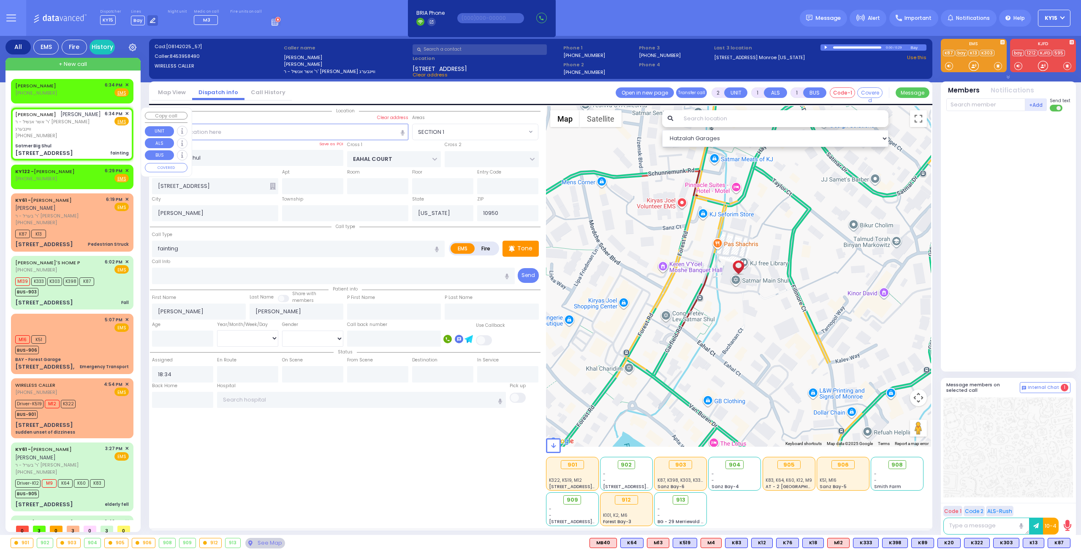
click at [87, 141] on div "AVRUM ELYA ZOLDAN אברהם אלי' זאלדאן ר' אשר אנשיל - ר' שמואל לייבוש וויינבערג (8…" at bounding box center [72, 134] width 119 height 50
click at [81, 143] on div "AVRUM ELYA ZOLDAN אברהם אלי' זאלדאן ר' אשר אנשיל - ר' שמואל לייבוש וויינבערג (8…" at bounding box center [72, 134] width 119 height 50
click at [1061, 546] on span "K65" at bounding box center [1059, 542] width 22 height 9
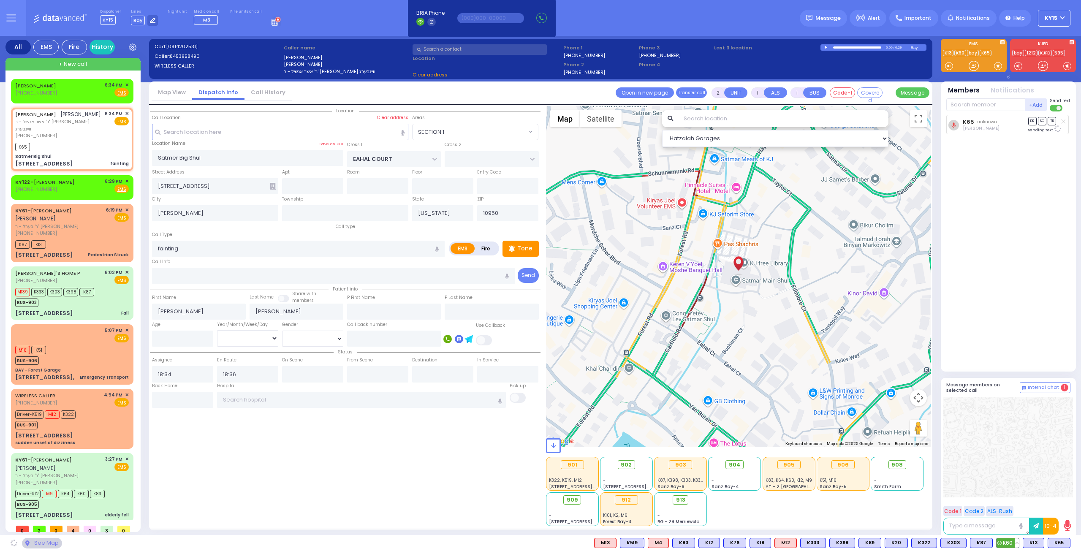
click at [1006, 541] on span "K60" at bounding box center [1008, 542] width 22 height 9
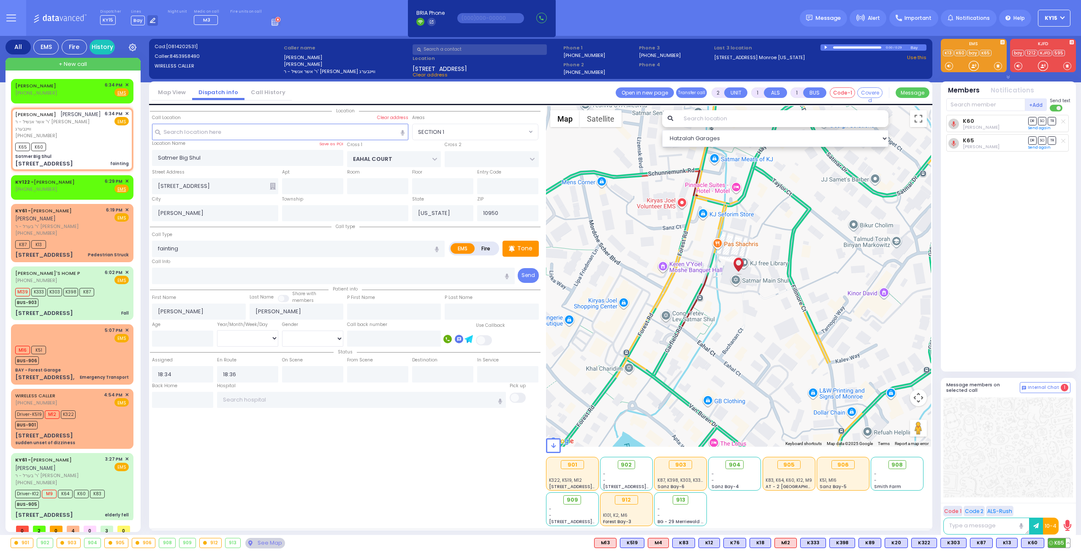
click at [1070, 544] on button at bounding box center [1068, 542] width 4 height 9
click at [1064, 507] on icon at bounding box center [1062, 505] width 9 height 9
click at [1056, 545] on span "K76" at bounding box center [1059, 542] width 22 height 9
click at [83, 184] on div "KY122 - AIDY BERGER (845) 774-9100 6:29 PM ✕ Fire EMS" at bounding box center [72, 186] width 114 height 16
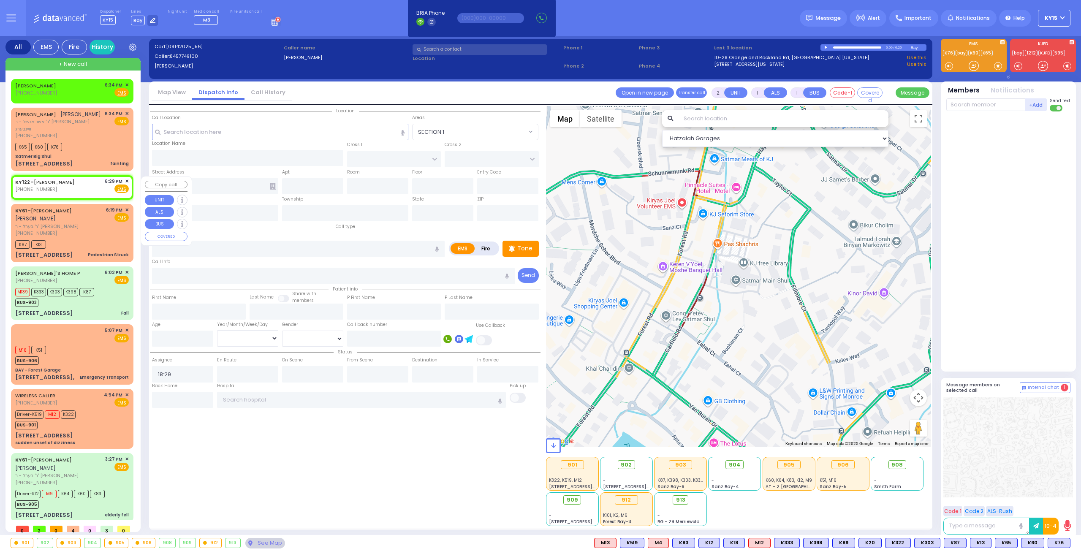
click at [125, 180] on span "✕" at bounding box center [127, 181] width 4 height 7
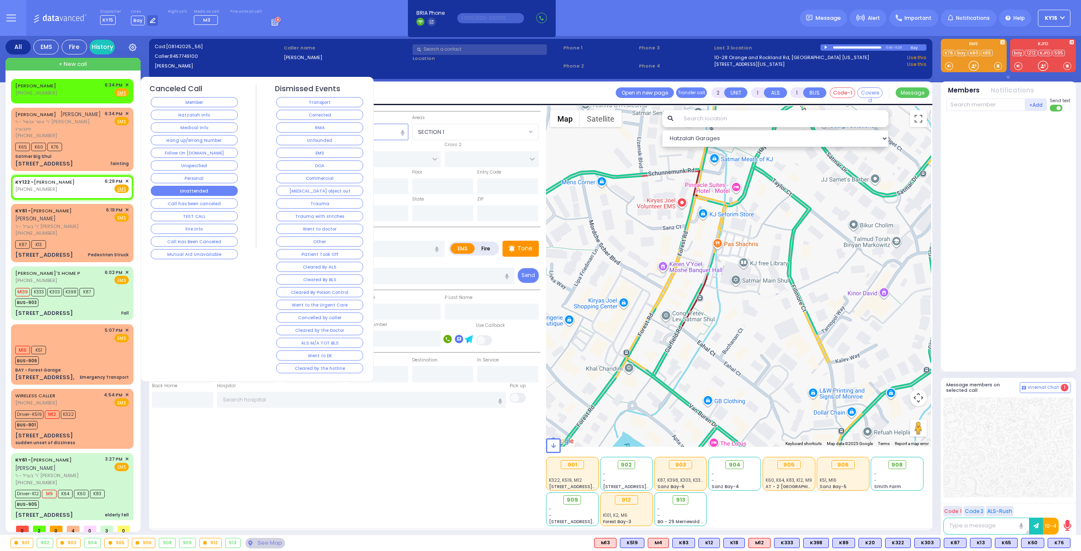
click at [182, 187] on button "Unattended" at bounding box center [194, 191] width 87 height 10
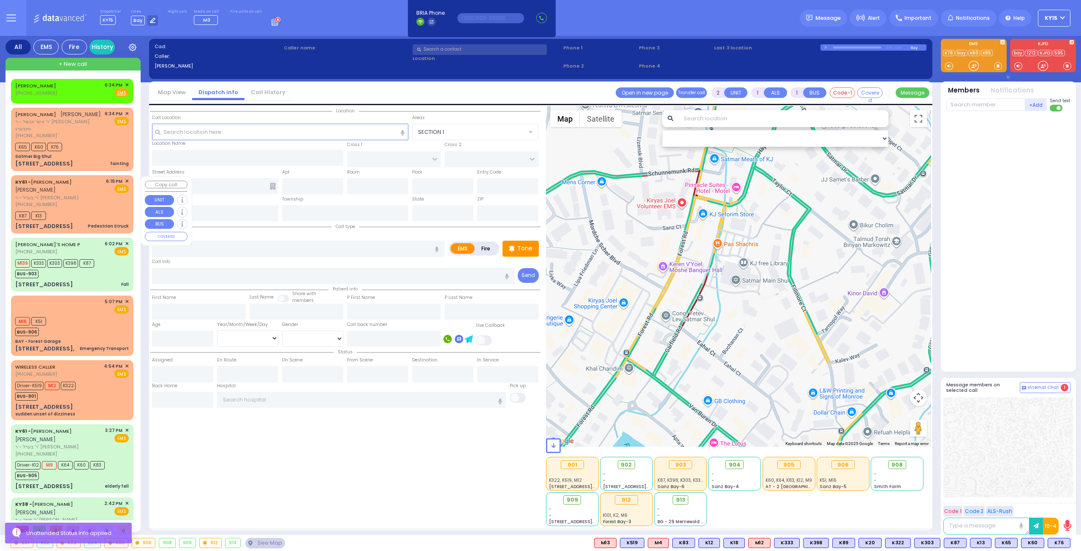
click at [90, 201] on span "ר' בערל - ר' [PERSON_NAME]" at bounding box center [59, 197] width 88 height 7
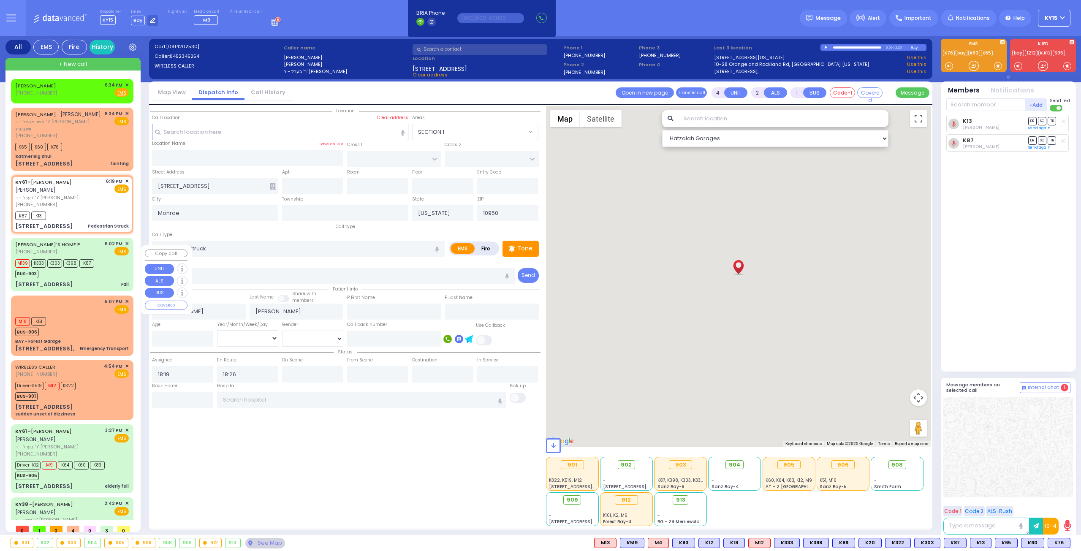
click at [99, 278] on div "M139 K333 K303 K398 K87 BUS-903" at bounding box center [57, 267] width 84 height 21
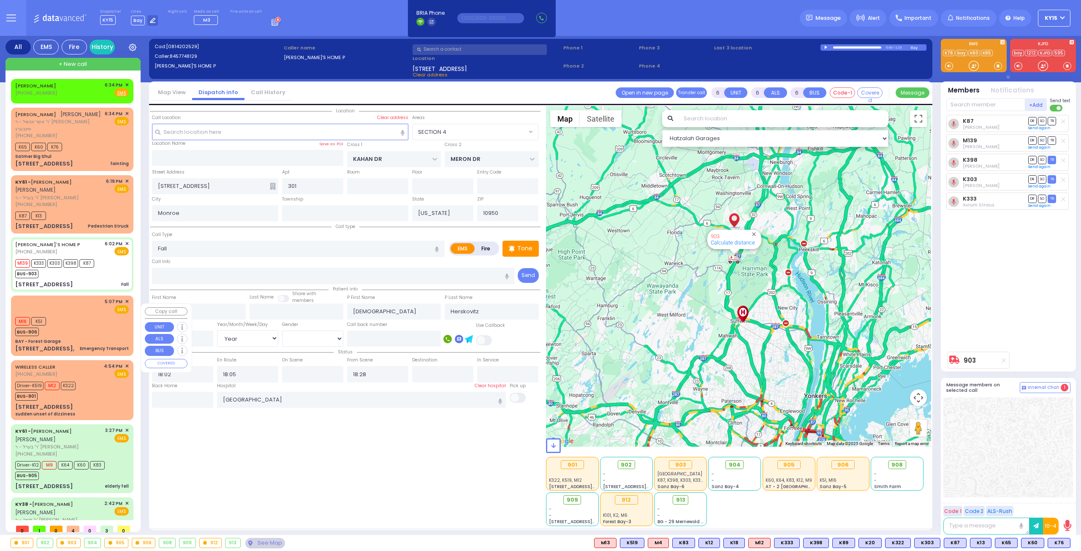
click at [84, 344] on div "5:07 PM ✕ EMS M16 K51" at bounding box center [72, 325] width 119 height 57
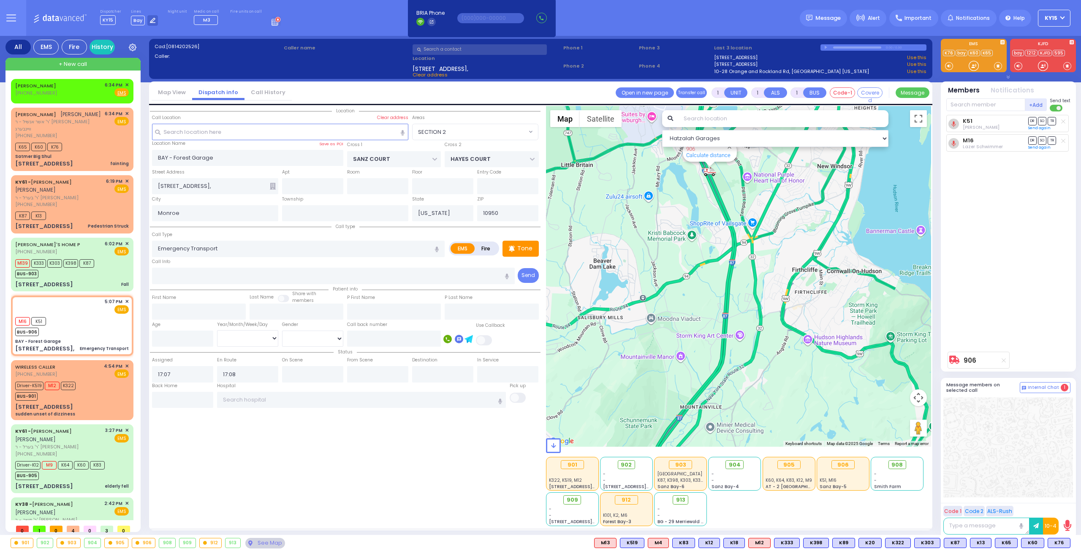
drag, startPoint x: 746, startPoint y: 279, endPoint x: 737, endPoint y: 341, distance: 62.7
click at [738, 337] on div "906 Calculate distance" at bounding box center [739, 276] width 386 height 341
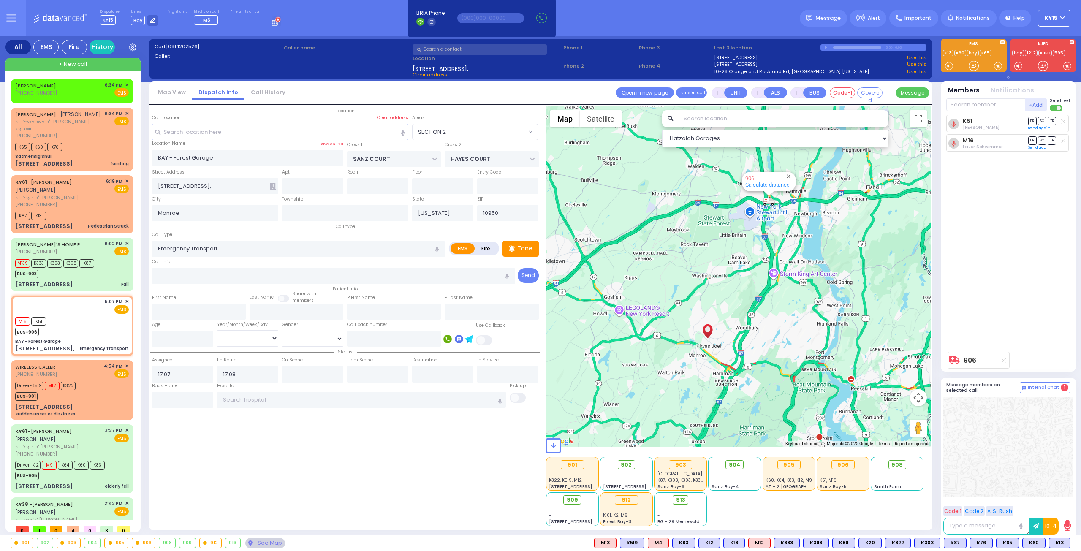
select select "SECTION 2"
select select
click at [737, 480] on div "-" at bounding box center [735, 480] width 46 height 6
click at [76, 151] on div "K65 K60 K76" at bounding box center [72, 146] width 114 height 11
type input "2"
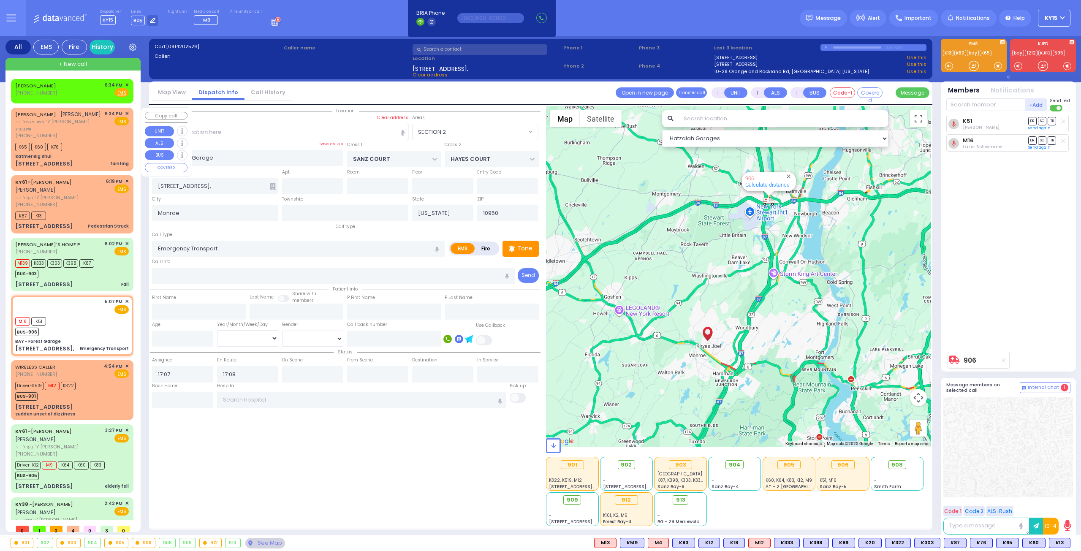
select select
type input "fainting"
radio input "true"
type input "[PERSON_NAME]"
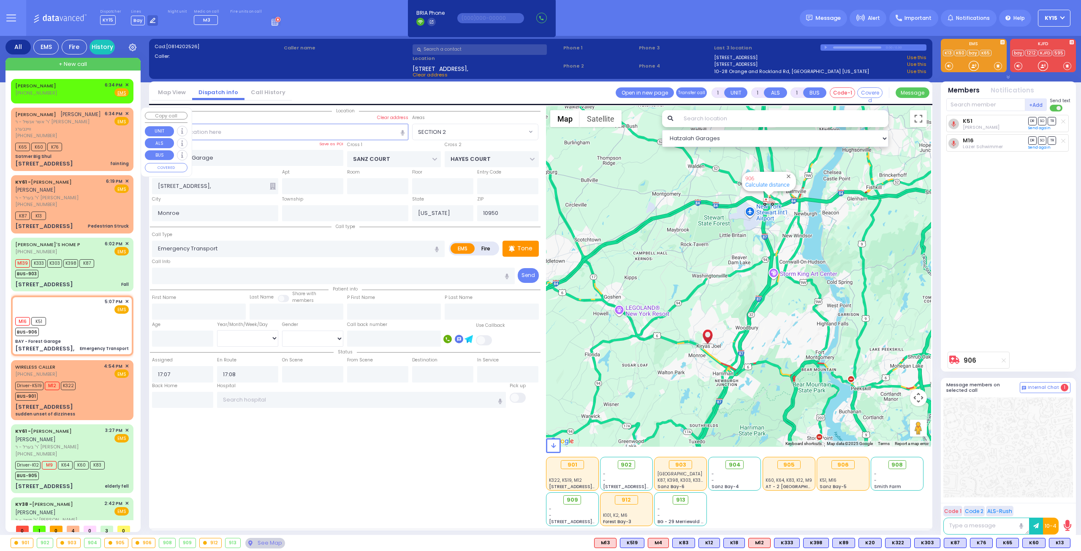
select select
type input "18:34"
type input "18:36"
select select "Hatzalah Garages"
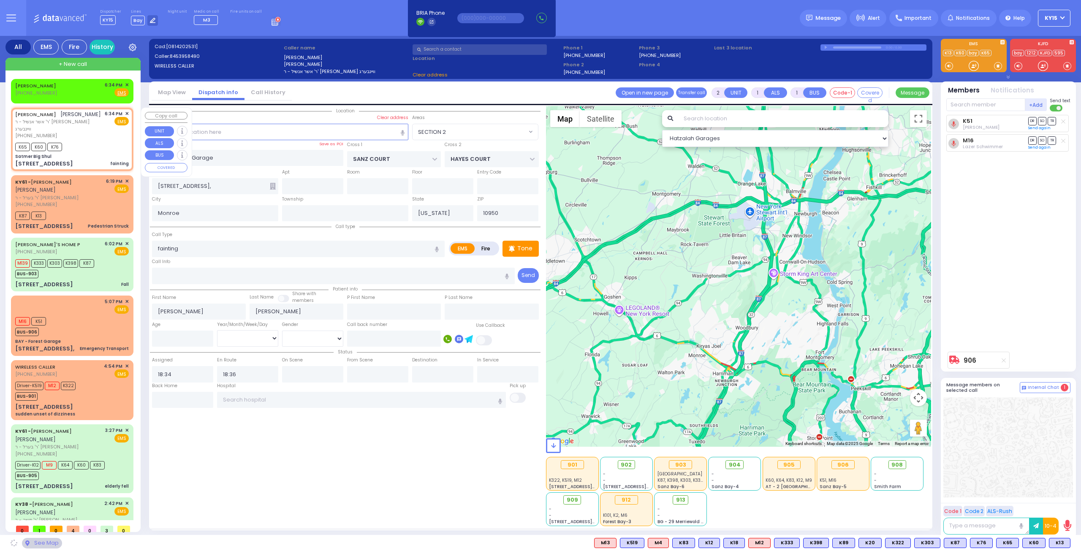
type input "Satmer Big Shul"
type input "EAHAL COURT"
type input "[STREET_ADDRESS]"
type input "[PERSON_NAME]"
select select "SECTION 1"
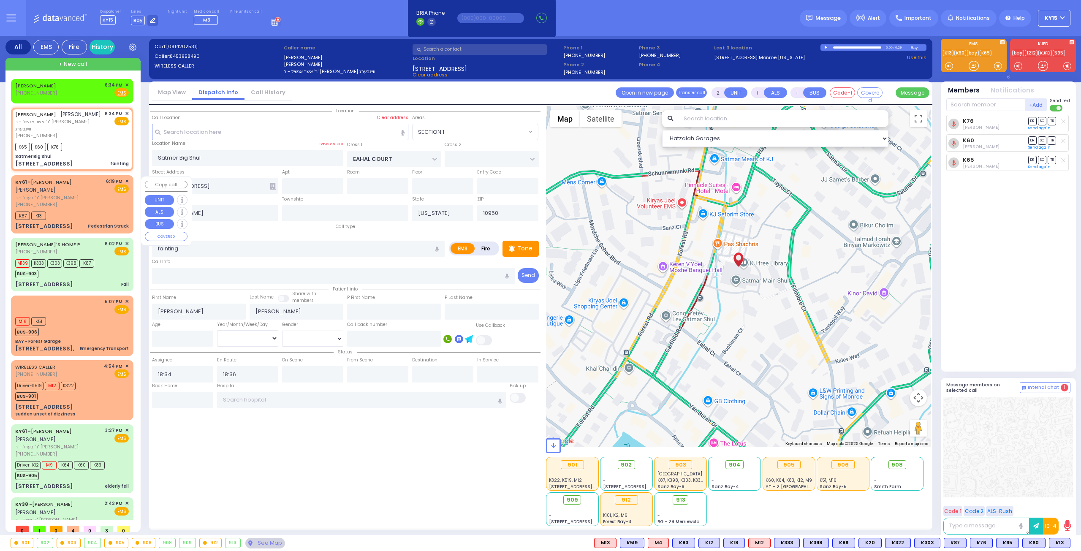
click at [91, 197] on span "ר' בערל - ר' [PERSON_NAME]" at bounding box center [59, 197] width 88 height 7
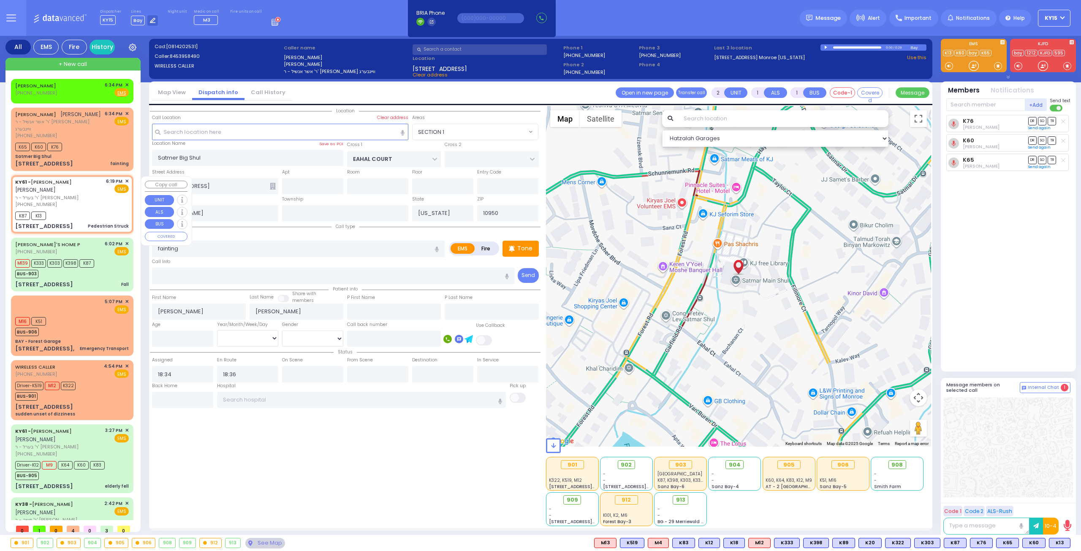
type input "4"
type input "2"
select select
type input "Pedestrian Struck"
radio input "true"
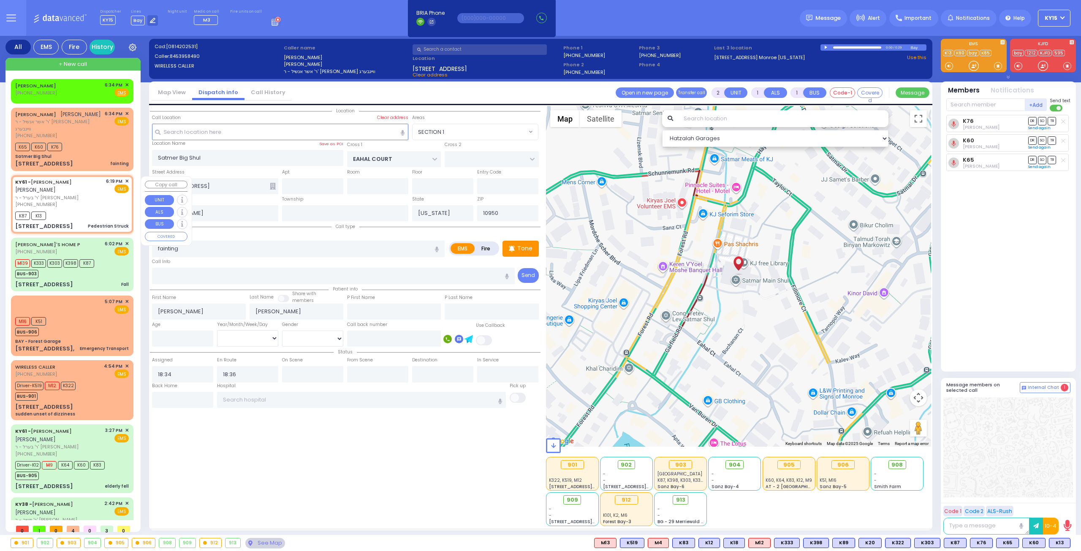
type input "[PERSON_NAME]"
select select
type input "18:19"
type input "18:26"
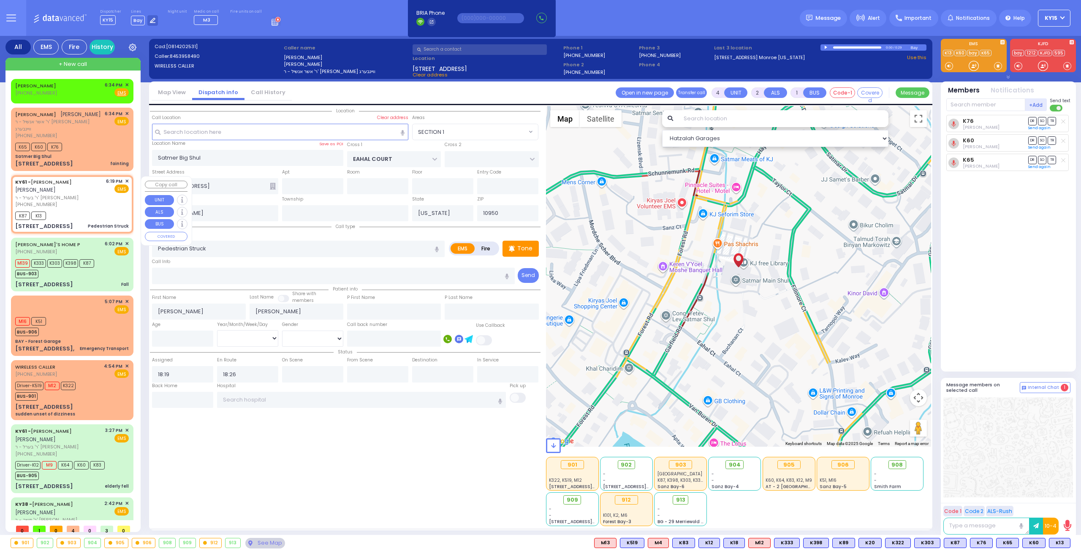
select select "Hatzalah Garages"
type input "[STREET_ADDRESS]"
type input "Monroe"
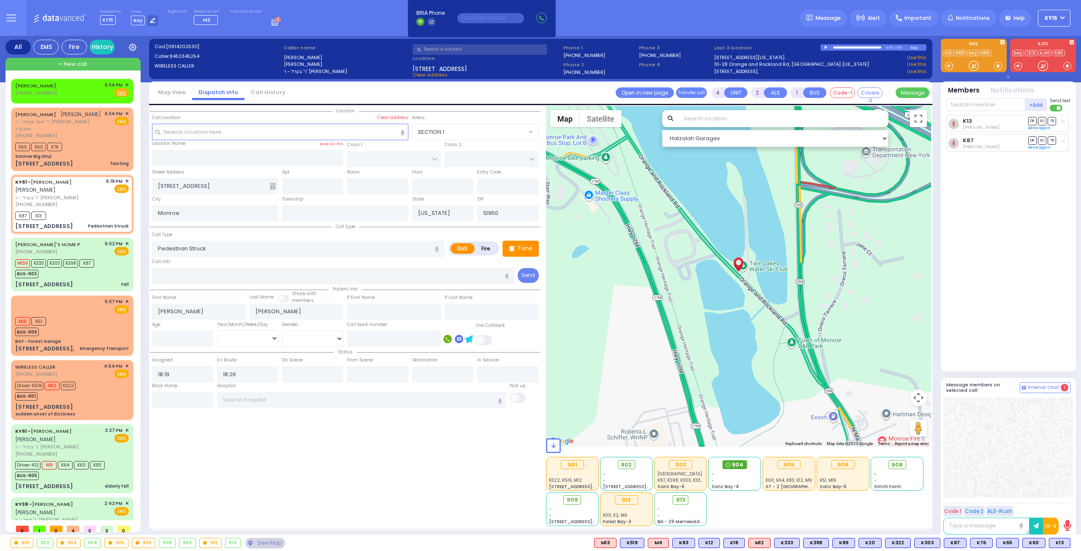
click at [733, 465] on span "904" at bounding box center [738, 465] width 12 height 8
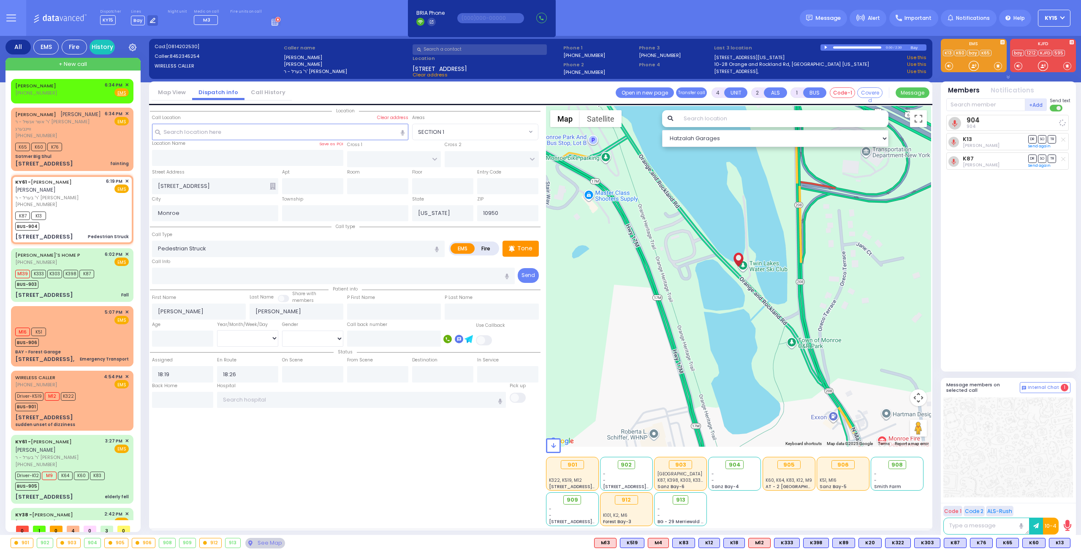
select select
radio input "true"
select select
select select "Hatzalah Garages"
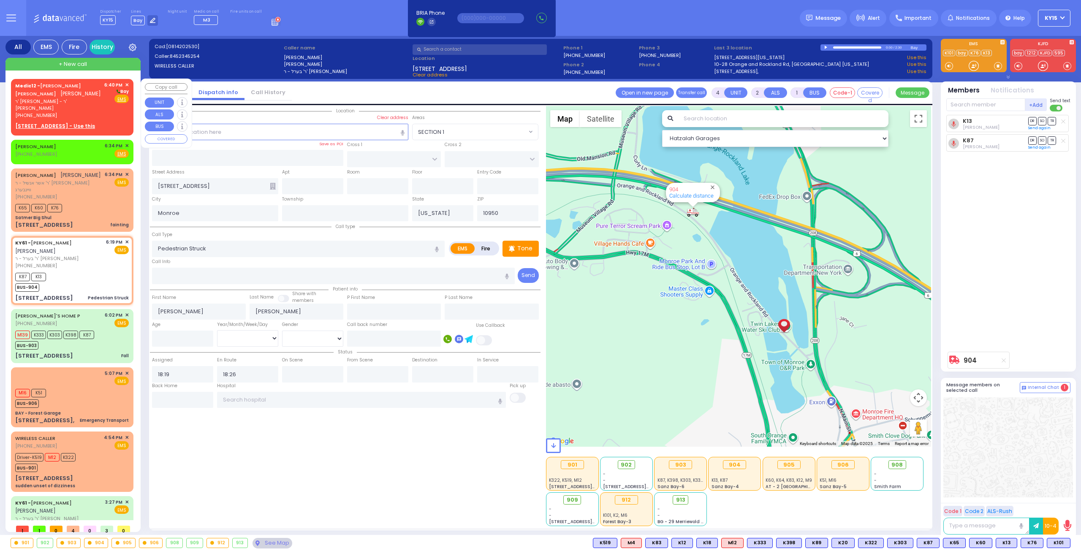
click at [94, 103] on span "ר' [PERSON_NAME] - ר' [PERSON_NAME]" at bounding box center [58, 105] width 86 height 14
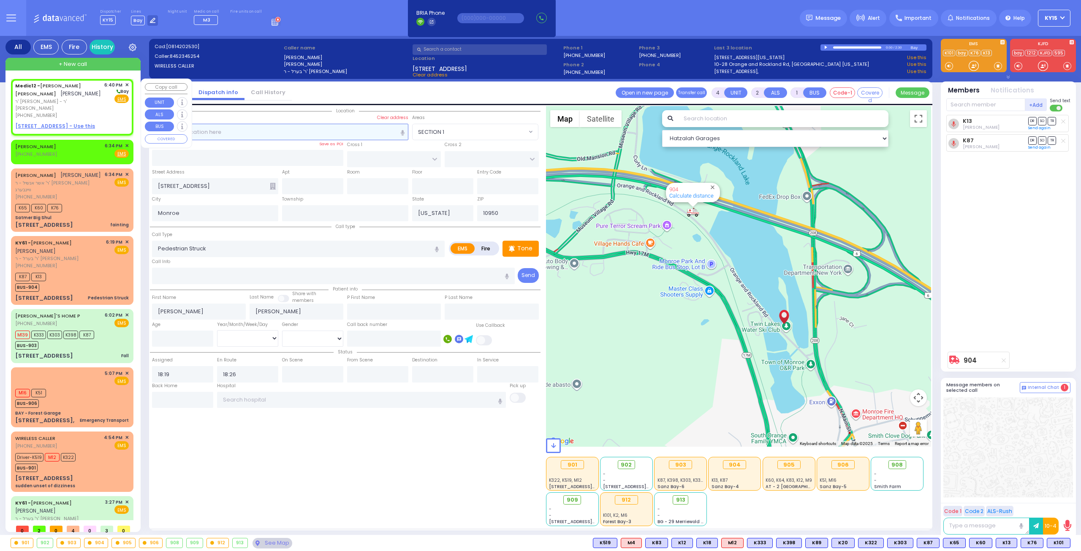
type input "2"
type input "1"
select select
radio input "true"
type input "[PERSON_NAME]"
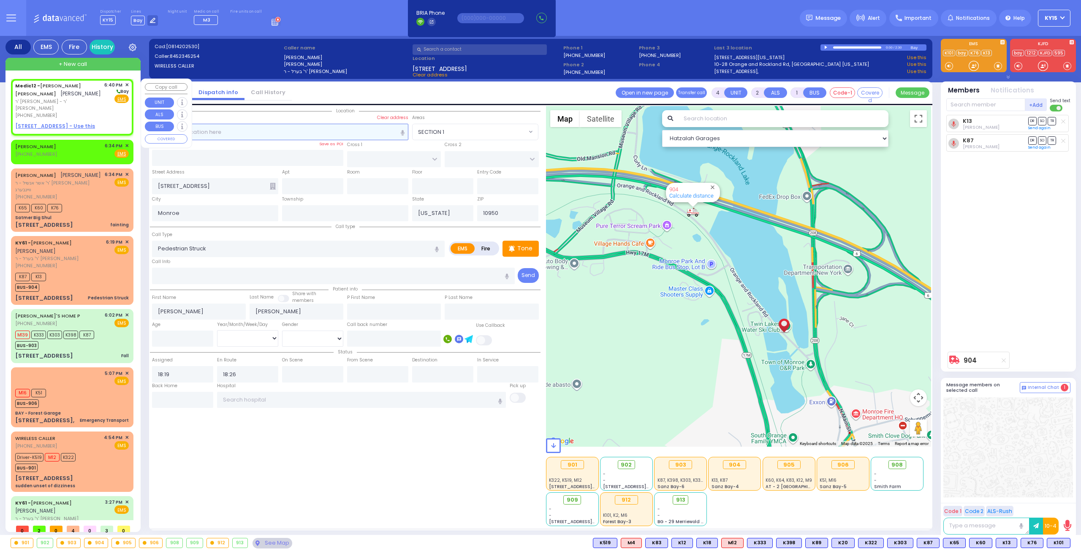
type input "SILBERSTEIN"
select select
type input "18:40"
select select "Hatzalah Garages"
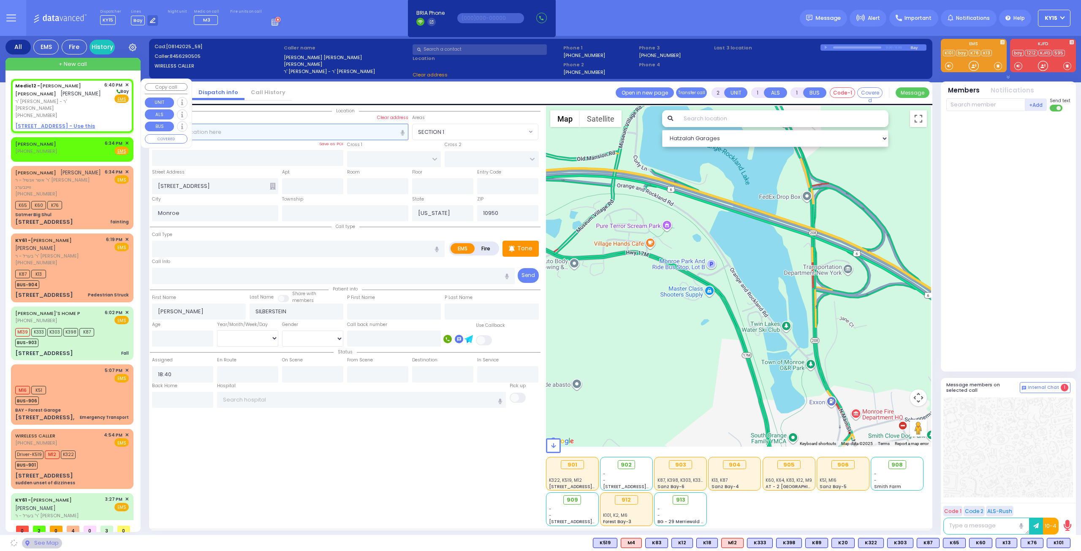
select select
radio input "true"
select select
select select "Hatzalah Garages"
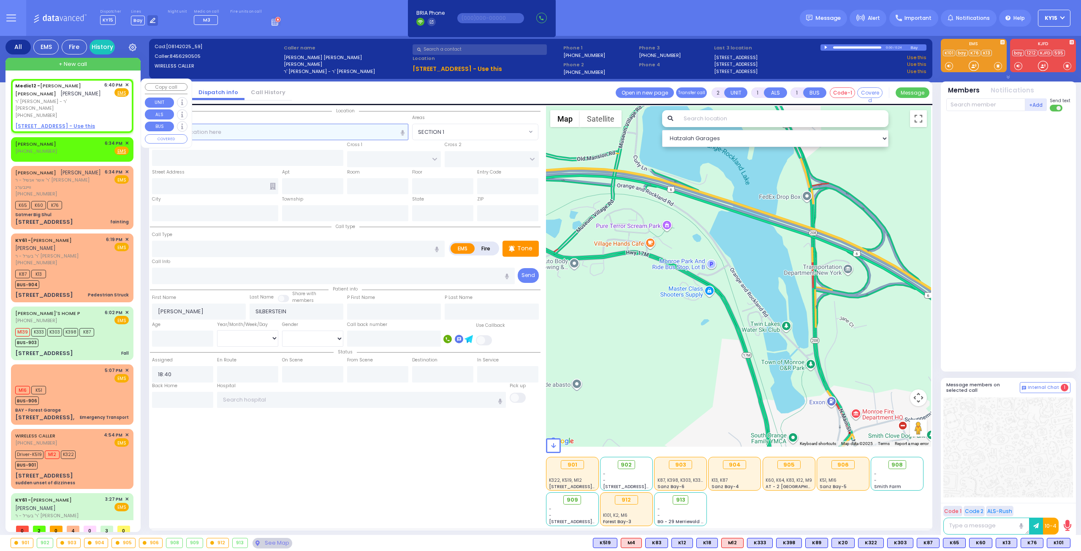
select select
radio input "true"
select select
select select "Hatzalah Garages"
drag, startPoint x: 89, startPoint y: 103, endPoint x: 100, endPoint y: 103, distance: 10.6
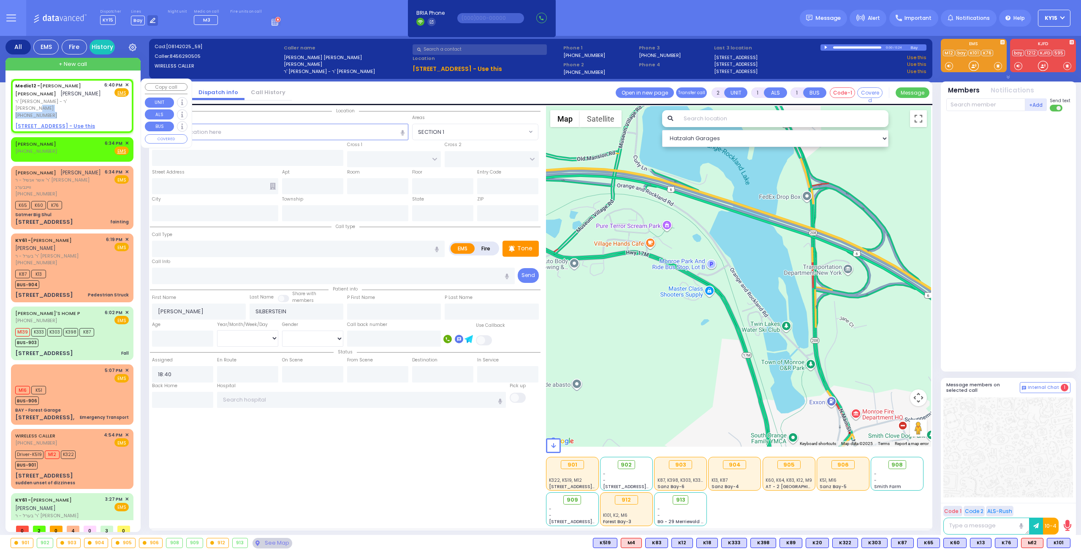
click at [94, 99] on div "Medic12 - [PERSON_NAME] [PERSON_NAME] [PERSON_NAME] ר' [PERSON_NAME] - ר' [PERS…" at bounding box center [58, 101] width 86 height 38
select select
radio input "true"
select select
select select "Hatzalah Garages"
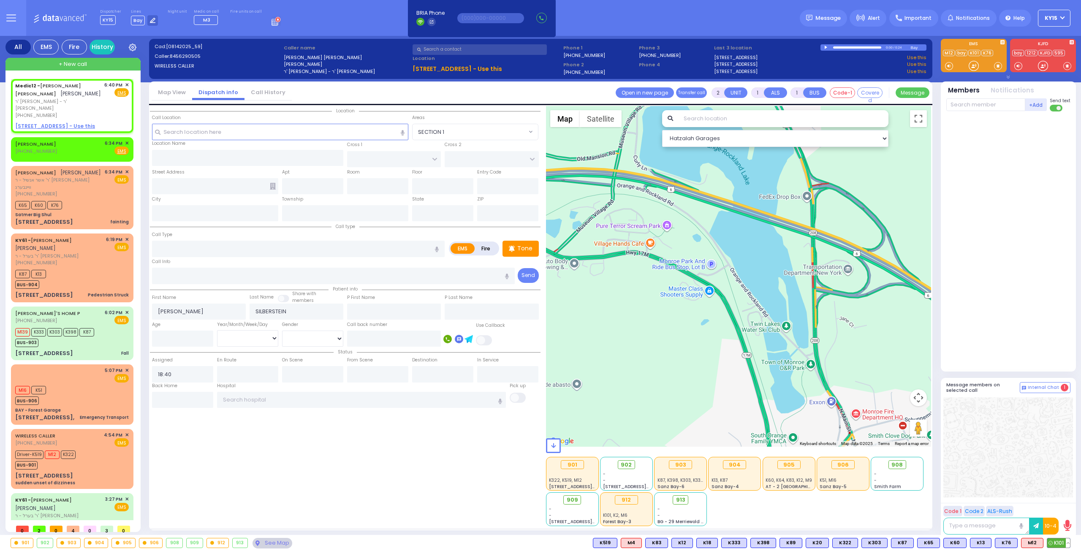
click at [1058, 544] on span "K101" at bounding box center [1058, 542] width 23 height 9
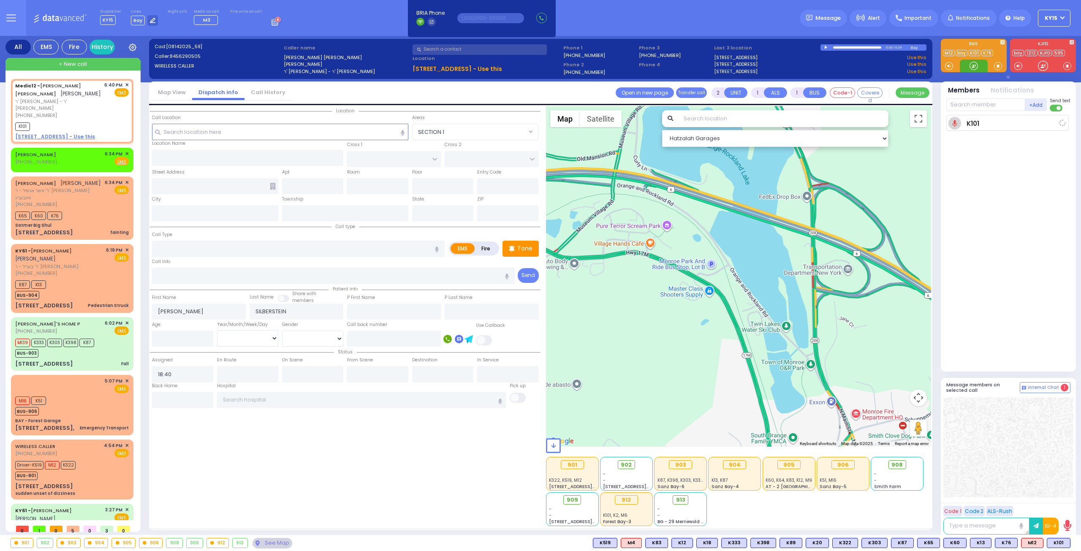
select select
radio input "true"
select select
type input "18:40"
select select "Hatzalah Garages"
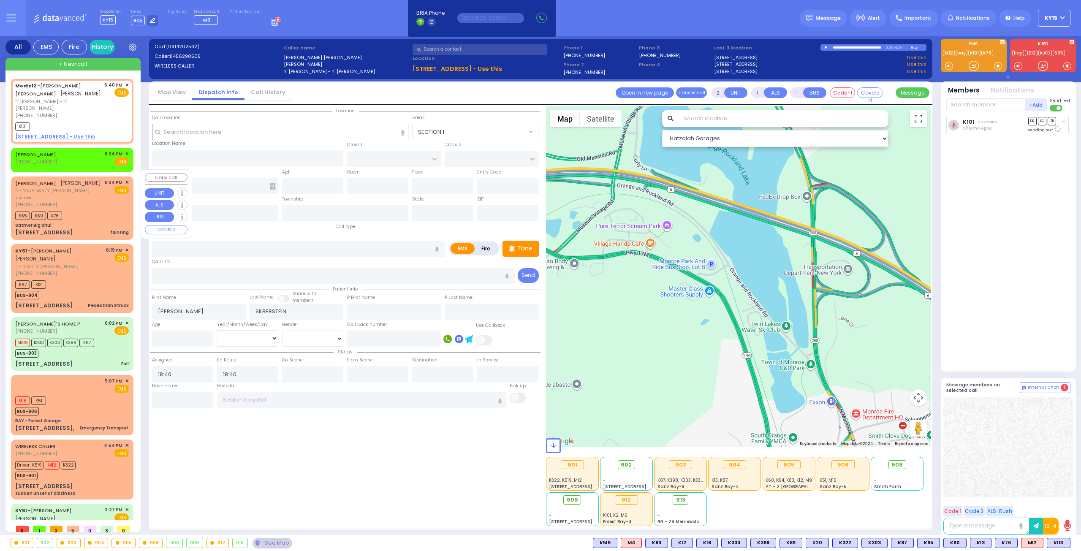
drag, startPoint x: 87, startPoint y: 201, endPoint x: 93, endPoint y: 204, distance: 7.4
click at [87, 201] on div "[PHONE_NUMBER]" at bounding box center [58, 204] width 87 height 7
select select
type input "fainting"
radio input "true"
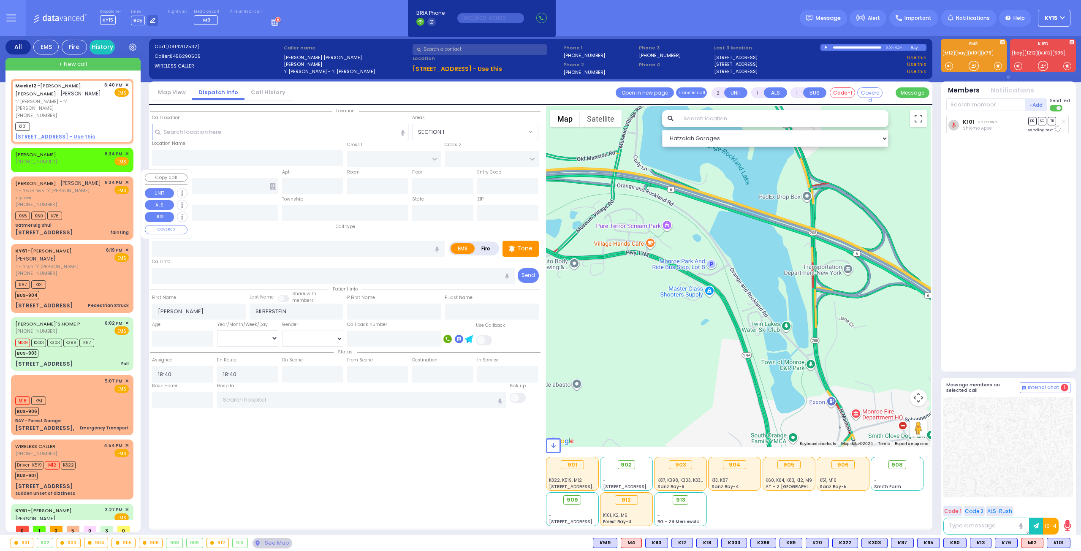
type input "[PERSON_NAME]"
select select
type input "18:34"
type input "18:36"
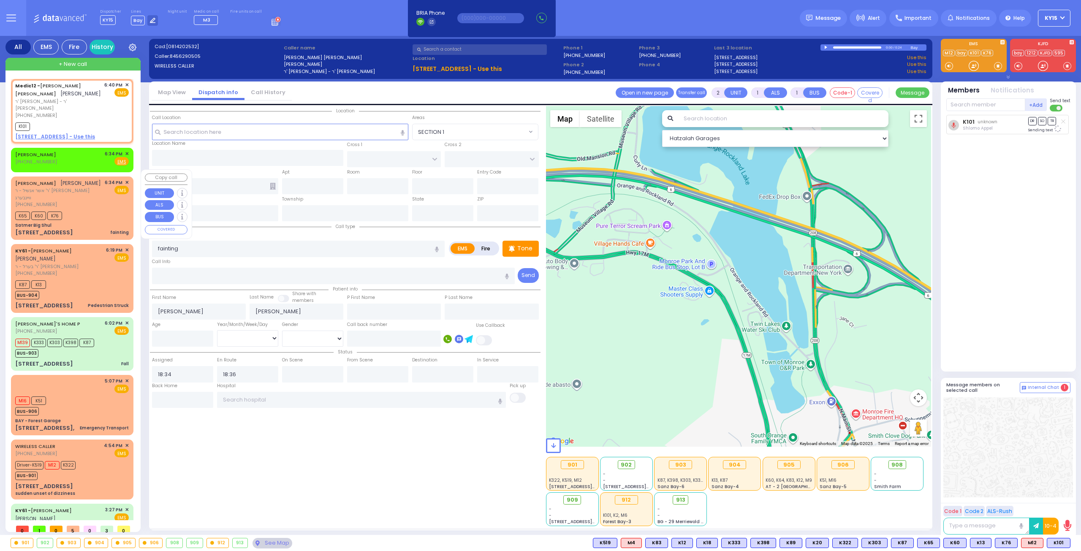
type input "Satmer Big Shul"
type input "EAHAL COURT"
type input "[STREET_ADDRESS]"
type input "[PERSON_NAME]"
type input "[US_STATE]"
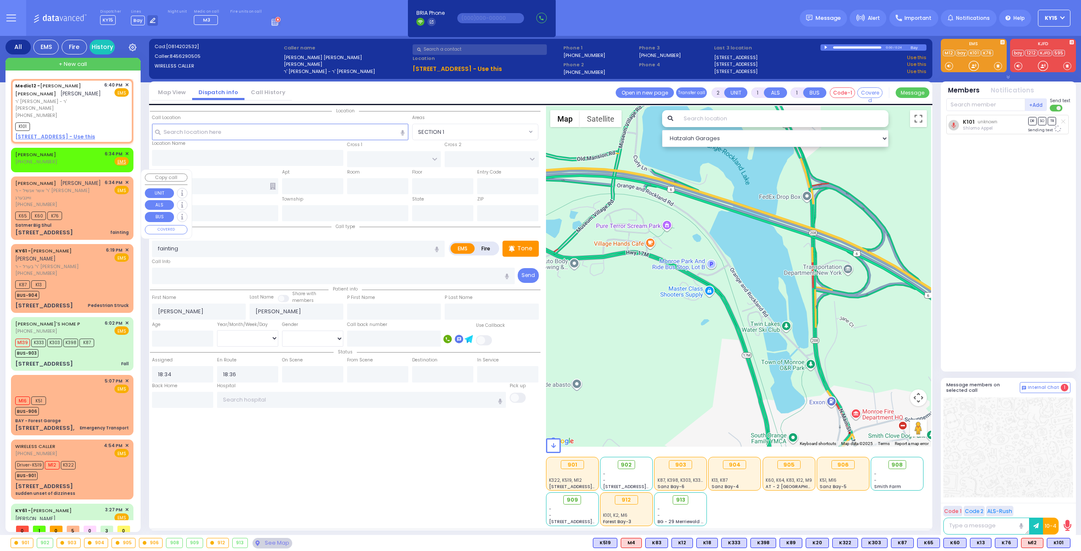
type input "10950"
select select "Hatzalah Garages"
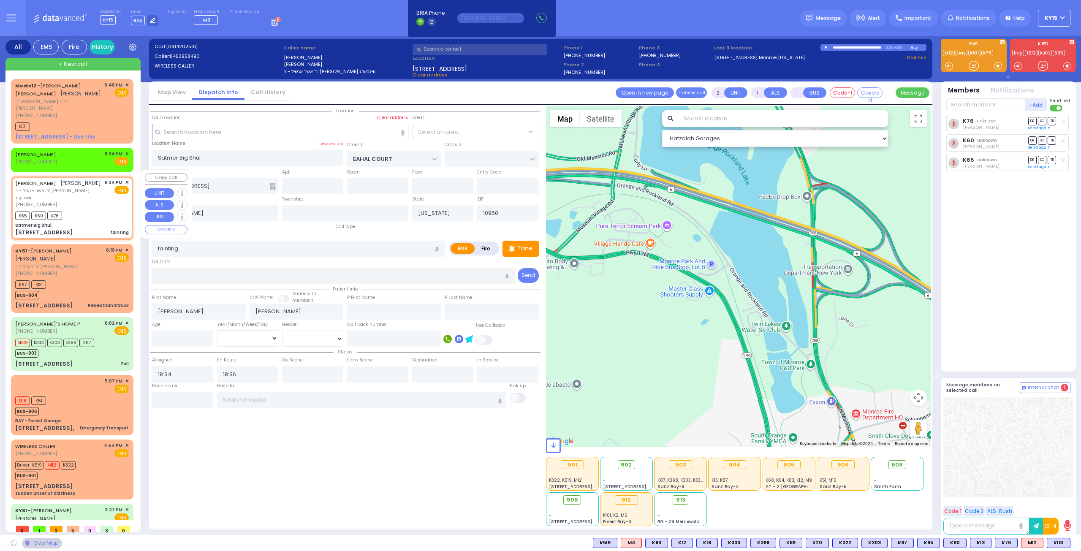
select select "SECTION 1"
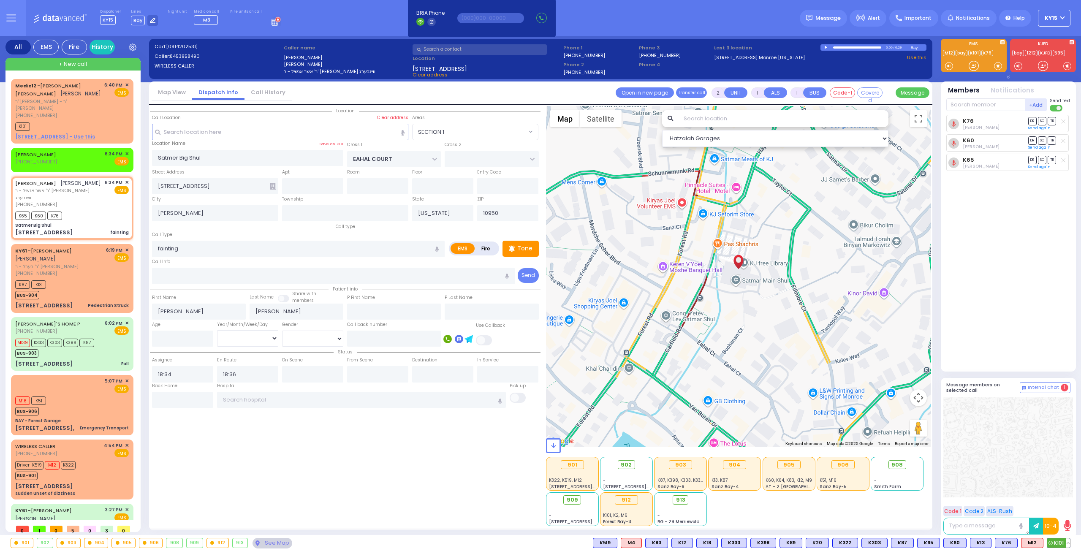
click at [1059, 539] on span "K101" at bounding box center [1058, 542] width 23 height 9
click at [1035, 540] on span "M12" at bounding box center [1033, 542] width 22 height 9
select select
radio input "true"
select select
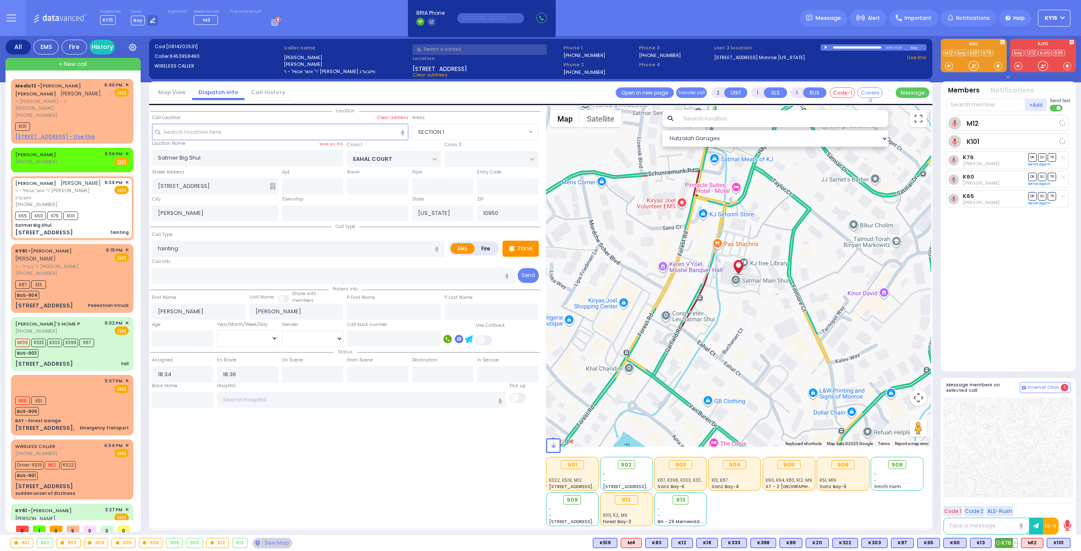
select select "Hatzalah Garages"
select select "SECTION 1"
select select
radio input "true"
select select
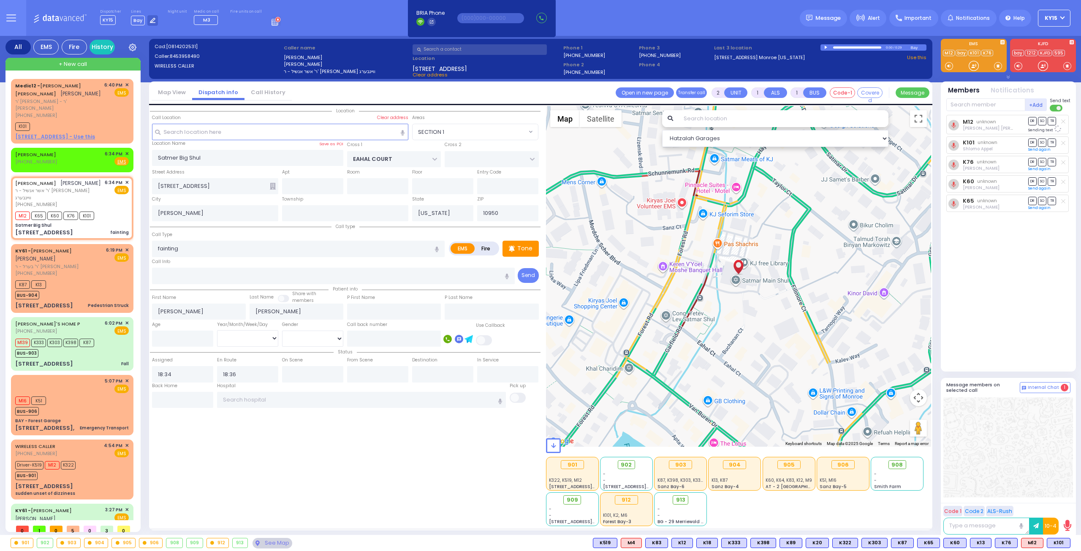
select select "Hatzalah Garages"
select select "SECTION 1"
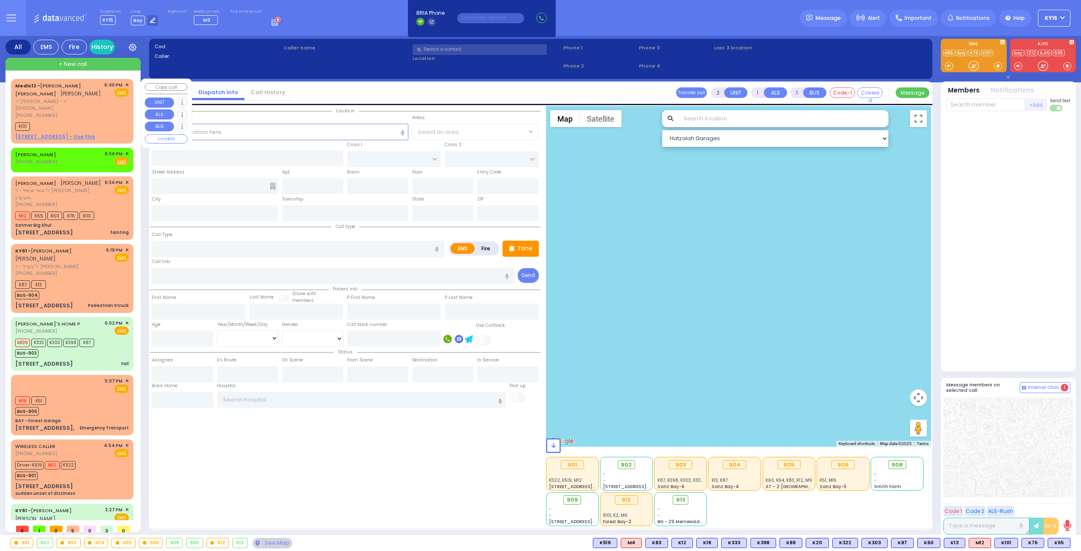
click at [126, 85] on span "✕" at bounding box center [127, 85] width 4 height 7
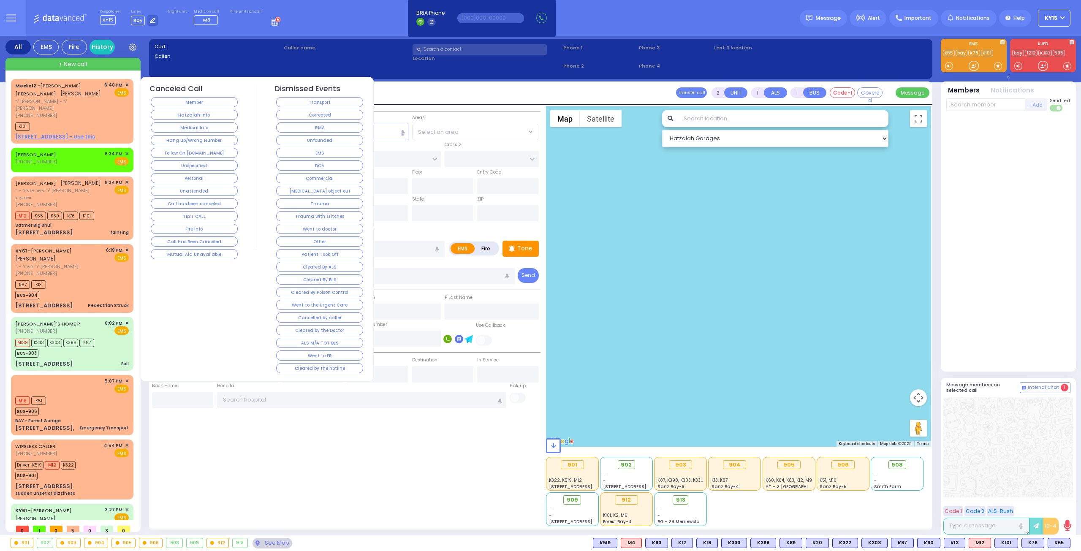
click at [204, 156] on div "Canceled Call Member Hatzalah Info Medical Info Hang up/Wrong Number Follow On …" at bounding box center [195, 172] width 90 height 177
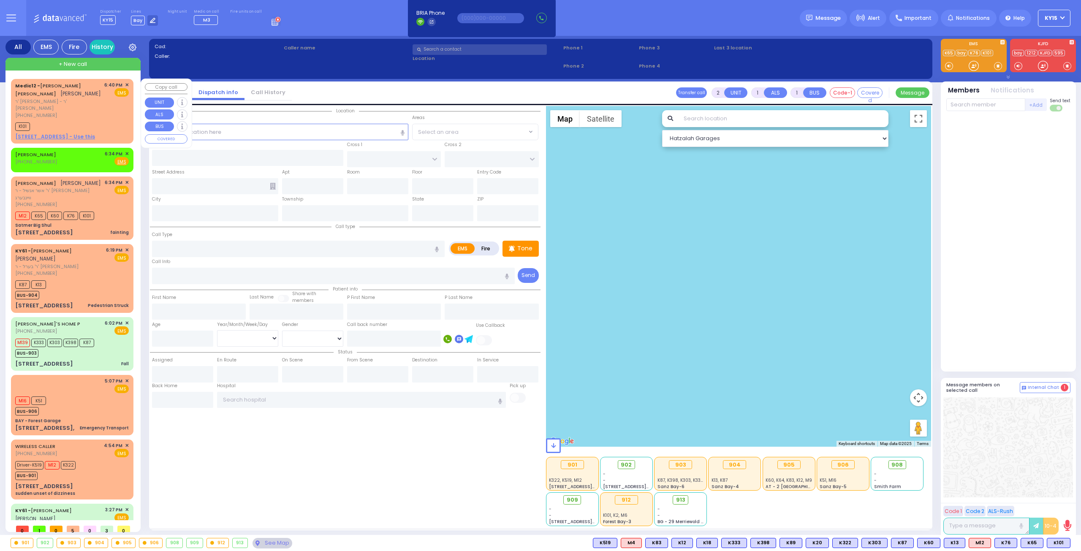
click at [92, 101] on span "ר' [PERSON_NAME] - ר' [PERSON_NAME]" at bounding box center [58, 105] width 86 height 14
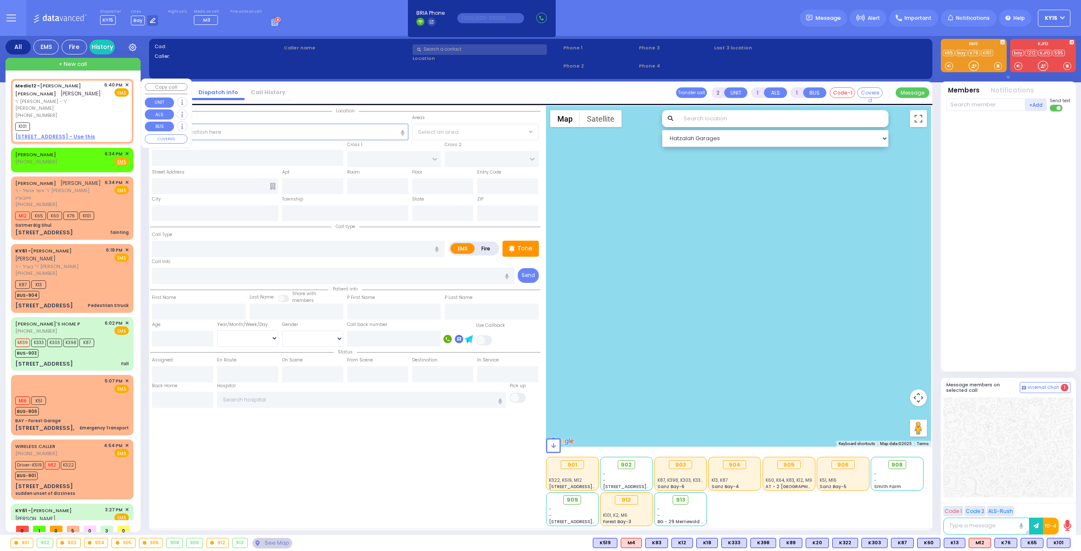
select select
radio input "true"
type input "[PERSON_NAME]"
type input "SILBERSTEIN"
select select
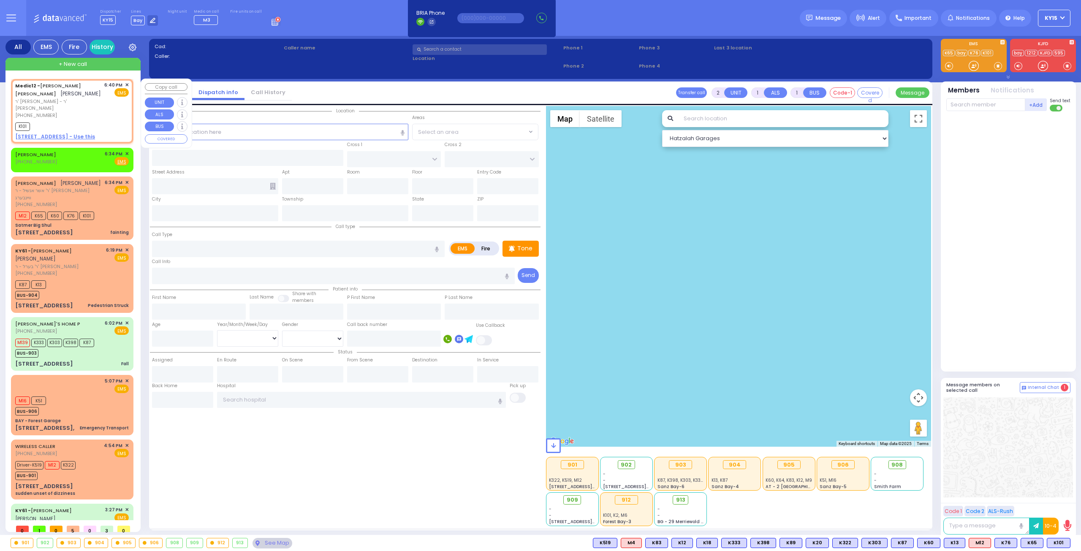
type input "18:40"
select select "Hatzalah Garages"
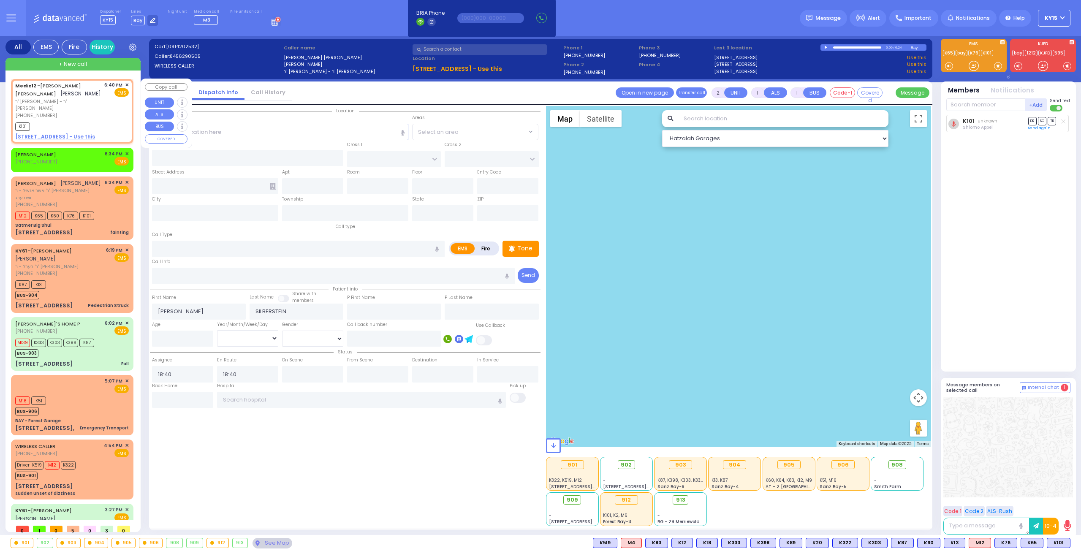
click at [125, 84] on span "✕" at bounding box center [127, 85] width 4 height 7
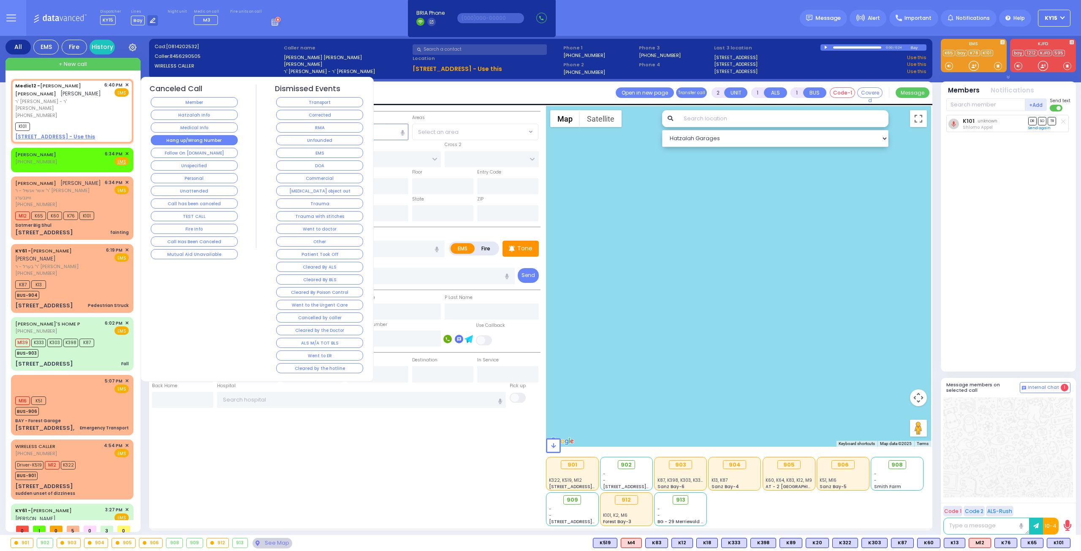
click at [191, 136] on button "Hang up/Wrong Number" at bounding box center [194, 140] width 87 height 10
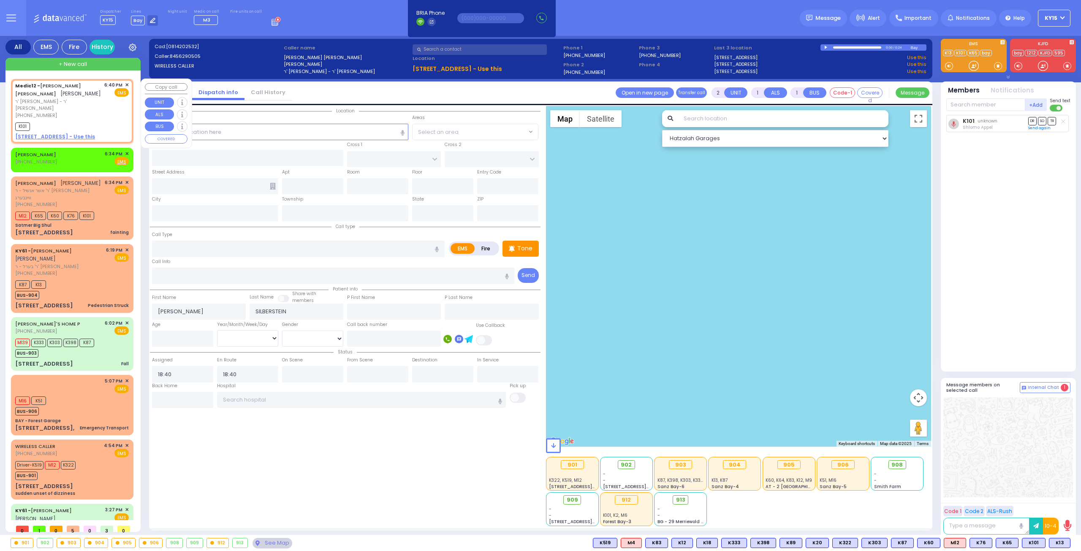
click at [91, 112] on div "[PHONE_NUMBER]" at bounding box center [58, 115] width 86 height 7
select select
radio input "true"
select select
select select "Hatzalah Garages"
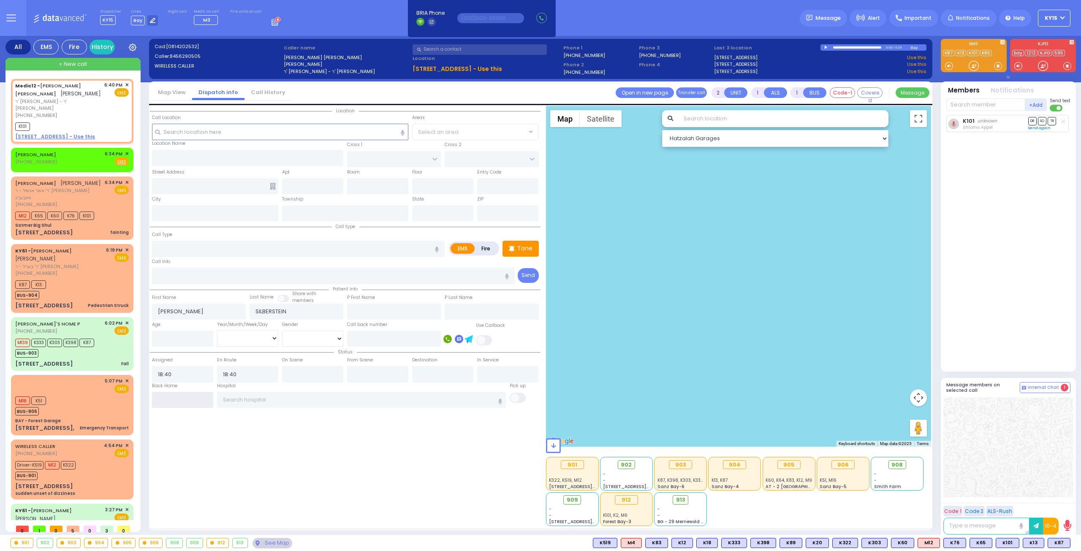
click at [201, 397] on input "text" at bounding box center [182, 400] width 61 height 16
click at [199, 399] on input "text" at bounding box center [182, 400] width 61 height 16
click at [196, 399] on input "text" at bounding box center [182, 400] width 61 height 16
click at [181, 400] on input "text" at bounding box center [182, 400] width 61 height 16
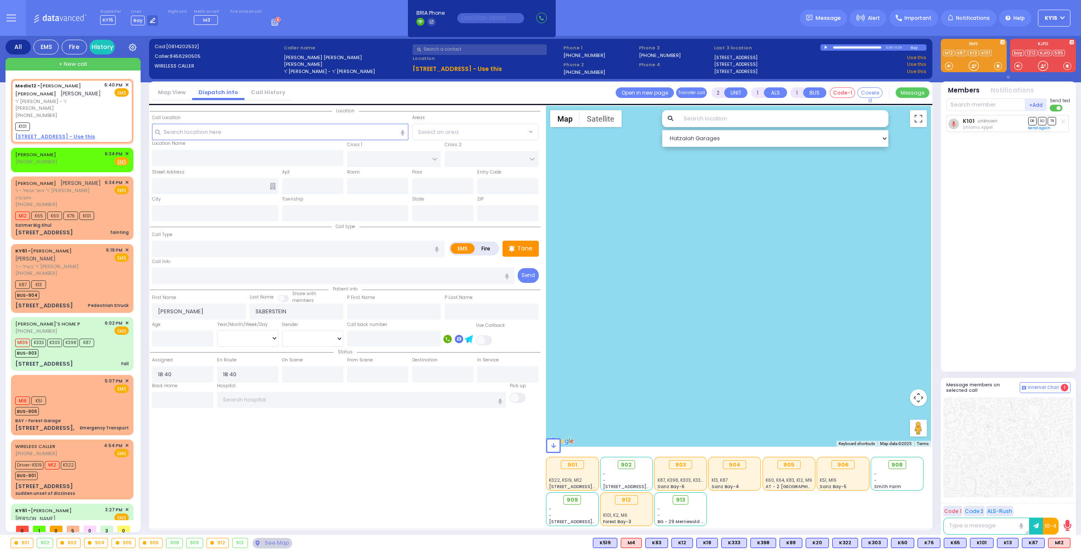
click at [1061, 119] on icon at bounding box center [1063, 121] width 4 height 5
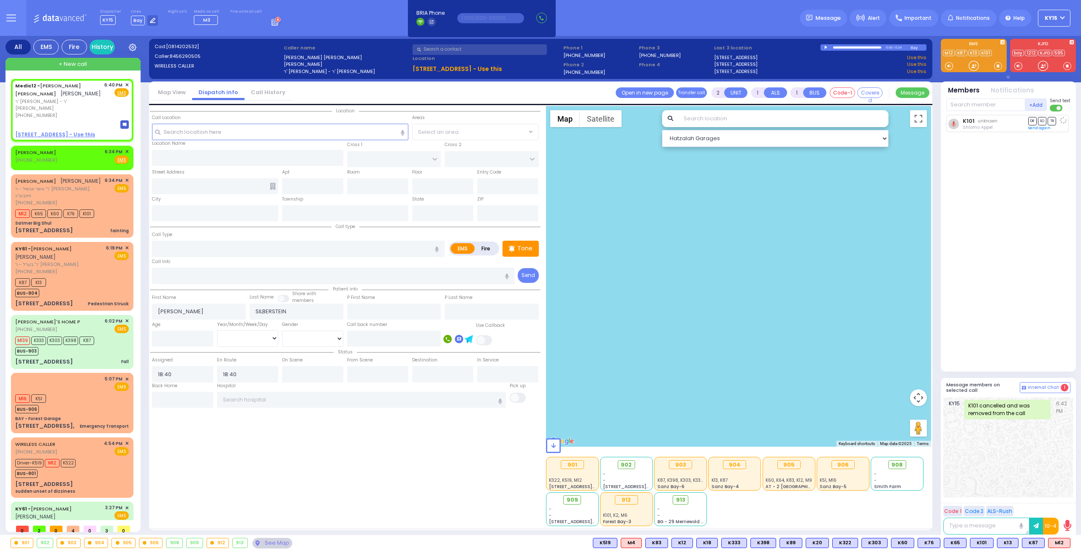
select select
radio input "true"
select select
select select "Hatzalah Garages"
drag, startPoint x: 97, startPoint y: 108, endPoint x: 97, endPoint y: 103, distance: 5.5
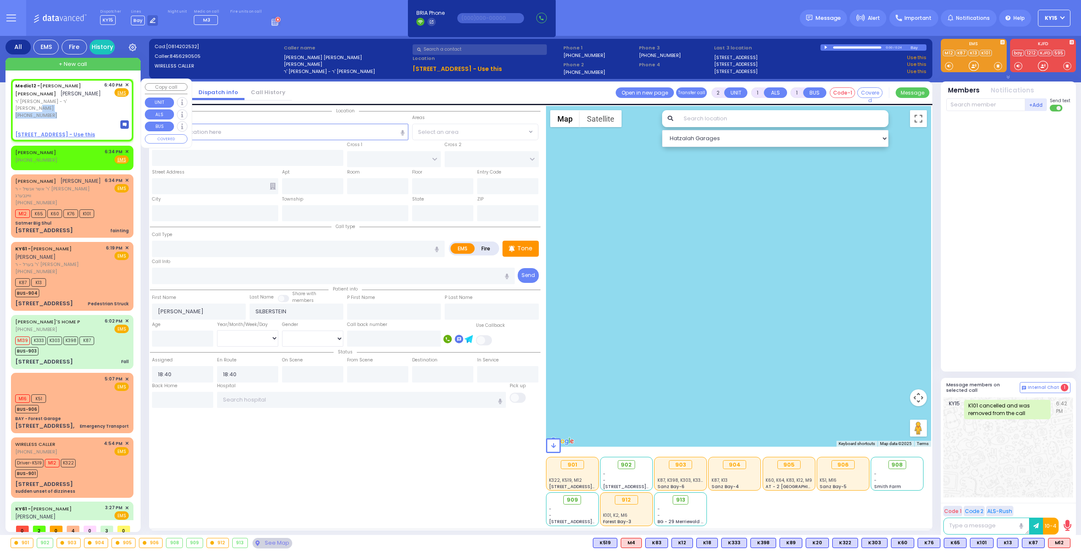
click at [97, 103] on div "Medic12 - [PERSON_NAME] [PERSON_NAME] [PERSON_NAME] ר' [PERSON_NAME] - ר' [PERS…" at bounding box center [58, 101] width 86 height 38
select select
radio input "true"
select select
select select "Hatzalah Garages"
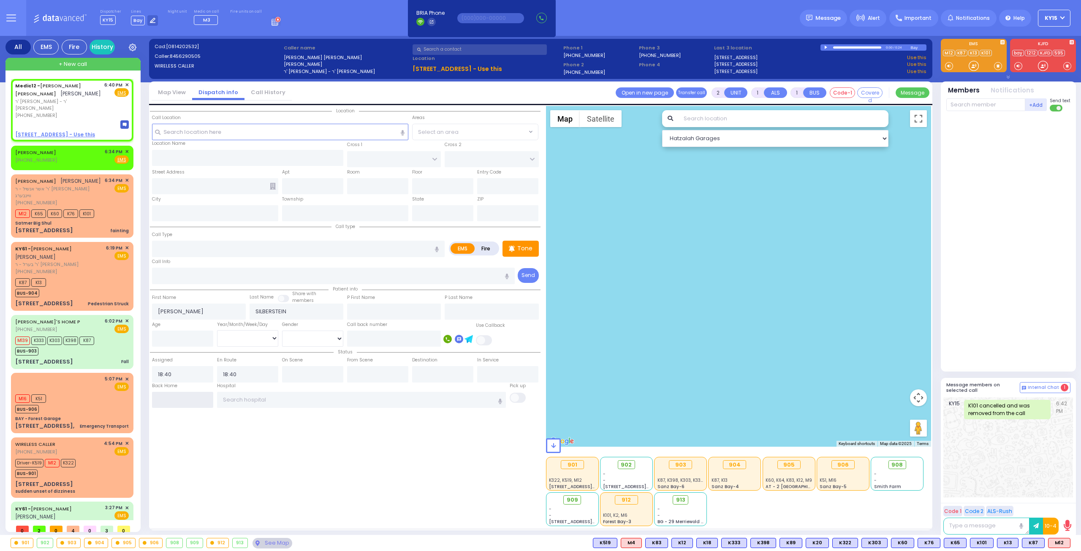
click at [193, 401] on input "text" at bounding box center [182, 400] width 61 height 16
click at [191, 400] on input "text" at bounding box center [182, 400] width 61 height 16
click at [187, 398] on input "text" at bounding box center [182, 400] width 61 height 16
type input "18:42"
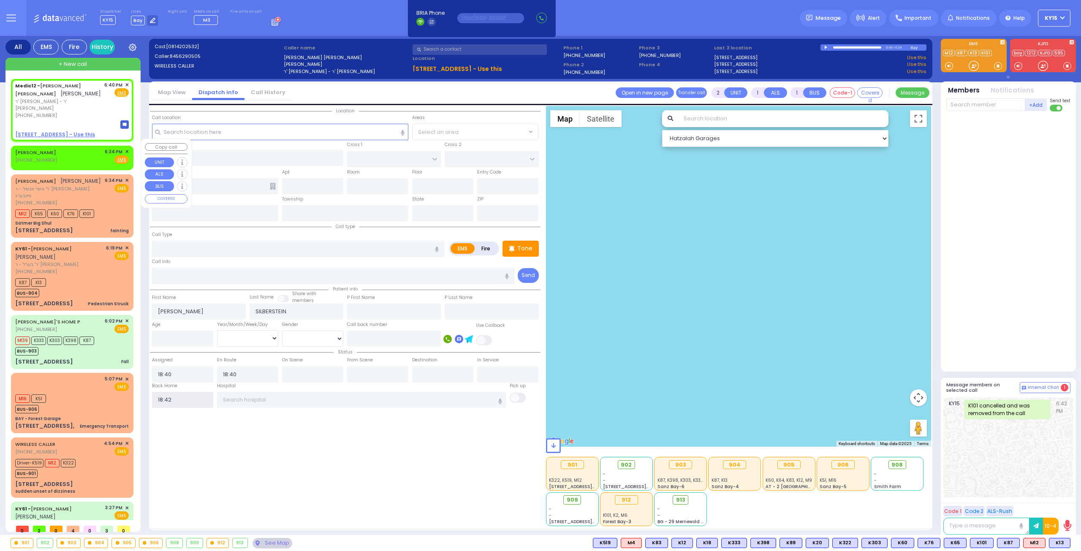
select select
radio input "true"
select select
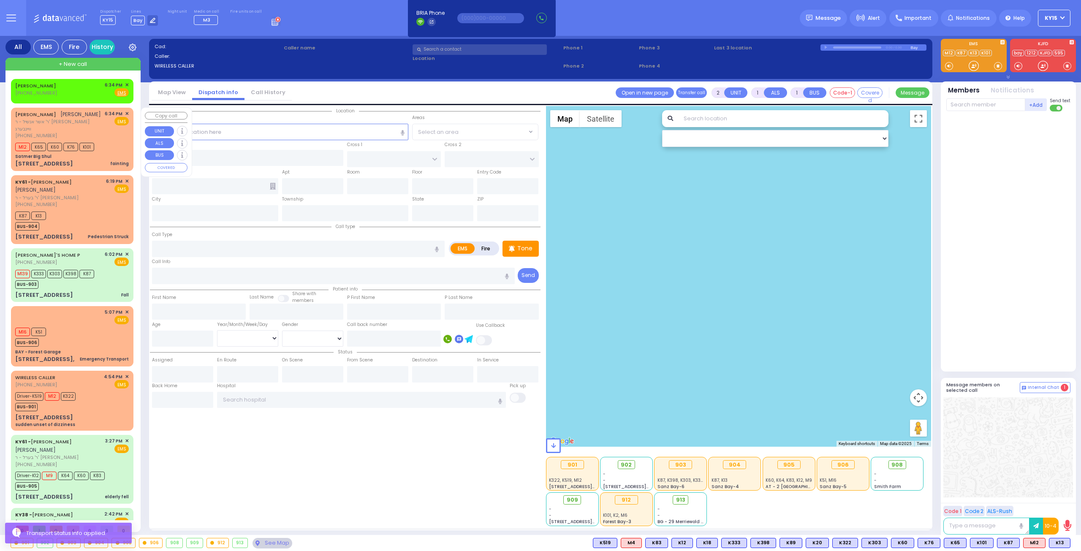
click at [95, 119] on div "[PERSON_NAME] [PERSON_NAME]" at bounding box center [58, 114] width 86 height 8
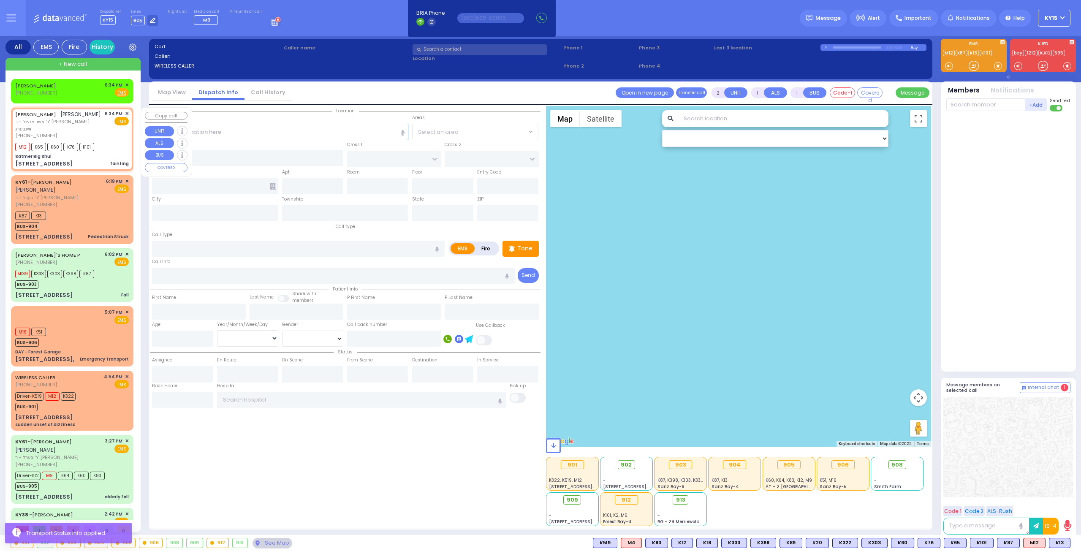
select select
type input "fainting"
radio input "true"
type input "[PERSON_NAME]"
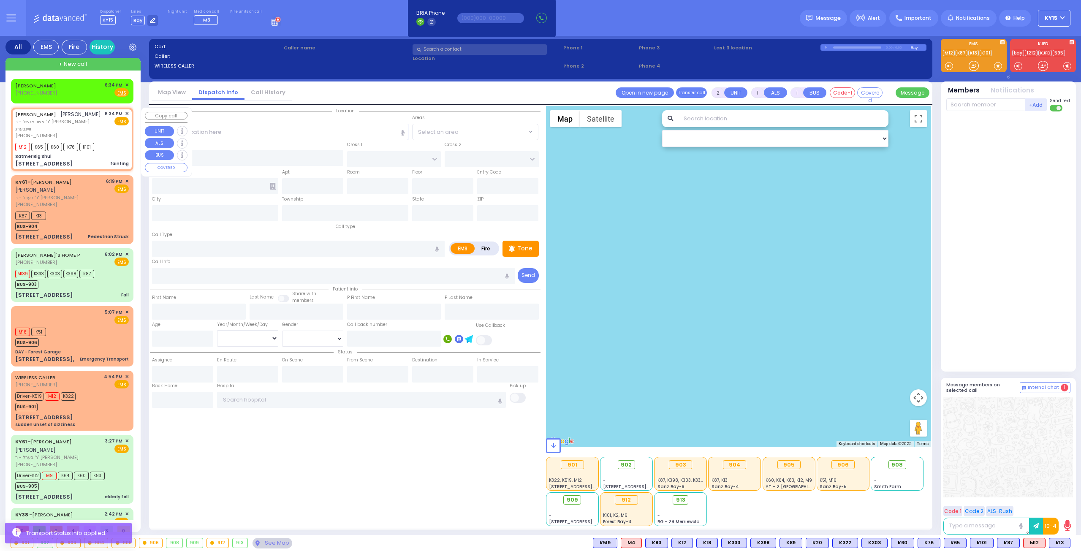
select select
type input "18:34"
type input "18:36"
type input "Satmer Big Shul"
type input "EAHAL COURT"
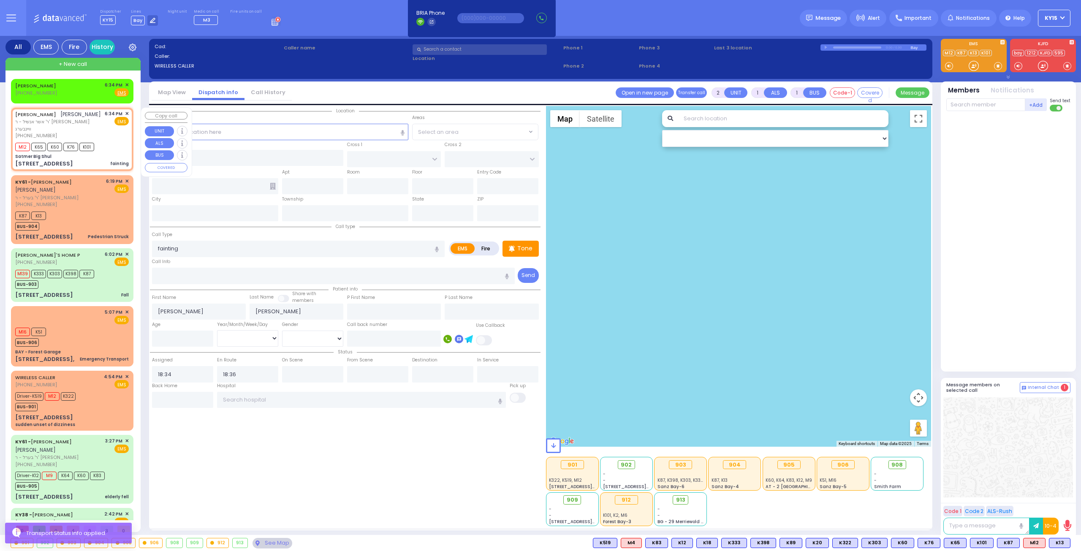
type input "[STREET_ADDRESS]"
type input "[PERSON_NAME]"
type input "[US_STATE]"
type input "10950"
select select "SECTION 1"
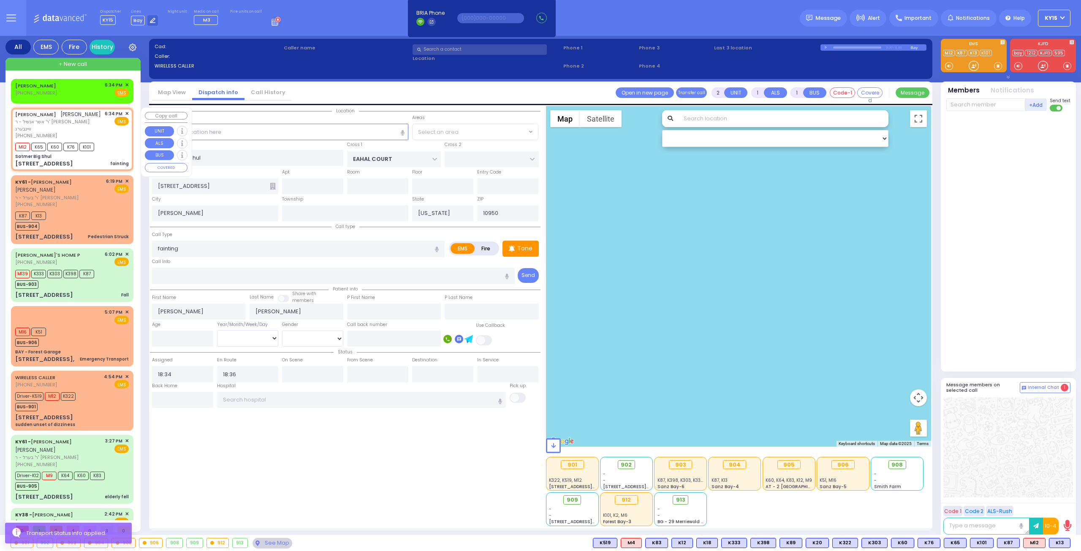
select select "Hatzalah Garages"
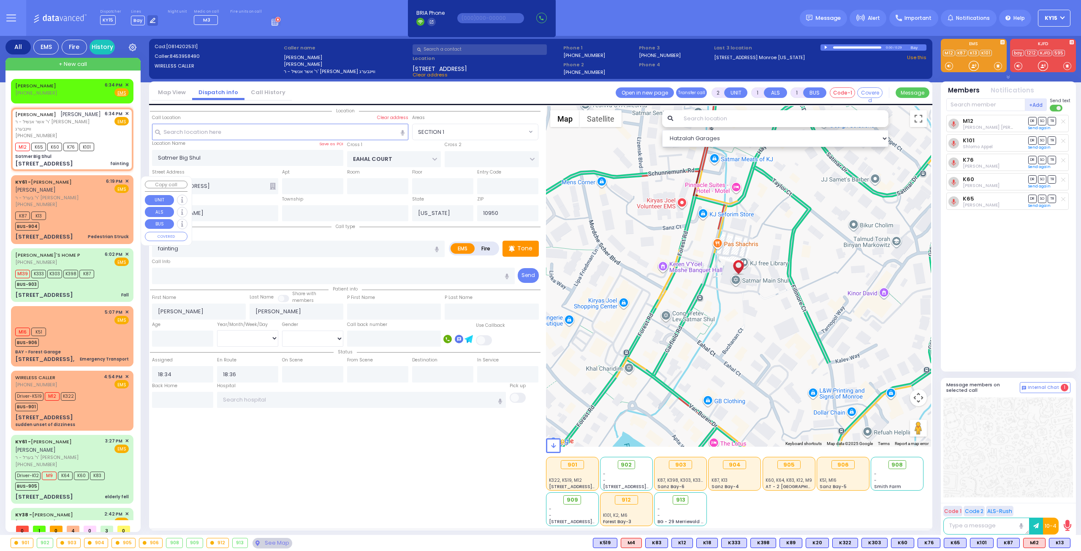
click at [97, 216] on div "K87 K13 BUS-904" at bounding box center [72, 219] width 114 height 21
type input "4"
type input "2"
select select
type input "Pedestrian Struck"
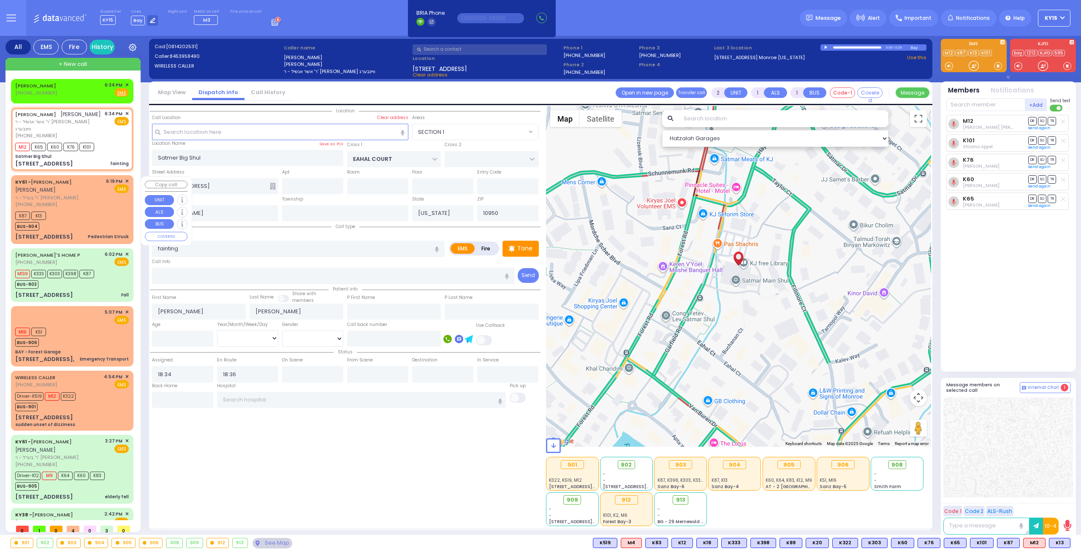
radio input "true"
type input "[PERSON_NAME]"
select select
type input "18:19"
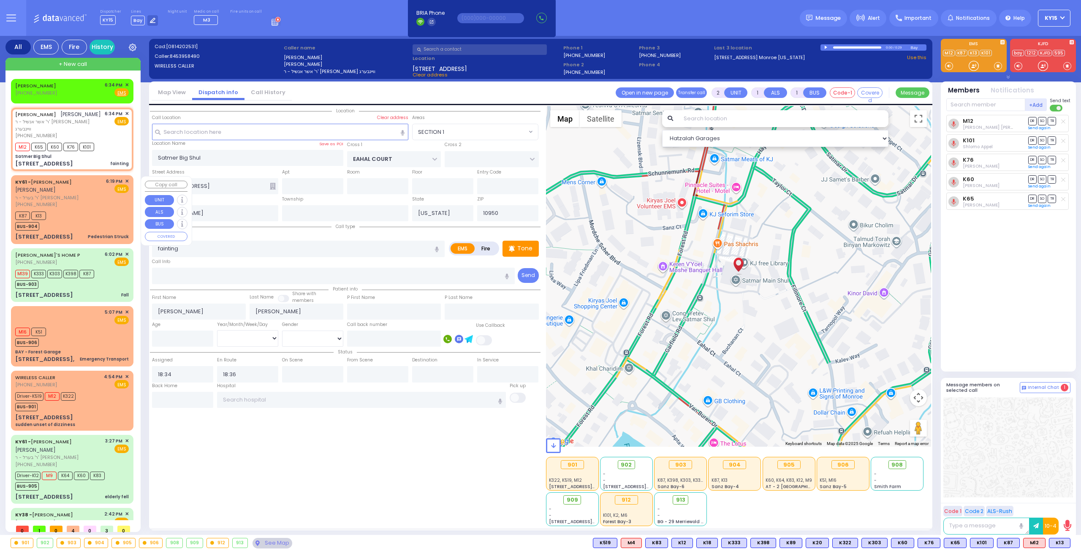
type input "18:26"
select select "Hatzalah Garages"
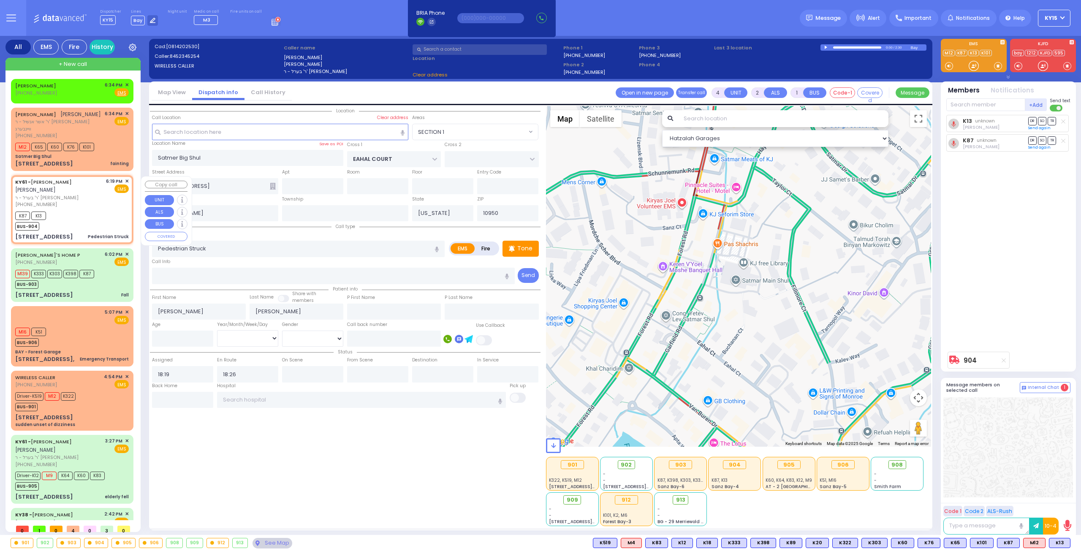
type input "[STREET_ADDRESS]"
type input "Monroe"
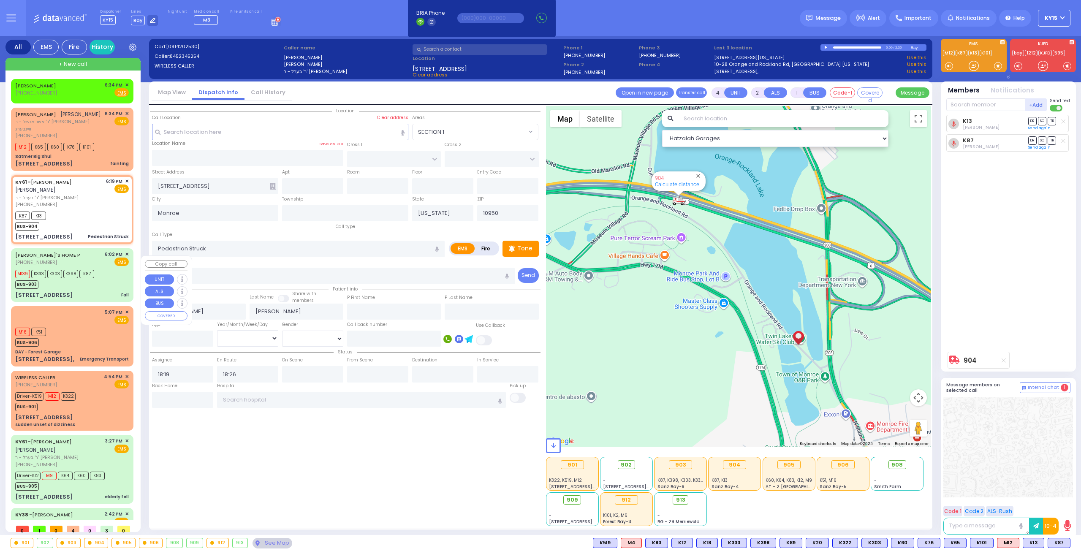
click at [87, 289] on div "BUS-903" at bounding box center [54, 283] width 79 height 11
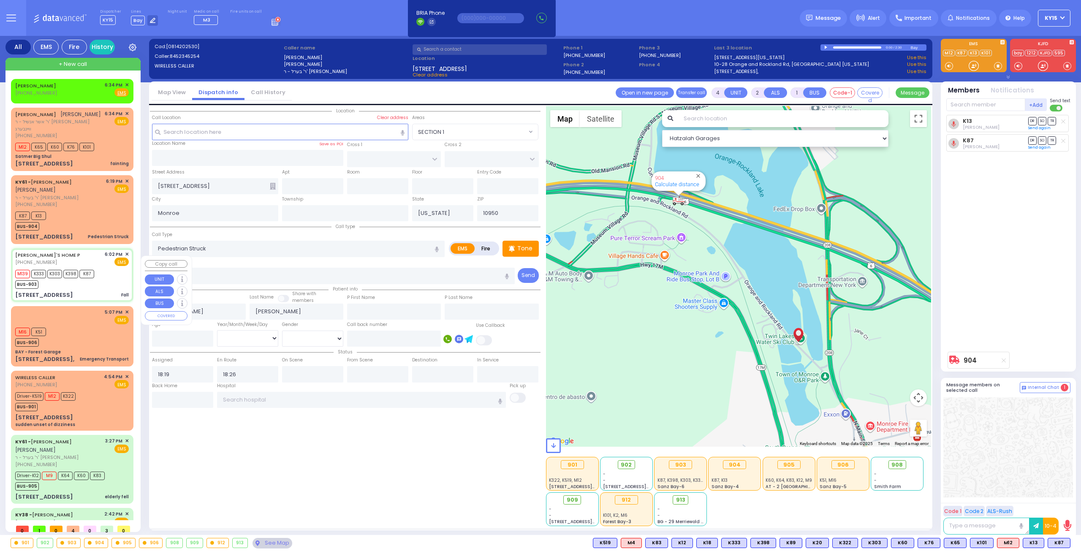
type input "6"
select select
type input "Fall"
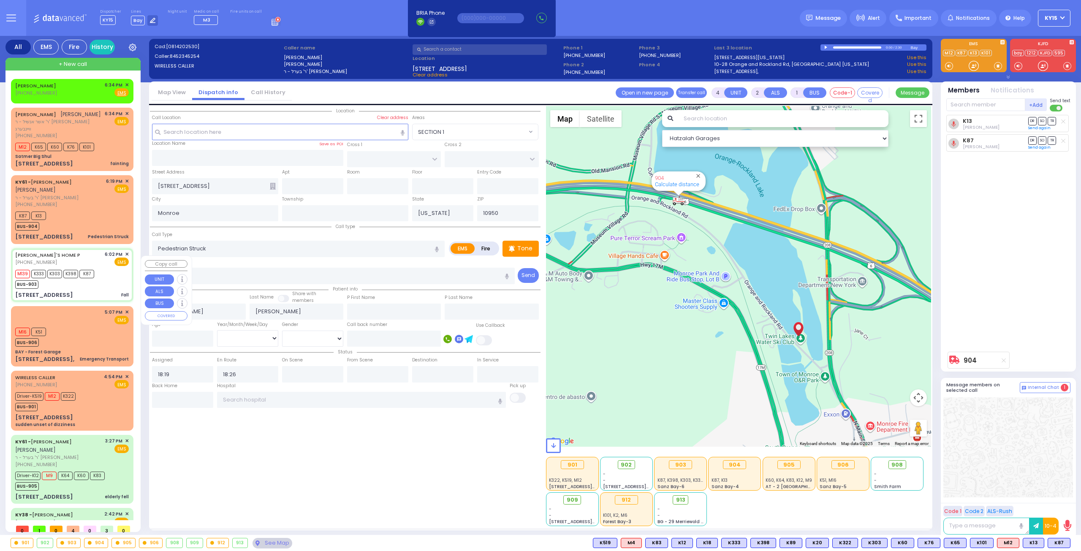
radio input "true"
type input "[DEMOGRAPHIC_DATA]"
type input "Herskovitz"
type input "53"
select select "Year"
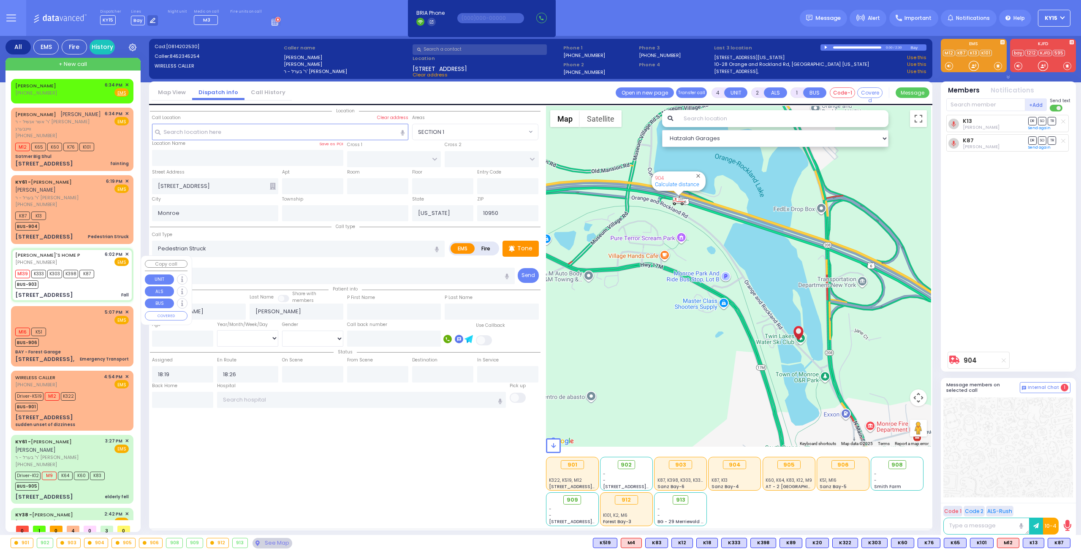
select select "[DEMOGRAPHIC_DATA]"
type input "18:02"
type input "18:05"
type input "18:28"
type input "[GEOGRAPHIC_DATA]"
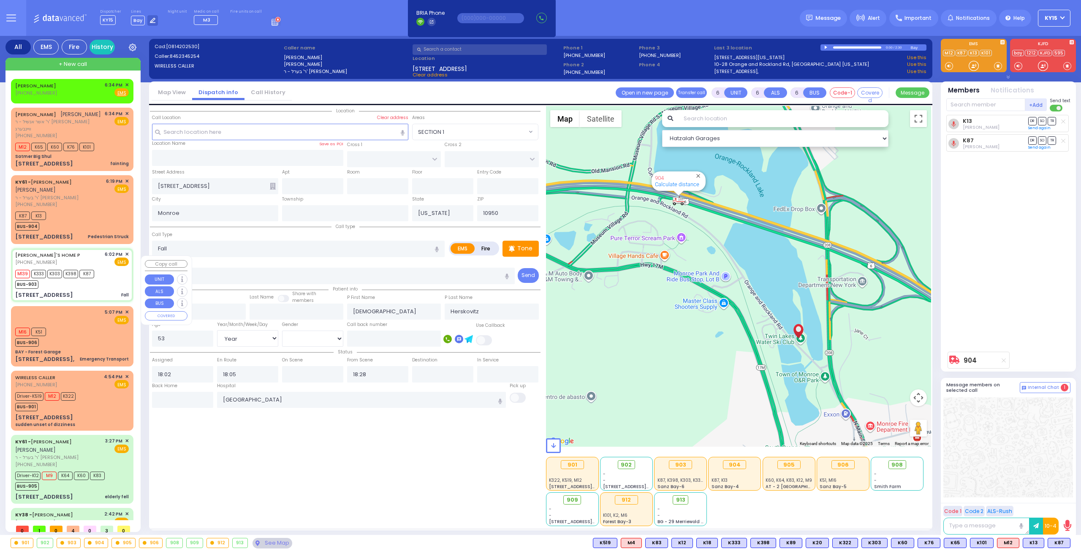
type input "KAHAN DR"
type input "MERON DR"
type input "[STREET_ADDRESS]"
type input "301"
select select "SECTION 4"
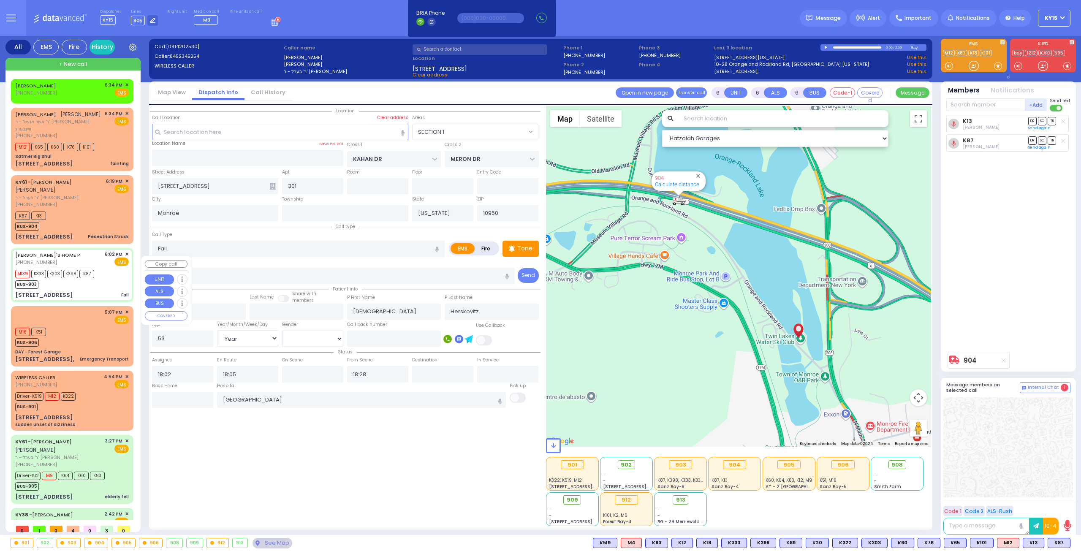
select select "Hatzalah Garages"
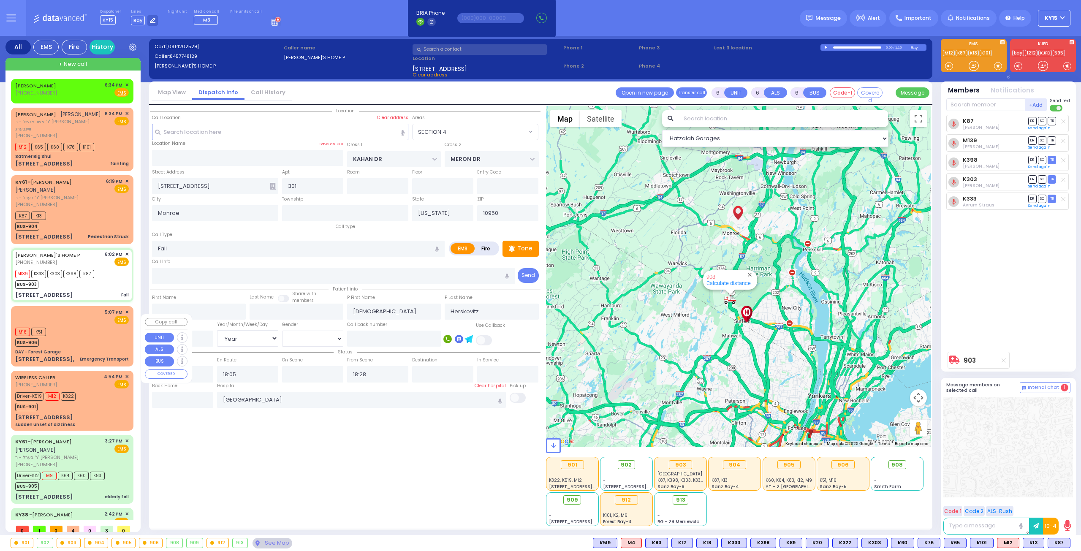
click at [93, 338] on div "M16 K51 BUS-906" at bounding box center [72, 336] width 114 height 21
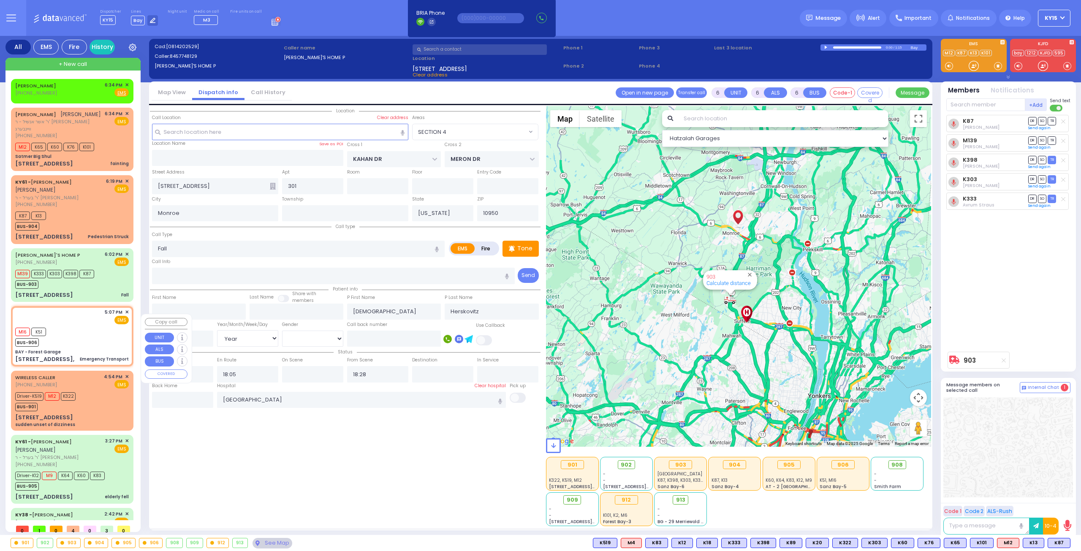
type input "1"
select select
type input "Emergency Transport"
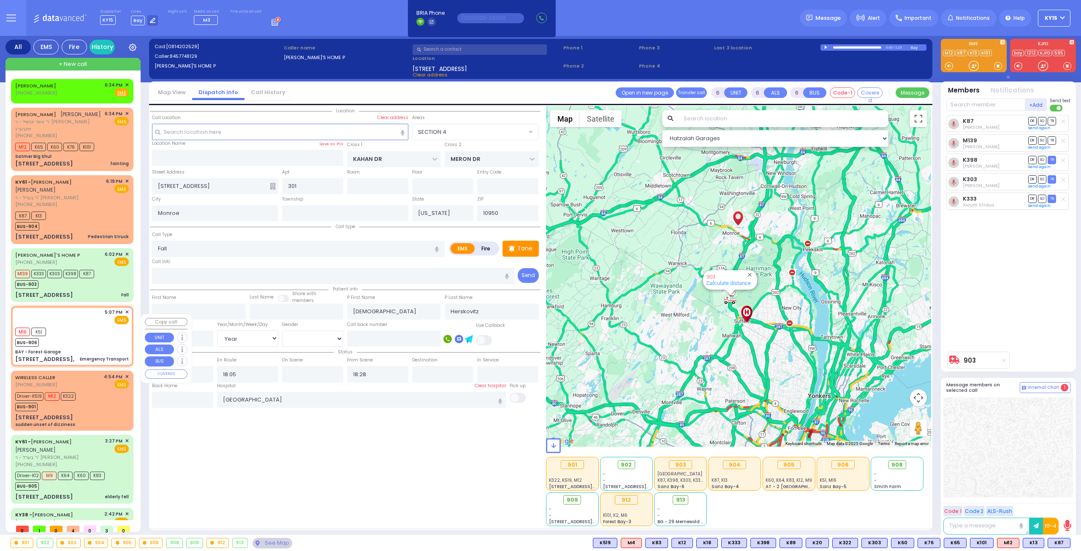
radio input "true"
select select
type input "17:07"
type input "17:08"
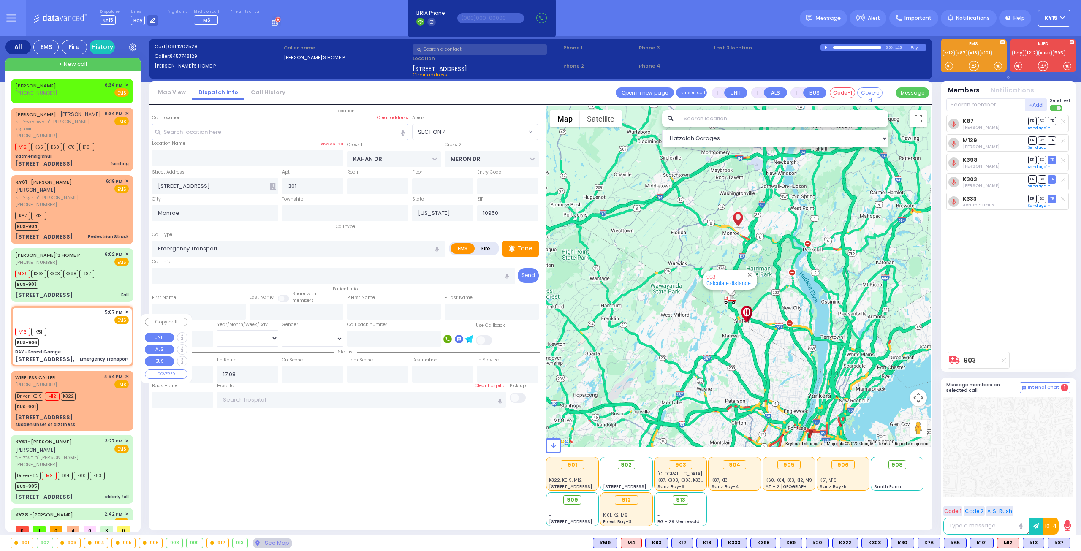
select select "Hatzalah Garages"
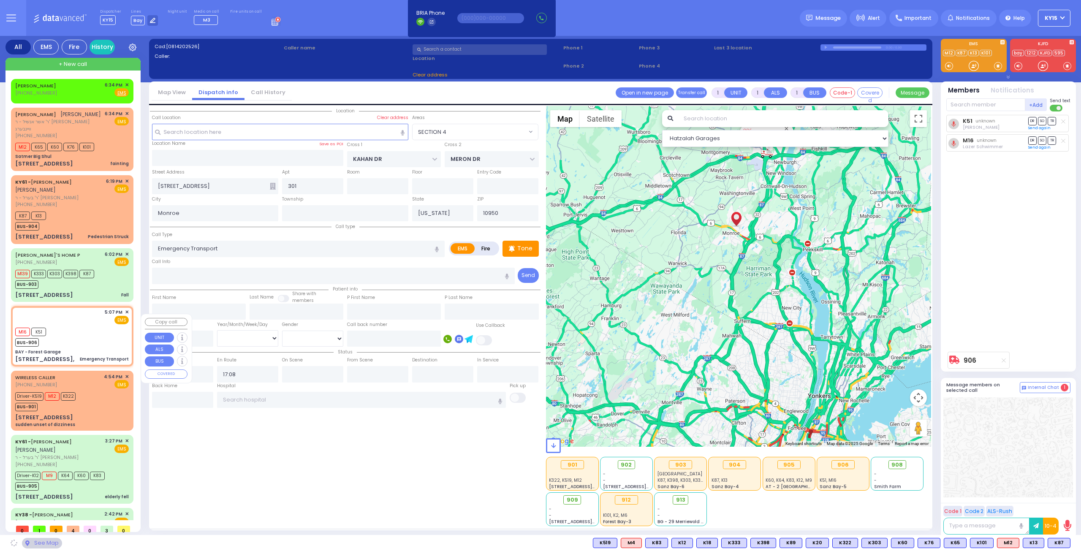
type input "BAY - Forest Garage"
type input "SANZ COURT"
type input "HAYES COURT"
type input "[STREET_ADDRESS],"
select select "SECTION 2"
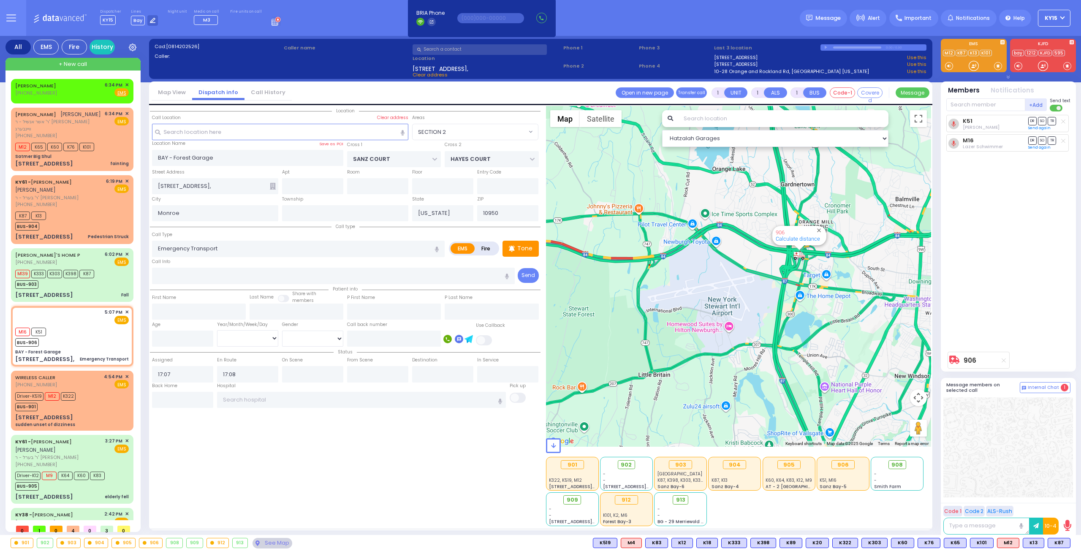
drag, startPoint x: 717, startPoint y: 298, endPoint x: 702, endPoint y: 352, distance: 56.2
click at [699, 351] on div "906 Calculate distance" at bounding box center [739, 276] width 386 height 341
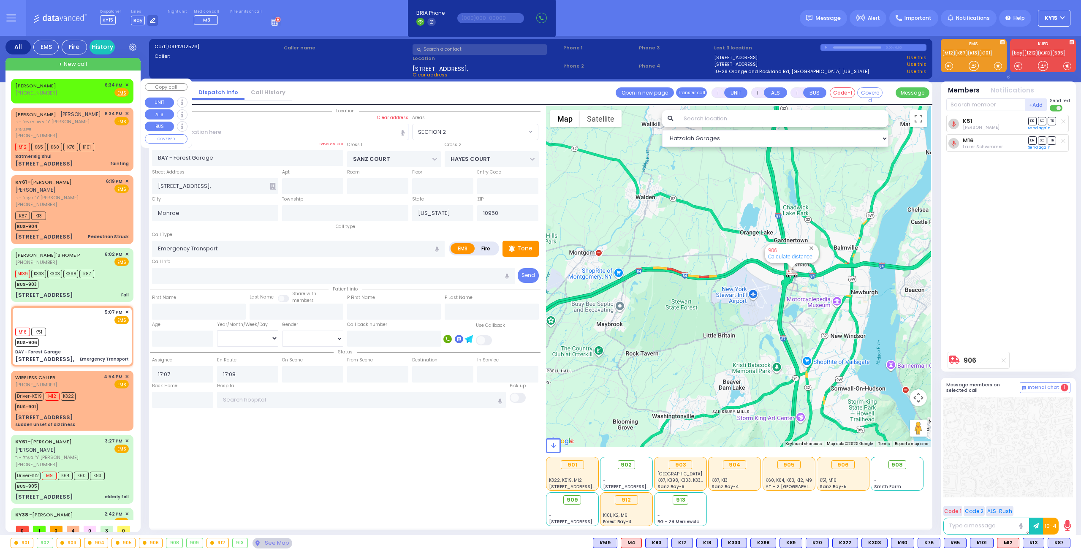
click at [125, 84] on span "✕" at bounding box center [127, 85] width 4 height 7
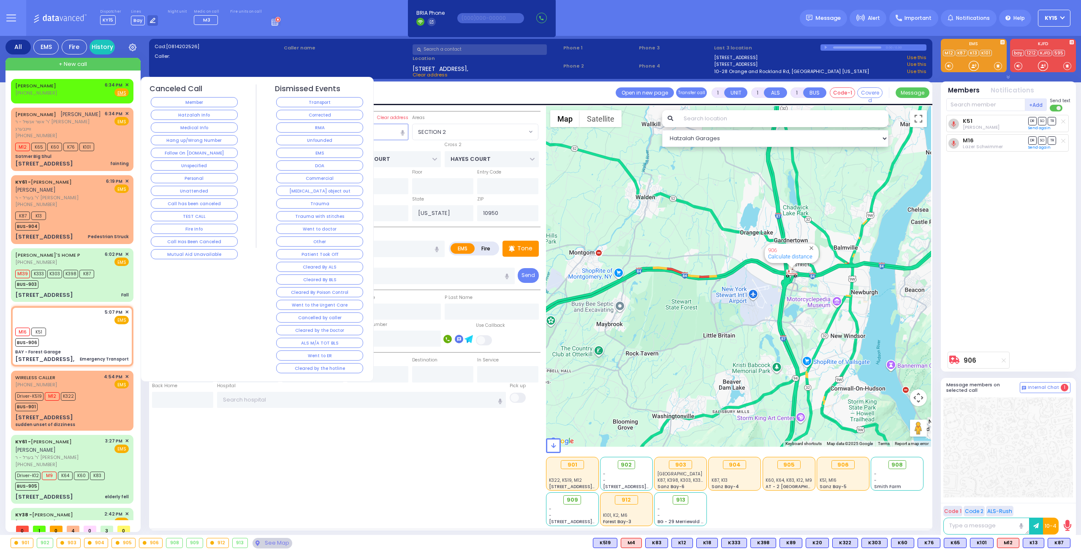
drag, startPoint x: 195, startPoint y: 209, endPoint x: 189, endPoint y: 202, distance: 9.3
click at [195, 211] on button "TEST CALL" at bounding box center [194, 216] width 87 height 10
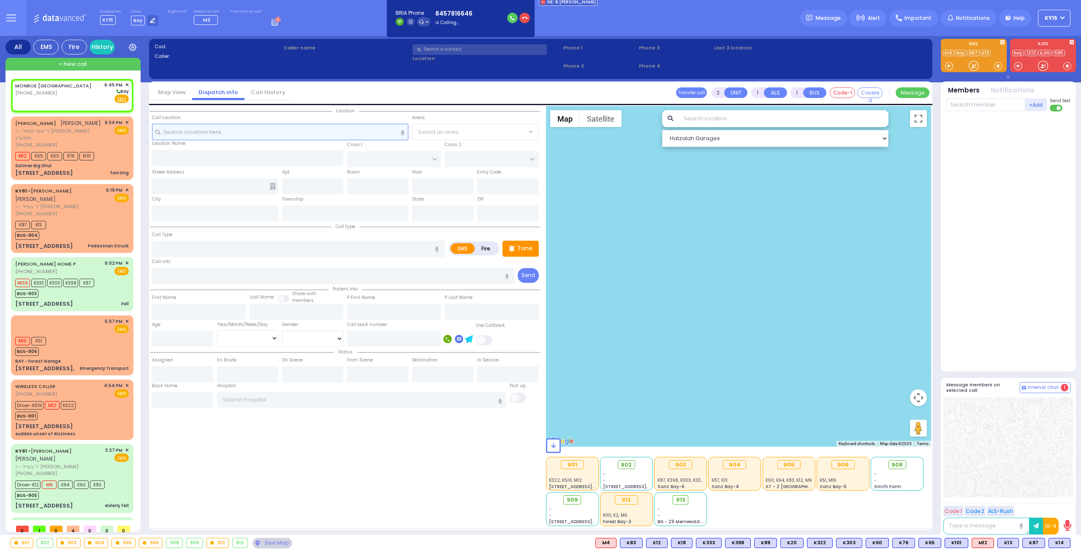
select select
radio input "true"
select select
type input "18:45"
select select "Hatzalah Garages"
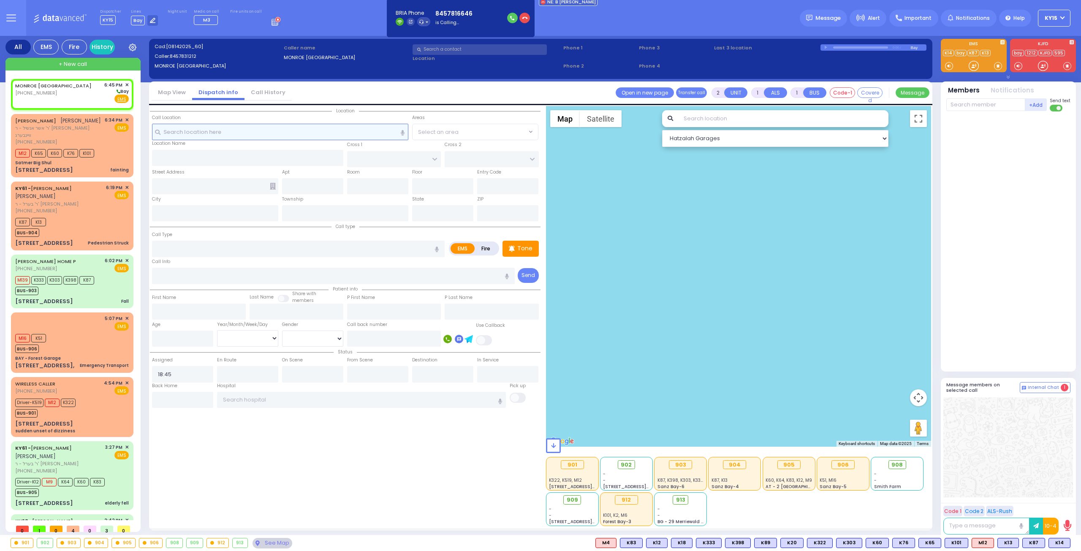
select select
radio input "true"
select select
select select "Hatzalah Garages"
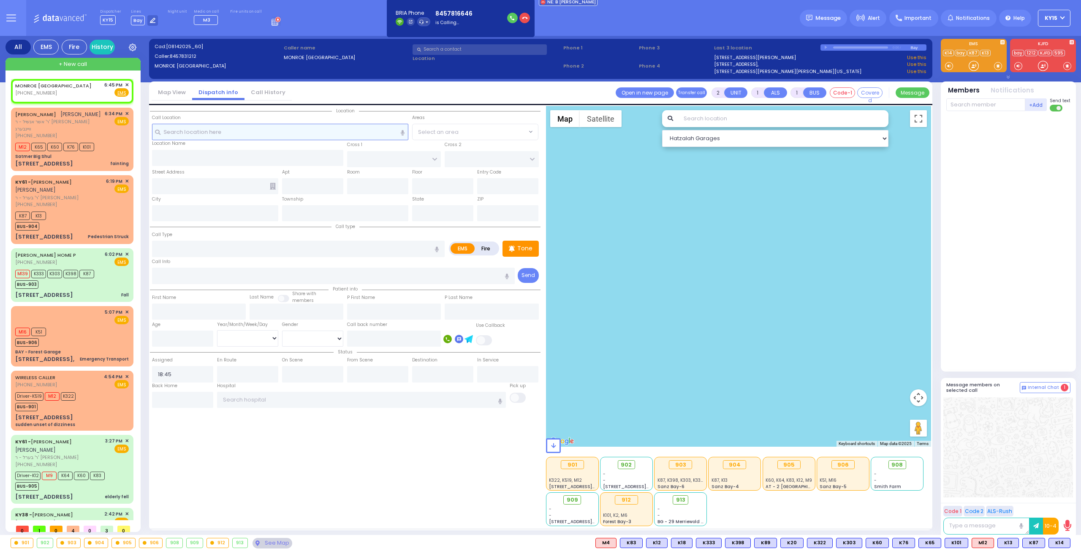
select select
radio input "true"
select select
select select "Hatzalah Garages"
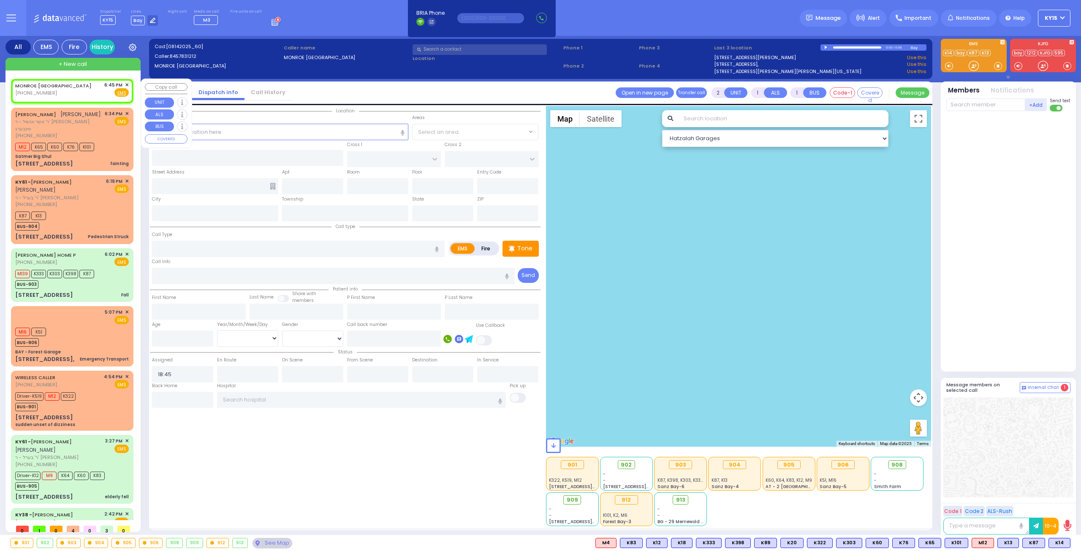
click at [125, 82] on span "✕" at bounding box center [127, 85] width 4 height 7
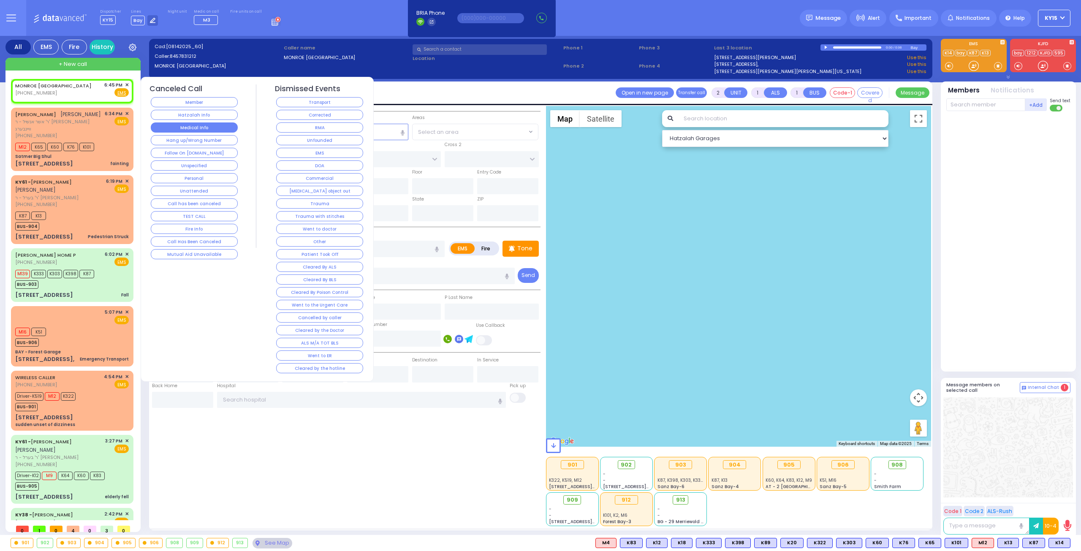
click at [184, 126] on button "Medical Info" at bounding box center [194, 127] width 87 height 10
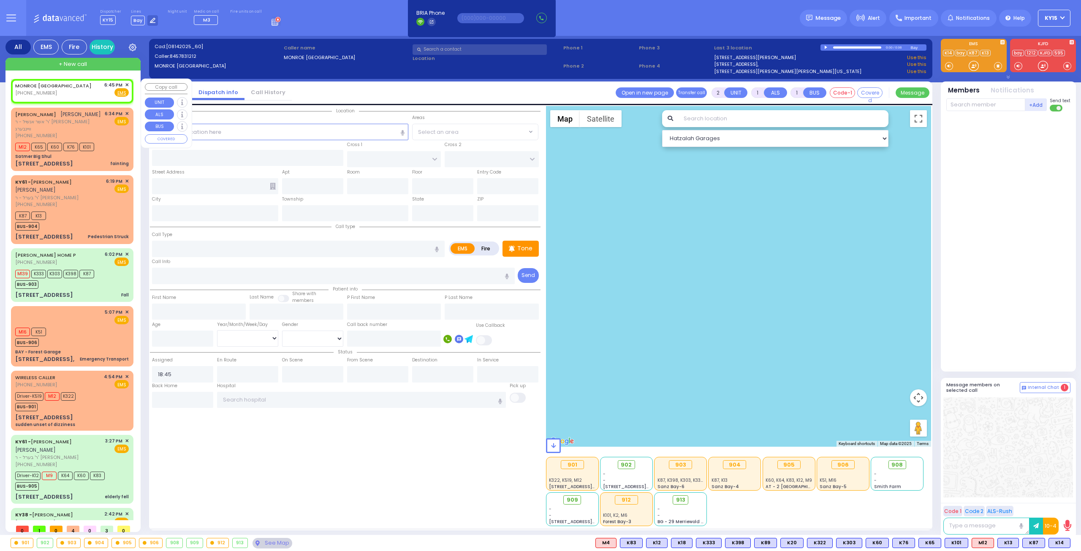
select select
radio input "true"
select select
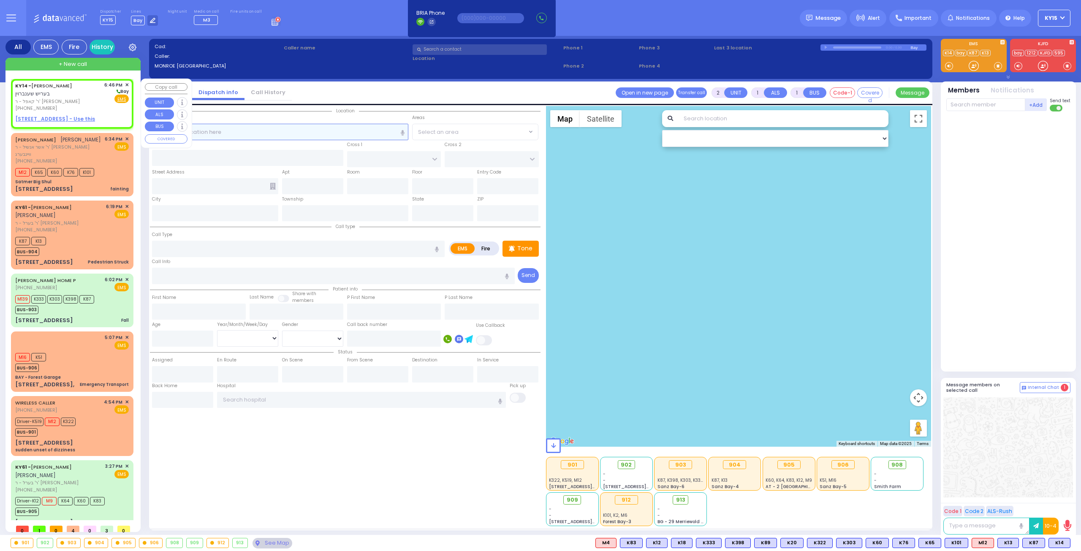
select select
radio input "true"
type input "[PERSON_NAME]"
select select
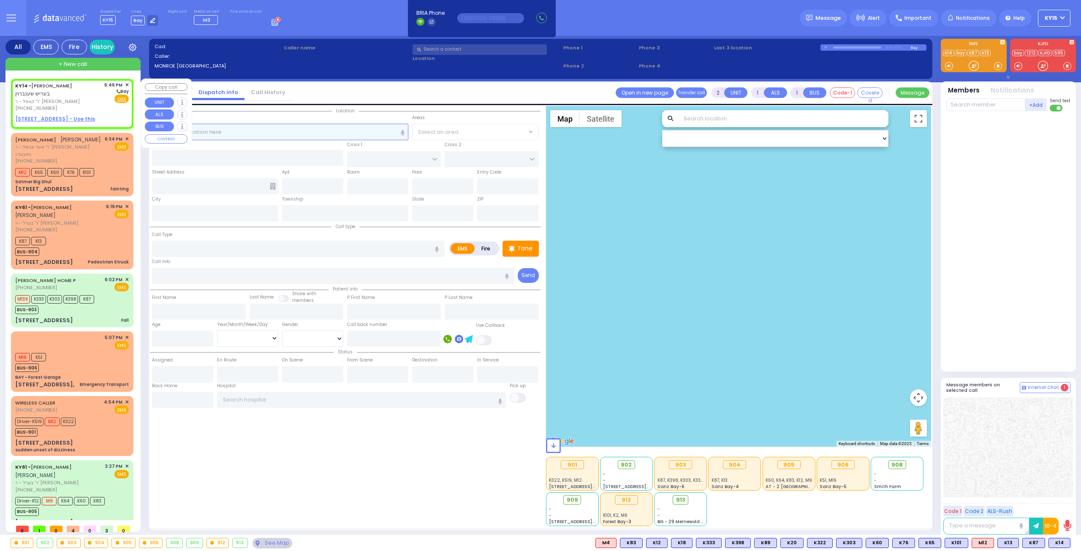
type input "18:46"
select select "Hatzalah Garages"
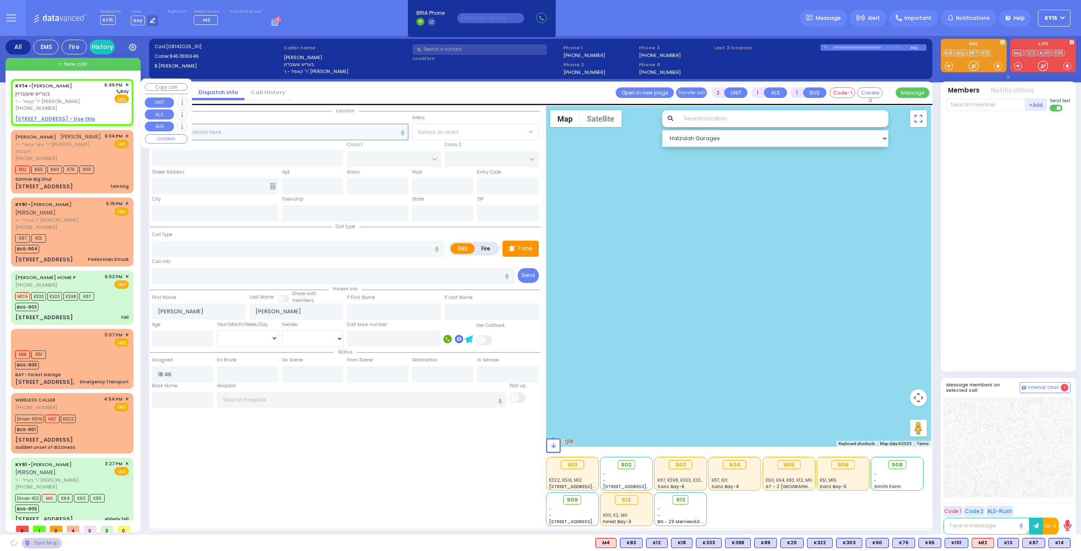
select select
radio input "true"
select select
select select "Hatzalah Garages"
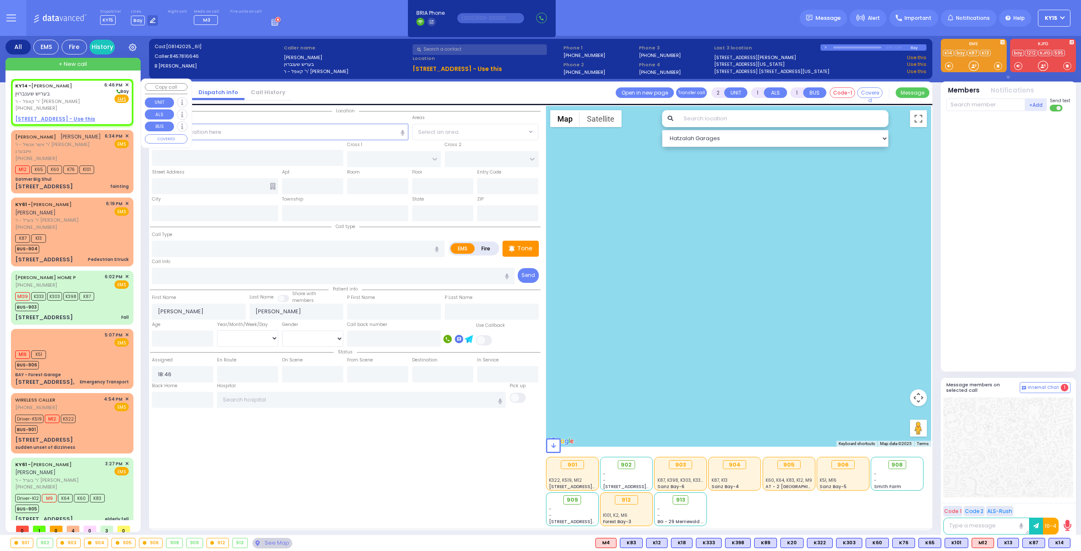
click at [125, 82] on span "✕" at bounding box center [127, 85] width 4 height 7
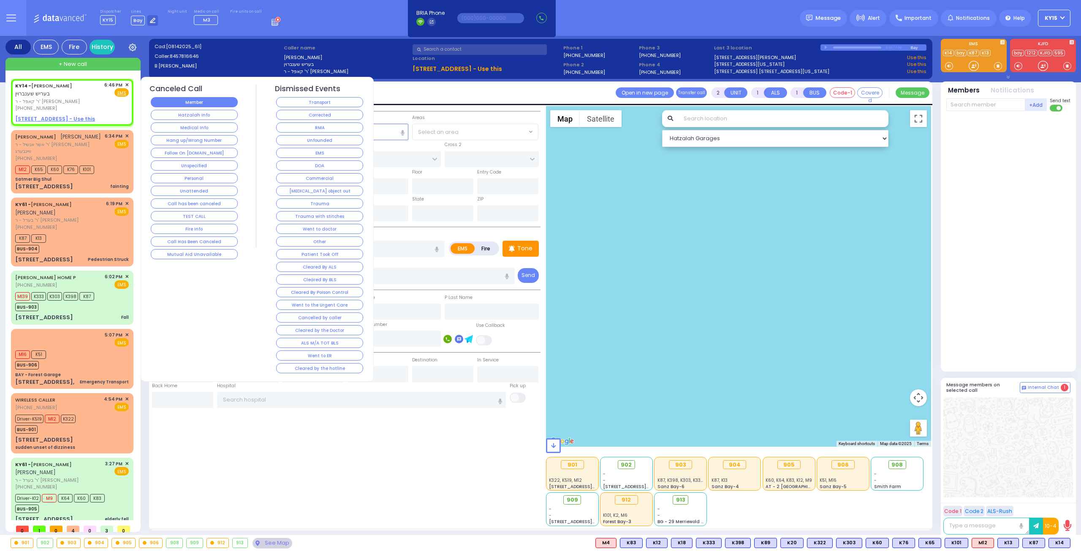
select select
radio input "true"
select select
select select "Hatzalah Garages"
click at [185, 125] on button "Medical Info" at bounding box center [194, 127] width 87 height 10
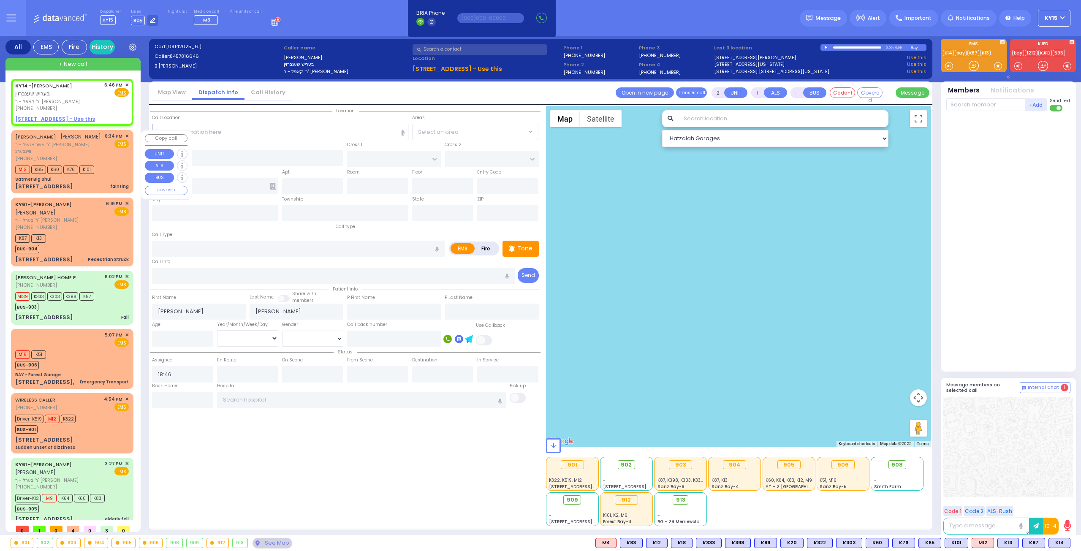
select select
radio input "true"
select select
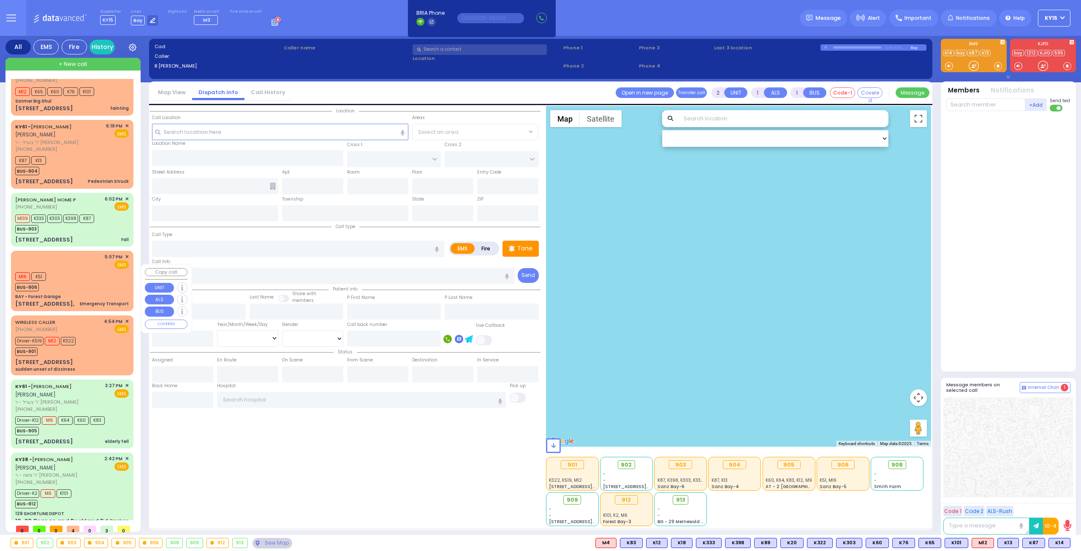
scroll to position [40, 0]
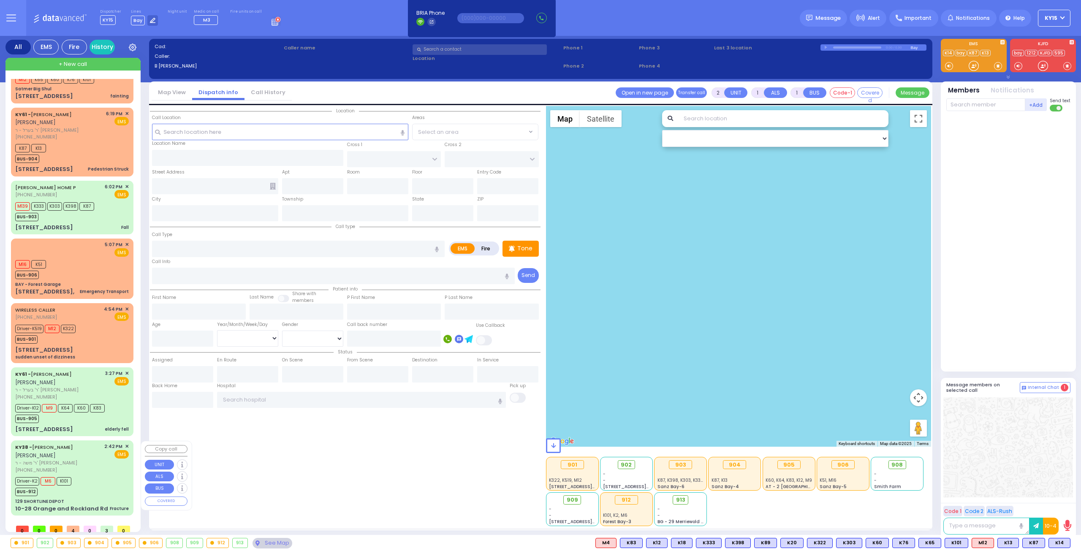
click at [94, 484] on div "Driver-K2 M6 K101 BUS-912" at bounding box center [72, 485] width 114 height 21
type input "6"
select select
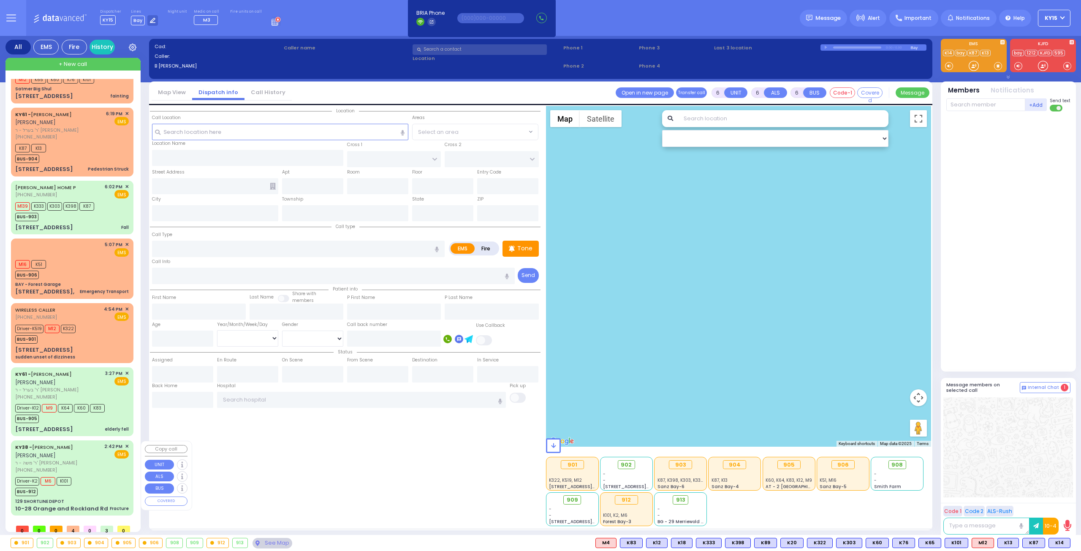
type input "Fracture"
radio input "true"
type input "AVRUM MAYER"
type input "MILLER"
type input "Marc"
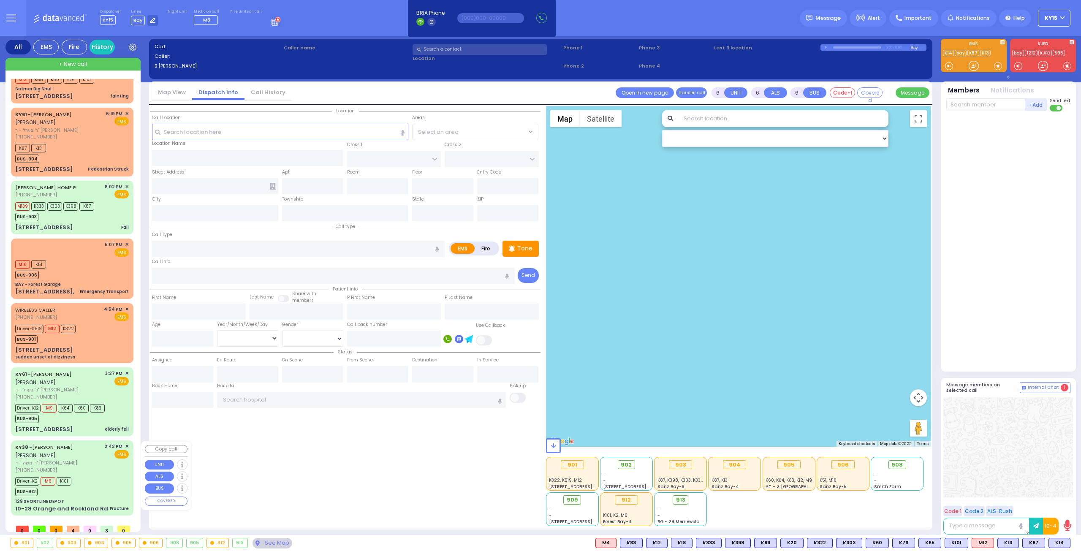
type input "Rossen"
type input "47"
select select "Year"
select select "[DEMOGRAPHIC_DATA]"
type input "14:42"
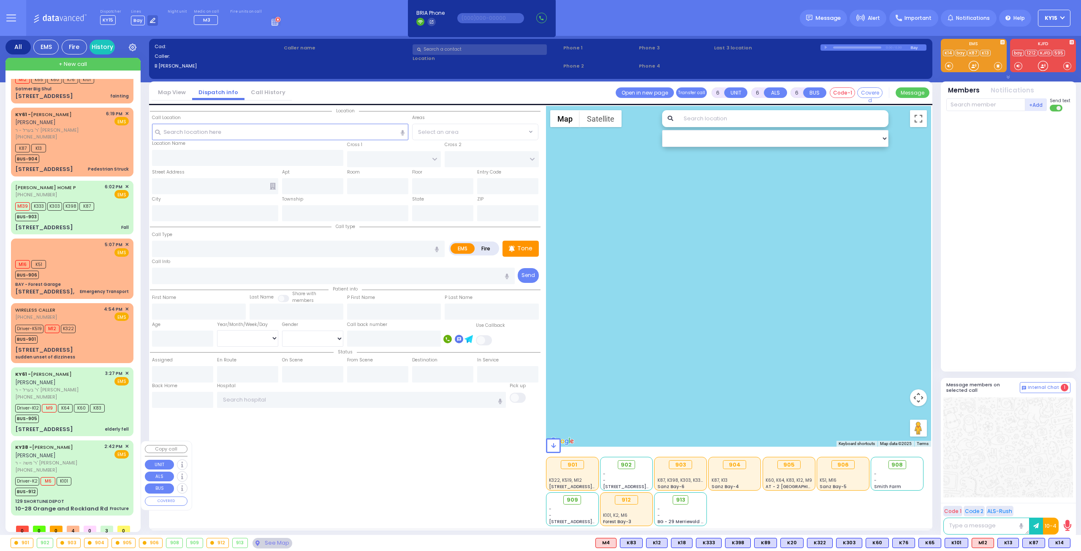
type input "14:48"
type input "15:15"
type input "15:28"
type input "16:18"
type input "16:49"
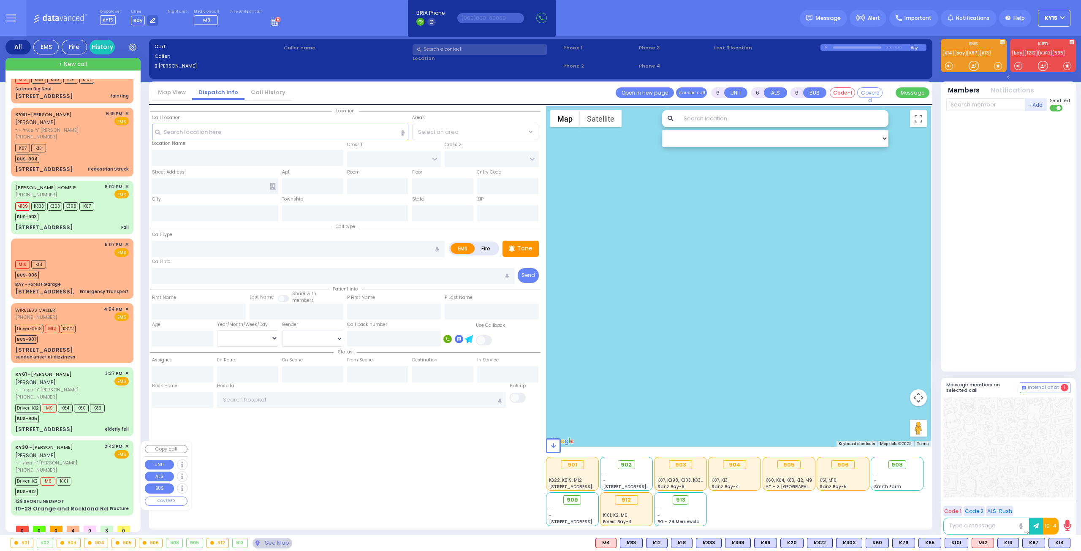
type input "Columbia Children's Hospital"
select select "Hatzalah Garages"
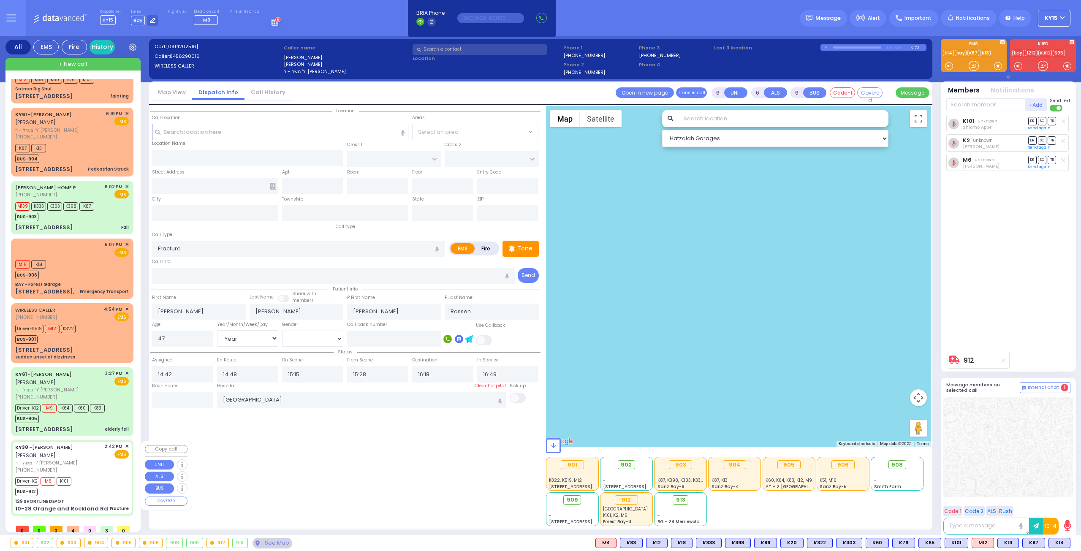
type input "129 SHORTLINE DEPOT"
type input "10-28 Orange and Rockland Rd"
type input "Monroe"
type input "[US_STATE]"
type input "10950"
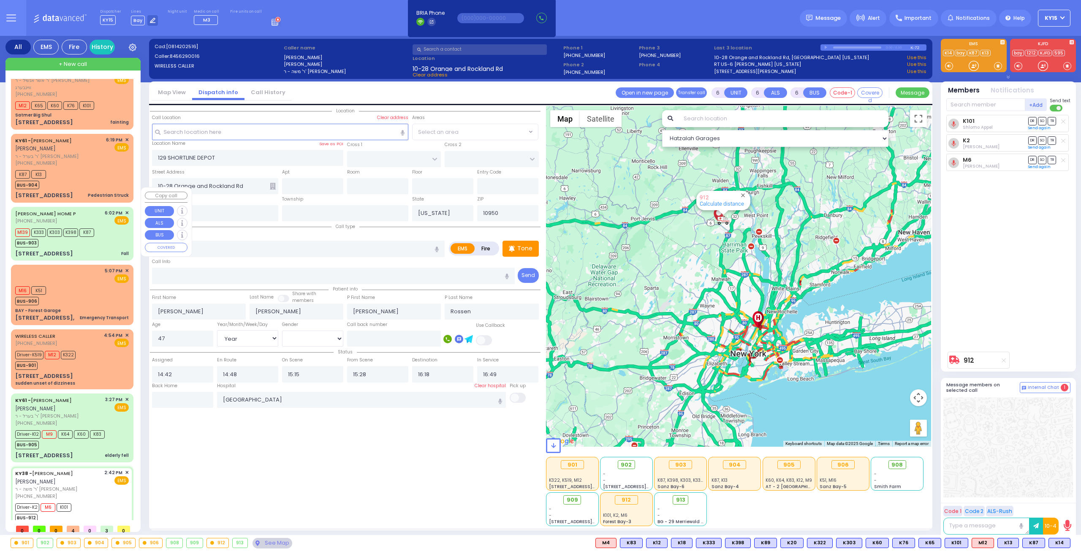
scroll to position [0, 0]
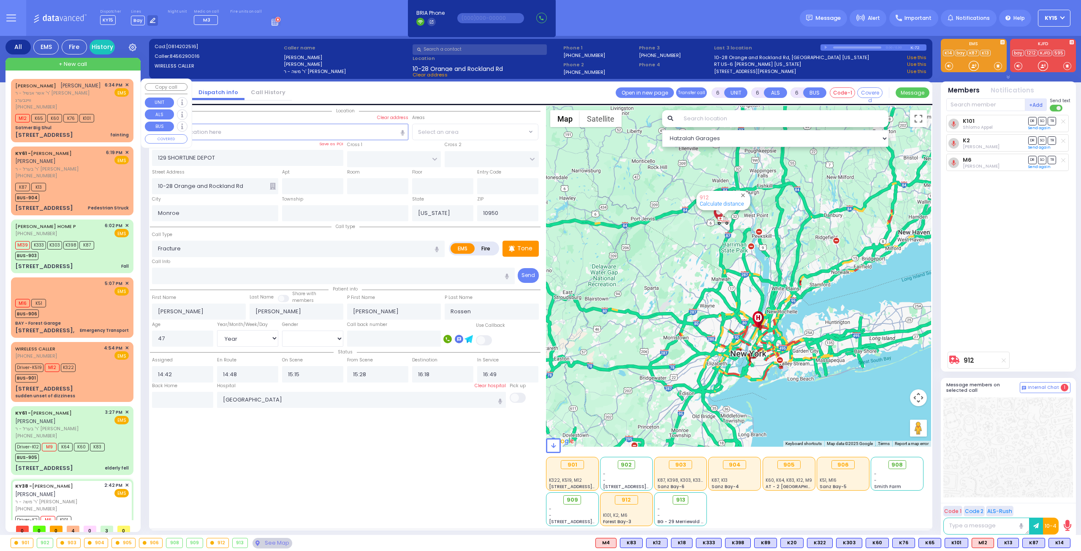
click at [120, 112] on div "AVRUM ELYA ZOLDAN אברהם אלי' זאלדאן ר' אשר אנשיל - ר' שמואל לייבוש וויינבערג (8…" at bounding box center [72, 110] width 119 height 60
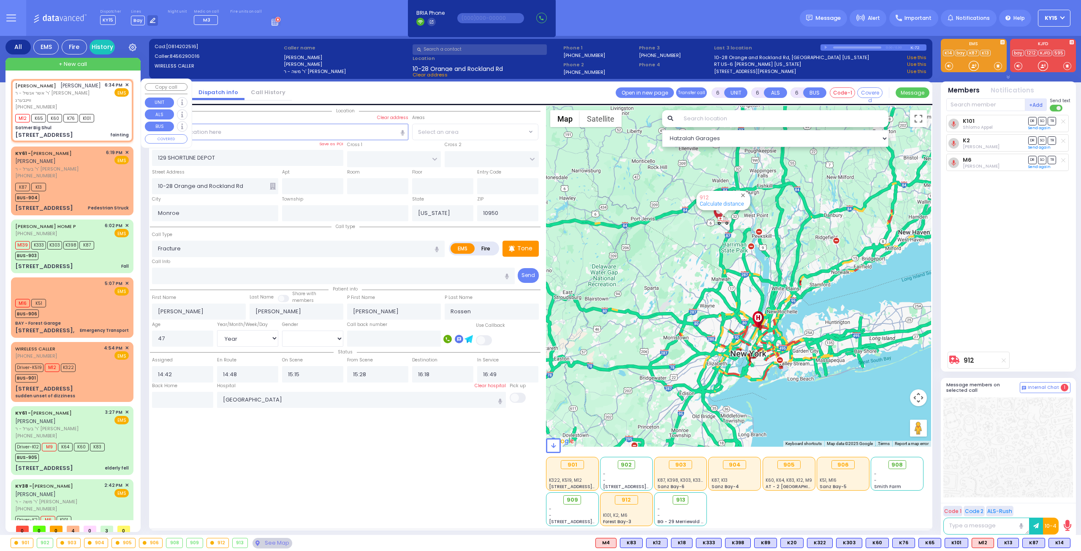
type input "2"
type input "1"
select select
type input "fainting"
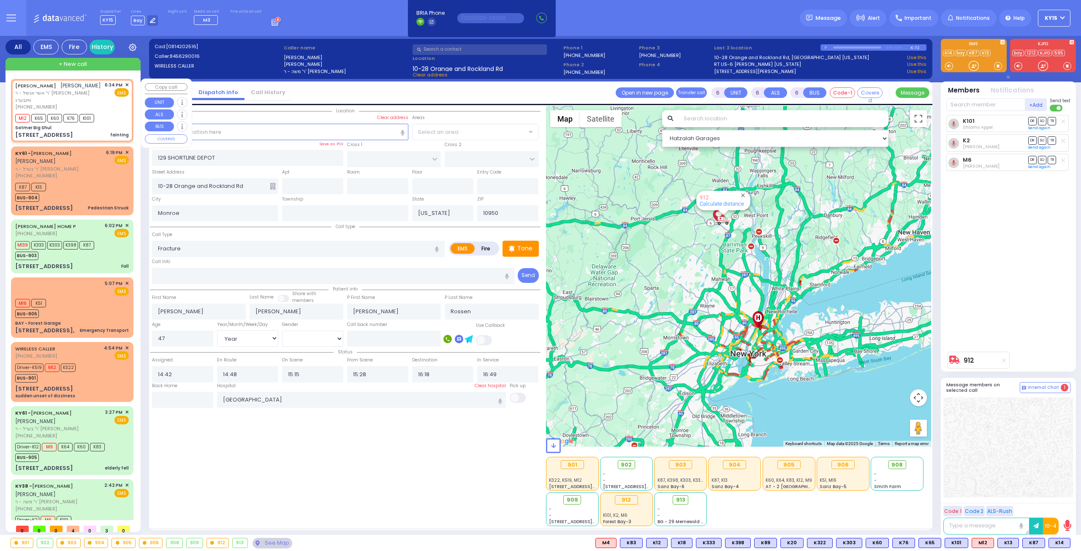
radio input "true"
type input "AVRUM ELYA"
type input "ZOLDAN"
select select
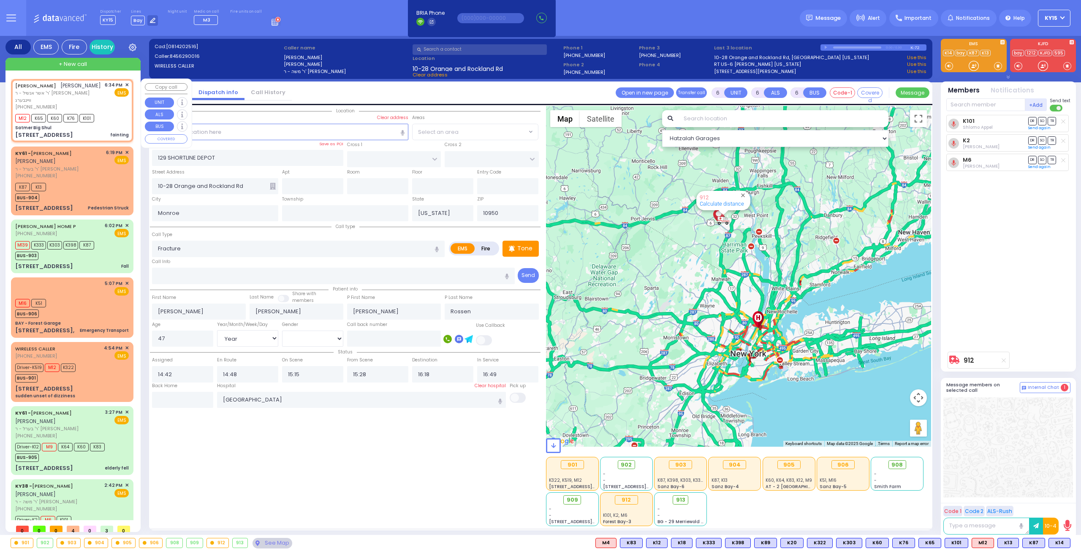
type input "18:34"
type input "18:36"
select select "Hatzalah Garages"
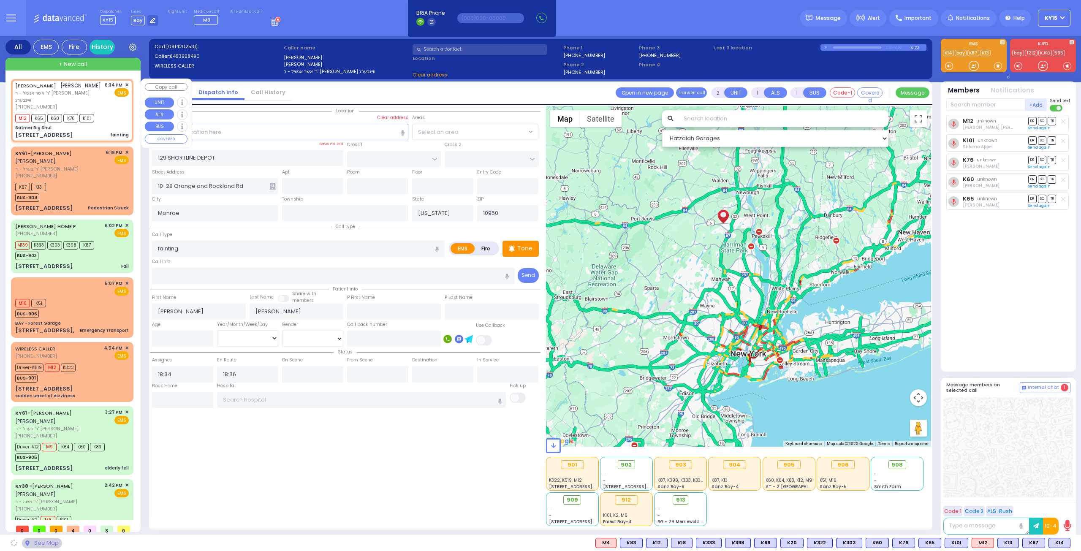
type input "Satmer Big Shul"
type input "EAHAL COURT"
type input "[STREET_ADDRESS]"
type input "Kiryas Joel"
select select "SECTION 1"
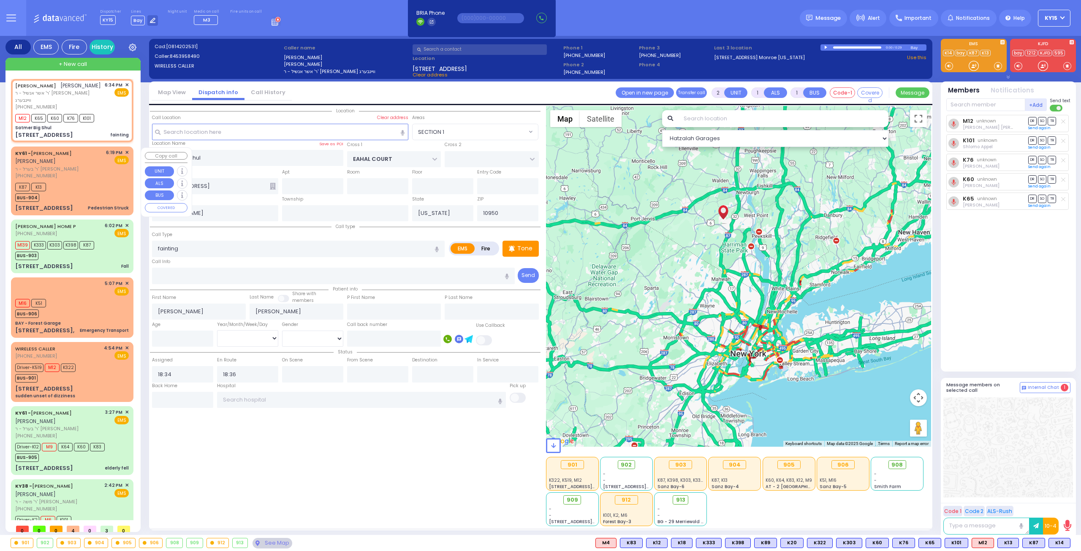
click at [104, 176] on div "KY61 - ARON ZEV POLACHECK אהרן זאב פאלאטשעק ר' בערל - ר' שמואל דוד מארקאוויטש (…" at bounding box center [72, 164] width 114 height 30
type input "4"
type input "2"
select select
type input "Pedestrian Struck"
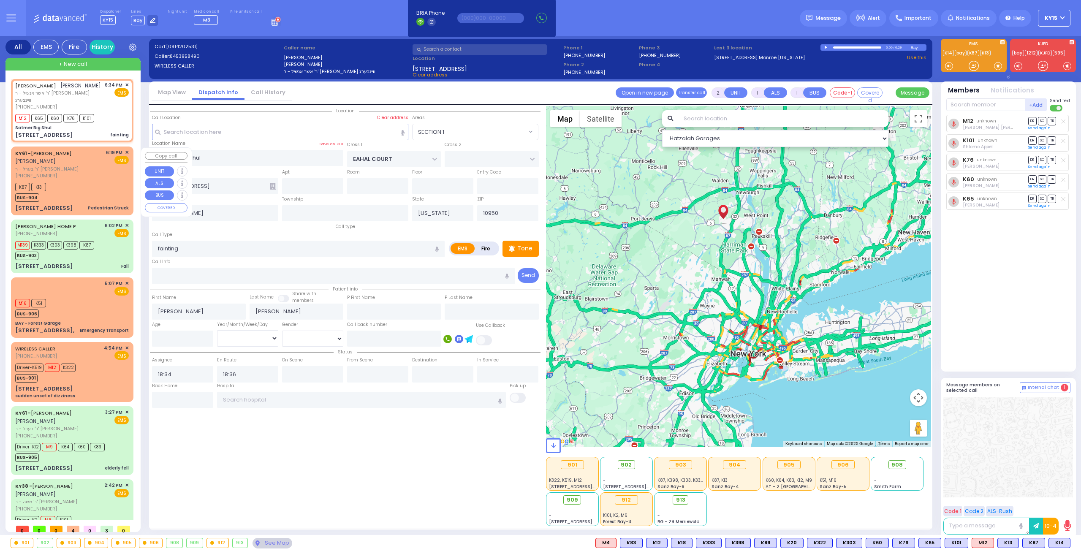
radio input "true"
type input "ARON ZEV"
type input "POLACHECK"
select select
type input "18:19"
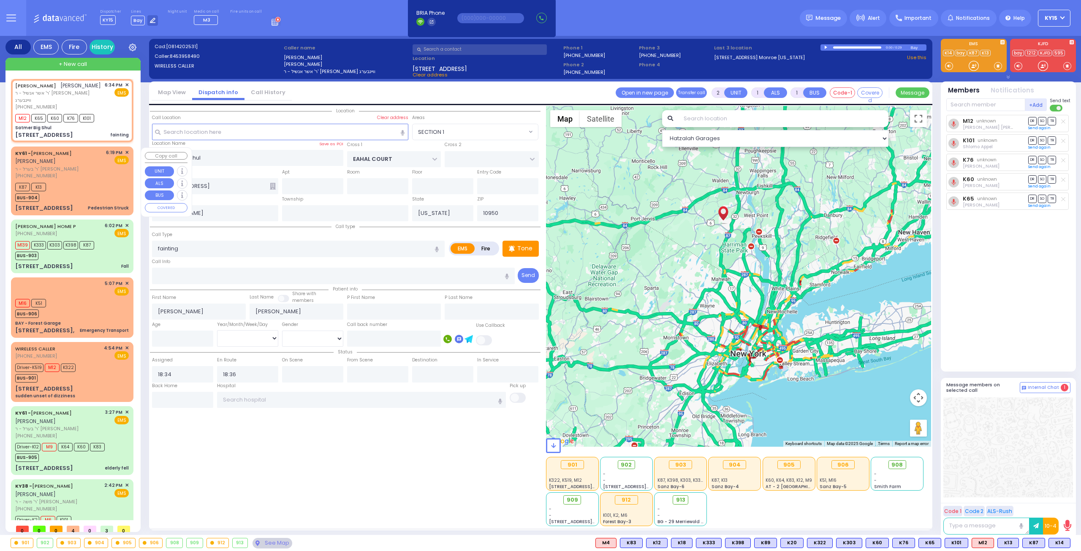
type input "18:26"
select select "Hatzalah Garages"
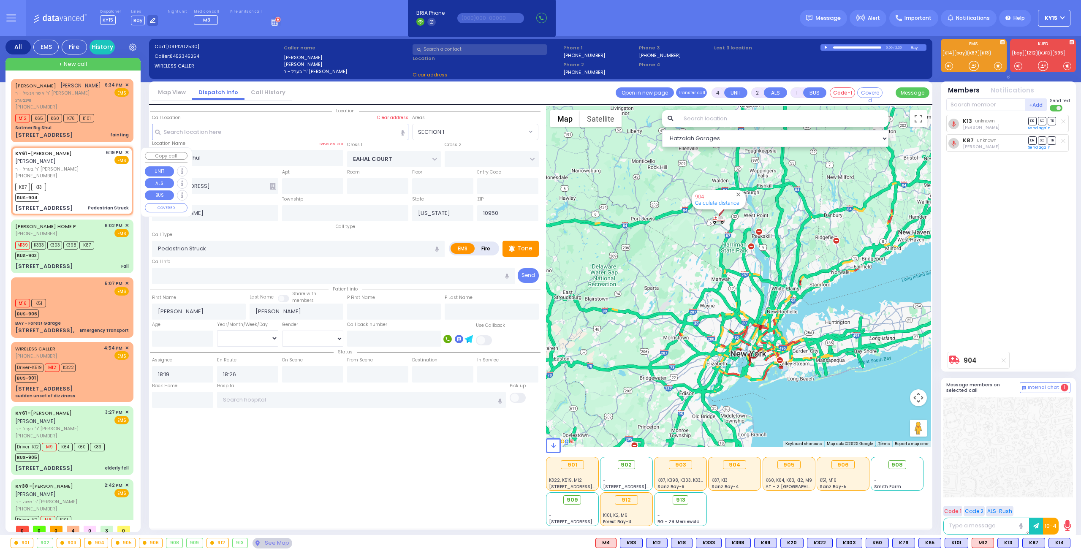
type input "[STREET_ADDRESS]"
type input "Monroe"
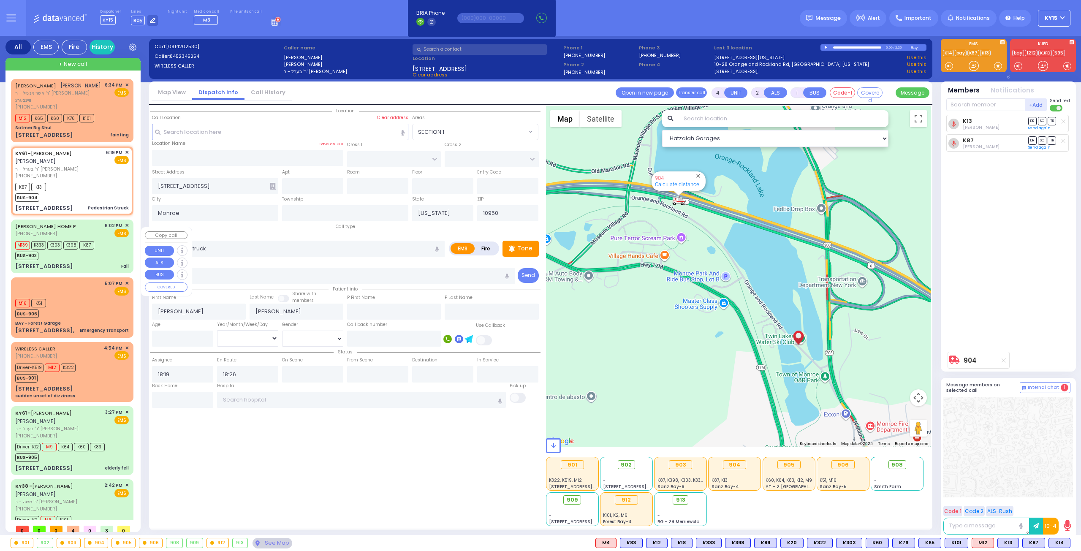
click at [82, 236] on div "BENTZY'S HOME P (845) 774-8129 6:02 PM ✕ EMS" at bounding box center [72, 230] width 114 height 16
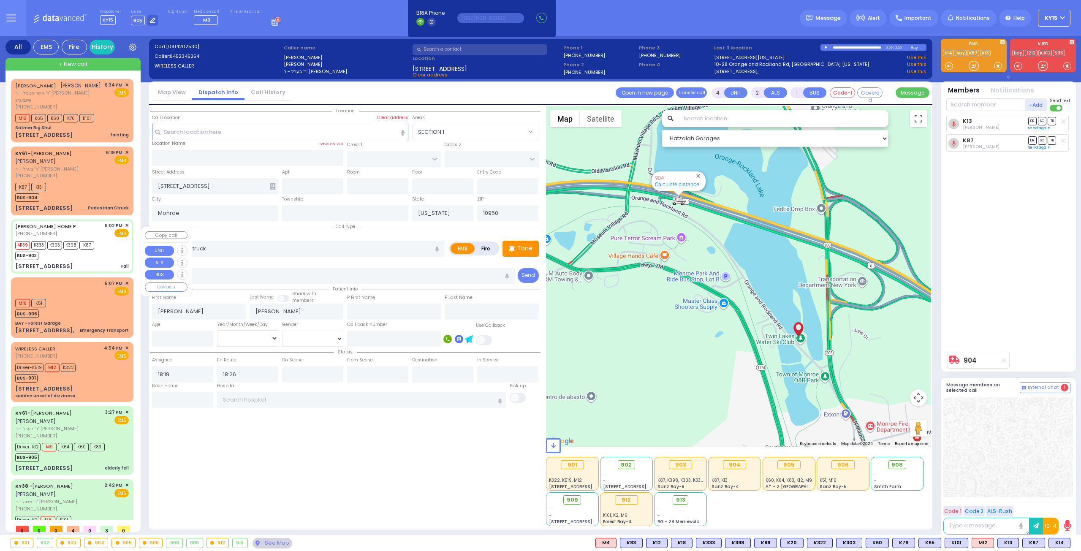
type input "6"
select select
type input "Fall"
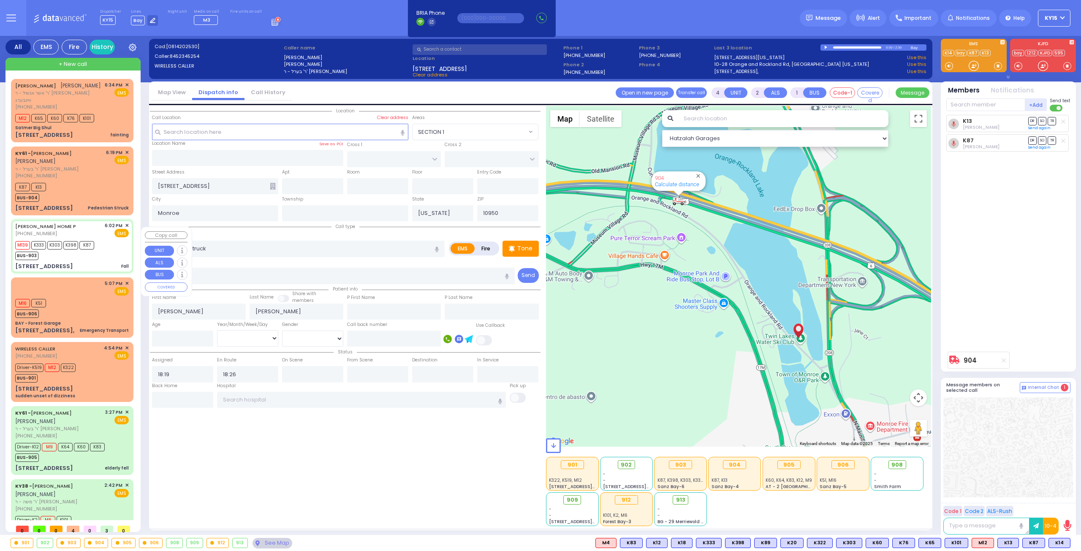
radio input "true"
type input "Chava"
type input "Herskovitz"
type input "53"
select select "Year"
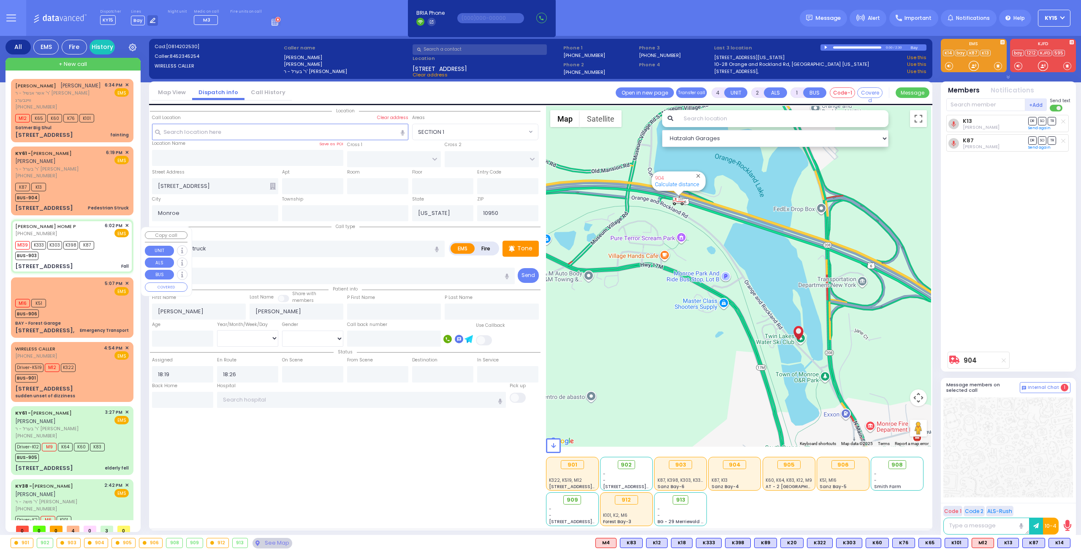
select select "[DEMOGRAPHIC_DATA]"
type input "18:02"
type input "18:05"
type input "18:06"
type input "18:28"
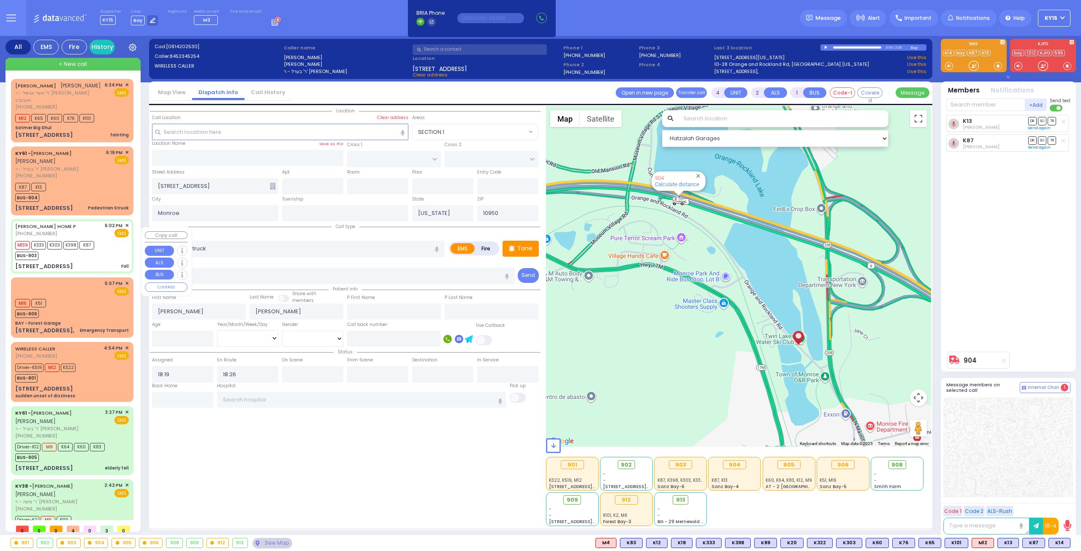
type input "Good Samaritan Hospital"
type input "KAHAN DR"
type input "MERON DR"
type input "2 Meron Drive"
type input "301"
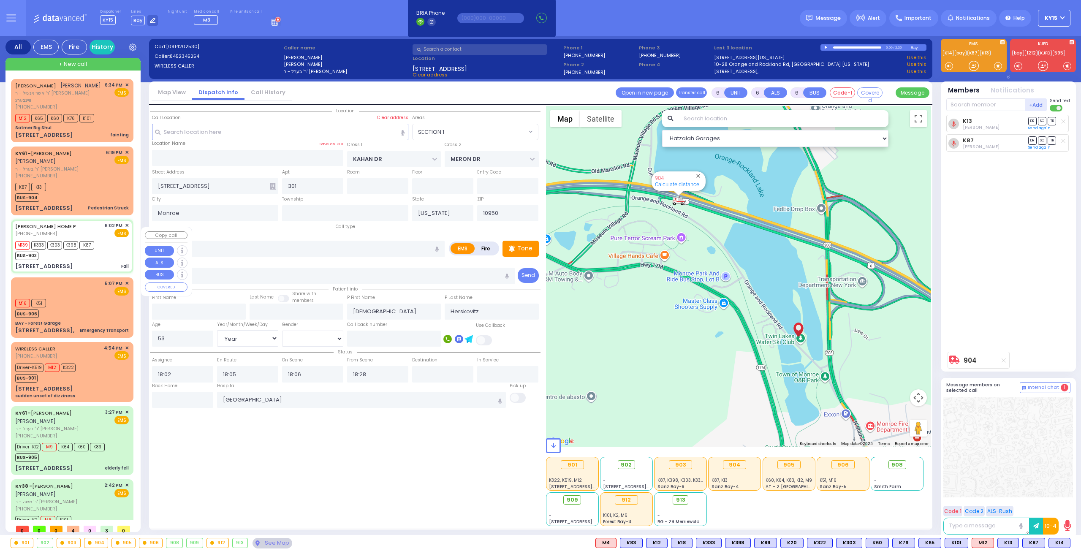
select select "SECTION 4"
select select "Hatzalah Garages"
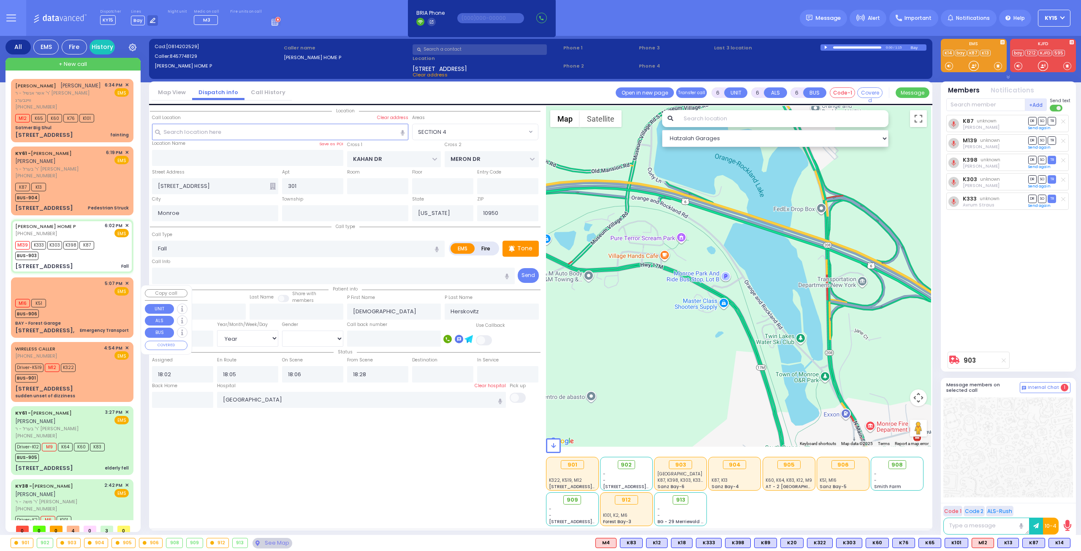
click at [90, 305] on div "M16 K51 BUS-906" at bounding box center [72, 307] width 114 height 21
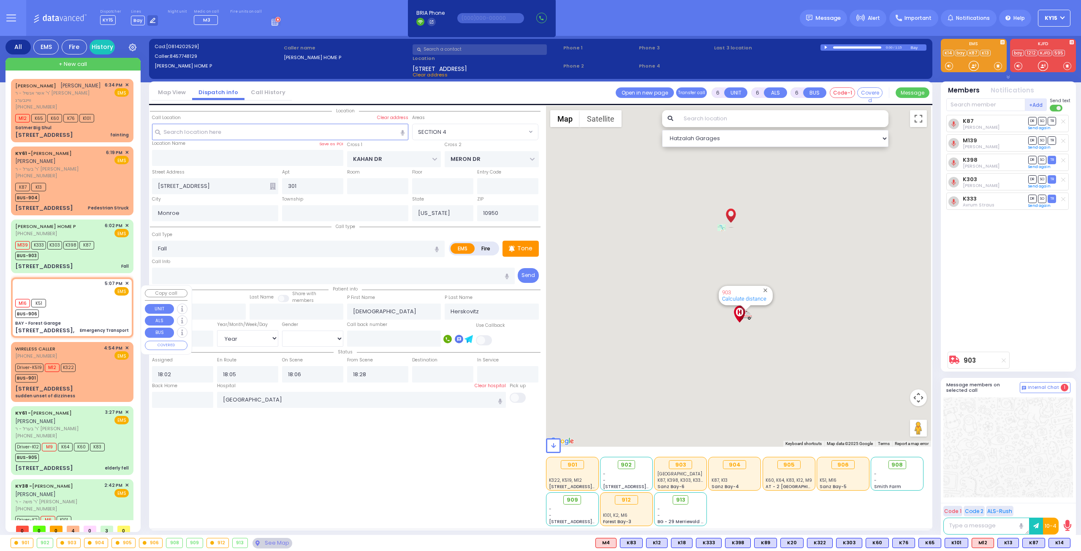
type input "1"
select select
type input "Emergency Transport"
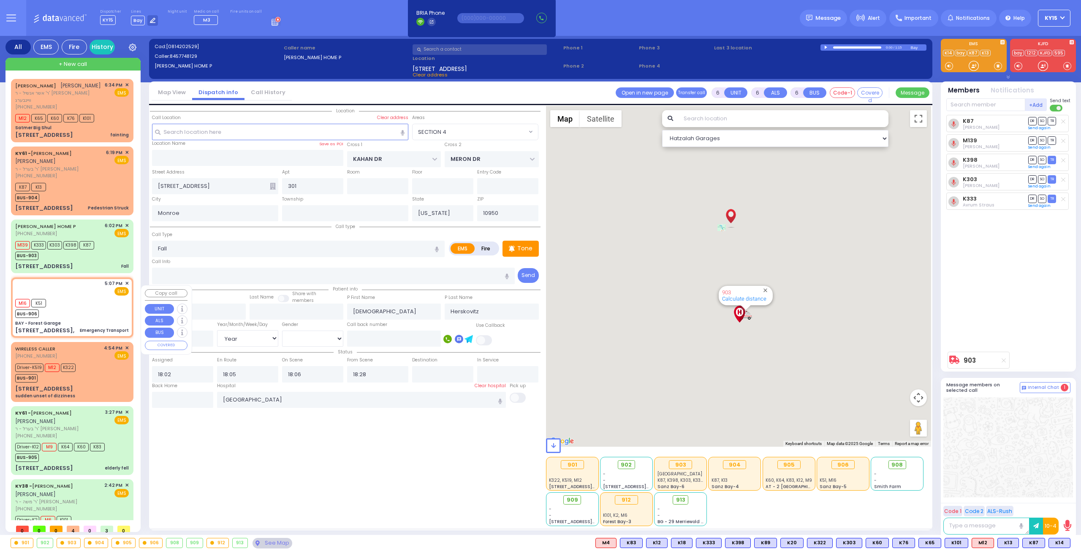
radio input "true"
select select
type input "17:07"
type input "17:08"
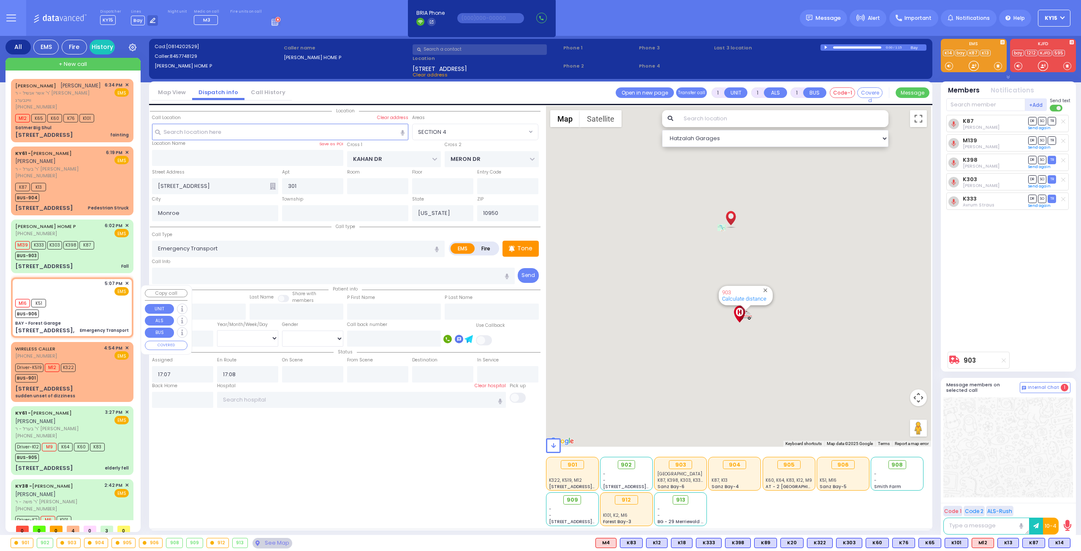
type input "BAY - Forest Garage"
type input "SANZ COURT"
type input "HAYES COURT"
type input "[STREET_ADDRESS],"
select select "Hatzalah Garages"
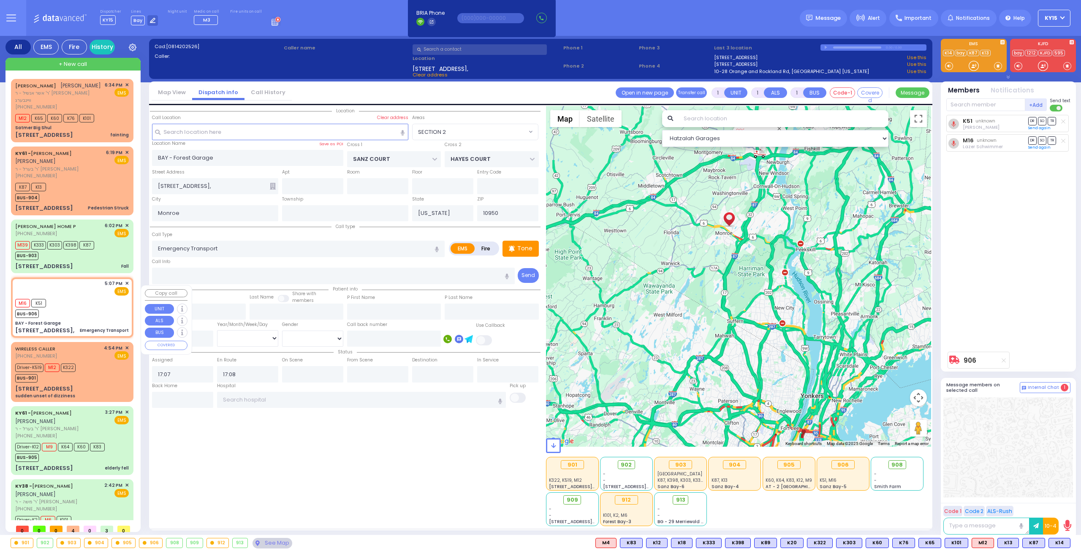
select select "SECTION 2"
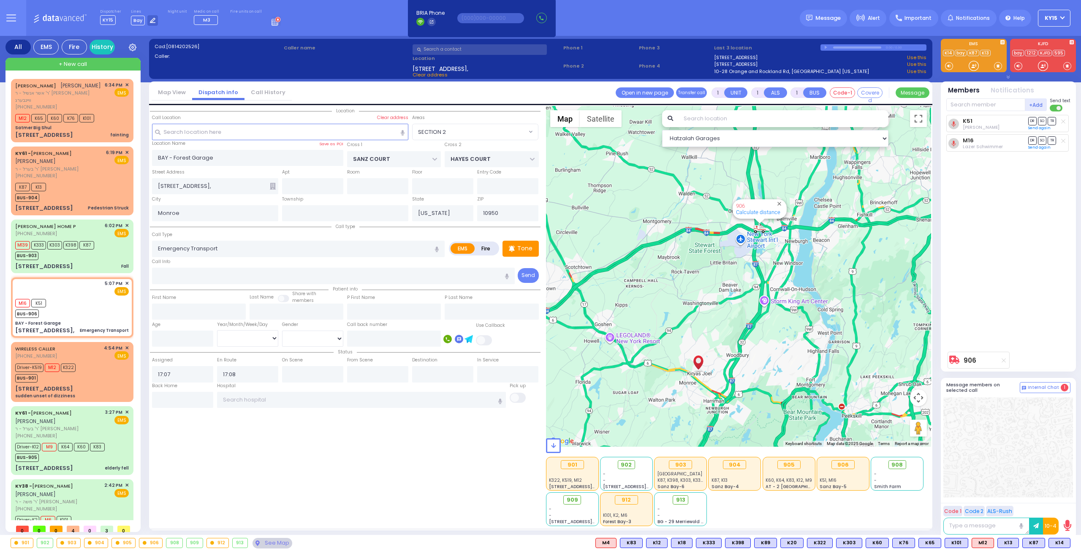
drag, startPoint x: 745, startPoint y: 277, endPoint x: 737, endPoint y: 294, distance: 18.5
click at [737, 294] on div "906 Calculate distance" at bounding box center [739, 276] width 386 height 341
click at [86, 372] on div "Driver-K519 M12 K322 BUS-901" at bounding box center [72, 372] width 114 height 21
type input "6"
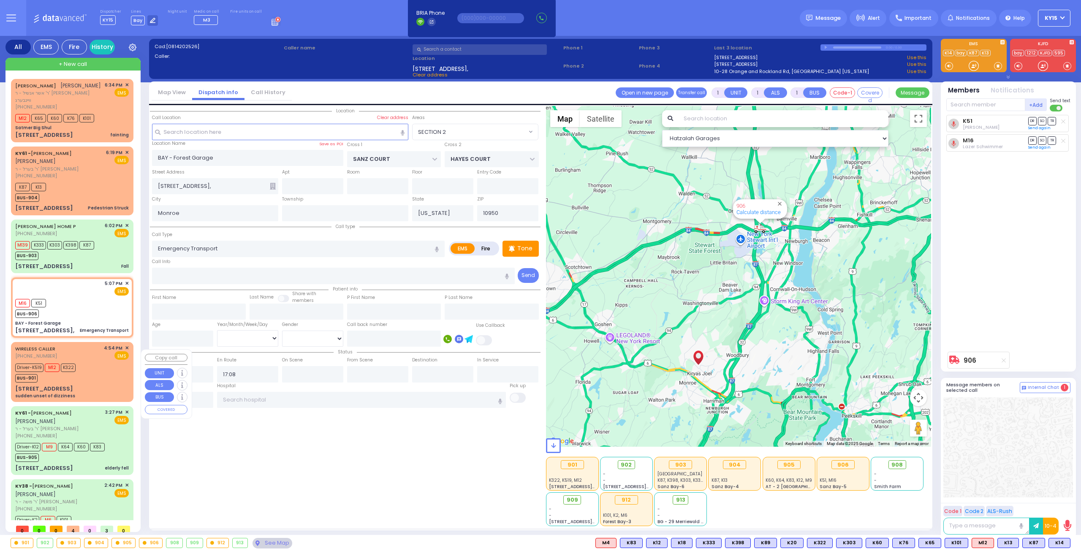
type input "6"
select select
type input "sudden unset of dizziness"
radio input "true"
type input "Dina"
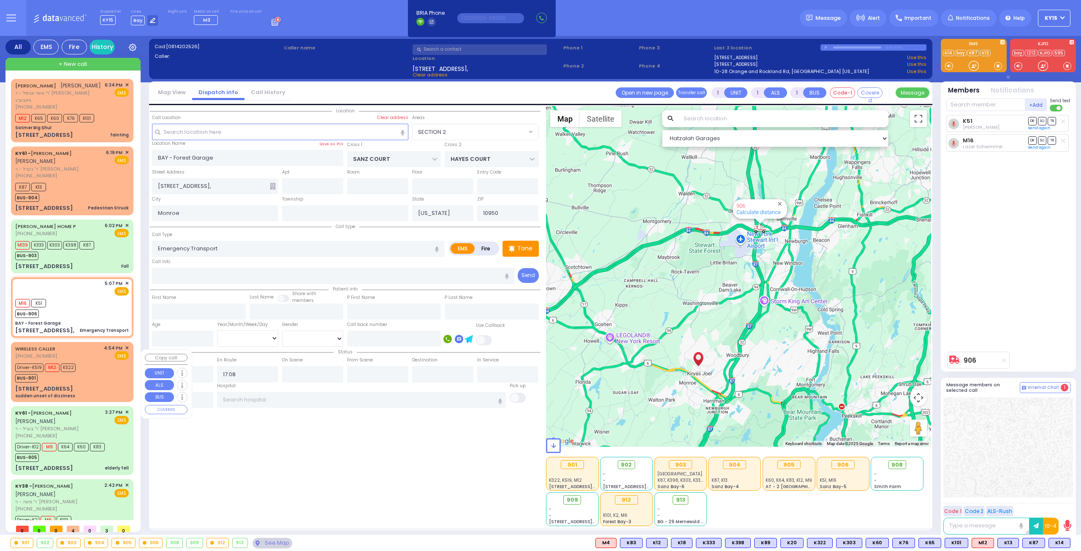
type input "Tyrnauer"
type input "52"
select select "Year"
select select "[DEMOGRAPHIC_DATA]"
type input "16:54"
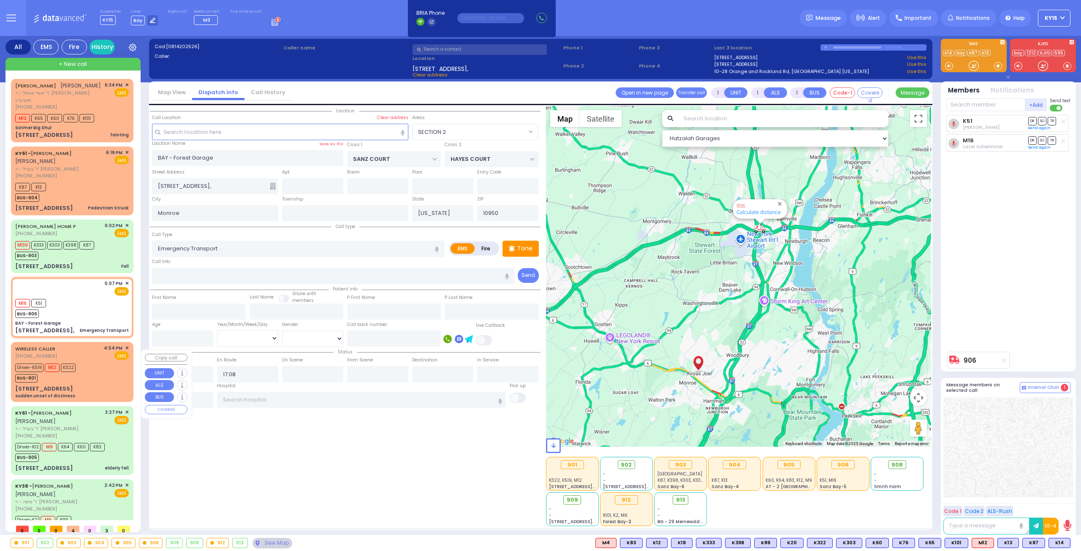
type input "16:56"
type input "St. Anthonys Comm Hospital 15 Maple Avenue Warwick"
select select "Hatzalah Garages"
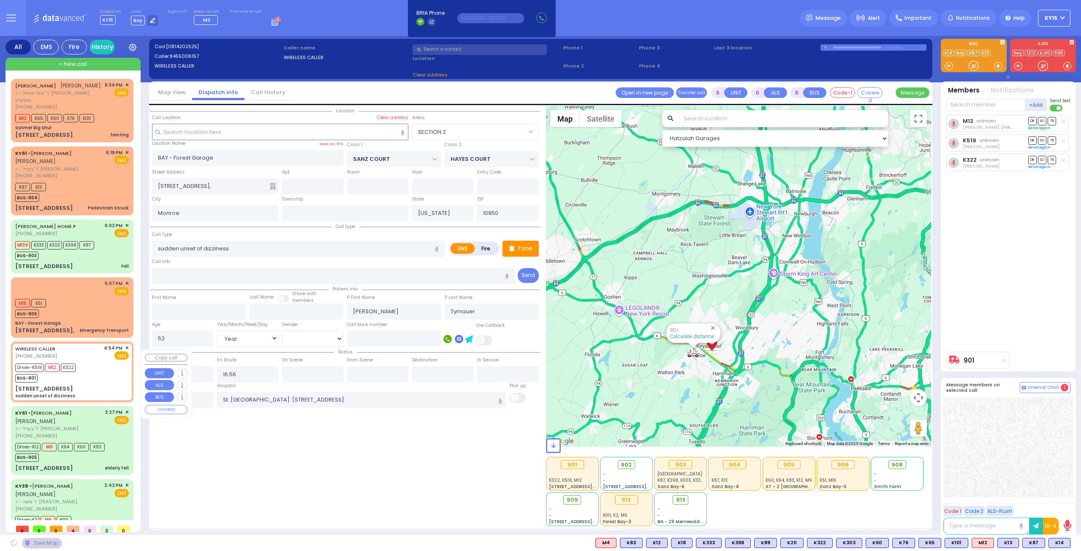
type input "MERON DR"
type input "AUSTRA PARKWAY"
type input "1 Teverya Way"
type input "203"
type input "Kiryas Joel"
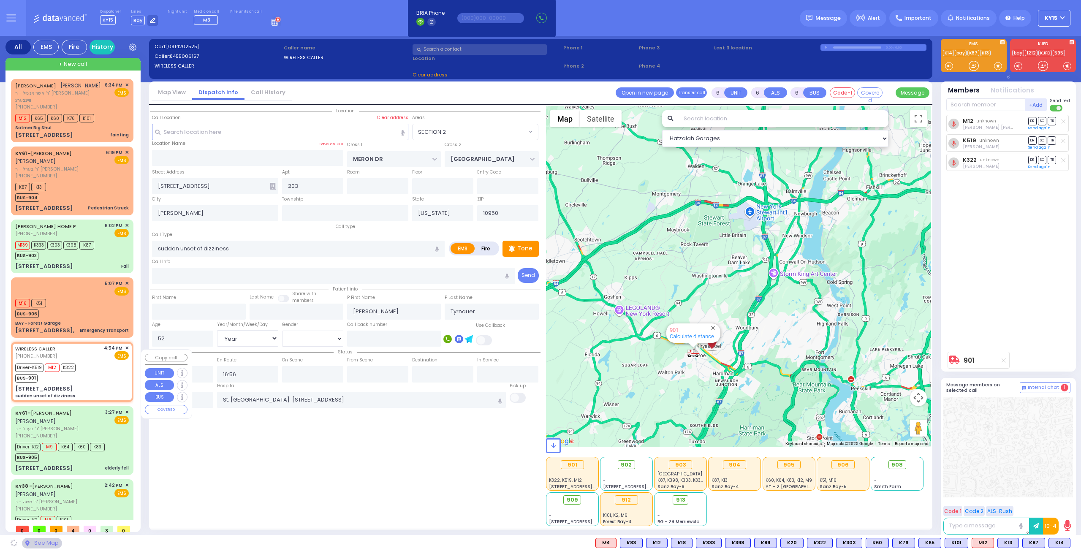
select select "SECTION 6"
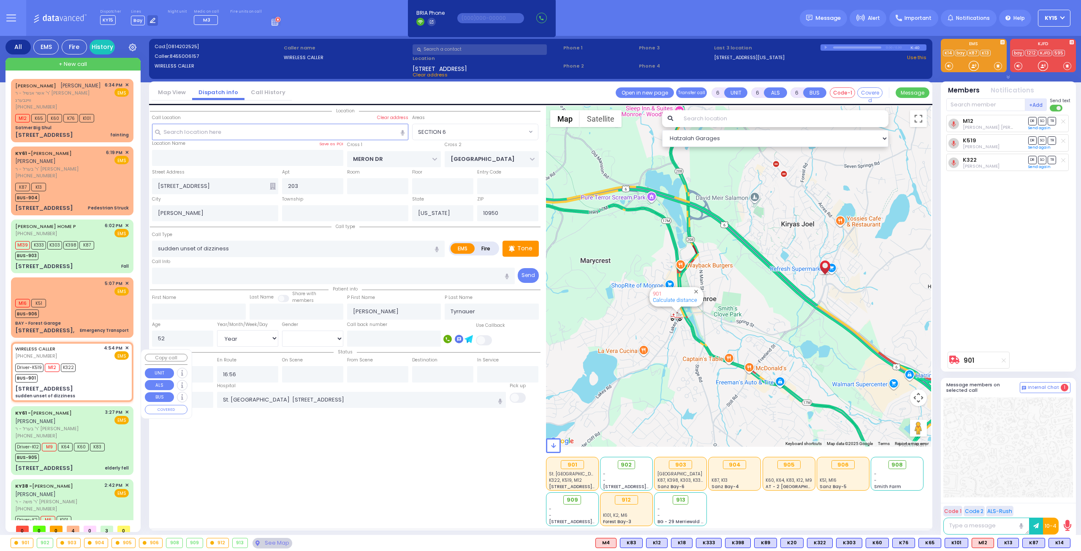
click at [96, 380] on div "Driver-K519 M12 K322 BUS-901" at bounding box center [72, 372] width 114 height 21
select select
radio input "true"
select select "Year"
select select "[DEMOGRAPHIC_DATA]"
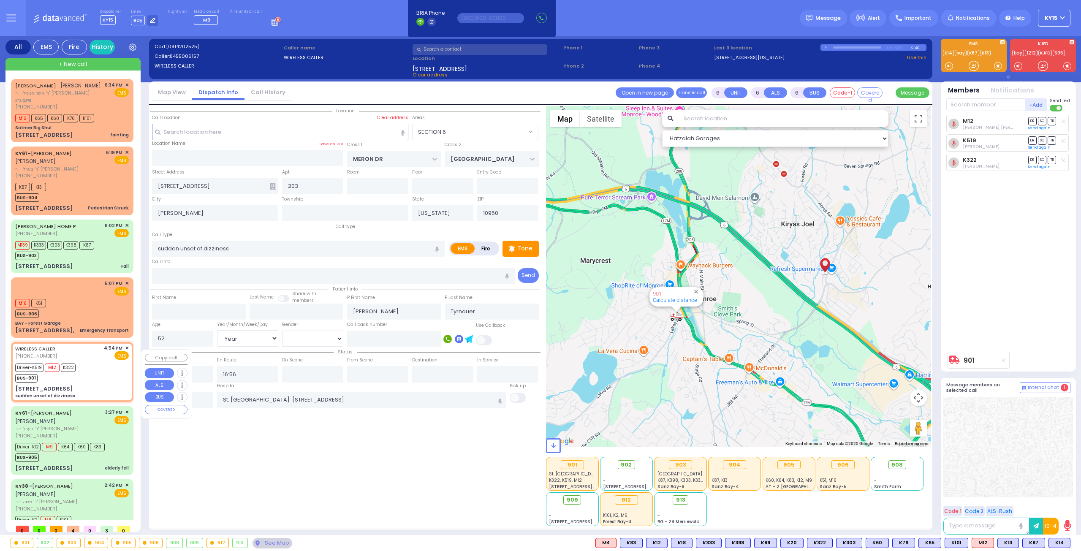
select select "Hatzalah Garages"
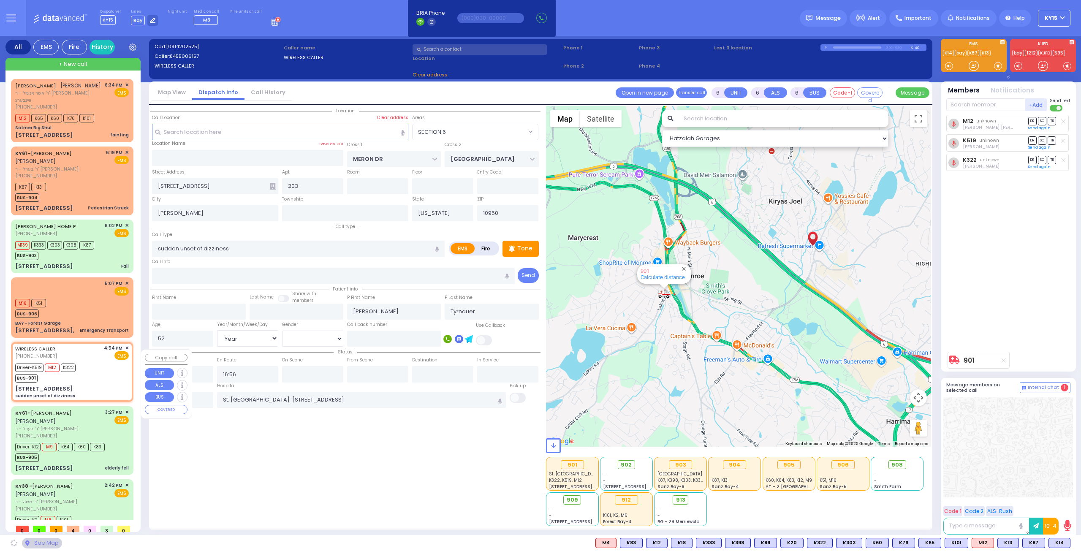
select select "SECTION 6"
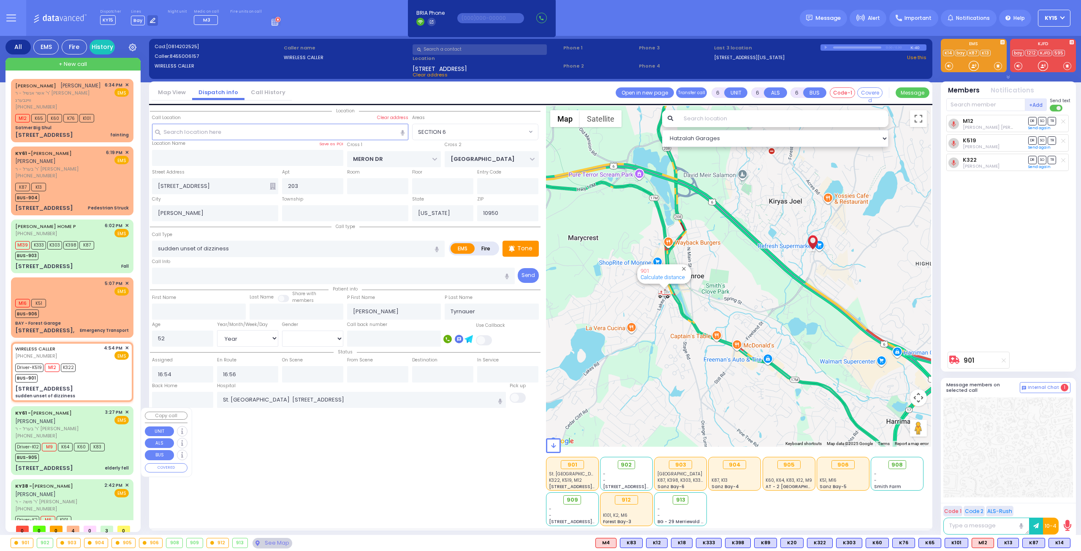
click at [96, 424] on div "KY61 - ARON ZEV POLACHECK אהרן זאב פאלאטשעק" at bounding box center [58, 417] width 87 height 16
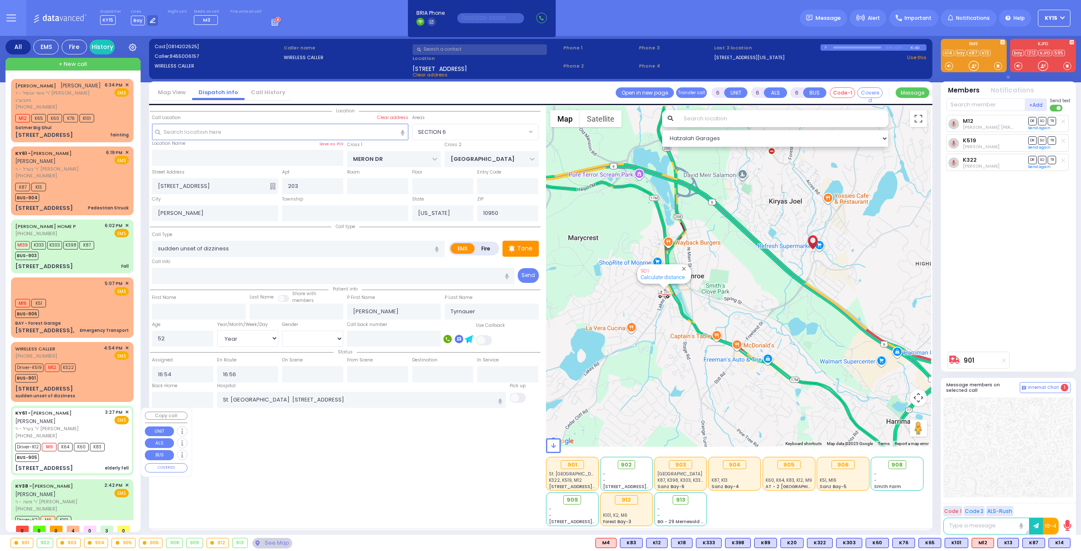
select select
type input "elderly fell"
radio input "true"
type input "ARON ZEV"
type input "POLACHECK"
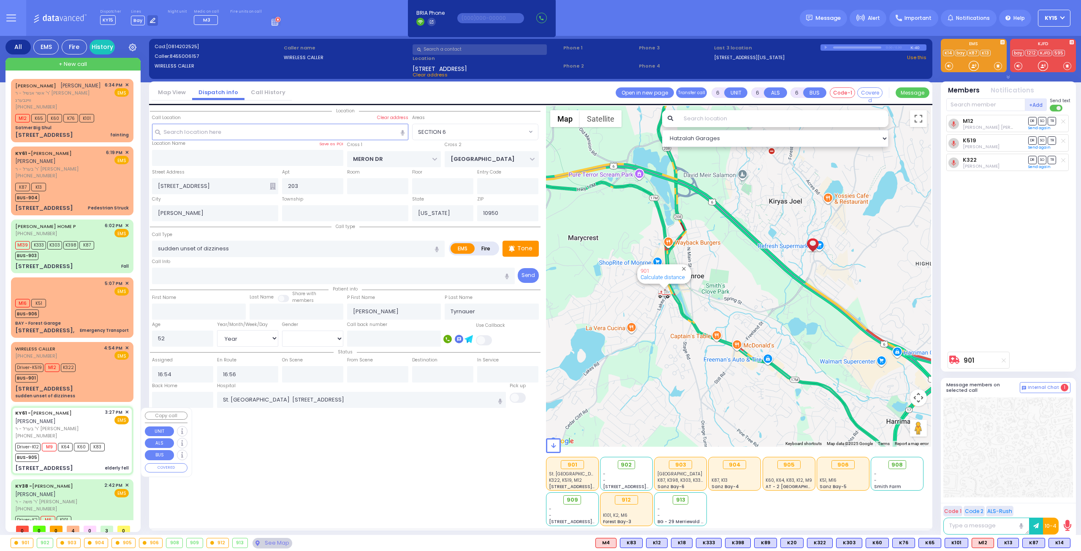
type input "Eva"
type input "Jacobowitz"
type input "96"
select select "Year"
select select "[DEMOGRAPHIC_DATA]"
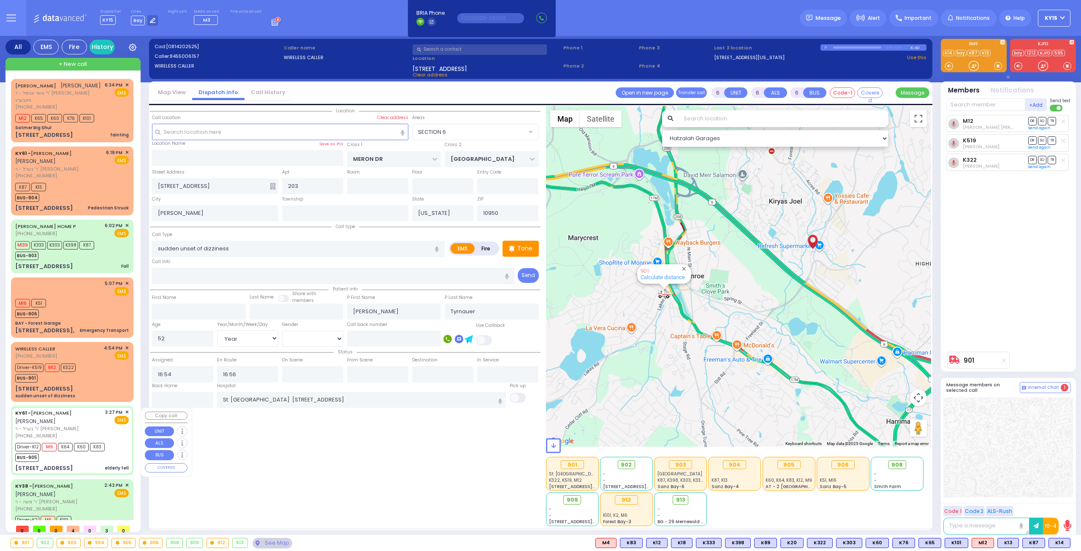
type input "15:27"
type input "15:29"
type input "15:30"
type input "16:15"
type input "Mount Sinai Hospital (East Harlem)"
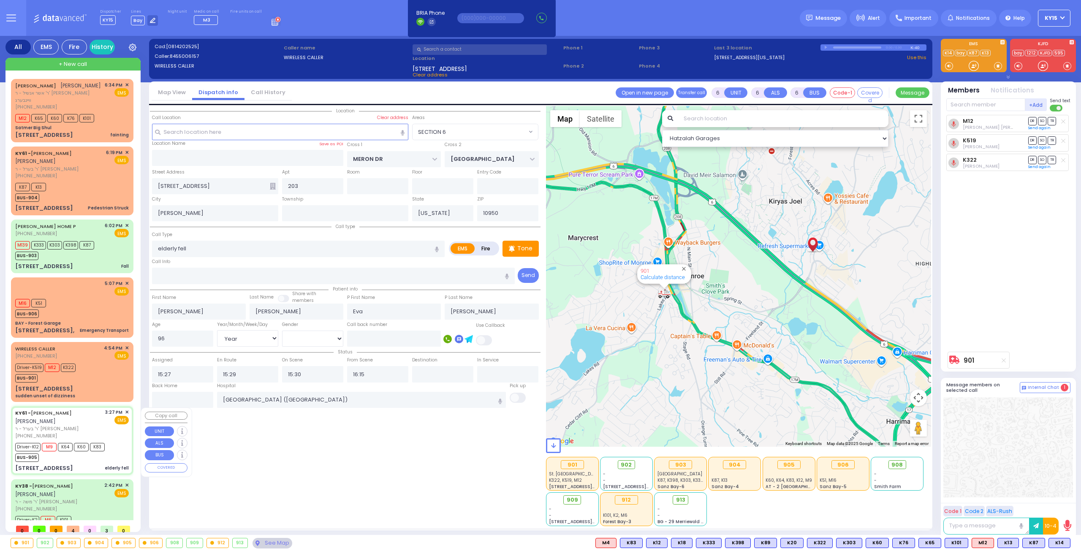
type input "SATMAR DR"
type input "4 Orshava Court"
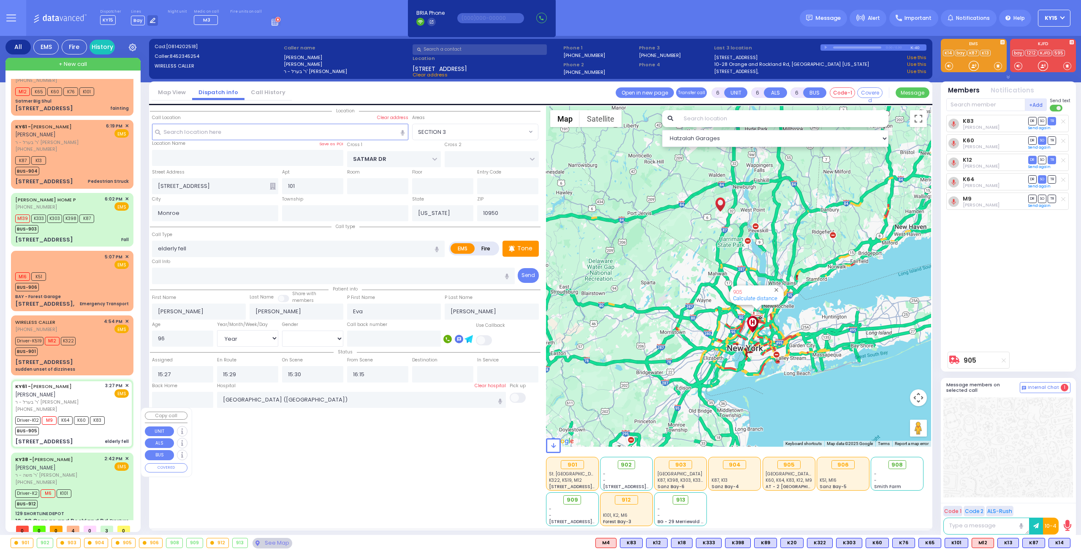
scroll to position [40, 0]
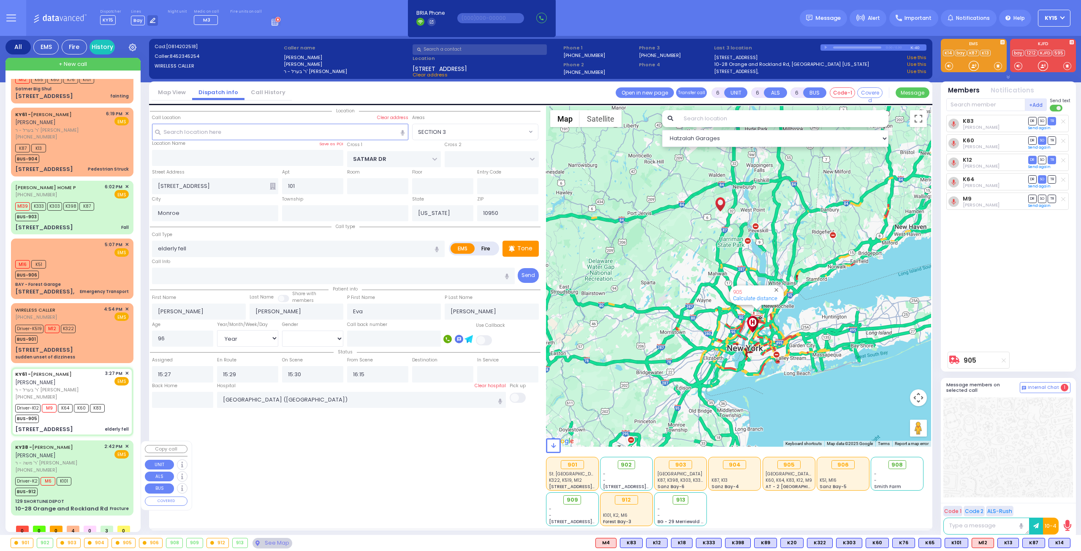
click at [85, 482] on div "Driver-K2 M6 K101 BUS-912" at bounding box center [72, 485] width 114 height 21
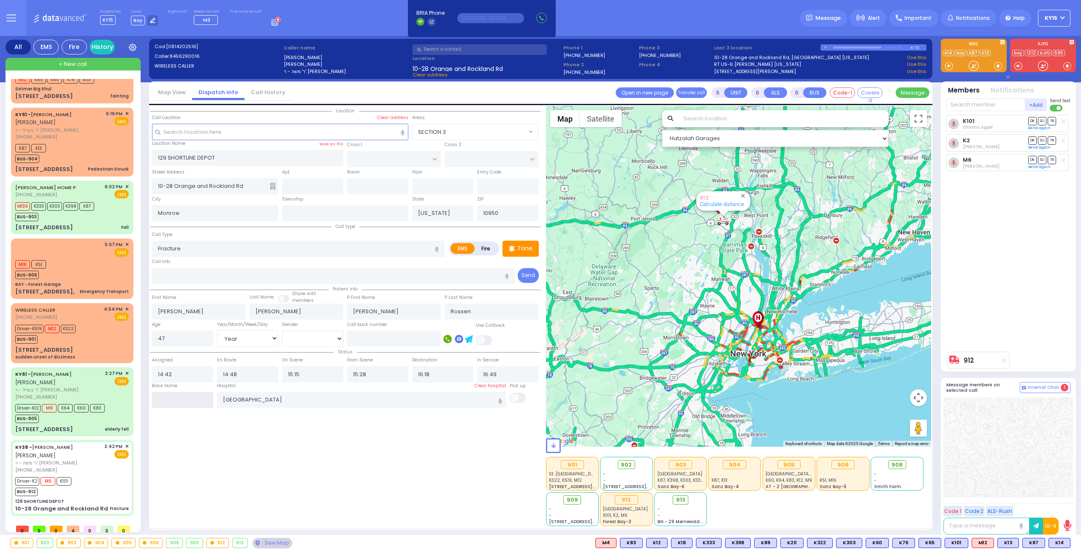
click at [192, 400] on input "text" at bounding box center [182, 400] width 61 height 16
click at [191, 400] on input "text" at bounding box center [182, 400] width 61 height 16
click at [167, 399] on input "text" at bounding box center [182, 400] width 61 height 16
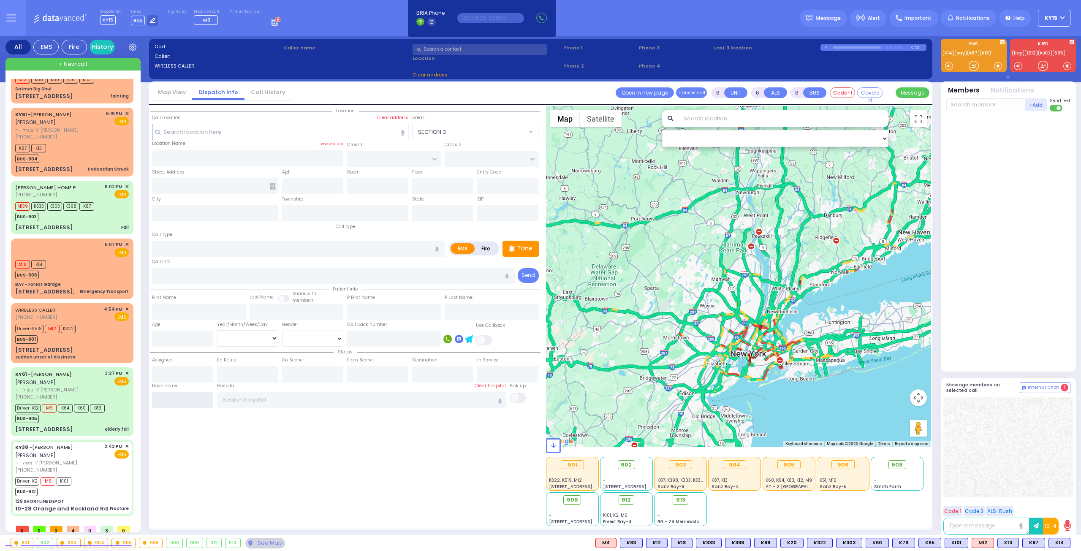
scroll to position [0, 0]
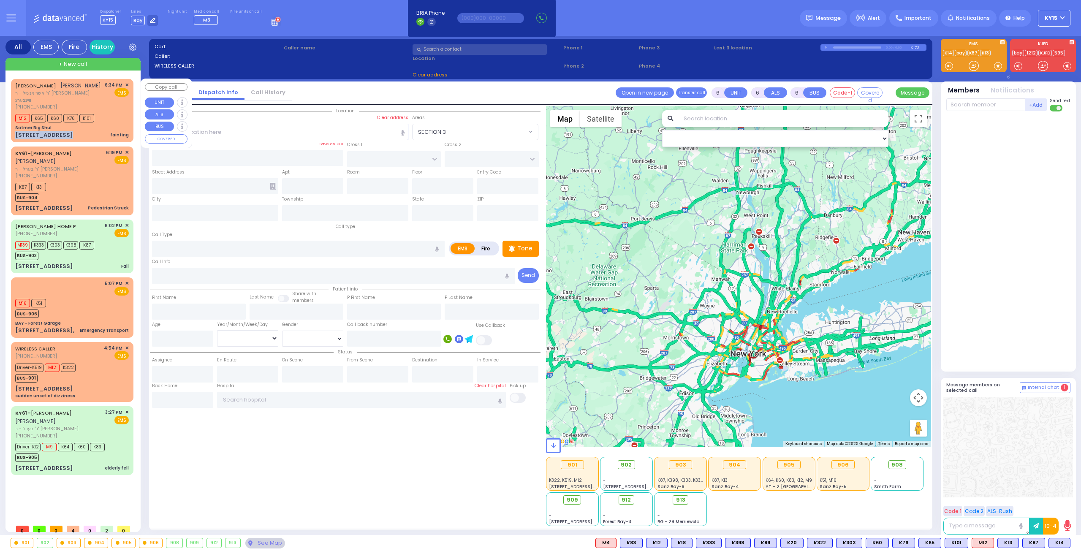
click at [96, 131] on div "AVRUM ELYA ZOLDAN אברהם אלי' זאלדאן ר' אשר אנשיל - ר' שמואל לייבוש וויינבערג (8…" at bounding box center [72, 110] width 119 height 60
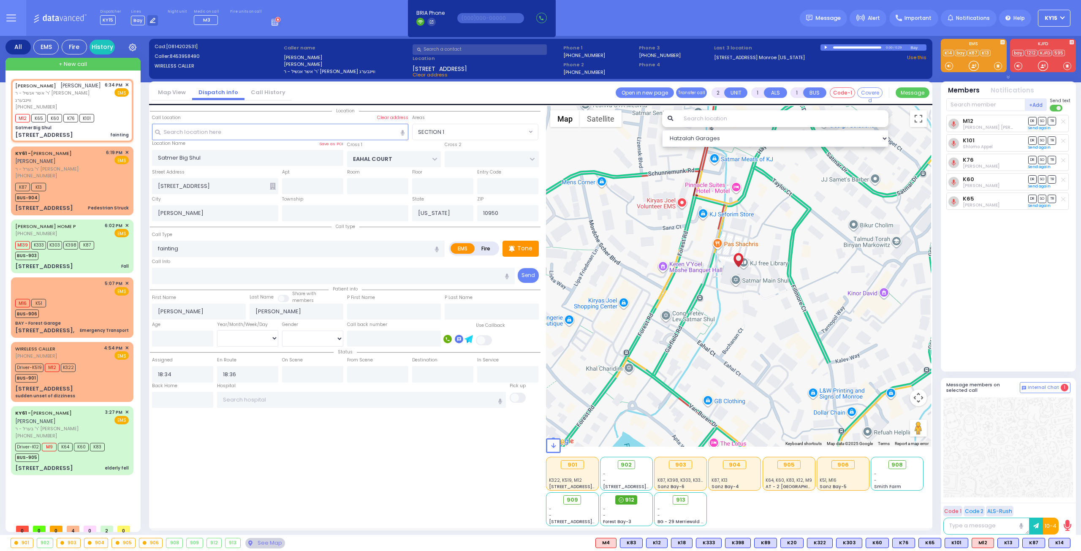
click at [625, 500] on span "912" at bounding box center [629, 500] width 9 height 8
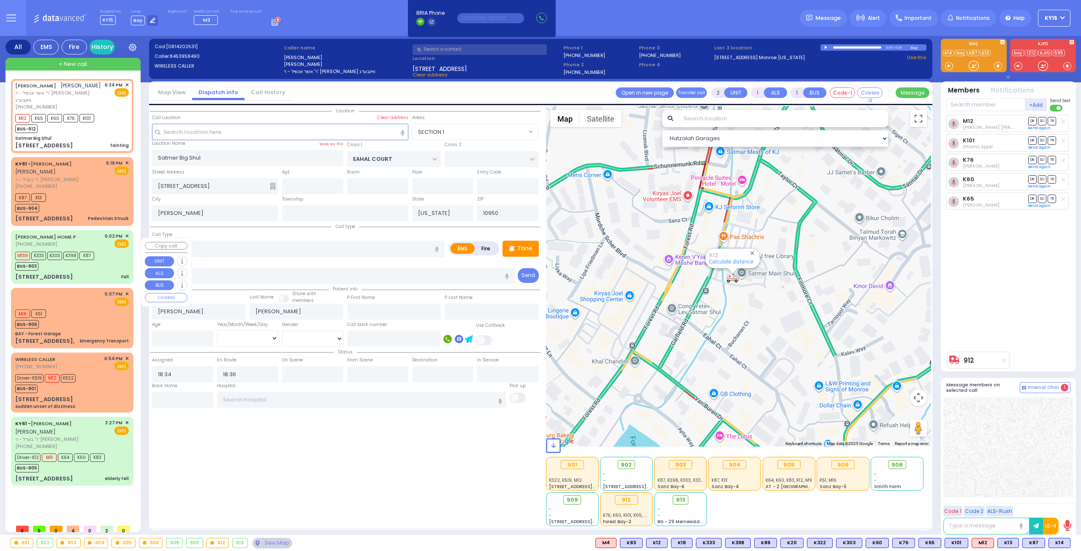
click at [85, 278] on div "BENTZY'S HOME P (845) 774-8129 6:02 PM ✕ EMS M139 K333 K303" at bounding box center [72, 256] width 119 height 51
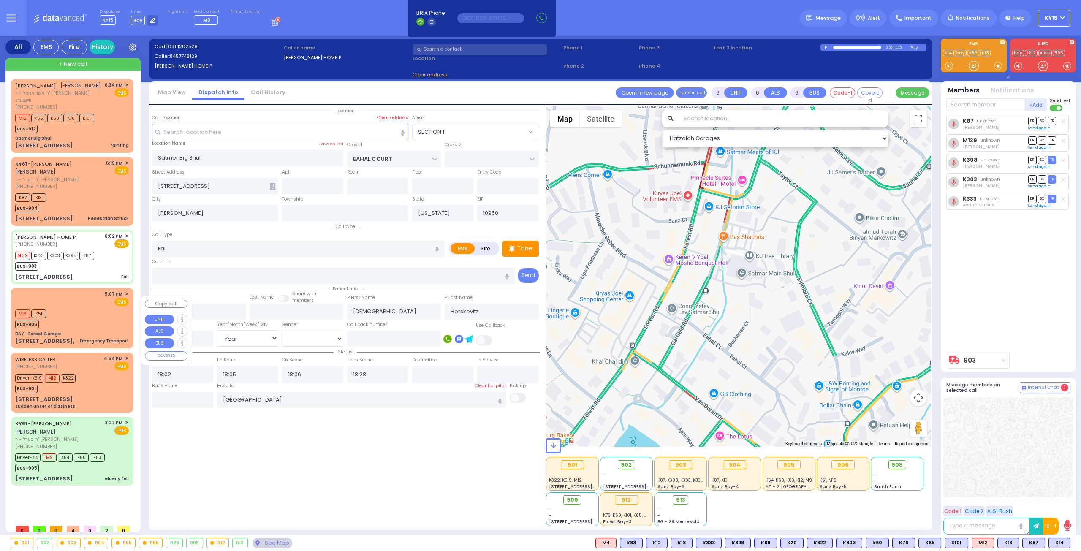
click at [95, 324] on div "M16 K51 BUS-906" at bounding box center [72, 317] width 114 height 21
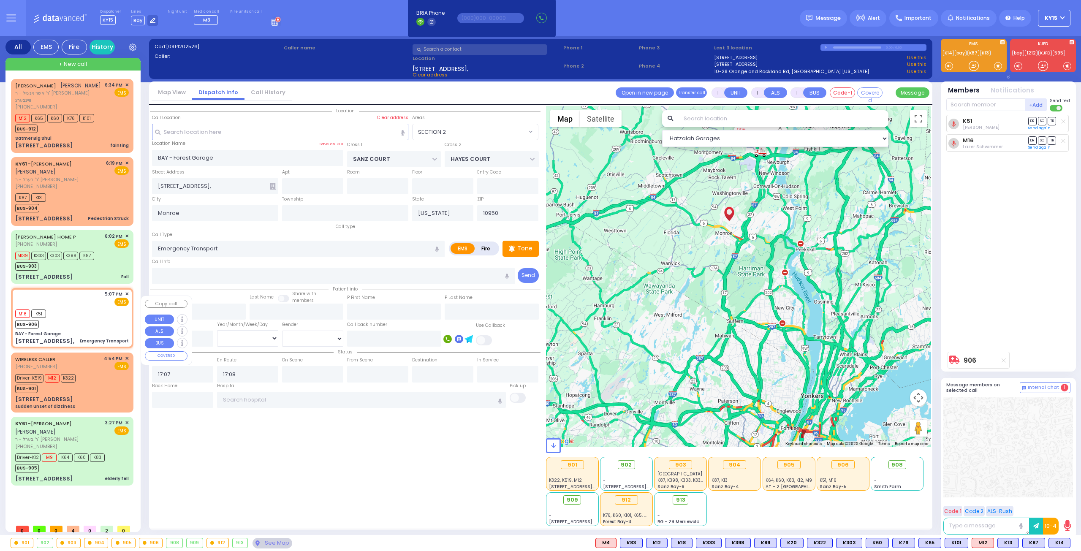
click at [85, 326] on div "M16 K51 BUS-906" at bounding box center [72, 317] width 114 height 21
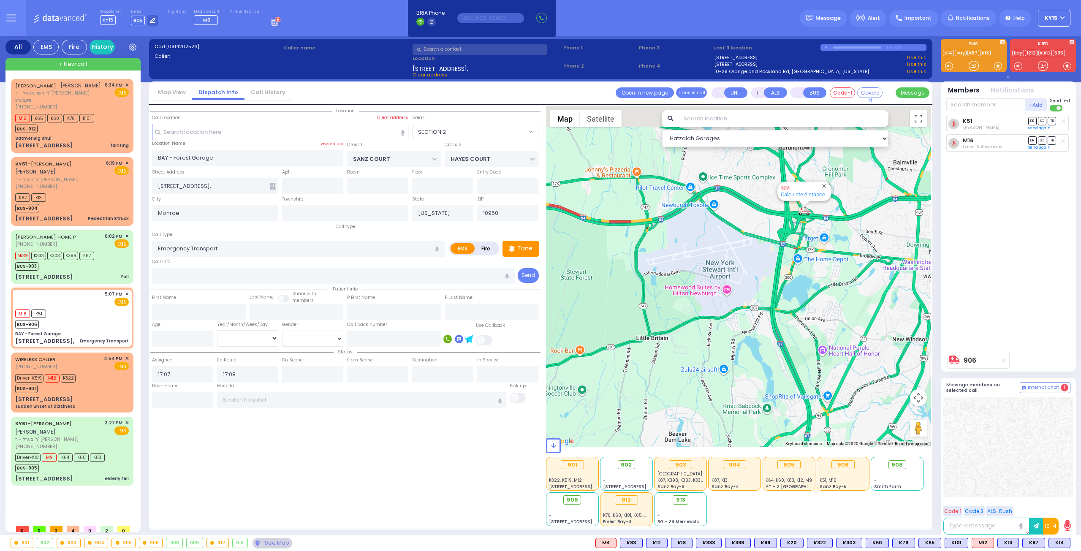
drag, startPoint x: 774, startPoint y: 234, endPoint x: 770, endPoint y: 277, distance: 43.3
click at [770, 272] on div "906 Calculate distance" at bounding box center [739, 276] width 386 height 341
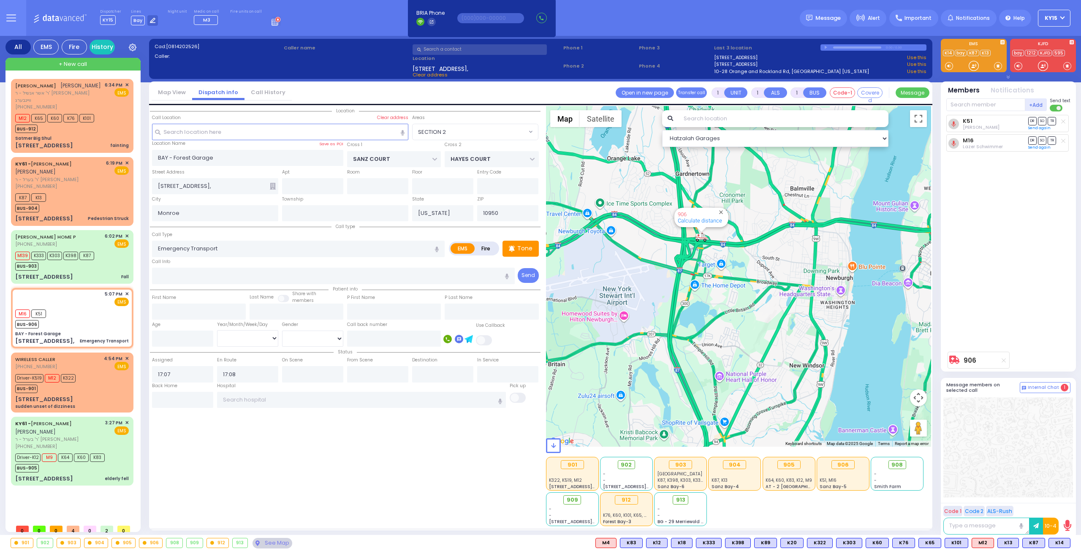
drag, startPoint x: 694, startPoint y: 234, endPoint x: 698, endPoint y: 327, distance: 93.8
click at [697, 328] on div "906 Calculate distance" at bounding box center [739, 276] width 386 height 341
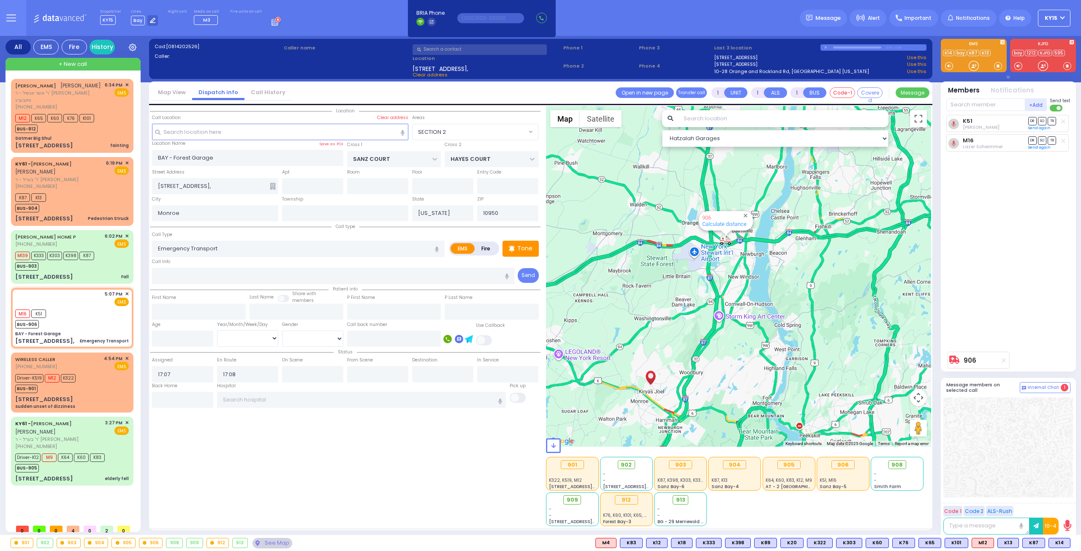
drag, startPoint x: 764, startPoint y: 248, endPoint x: 750, endPoint y: 268, distance: 24.2
click at [750, 268] on div "906 Calculate distance" at bounding box center [739, 276] width 386 height 341
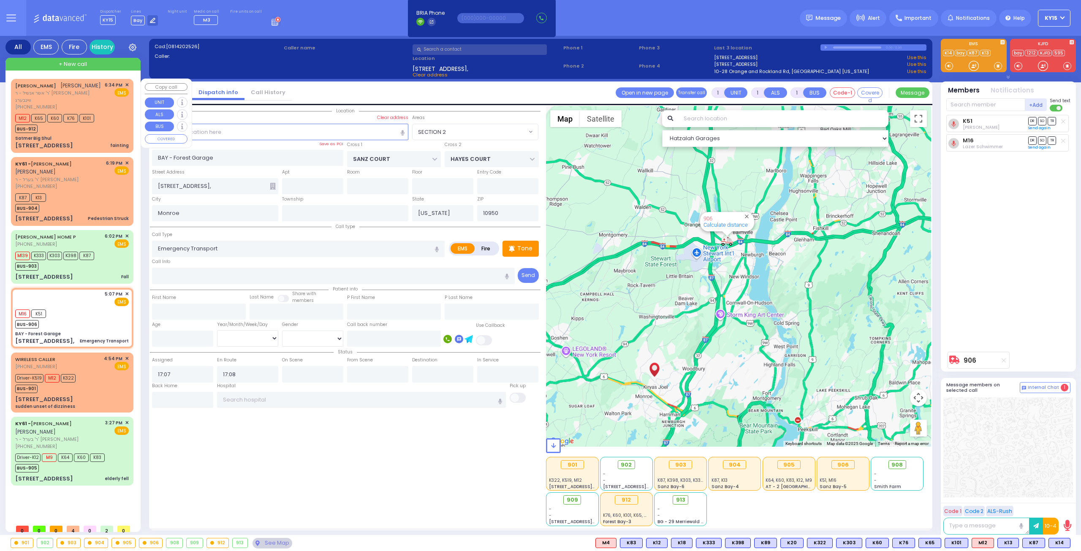
click at [81, 133] on div "BUS-912" at bounding box center [54, 127] width 79 height 11
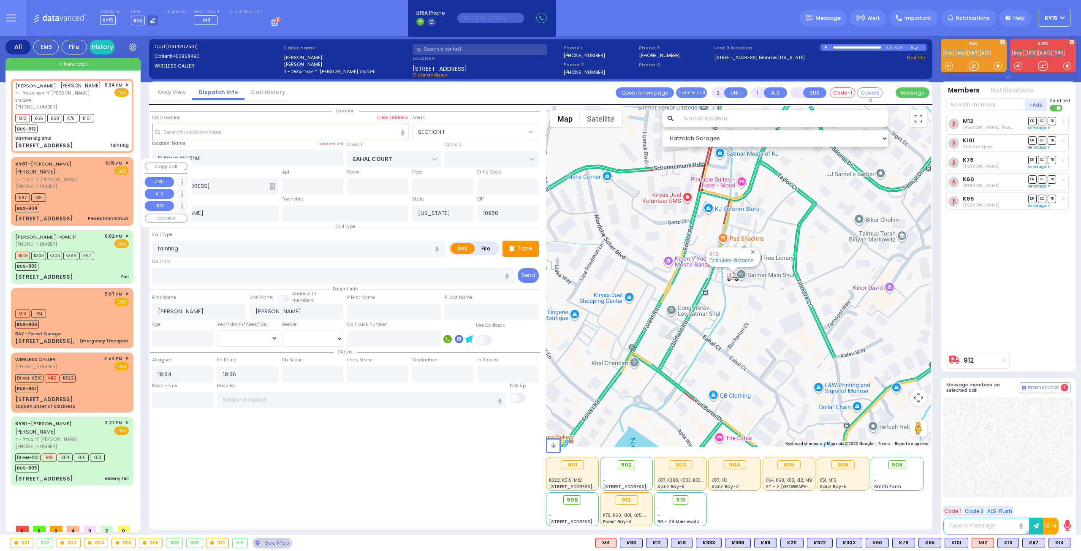
click at [95, 190] on div "[PHONE_NUMBER]" at bounding box center [59, 186] width 88 height 7
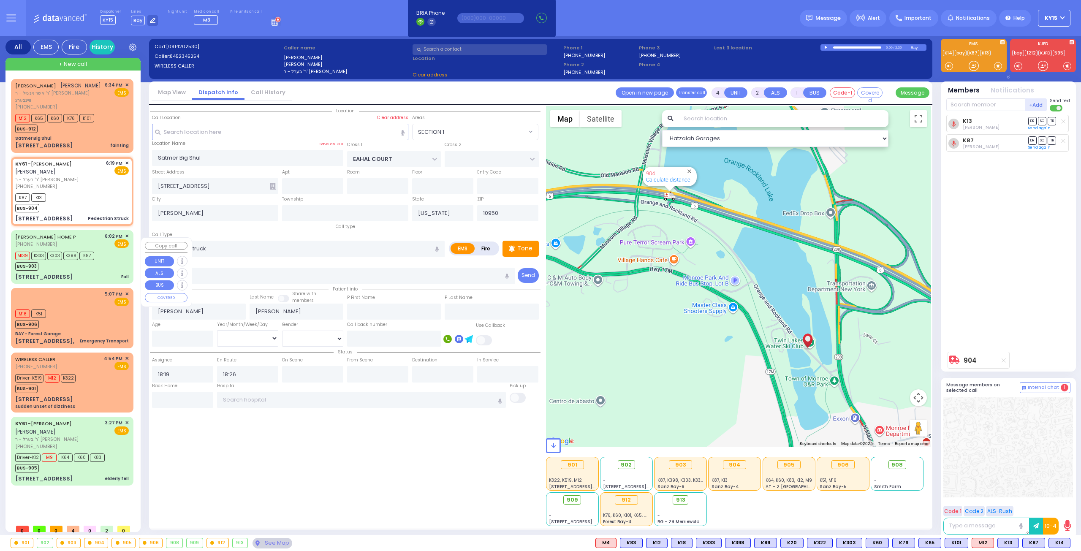
click at [85, 271] on div "BUS-903" at bounding box center [54, 265] width 79 height 11
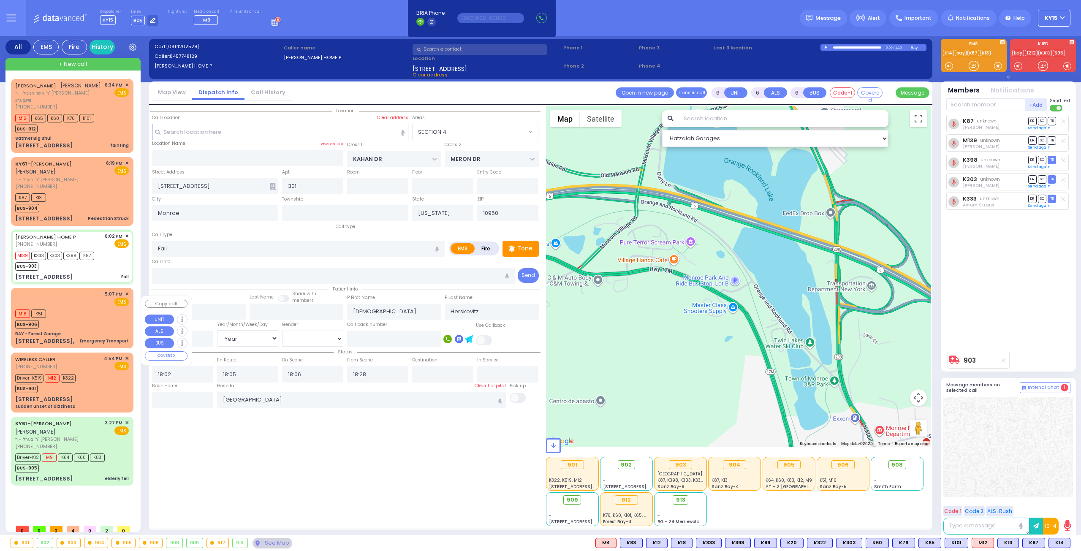
click at [90, 315] on div "M16 K51 BUS-906" at bounding box center [72, 317] width 114 height 21
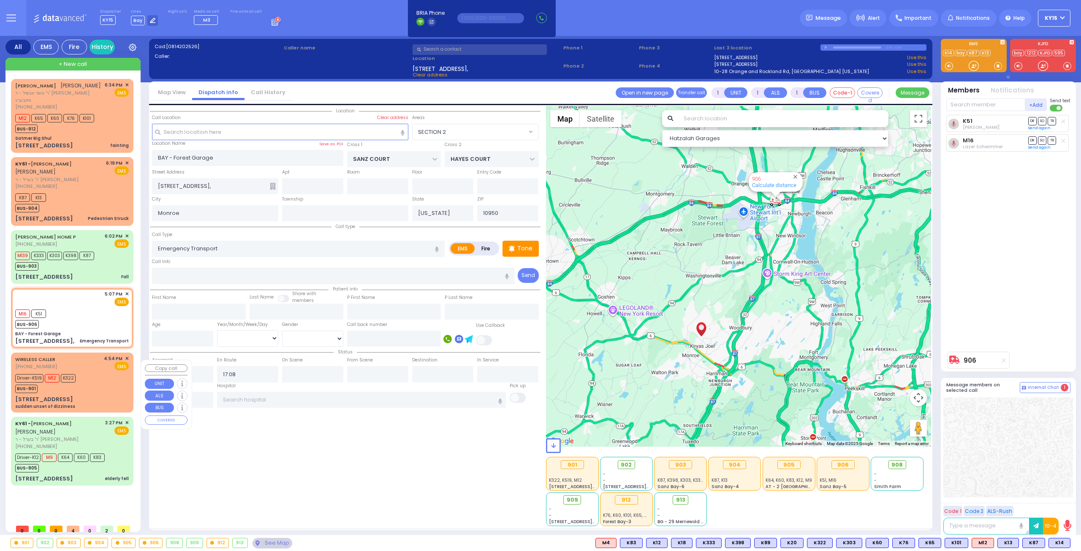
click at [98, 389] on div "Driver-K519 M12 K322 BUS-901" at bounding box center [72, 382] width 114 height 21
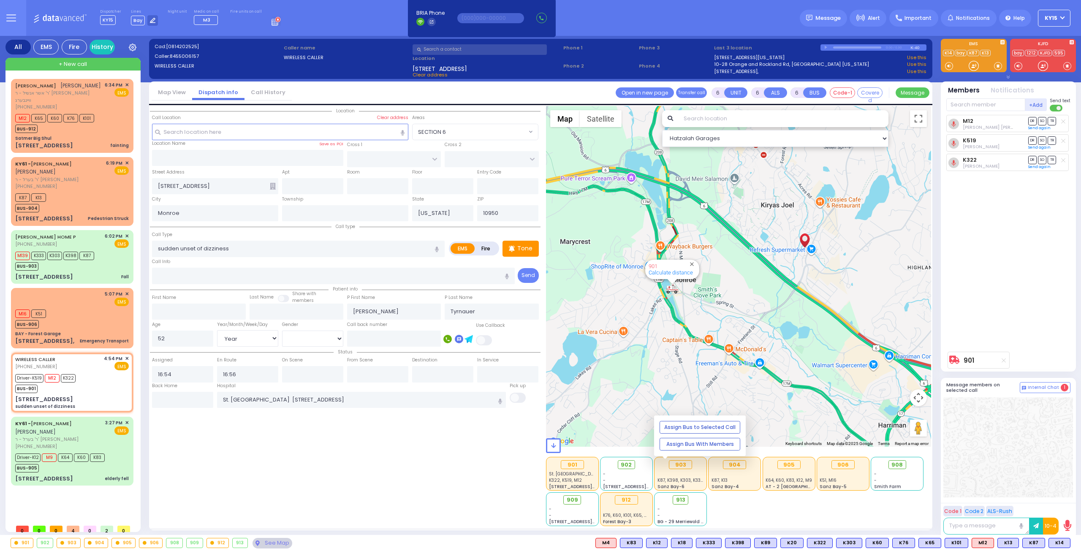
click at [694, 468] on div "903" at bounding box center [681, 465] width 46 height 11
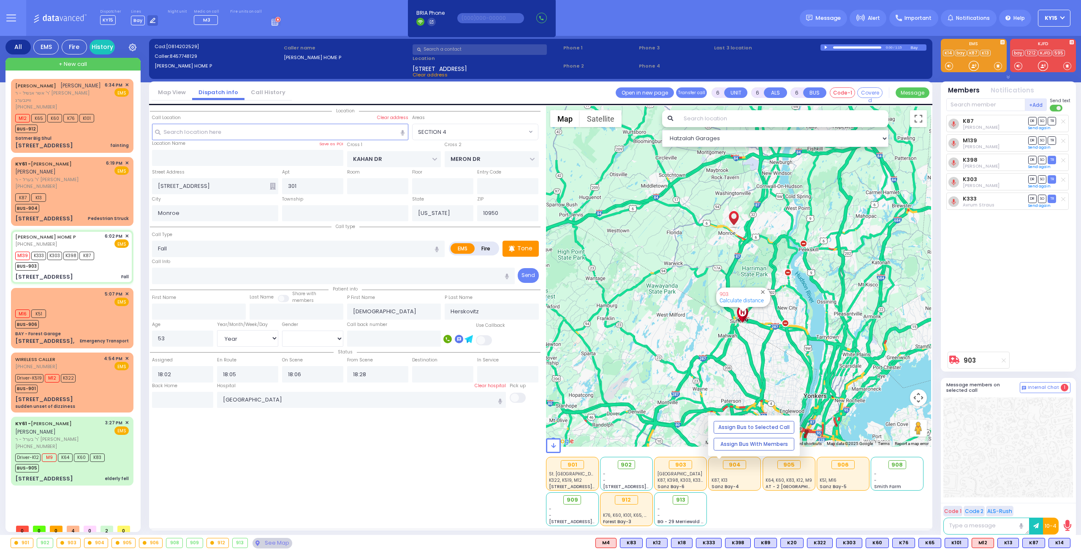
click at [748, 474] on div at bounding box center [735, 474] width 46 height 6
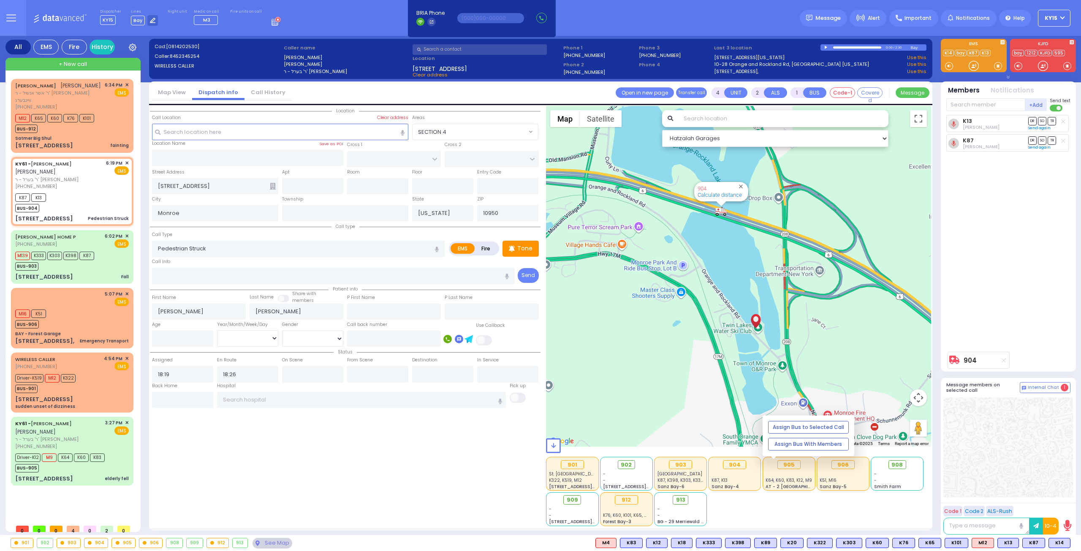
click at [809, 465] on div "905" at bounding box center [789, 465] width 46 height 11
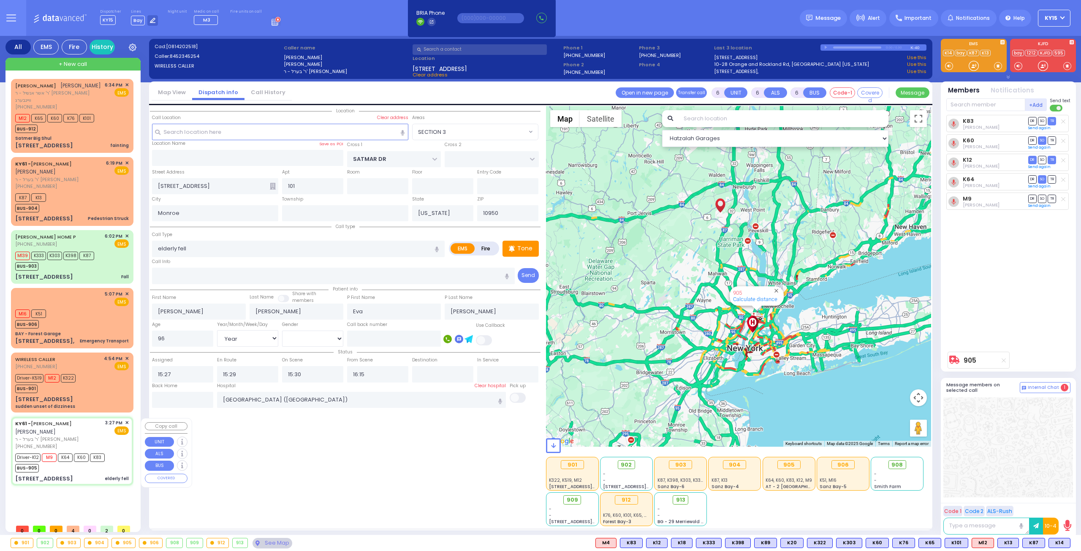
click at [65, 470] on div "BUS-905" at bounding box center [60, 467] width 90 height 11
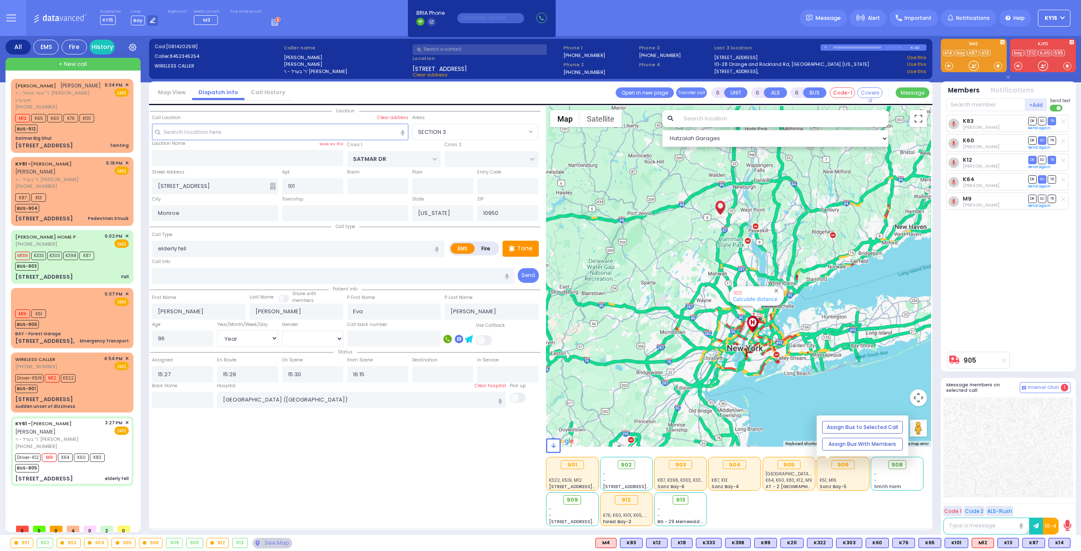
click at [852, 473] on div at bounding box center [843, 474] width 46 height 6
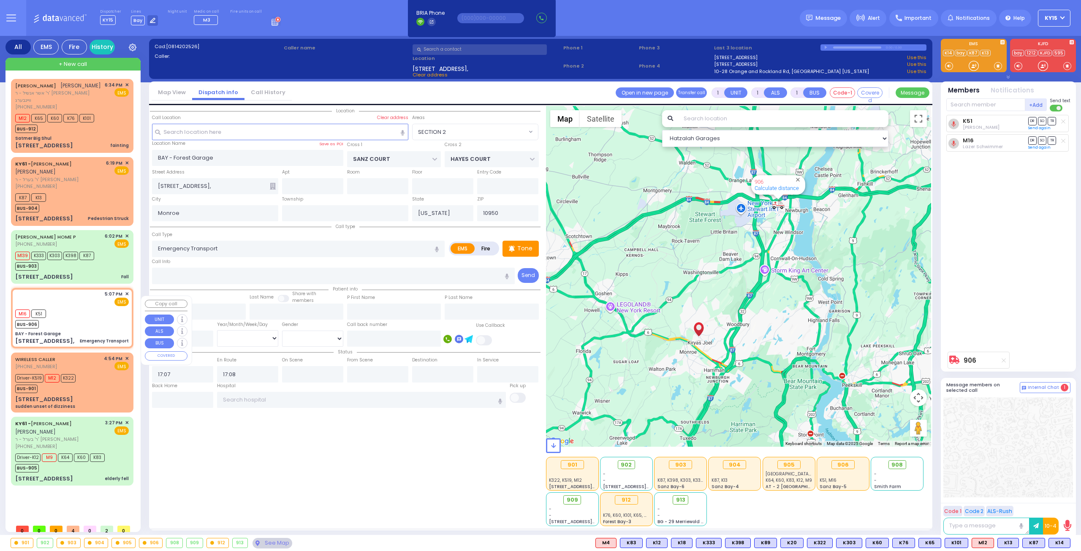
click at [87, 318] on div "M16 K51 BUS-906" at bounding box center [72, 317] width 114 height 21
click at [195, 398] on input "text" at bounding box center [182, 400] width 61 height 16
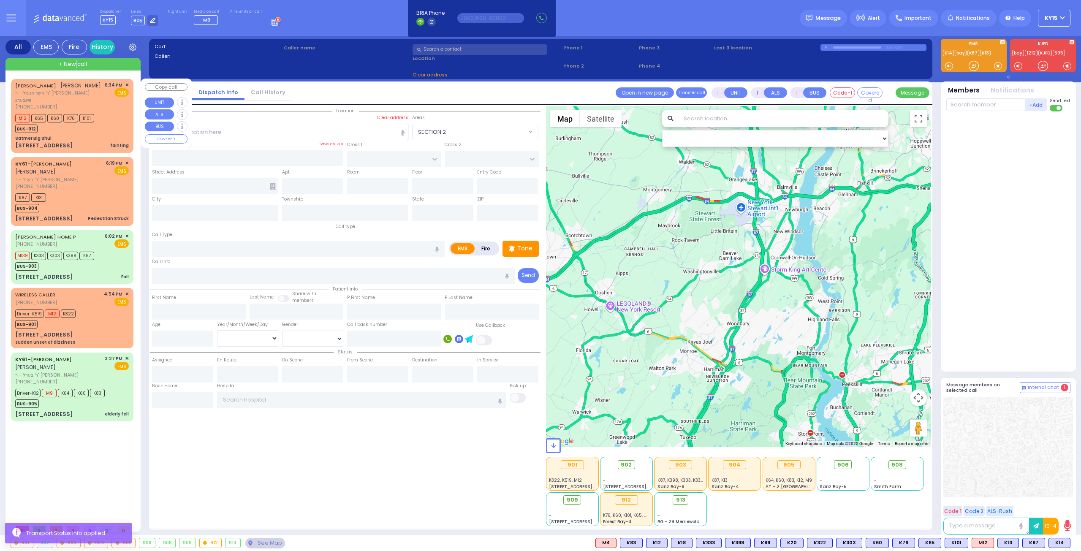
click at [75, 56] on div "All EMS Fire History Settings + New call" at bounding box center [72, 287] width 135 height 503
click at [63, 63] on span "+ New call" at bounding box center [73, 64] width 28 height 8
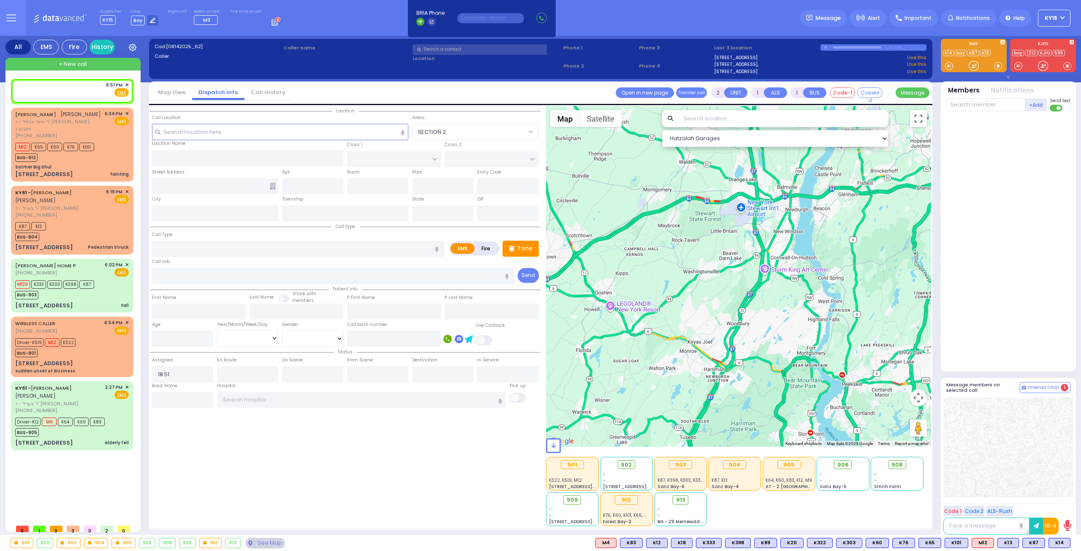
click at [263, 90] on link "Call History" at bounding box center [268, 92] width 47 height 8
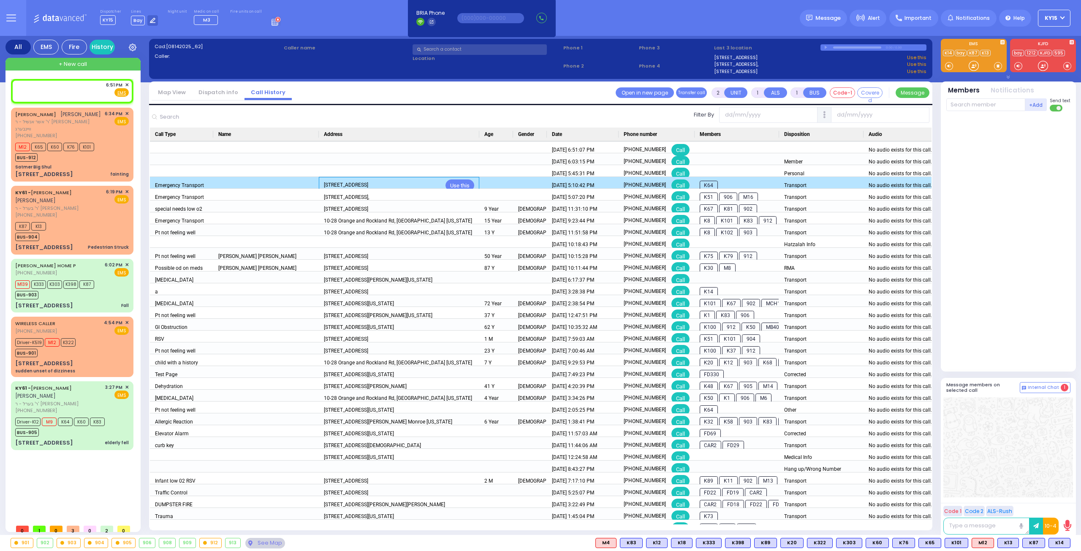
click at [362, 184] on div "[STREET_ADDRESS]" at bounding box center [346, 185] width 44 height 12
click at [454, 181] on div "Use this" at bounding box center [460, 185] width 29 height 12
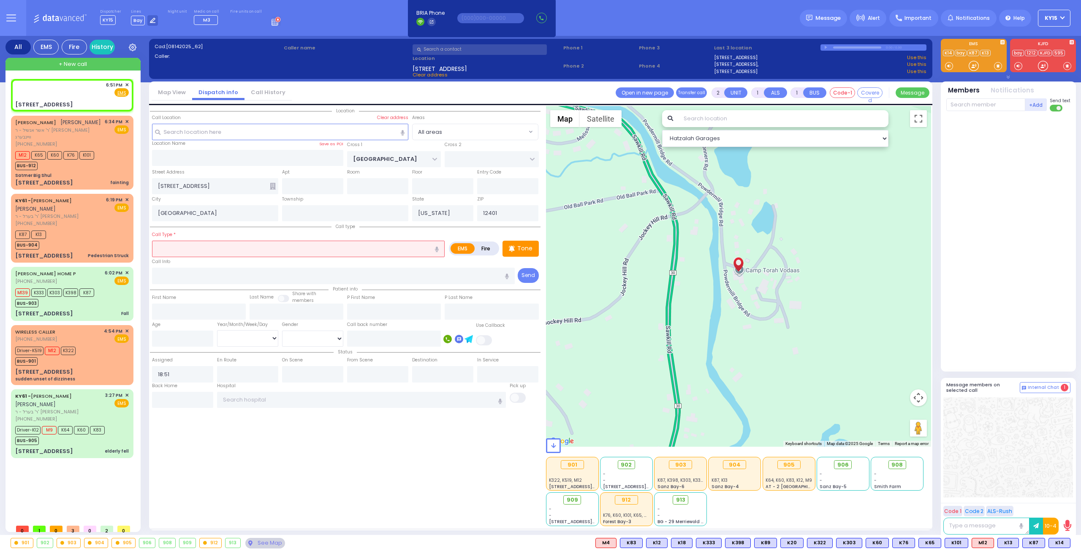
click at [189, 242] on input "text" at bounding box center [298, 249] width 293 height 16
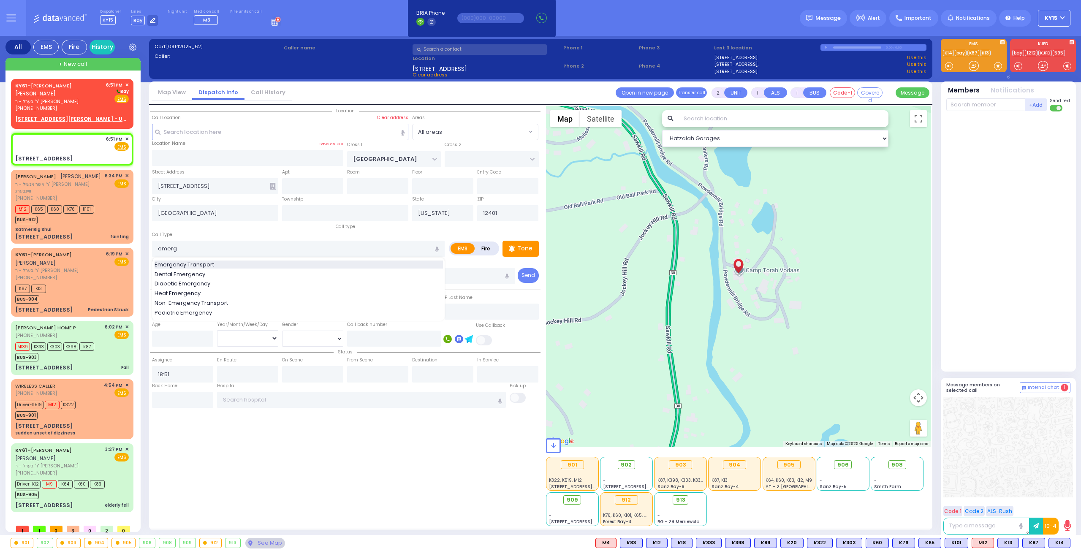
click at [205, 261] on span "Emergency Transport" at bounding box center [186, 265] width 63 height 8
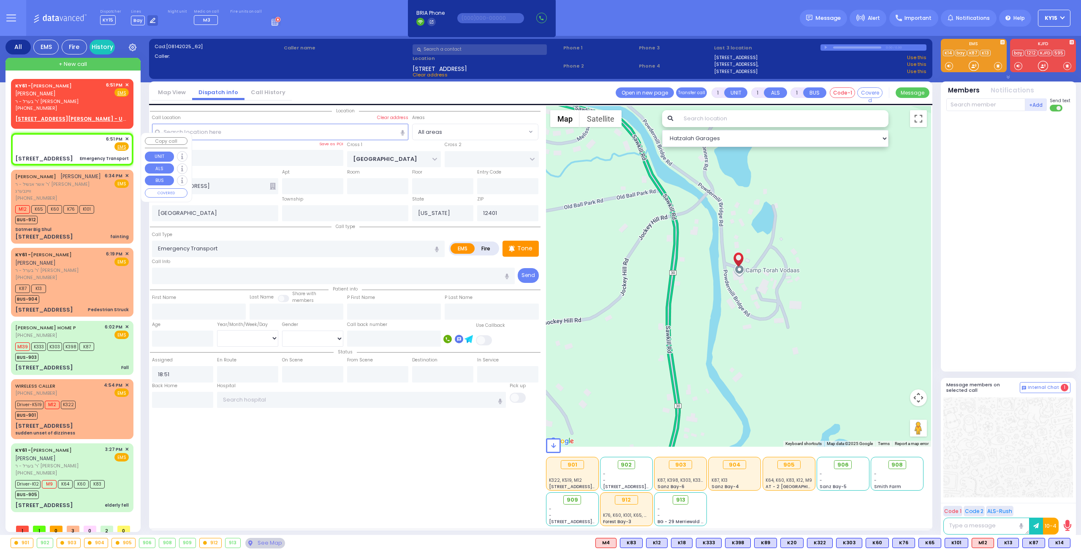
click at [79, 136] on div "6:51 PM ✕ Fire EMS" at bounding box center [72, 149] width 119 height 30
click at [125, 84] on span "✕" at bounding box center [127, 85] width 4 height 7
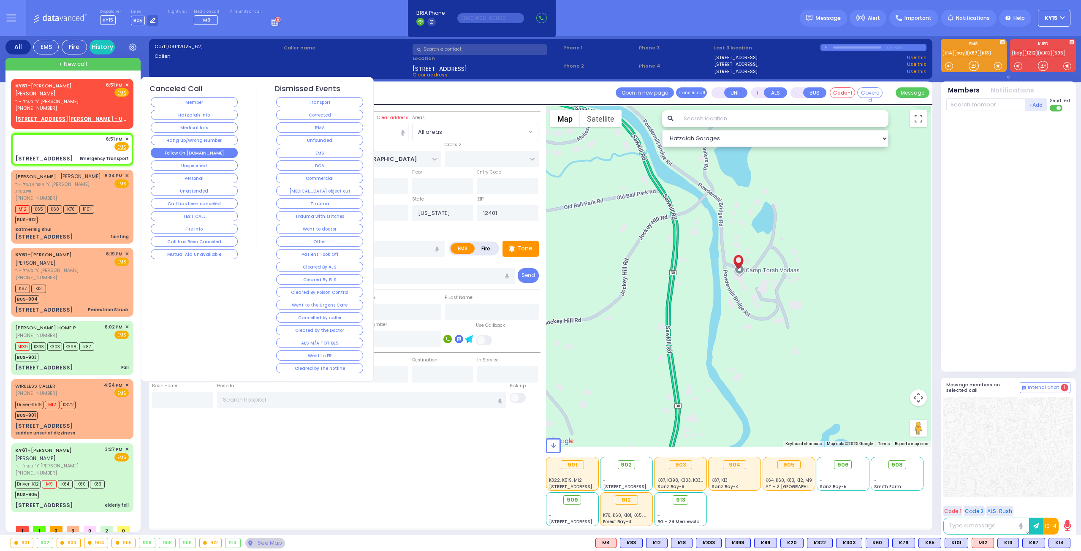
click at [186, 152] on button "Follow On [DOMAIN_NAME]" at bounding box center [194, 153] width 87 height 10
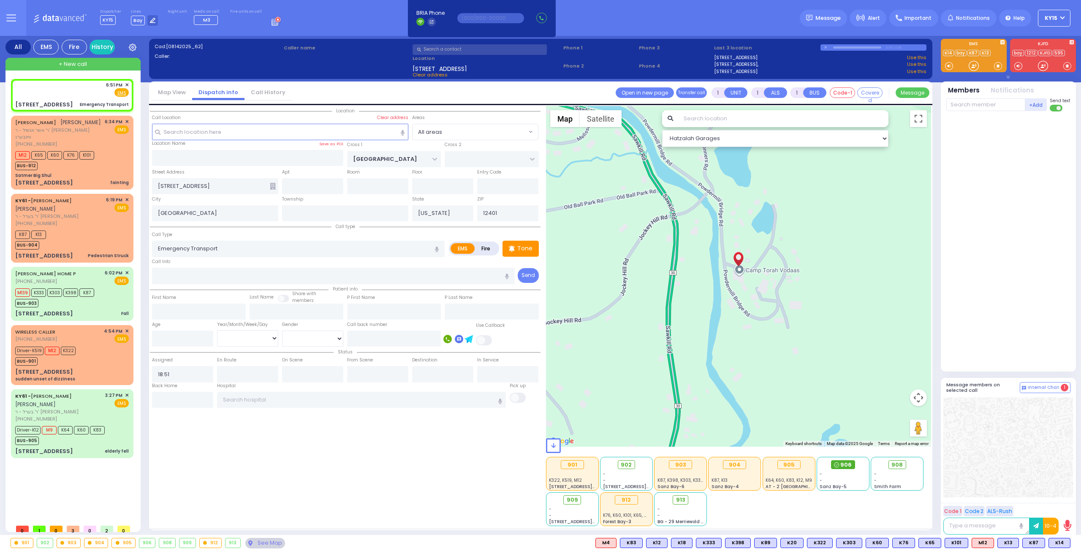
click at [840, 460] on div "906" at bounding box center [843, 464] width 24 height 9
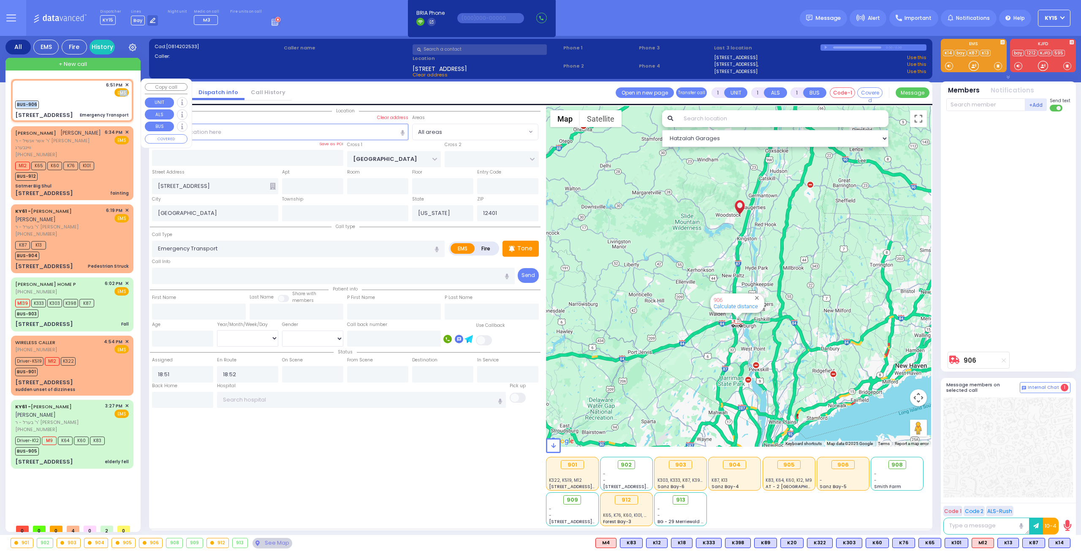
click at [82, 95] on div "6:51 PM ✕ EMS BUS-906" at bounding box center [72, 100] width 119 height 41
click at [79, 97] on div "6:51 PM ✕ EMS BUS-906" at bounding box center [72, 100] width 119 height 41
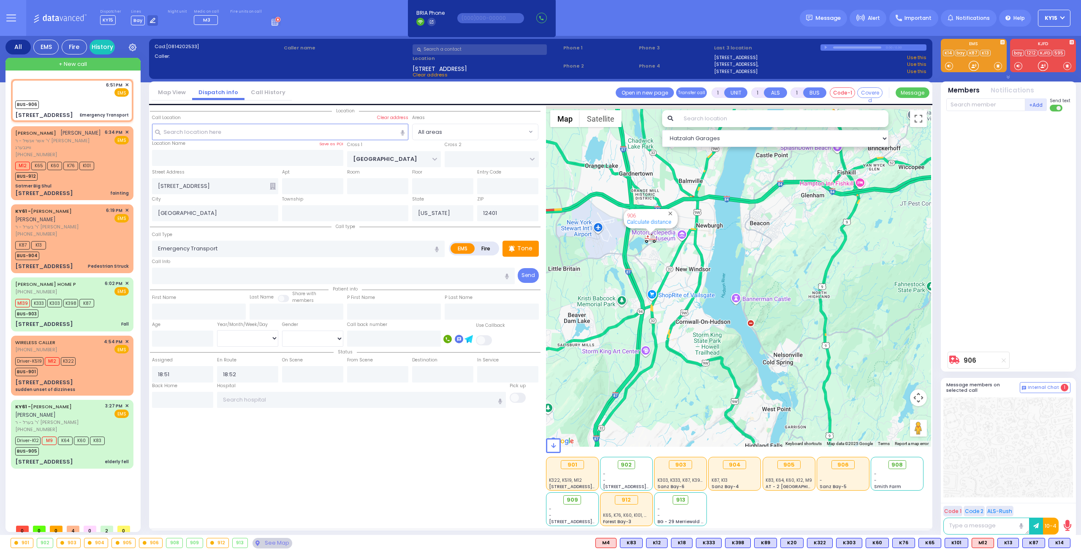
drag, startPoint x: 646, startPoint y: 271, endPoint x: 672, endPoint y: 306, distance: 43.6
click at [670, 306] on div "906 Calculate distance" at bounding box center [739, 276] width 386 height 341
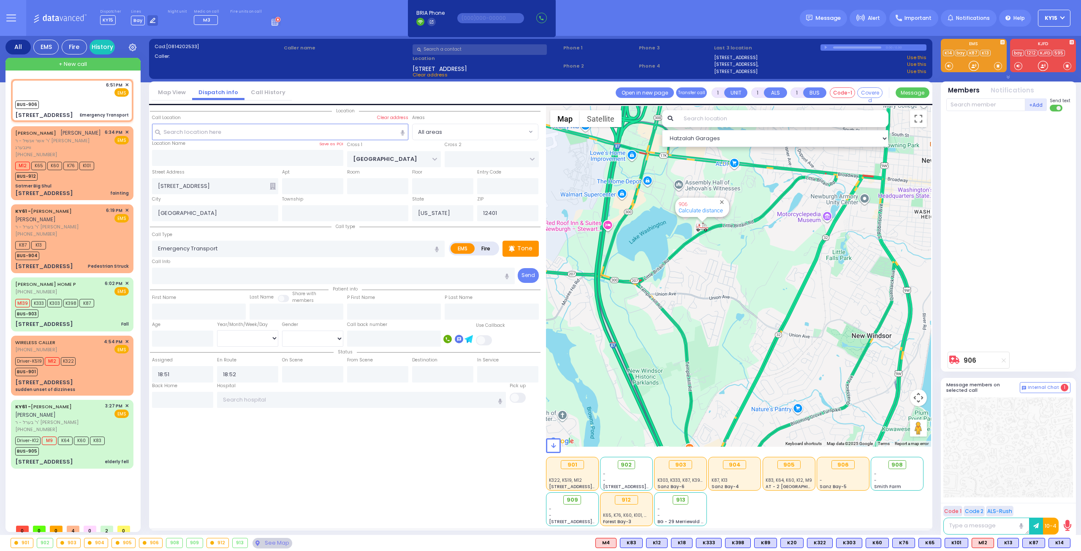
drag, startPoint x: 705, startPoint y: 288, endPoint x: 702, endPoint y: 313, distance: 25.0
click at [702, 313] on div "906 Calculate distance" at bounding box center [739, 276] width 386 height 341
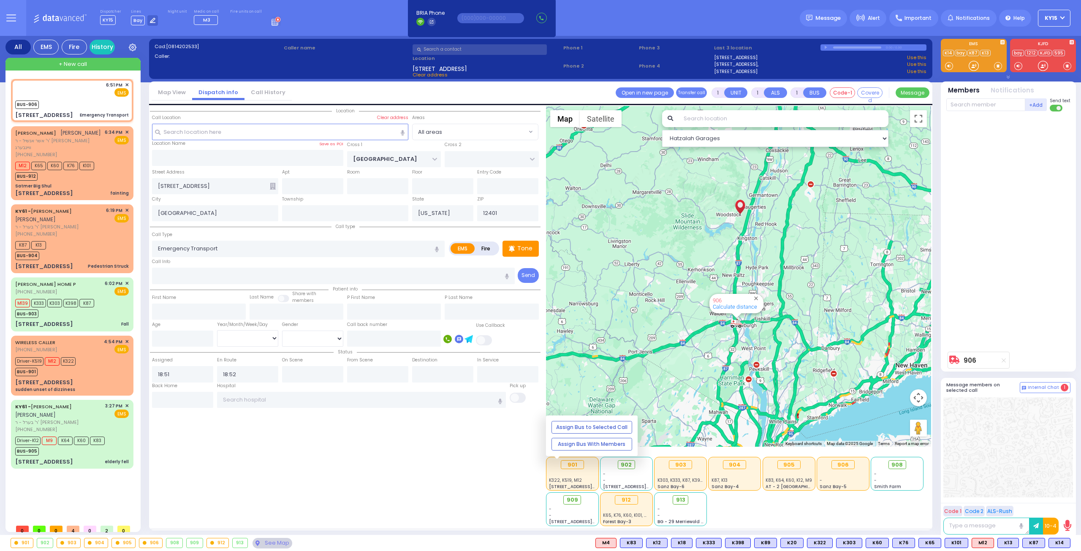
click at [585, 477] on div "K322, K519, M12" at bounding box center [572, 480] width 46 height 6
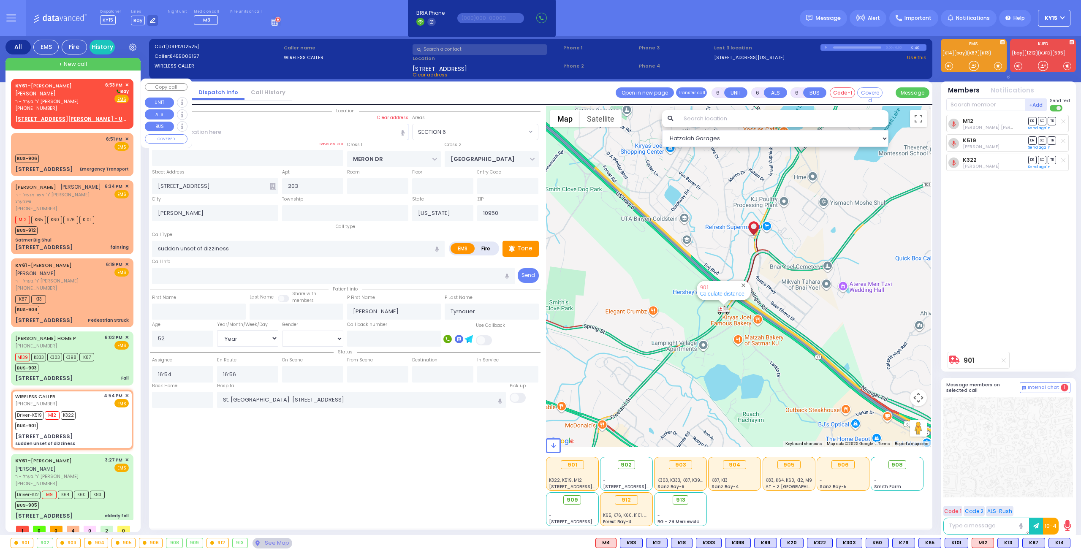
click at [125, 83] on span "✕" at bounding box center [127, 85] width 4 height 7
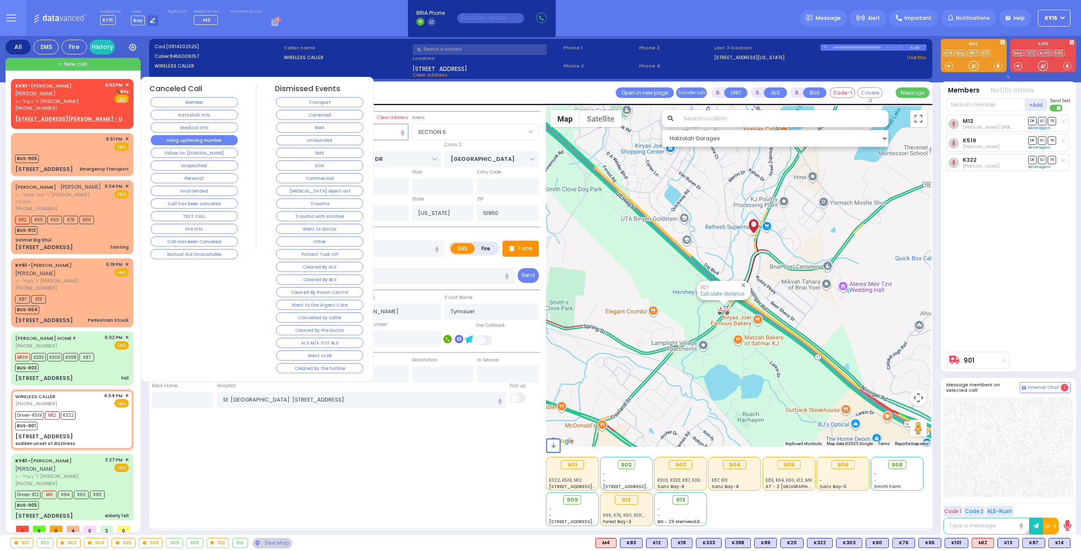
click at [207, 138] on button "Hang up/Wrong Number" at bounding box center [194, 140] width 87 height 10
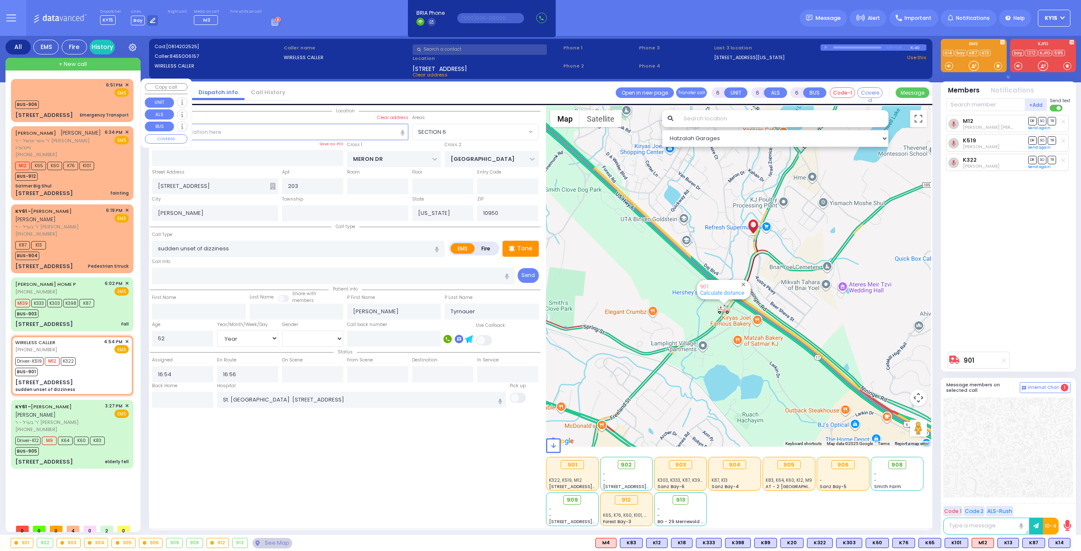
click at [112, 104] on div "BUS-906" at bounding box center [72, 103] width 114 height 11
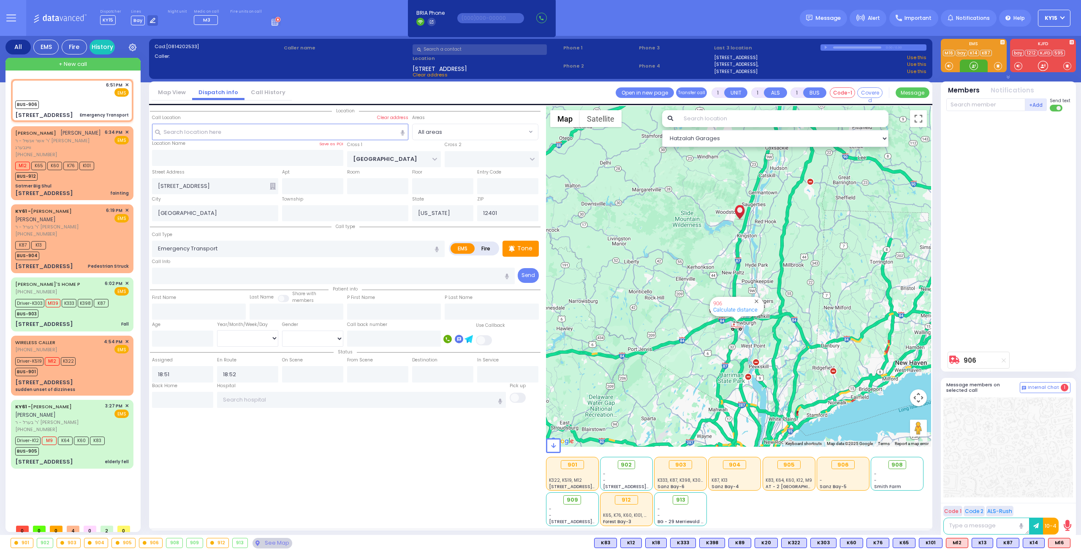
select select
drag, startPoint x: 85, startPoint y: 95, endPoint x: 90, endPoint y: 87, distance: 8.8
click at [89, 84] on div "6:51 PM ✕ EMS" at bounding box center [72, 90] width 114 height 16
select select
radio input "true"
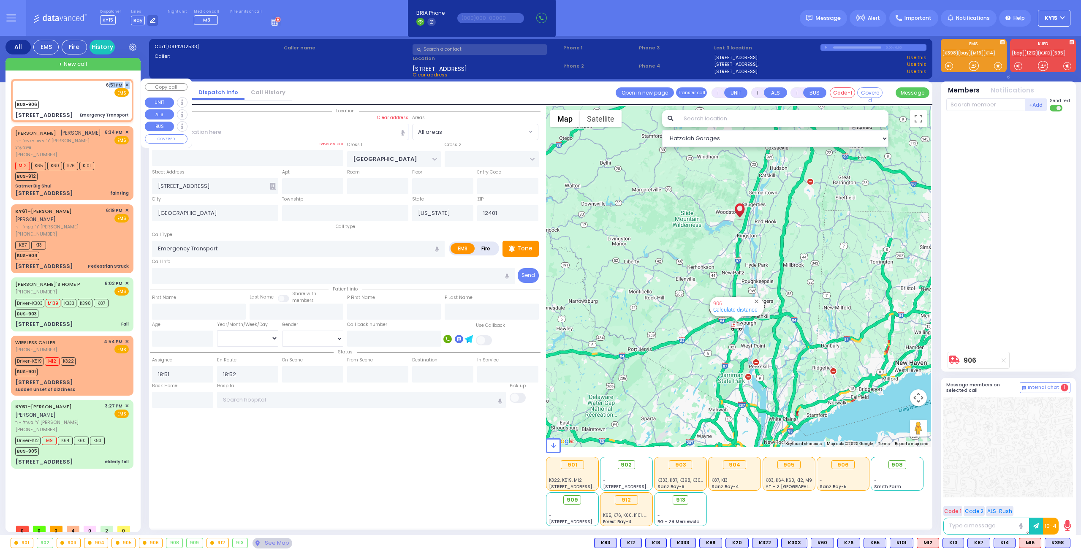
select select
select select "Hatzalah Garages"
click at [984, 102] on input "text" at bounding box center [985, 104] width 79 height 13
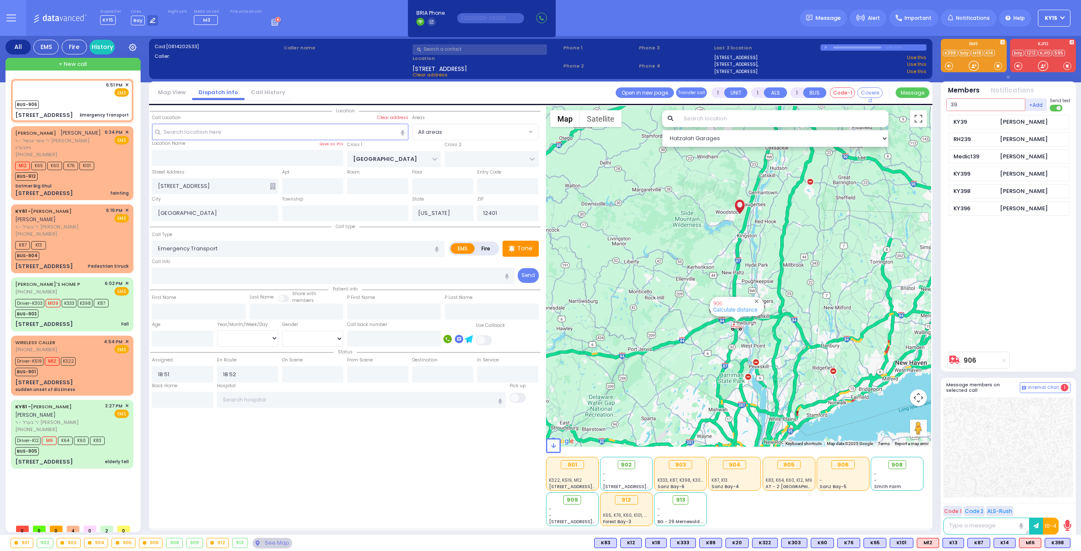
type input "398"
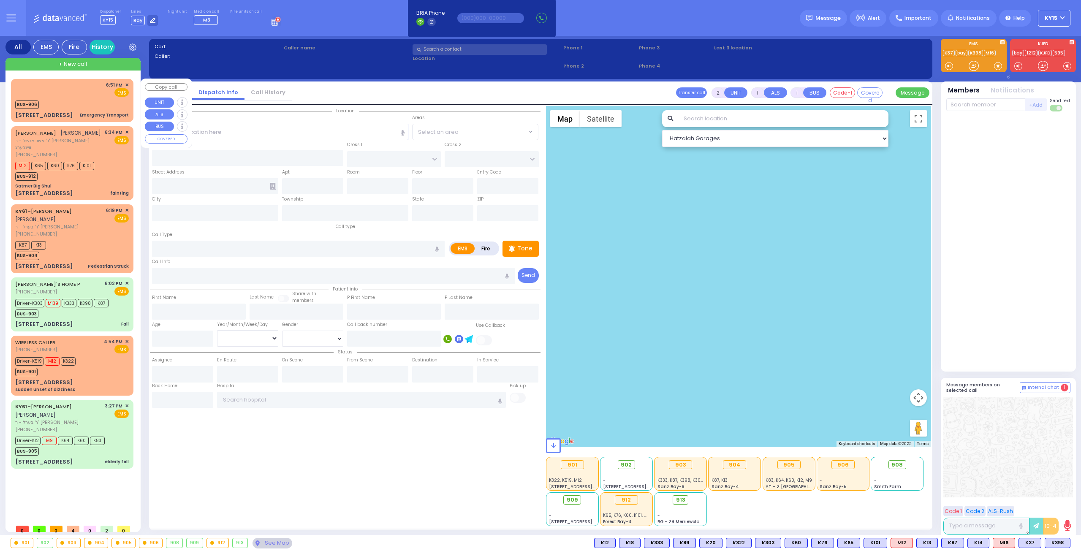
click at [64, 104] on div "BUS-906" at bounding box center [72, 103] width 114 height 11
type input "1"
select select
type input "Emergency Transport"
radio input "true"
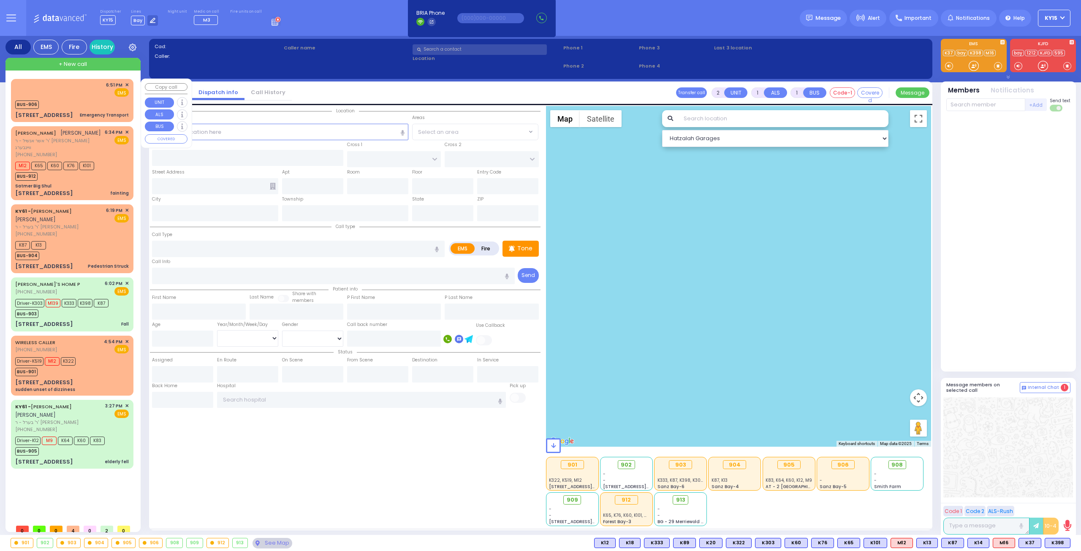
select select
type input "18:51"
type input "18:52"
select select "Hatzalah Garages"
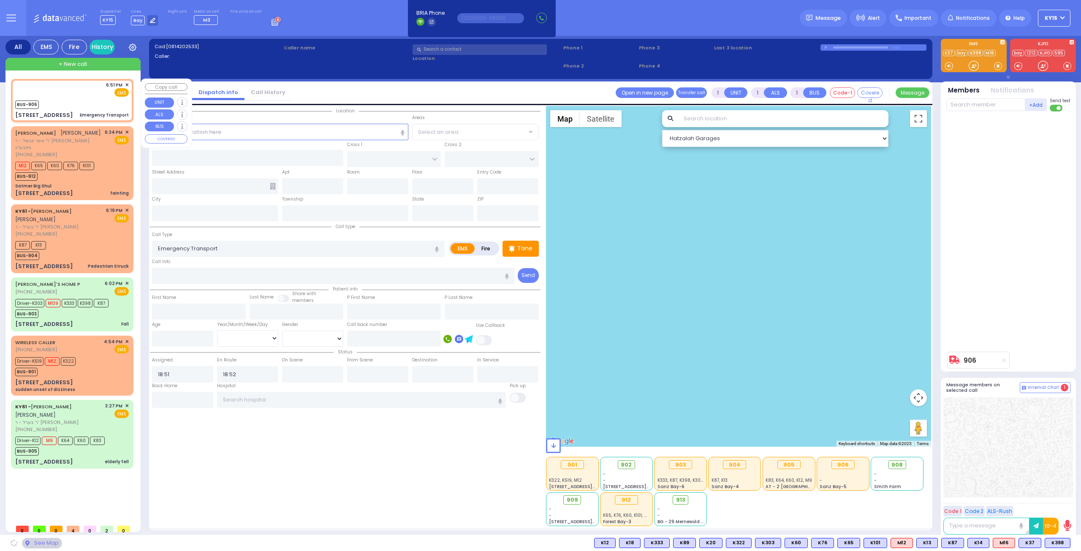
type input "[GEOGRAPHIC_DATA]"
type input "[STREET_ADDRESS]"
type input "[GEOGRAPHIC_DATA]"
type input "[US_STATE]"
type input "12401"
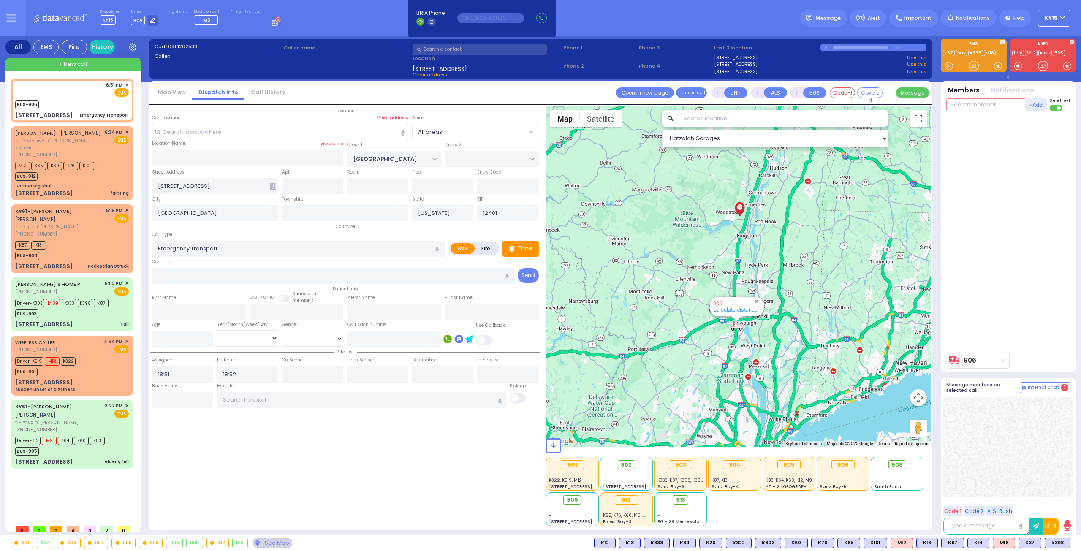
click at [985, 107] on input "text" at bounding box center [985, 104] width 79 height 13
click at [1059, 544] on span "K398" at bounding box center [1057, 542] width 25 height 9
click at [1036, 545] on span "K398" at bounding box center [1031, 542] width 25 height 9
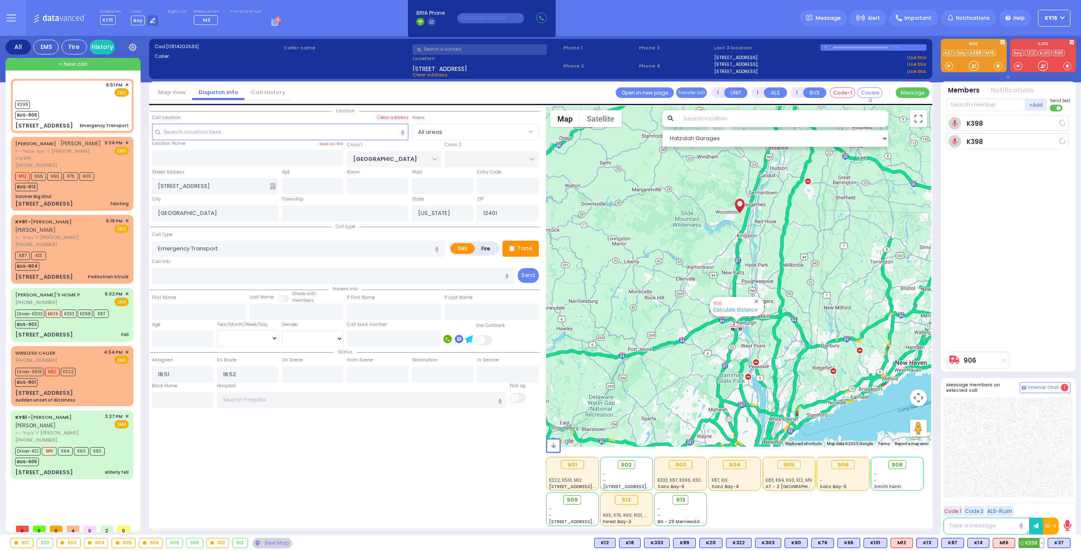
select select
radio input "true"
select select
select select "Hatzalah Garages"
click at [1061, 544] on span "K37" at bounding box center [1059, 542] width 22 height 9
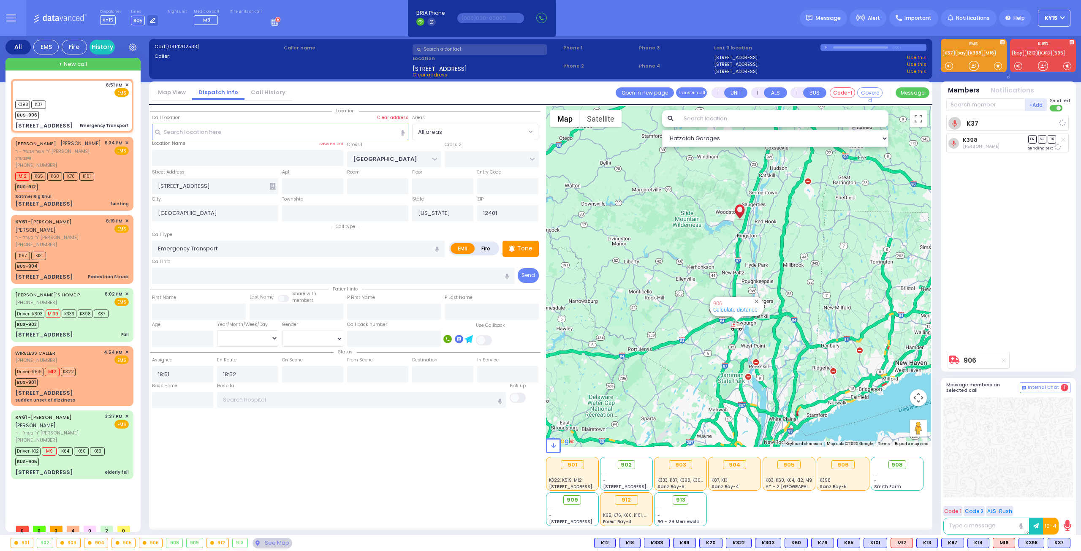
select select
radio input "true"
select select
select select "Hatzalah Garages"
